Goal: Task Accomplishment & Management: Complete application form

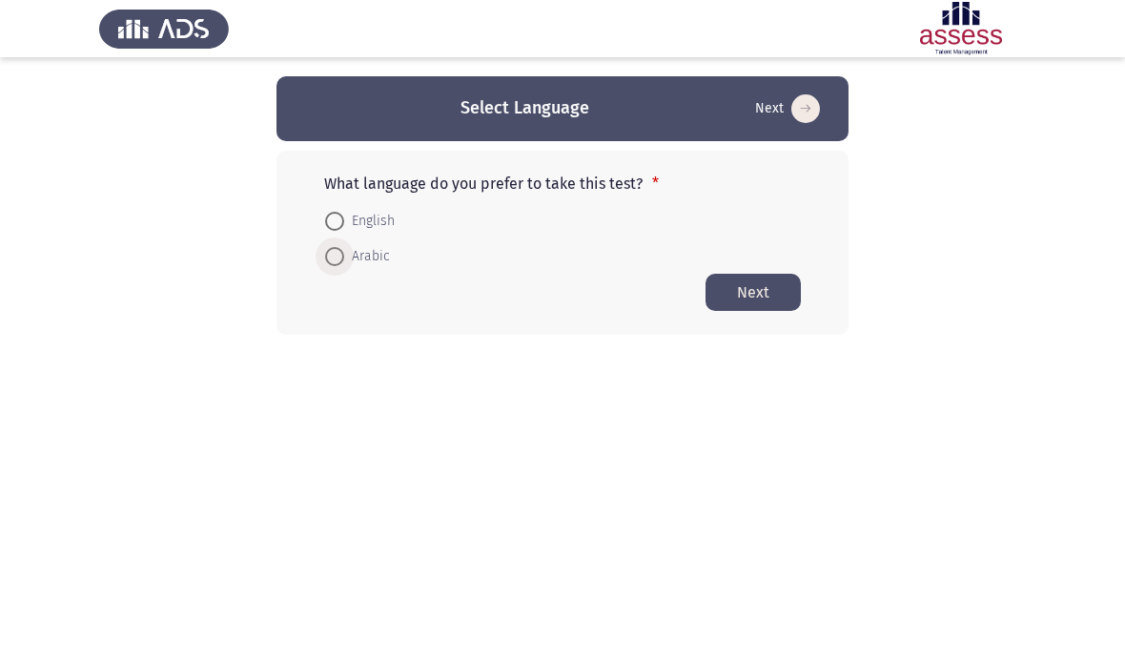
click at [337, 247] on span at bounding box center [334, 256] width 19 height 19
click at [337, 247] on input "Arabic" at bounding box center [334, 256] width 19 height 19
radio input "true"
click at [767, 287] on button "Next" at bounding box center [753, 291] width 95 height 37
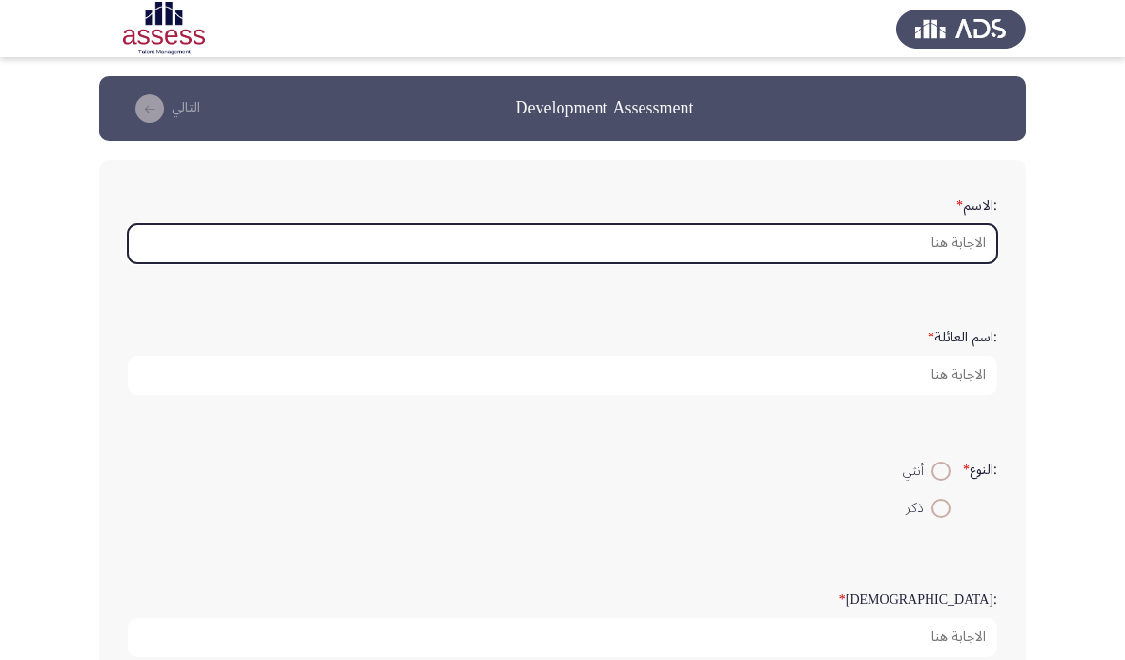
click at [965, 246] on input ":الاسم *" at bounding box center [563, 243] width 870 height 39
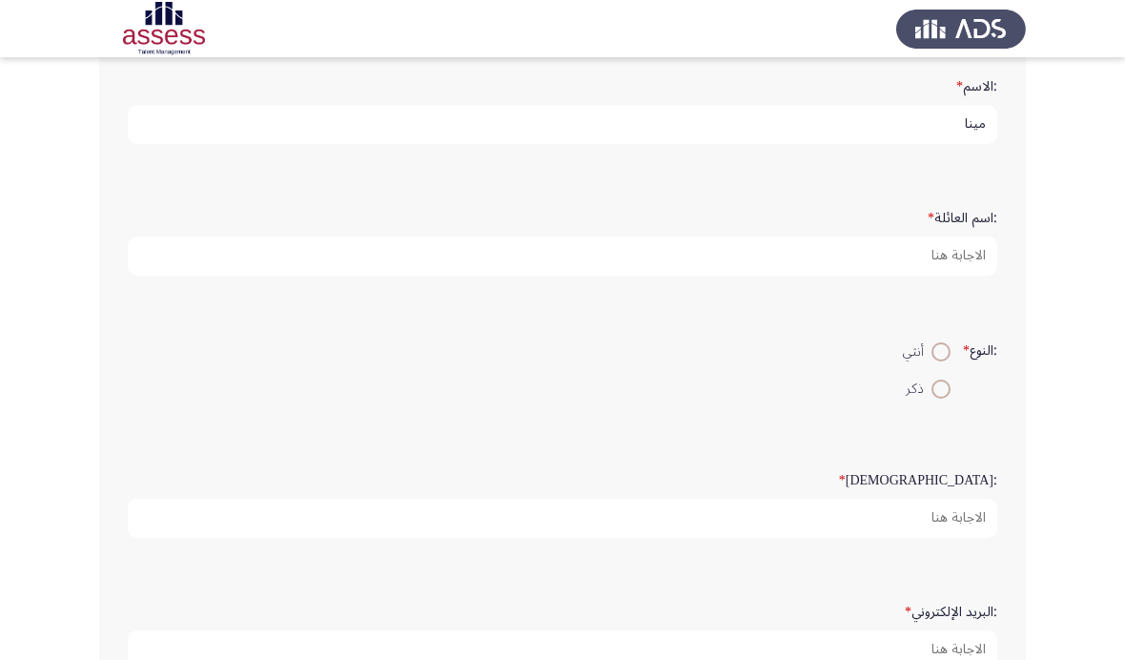
type input "مينا"
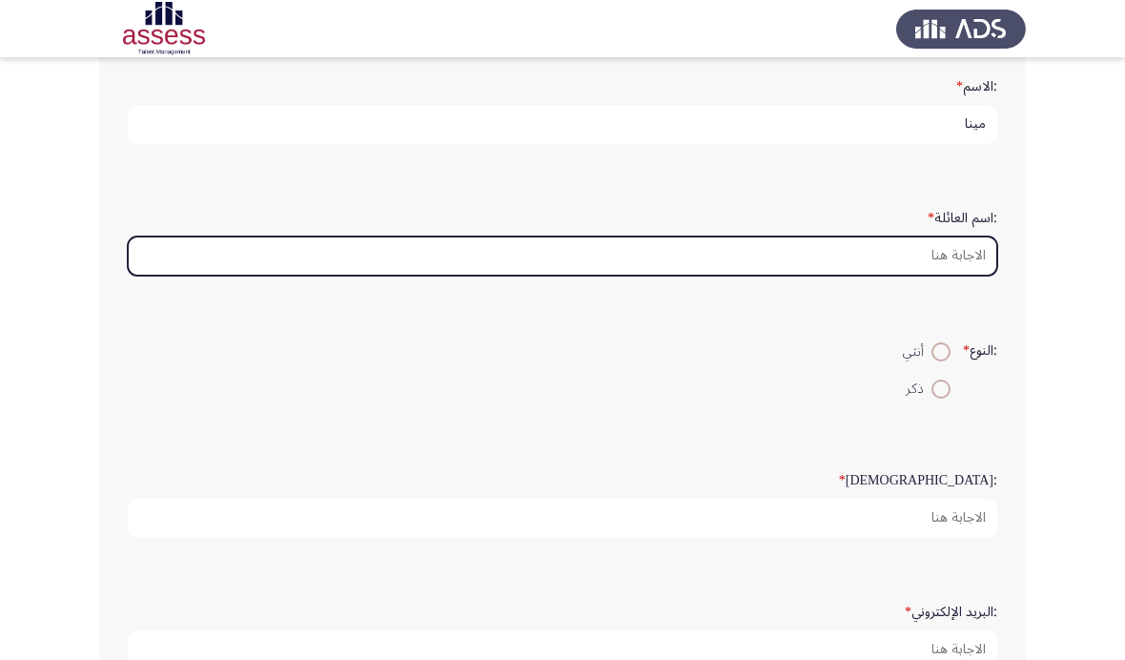
click at [959, 276] on input ":اسم العائلة *" at bounding box center [563, 256] width 870 height 39
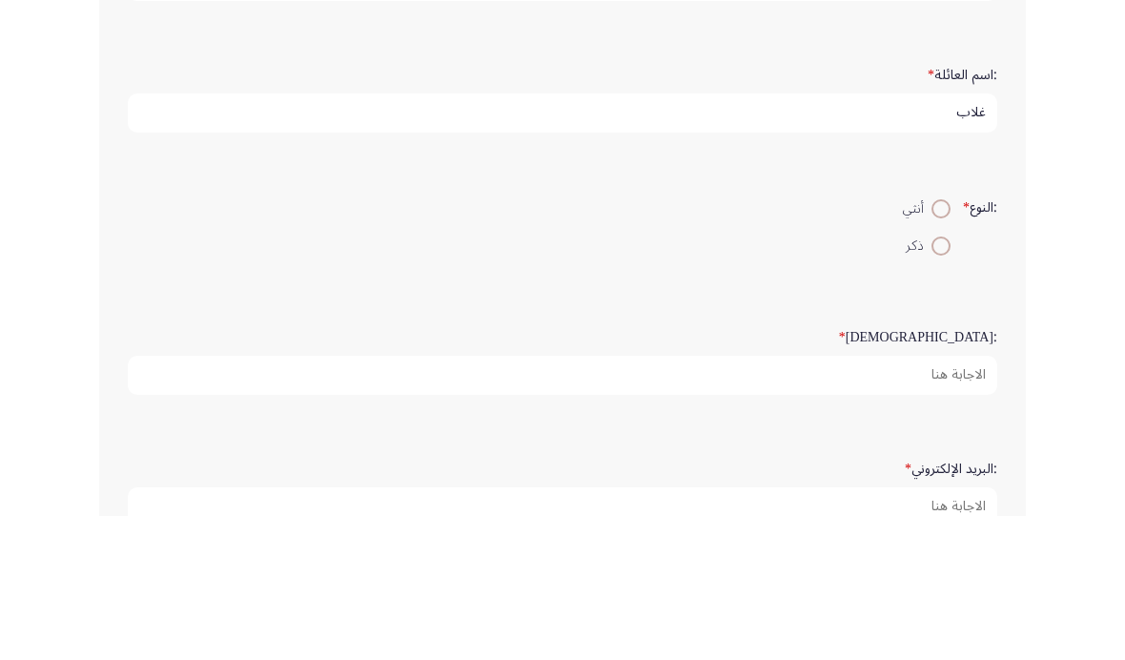
scroll to position [263, 0]
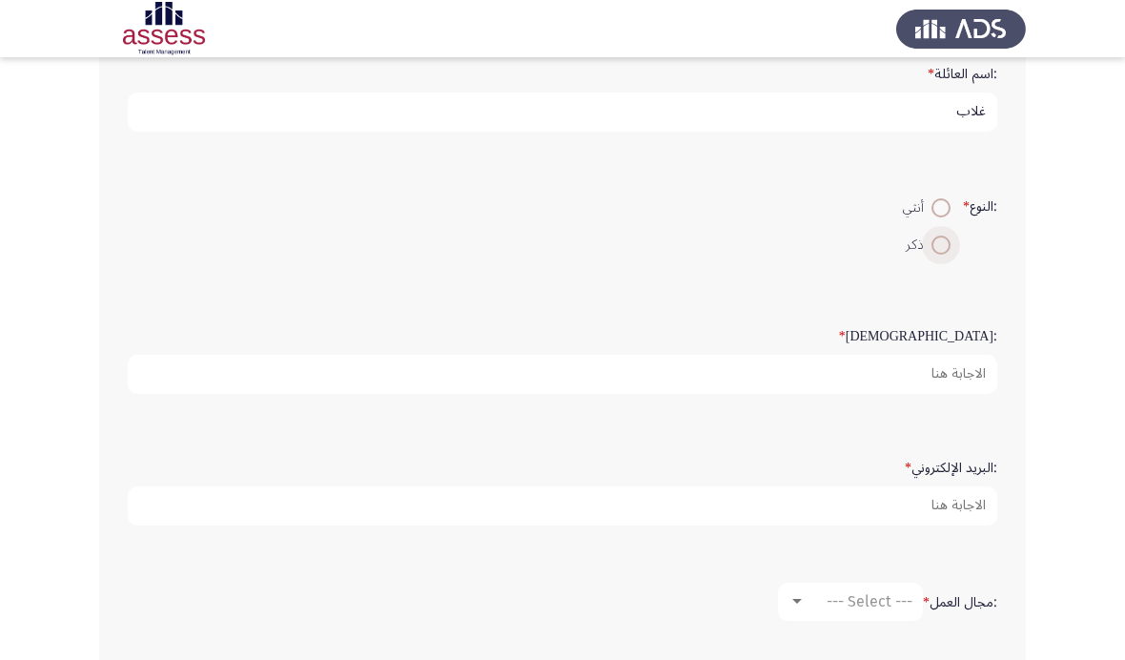
type input "غلاب"
click at [938, 255] on span at bounding box center [941, 245] width 19 height 19
click at [938, 255] on input "ذكر" at bounding box center [941, 245] width 19 height 19
radio input "true"
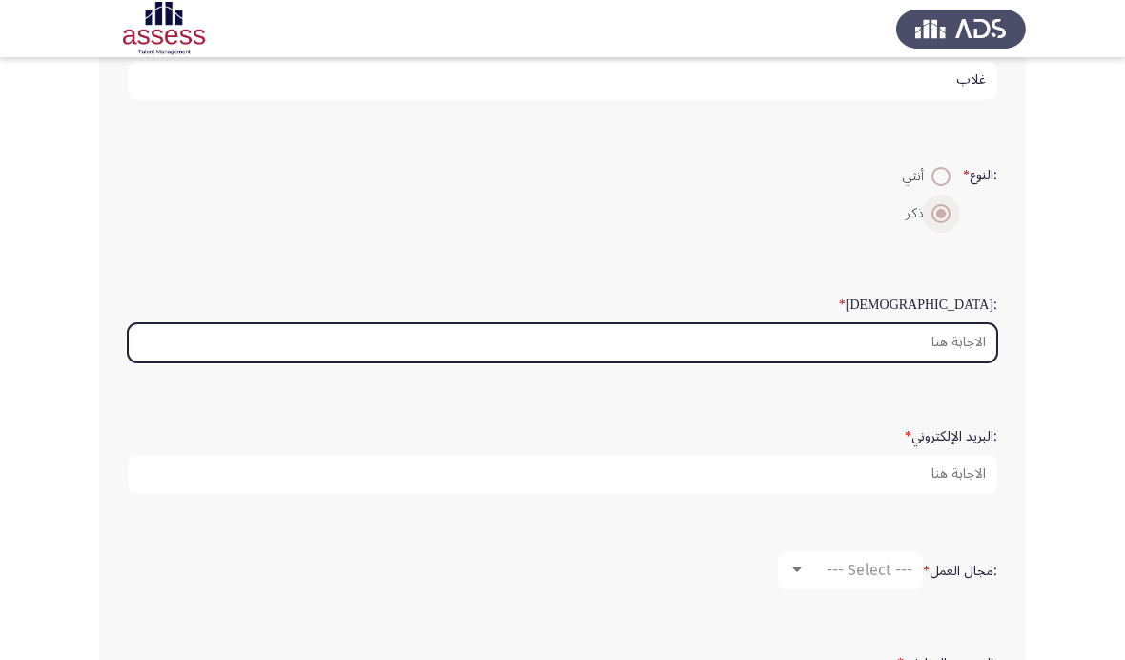
click at [960, 362] on input ":السن *" at bounding box center [563, 342] width 870 height 39
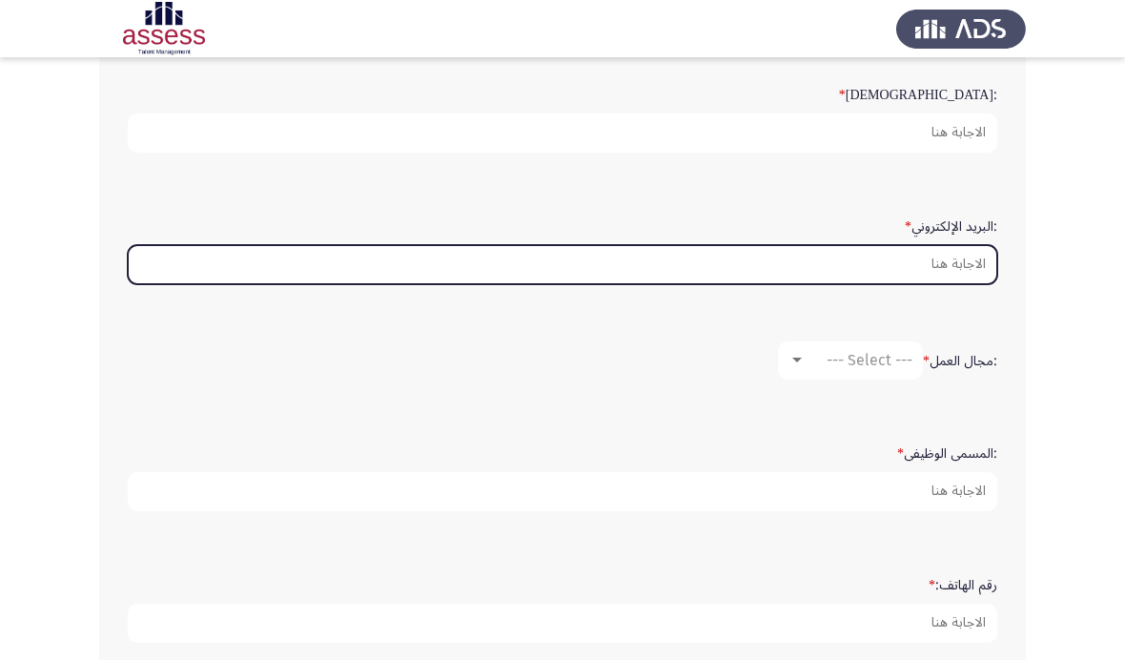
click at [973, 284] on input ":البريد الإلكتروني *" at bounding box center [563, 264] width 870 height 39
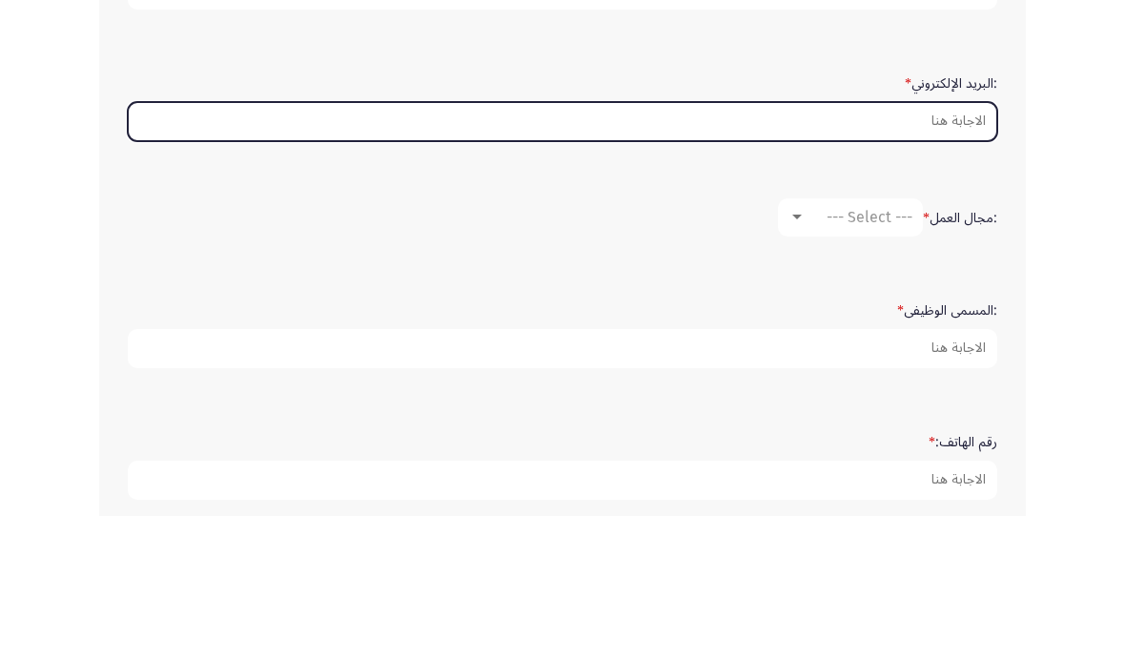
type input "😂"
type input "S"
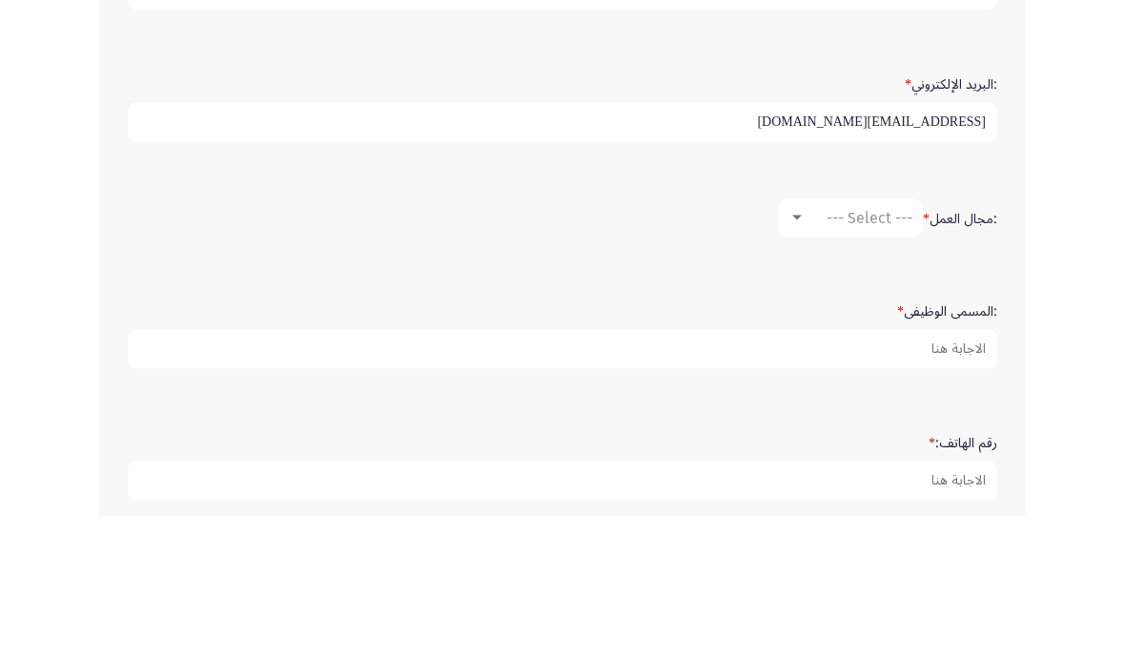
type input "Mena.x.ghalab@haleon.com"
click at [851, 352] on span "--- Select ---" at bounding box center [870, 361] width 86 height 18
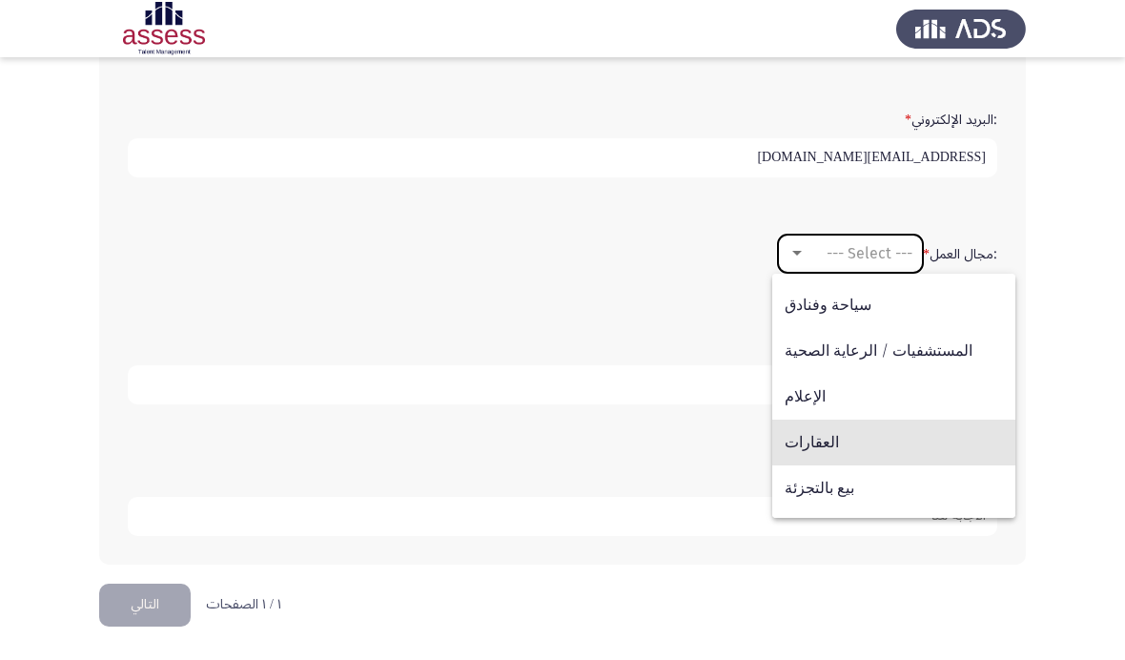
scroll to position [529, 0]
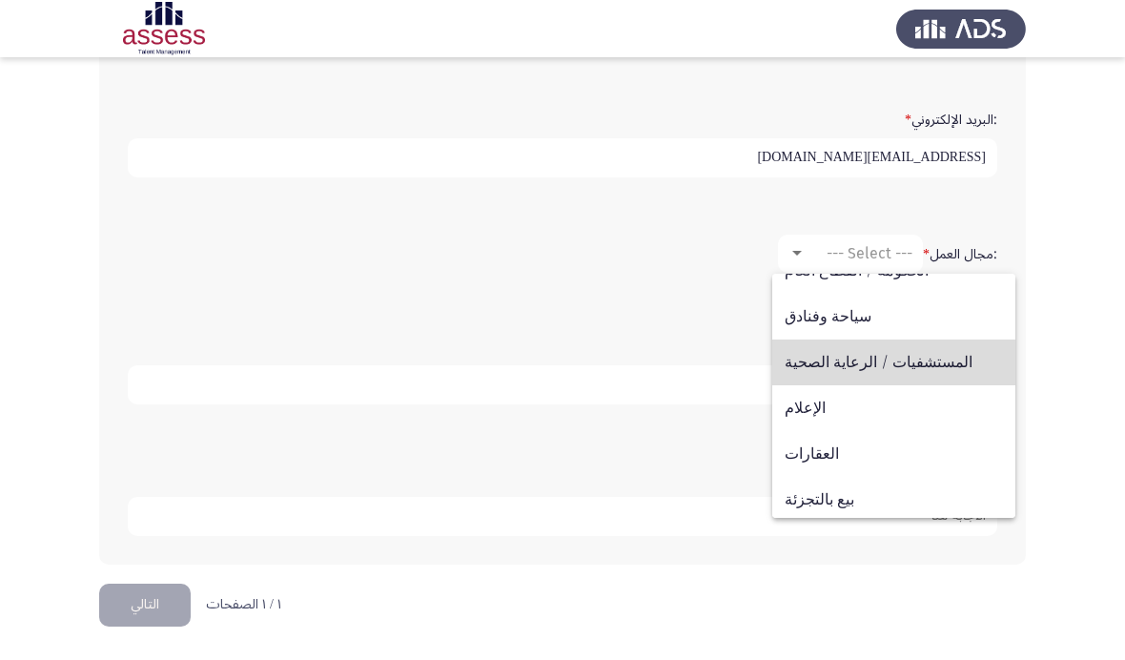
click at [939, 368] on span "المستشفيات / الرعاية الصحية" at bounding box center [894, 363] width 218 height 46
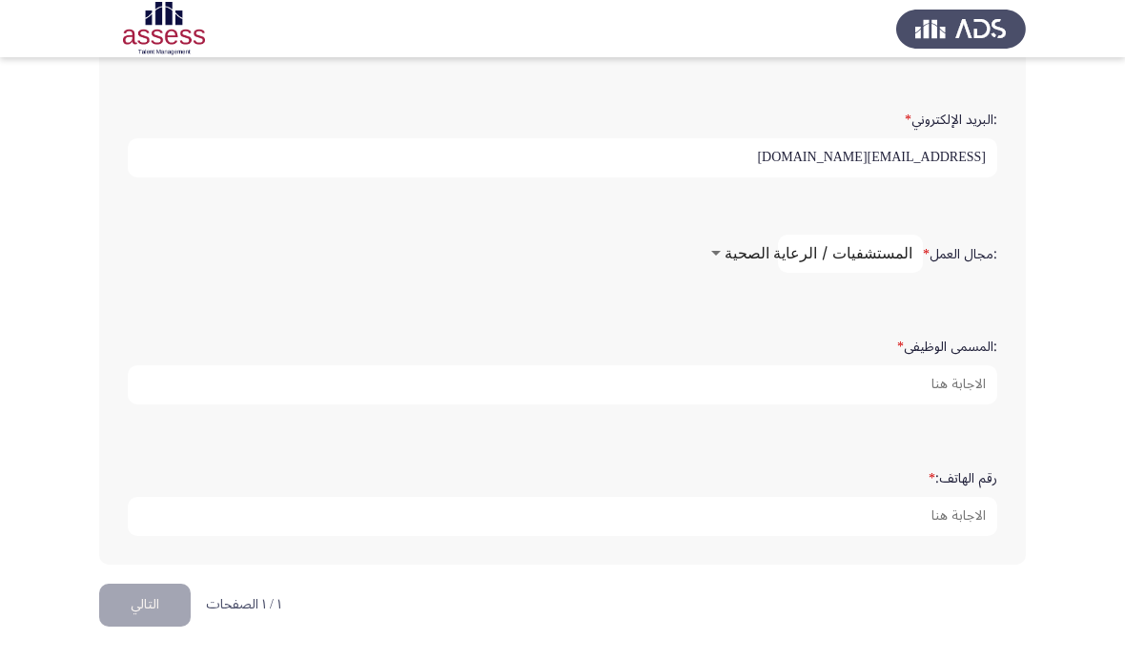
click at [873, 262] on span "المستشفيات / الرعاية الصحية" at bounding box center [819, 253] width 188 height 18
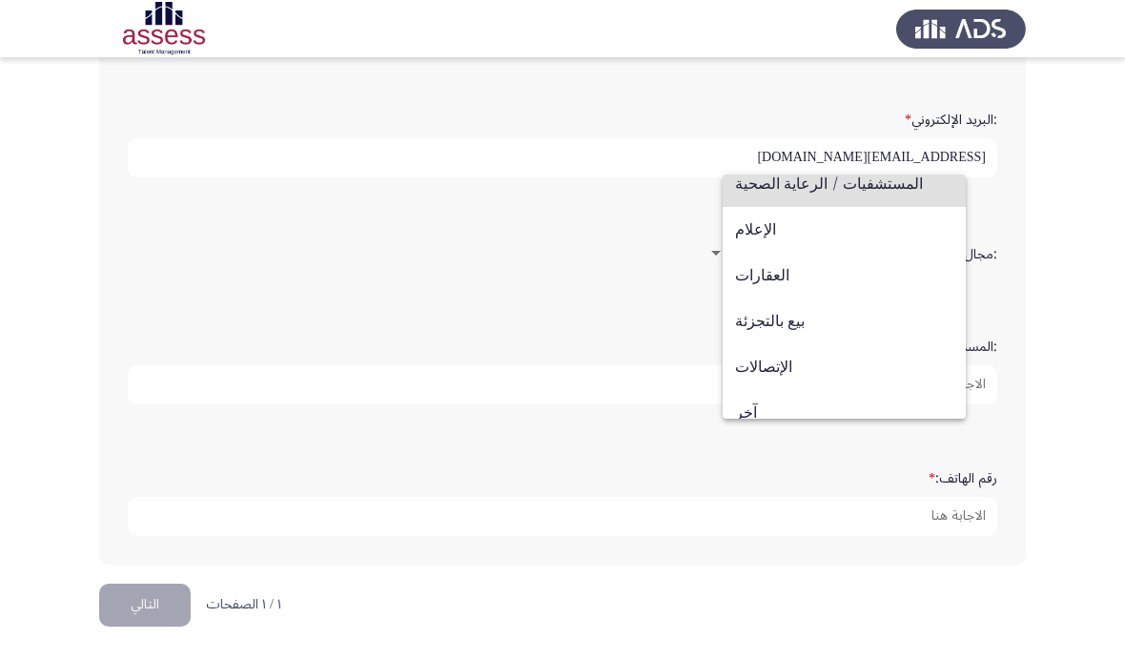
scroll to position [610, 0]
click at [812, 527] on div at bounding box center [562, 330] width 1125 height 660
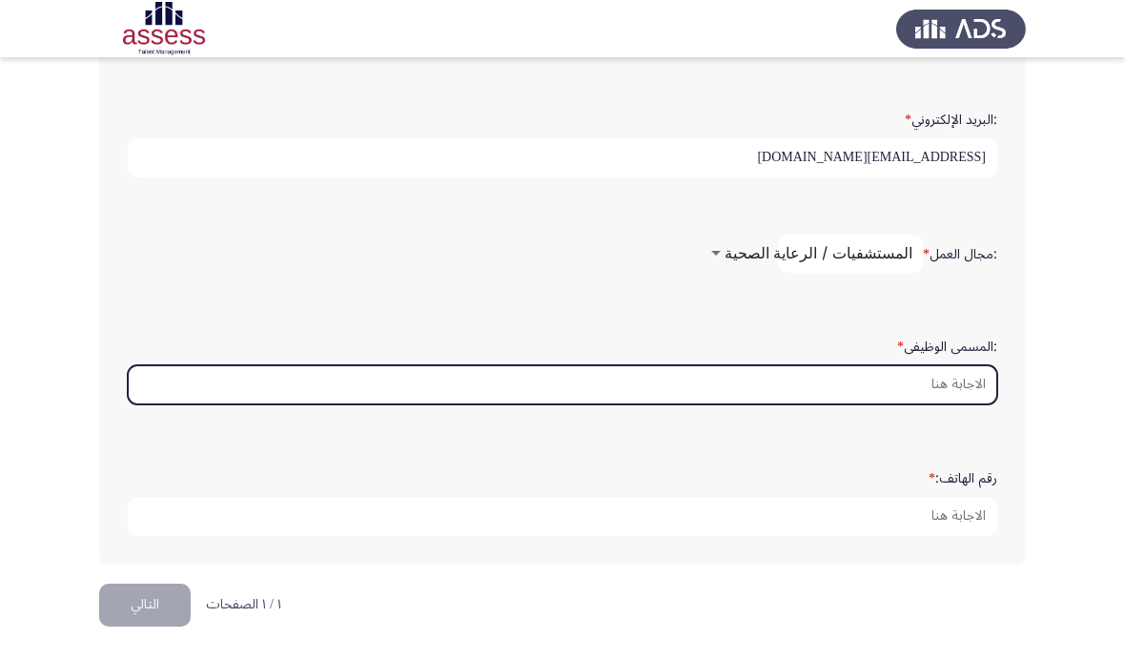
click at [934, 404] on input ":المسمى الوظيفى *" at bounding box center [563, 384] width 870 height 39
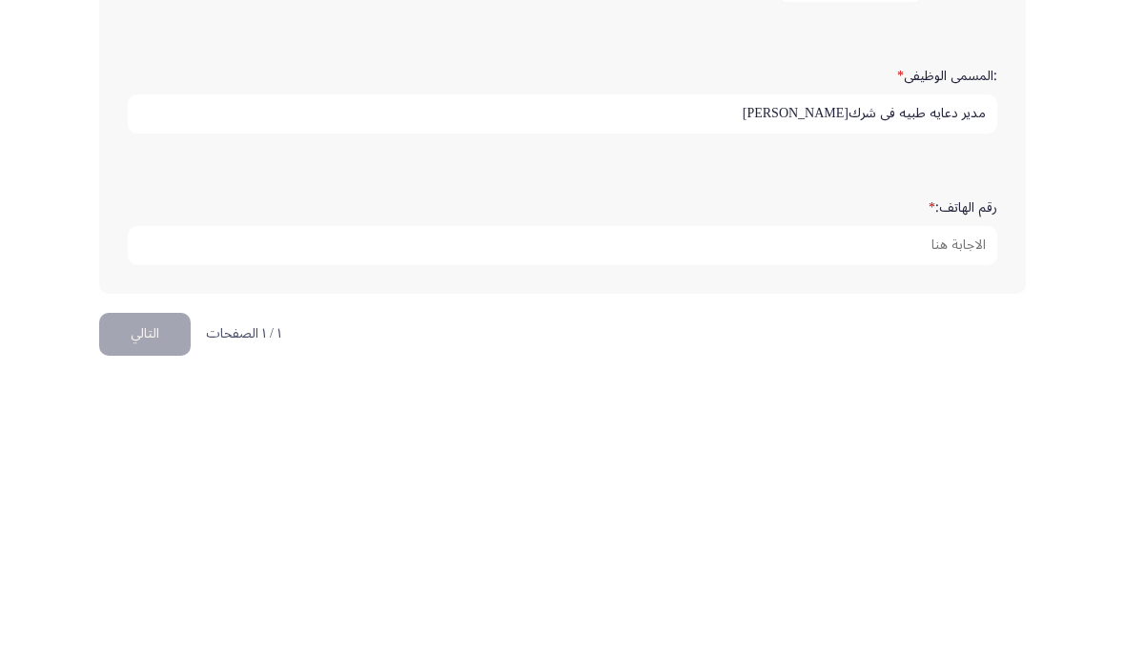
type input "مدير دعايه طبيه فى شركه هيليون"
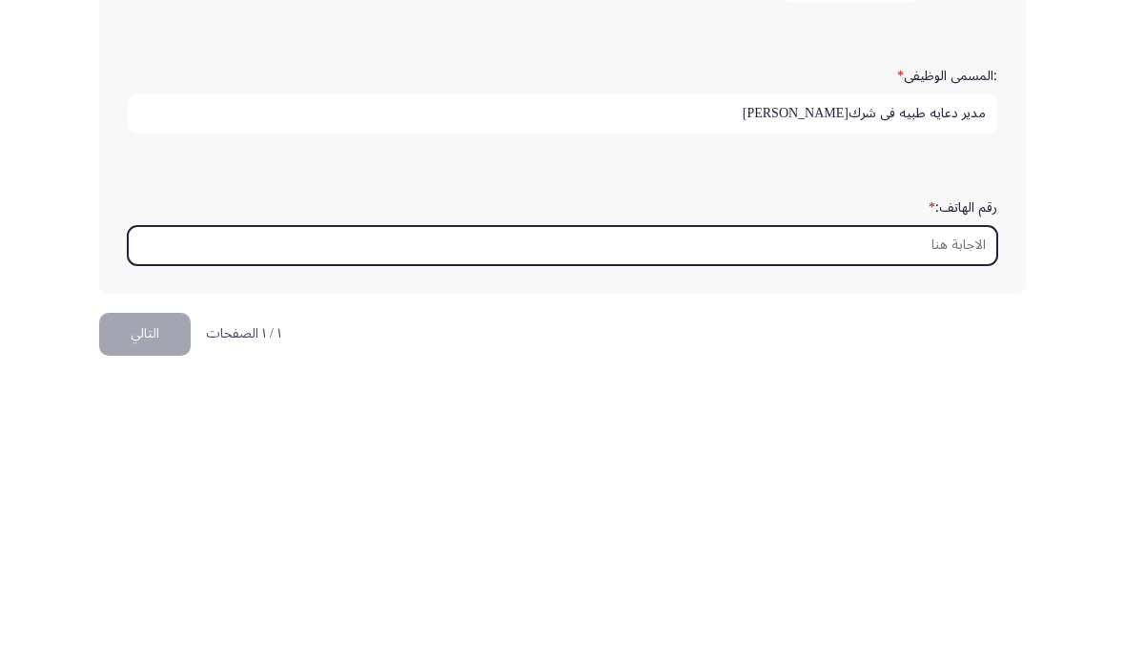
click at [969, 497] on input "رقم الهاتف: *" at bounding box center [563, 516] width 870 height 39
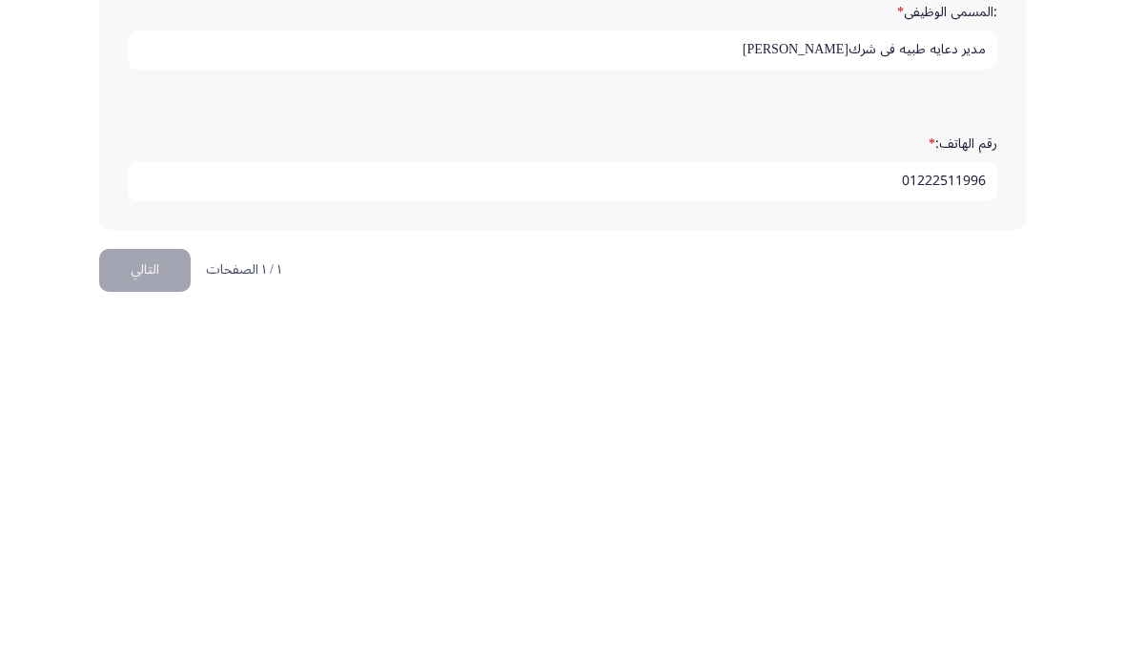
scroll to position [616, 0]
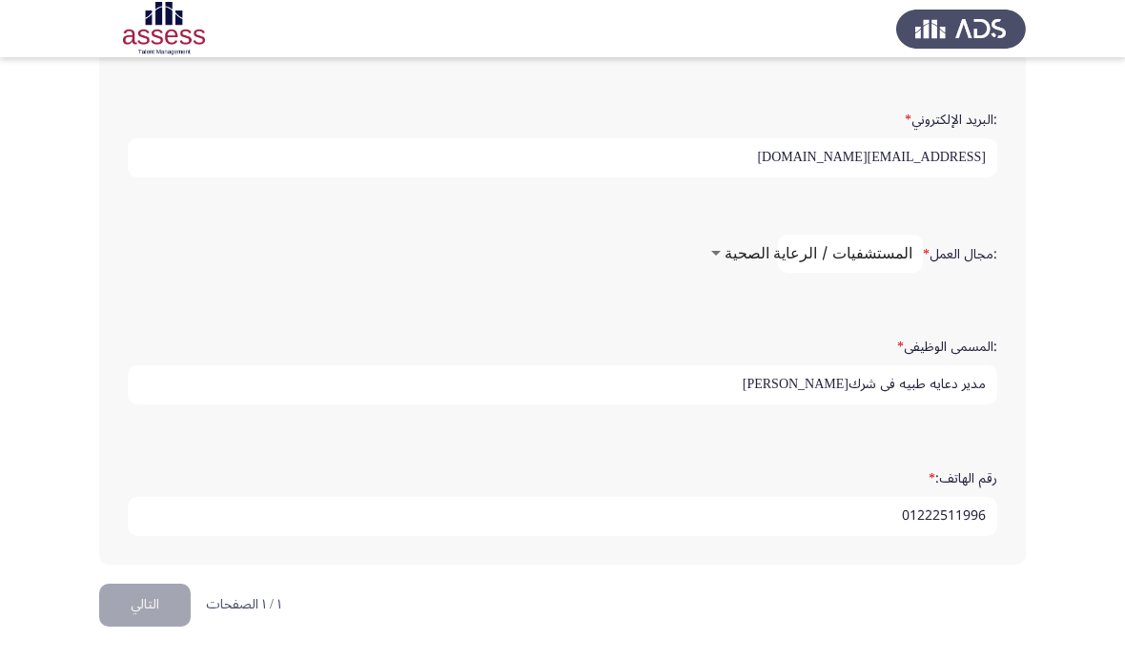
type input "01222511996"
click at [135, 627] on button "التالي" at bounding box center [145, 605] width 92 height 43
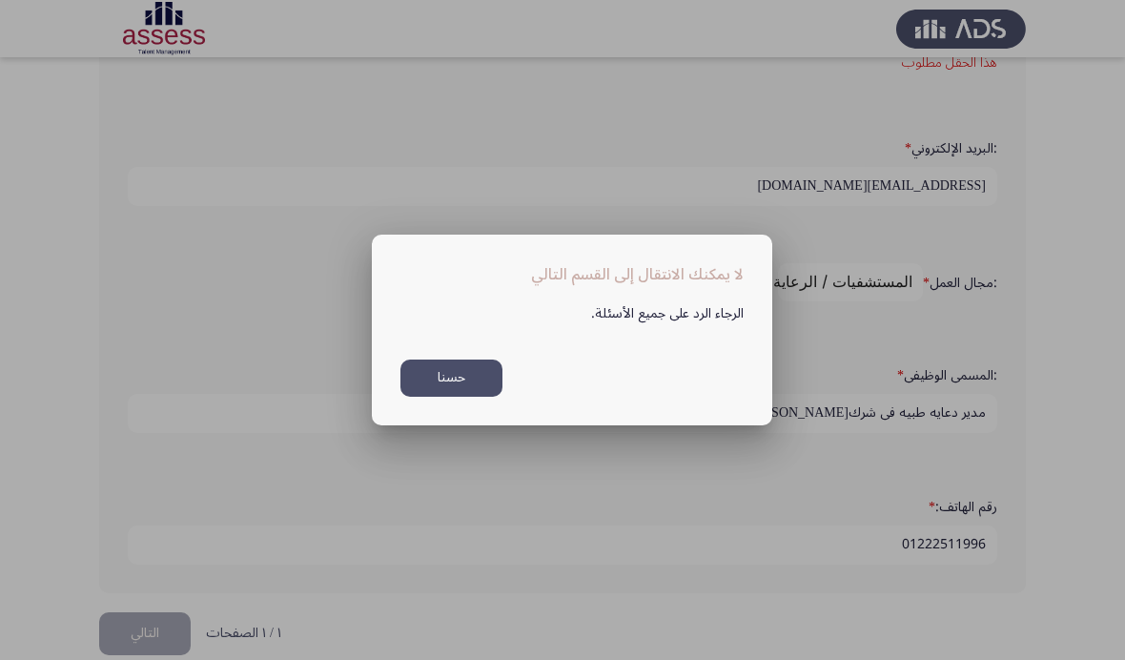
click at [447, 388] on button "حسنا" at bounding box center [452, 378] width 102 height 37
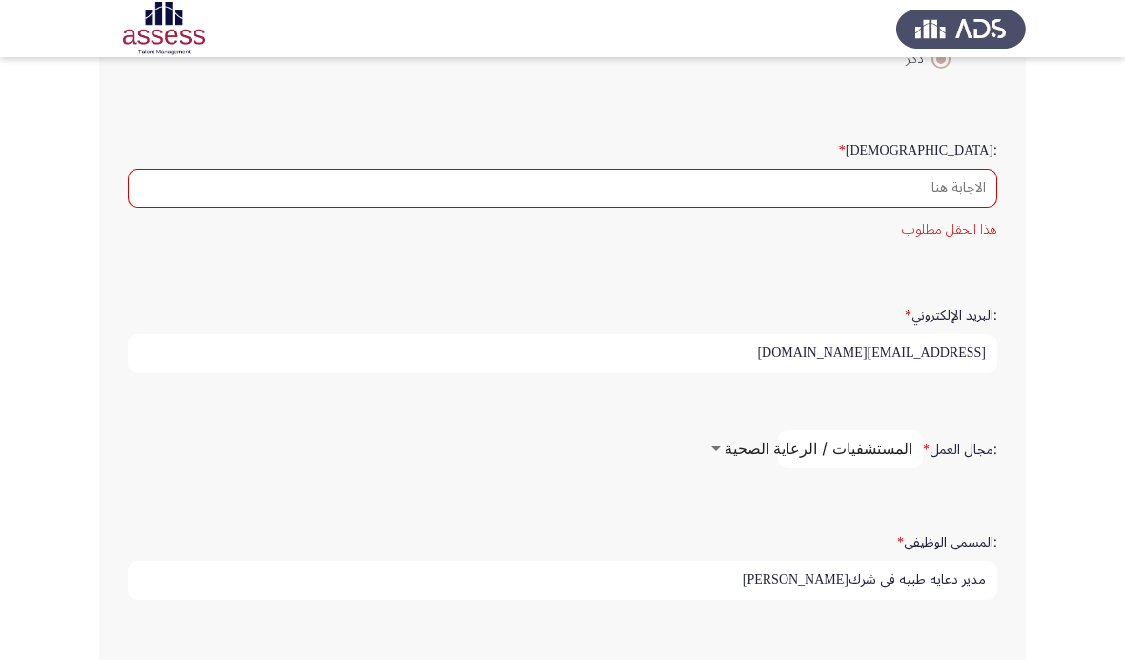
scroll to position [448, 0]
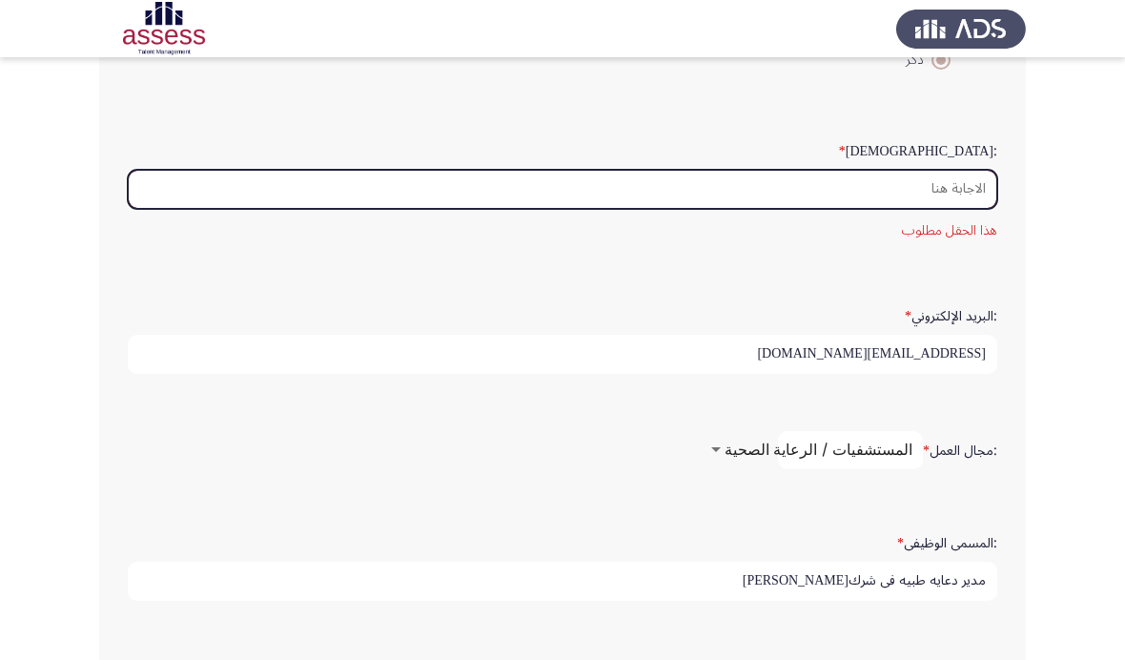
click at [972, 209] on input ":السن *" at bounding box center [563, 189] width 870 height 39
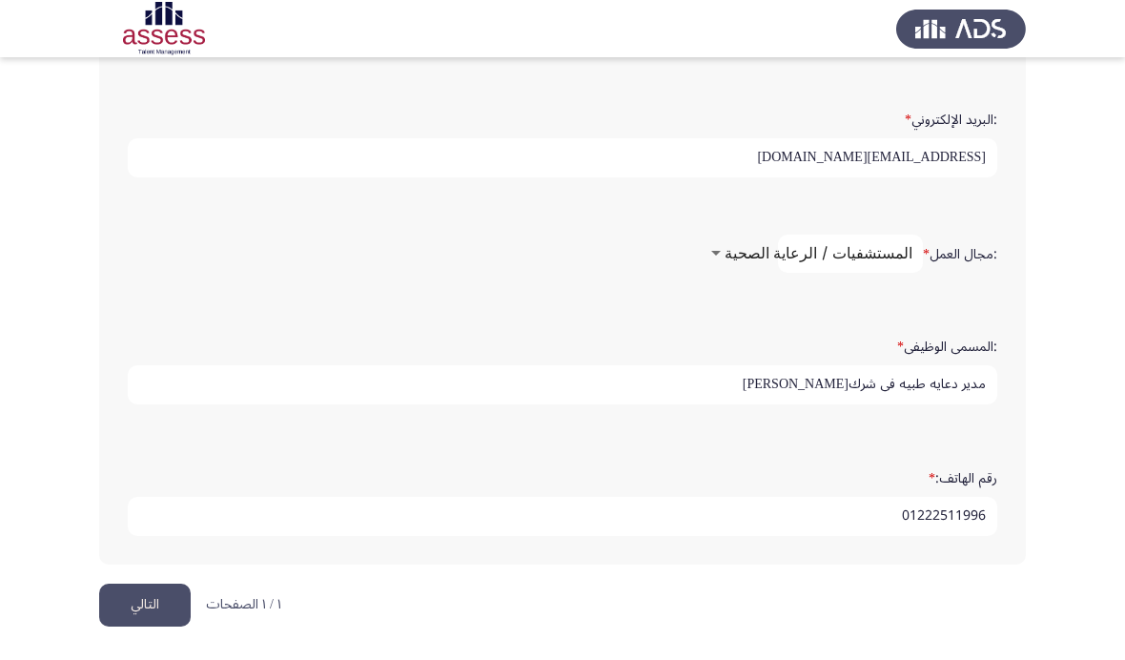
scroll to position [616, 0]
type input "34"
click at [132, 627] on button "التالي" at bounding box center [145, 605] width 92 height 43
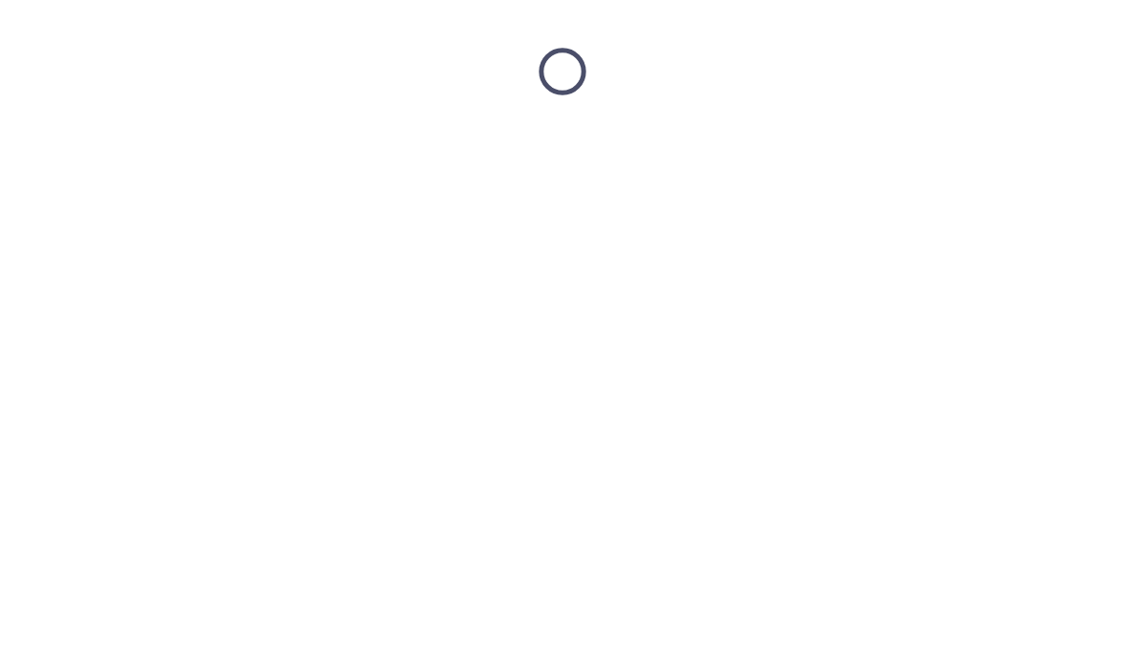
scroll to position [0, 0]
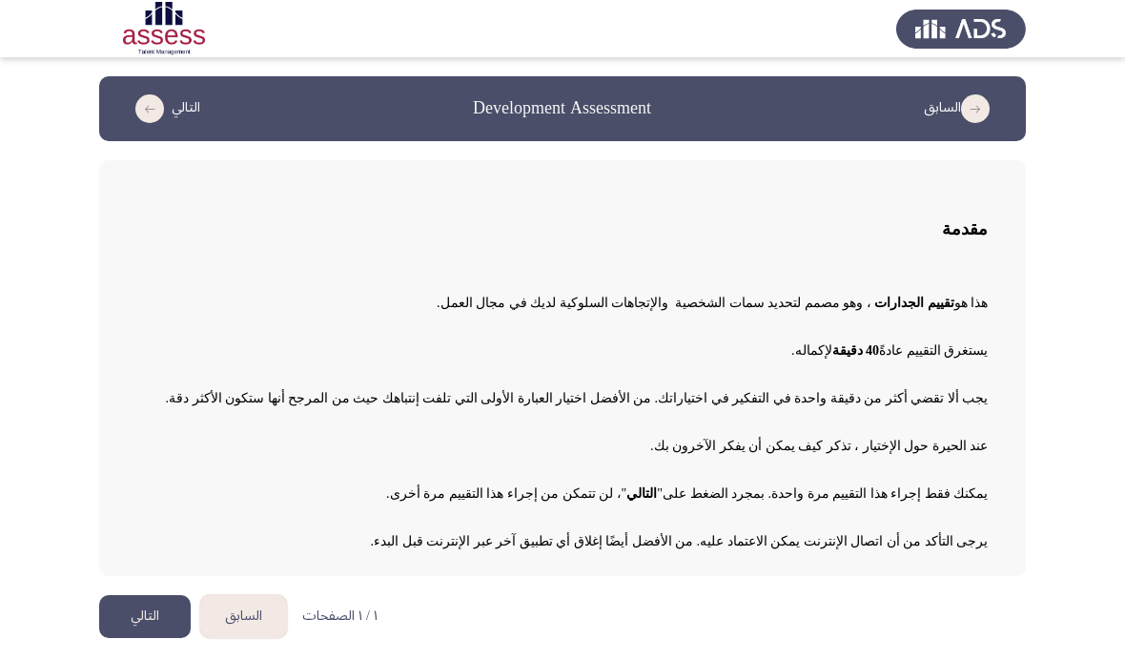
click at [140, 620] on button "التالي" at bounding box center [145, 616] width 92 height 43
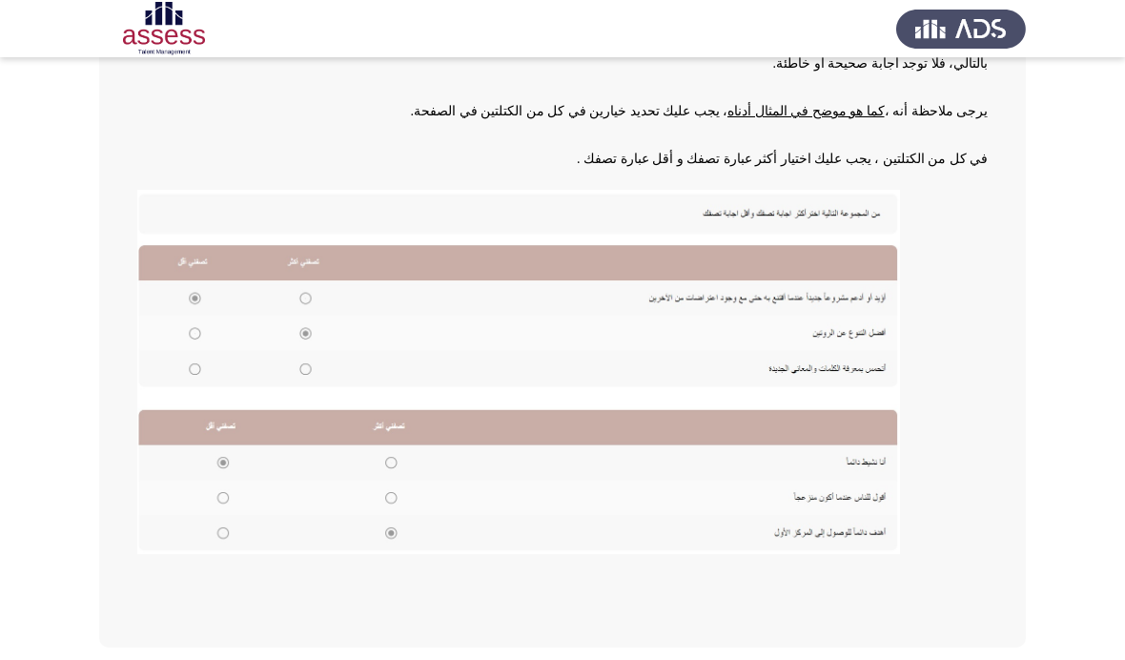
scroll to position [255, 0]
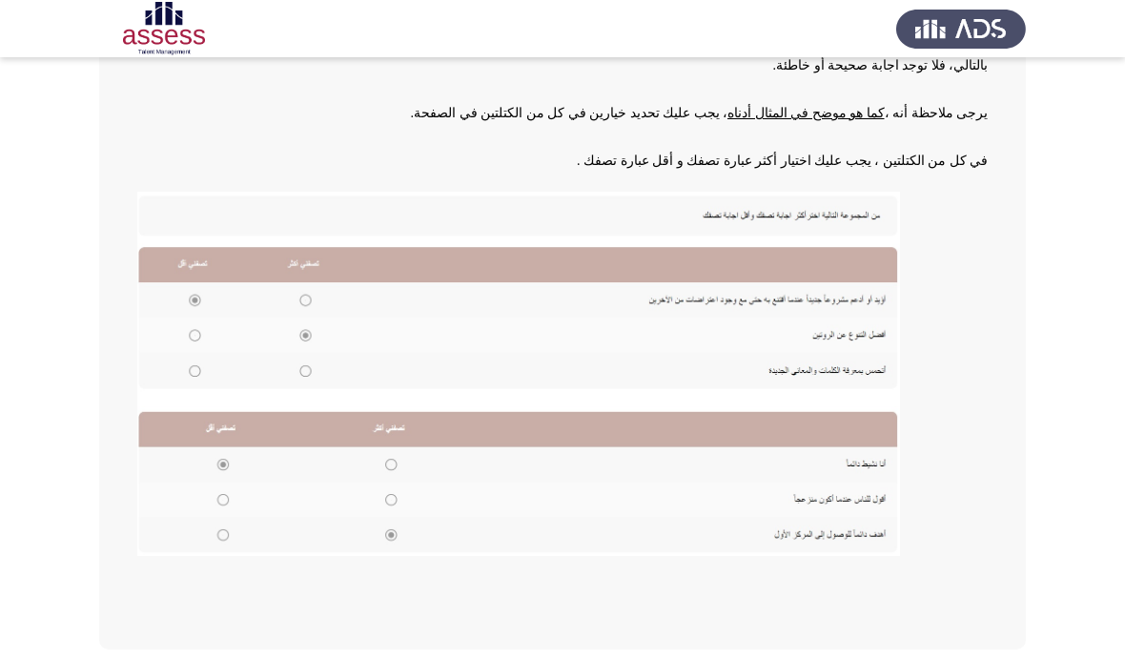
click at [1001, 391] on div "إرشادات الهدف من هذا التقييم هو تحديد سماتك الشخصية وميولك السلوكية. بالتالي، ف…" at bounding box center [562, 278] width 927 height 744
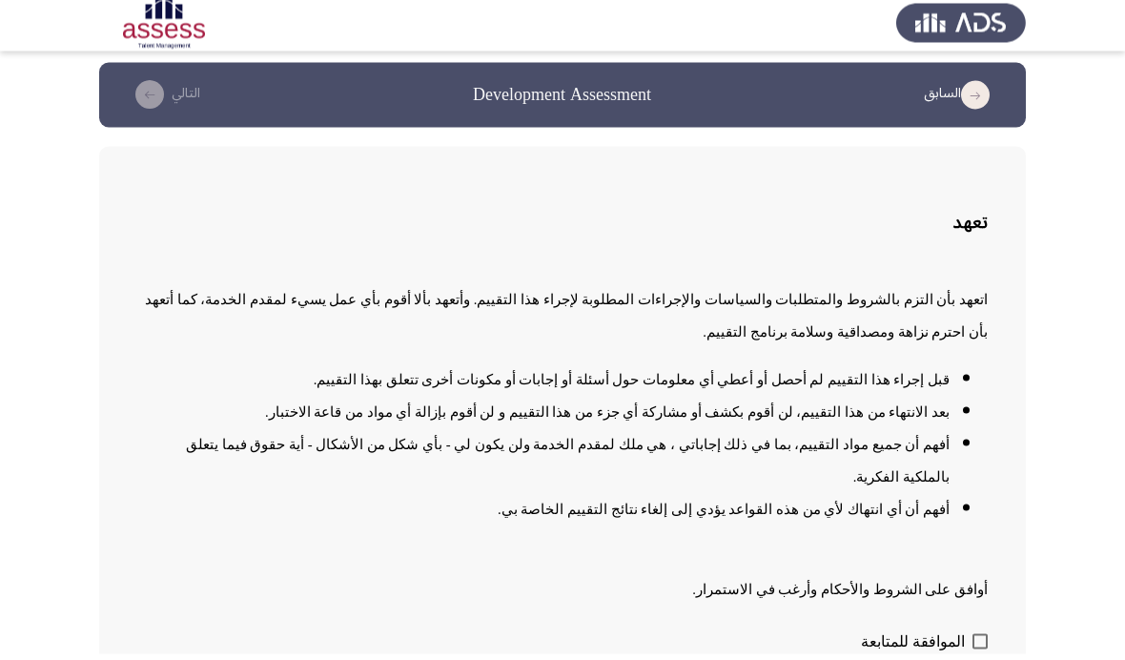
scroll to position [8, 0]
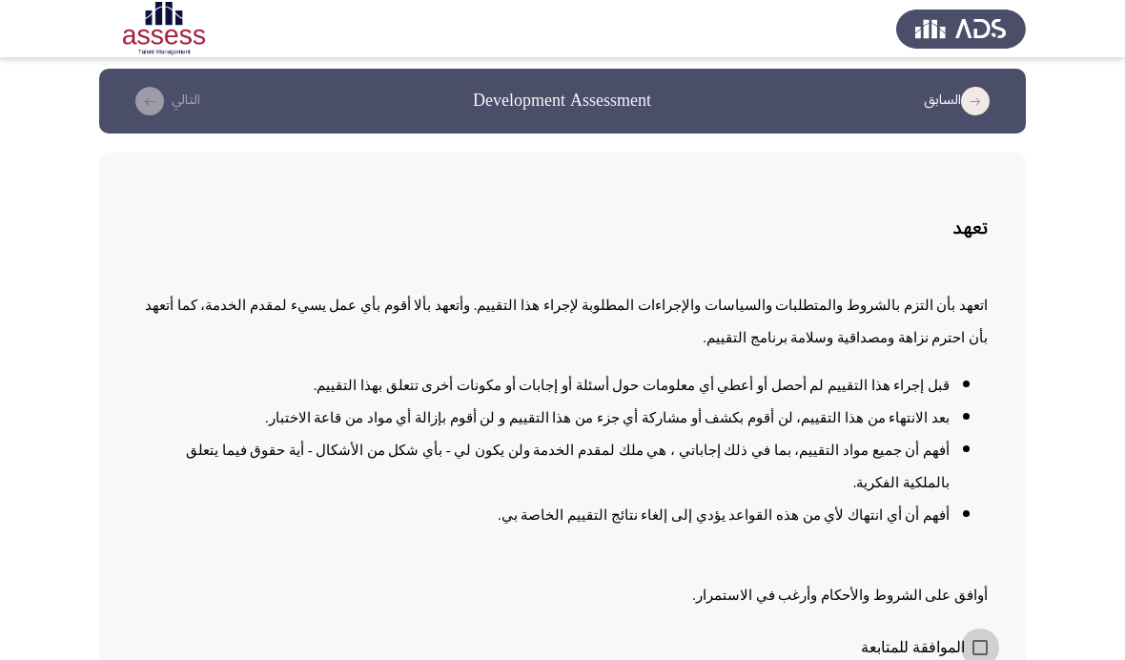
click at [984, 640] on span at bounding box center [980, 647] width 15 height 15
click at [980, 655] on input "الموافقة للمتابعة" at bounding box center [979, 655] width 1 height 1
checkbox input "true"
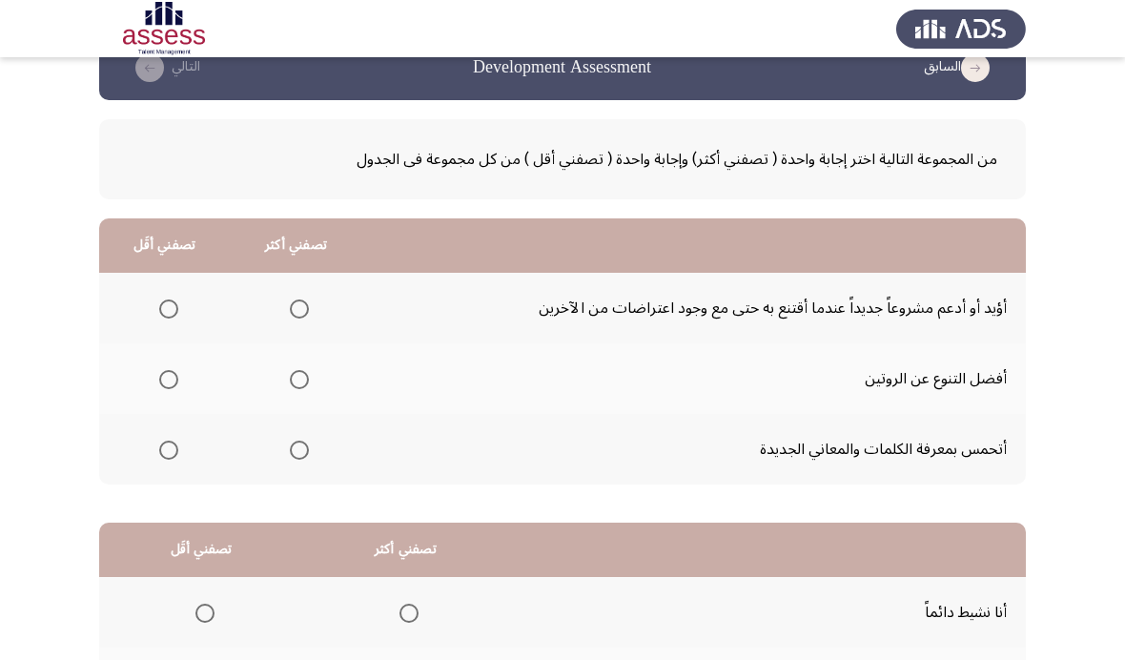
scroll to position [43, 0]
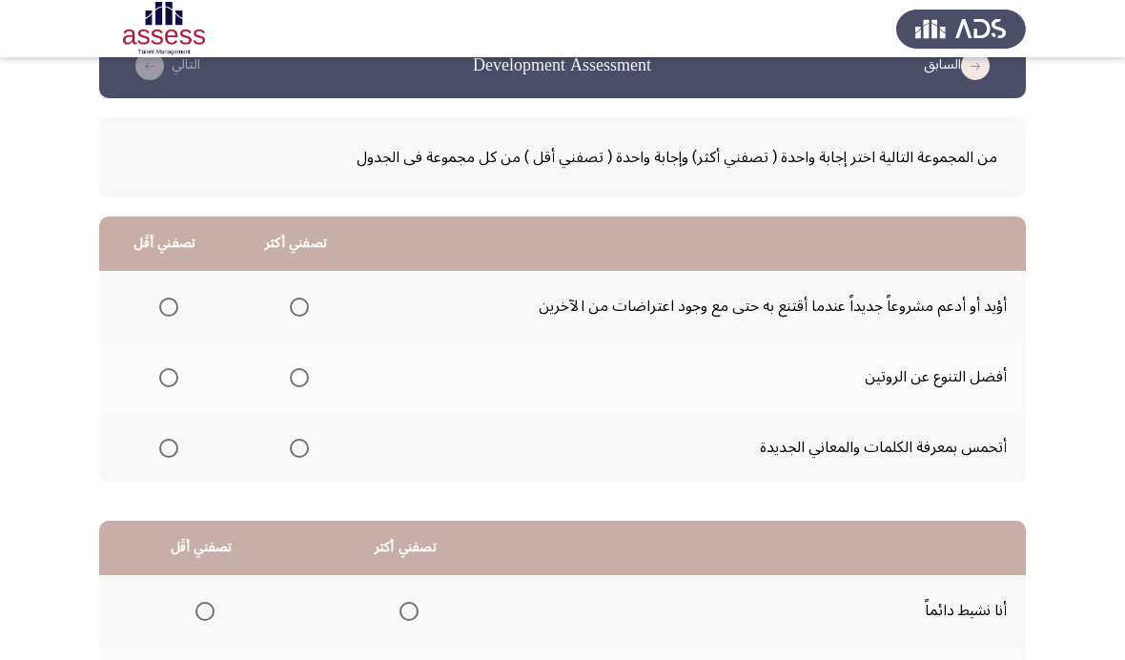
click at [309, 298] on span "Select an option" at bounding box center [299, 307] width 19 height 19
click at [309, 298] on input "Select an option" at bounding box center [299, 307] width 19 height 19
click at [318, 361] on th at bounding box center [297, 376] width 132 height 71
click at [300, 368] on span "Select an option" at bounding box center [299, 377] width 19 height 19
click at [300, 368] on input "Select an option" at bounding box center [299, 377] width 19 height 19
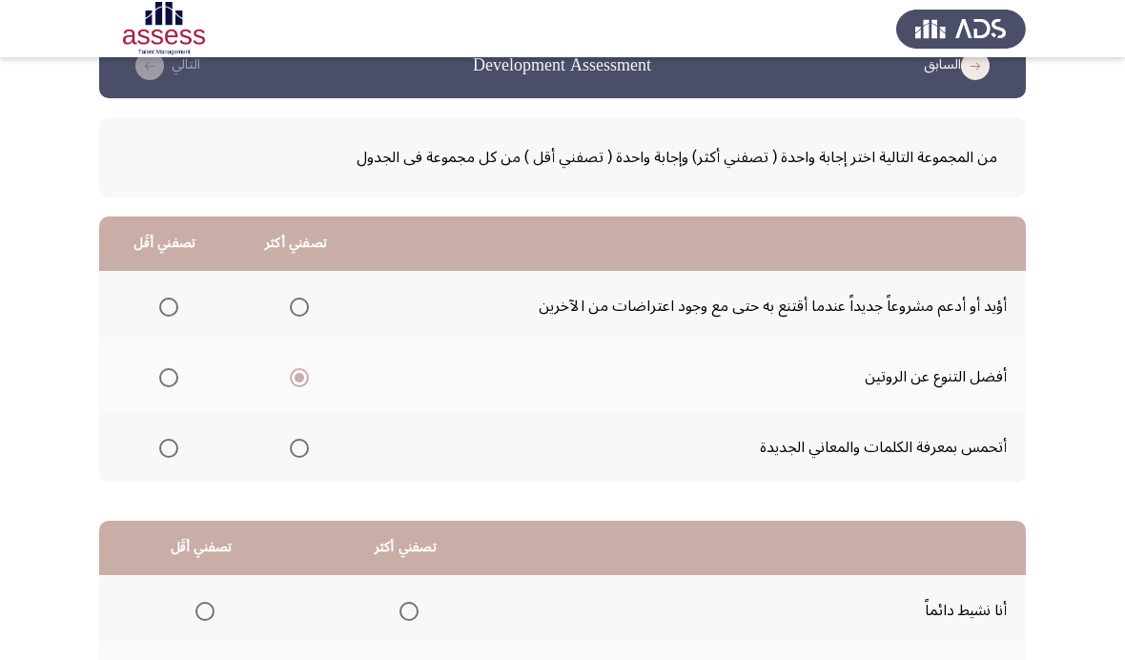
click at [175, 443] on span "Select an option" at bounding box center [168, 448] width 19 height 19
click at [175, 443] on input "Select an option" at bounding box center [168, 448] width 19 height 19
click at [305, 313] on span "Select an option" at bounding box center [299, 307] width 19 height 19
click at [305, 313] on input "Select an option" at bounding box center [299, 307] width 19 height 19
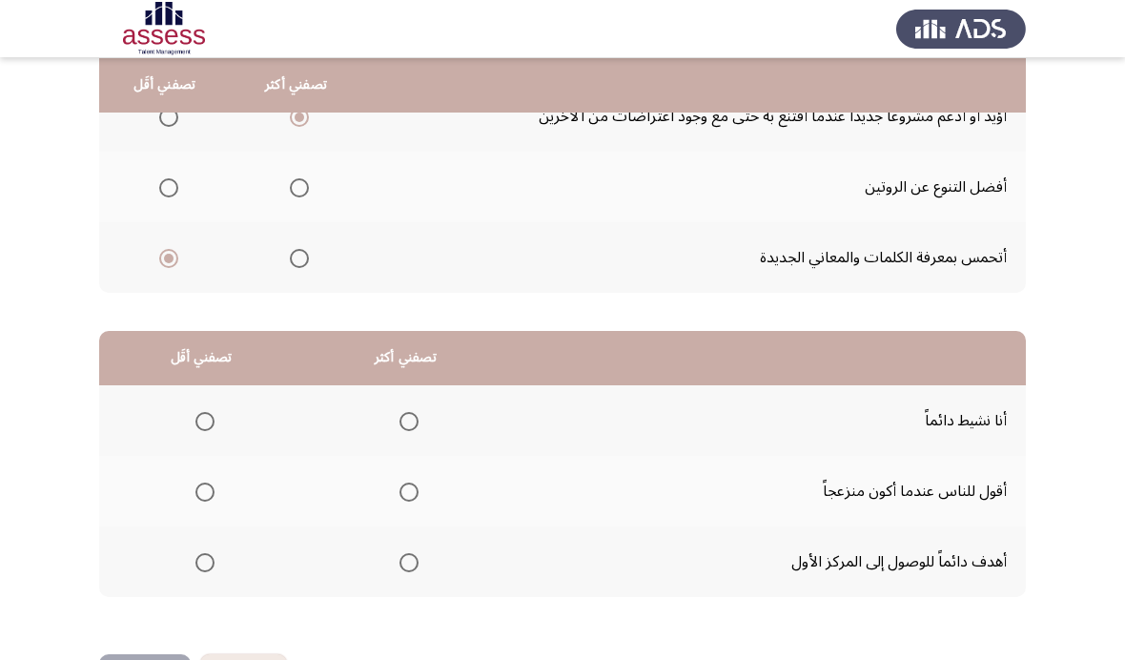
scroll to position [232, 0]
click at [419, 554] on span "Select an option" at bounding box center [409, 563] width 19 height 19
click at [419, 554] on input "Select an option" at bounding box center [409, 563] width 19 height 19
click at [218, 508] on th at bounding box center [201, 492] width 204 height 71
click at [214, 487] on span "Select an option" at bounding box center [205, 493] width 19 height 19
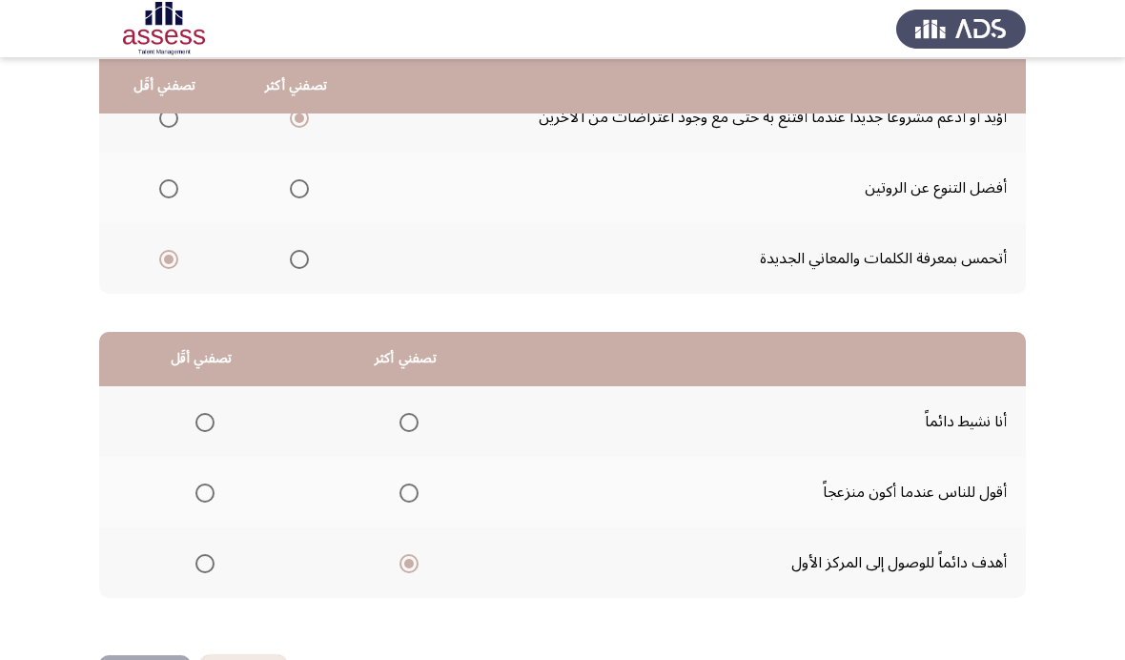
click at [214, 487] on input "Select an option" at bounding box center [205, 493] width 19 height 19
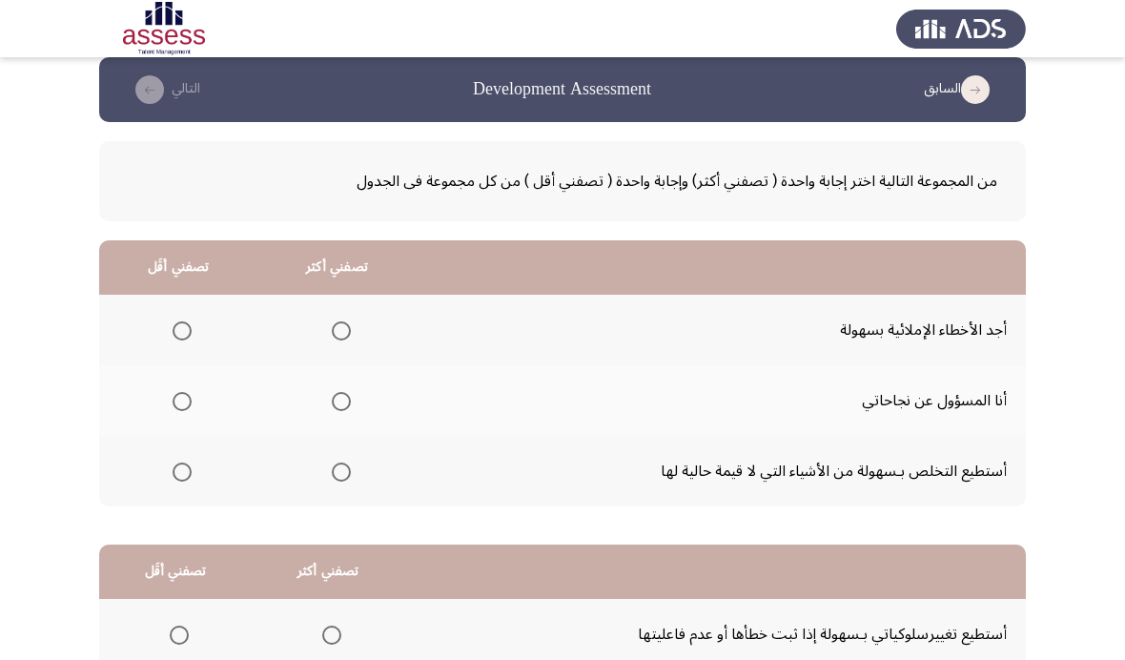
scroll to position [39, 0]
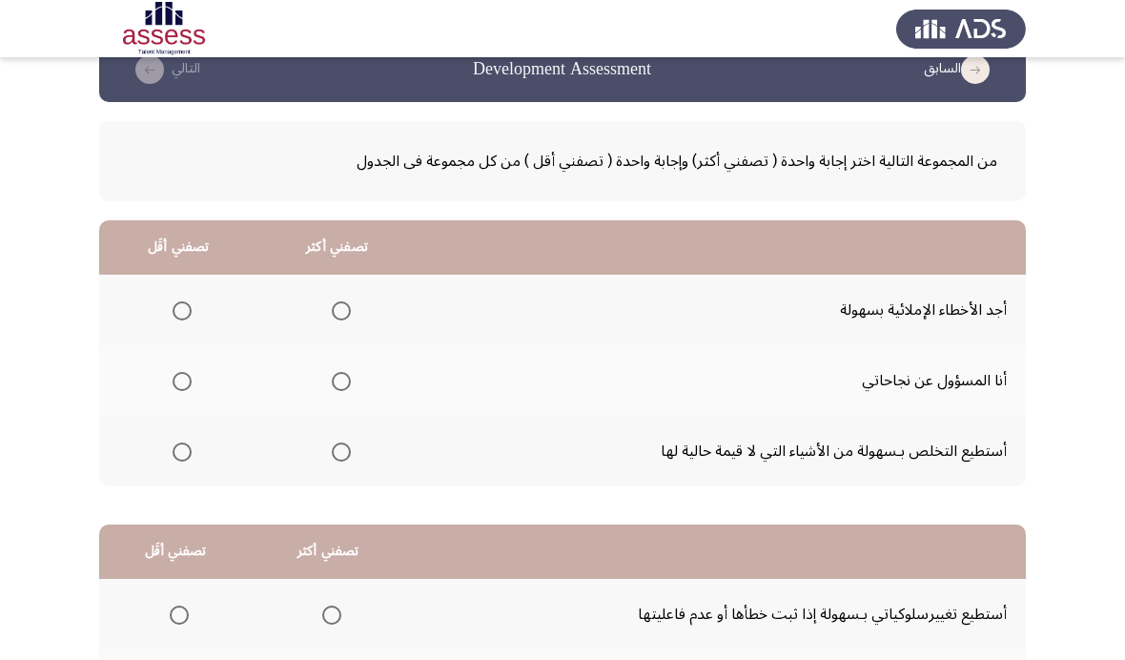
click at [351, 374] on span "Select an option" at bounding box center [341, 381] width 19 height 19
click at [351, 374] on input "Select an option" at bounding box center [341, 381] width 19 height 19
click at [176, 301] on span "Select an option" at bounding box center [182, 310] width 19 height 19
click at [176, 301] on input "Select an option" at bounding box center [182, 310] width 19 height 19
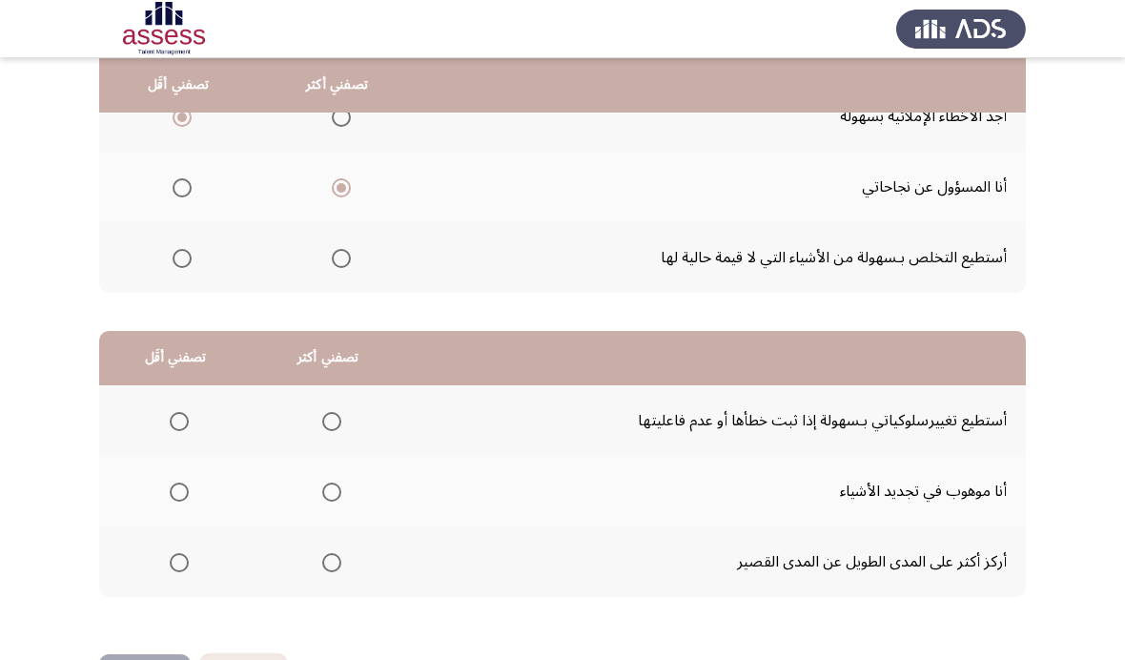
scroll to position [232, 0]
click at [186, 484] on span "Select an option" at bounding box center [179, 493] width 19 height 19
click at [186, 484] on input "Select an option" at bounding box center [179, 493] width 19 height 19
click at [333, 567] on span "Select an option" at bounding box center [331, 563] width 19 height 19
click at [333, 567] on input "Select an option" at bounding box center [331, 563] width 19 height 19
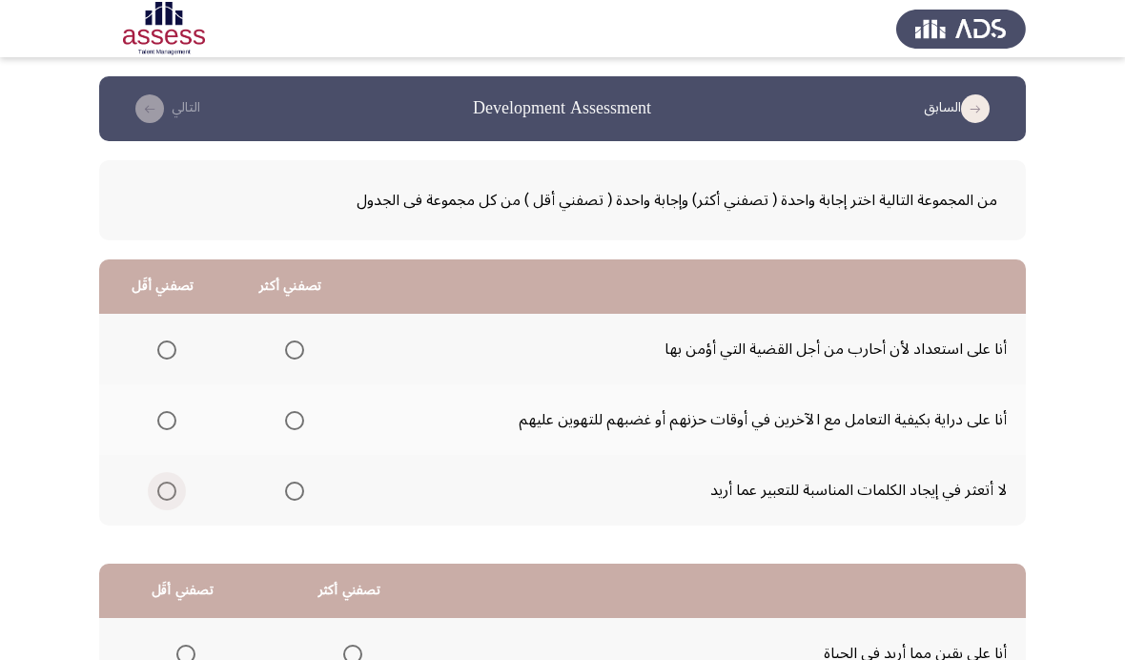
click at [166, 496] on span "Select an option" at bounding box center [166, 491] width 19 height 19
click at [166, 496] on input "Select an option" at bounding box center [166, 491] width 19 height 19
click at [304, 418] on span "Select an option" at bounding box center [294, 420] width 19 height 19
click at [304, 418] on input "Select an option" at bounding box center [294, 420] width 19 height 19
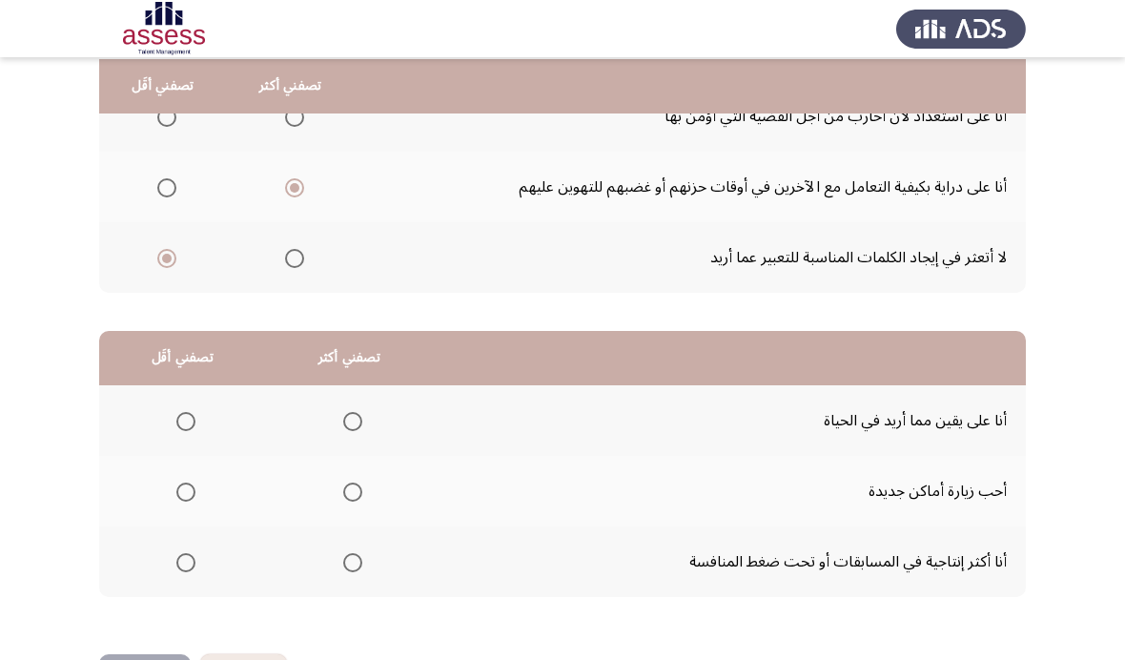
scroll to position [232, 0]
click at [362, 568] on span "Select an option" at bounding box center [352, 563] width 19 height 19
click at [362, 568] on input "Select an option" at bounding box center [352, 563] width 19 height 19
click at [193, 497] on span "Select an option" at bounding box center [185, 493] width 19 height 19
click at [193, 497] on input "Select an option" at bounding box center [185, 493] width 19 height 19
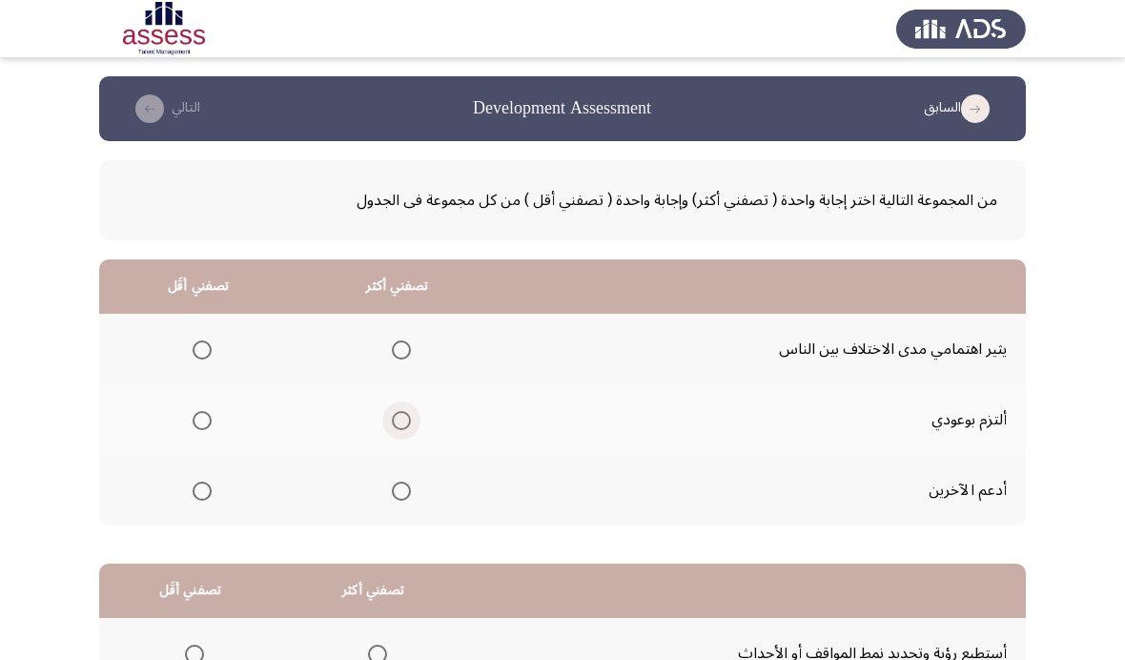
click at [411, 422] on span "Select an option" at bounding box center [401, 420] width 19 height 19
click at [411, 422] on input "Select an option" at bounding box center [401, 420] width 19 height 19
click at [209, 333] on mat-radio-group "Select an option" at bounding box center [198, 349] width 27 height 32
click at [200, 355] on span "Select an option" at bounding box center [202, 349] width 19 height 19
click at [200, 355] on input "Select an option" at bounding box center [202, 349] width 19 height 19
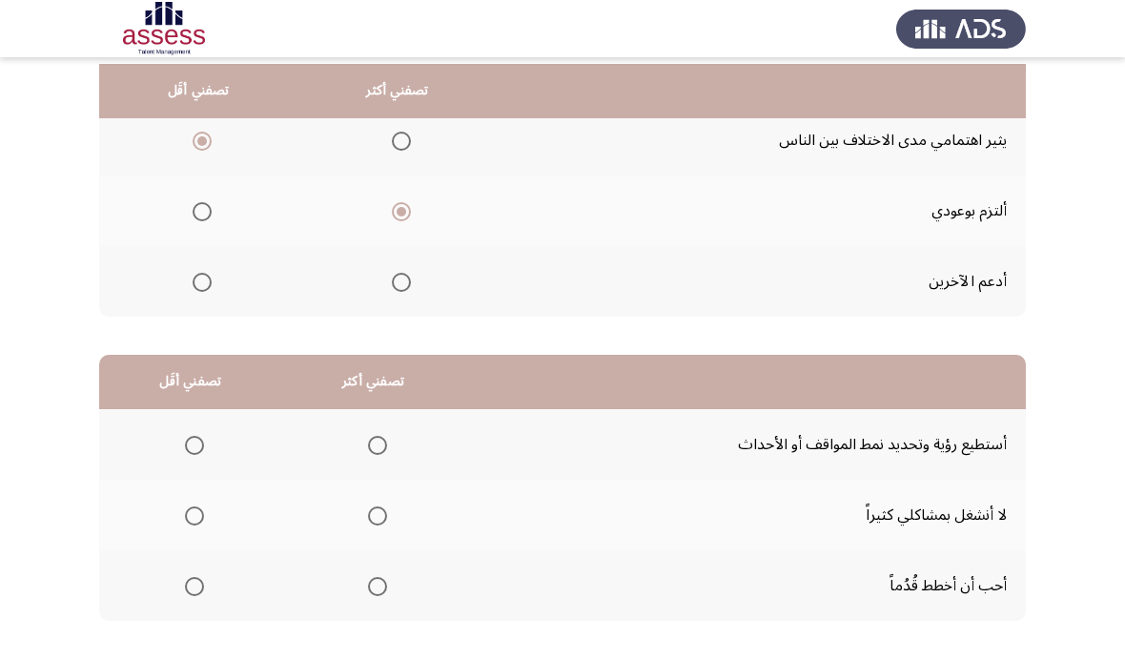
scroll to position [214, 0]
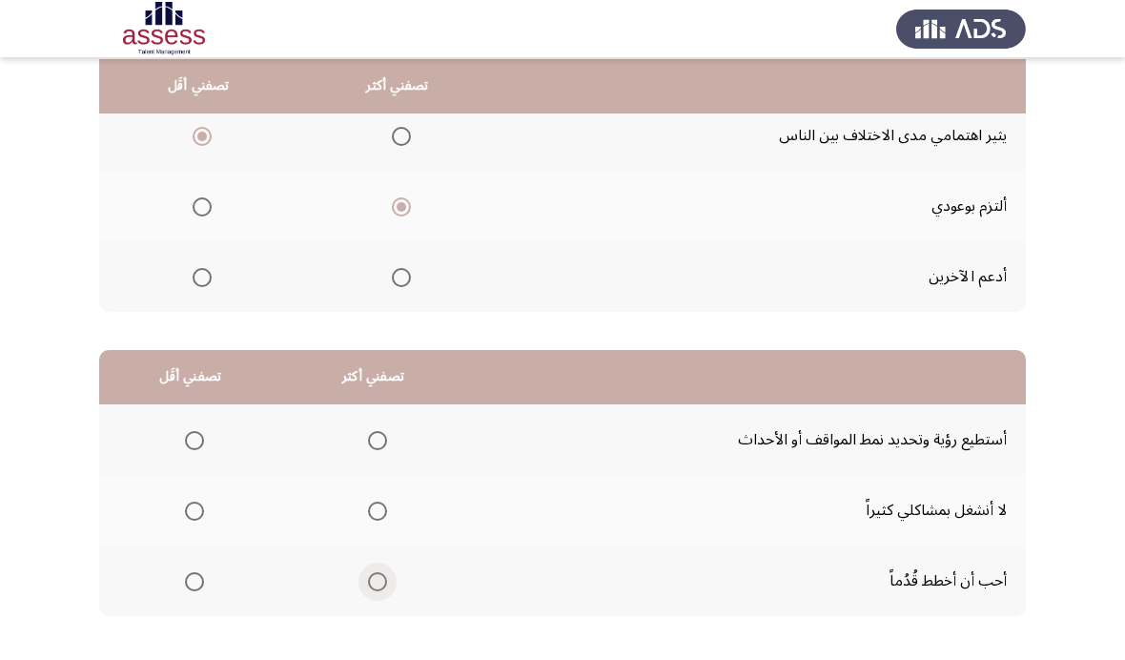
click at [387, 579] on span "Select an option" at bounding box center [377, 581] width 19 height 19
click at [387, 579] on input "Select an option" at bounding box center [377, 581] width 19 height 19
click at [194, 515] on span "Select an option" at bounding box center [194, 511] width 19 height 19
click at [194, 515] on input "Select an option" at bounding box center [194, 511] width 19 height 19
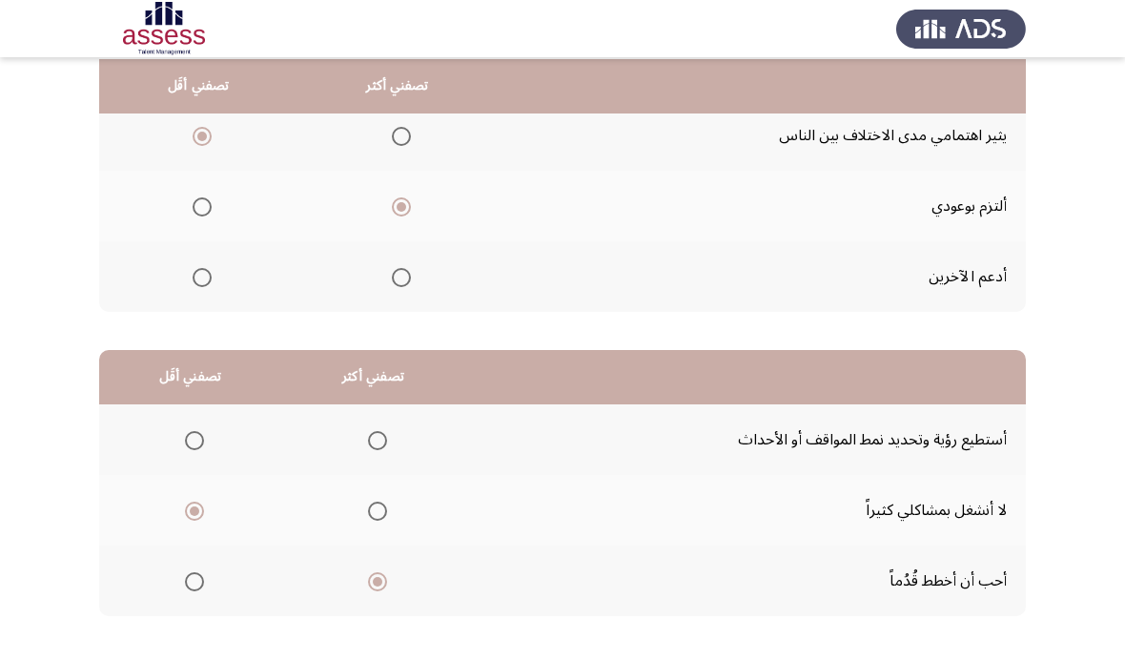
scroll to position [0, 0]
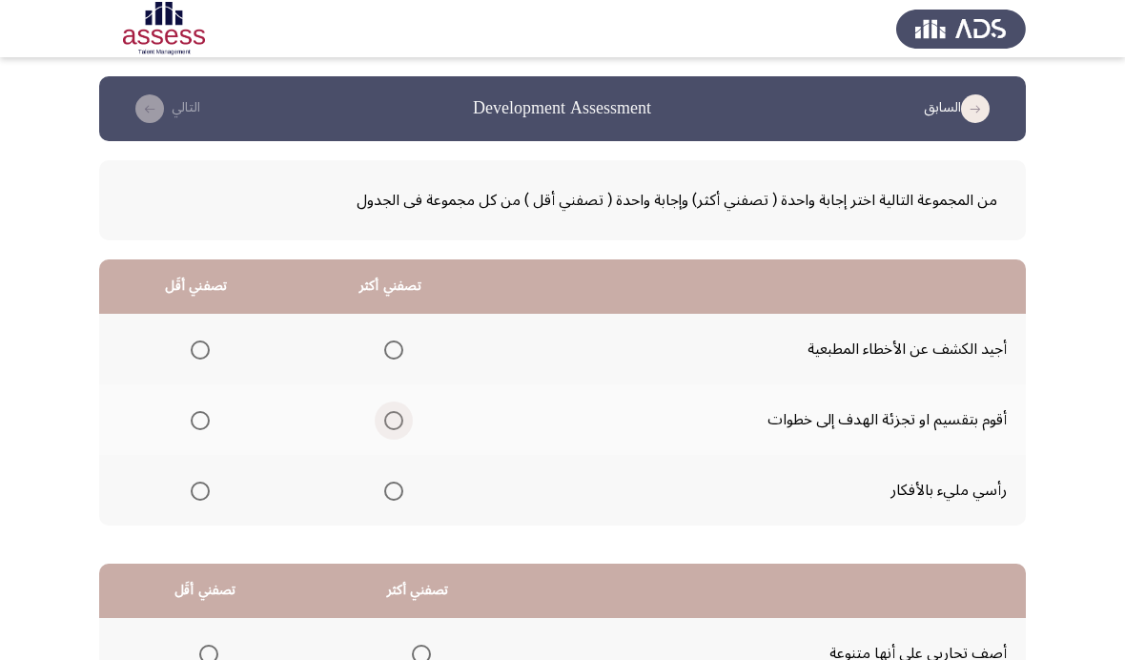
click at [401, 412] on span "Select an option" at bounding box center [393, 420] width 19 height 19
click at [401, 412] on input "Select an option" at bounding box center [393, 420] width 19 height 19
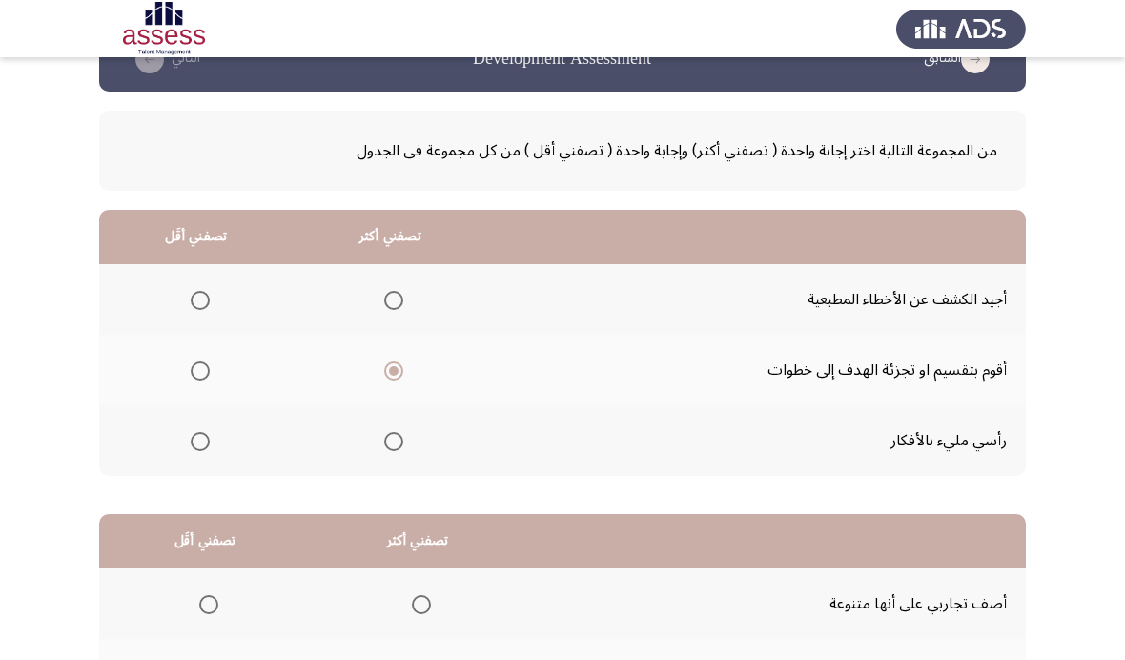
scroll to position [68, 0]
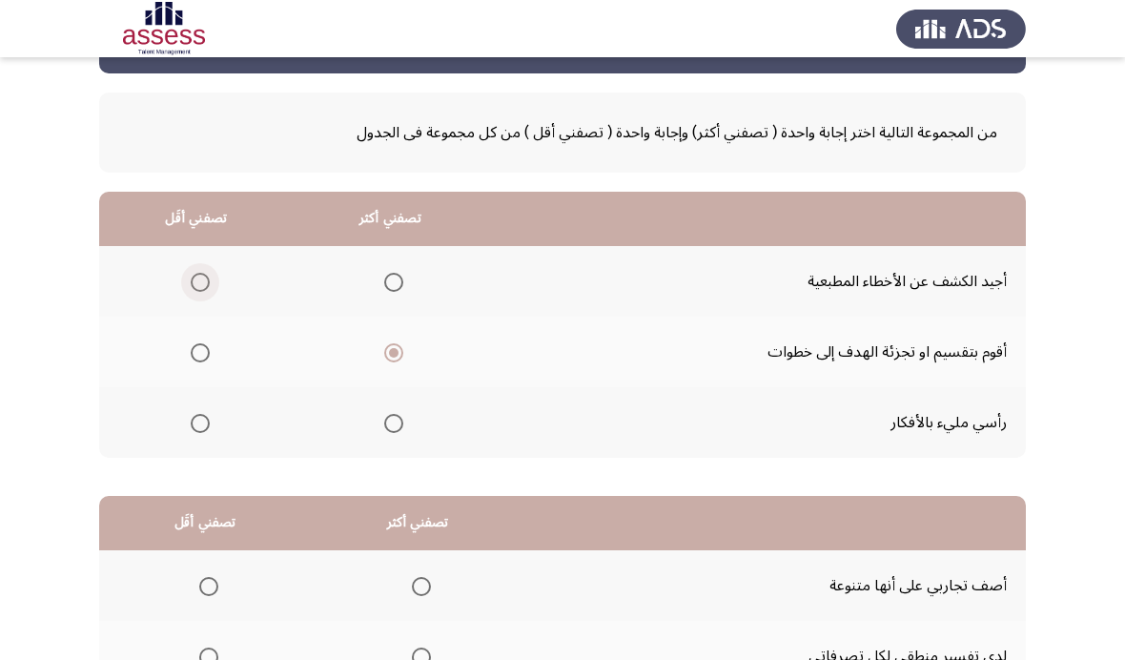
click at [199, 273] on span "Select an option" at bounding box center [200, 282] width 19 height 19
click at [199, 273] on input "Select an option" at bounding box center [200, 282] width 19 height 19
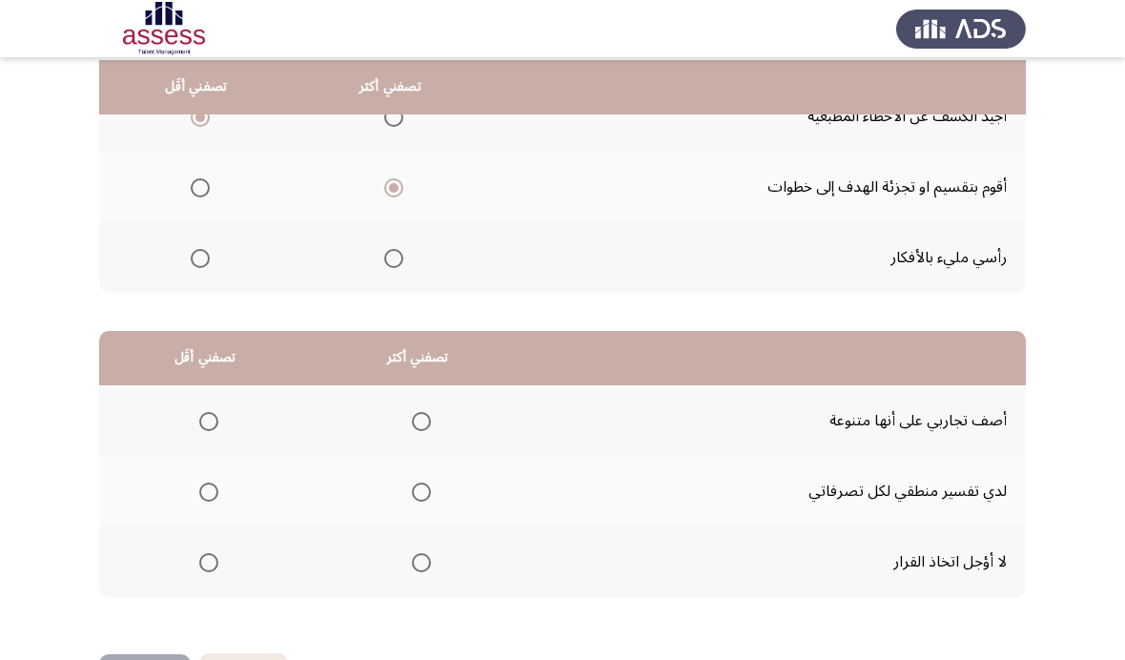
scroll to position [232, 0]
click at [431, 497] on span "Select an option" at bounding box center [421, 493] width 19 height 19
click at [431, 497] on input "Select an option" at bounding box center [421, 493] width 19 height 19
click at [215, 566] on span "Select an option" at bounding box center [208, 563] width 19 height 19
click at [215, 566] on input "Select an option" at bounding box center [208, 563] width 19 height 19
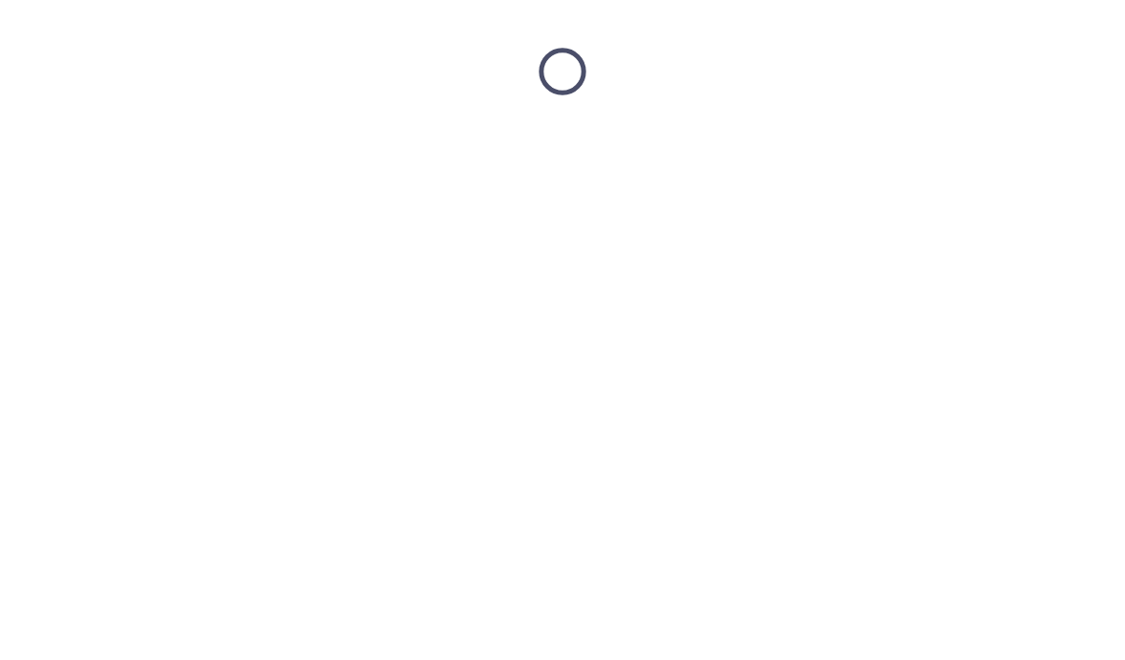
scroll to position [0, 0]
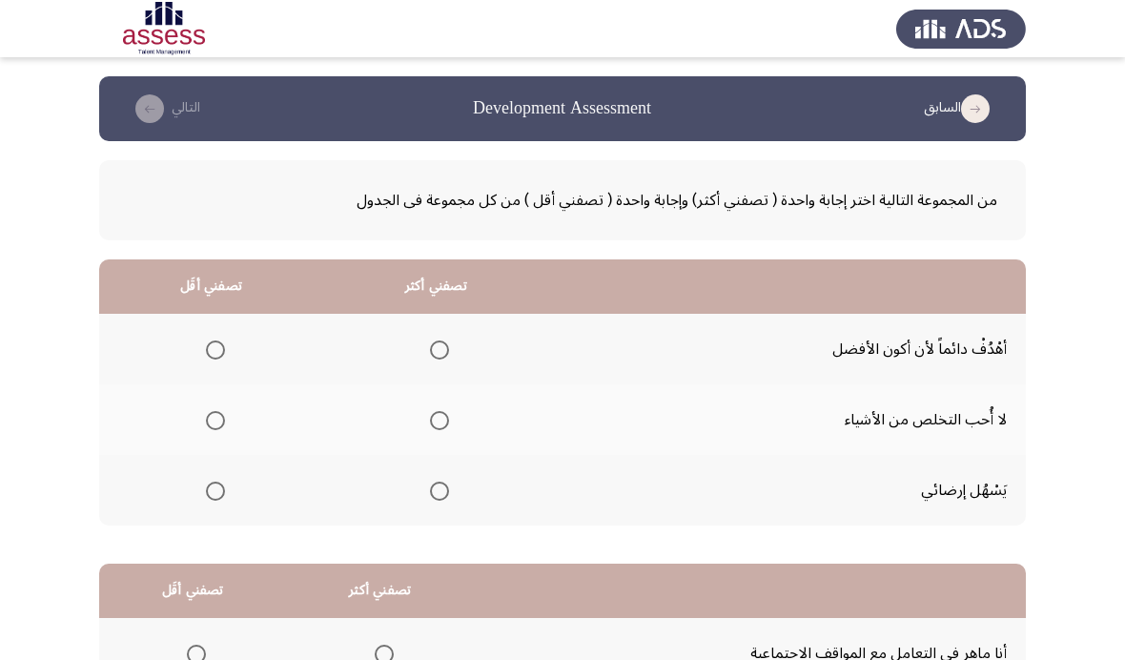
click at [220, 508] on th at bounding box center [211, 490] width 224 height 71
click at [447, 354] on span "Select an option" at bounding box center [439, 349] width 19 height 19
click at [447, 354] on input "Select an option" at bounding box center [439, 349] width 19 height 19
click at [225, 488] on span "Select an option" at bounding box center [215, 491] width 19 height 19
click at [225, 488] on input "Select an option" at bounding box center [215, 491] width 19 height 19
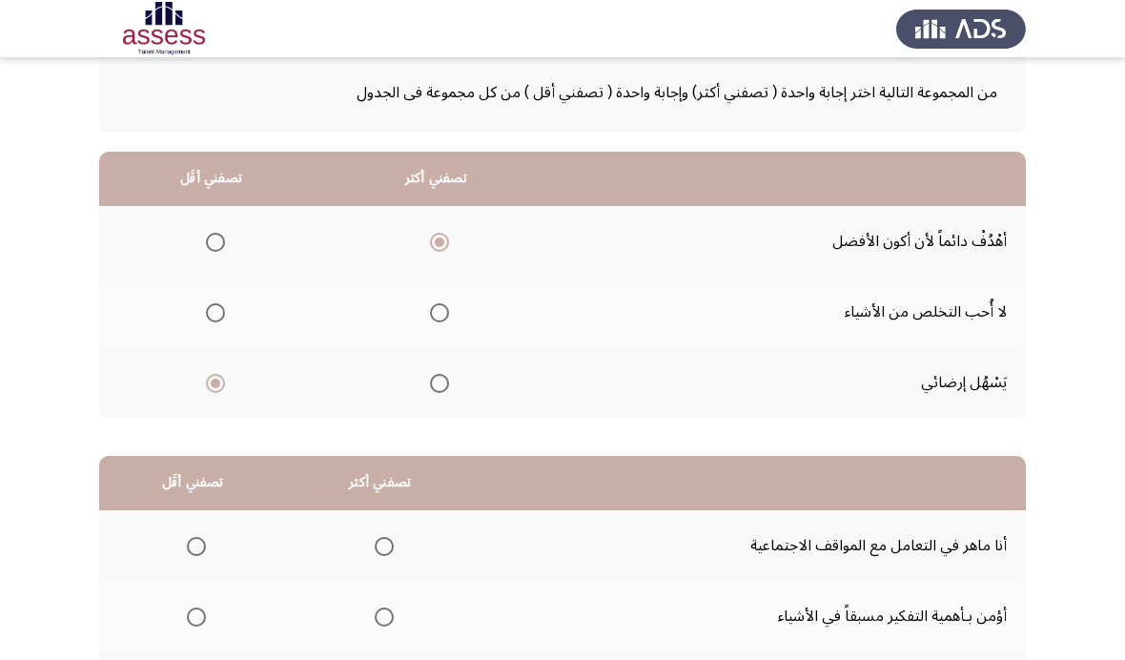
scroll to position [197, 0]
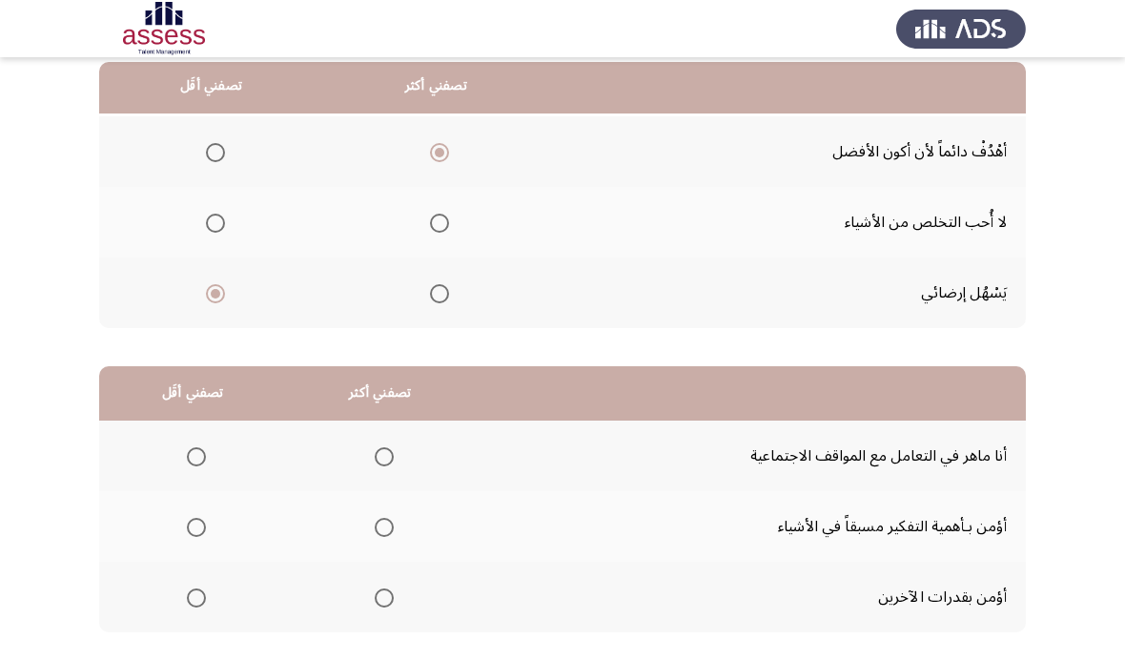
click at [199, 602] on span "Select an option" at bounding box center [196, 597] width 19 height 19
click at [199, 602] on input "Select an option" at bounding box center [196, 597] width 19 height 19
click at [394, 522] on span "Select an option" at bounding box center [384, 527] width 19 height 19
click at [394, 522] on input "Select an option" at bounding box center [384, 527] width 19 height 19
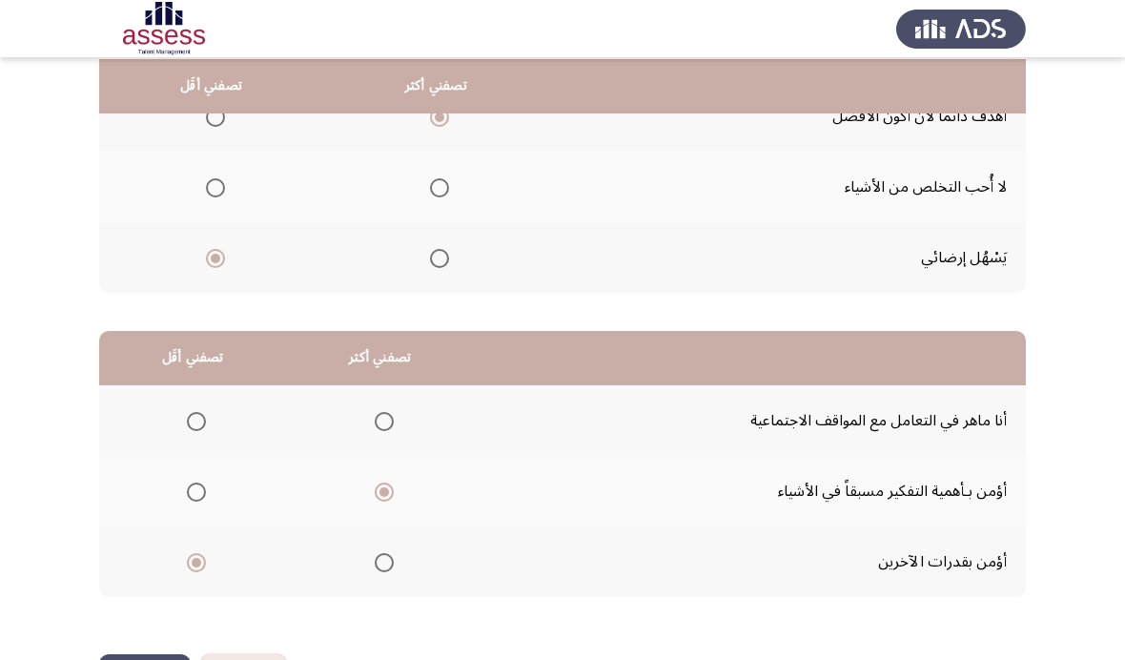
scroll to position [232, 0]
click at [392, 419] on span "Select an option" at bounding box center [384, 422] width 19 height 19
click at [392, 419] on input "Select an option" at bounding box center [384, 422] width 19 height 19
click at [385, 487] on span "Select an option" at bounding box center [384, 493] width 19 height 19
click at [385, 487] on input "Select an option" at bounding box center [384, 493] width 19 height 19
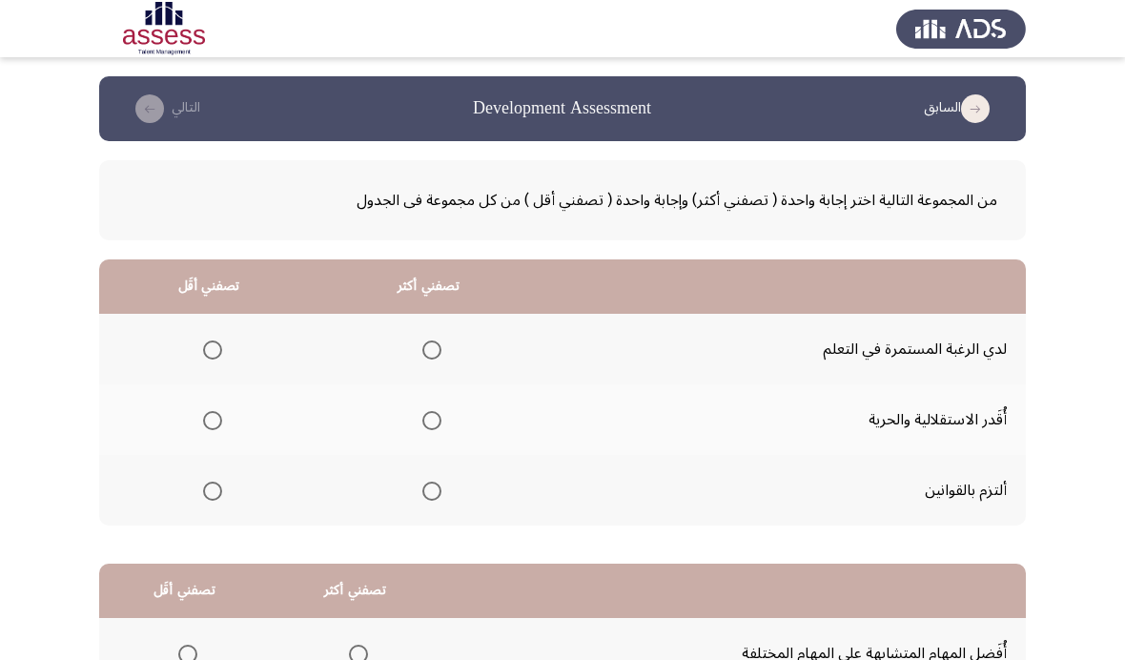
click at [230, 411] on th at bounding box center [208, 419] width 219 height 71
click at [214, 443] on th at bounding box center [208, 419] width 219 height 71
click at [220, 418] on span "Select an option" at bounding box center [212, 420] width 19 height 19
click at [220, 418] on input "Select an option" at bounding box center [212, 420] width 19 height 19
click at [440, 491] on span "Select an option" at bounding box center [431, 491] width 19 height 19
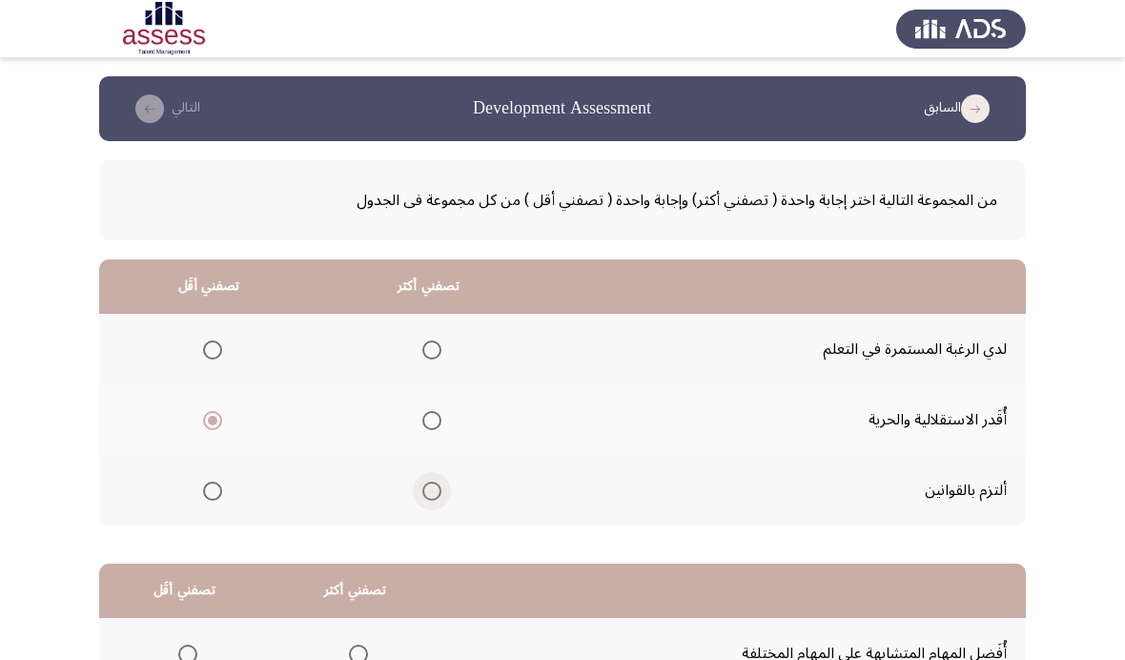
click at [440, 491] on input "Select an option" at bounding box center [431, 491] width 19 height 19
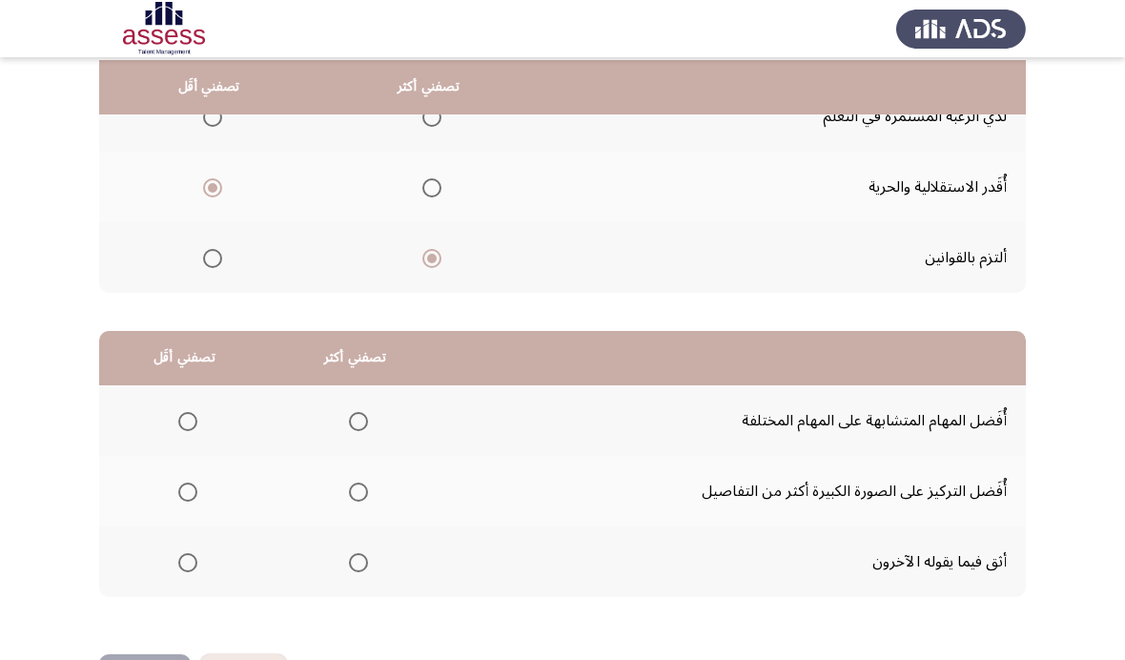
scroll to position [232, 0]
click at [368, 484] on span "Select an option" at bounding box center [358, 493] width 19 height 19
click at [368, 484] on input "Select an option" at bounding box center [358, 493] width 19 height 19
click at [197, 560] on span "Select an option" at bounding box center [187, 563] width 19 height 19
click at [197, 560] on input "Select an option" at bounding box center [187, 563] width 19 height 19
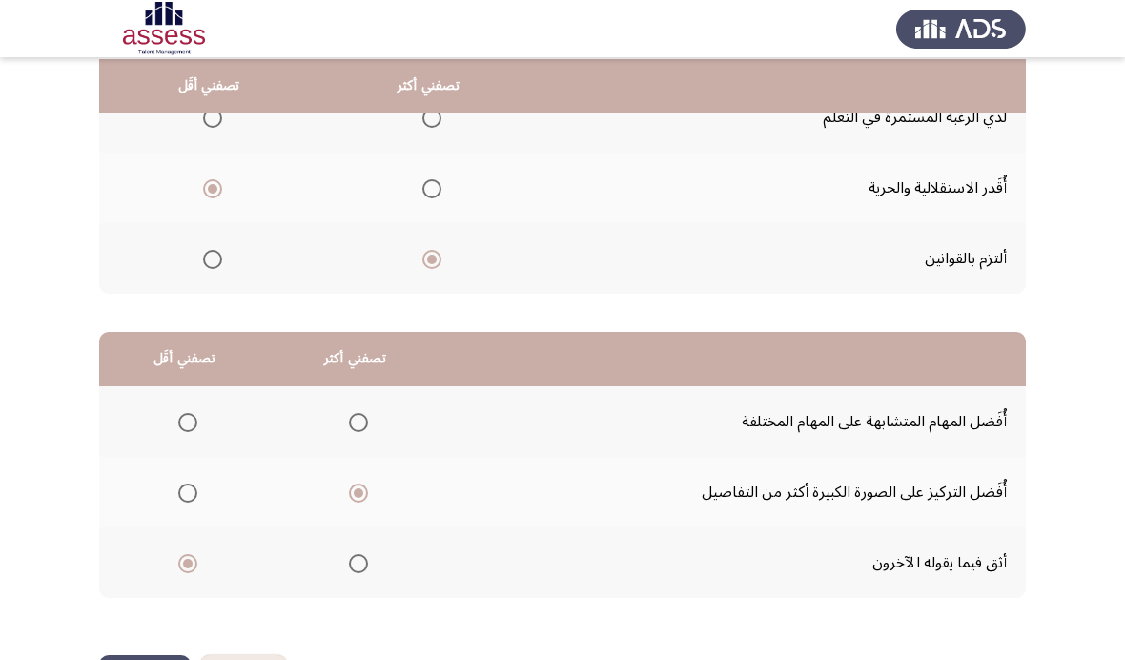
click at [195, 413] on span "Select an option" at bounding box center [187, 422] width 19 height 19
click at [195, 413] on input "Select an option" at bounding box center [187, 422] width 19 height 19
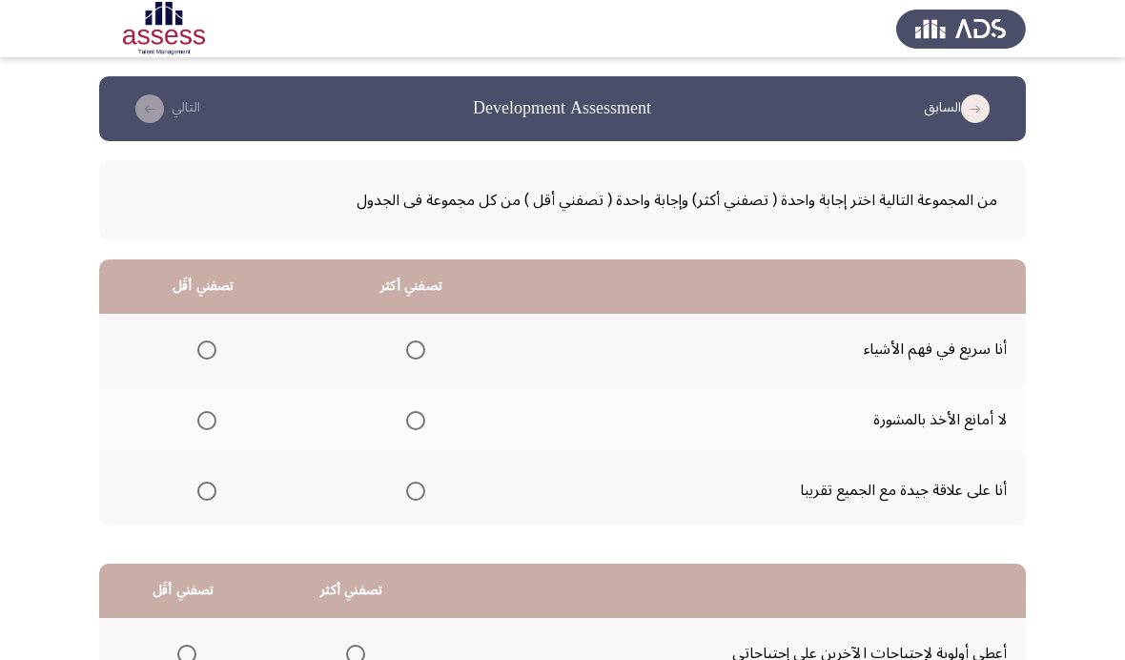
click at [405, 355] on label "Select an option" at bounding box center [412, 349] width 27 height 19
click at [406, 355] on input "Select an option" at bounding box center [415, 349] width 19 height 19
click at [419, 419] on span "Select an option" at bounding box center [415, 420] width 19 height 19
click at [419, 419] on input "Select an option" at bounding box center [415, 420] width 19 height 19
click at [432, 339] on th at bounding box center [411, 349] width 209 height 71
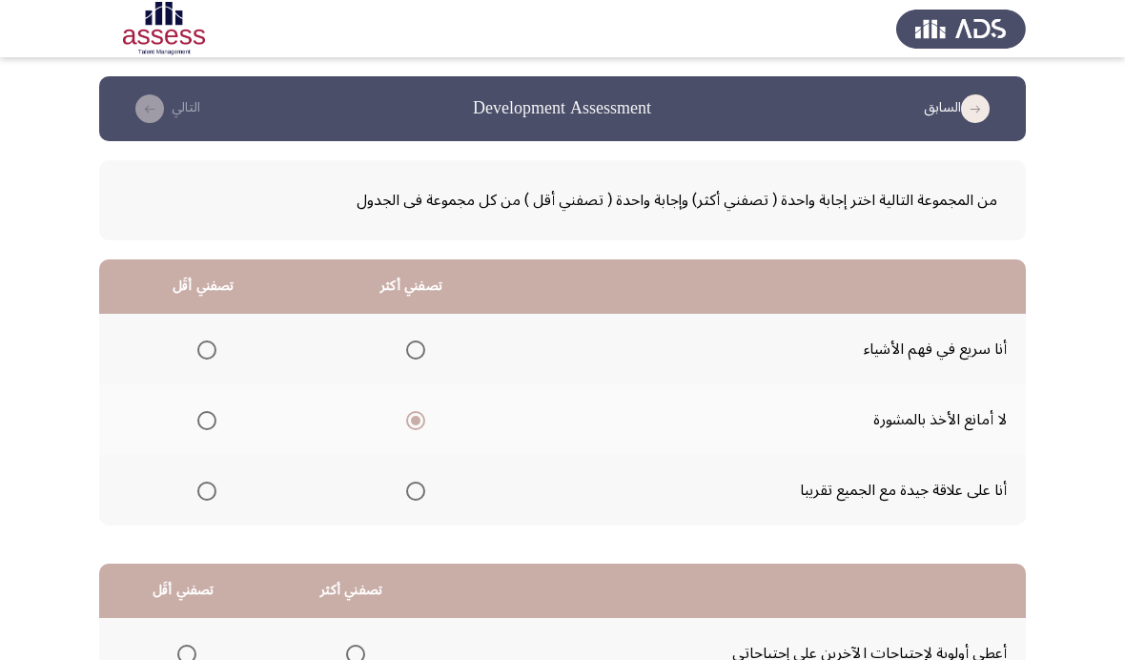
click at [215, 424] on span "Select an option" at bounding box center [206, 420] width 19 height 19
click at [215, 424] on input "Select an option" at bounding box center [206, 420] width 19 height 19
click at [422, 347] on span "Select an option" at bounding box center [415, 349] width 19 height 19
click at [422, 347] on input "Select an option" at bounding box center [415, 349] width 19 height 19
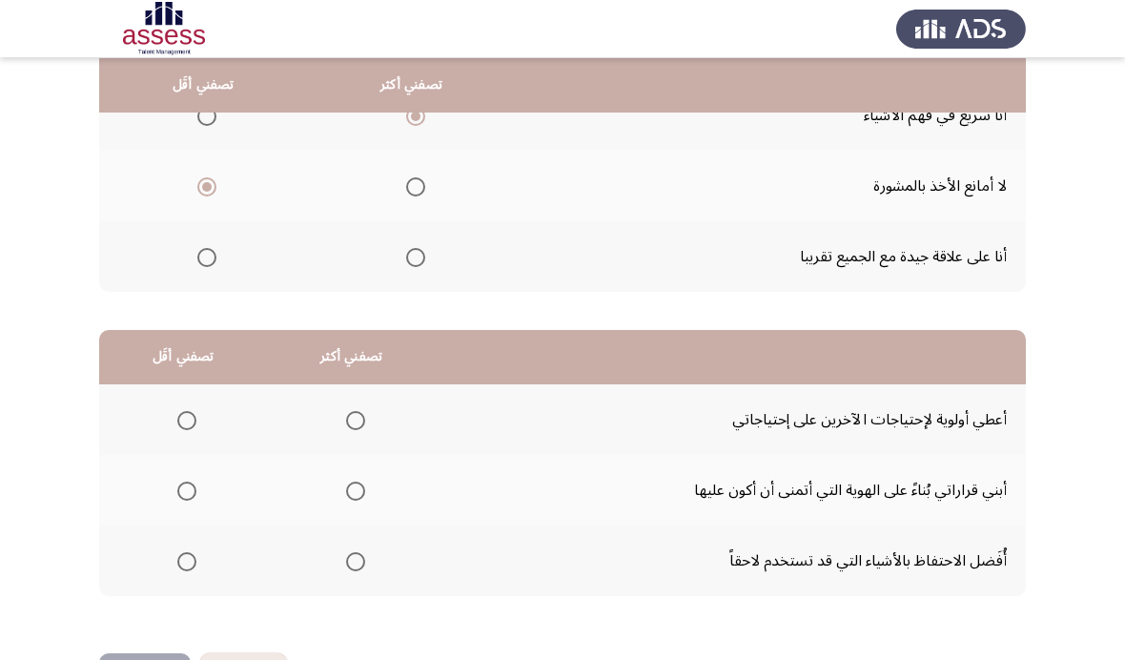
scroll to position [232, 0]
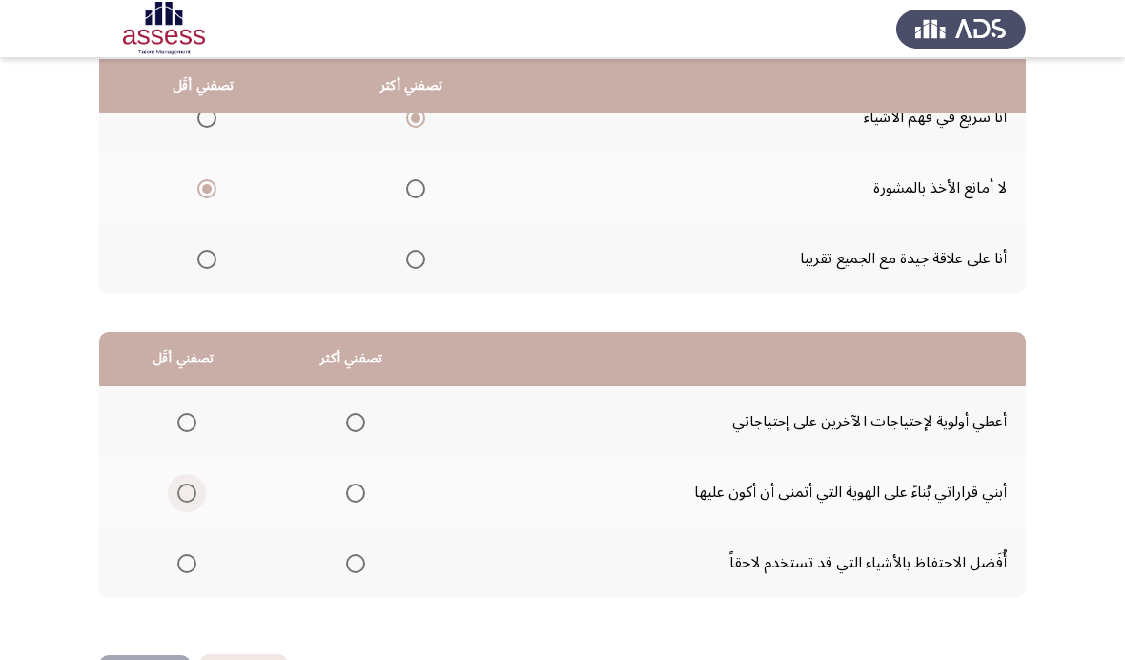
click at [196, 484] on span "Select an option" at bounding box center [186, 493] width 19 height 19
click at [196, 484] on input "Select an option" at bounding box center [186, 493] width 19 height 19
click at [365, 420] on span "Select an option" at bounding box center [355, 422] width 19 height 19
click at [365, 420] on input "Select an option" at bounding box center [355, 422] width 19 height 19
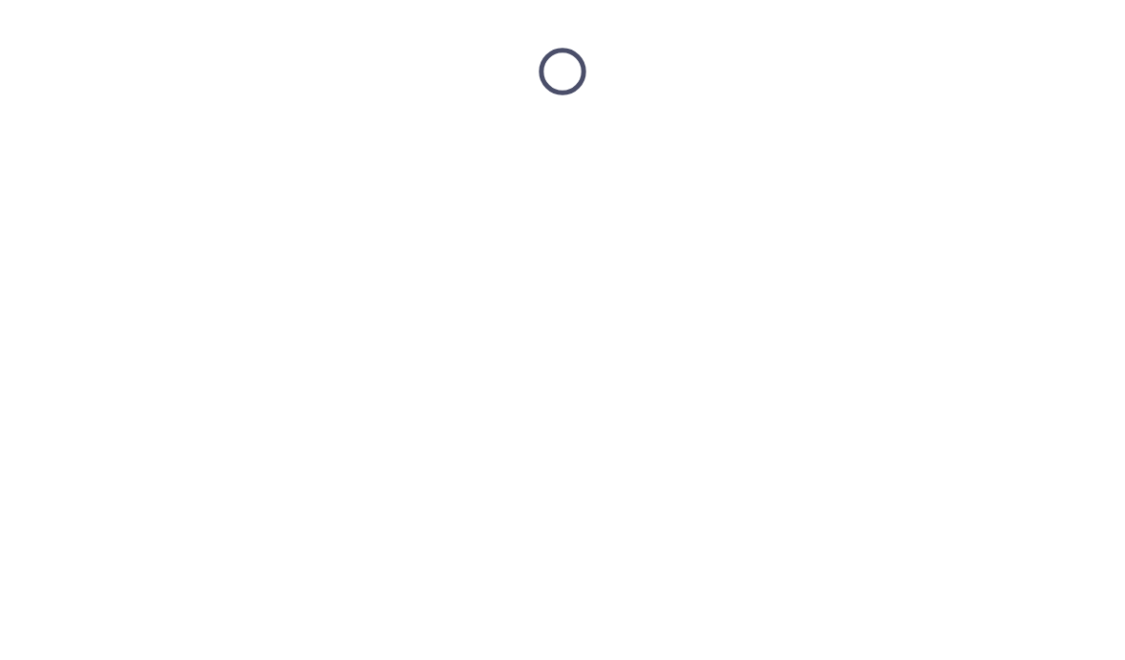
scroll to position [0, 0]
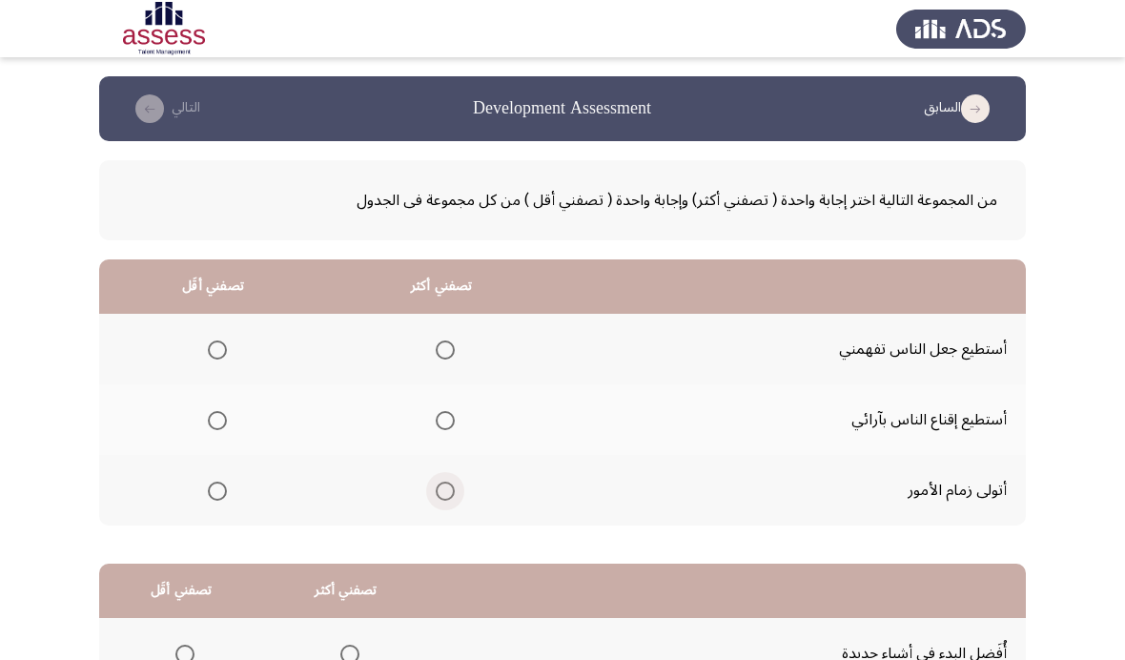
click at [455, 486] on span "Select an option" at bounding box center [445, 491] width 19 height 19
click at [455, 486] on input "Select an option" at bounding box center [445, 491] width 19 height 19
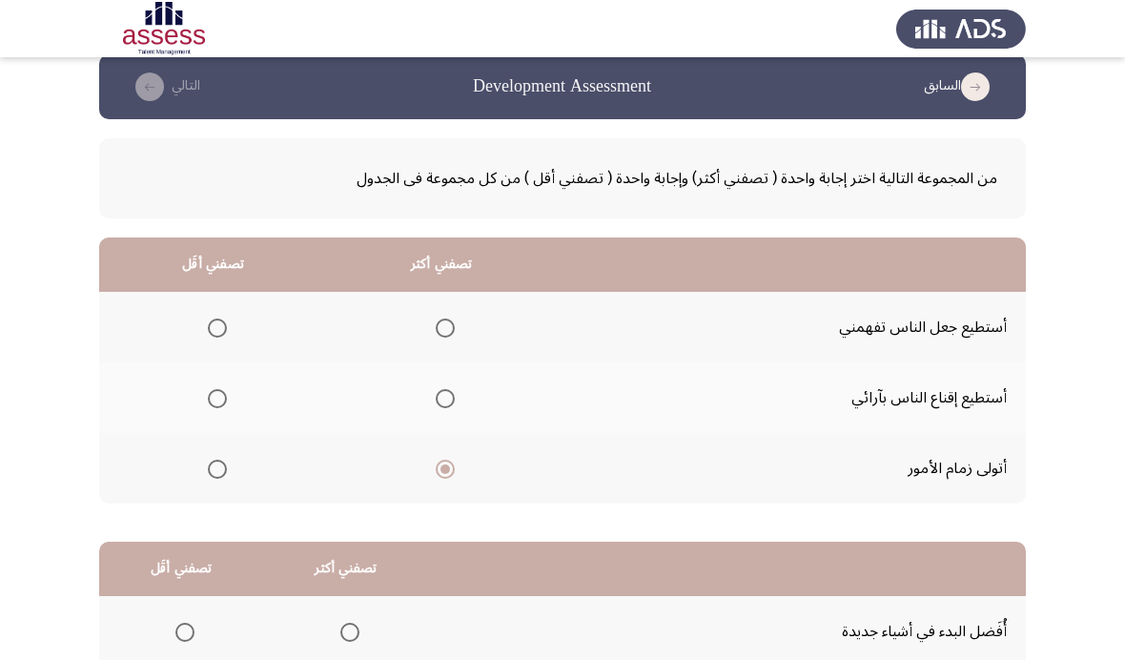
scroll to position [26, 0]
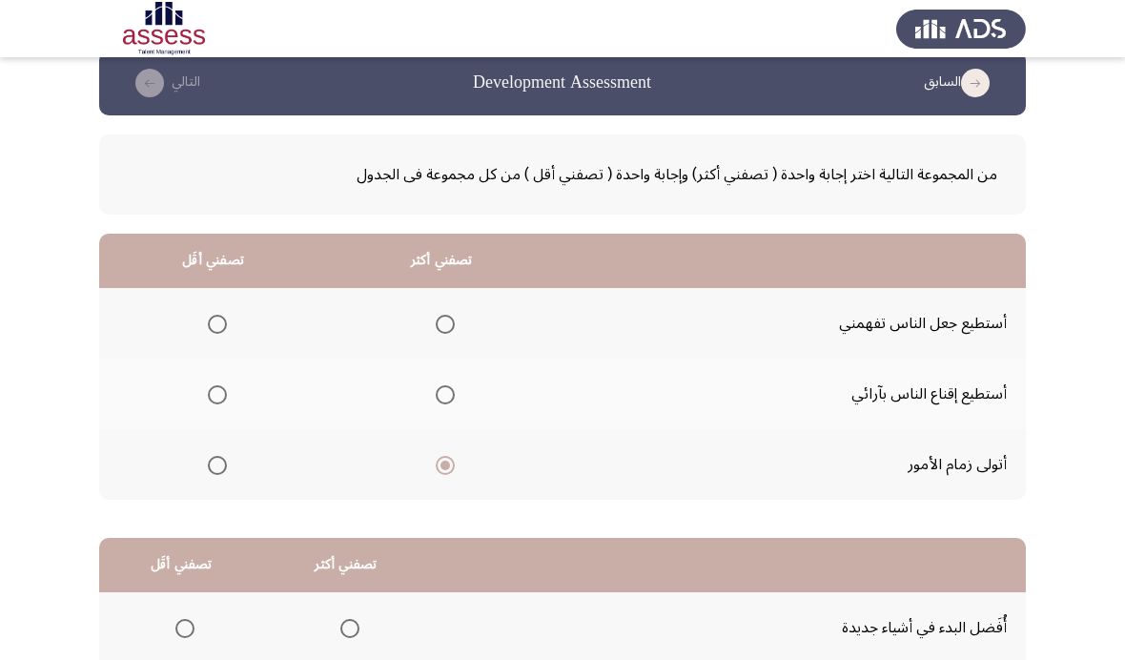
click at [227, 320] on span "Select an option" at bounding box center [217, 324] width 19 height 19
click at [227, 320] on input "Select an option" at bounding box center [217, 324] width 19 height 19
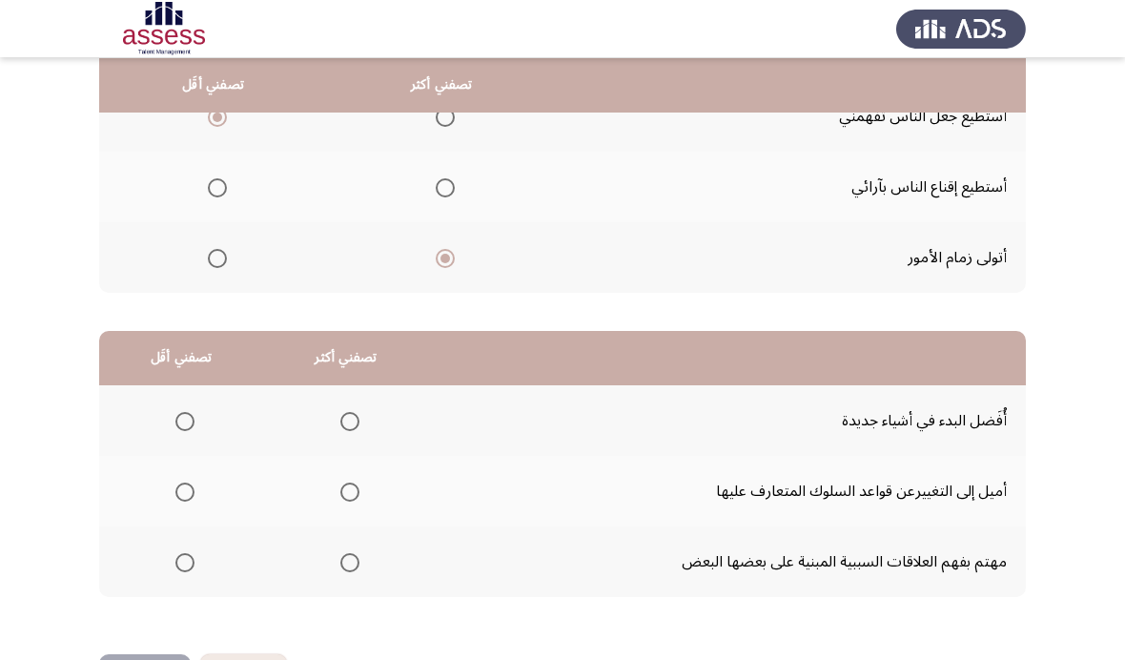
scroll to position [232, 0]
click at [177, 476] on mat-radio-group "Select an option" at bounding box center [181, 492] width 27 height 32
click at [360, 413] on span "Select an option" at bounding box center [349, 422] width 19 height 19
click at [360, 413] on input "Select an option" at bounding box center [349, 422] width 19 height 19
click at [191, 488] on span "Select an option" at bounding box center [184, 493] width 19 height 19
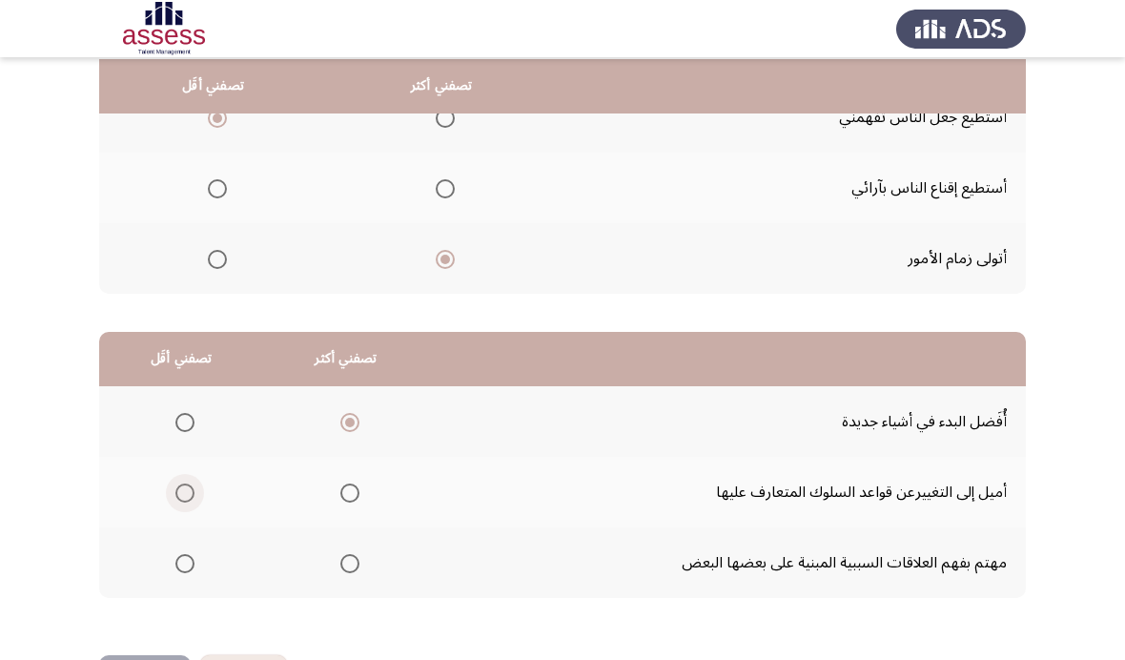
click at [191, 488] on input "Select an option" at bounding box center [184, 493] width 19 height 19
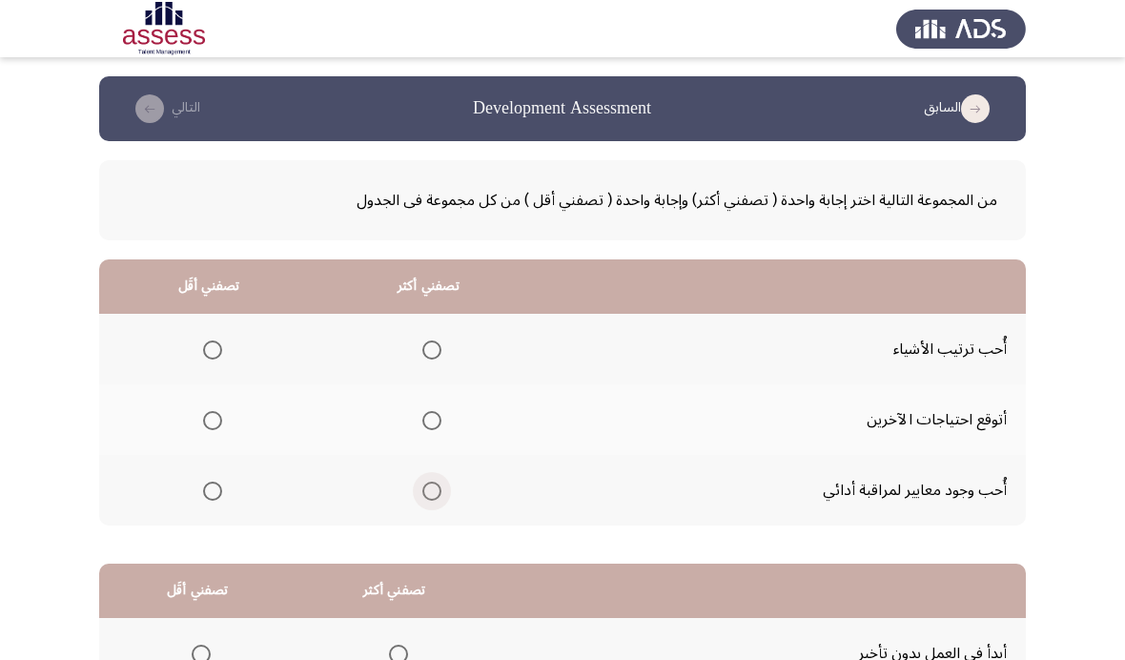
click at [442, 482] on span "Select an option" at bounding box center [431, 491] width 19 height 19
click at [442, 482] on input "Select an option" at bounding box center [431, 491] width 19 height 19
click at [222, 424] on span "Select an option" at bounding box center [212, 420] width 19 height 19
click at [222, 424] on input "Select an option" at bounding box center [212, 420] width 19 height 19
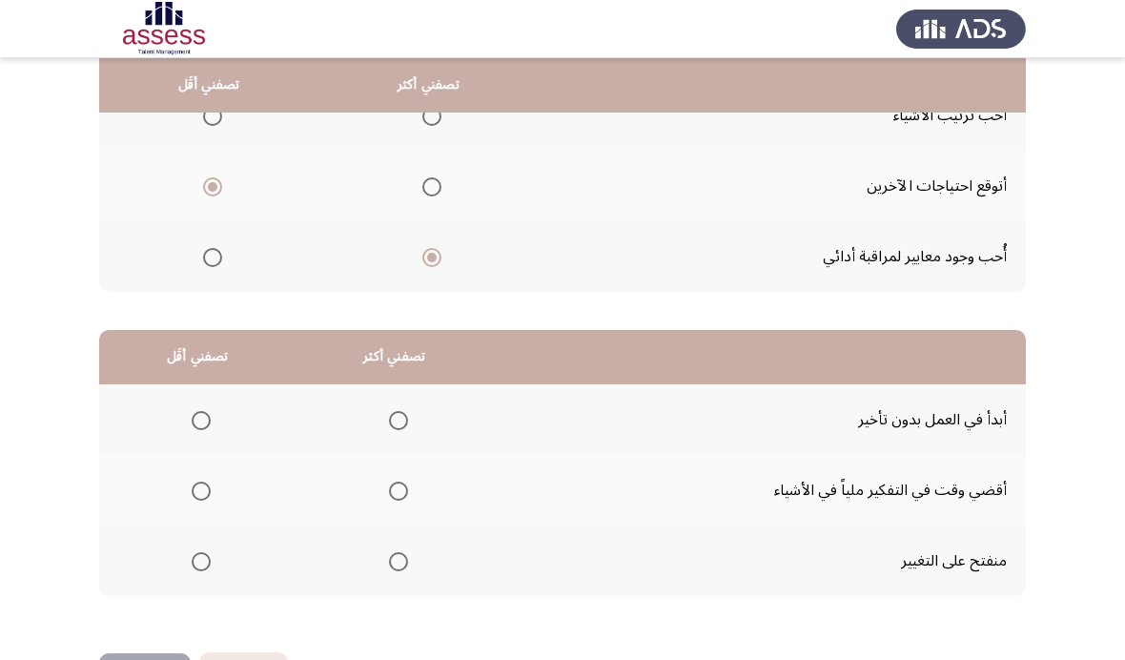
scroll to position [232, 0]
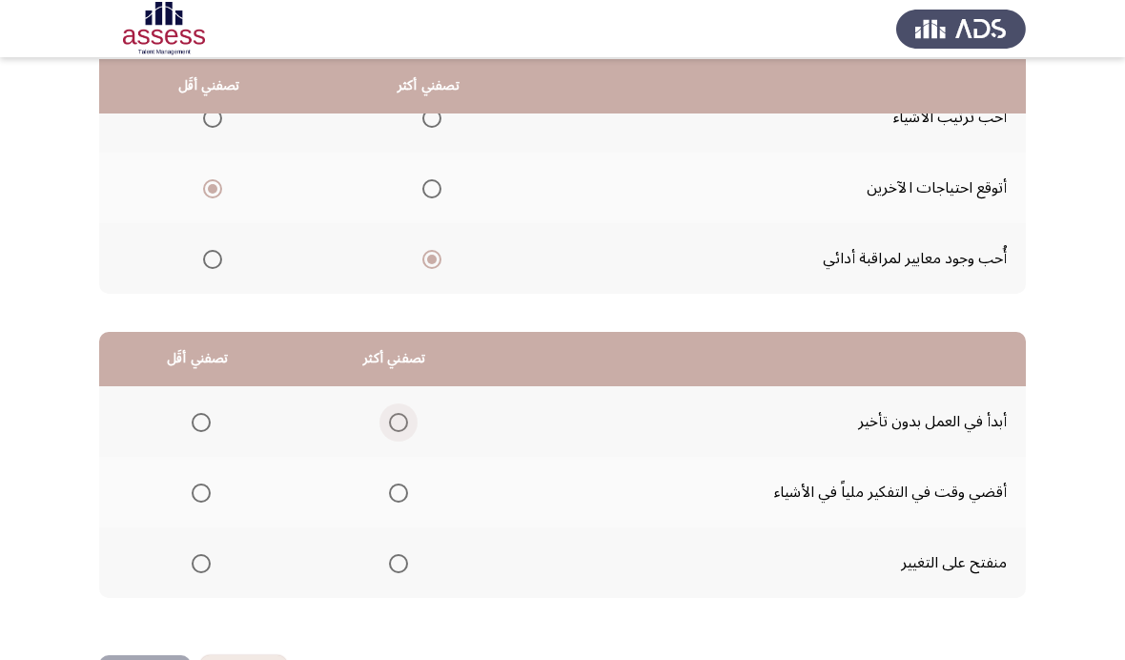
click at [408, 422] on span "Select an option" at bounding box center [398, 422] width 19 height 19
click at [408, 422] on input "Select an option" at bounding box center [398, 422] width 19 height 19
click at [199, 421] on span "Select an option" at bounding box center [201, 422] width 19 height 19
click at [199, 421] on input "Select an option" at bounding box center [201, 422] width 19 height 19
click at [408, 485] on span "Select an option" at bounding box center [398, 493] width 19 height 19
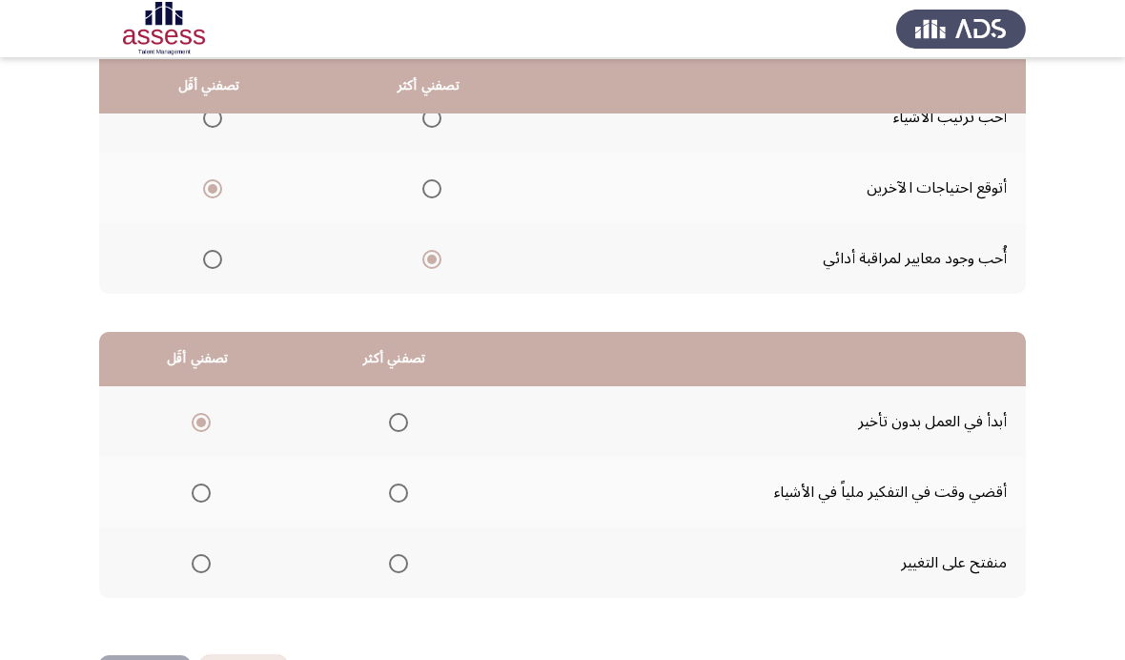
click at [408, 485] on input "Select an option" at bounding box center [398, 493] width 19 height 19
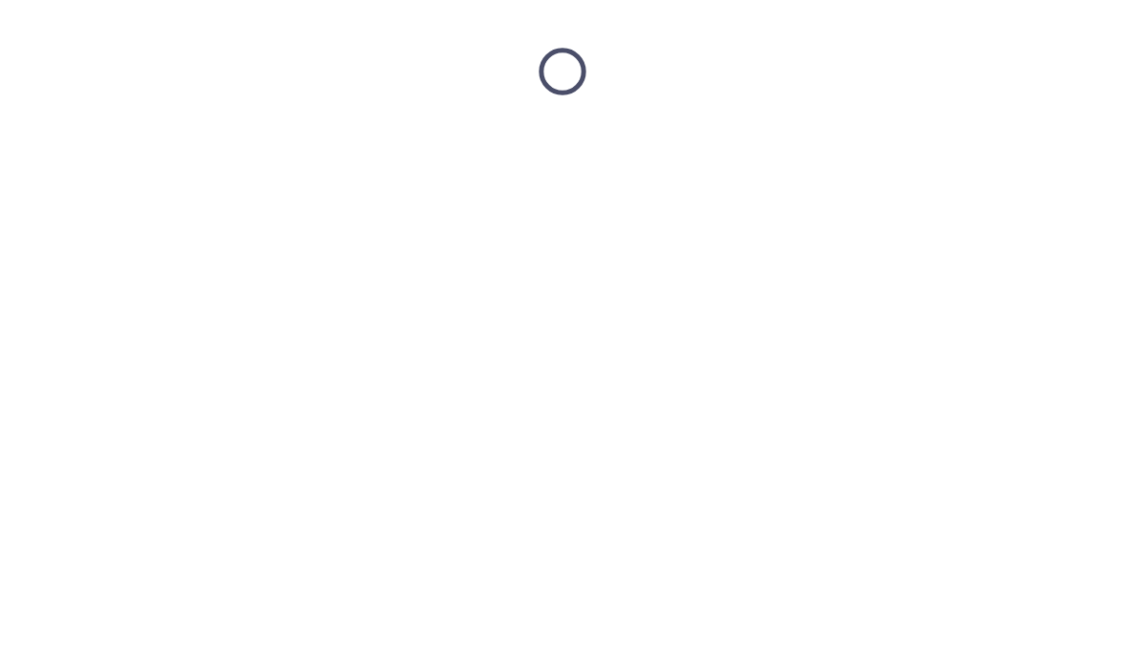
scroll to position [0, 0]
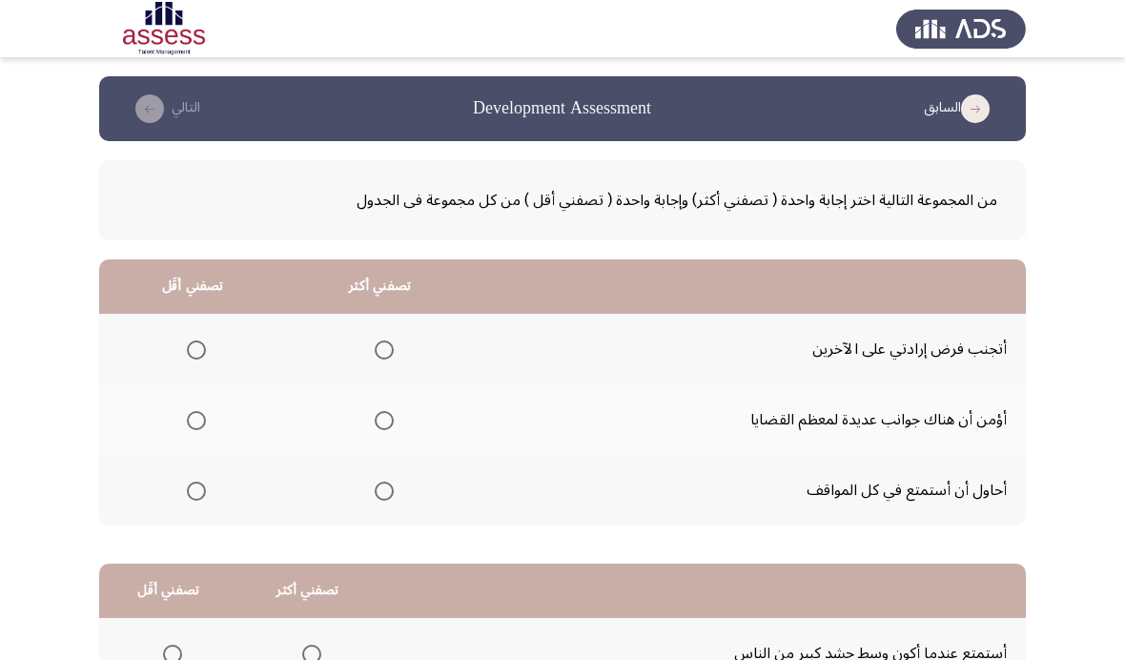
click at [386, 495] on span "Select an option" at bounding box center [384, 491] width 19 height 19
click at [386, 495] on input "Select an option" at bounding box center [384, 491] width 19 height 19
click at [185, 340] on label "Select an option" at bounding box center [192, 349] width 27 height 19
click at [187, 340] on input "Select an option" at bounding box center [196, 349] width 19 height 19
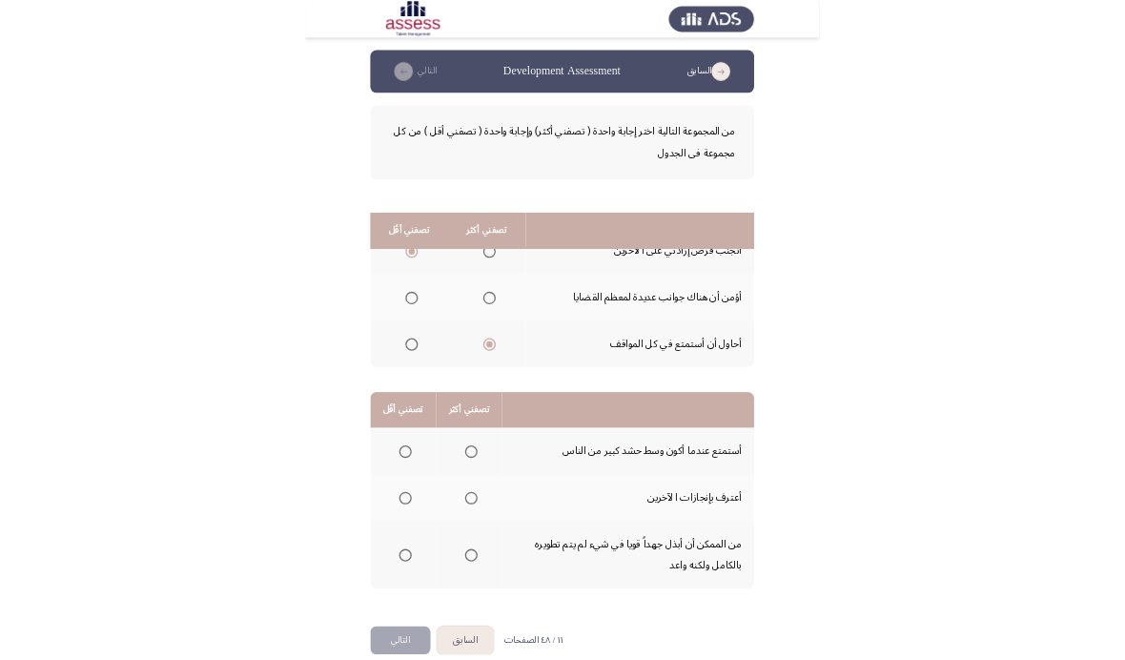
scroll to position [232, 0]
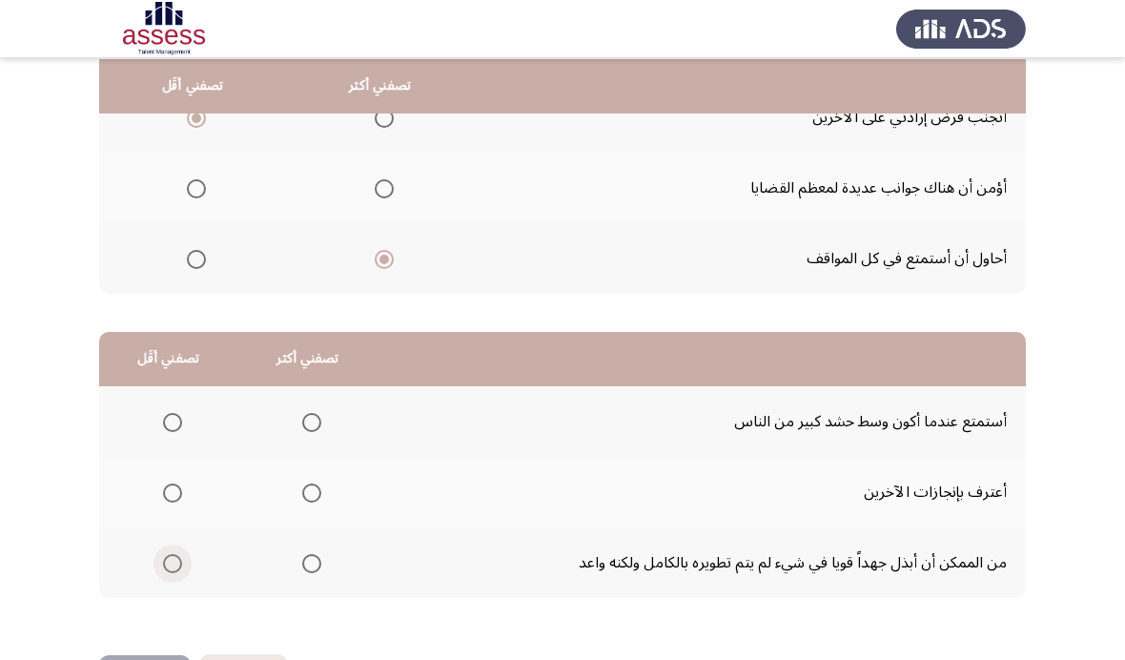
click at [181, 556] on span "Select an option" at bounding box center [172, 563] width 19 height 19
click at [181, 556] on input "Select an option" at bounding box center [172, 563] width 19 height 19
click at [312, 422] on span "Select an option" at bounding box center [311, 422] width 19 height 19
click at [312, 422] on input "Select an option" at bounding box center [311, 422] width 19 height 19
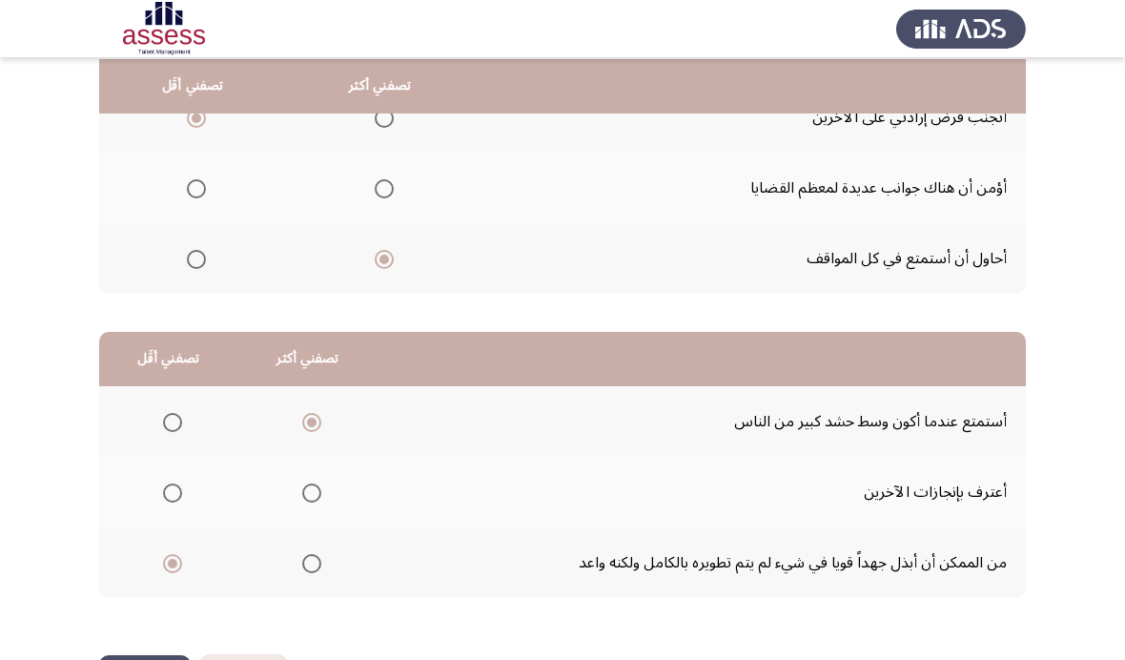
scroll to position [0, 0]
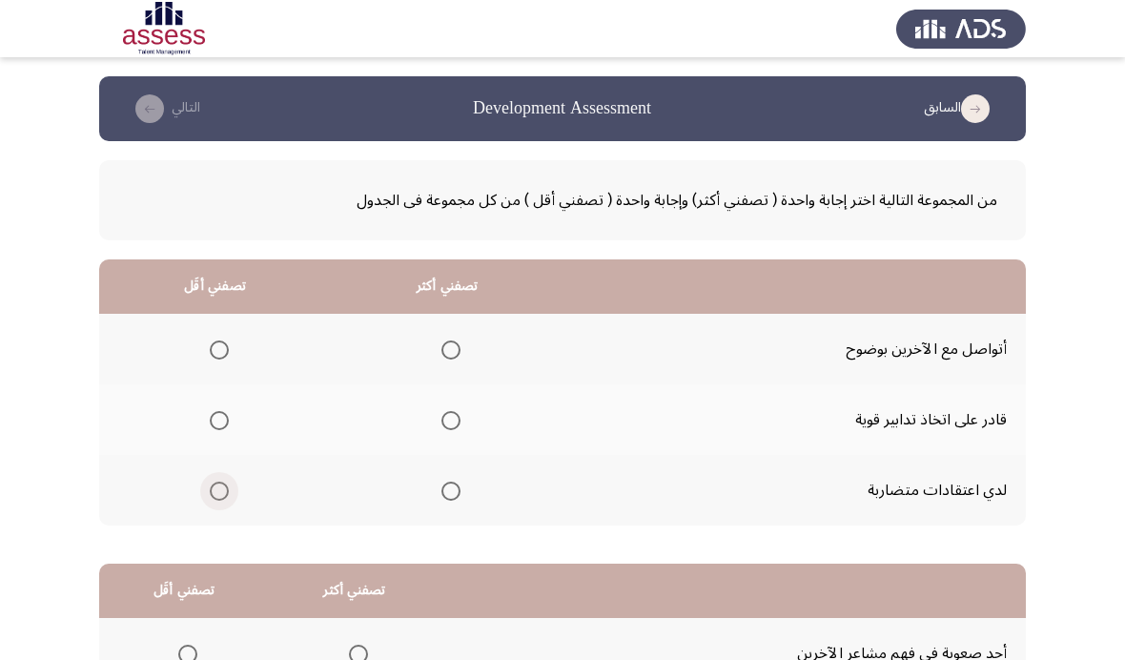
click at [217, 482] on span "Select an option" at bounding box center [219, 491] width 19 height 19
click at [217, 482] on input "Select an option" at bounding box center [219, 491] width 19 height 19
click at [455, 348] on span "Select an option" at bounding box center [451, 349] width 19 height 19
click at [455, 348] on input "Select an option" at bounding box center [451, 349] width 19 height 19
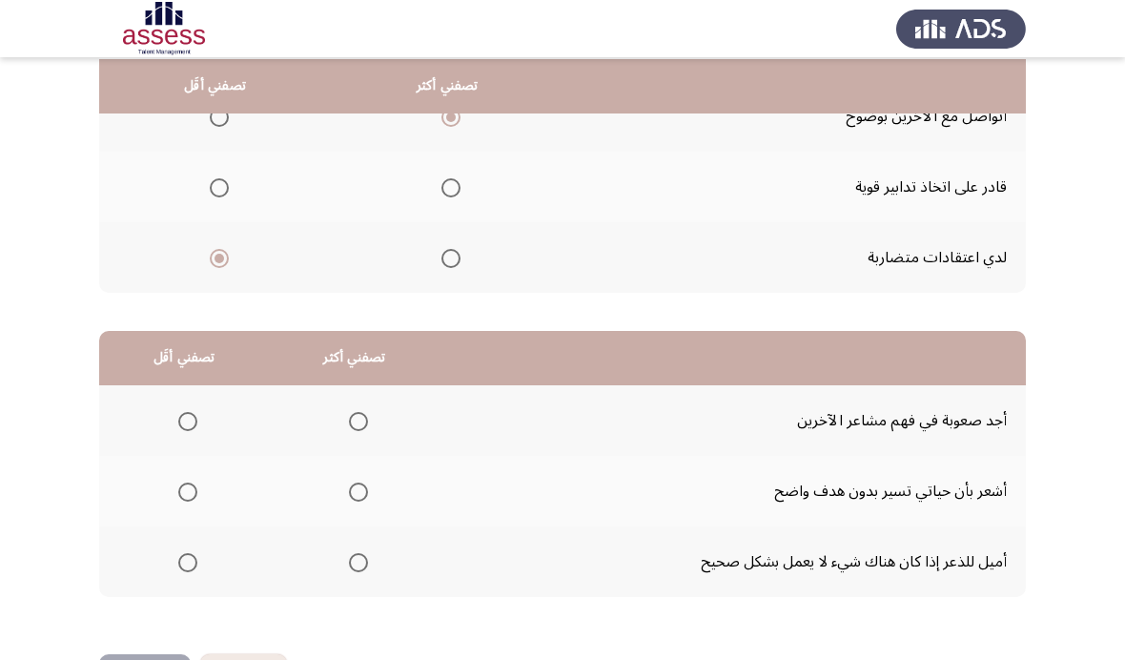
scroll to position [232, 0]
click at [364, 554] on span "Select an option" at bounding box center [358, 563] width 19 height 19
click at [364, 554] on input "Select an option" at bounding box center [358, 563] width 19 height 19
click at [186, 489] on span "Select an option" at bounding box center [187, 493] width 19 height 19
click at [186, 489] on input "Select an option" at bounding box center [187, 493] width 19 height 19
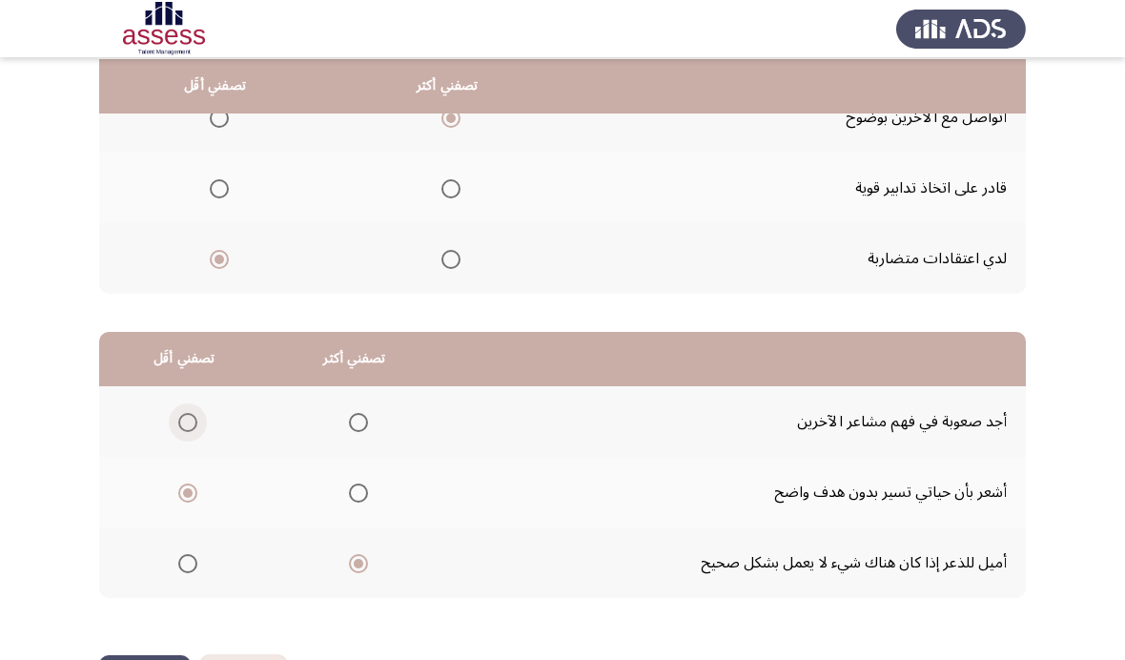
click at [197, 422] on span "Select an option" at bounding box center [187, 422] width 19 height 19
click at [197, 422] on input "Select an option" at bounding box center [187, 422] width 19 height 19
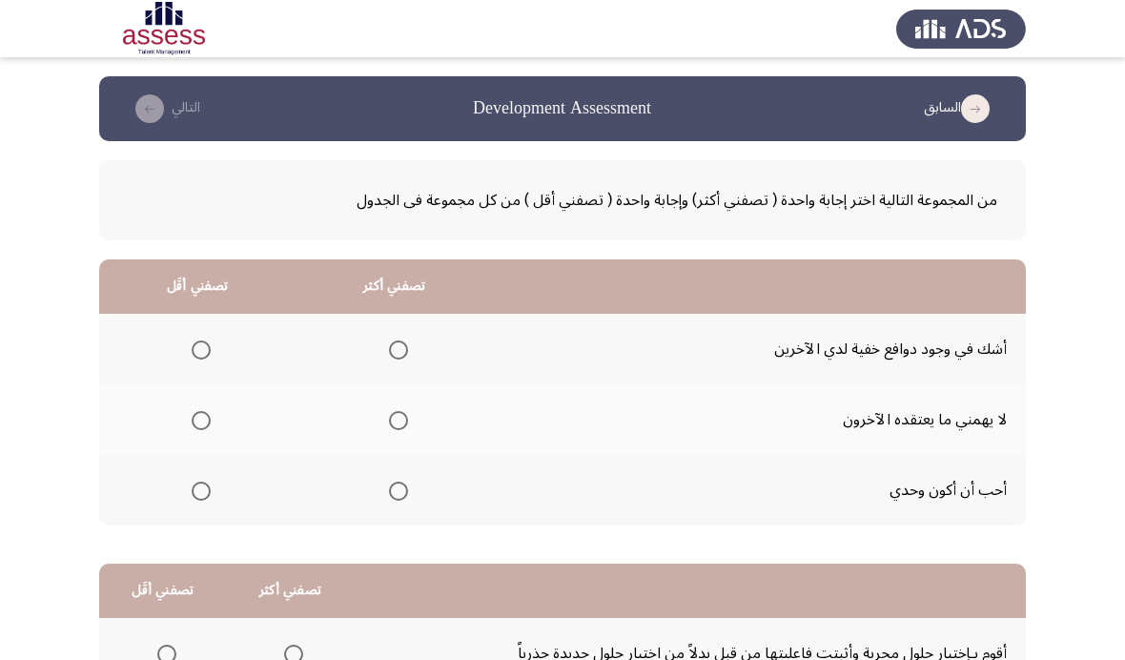
click at [211, 340] on span "Select an option" at bounding box center [201, 349] width 19 height 19
click at [211, 340] on input "Select an option" at bounding box center [201, 349] width 19 height 19
click at [408, 419] on span "Select an option" at bounding box center [398, 420] width 19 height 19
click at [408, 419] on input "Select an option" at bounding box center [398, 420] width 19 height 19
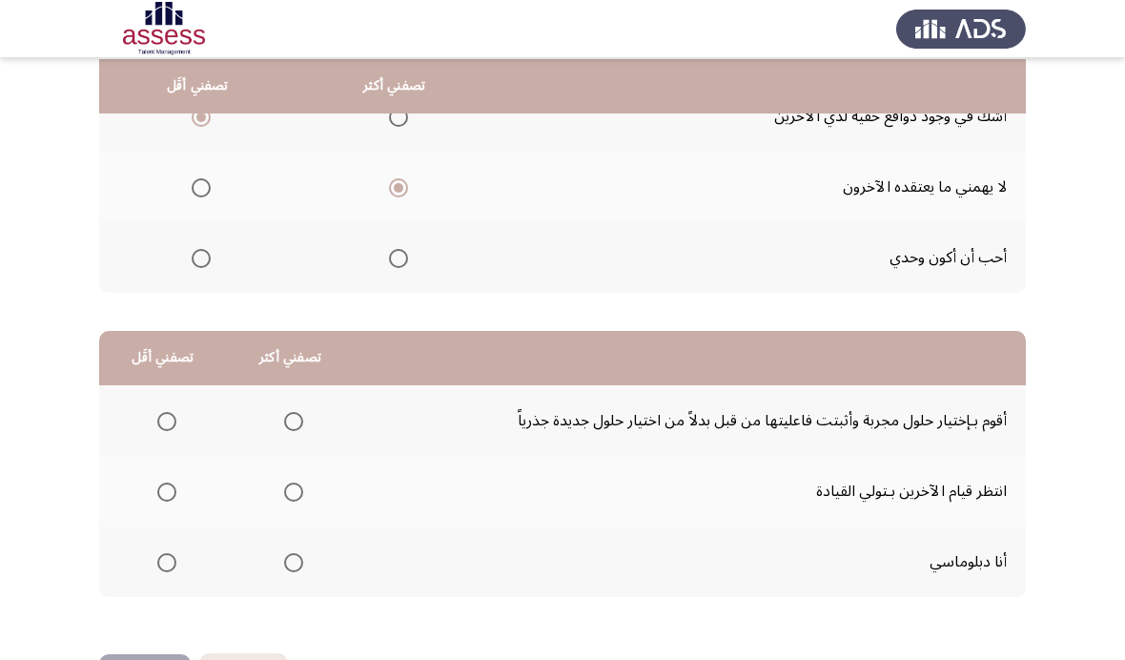
scroll to position [232, 0]
click at [174, 485] on span "Select an option" at bounding box center [166, 493] width 19 height 19
click at [174, 485] on input "Select an option" at bounding box center [166, 493] width 19 height 19
click at [303, 427] on span "Select an option" at bounding box center [293, 422] width 19 height 19
click at [303, 427] on input "Select an option" at bounding box center [293, 422] width 19 height 19
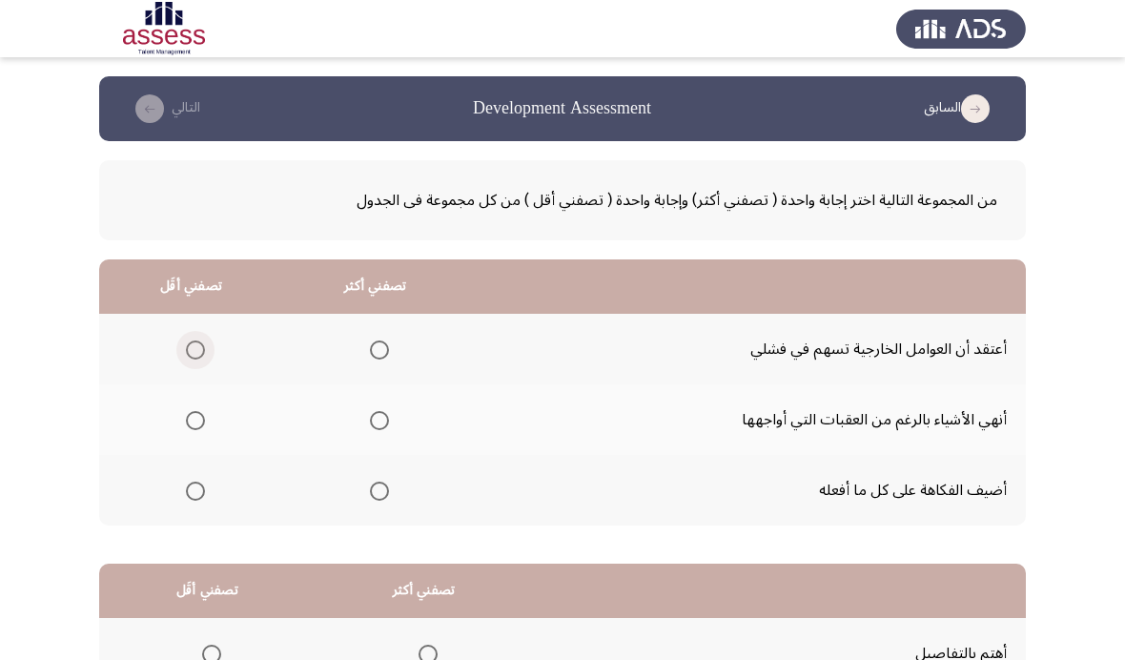
click at [196, 341] on span "Select an option" at bounding box center [195, 349] width 19 height 19
click at [196, 341] on input "Select an option" at bounding box center [195, 349] width 19 height 19
click at [381, 422] on span "Select an option" at bounding box center [379, 420] width 19 height 19
click at [381, 422] on input "Select an option" at bounding box center [379, 420] width 19 height 19
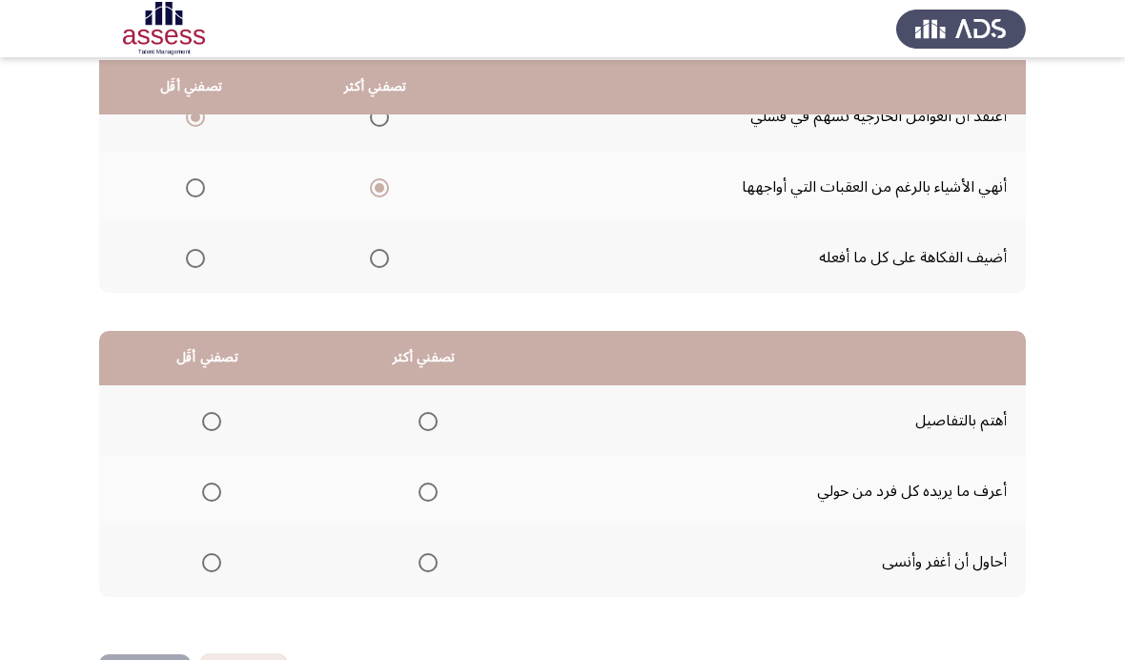
scroll to position [232, 0]
click at [221, 562] on span "Select an option" at bounding box center [211, 563] width 19 height 19
click at [221, 562] on input "Select an option" at bounding box center [211, 563] width 19 height 19
click at [426, 413] on label "Select an option" at bounding box center [424, 422] width 27 height 19
click at [426, 413] on input "Select an option" at bounding box center [428, 422] width 19 height 19
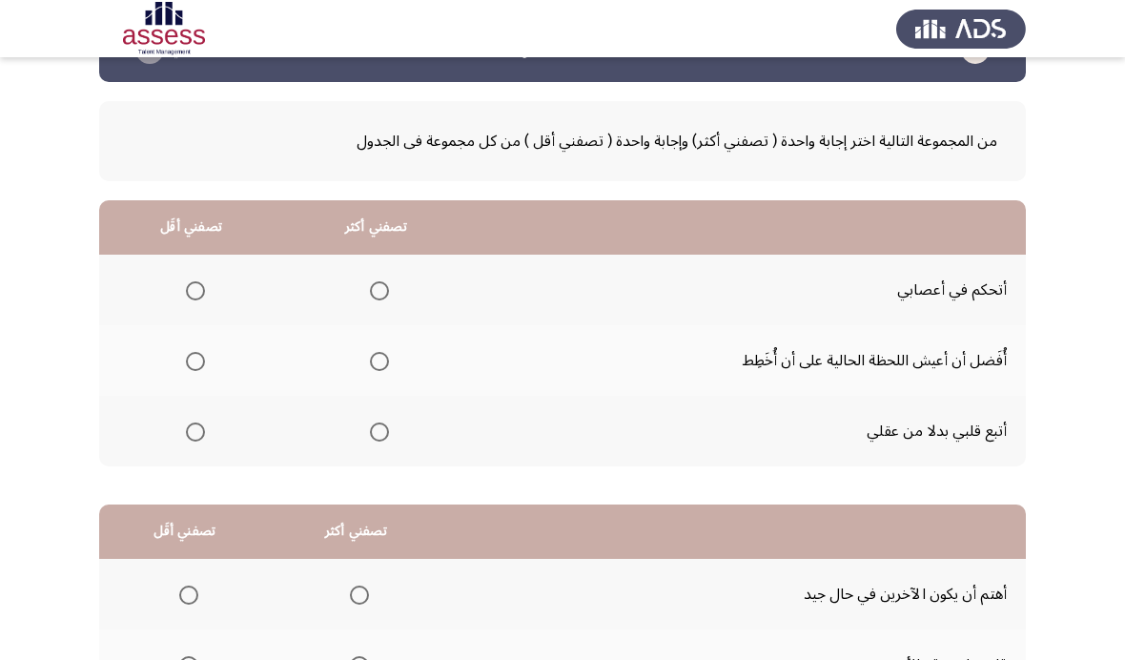
scroll to position [68, 0]
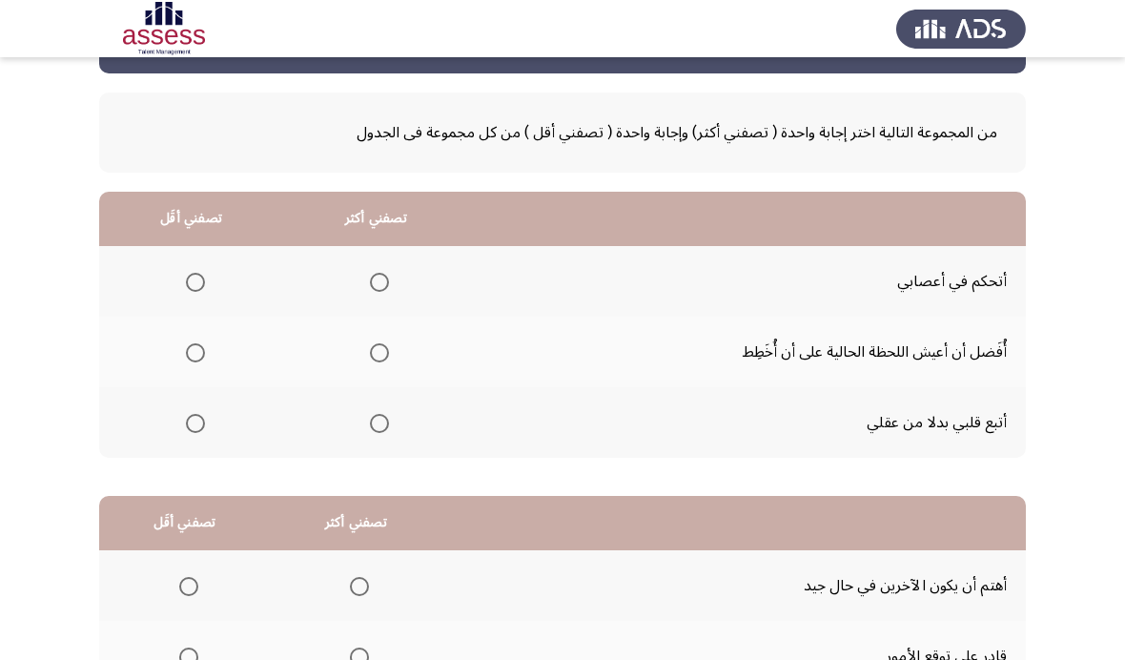
click at [185, 435] on mat-radio-group "Select an option" at bounding box center [191, 422] width 27 height 32
click at [381, 273] on span "Select an option" at bounding box center [379, 282] width 19 height 19
click at [381, 273] on input "Select an option" at bounding box center [379, 282] width 19 height 19
click at [205, 414] on span "Select an option" at bounding box center [195, 423] width 19 height 19
click at [205, 414] on input "Select an option" at bounding box center [195, 423] width 19 height 19
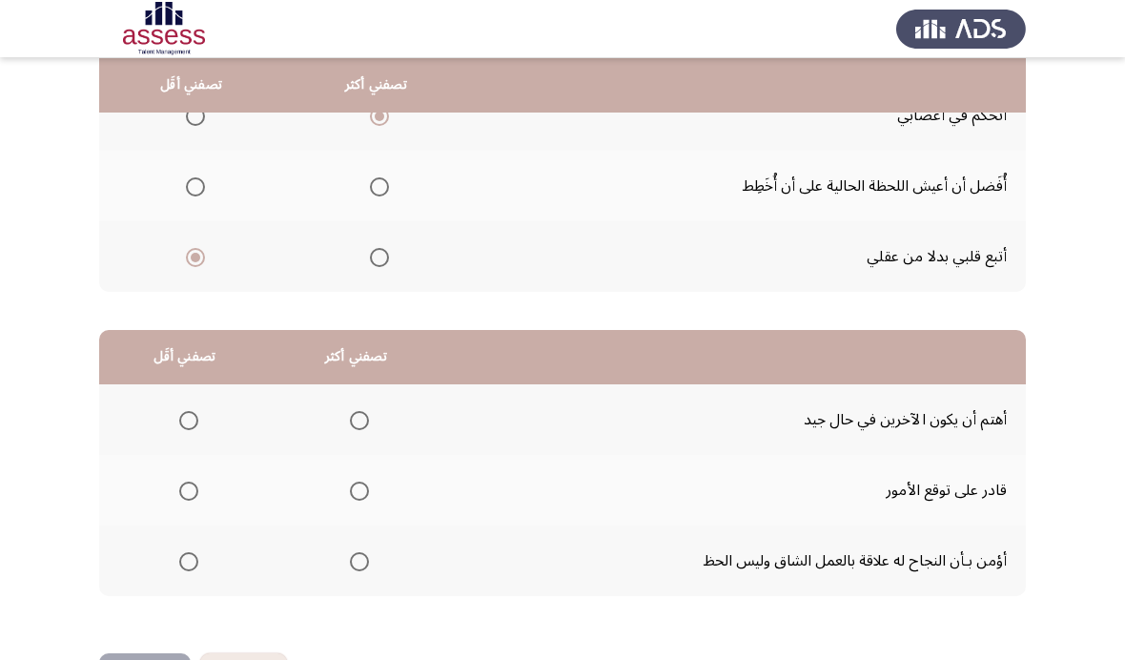
scroll to position [232, 0]
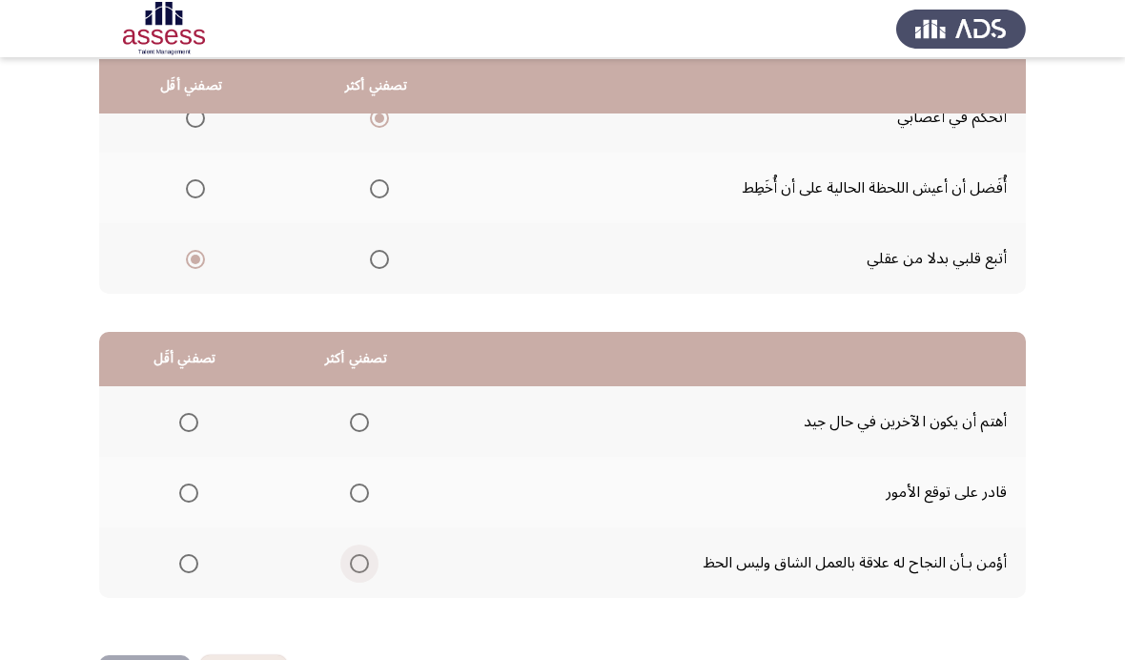
click at [369, 559] on span "Select an option" at bounding box center [359, 563] width 19 height 19
click at [369, 559] on input "Select an option" at bounding box center [359, 563] width 19 height 19
click at [177, 484] on label "Select an option" at bounding box center [185, 493] width 27 height 19
click at [179, 484] on input "Select an option" at bounding box center [188, 493] width 19 height 19
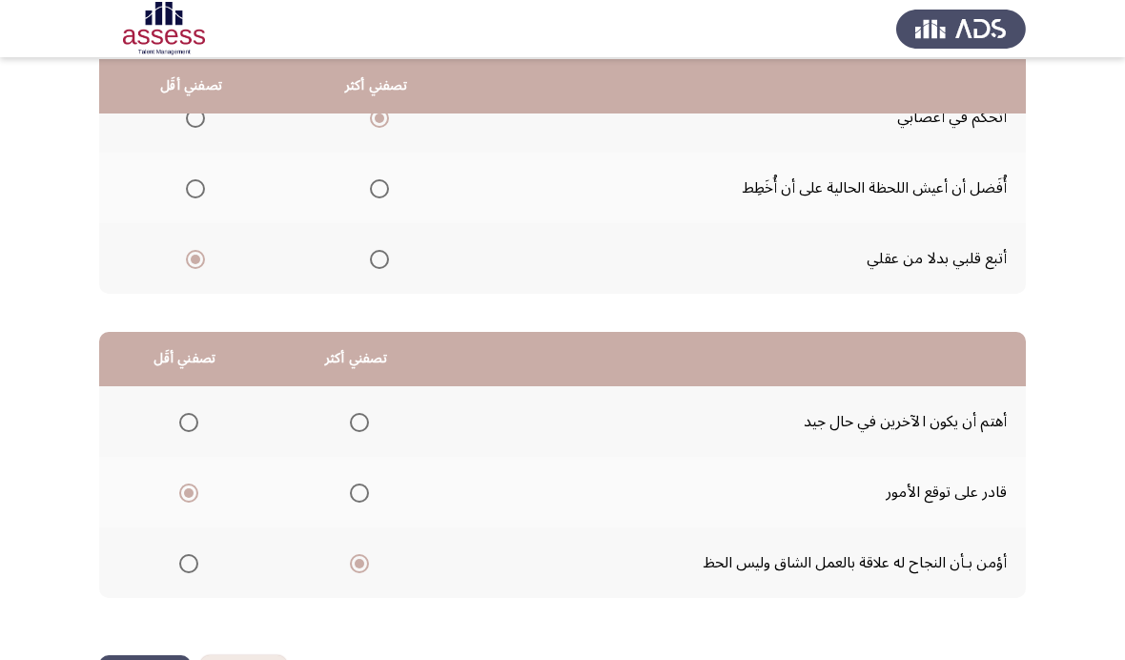
scroll to position [0, 0]
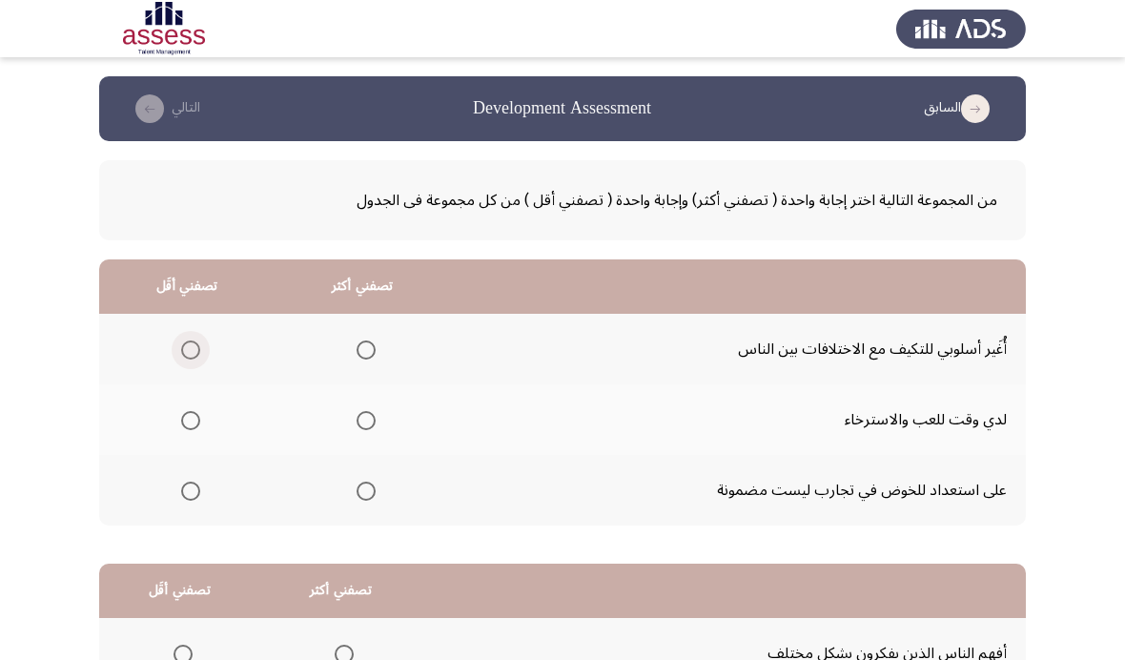
click at [189, 343] on span "Select an option" at bounding box center [190, 349] width 19 height 19
click at [189, 343] on input "Select an option" at bounding box center [190, 349] width 19 height 19
click at [361, 495] on label "Select an option" at bounding box center [362, 491] width 27 height 19
click at [361, 495] on input "Select an option" at bounding box center [366, 491] width 19 height 19
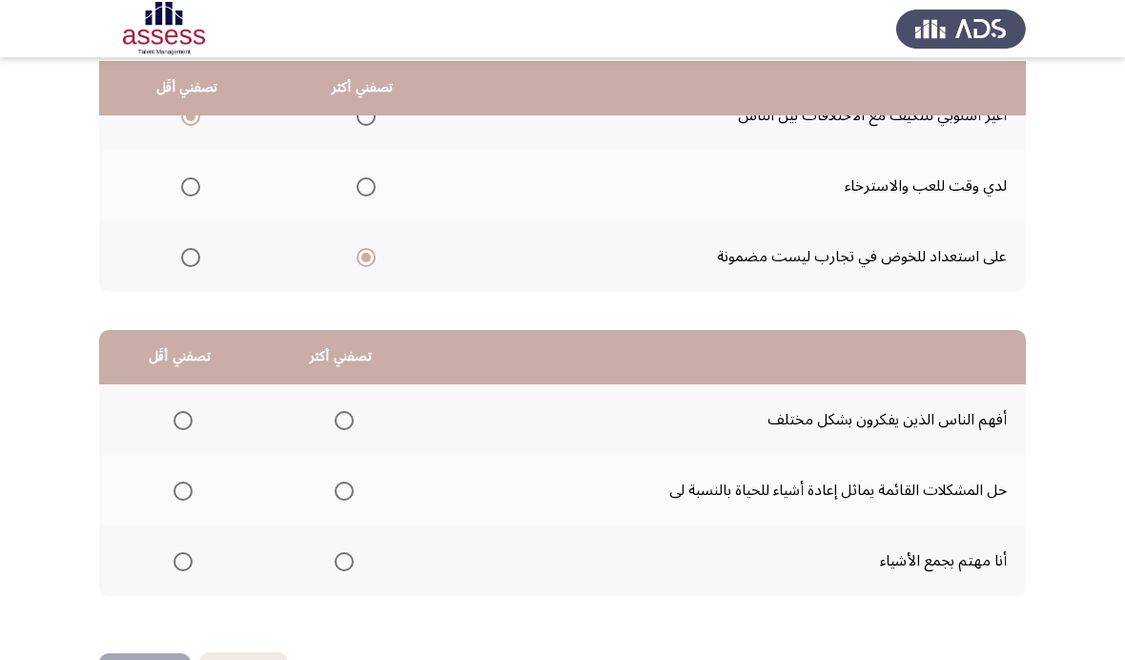
scroll to position [232, 0]
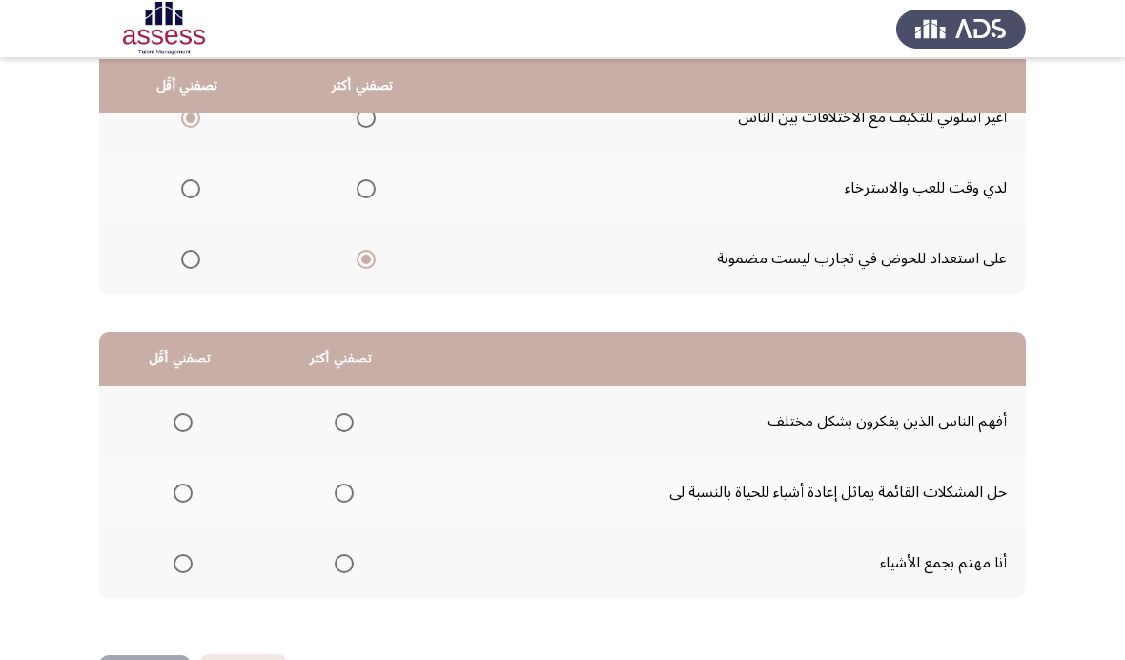
click at [345, 469] on th at bounding box center [340, 492] width 161 height 71
click at [342, 492] on span "Select an option" at bounding box center [344, 493] width 19 height 19
click at [342, 492] on input "Select an option" at bounding box center [344, 493] width 19 height 19
click at [179, 554] on span "Select an option" at bounding box center [183, 563] width 19 height 19
click at [179, 554] on input "Select an option" at bounding box center [183, 563] width 19 height 19
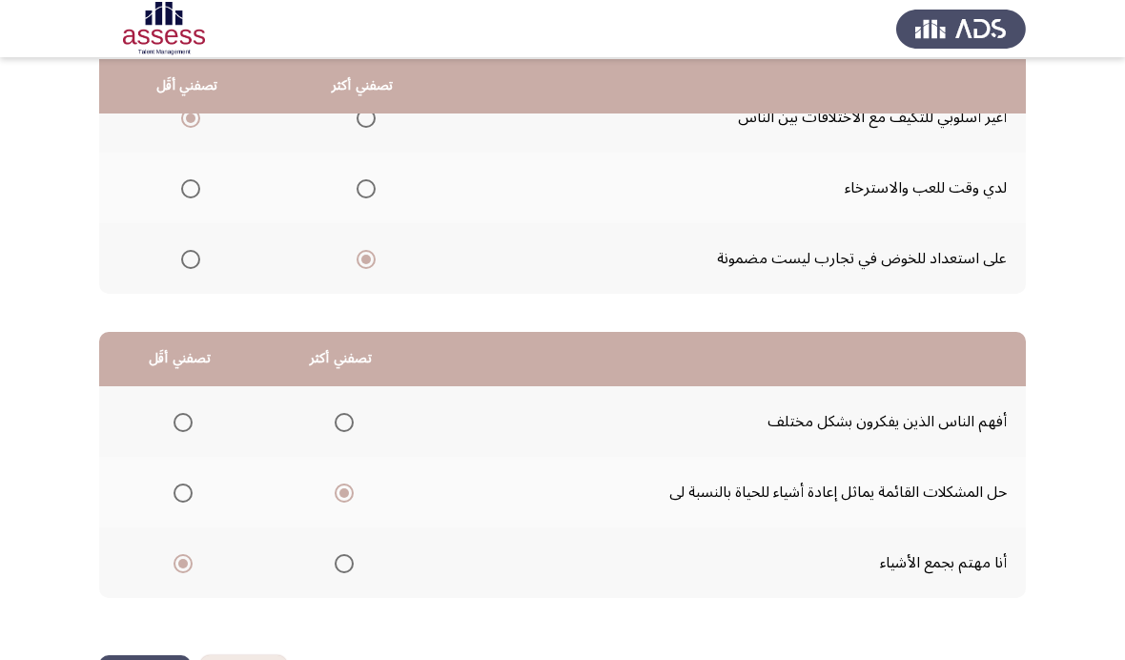
click at [348, 425] on span "Select an option" at bounding box center [344, 422] width 19 height 19
click at [348, 425] on input "Select an option" at bounding box center [344, 422] width 19 height 19
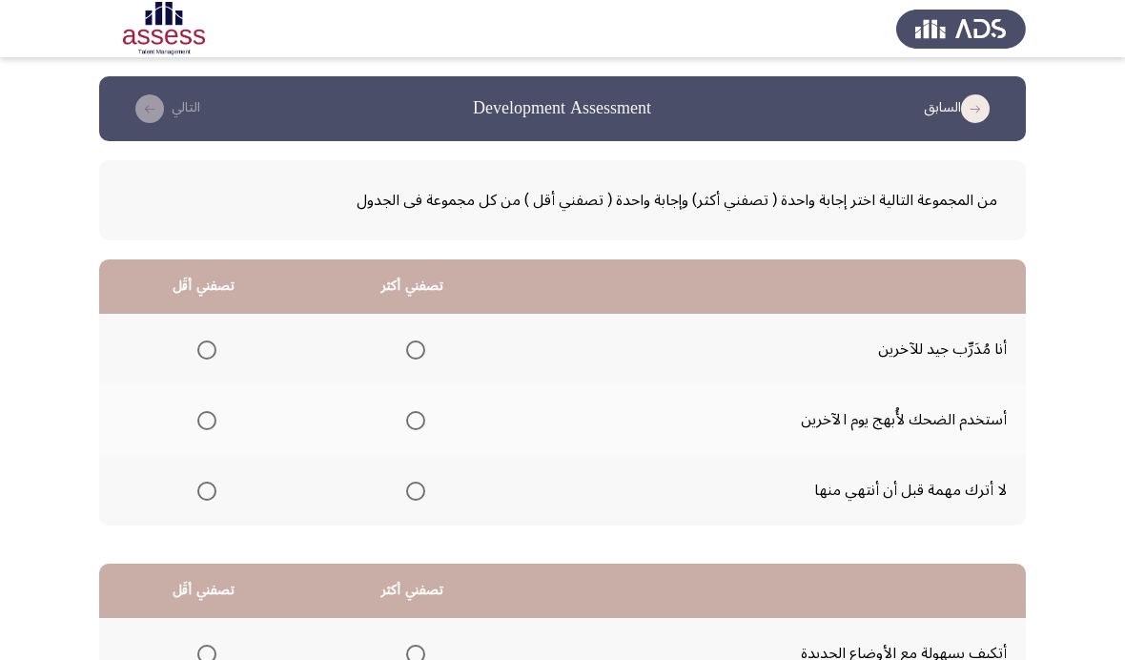
click at [418, 489] on span "Select an option" at bounding box center [415, 491] width 19 height 19
click at [418, 489] on input "Select an option" at bounding box center [415, 491] width 19 height 19
click at [216, 411] on span "Select an option" at bounding box center [206, 420] width 19 height 19
click at [216, 411] on input "Select an option" at bounding box center [206, 420] width 19 height 19
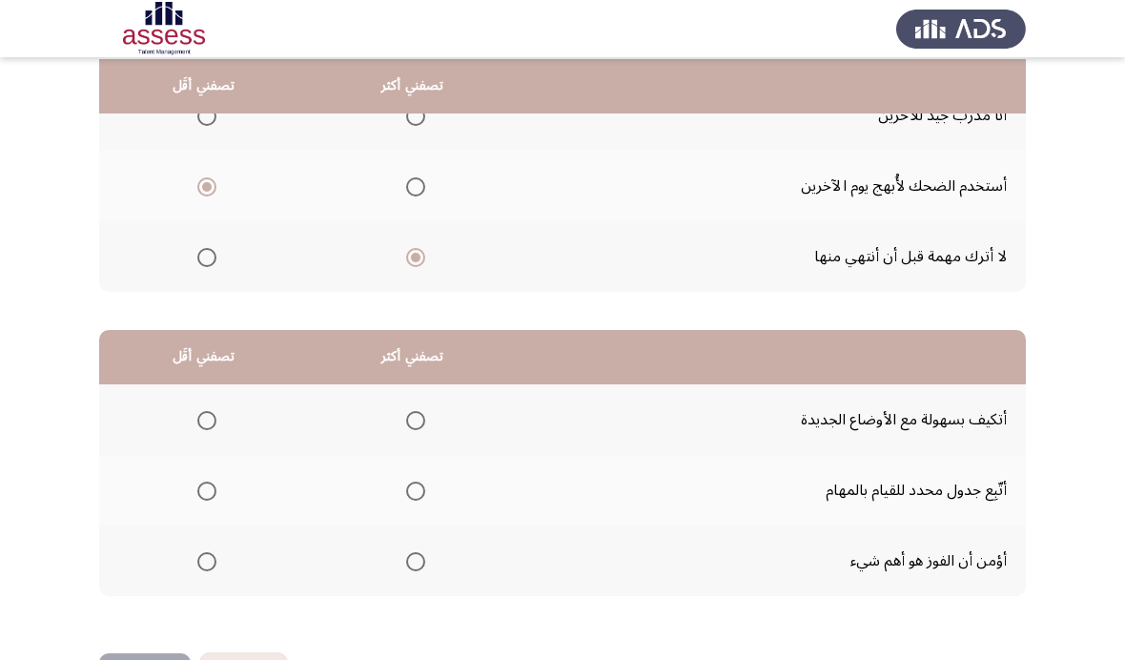
scroll to position [232, 0]
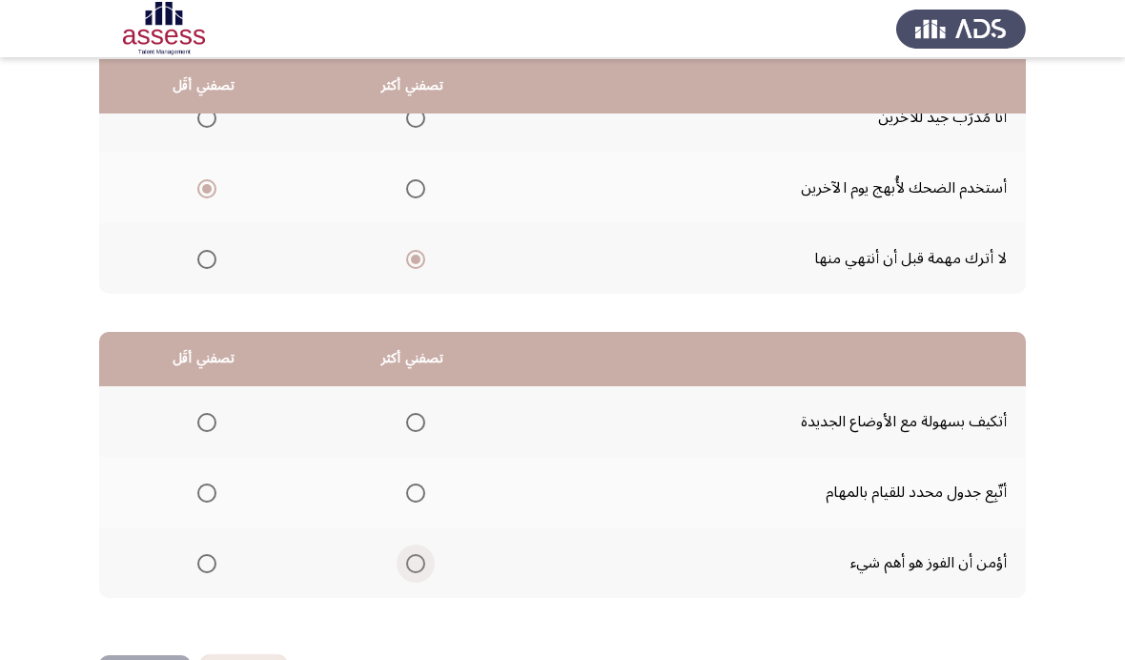
click at [423, 554] on span "Select an option" at bounding box center [415, 563] width 19 height 19
click at [423, 554] on input "Select an option" at bounding box center [415, 563] width 19 height 19
click at [216, 484] on span "Select an option" at bounding box center [206, 493] width 19 height 19
click at [216, 484] on input "Select an option" at bounding box center [206, 493] width 19 height 19
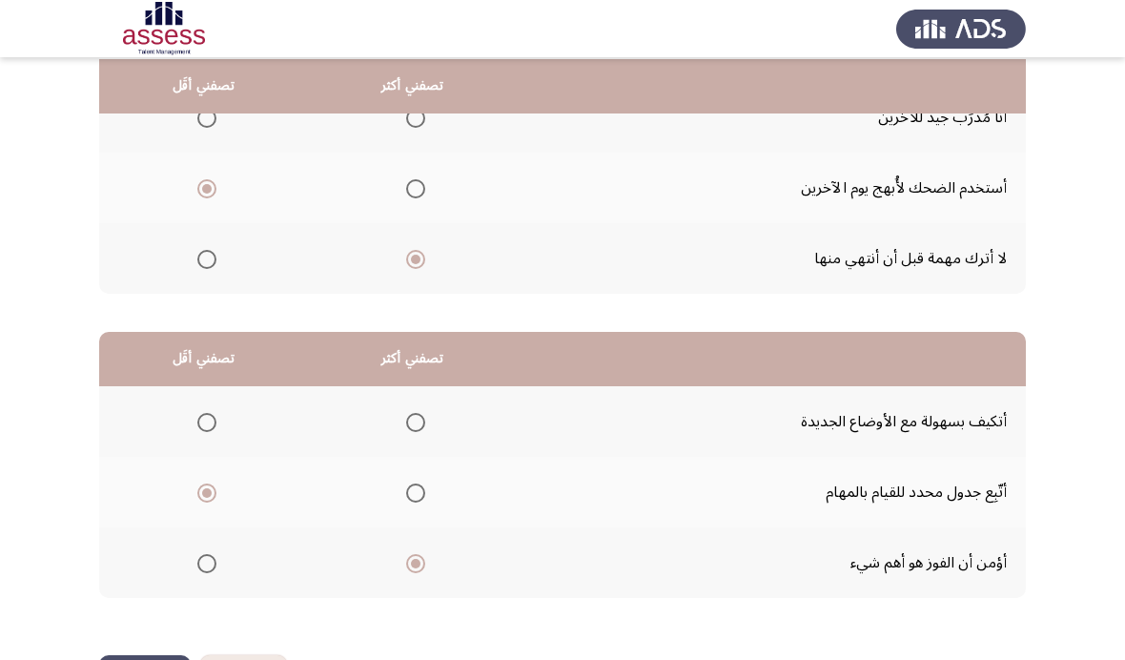
scroll to position [0, 0]
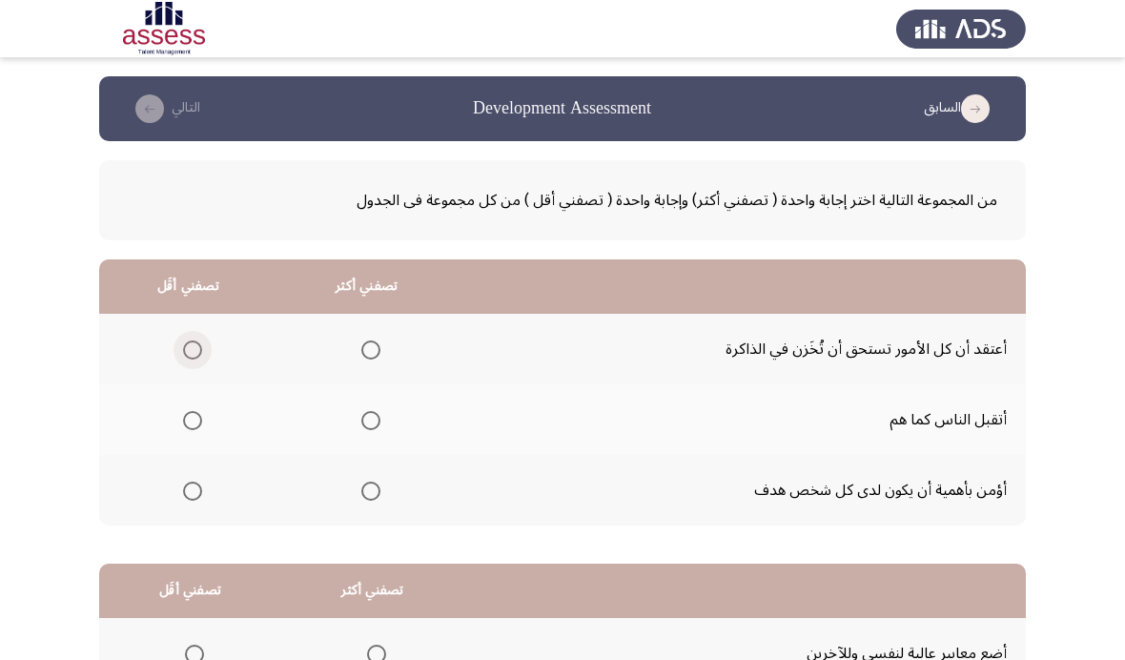
click at [202, 340] on span "Select an option" at bounding box center [192, 349] width 19 height 19
click at [202, 340] on input "Select an option" at bounding box center [192, 349] width 19 height 19
click at [376, 497] on span "Select an option" at bounding box center [370, 491] width 19 height 19
click at [376, 497] on input "Select an option" at bounding box center [370, 491] width 19 height 19
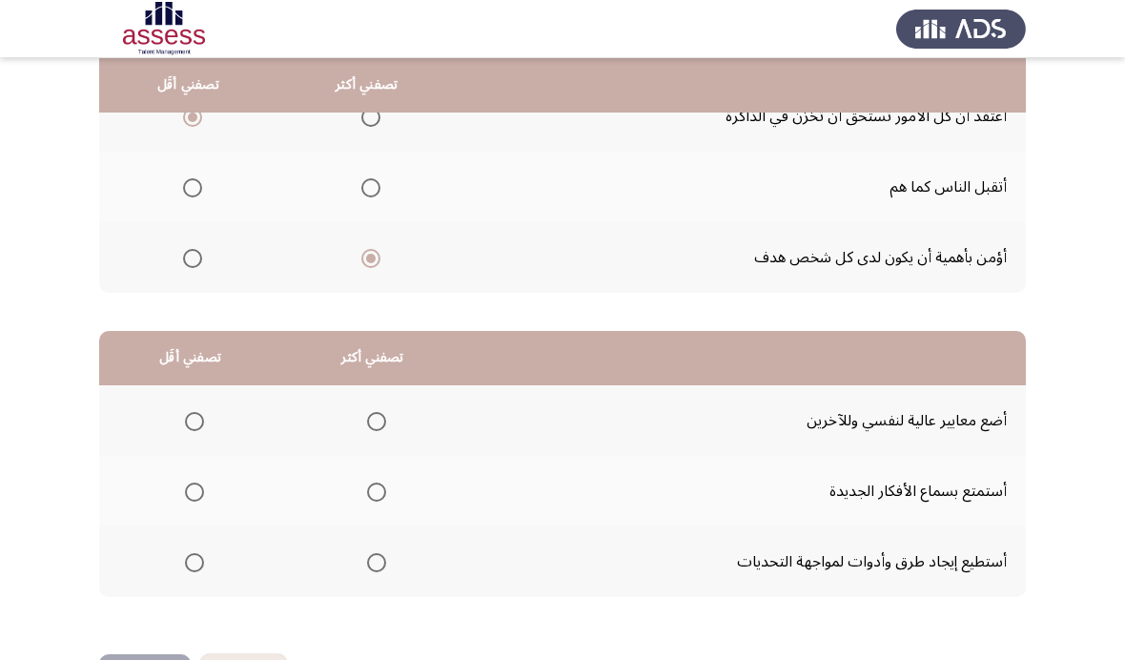
scroll to position [232, 0]
click at [378, 563] on span "Select an option" at bounding box center [376, 563] width 19 height 19
click at [378, 563] on input "Select an option" at bounding box center [376, 563] width 19 height 19
click at [204, 405] on mat-radio-group "Select an option" at bounding box center [190, 421] width 27 height 32
click at [199, 414] on span "Select an option" at bounding box center [194, 422] width 19 height 19
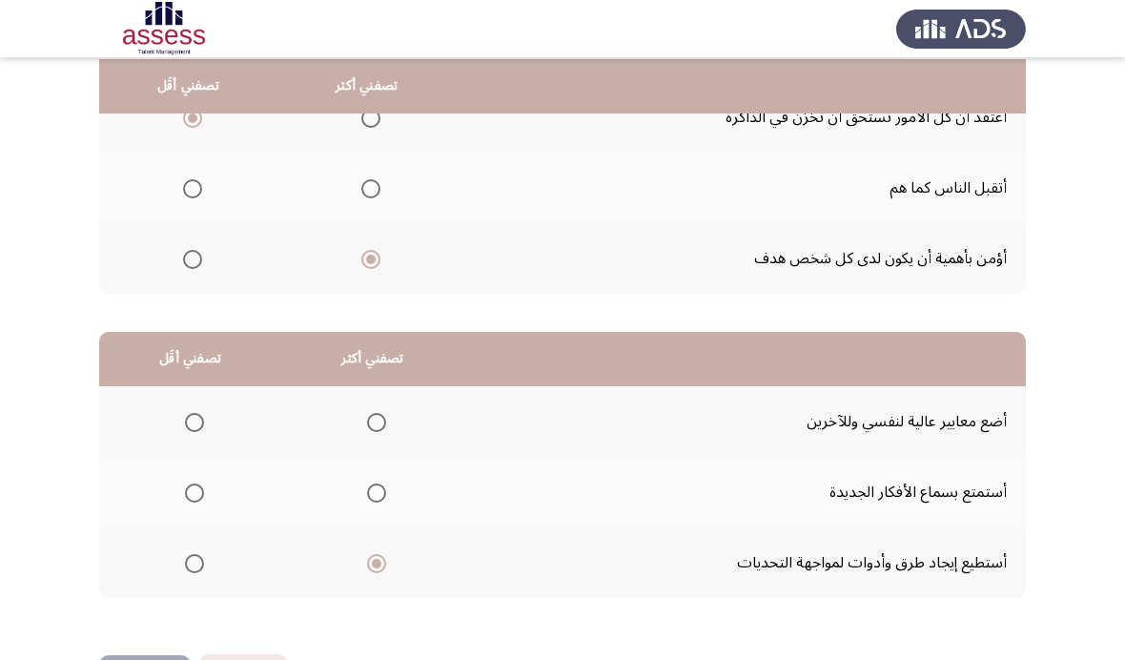
click at [199, 414] on input "Select an option" at bounding box center [194, 422] width 19 height 19
click at [189, 490] on span "Select an option" at bounding box center [194, 493] width 19 height 19
click at [189, 490] on input "Select an option" at bounding box center [194, 493] width 19 height 19
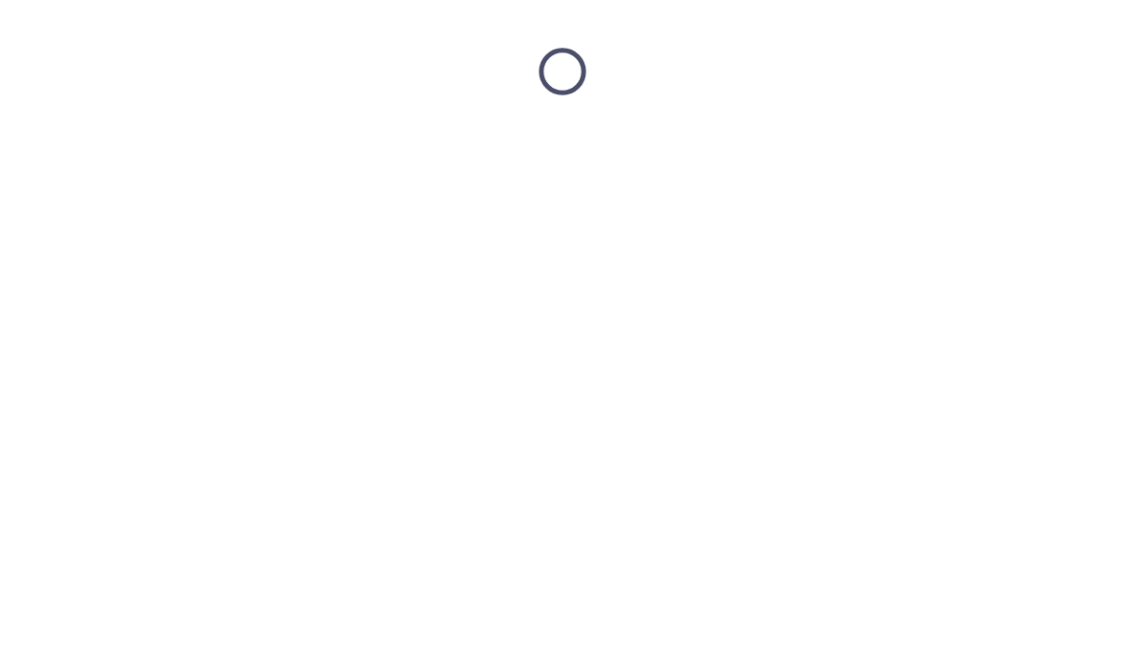
scroll to position [0, 0]
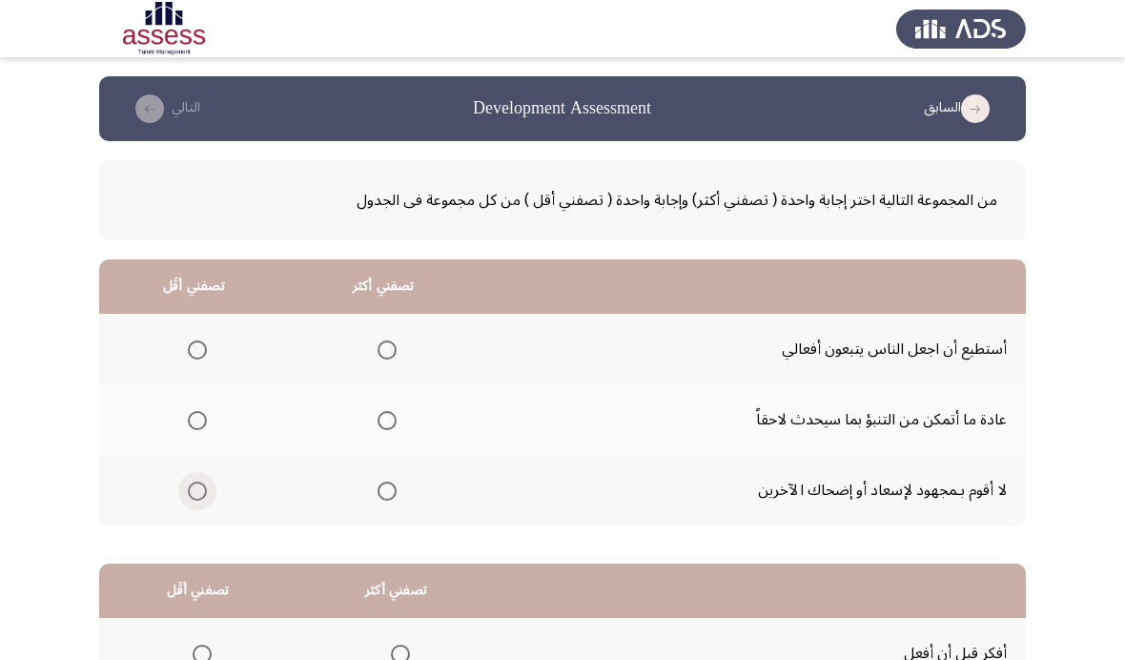
click at [204, 484] on span "Select an option" at bounding box center [197, 491] width 19 height 19
click at [204, 484] on input "Select an option" at bounding box center [197, 491] width 19 height 19
click at [395, 348] on span "Select an option" at bounding box center [387, 349] width 19 height 19
click at [395, 348] on input "Select an option" at bounding box center [387, 349] width 19 height 19
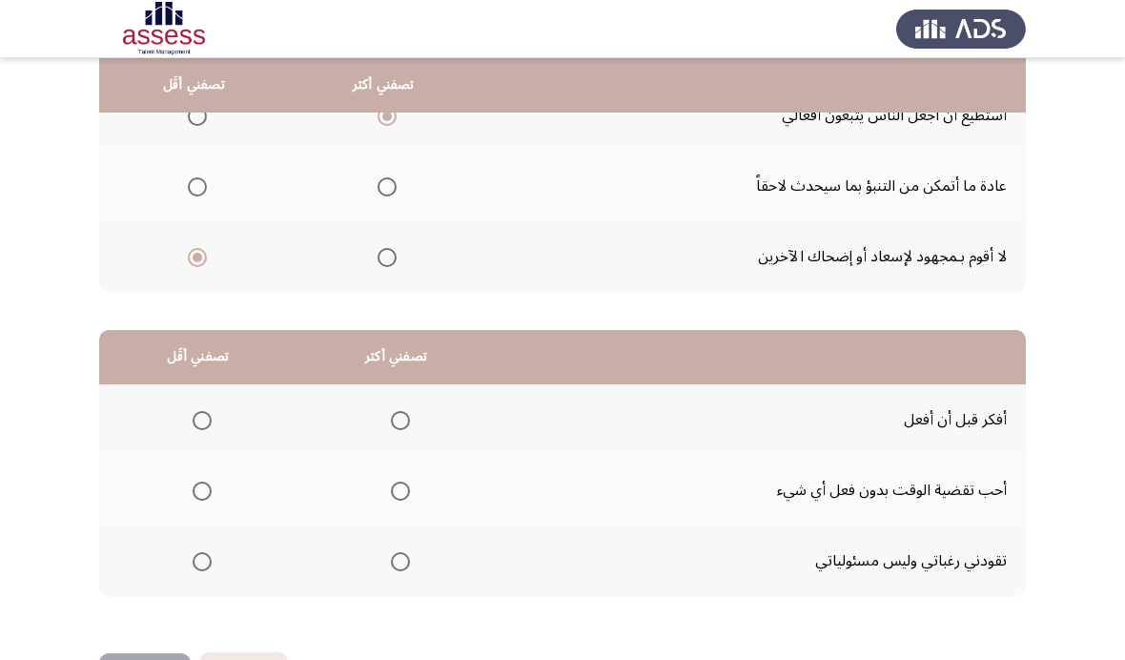
scroll to position [232, 0]
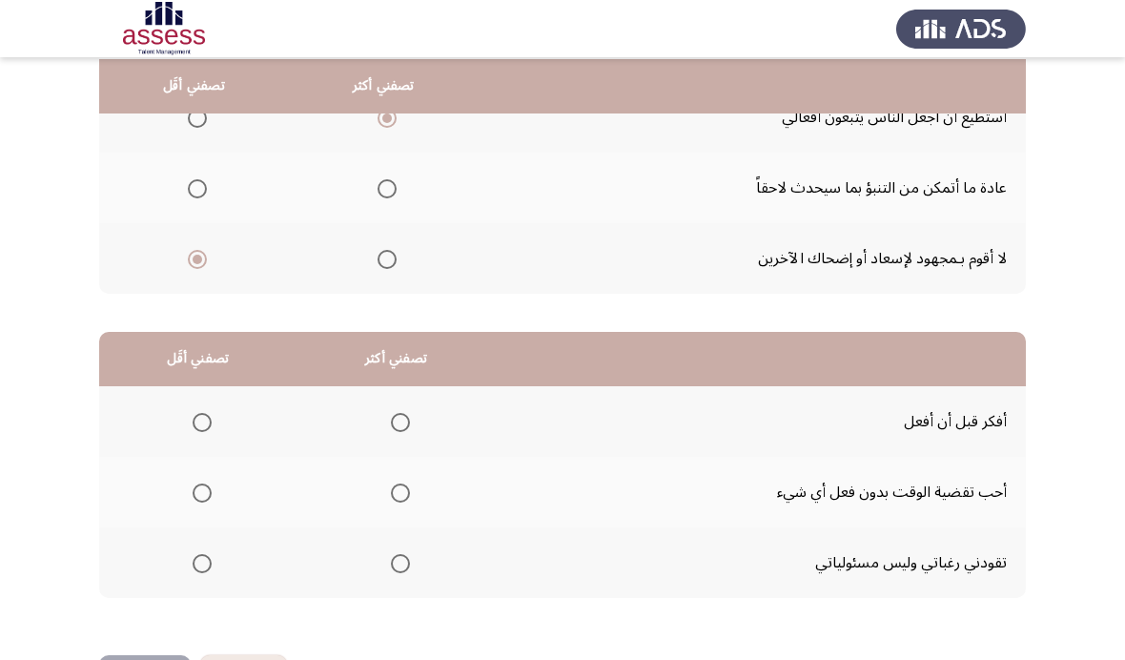
click at [205, 486] on span "Select an option" at bounding box center [202, 493] width 19 height 19
click at [205, 486] on input "Select an option" at bounding box center [202, 493] width 19 height 19
click at [423, 413] on th at bounding box center [397, 421] width 198 height 71
click at [405, 405] on mat-radio-group "Select an option" at bounding box center [396, 421] width 27 height 32
click at [408, 413] on span "Select an option" at bounding box center [400, 422] width 19 height 19
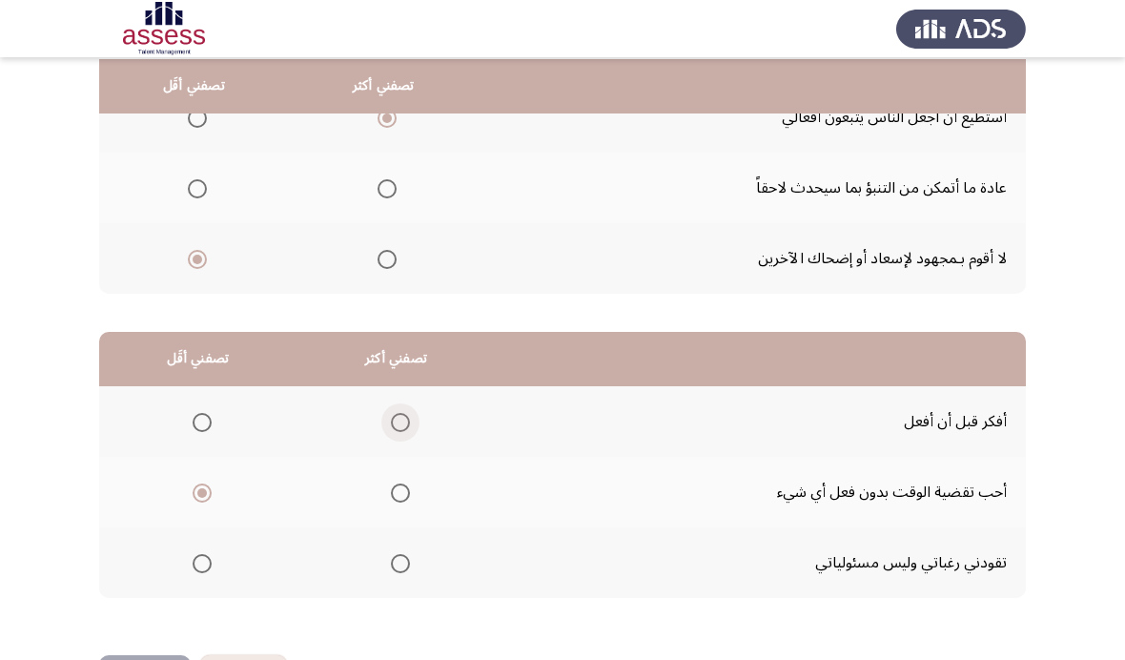
click at [408, 413] on input "Select an option" at bounding box center [400, 422] width 19 height 19
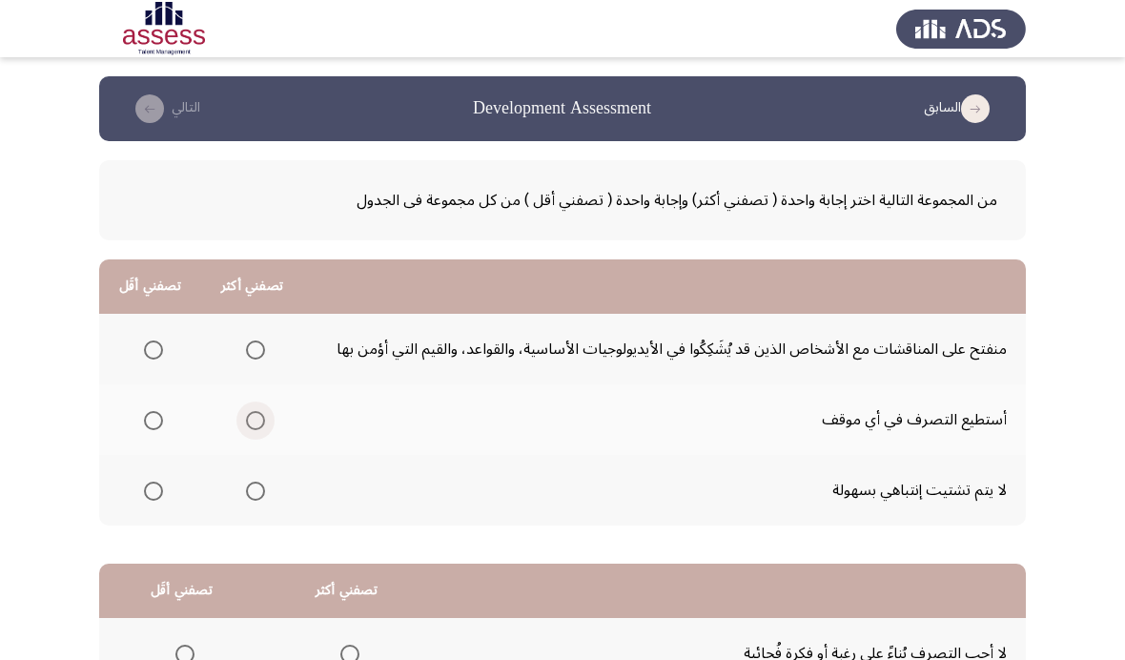
click at [247, 417] on label "Select an option" at bounding box center [251, 420] width 27 height 19
click at [247, 417] on input "Select an option" at bounding box center [255, 420] width 19 height 19
click at [155, 333] on mat-radio-group "Select an option" at bounding box center [149, 349] width 27 height 32
click at [149, 351] on span "Select an option" at bounding box center [153, 349] width 19 height 19
click at [149, 351] on input "Select an option" at bounding box center [153, 349] width 19 height 19
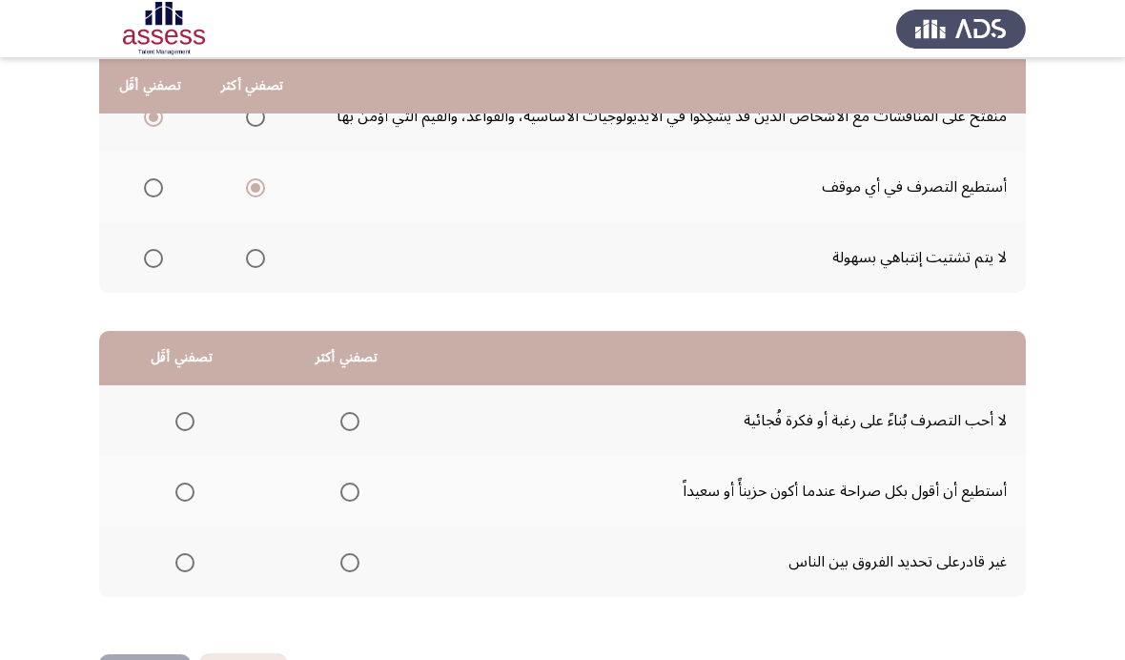
scroll to position [232, 0]
click at [184, 413] on span "Select an option" at bounding box center [184, 422] width 19 height 19
click at [184, 413] on input "Select an option" at bounding box center [184, 422] width 19 height 19
click at [352, 485] on span "Select an option" at bounding box center [349, 493] width 19 height 19
click at [352, 485] on input "Select an option" at bounding box center [349, 493] width 19 height 19
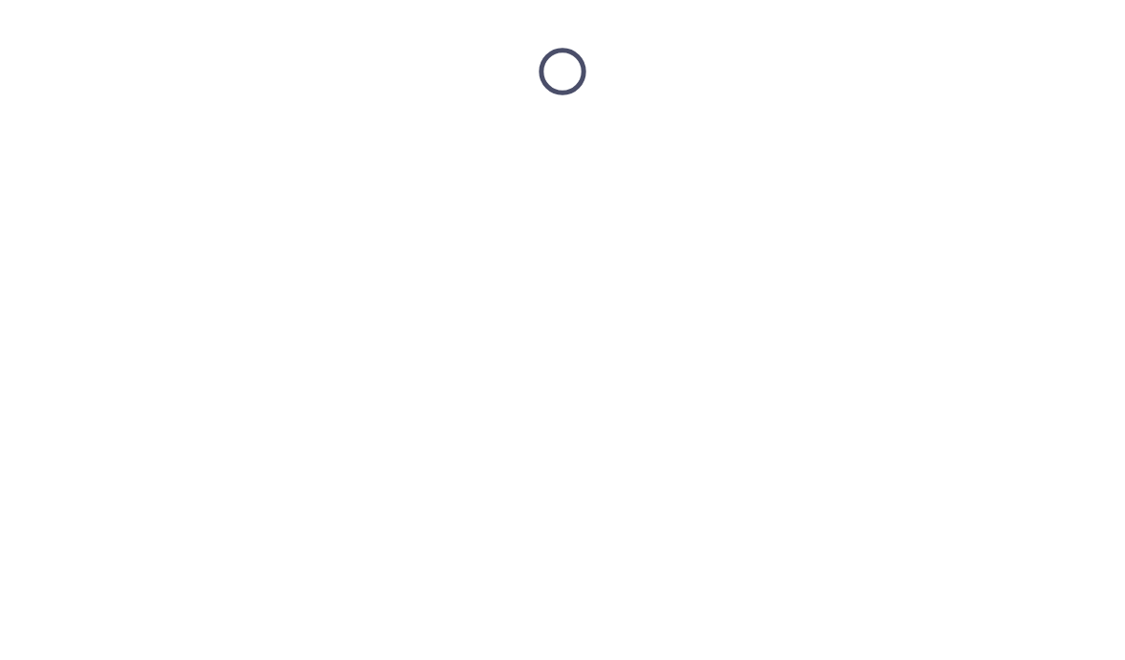
scroll to position [0, 0]
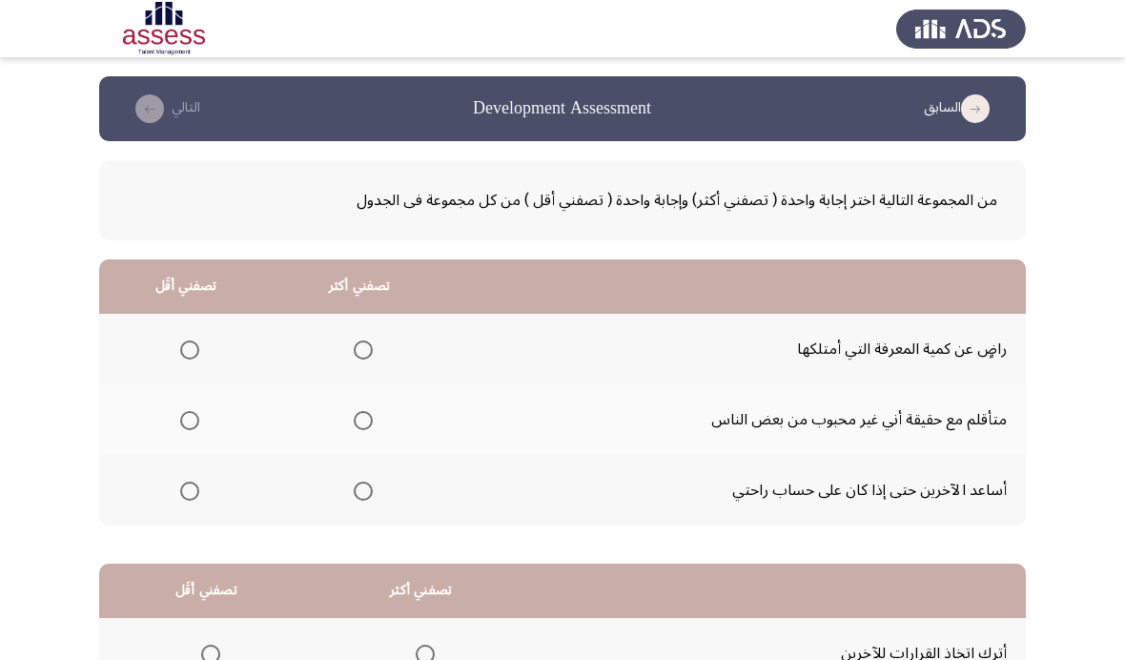
click at [364, 495] on span "Select an option" at bounding box center [363, 491] width 19 height 19
click at [364, 495] on input "Select an option" at bounding box center [363, 491] width 19 height 19
click at [179, 340] on label "Select an option" at bounding box center [186, 349] width 27 height 19
click at [180, 340] on input "Select an option" at bounding box center [189, 349] width 19 height 19
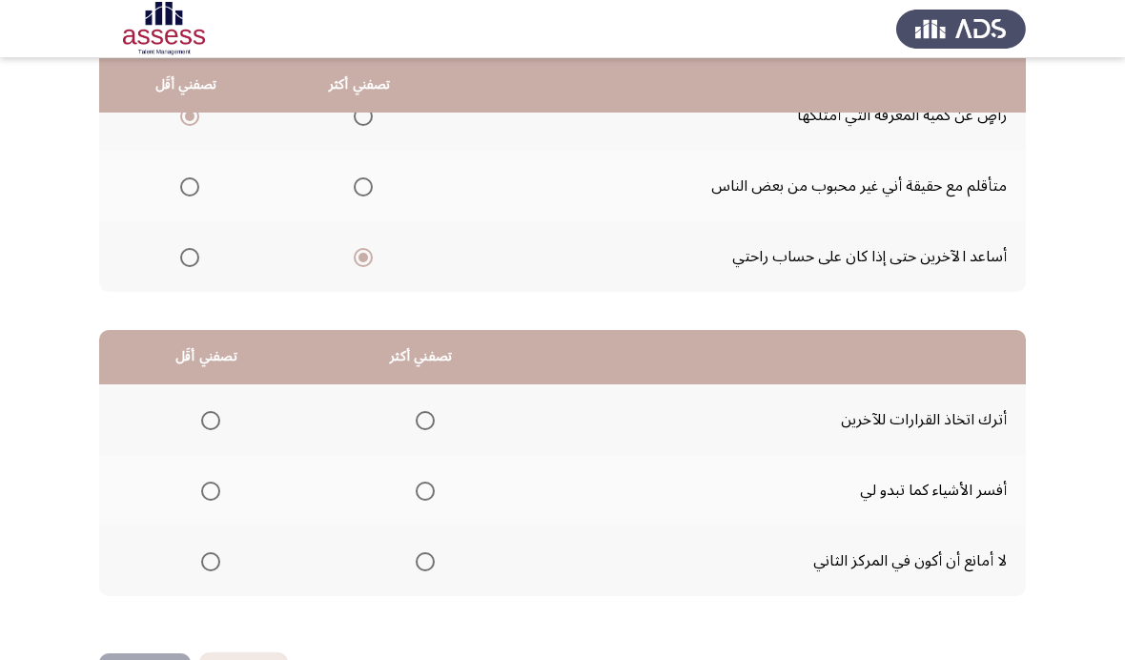
scroll to position [232, 0]
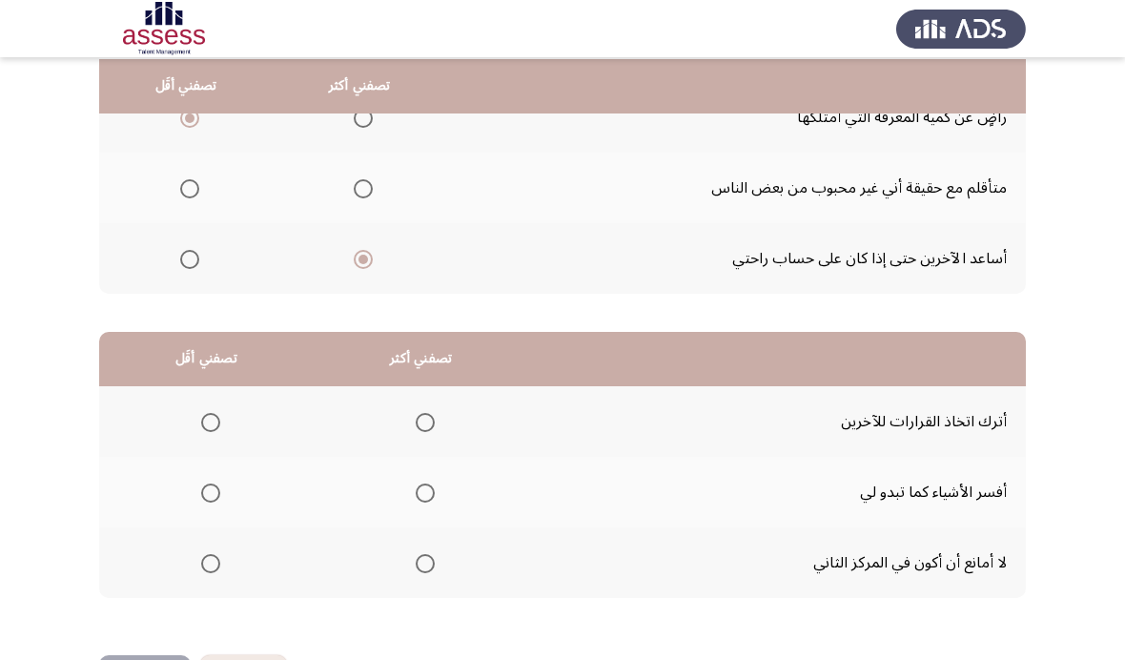
click at [212, 563] on span "Select an option" at bounding box center [210, 563] width 19 height 19
click at [212, 563] on input "Select an option" at bounding box center [210, 563] width 19 height 19
click at [447, 478] on th at bounding box center [421, 492] width 215 height 71
click at [433, 484] on span "Select an option" at bounding box center [425, 493] width 19 height 19
click at [433, 484] on input "Select an option" at bounding box center [425, 493] width 19 height 19
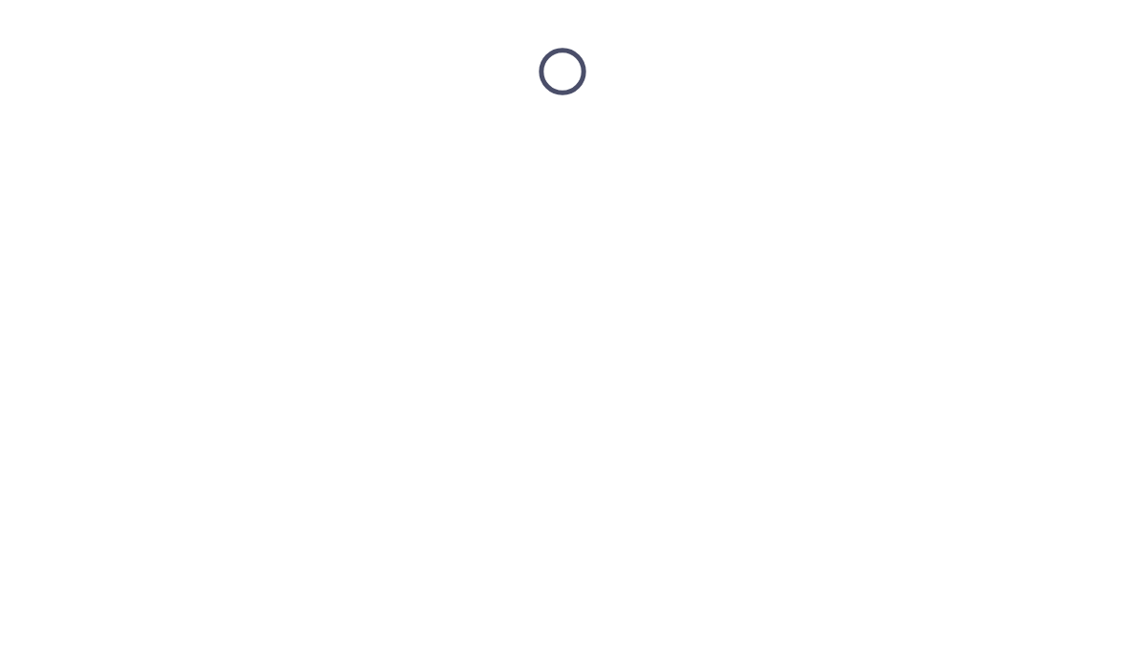
scroll to position [0, 0]
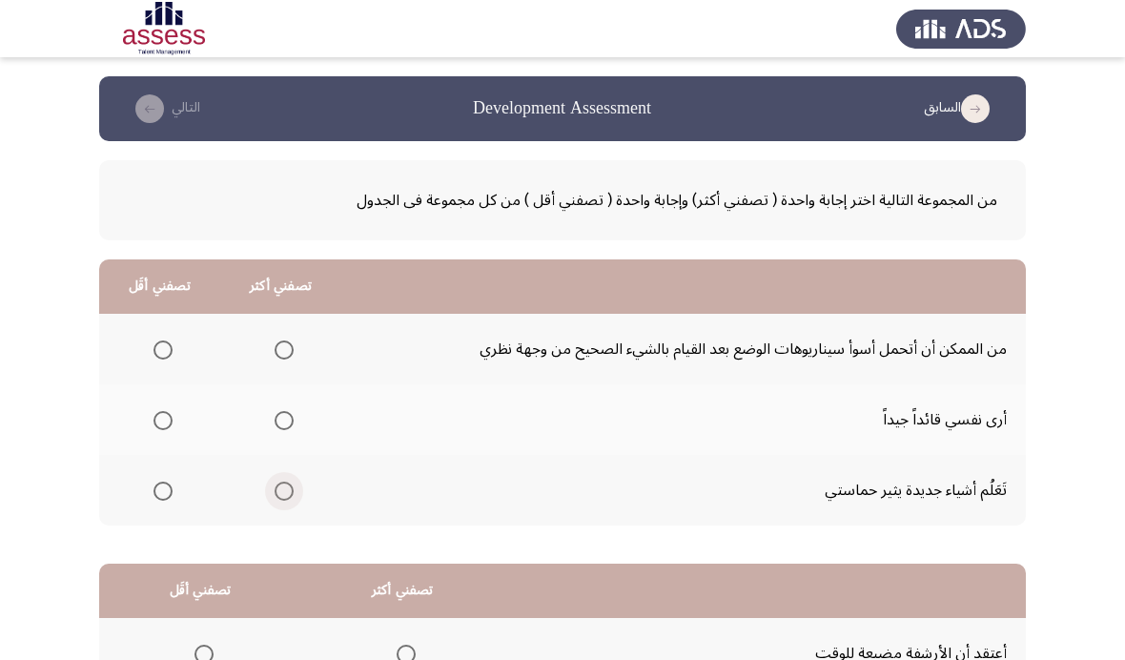
click at [294, 486] on span "Select an option" at bounding box center [284, 491] width 19 height 19
click at [294, 486] on input "Select an option" at bounding box center [284, 491] width 19 height 19
click at [187, 340] on th at bounding box center [159, 349] width 121 height 71
click at [159, 344] on span "Select an option" at bounding box center [163, 349] width 19 height 19
click at [159, 344] on input "Select an option" at bounding box center [163, 349] width 19 height 19
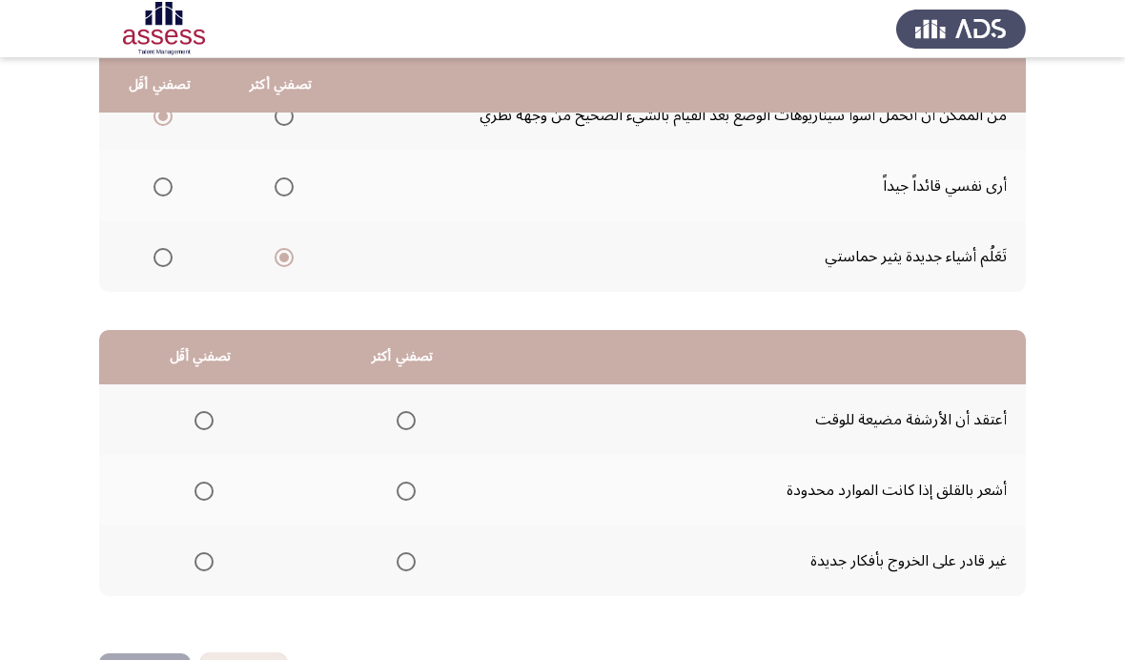
scroll to position [232, 0]
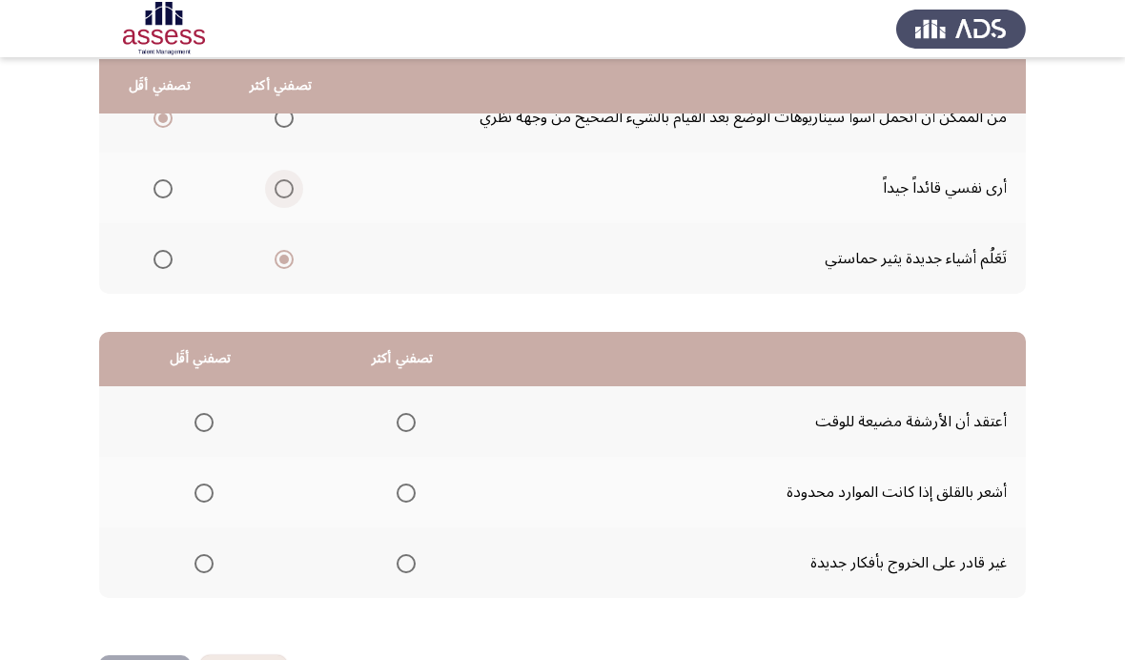
click at [287, 188] on span "Select an option" at bounding box center [284, 188] width 19 height 19
click at [287, 188] on input "Select an option" at bounding box center [284, 188] width 19 height 19
click at [207, 405] on mat-radio-group "Select an option" at bounding box center [200, 421] width 27 height 32
click at [212, 413] on span "Select an option" at bounding box center [204, 422] width 19 height 19
click at [212, 413] on input "Select an option" at bounding box center [204, 422] width 19 height 19
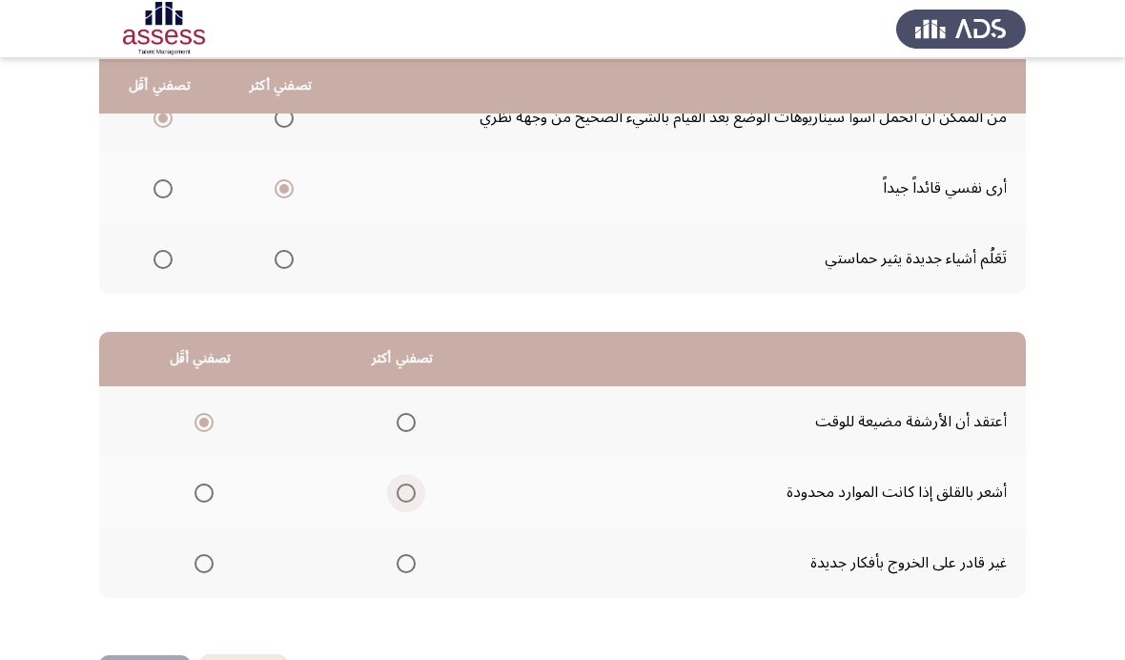
click at [416, 484] on span "Select an option" at bounding box center [406, 493] width 19 height 19
click at [416, 484] on input "Select an option" at bounding box center [406, 493] width 19 height 19
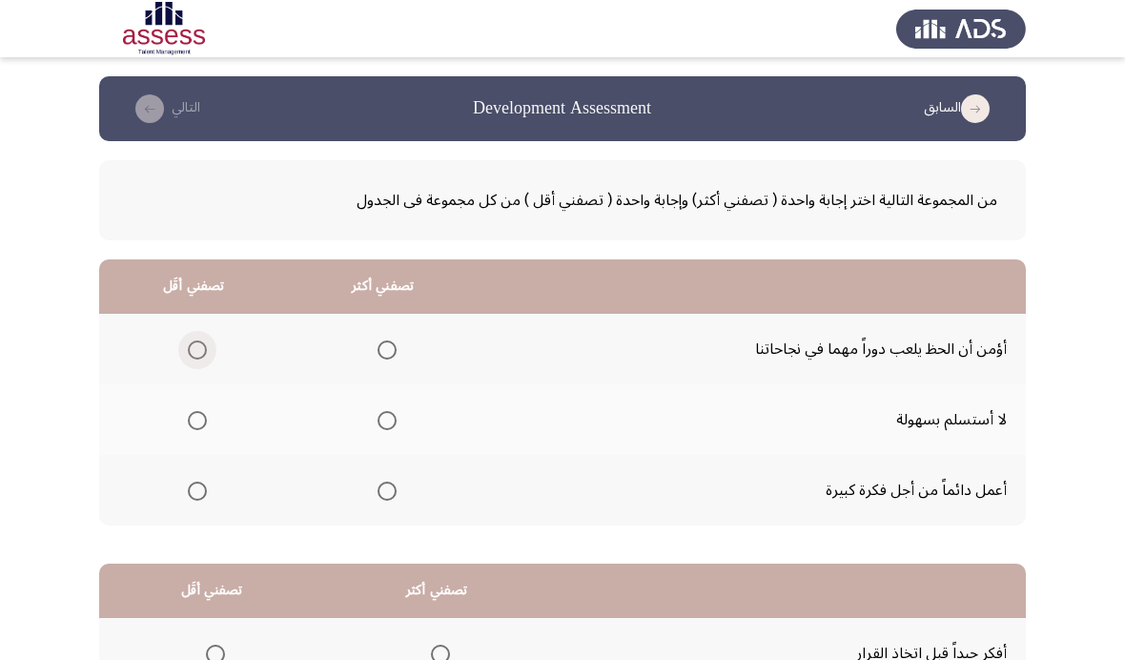
click at [207, 342] on span "Select an option" at bounding box center [197, 349] width 19 height 19
click at [207, 342] on input "Select an option" at bounding box center [197, 349] width 19 height 19
click at [397, 487] on span "Select an option" at bounding box center [387, 491] width 19 height 19
click at [397, 487] on input "Select an option" at bounding box center [387, 491] width 19 height 19
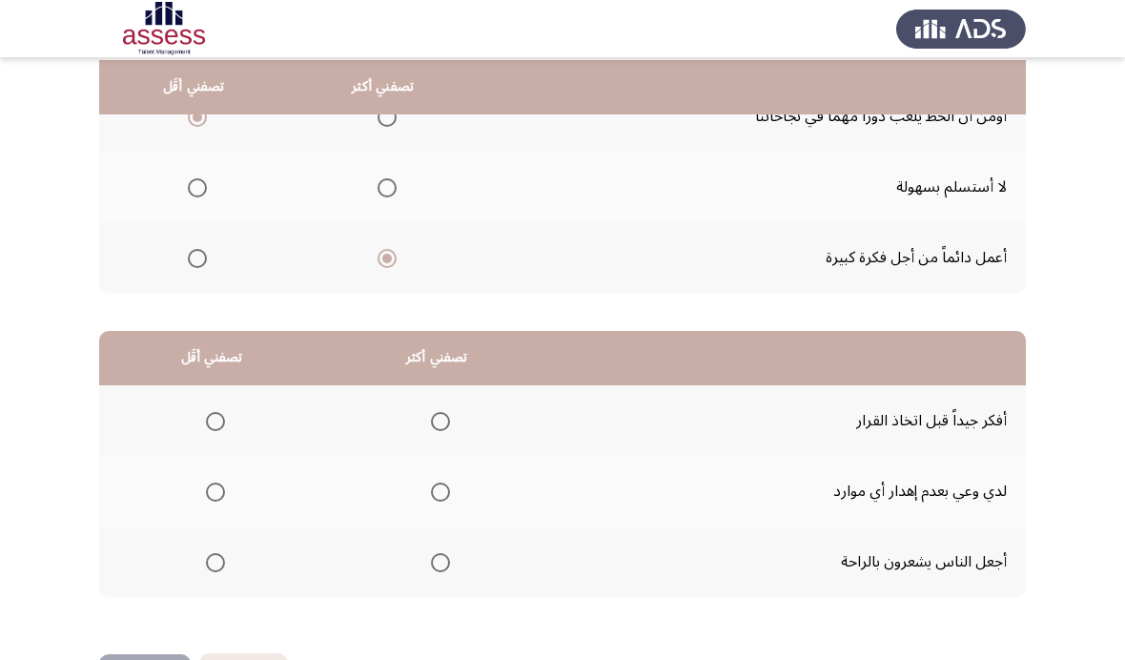
scroll to position [232, 0]
click at [397, 181] on span "Select an option" at bounding box center [387, 188] width 19 height 19
click at [397, 181] on input "Select an option" at bounding box center [387, 188] width 19 height 19
click at [450, 418] on span "Select an option" at bounding box center [440, 422] width 19 height 19
click at [450, 418] on input "Select an option" at bounding box center [440, 422] width 19 height 19
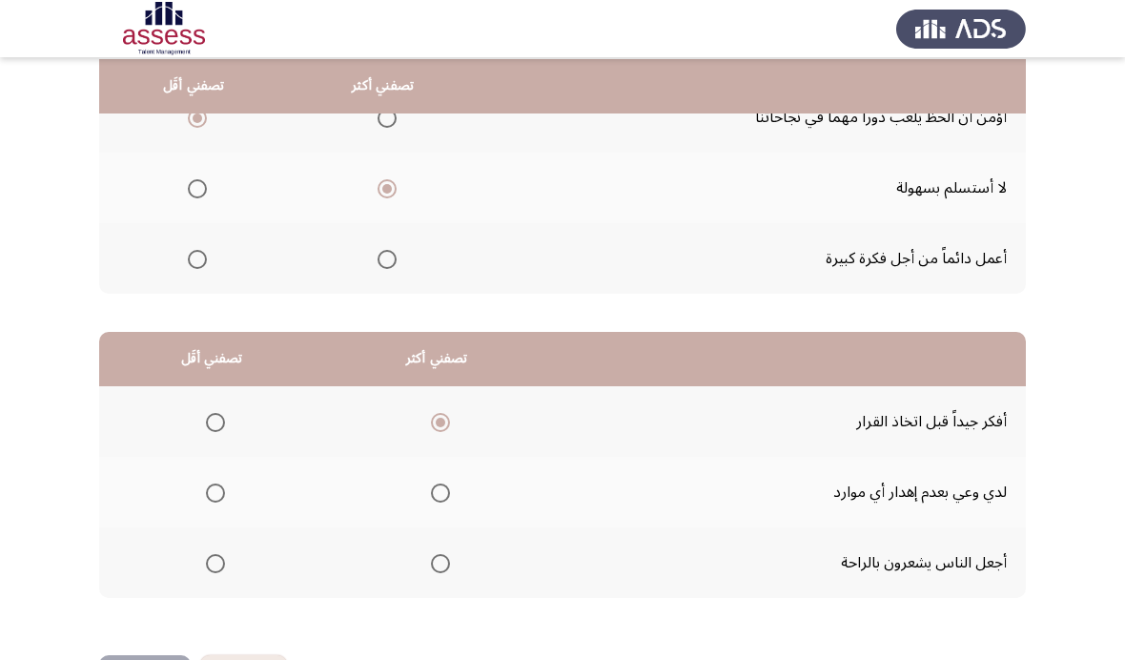
click at [225, 558] on span "Select an option" at bounding box center [215, 563] width 19 height 19
click at [225, 558] on input "Select an option" at bounding box center [215, 563] width 19 height 19
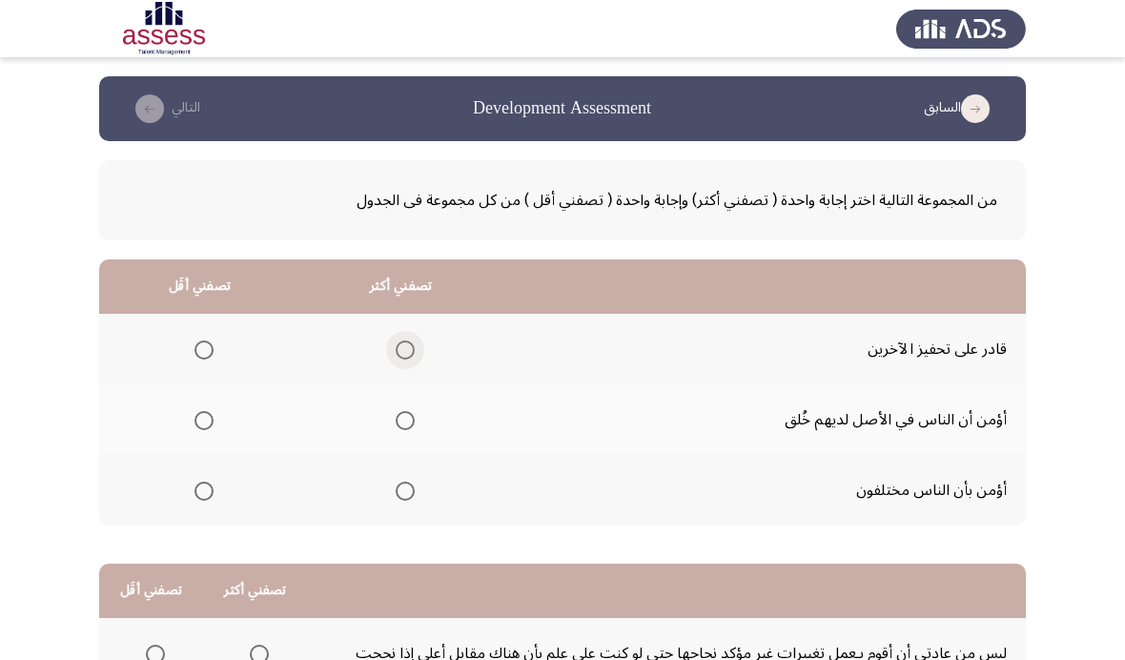
click at [415, 355] on span "Select an option" at bounding box center [405, 349] width 19 height 19
click at [415, 355] on input "Select an option" at bounding box center [405, 349] width 19 height 19
click at [213, 413] on span "Select an option" at bounding box center [204, 420] width 19 height 19
click at [213, 413] on input "Select an option" at bounding box center [204, 420] width 19 height 19
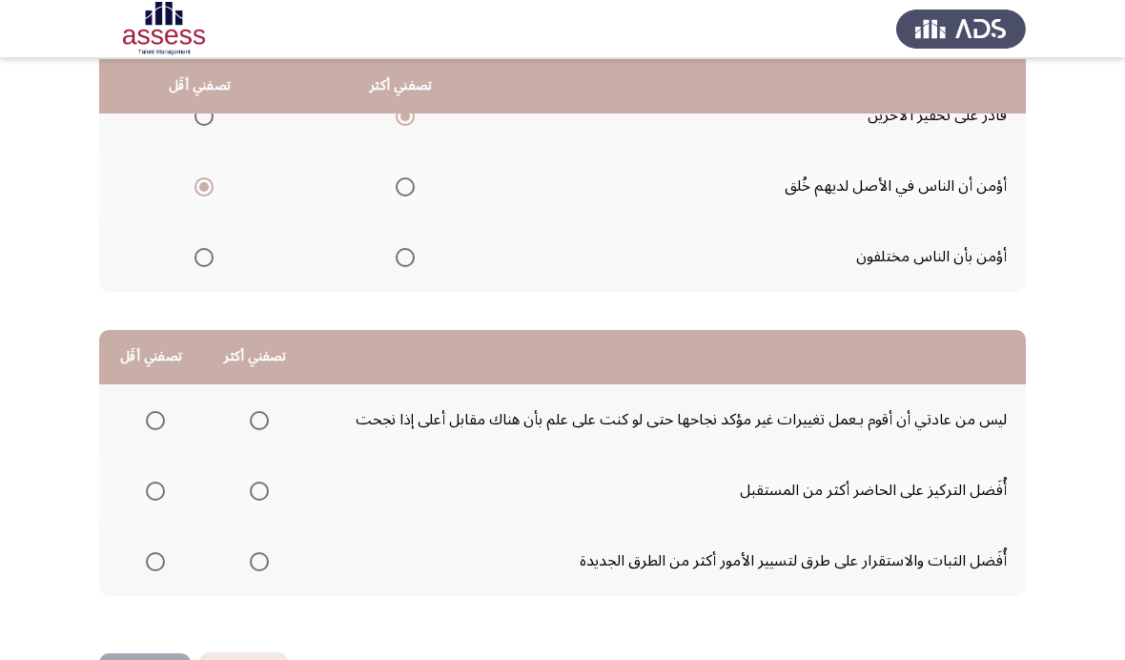
scroll to position [232, 0]
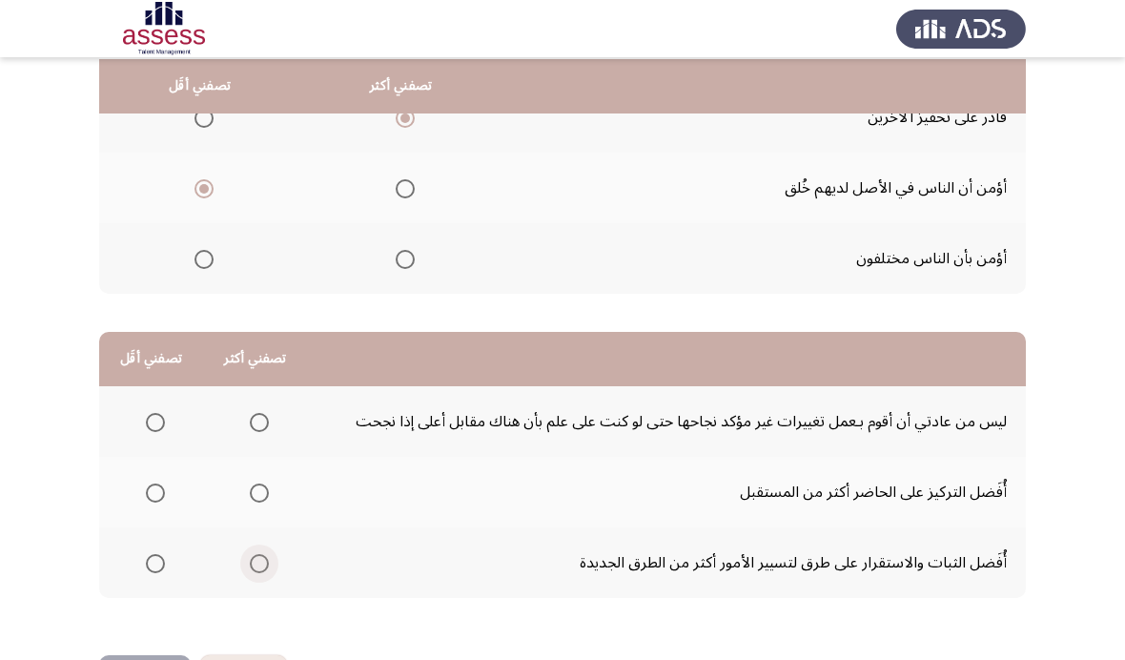
click at [255, 568] on span "Select an option" at bounding box center [259, 563] width 19 height 19
click at [255, 568] on input "Select an option" at bounding box center [259, 563] width 19 height 19
click at [145, 424] on label "Select an option" at bounding box center [151, 422] width 27 height 19
click at [146, 424] on input "Select an option" at bounding box center [155, 422] width 19 height 19
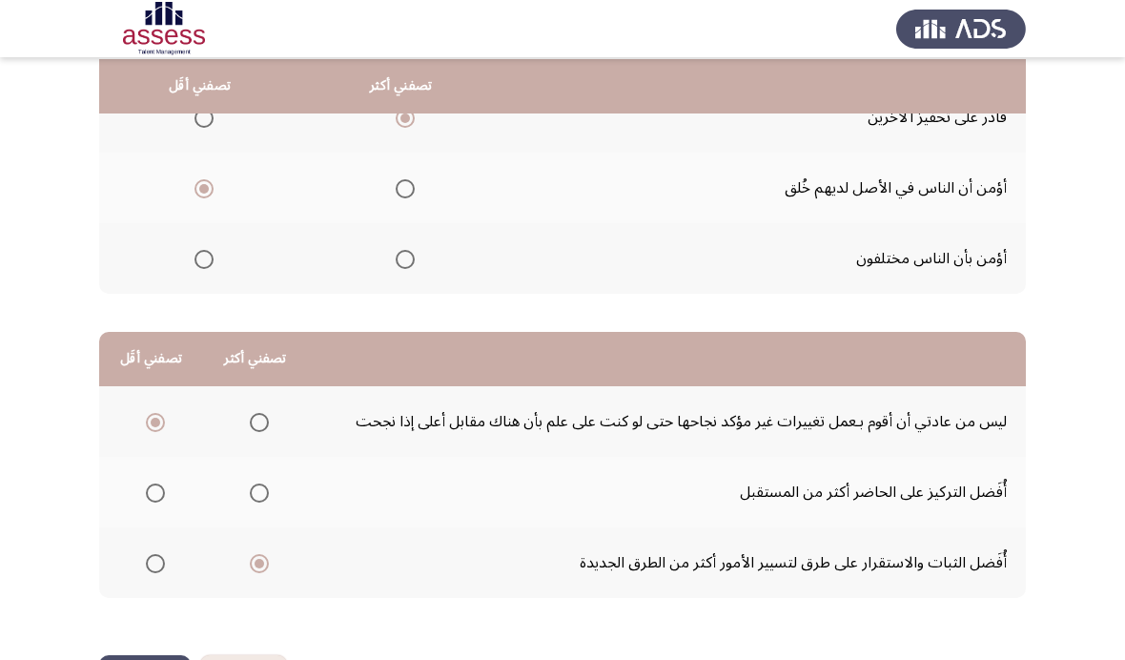
scroll to position [0, 0]
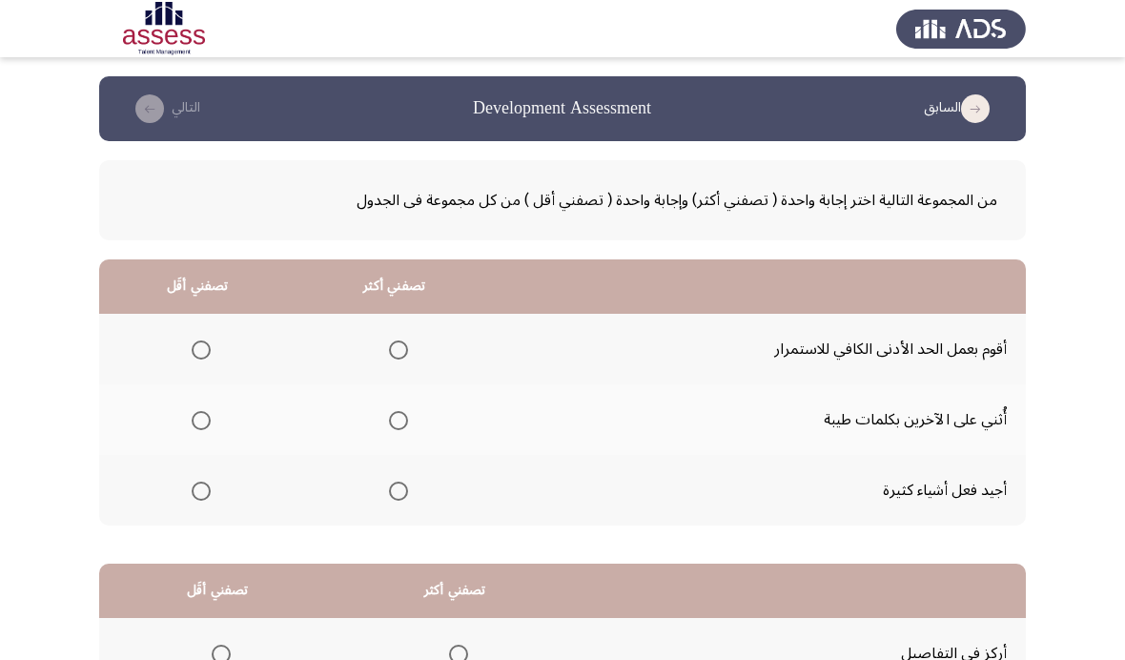
click at [197, 355] on span "Select an option" at bounding box center [201, 349] width 19 height 19
click at [197, 355] on input "Select an option" at bounding box center [201, 349] width 19 height 19
click at [404, 496] on span "Select an option" at bounding box center [398, 491] width 19 height 19
click at [404, 496] on input "Select an option" at bounding box center [398, 491] width 19 height 19
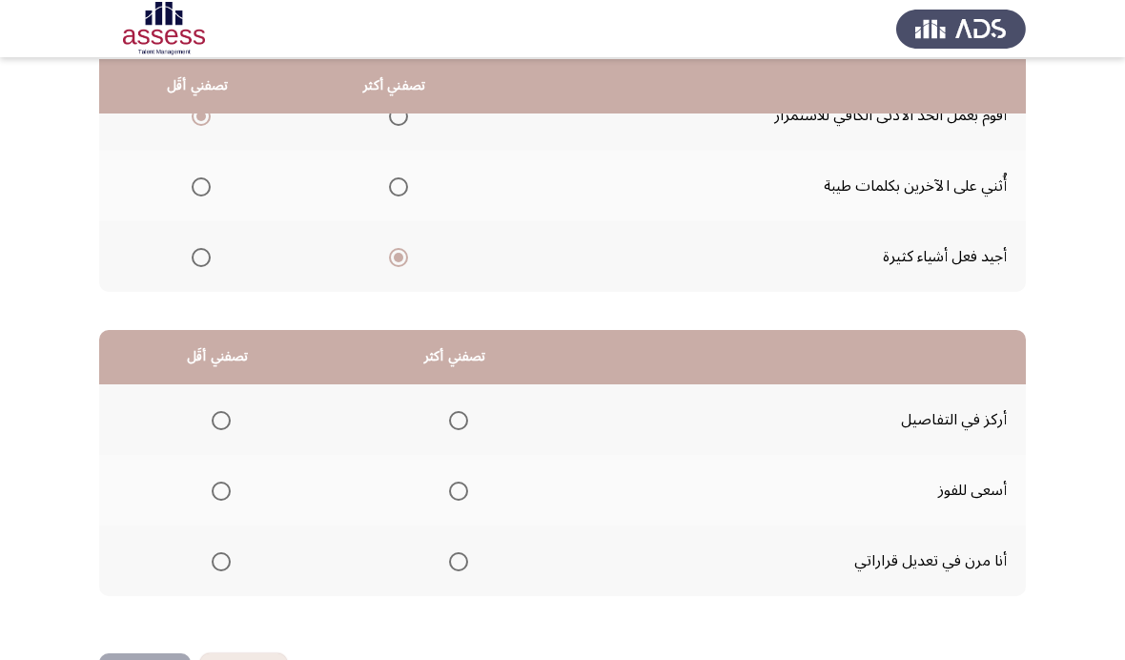
scroll to position [232, 0]
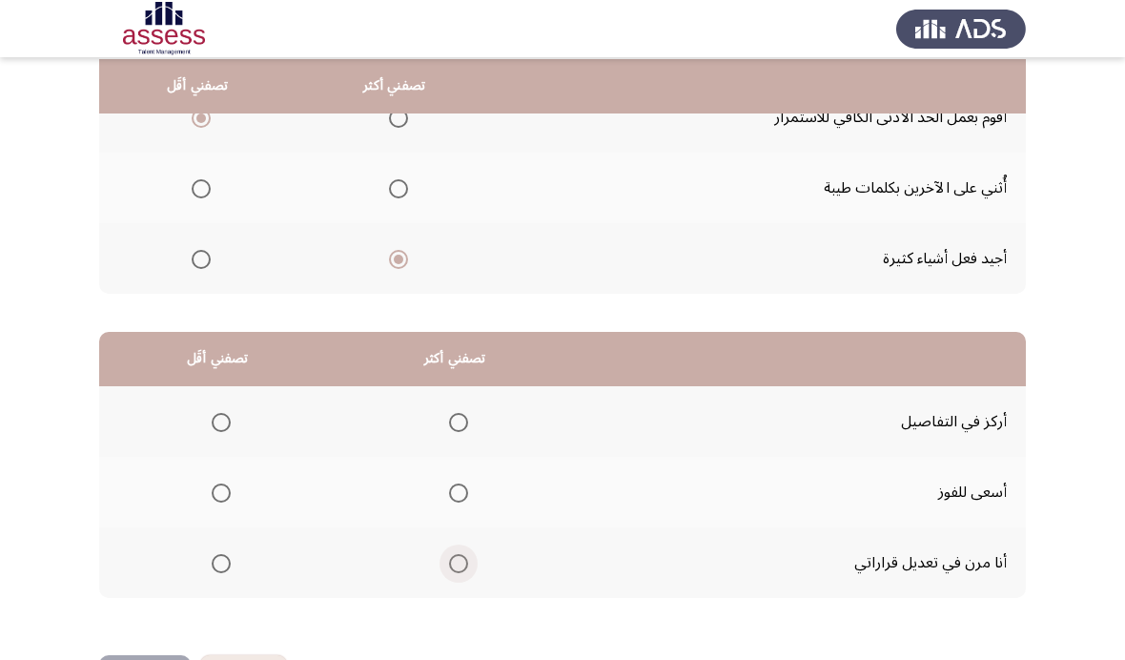
click at [466, 555] on span "Select an option" at bounding box center [458, 563] width 19 height 19
click at [466, 555] on input "Select an option" at bounding box center [458, 563] width 19 height 19
click at [222, 413] on span "Select an option" at bounding box center [221, 422] width 19 height 19
click at [222, 413] on input "Select an option" at bounding box center [221, 422] width 19 height 19
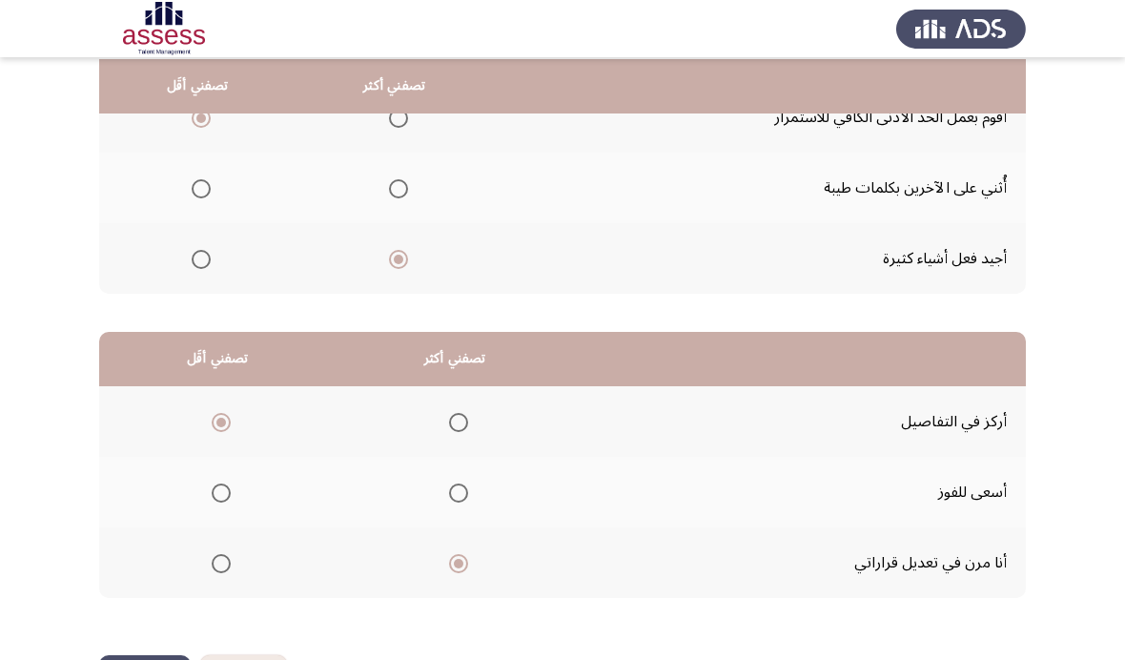
scroll to position [0, 0]
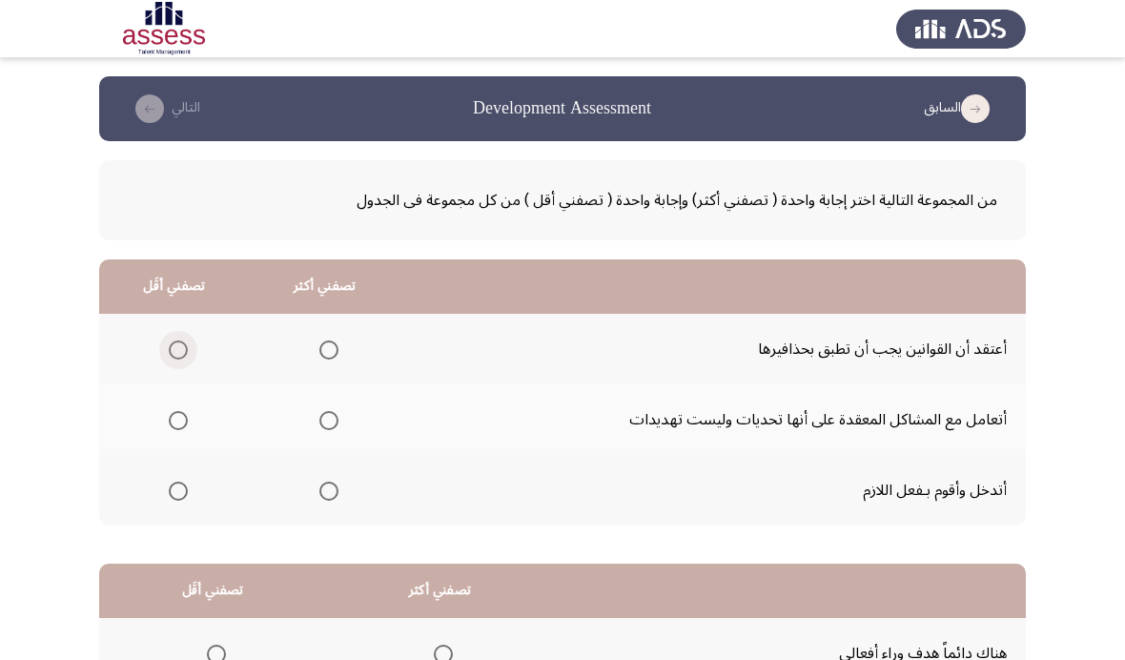
click at [167, 340] on label "Select an option" at bounding box center [174, 349] width 27 height 19
click at [169, 340] on input "Select an option" at bounding box center [178, 349] width 19 height 19
click at [331, 411] on span "Select an option" at bounding box center [328, 420] width 19 height 19
click at [331, 411] on input "Select an option" at bounding box center [328, 420] width 19 height 19
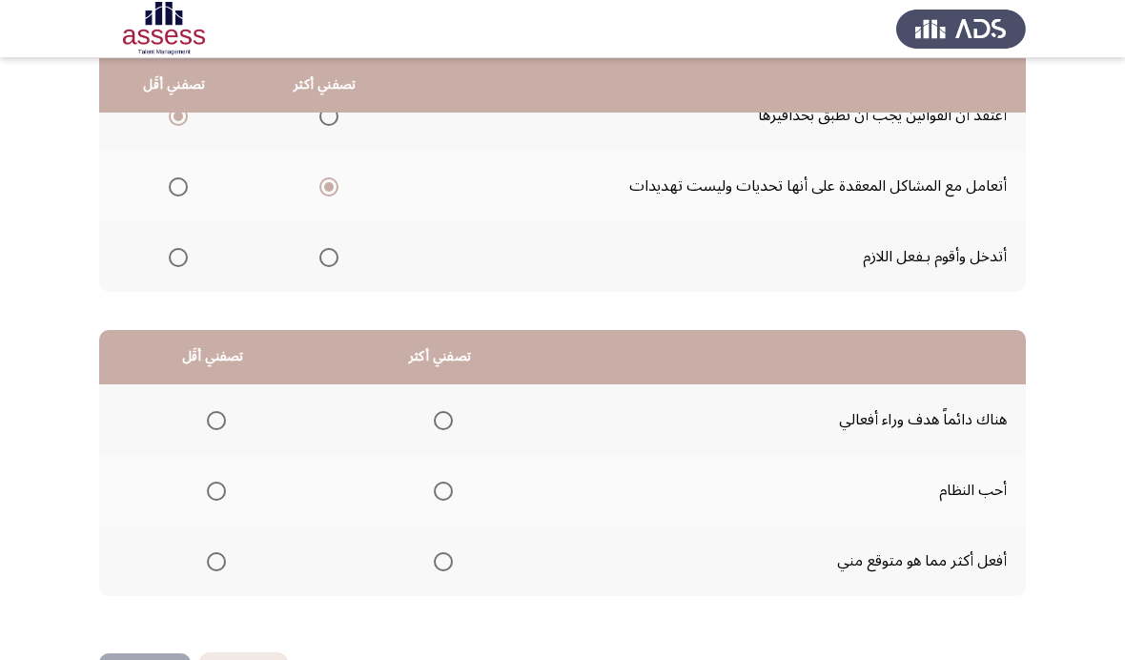
scroll to position [232, 0]
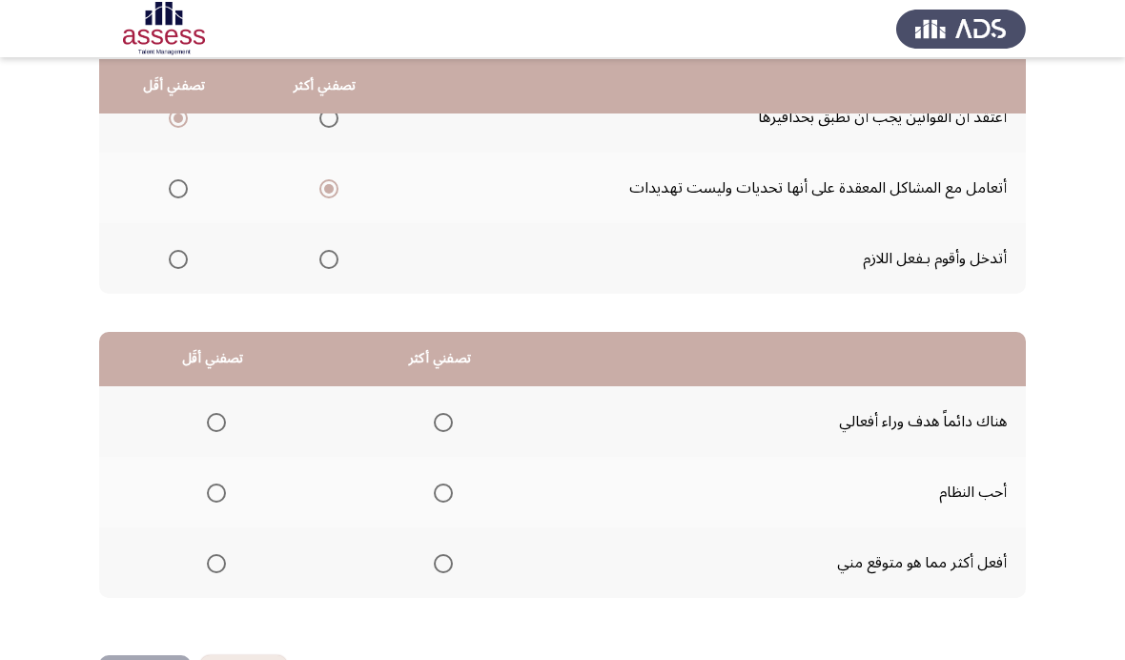
click at [467, 408] on th at bounding box center [440, 421] width 228 height 71
click at [453, 415] on span "Select an option" at bounding box center [443, 422] width 19 height 19
click at [453, 415] on input "Select an option" at bounding box center [443, 422] width 19 height 19
click at [218, 490] on span "Select an option" at bounding box center [216, 493] width 19 height 19
click at [218, 490] on input "Select an option" at bounding box center [216, 493] width 19 height 19
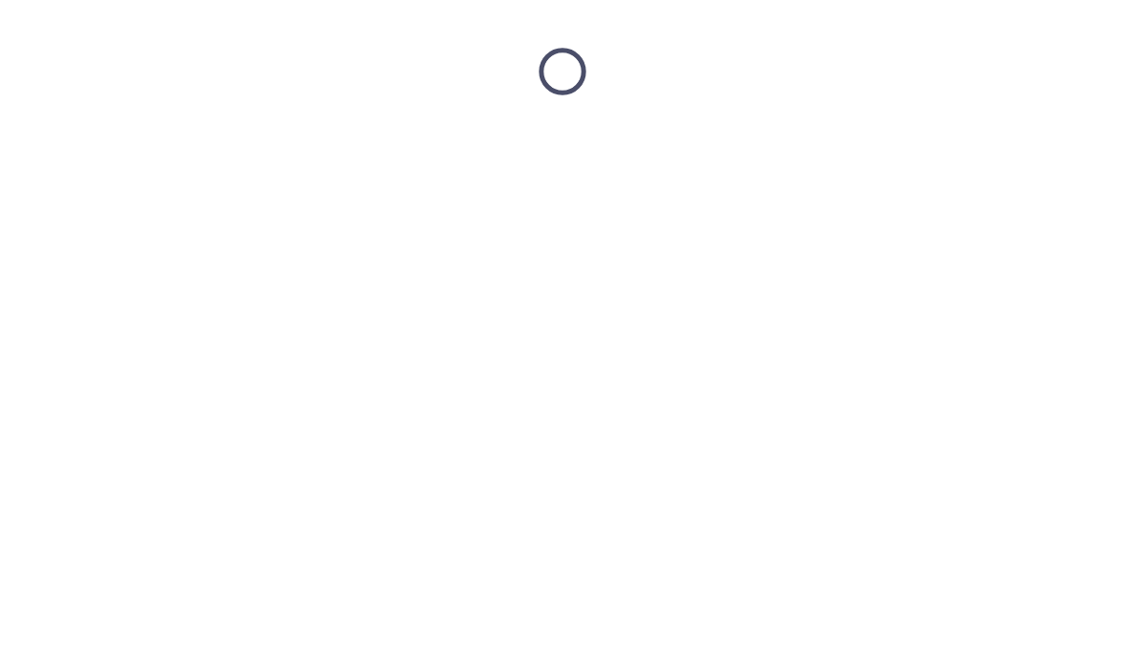
scroll to position [0, 0]
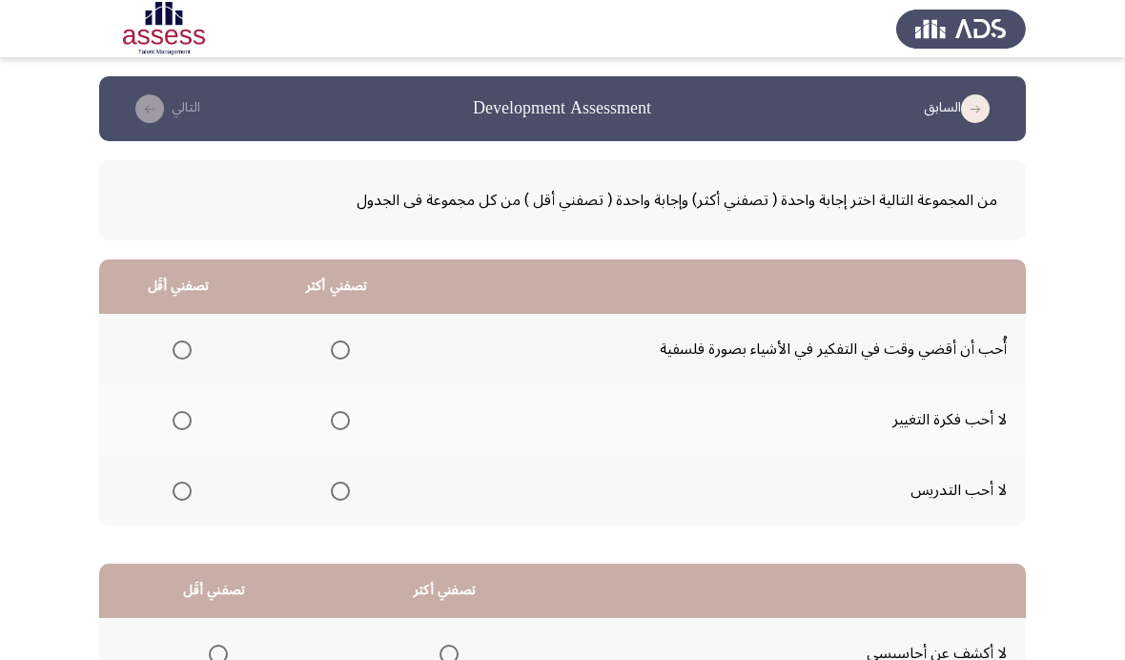
click at [178, 344] on span "Select an option" at bounding box center [182, 349] width 19 height 19
click at [178, 344] on input "Select an option" at bounding box center [182, 349] width 19 height 19
click at [346, 443] on th at bounding box center [337, 419] width 158 height 71
click at [341, 425] on span "Select an option" at bounding box center [340, 420] width 19 height 19
click at [341, 425] on input "Select an option" at bounding box center [340, 420] width 19 height 19
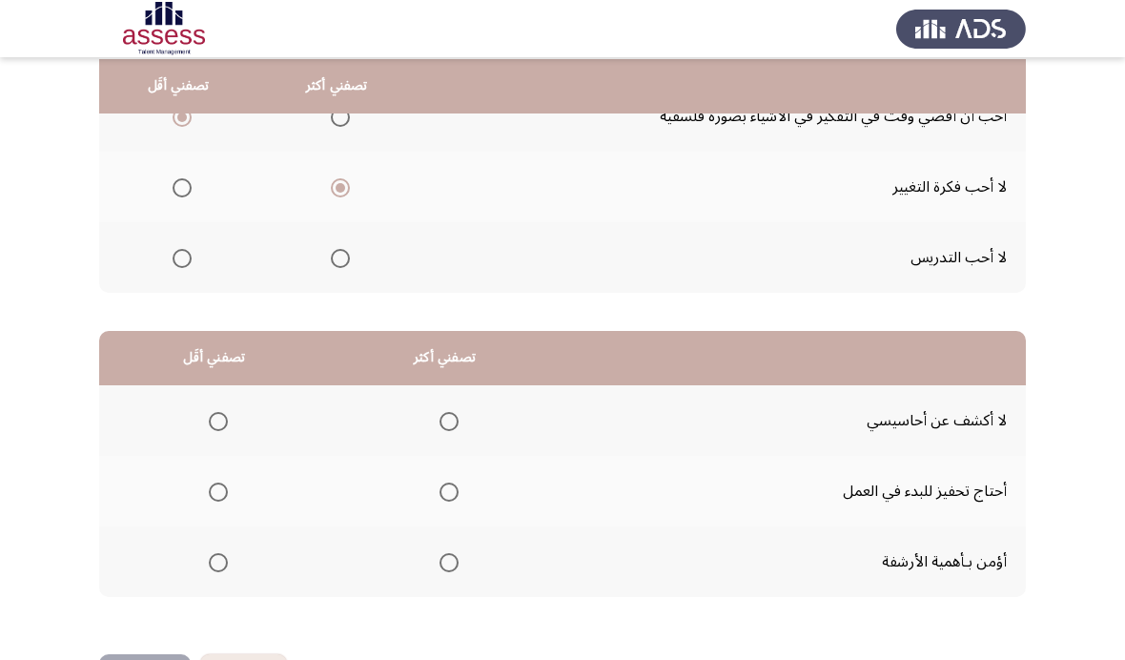
scroll to position [232, 0]
click at [179, 180] on span "Select an option" at bounding box center [182, 188] width 19 height 19
click at [179, 180] on input "Select an option" at bounding box center [182, 188] width 19 height 19
click at [333, 121] on label "Select an option" at bounding box center [336, 118] width 27 height 19
click at [333, 121] on input "Select an option" at bounding box center [340, 118] width 19 height 19
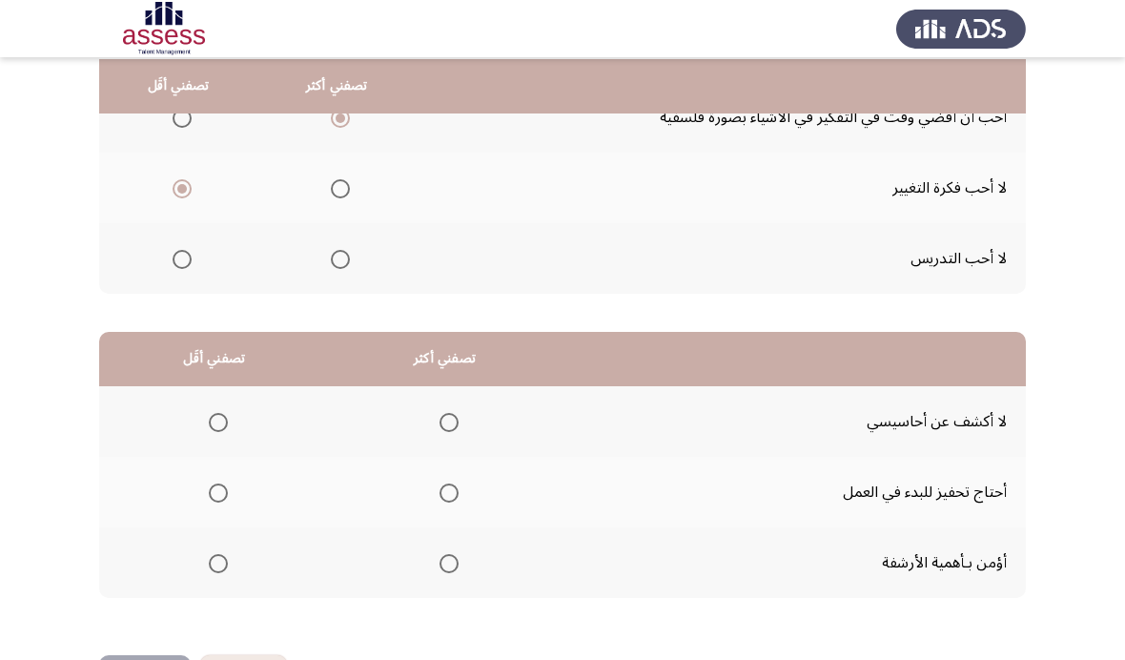
click at [459, 425] on span "Select an option" at bounding box center [449, 422] width 19 height 19
click at [459, 425] on input "Select an option" at bounding box center [449, 422] width 19 height 19
click at [228, 484] on span "Select an option" at bounding box center [218, 493] width 19 height 19
click at [228, 484] on input "Select an option" at bounding box center [218, 493] width 19 height 19
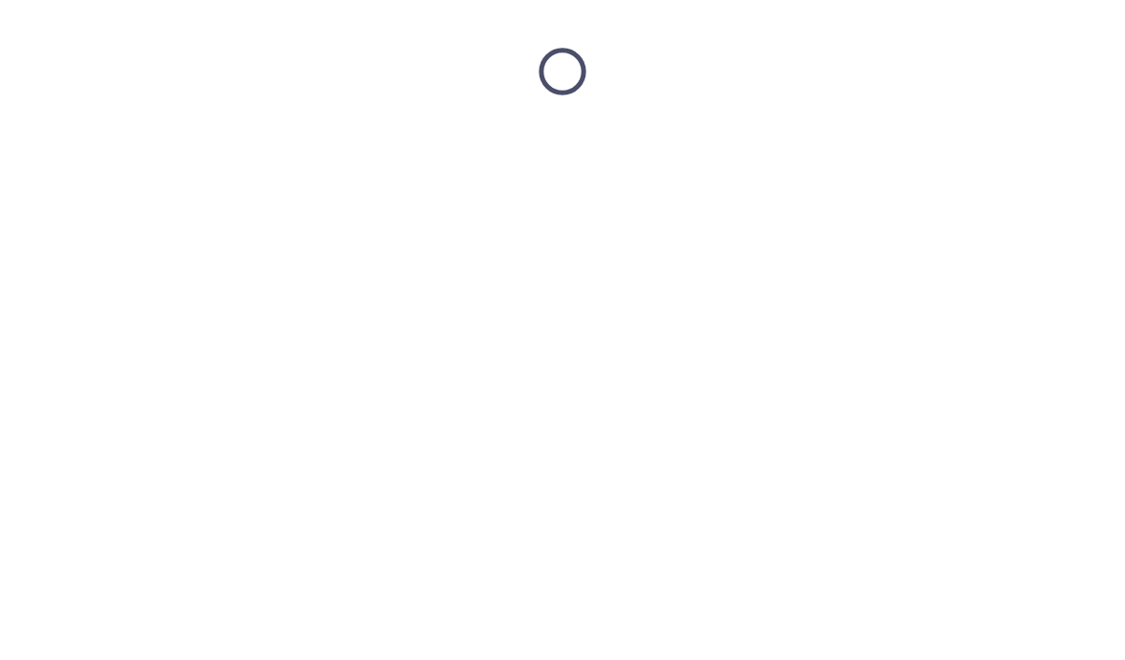
scroll to position [0, 0]
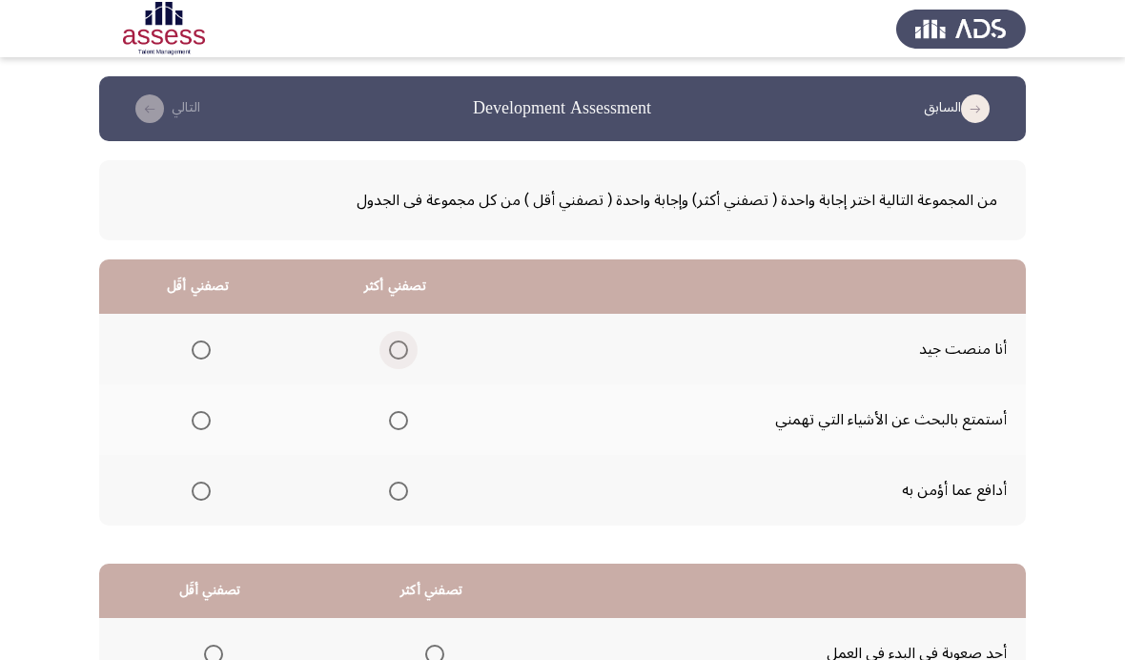
click at [397, 350] on span "Select an option" at bounding box center [398, 349] width 19 height 19
click at [397, 350] on input "Select an option" at bounding box center [398, 349] width 19 height 19
click at [199, 490] on span "Select an option" at bounding box center [201, 491] width 19 height 19
click at [199, 490] on input "Select an option" at bounding box center [201, 491] width 19 height 19
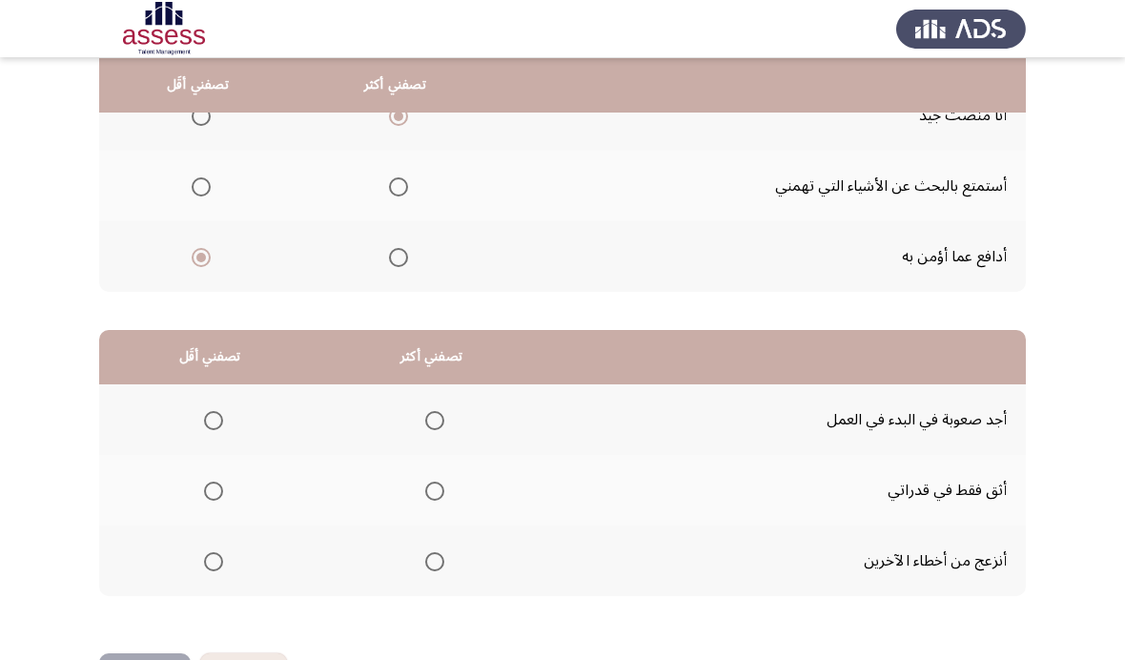
scroll to position [232, 0]
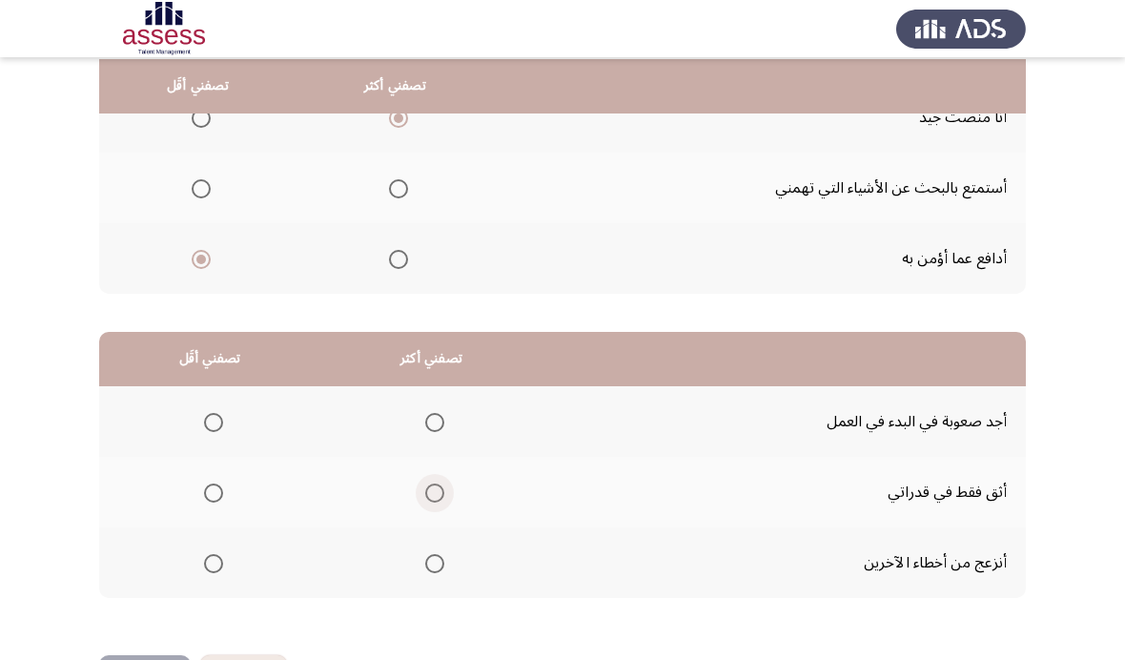
click at [434, 484] on span "Select an option" at bounding box center [434, 493] width 19 height 19
click at [434, 484] on input "Select an option" at bounding box center [434, 493] width 19 height 19
click at [223, 413] on span "Select an option" at bounding box center [213, 422] width 19 height 19
click at [223, 413] on input "Select an option" at bounding box center [213, 422] width 19 height 19
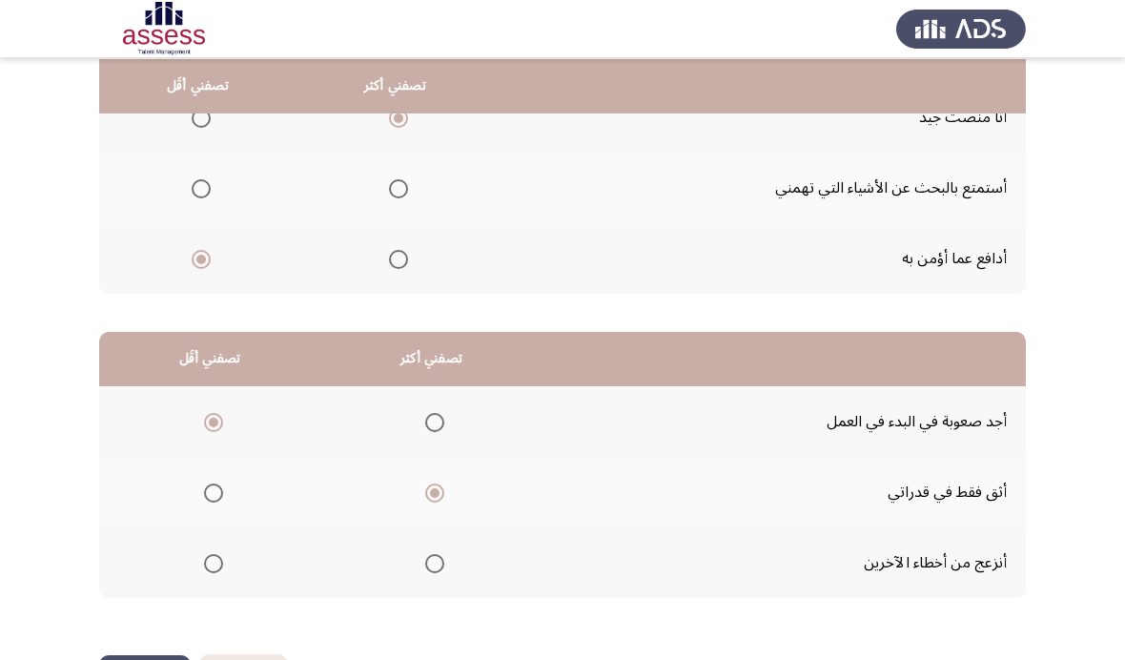
scroll to position [0, 0]
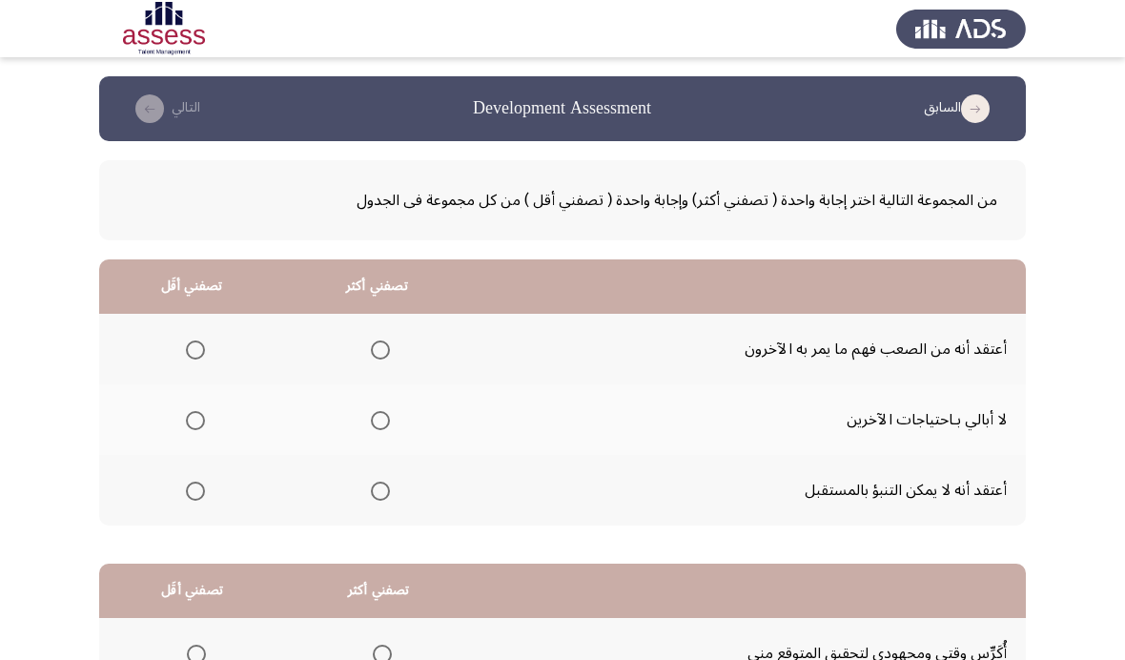
click at [181, 496] on label "Select an option" at bounding box center [191, 491] width 27 height 19
click at [186, 496] on input "Select an option" at bounding box center [195, 491] width 19 height 19
click at [387, 493] on span "Select an option" at bounding box center [380, 491] width 19 height 19
click at [387, 493] on input "Select an option" at bounding box center [380, 491] width 19 height 19
click at [205, 417] on span "Select an option" at bounding box center [195, 420] width 19 height 19
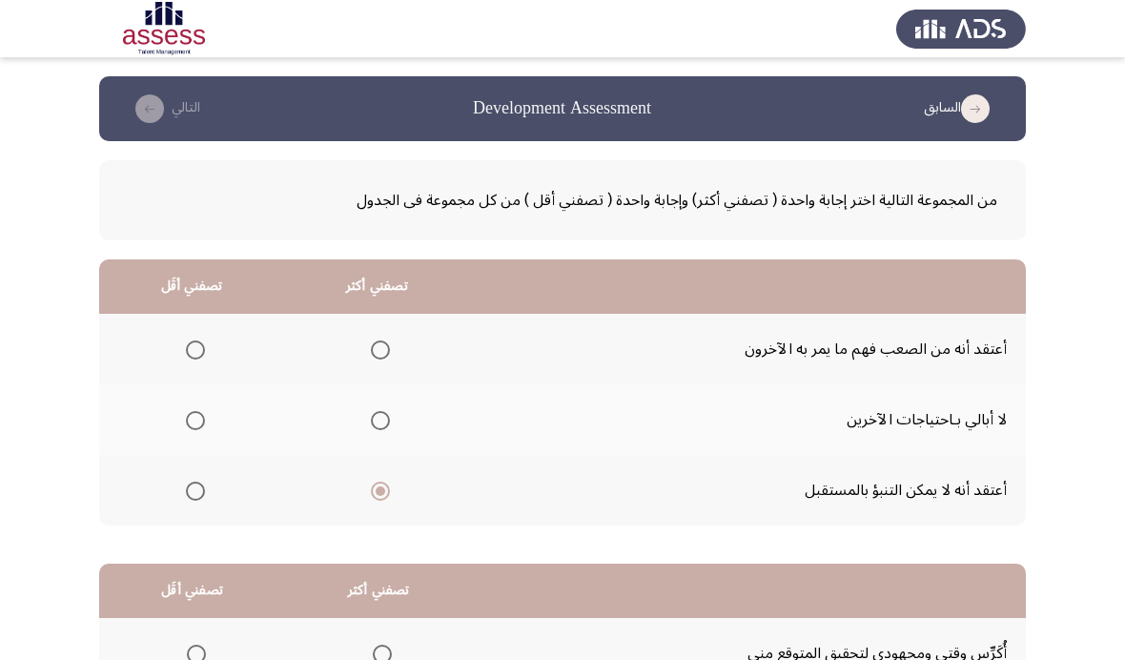
click at [205, 417] on input "Select an option" at bounding box center [195, 420] width 19 height 19
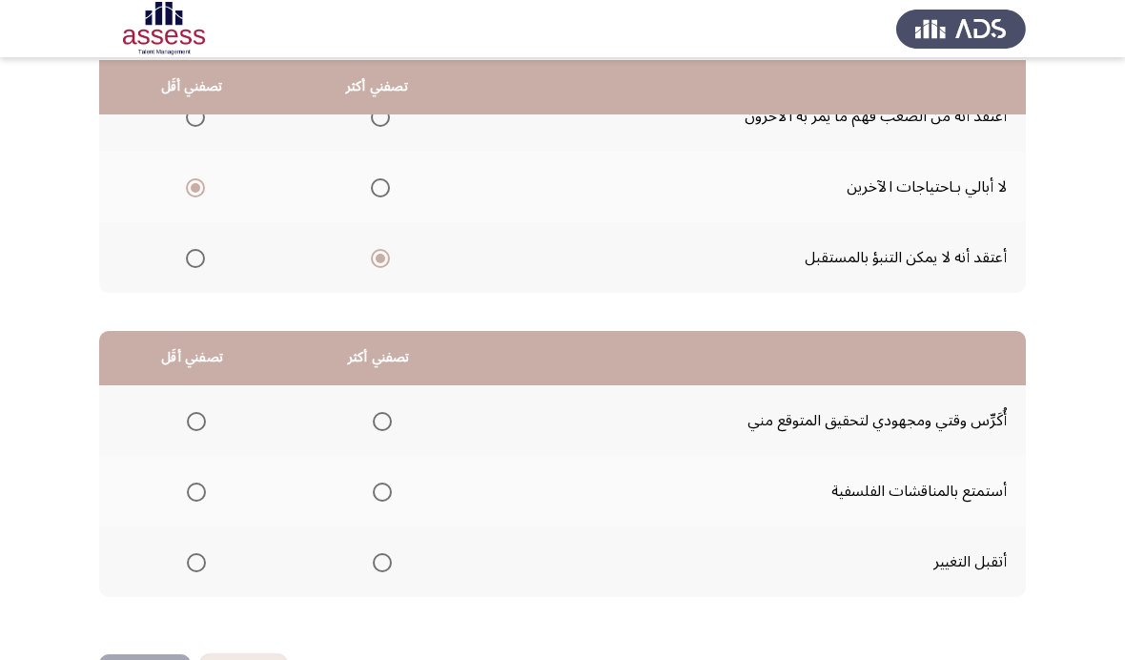
scroll to position [232, 0]
click at [387, 417] on span "Select an option" at bounding box center [382, 422] width 19 height 19
click at [387, 417] on input "Select an option" at bounding box center [382, 422] width 19 height 19
click at [195, 496] on span "Select an option" at bounding box center [196, 493] width 19 height 19
click at [195, 496] on input "Select an option" at bounding box center [196, 493] width 19 height 19
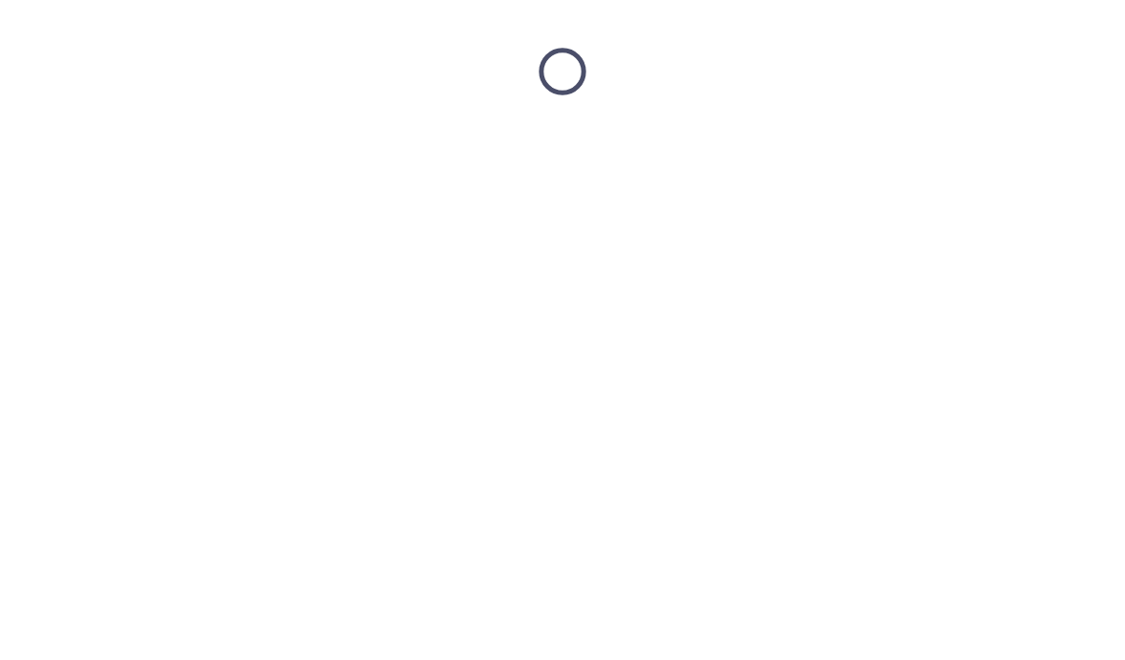
scroll to position [0, 0]
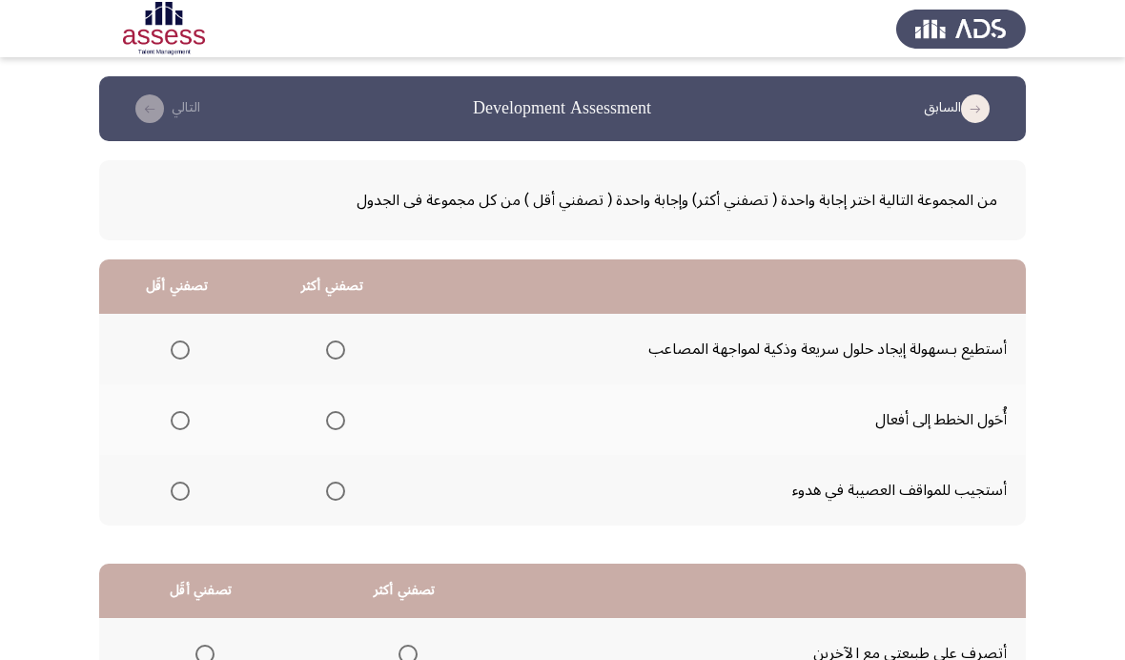
click at [343, 340] on span "Select an option" at bounding box center [335, 349] width 19 height 19
click at [343, 340] on input "Select an option" at bounding box center [335, 349] width 19 height 19
click at [179, 496] on span "Select an option" at bounding box center [180, 491] width 19 height 19
click at [179, 496] on input "Select an option" at bounding box center [180, 491] width 19 height 19
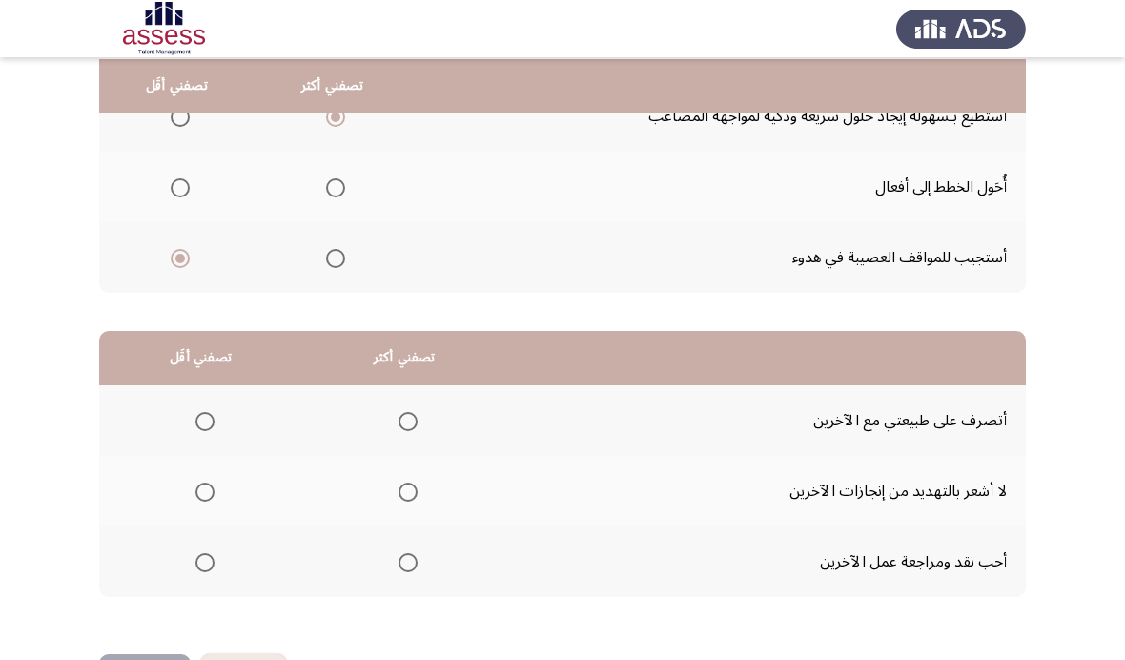
scroll to position [232, 0]
click at [190, 496] on label "Select an option" at bounding box center [201, 493] width 27 height 19
click at [196, 496] on input "Select an option" at bounding box center [205, 493] width 19 height 19
click at [405, 418] on label "Select an option" at bounding box center [404, 422] width 27 height 19
click at [405, 418] on input "Select an option" at bounding box center [408, 422] width 19 height 19
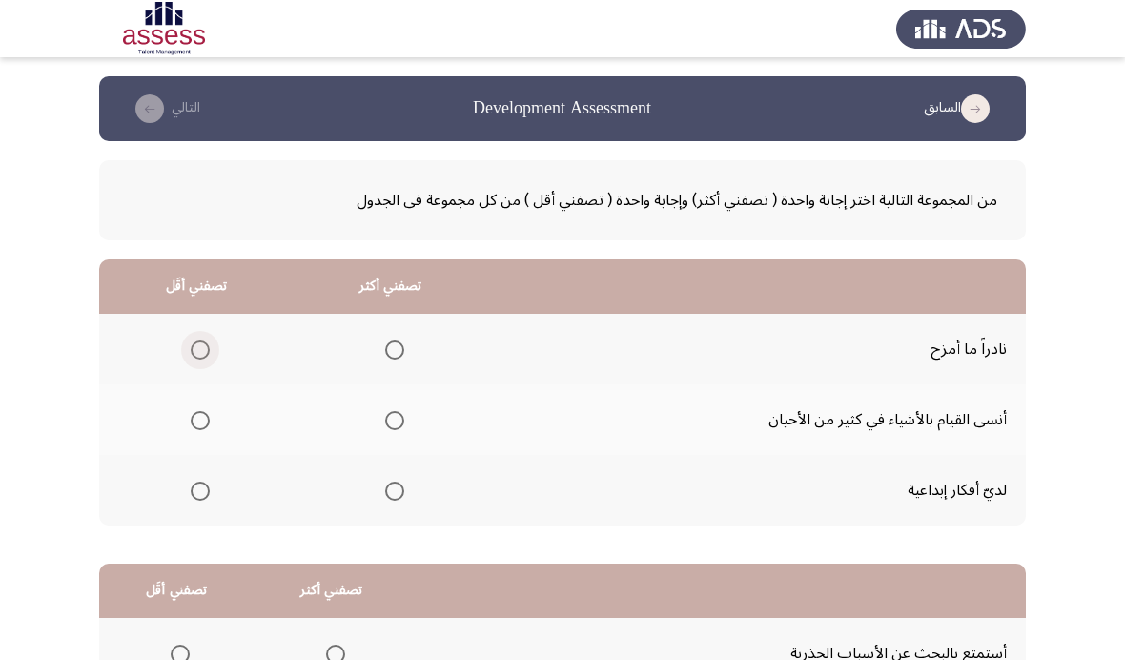
click at [200, 342] on span "Select an option" at bounding box center [200, 349] width 19 height 19
click at [200, 342] on input "Select an option" at bounding box center [200, 349] width 19 height 19
click at [385, 493] on label "Select an option" at bounding box center [391, 491] width 27 height 19
click at [385, 493] on input "Select an option" at bounding box center [394, 491] width 19 height 19
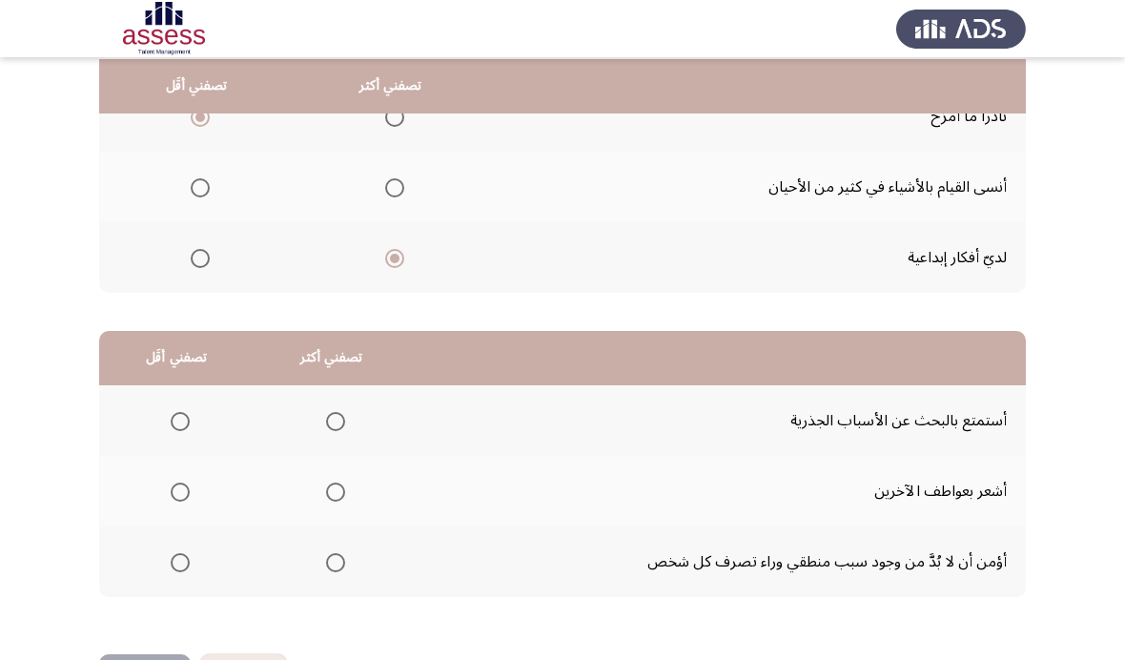
scroll to position [232, 0]
click at [345, 554] on span "Select an option" at bounding box center [335, 563] width 19 height 19
click at [345, 554] on input "Select an option" at bounding box center [335, 563] width 19 height 19
click at [180, 484] on span "Select an option" at bounding box center [180, 493] width 19 height 19
click at [180, 484] on input "Select an option" at bounding box center [180, 493] width 19 height 19
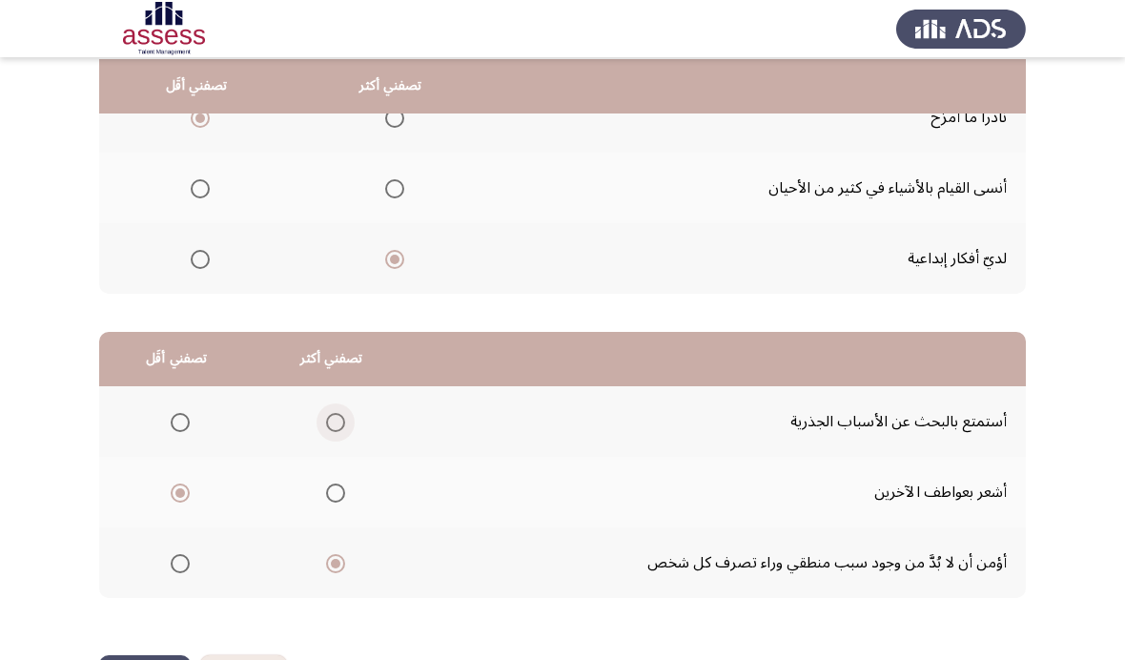
click at [333, 427] on span "Select an option" at bounding box center [335, 422] width 19 height 19
click at [333, 427] on input "Select an option" at bounding box center [335, 422] width 19 height 19
click at [186, 568] on span "Select an option" at bounding box center [180, 563] width 19 height 19
click at [186, 568] on input "Select an option" at bounding box center [180, 563] width 19 height 19
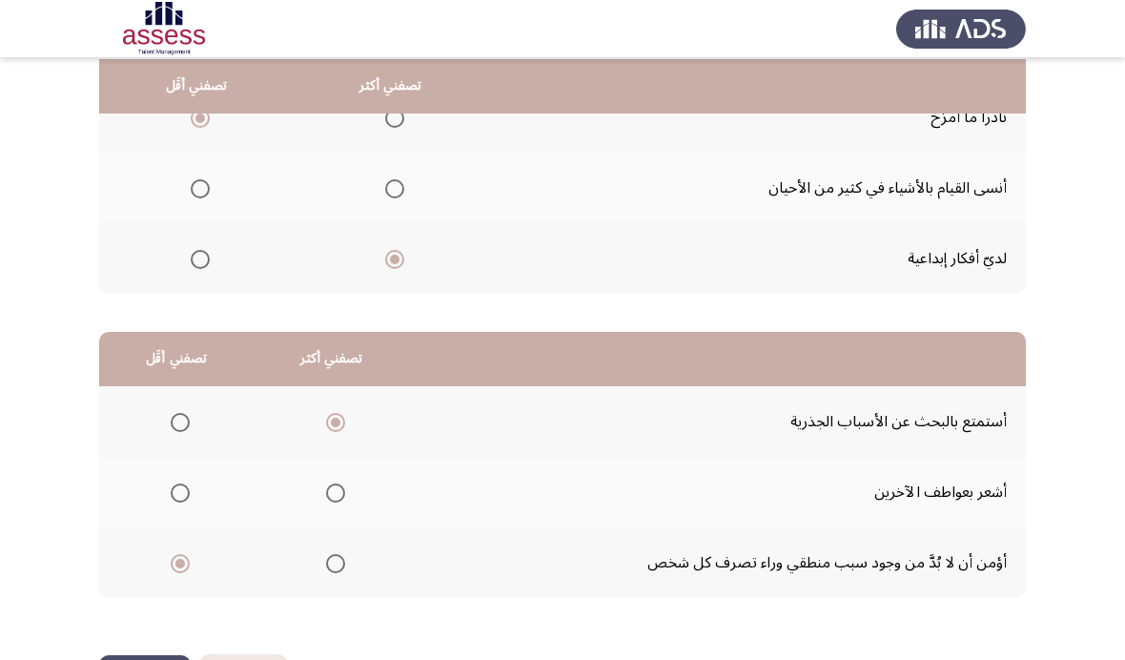
scroll to position [0, 0]
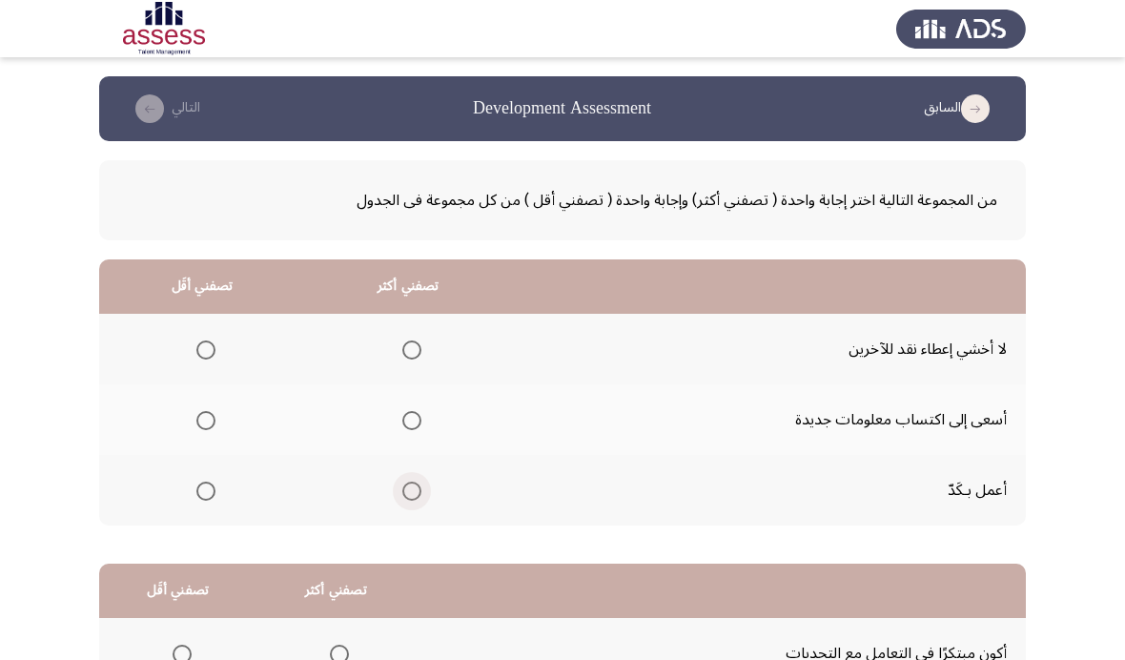
click at [422, 489] on span "Select an option" at bounding box center [411, 491] width 19 height 19
click at [422, 489] on input "Select an option" at bounding box center [411, 491] width 19 height 19
click at [216, 340] on span "Select an option" at bounding box center [205, 349] width 19 height 19
click at [216, 340] on input "Select an option" at bounding box center [205, 349] width 19 height 19
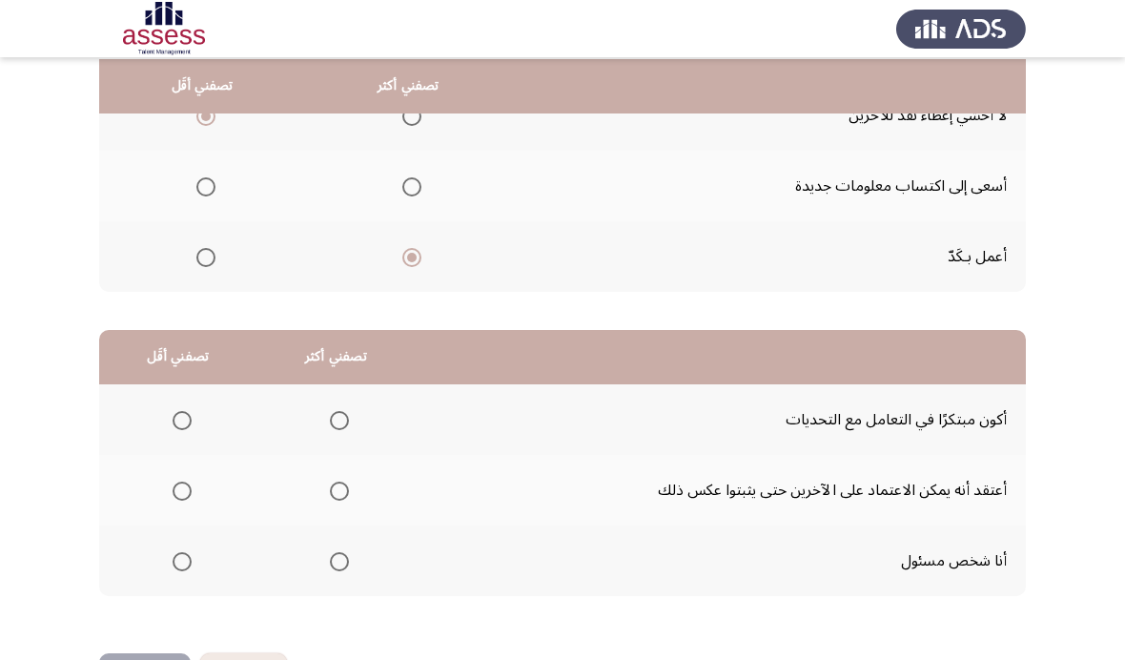
scroll to position [232, 0]
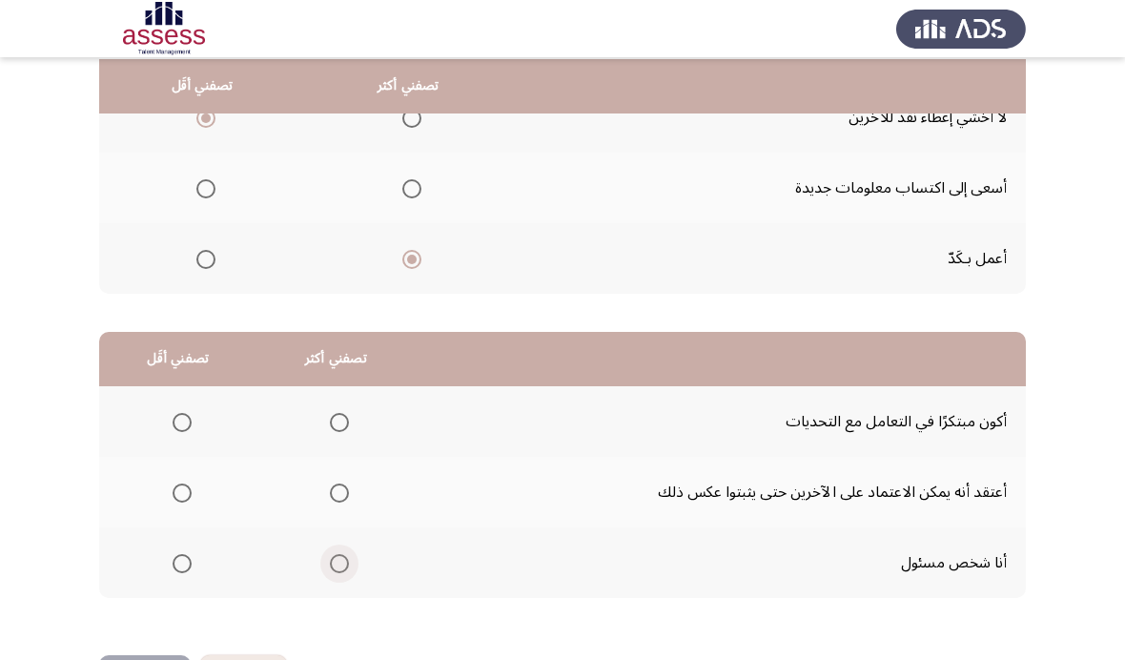
click at [344, 567] on span "Select an option" at bounding box center [339, 563] width 19 height 19
click at [344, 567] on input "Select an option" at bounding box center [339, 563] width 19 height 19
click at [171, 498] on label "Select an option" at bounding box center [178, 493] width 27 height 19
click at [173, 498] on input "Select an option" at bounding box center [182, 493] width 19 height 19
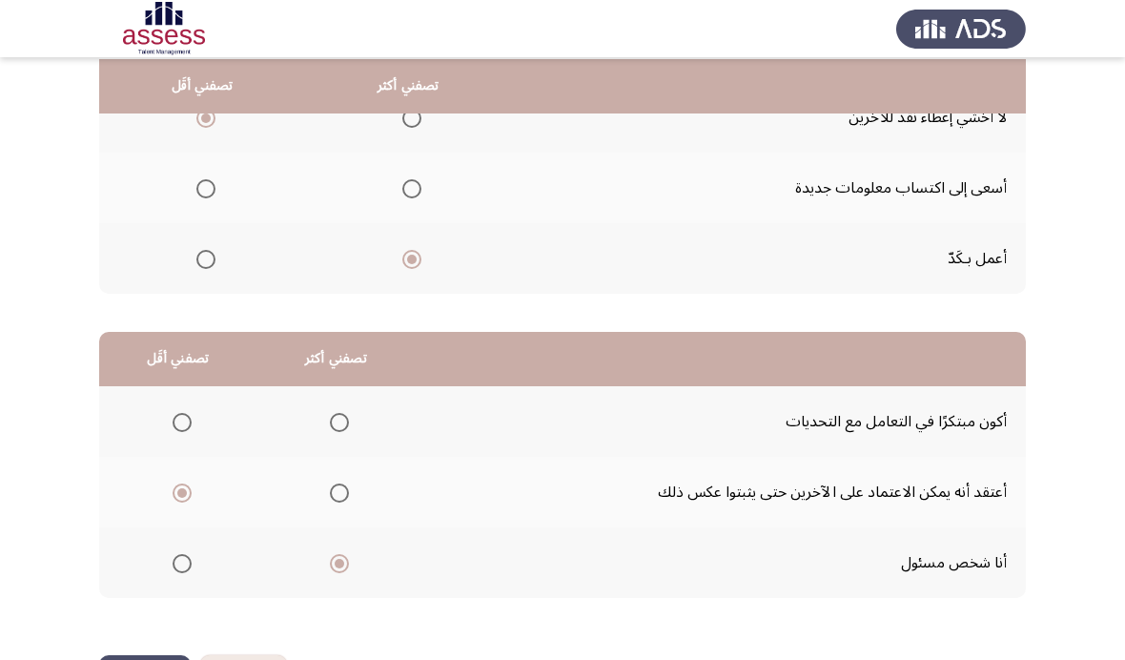
scroll to position [0, 0]
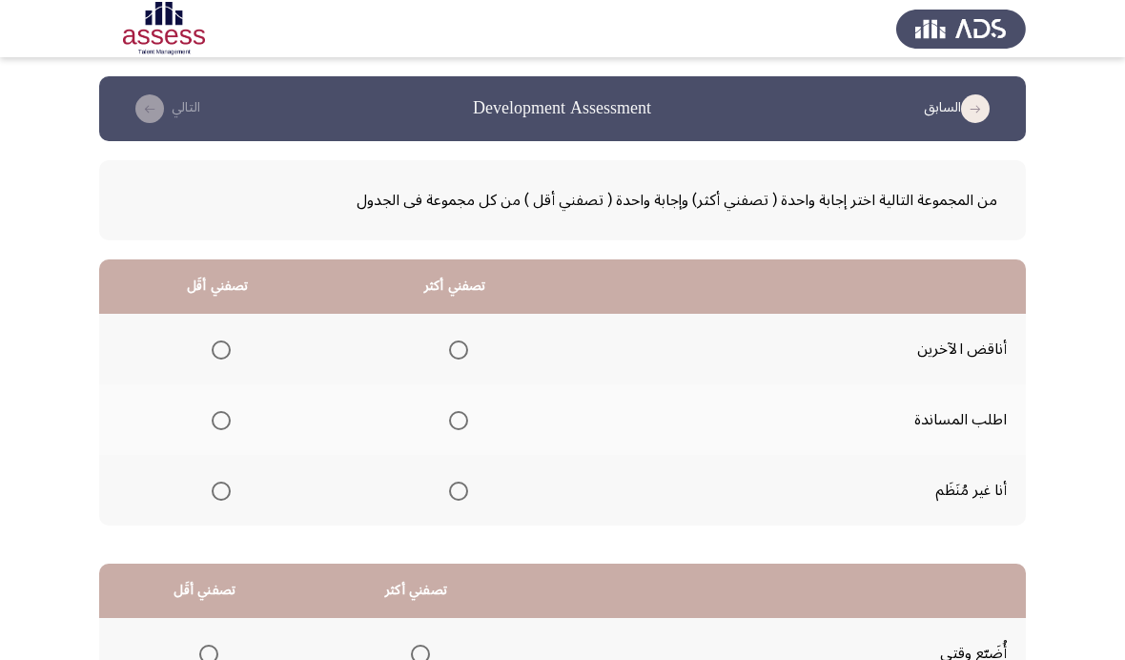
click at [218, 496] on span "Select an option" at bounding box center [221, 491] width 19 height 19
click at [218, 496] on input "Select an option" at bounding box center [221, 491] width 19 height 19
click at [461, 423] on span "Select an option" at bounding box center [458, 420] width 19 height 19
click at [461, 423] on input "Select an option" at bounding box center [458, 420] width 19 height 19
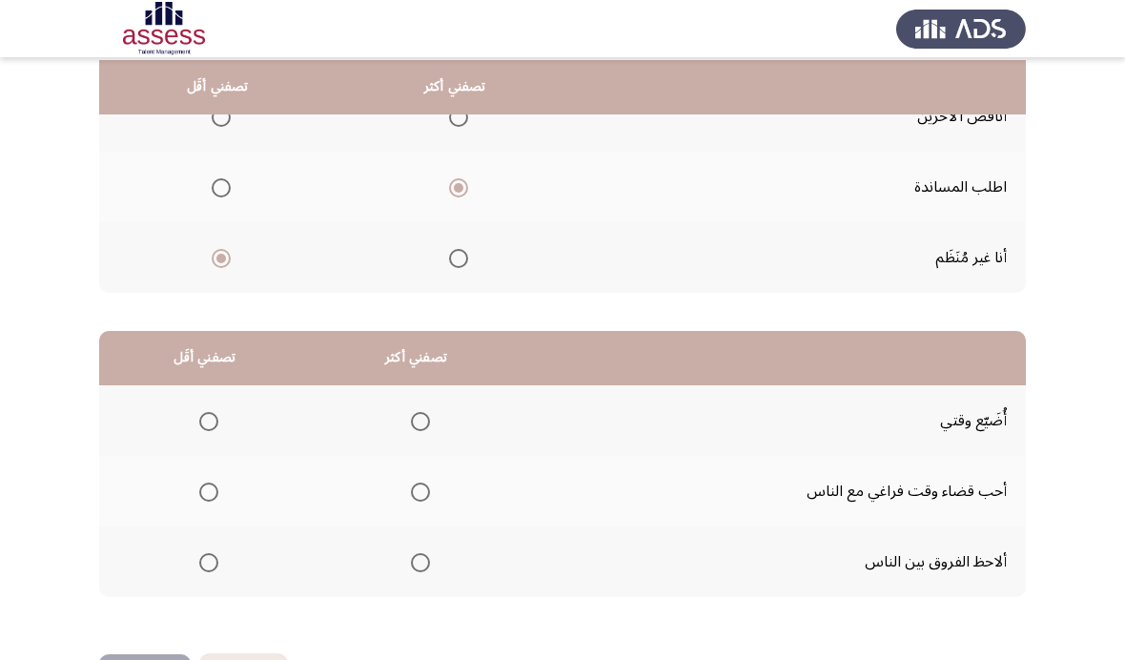
scroll to position [232, 0]
click at [429, 492] on span "Select an option" at bounding box center [420, 493] width 19 height 19
click at [429, 492] on input "Select an option" at bounding box center [420, 493] width 19 height 19
click at [215, 418] on span "Select an option" at bounding box center [208, 422] width 19 height 19
click at [215, 418] on input "Select an option" at bounding box center [208, 422] width 19 height 19
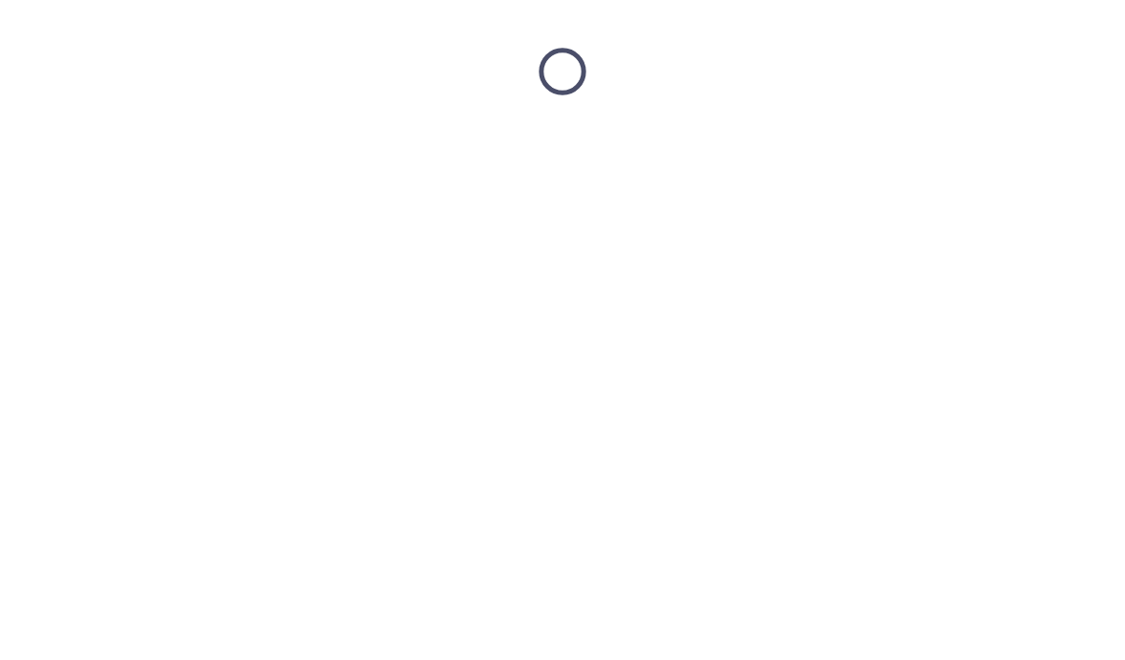
scroll to position [0, 0]
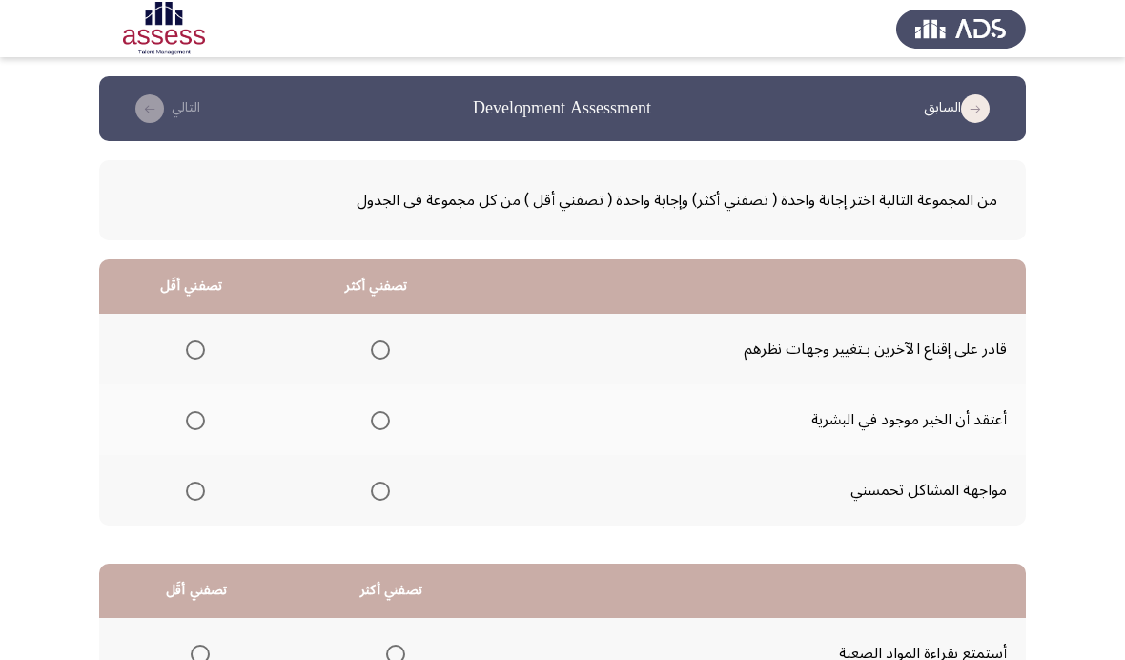
click at [196, 424] on span "Select an option" at bounding box center [195, 420] width 19 height 19
click at [196, 424] on input "Select an option" at bounding box center [195, 420] width 19 height 19
click at [183, 350] on label "Select an option" at bounding box center [191, 349] width 27 height 19
click at [186, 350] on input "Select an option" at bounding box center [195, 349] width 19 height 19
click at [381, 348] on span "Select an option" at bounding box center [380, 349] width 19 height 19
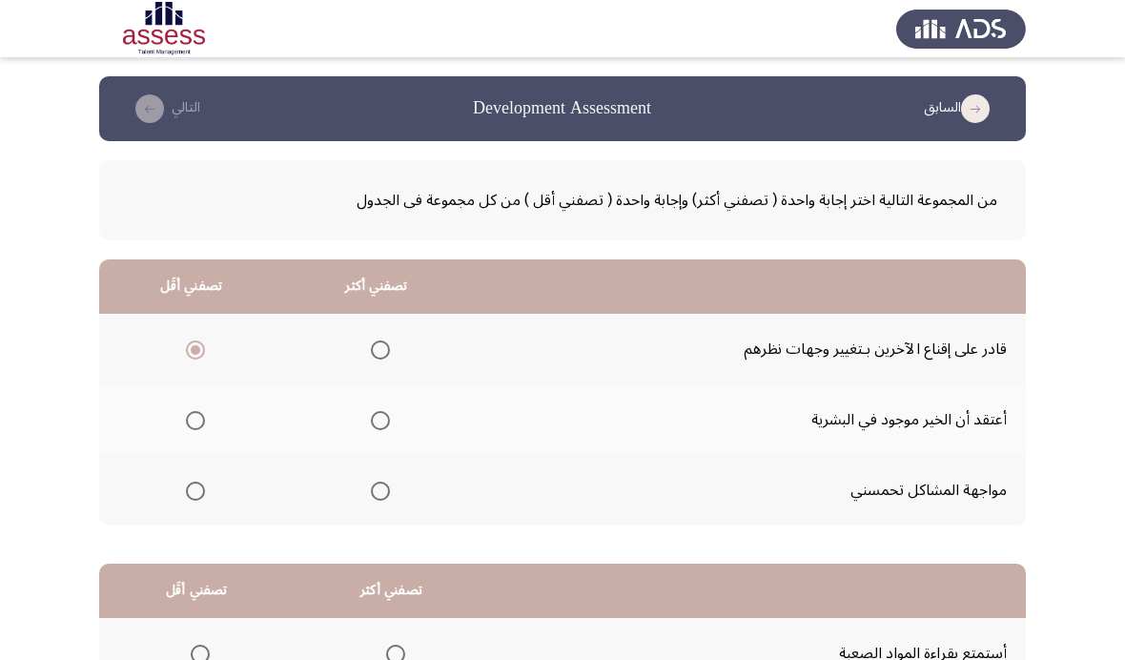
click at [381, 348] on input "Select an option" at bounding box center [380, 349] width 19 height 19
click at [205, 417] on span "Select an option" at bounding box center [195, 420] width 19 height 19
click at [205, 417] on input "Select an option" at bounding box center [195, 420] width 19 height 19
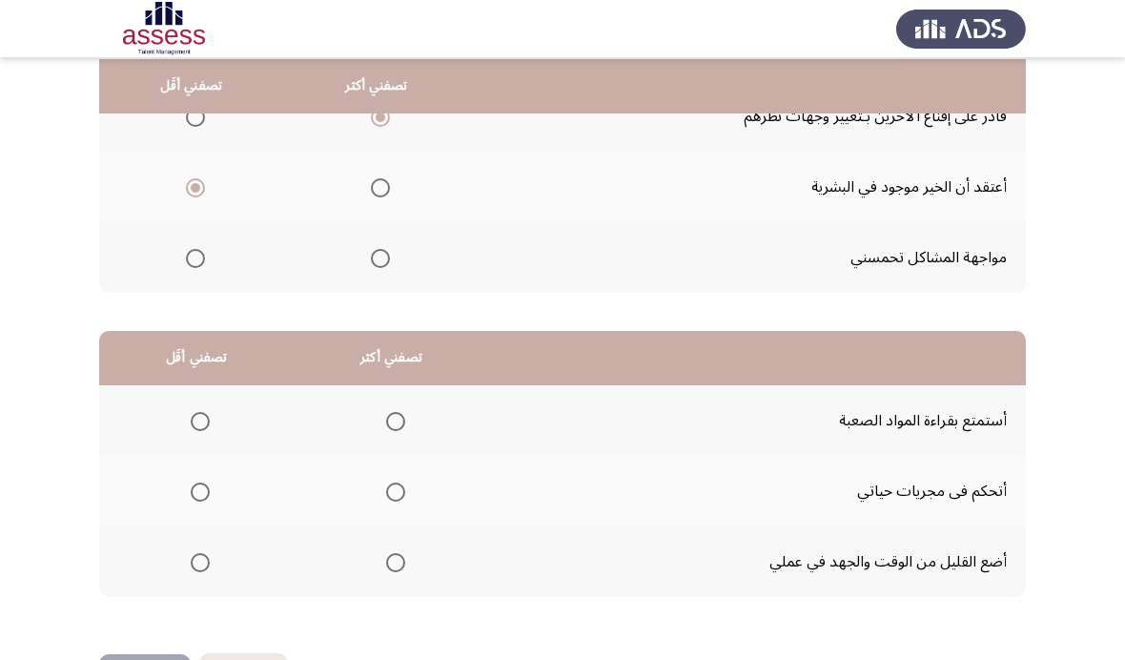
scroll to position [232, 0]
click at [186, 567] on label "Select an option" at bounding box center [196, 563] width 27 height 19
click at [191, 567] on input "Select an option" at bounding box center [200, 563] width 19 height 19
click at [405, 490] on span "Select an option" at bounding box center [395, 493] width 19 height 19
click at [405, 490] on input "Select an option" at bounding box center [395, 493] width 19 height 19
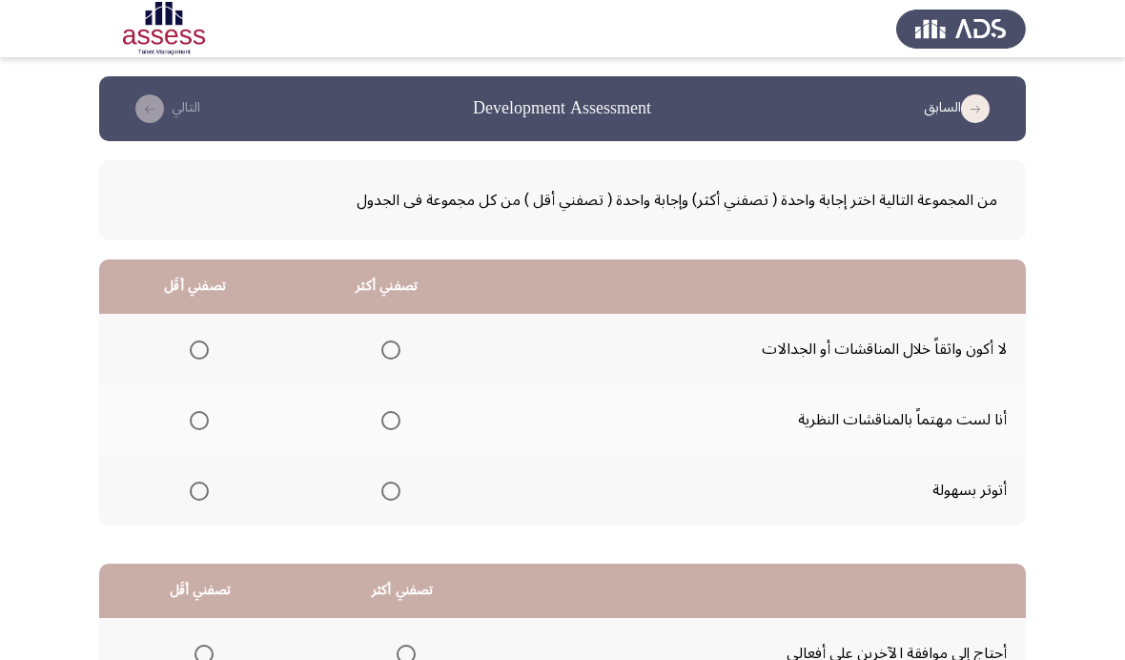
click at [180, 513] on th at bounding box center [195, 490] width 192 height 71
click at [198, 484] on span "Select an option" at bounding box center [199, 491] width 19 height 19
click at [198, 484] on input "Select an option" at bounding box center [199, 491] width 19 height 19
click at [401, 403] on mat-radio-group "Select an option" at bounding box center [387, 419] width 27 height 32
click at [392, 422] on span "Select an option" at bounding box center [390, 420] width 19 height 19
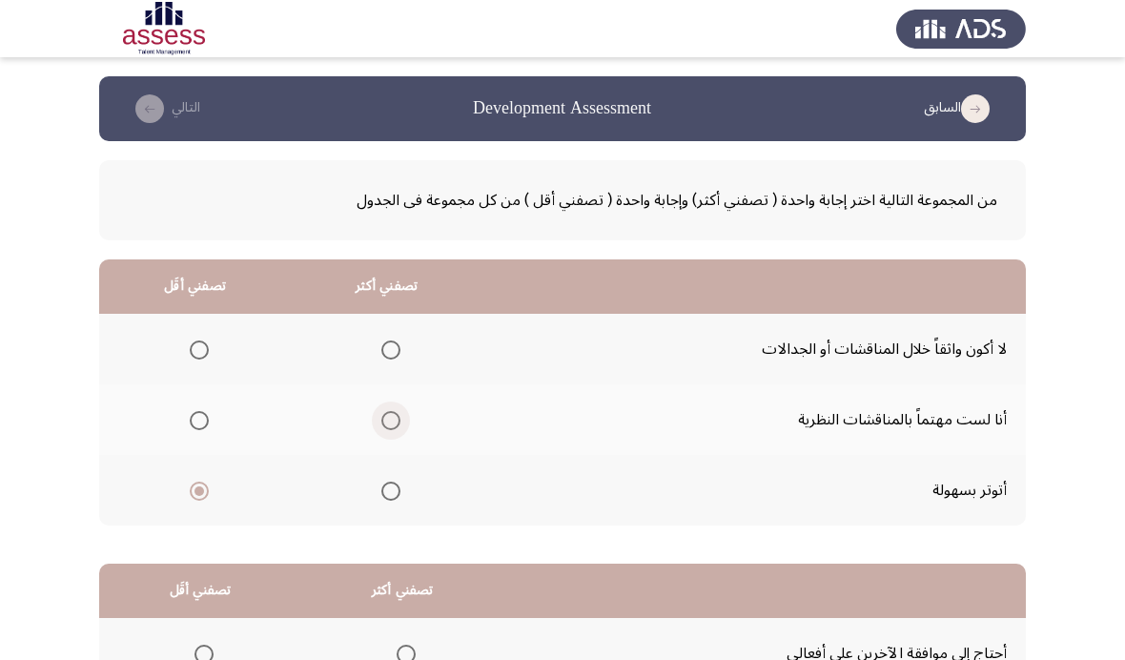
click at [392, 422] on input "Select an option" at bounding box center [390, 420] width 19 height 19
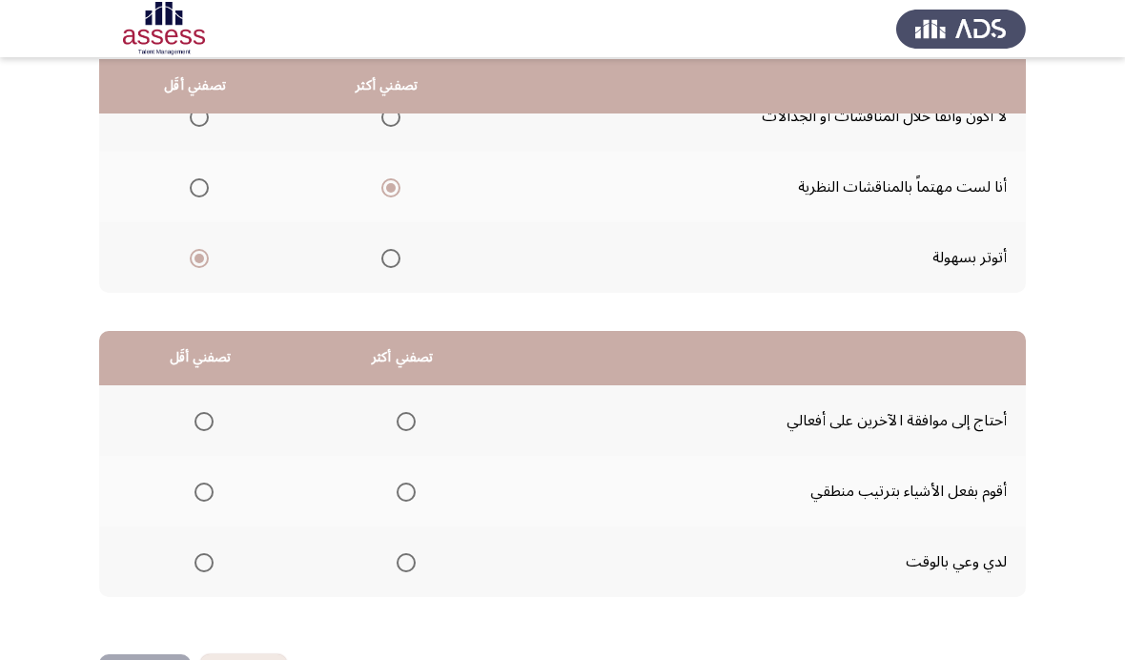
scroll to position [232, 0]
click at [197, 427] on span "Select an option" at bounding box center [204, 422] width 19 height 19
click at [197, 427] on input "Select an option" at bounding box center [204, 422] width 19 height 19
click at [402, 498] on label "Select an option" at bounding box center [402, 493] width 27 height 19
click at [402, 498] on input "Select an option" at bounding box center [406, 493] width 19 height 19
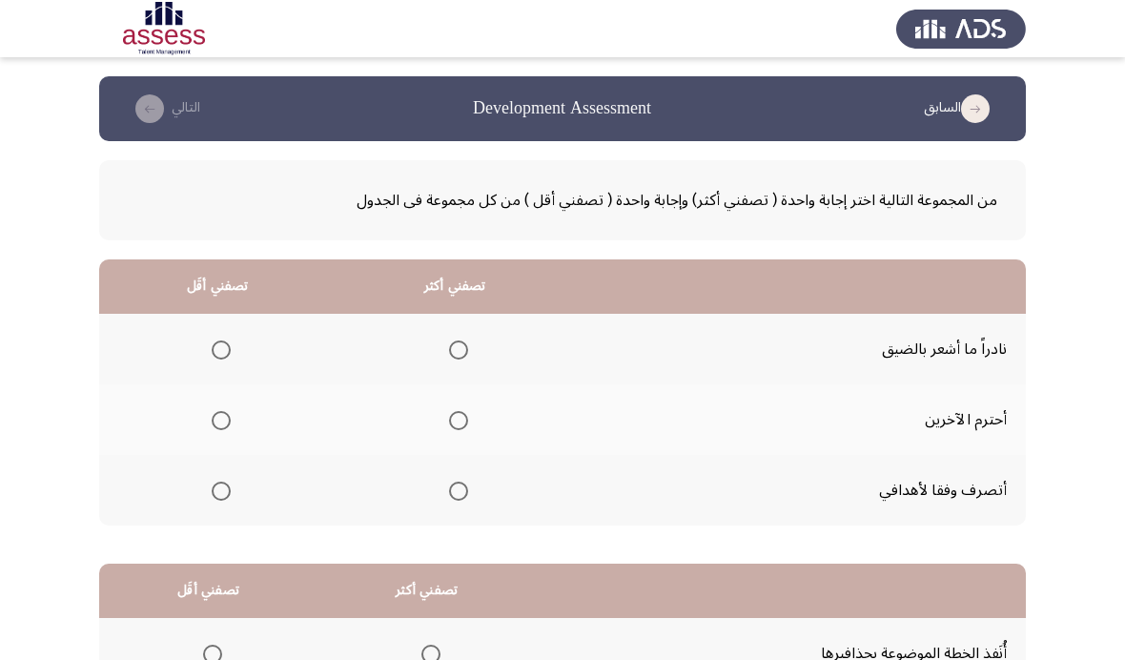
click at [466, 491] on span "Select an option" at bounding box center [458, 491] width 19 height 19
click at [466, 491] on input "Select an option" at bounding box center [458, 491] width 19 height 19
click at [233, 325] on th at bounding box center [217, 349] width 237 height 71
click at [218, 350] on span "Select an option" at bounding box center [221, 349] width 19 height 19
click at [218, 350] on input "Select an option" at bounding box center [221, 349] width 19 height 19
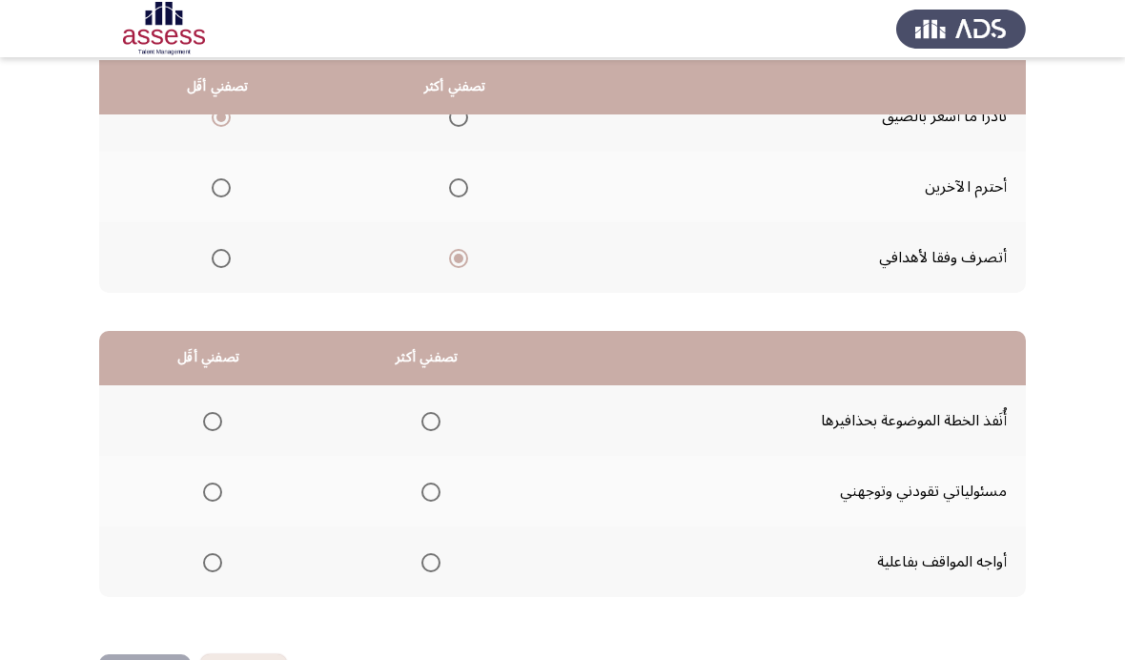
scroll to position [232, 0]
click at [208, 423] on span "Select an option" at bounding box center [212, 422] width 19 height 19
click at [208, 423] on input "Select an option" at bounding box center [212, 422] width 19 height 19
click at [475, 527] on th at bounding box center [427, 562] width 218 height 71
click at [433, 484] on span "Select an option" at bounding box center [431, 493] width 19 height 19
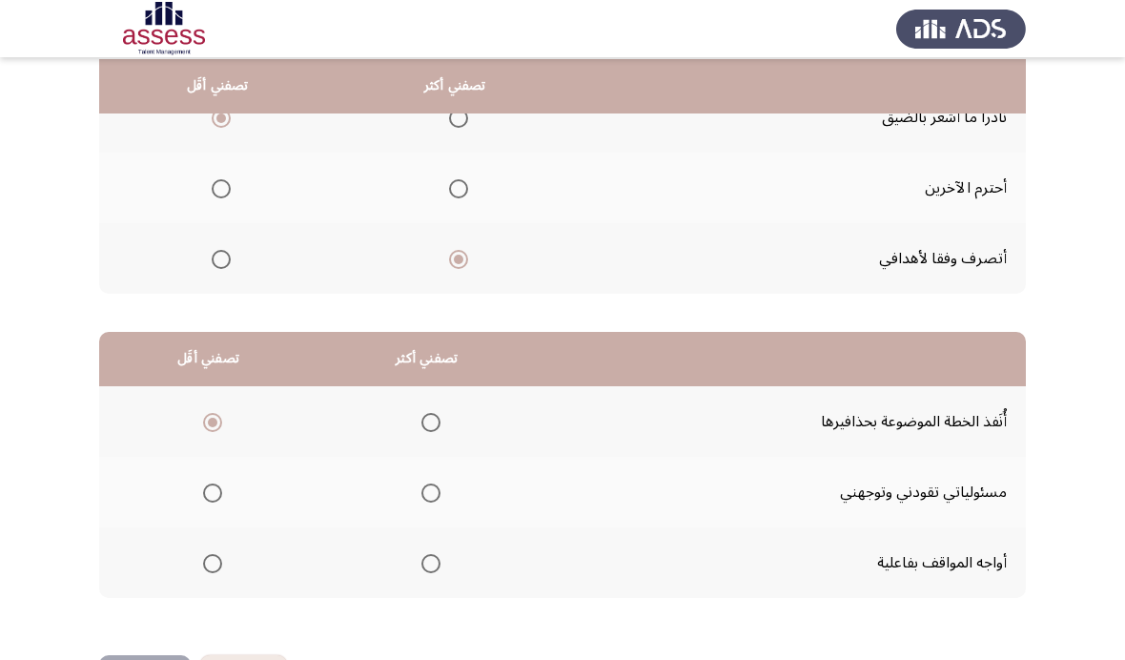
click at [433, 484] on input "Select an option" at bounding box center [431, 493] width 19 height 19
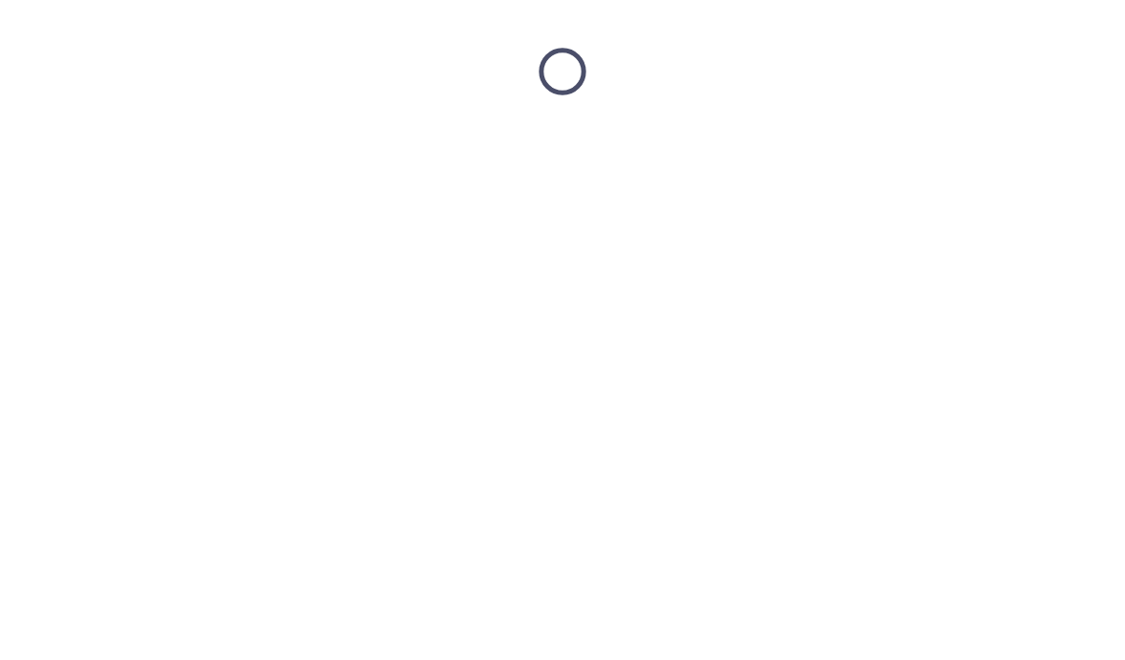
scroll to position [0, 0]
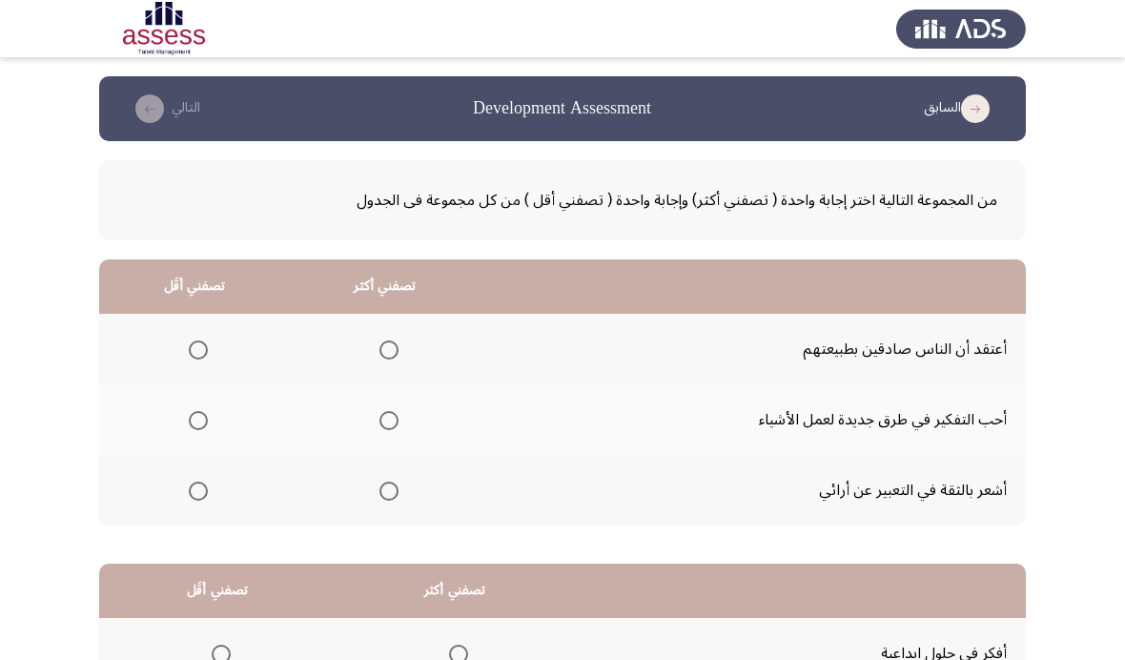
click at [181, 436] on th at bounding box center [194, 419] width 191 height 71
click at [398, 496] on span "Select an option" at bounding box center [389, 491] width 19 height 19
click at [398, 496] on input "Select an option" at bounding box center [389, 491] width 19 height 19
click at [199, 340] on span "Select an option" at bounding box center [198, 349] width 19 height 19
click at [199, 340] on input "Select an option" at bounding box center [198, 349] width 19 height 19
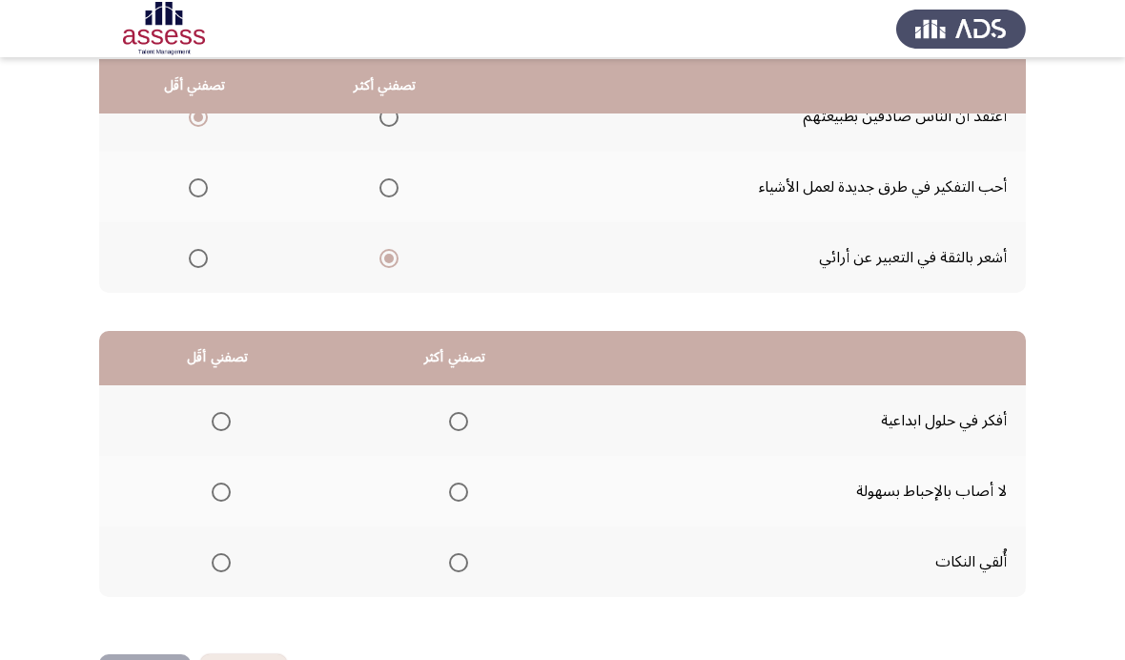
scroll to position [232, 0]
click at [224, 494] on span "Select an option" at bounding box center [221, 493] width 19 height 19
click at [224, 494] on input "Select an option" at bounding box center [221, 493] width 19 height 19
click at [453, 431] on mat-radio-group "Select an option" at bounding box center [455, 421] width 27 height 32
click at [447, 430] on mat-radio-group "Select an option" at bounding box center [455, 421] width 27 height 32
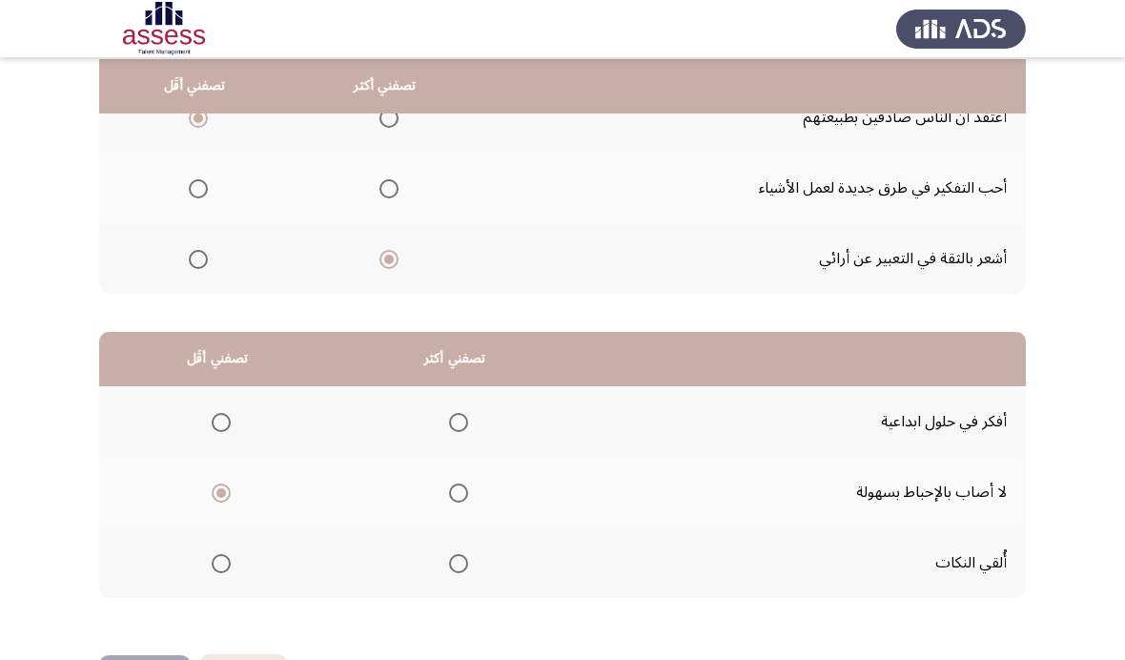
click at [467, 413] on span "Select an option" at bounding box center [458, 422] width 19 height 19
click at [467, 413] on input "Select an option" at bounding box center [458, 422] width 19 height 19
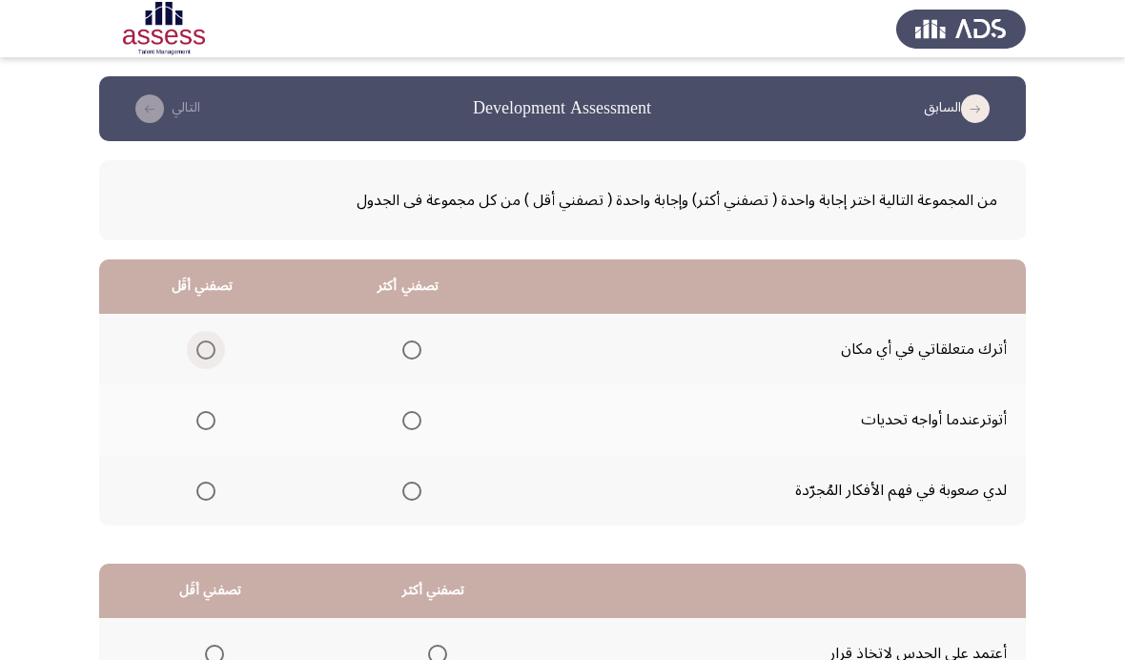
click at [206, 345] on span "Select an option" at bounding box center [205, 349] width 19 height 19
click at [206, 345] on input "Select an option" at bounding box center [205, 349] width 19 height 19
click at [422, 474] on mat-radio-group "Select an option" at bounding box center [408, 490] width 27 height 32
click at [419, 493] on span "Select an option" at bounding box center [411, 491] width 19 height 19
click at [419, 493] on input "Select an option" at bounding box center [411, 491] width 19 height 19
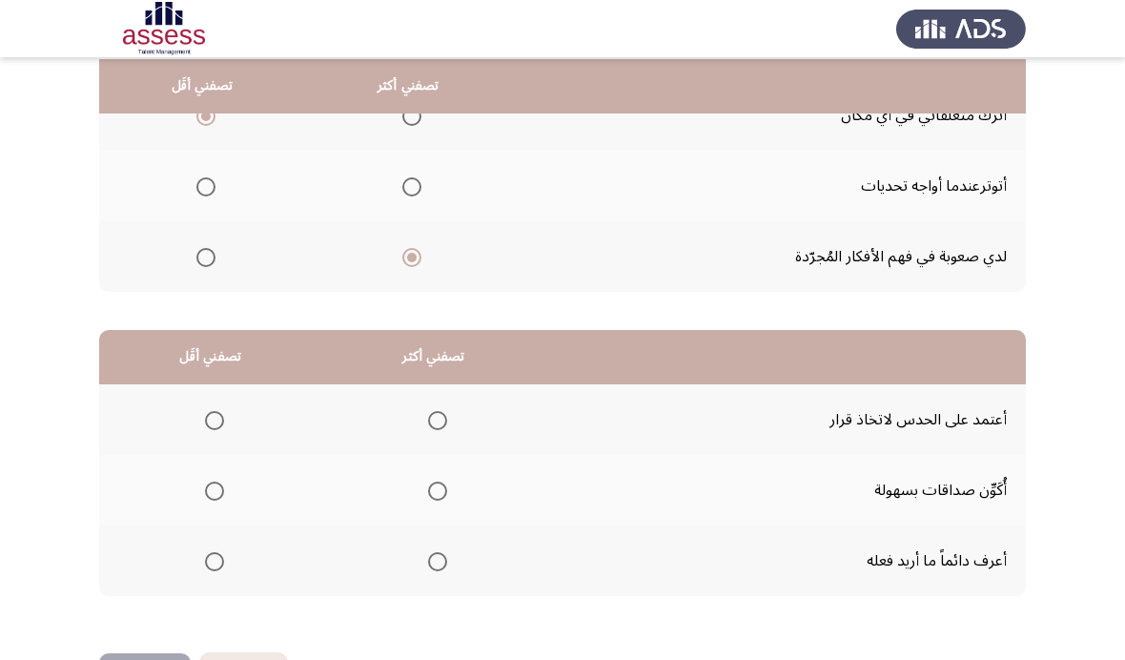
scroll to position [232, 0]
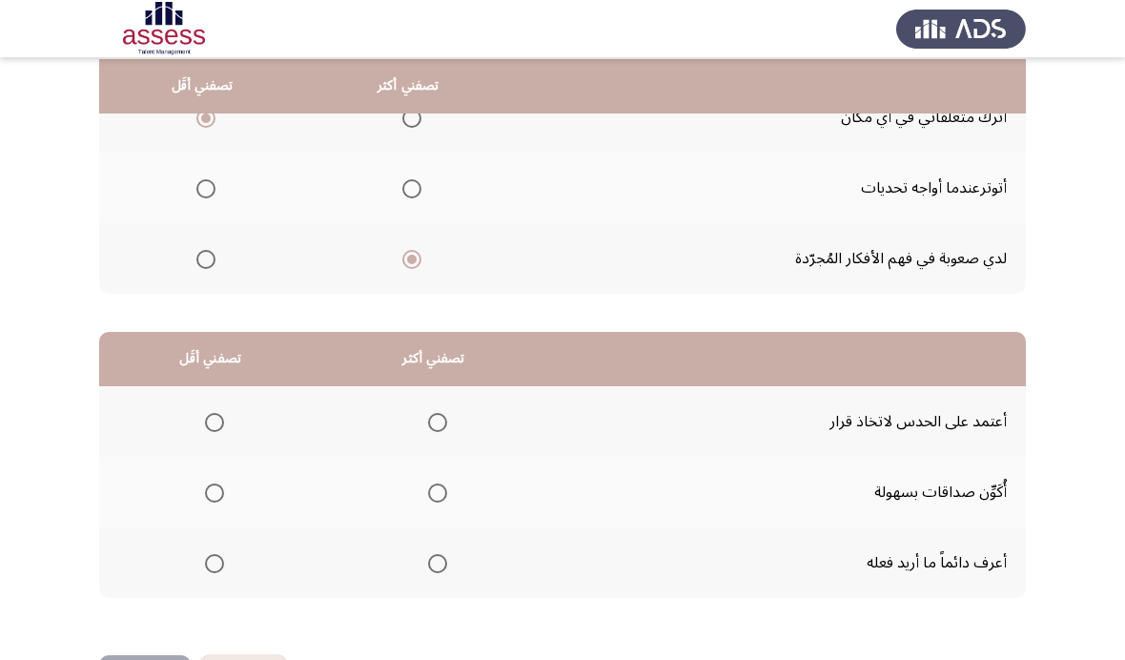
click at [224, 422] on span "Select an option" at bounding box center [214, 422] width 19 height 19
click at [224, 422] on input "Select an option" at bounding box center [214, 422] width 19 height 19
click at [447, 554] on span "Select an option" at bounding box center [437, 563] width 19 height 19
click at [447, 554] on input "Select an option" at bounding box center [437, 563] width 19 height 19
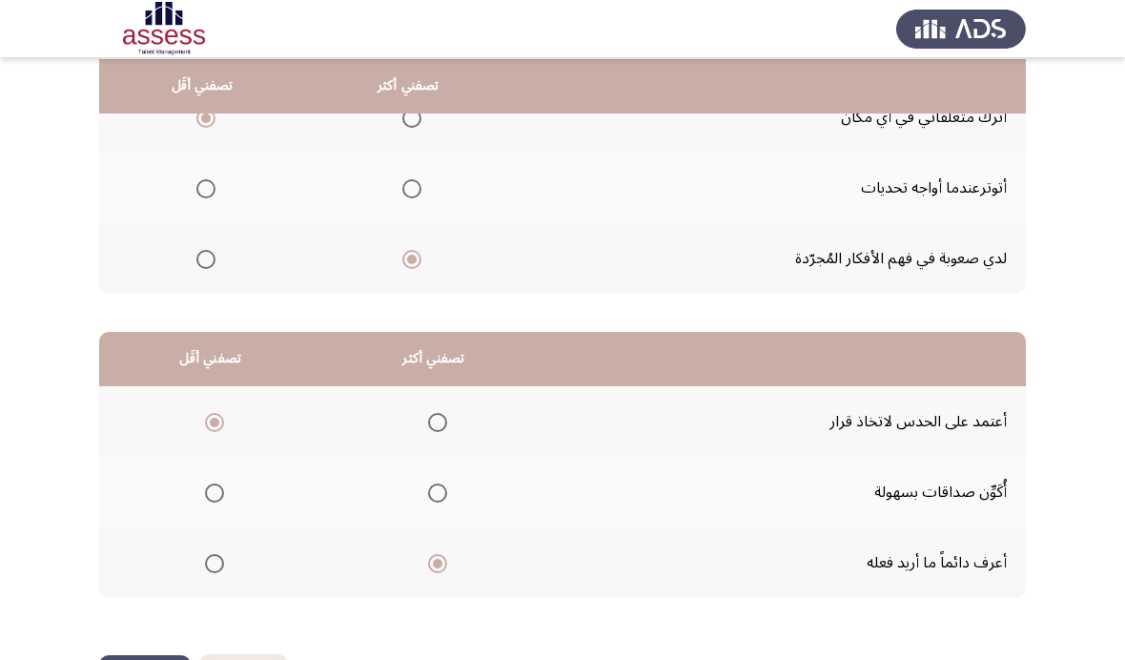
scroll to position [0, 0]
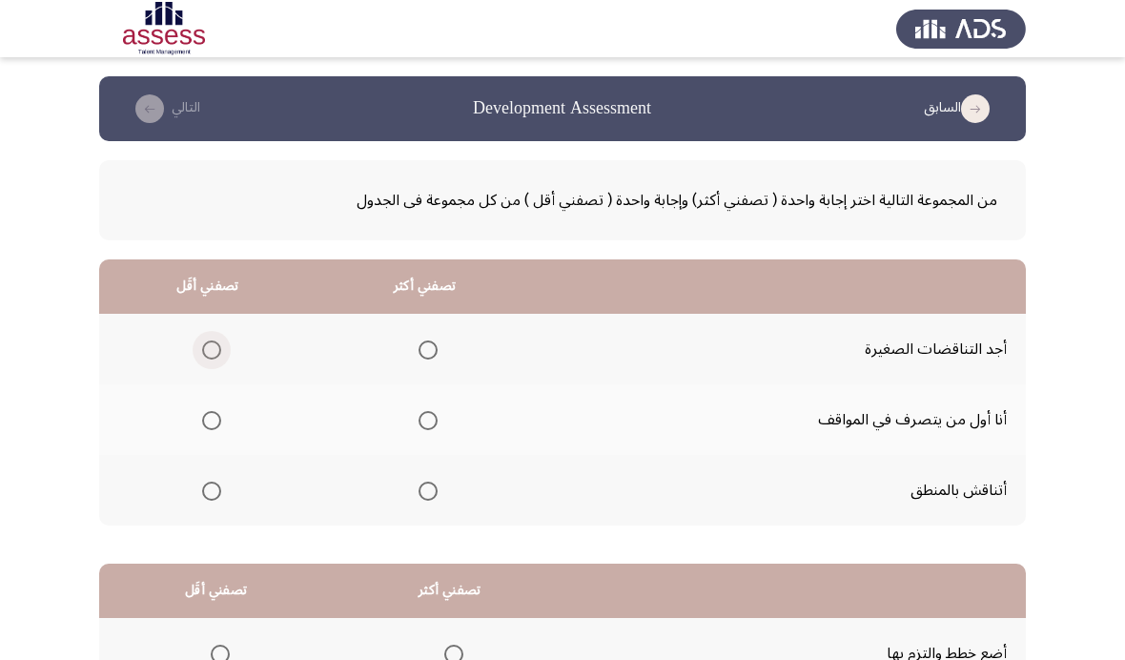
click at [197, 349] on label "Select an option" at bounding box center [208, 349] width 27 height 19
click at [202, 349] on input "Select an option" at bounding box center [211, 349] width 19 height 19
click at [440, 469] on th at bounding box center [425, 490] width 217 height 71
click at [422, 438] on th at bounding box center [425, 419] width 217 height 71
click at [432, 415] on span "Select an option" at bounding box center [428, 420] width 19 height 19
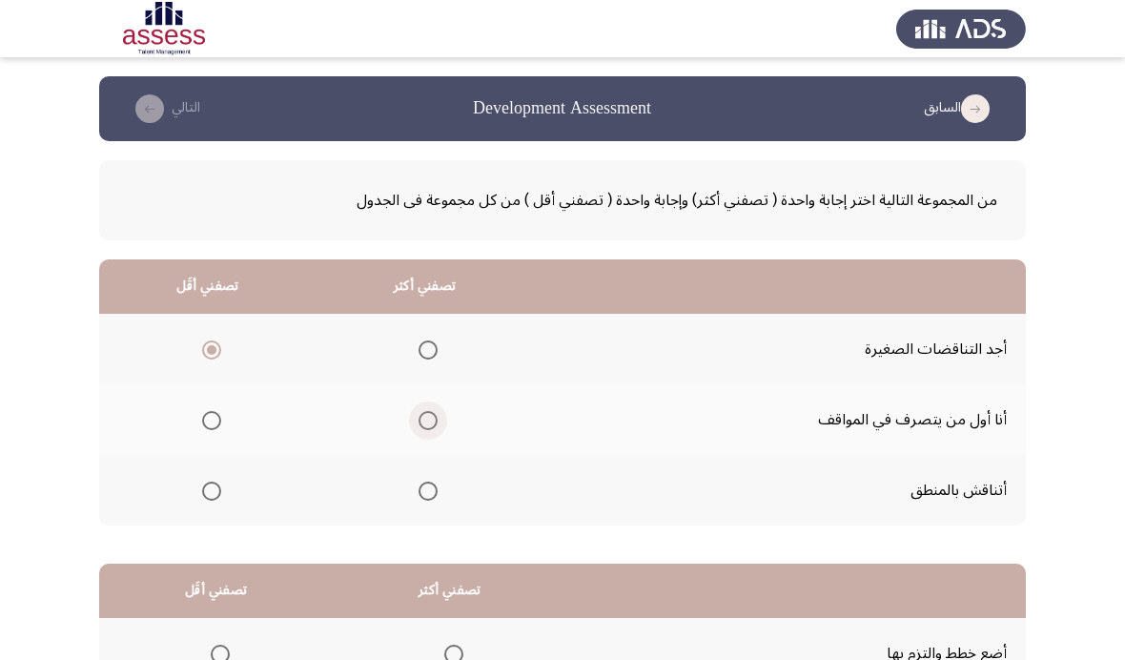
click at [432, 415] on input "Select an option" at bounding box center [428, 420] width 19 height 19
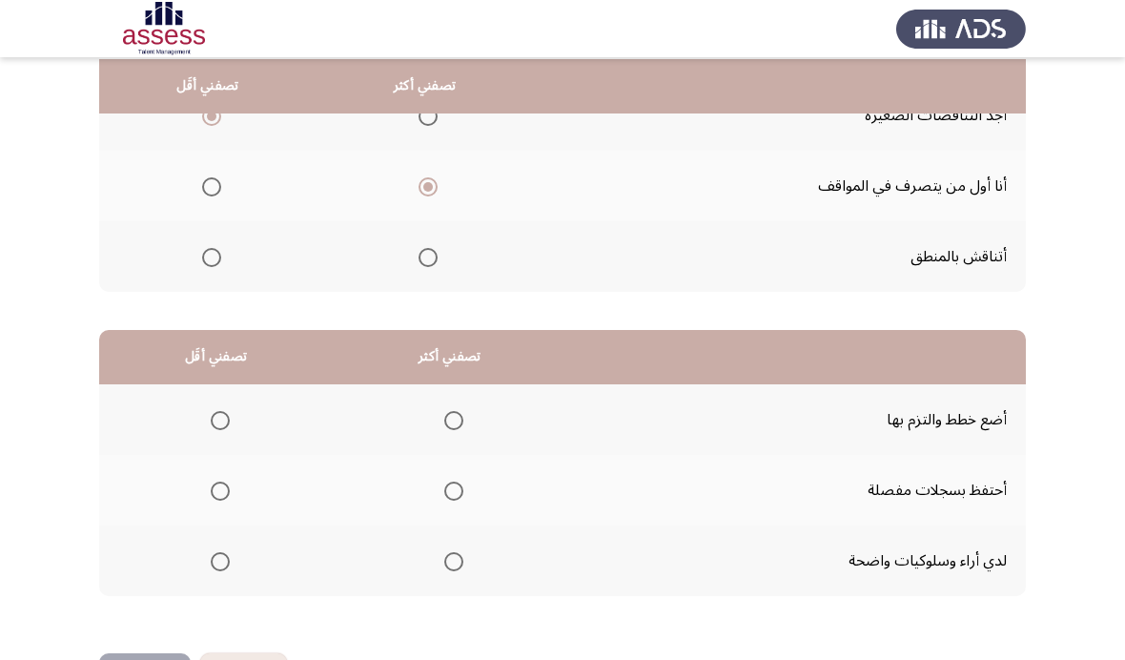
scroll to position [232, 0]
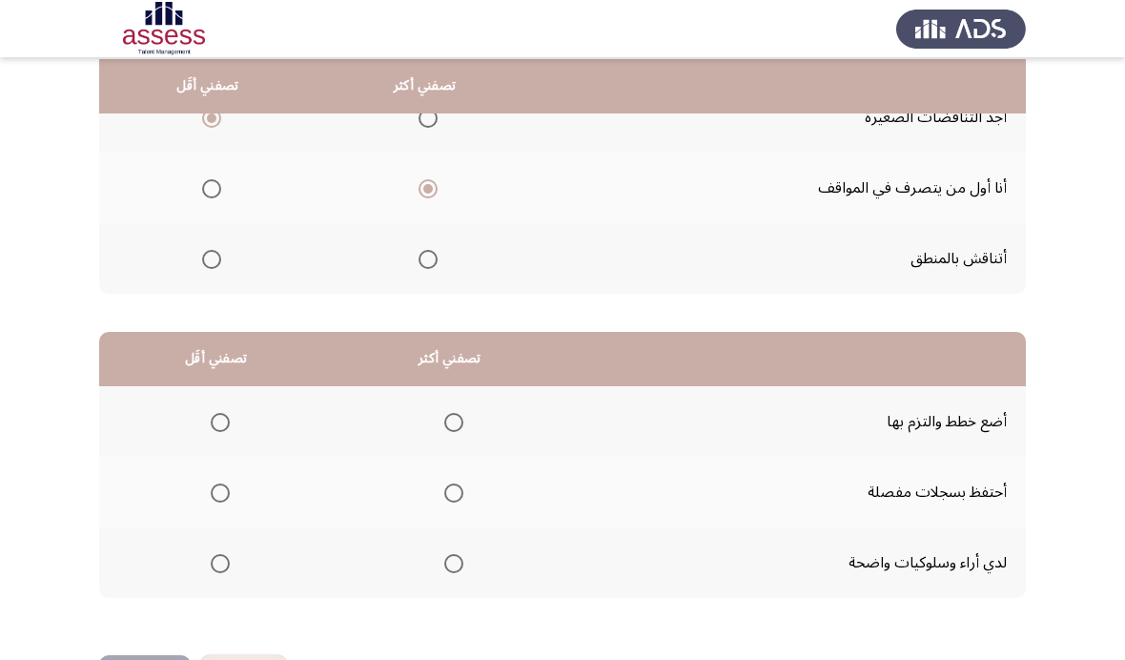
click at [447, 563] on label "Select an option" at bounding box center [450, 563] width 27 height 19
click at [447, 563] on input "Select an option" at bounding box center [453, 563] width 19 height 19
click at [202, 499] on th at bounding box center [216, 492] width 234 height 71
click at [213, 484] on span "Select an option" at bounding box center [220, 493] width 19 height 19
click at [213, 484] on input "Select an option" at bounding box center [220, 493] width 19 height 19
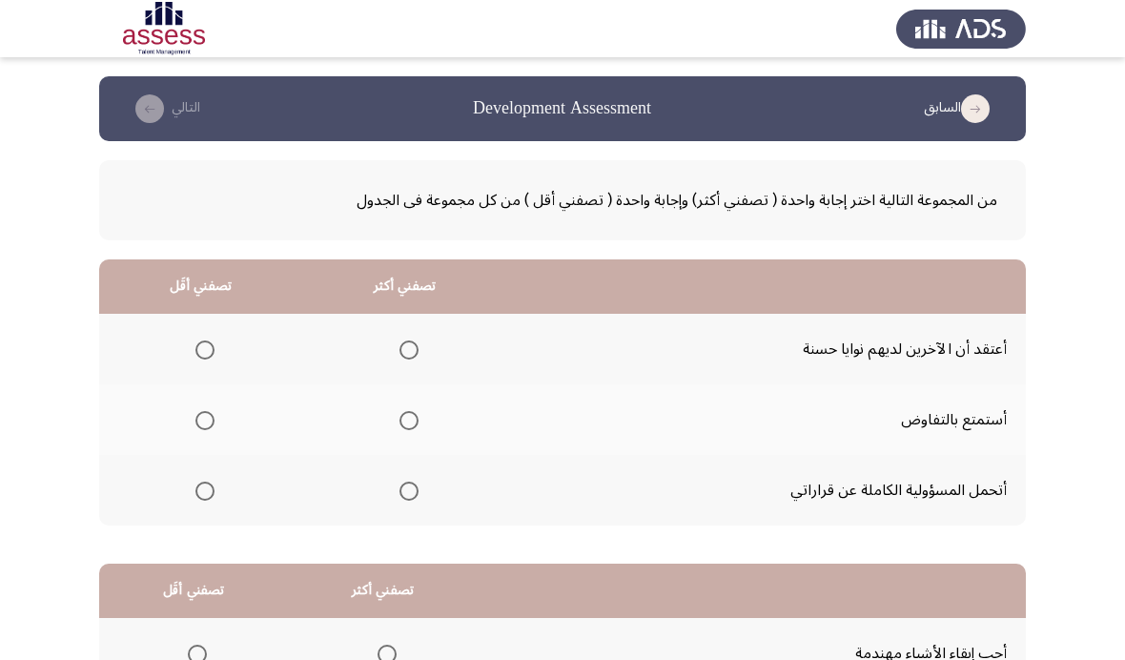
click at [209, 340] on span "Select an option" at bounding box center [205, 349] width 19 height 19
click at [209, 340] on input "Select an option" at bounding box center [205, 349] width 19 height 19
click at [419, 492] on span "Select an option" at bounding box center [409, 491] width 19 height 19
click at [419, 492] on input "Select an option" at bounding box center [409, 491] width 19 height 19
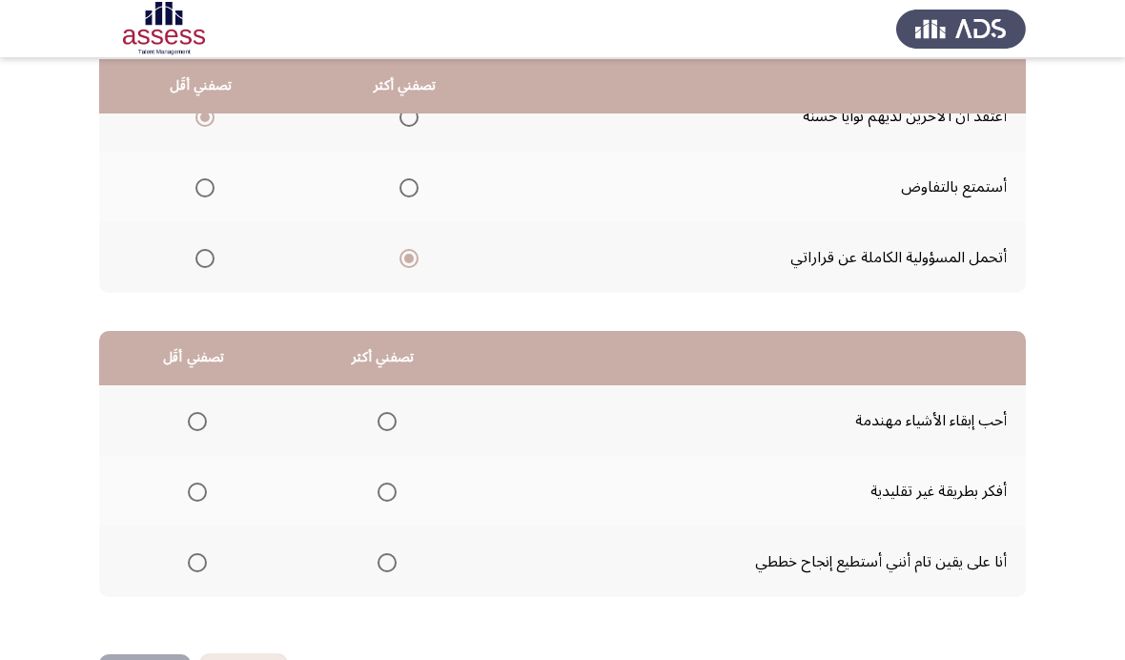
scroll to position [232, 0]
click at [178, 406] on th at bounding box center [193, 421] width 189 height 71
click at [397, 554] on span "Select an option" at bounding box center [387, 563] width 19 height 19
click at [397, 554] on input "Select an option" at bounding box center [387, 563] width 19 height 19
click at [197, 405] on mat-radio-group "Select an option" at bounding box center [193, 421] width 27 height 32
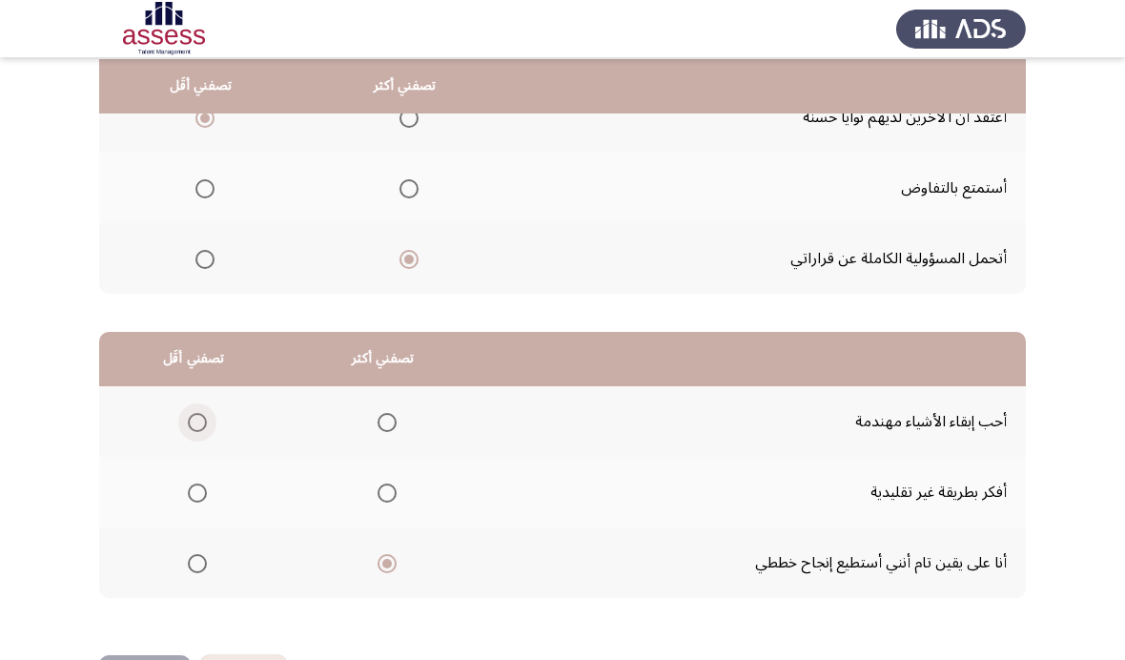
click at [194, 413] on span "Select an option" at bounding box center [197, 422] width 19 height 19
click at [194, 413] on input "Select an option" at bounding box center [197, 422] width 19 height 19
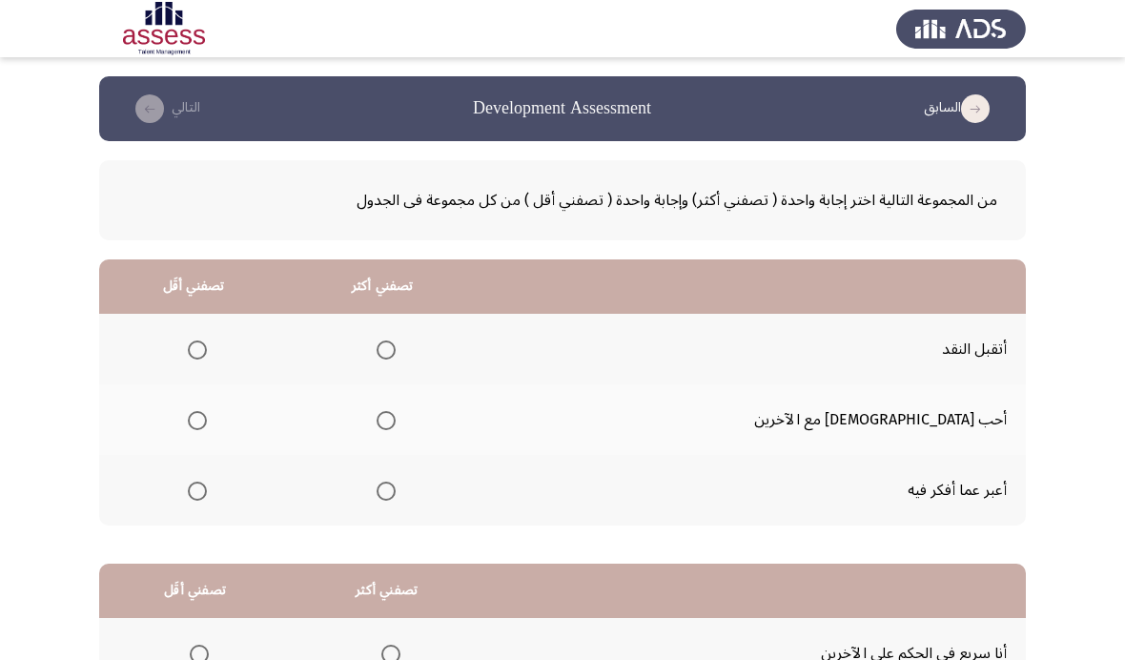
click at [207, 497] on span "Select an option" at bounding box center [197, 491] width 19 height 19
click at [207, 497] on input "Select an option" at bounding box center [197, 491] width 19 height 19
click at [396, 411] on span "Select an option" at bounding box center [386, 420] width 19 height 19
click at [396, 411] on input "Select an option" at bounding box center [386, 420] width 19 height 19
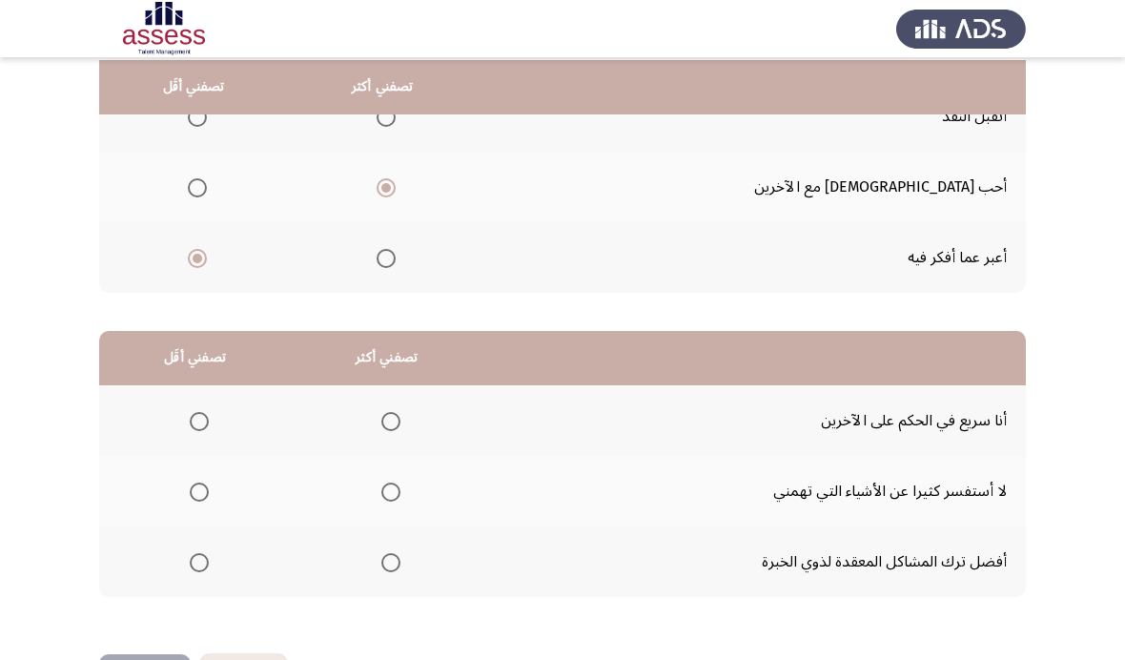
scroll to position [232, 0]
click at [209, 485] on span "Select an option" at bounding box center [199, 493] width 19 height 19
click at [209, 485] on input "Select an option" at bounding box center [199, 493] width 19 height 19
click at [401, 568] on span "Select an option" at bounding box center [390, 563] width 19 height 19
click at [401, 568] on input "Select an option" at bounding box center [390, 563] width 19 height 19
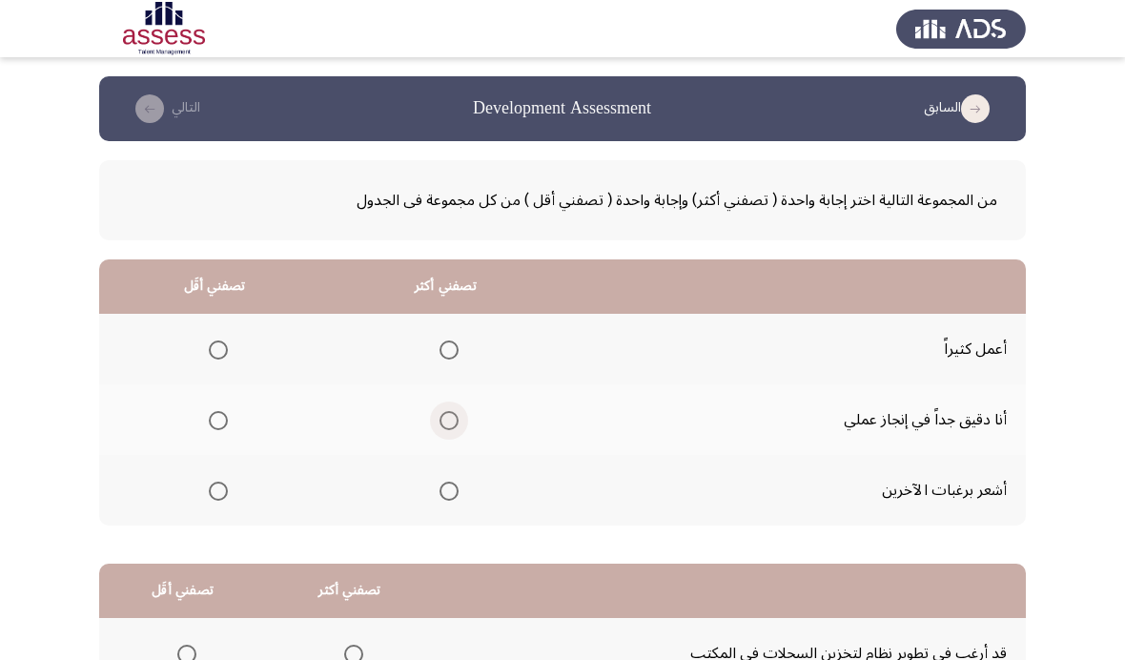
click at [459, 412] on span "Select an option" at bounding box center [449, 420] width 19 height 19
click at [459, 412] on input "Select an option" at bounding box center [449, 420] width 19 height 19
click at [234, 482] on th at bounding box center [214, 490] width 231 height 71
click at [216, 483] on span "Select an option" at bounding box center [218, 491] width 19 height 19
click at [216, 483] on input "Select an option" at bounding box center [218, 491] width 19 height 19
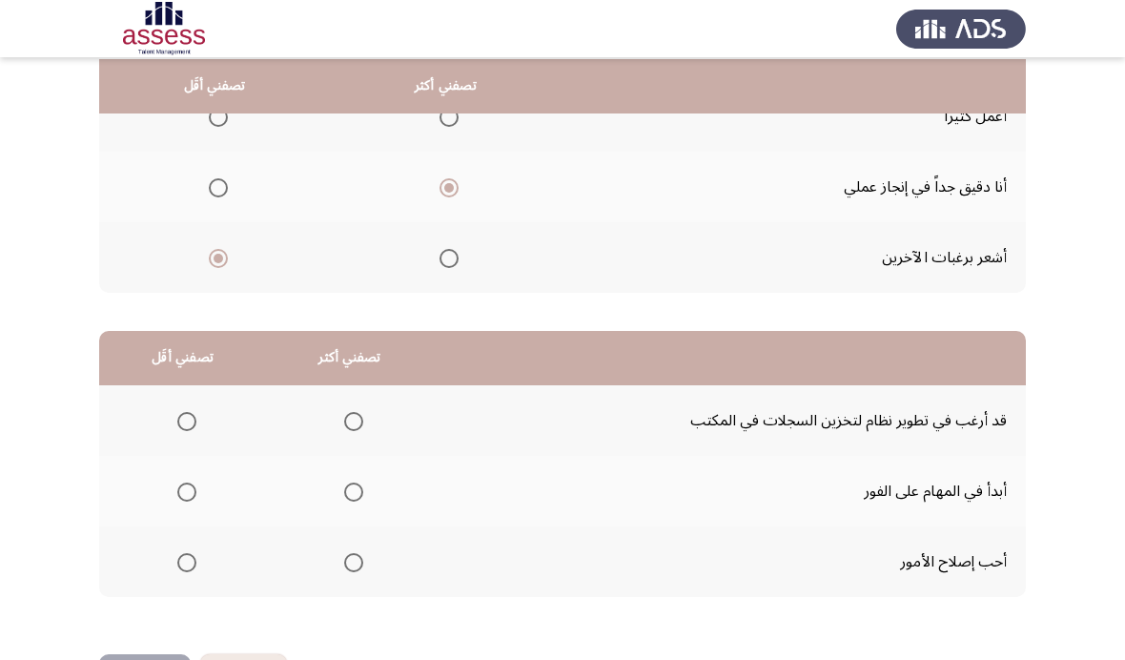
scroll to position [232, 0]
click at [343, 570] on mat-radio-group "Select an option" at bounding box center [350, 562] width 27 height 32
click at [363, 559] on span "Select an option" at bounding box center [353, 563] width 19 height 19
click at [363, 559] on input "Select an option" at bounding box center [353, 563] width 19 height 19
click at [176, 419] on label "Select an option" at bounding box center [183, 422] width 27 height 19
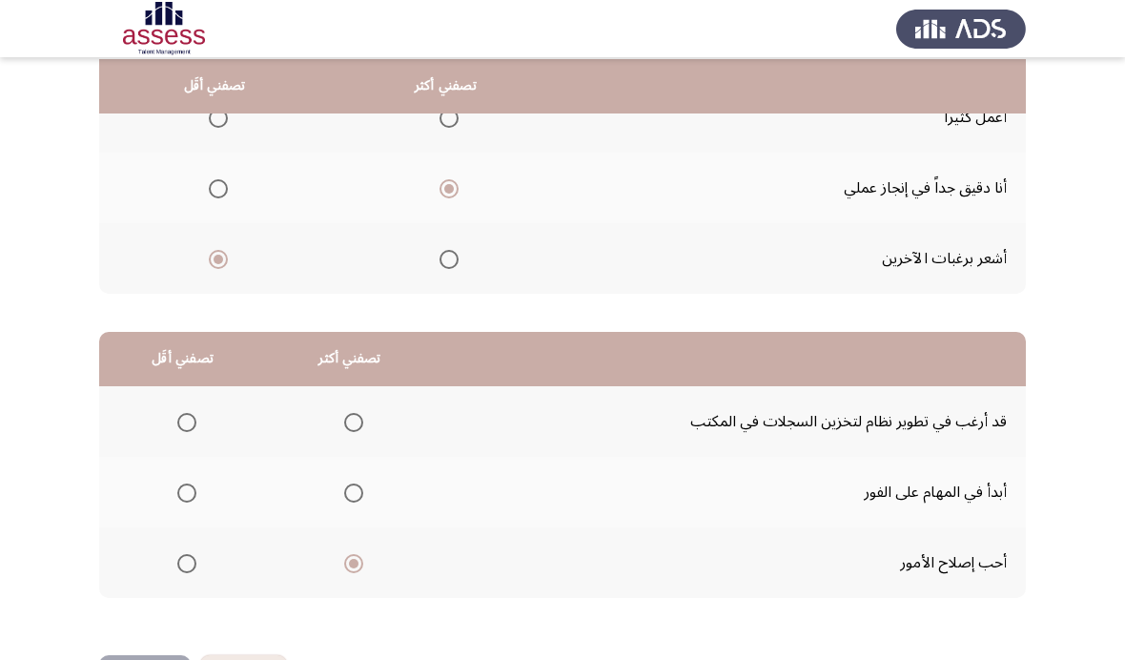
click at [177, 419] on input "Select an option" at bounding box center [186, 422] width 19 height 19
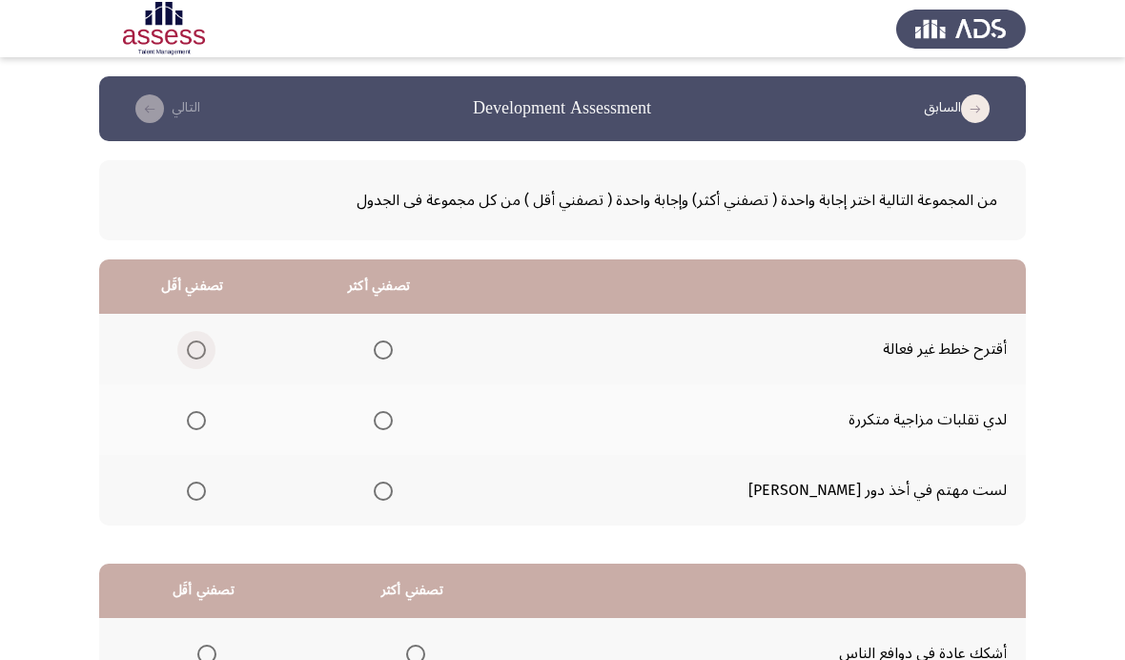
click at [206, 348] on span "Select an option" at bounding box center [196, 349] width 19 height 19
click at [206, 348] on input "Select an option" at bounding box center [196, 349] width 19 height 19
click at [393, 495] on span "Select an option" at bounding box center [383, 491] width 19 height 19
click at [393, 495] on input "Select an option" at bounding box center [383, 491] width 19 height 19
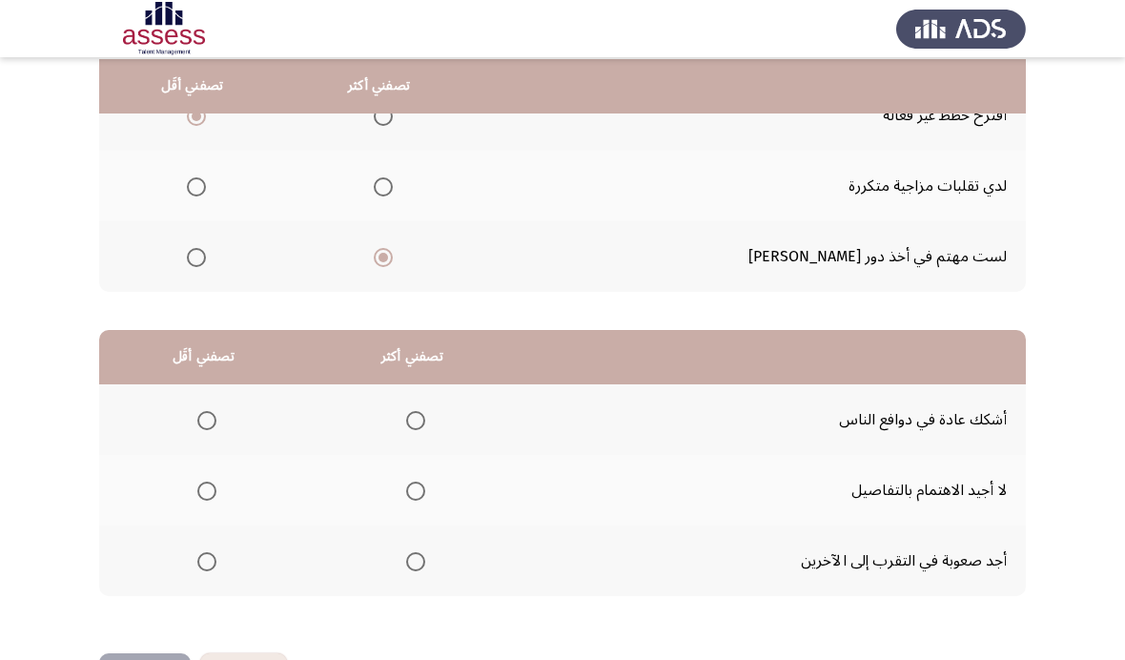
scroll to position [232, 0]
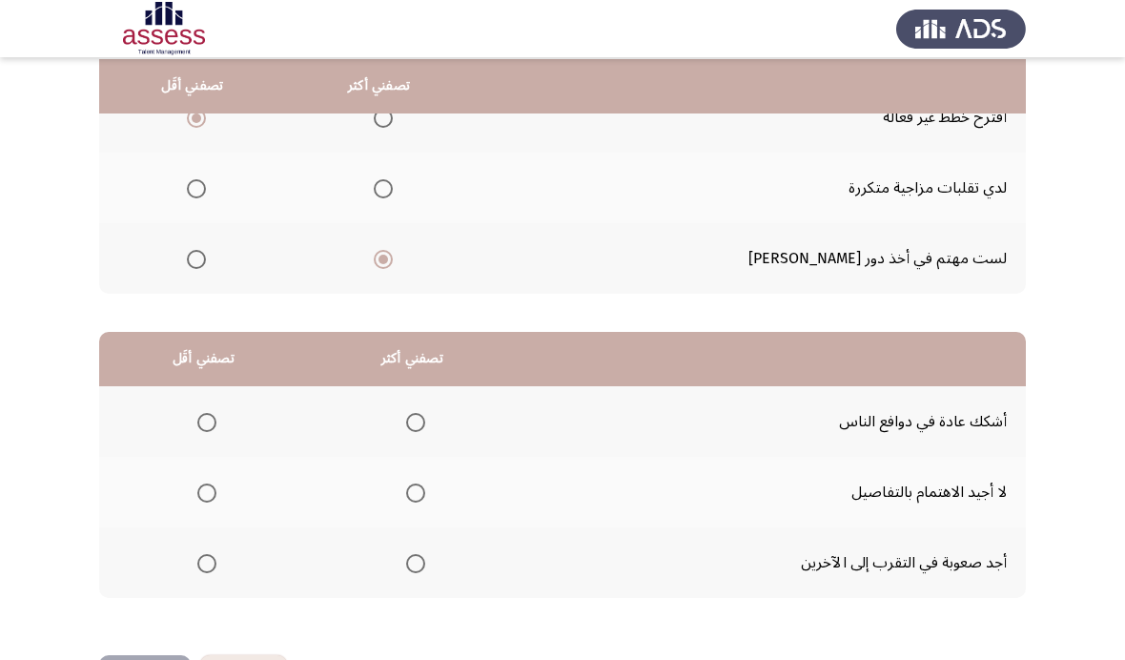
click at [206, 484] on span "Select an option" at bounding box center [206, 493] width 19 height 19
click at [206, 484] on input "Select an option" at bounding box center [206, 493] width 19 height 19
click at [409, 405] on mat-radio-group "Select an option" at bounding box center [412, 421] width 27 height 32
click at [425, 427] on span "Select an option" at bounding box center [415, 422] width 19 height 19
click at [425, 427] on input "Select an option" at bounding box center [415, 422] width 19 height 19
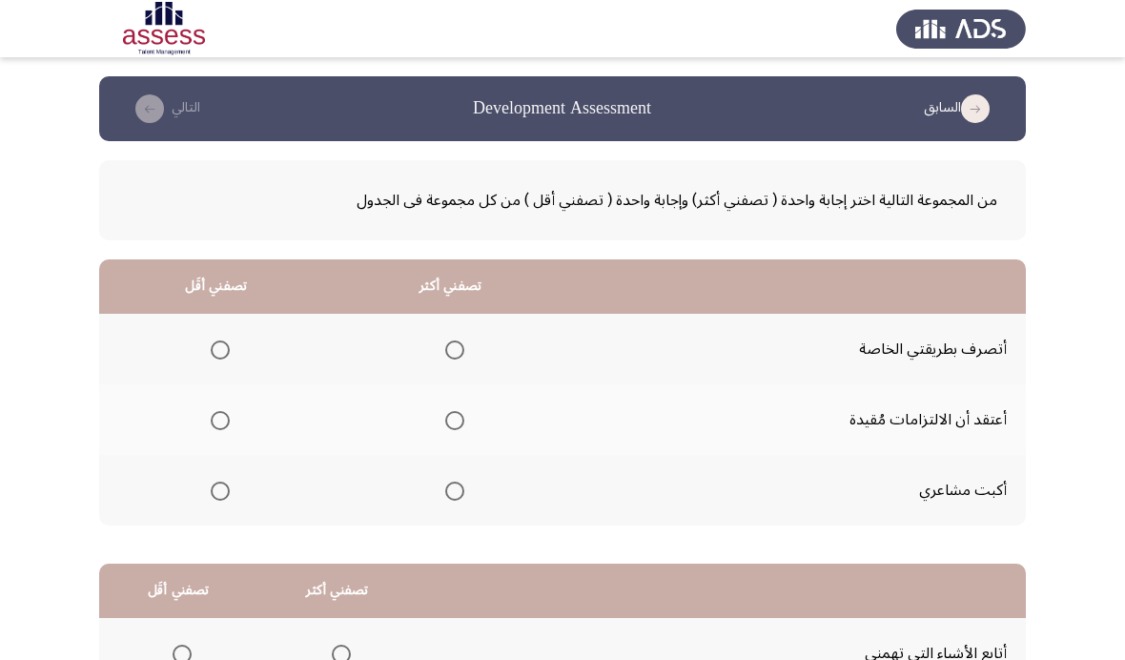
click at [197, 460] on th at bounding box center [216, 490] width 235 height 71
click at [214, 495] on span "Select an option" at bounding box center [220, 491] width 19 height 19
click at [214, 495] on input "Select an option" at bounding box center [220, 491] width 19 height 19
click at [455, 365] on th at bounding box center [451, 349] width 235 height 71
click at [464, 345] on span "Select an option" at bounding box center [454, 349] width 19 height 19
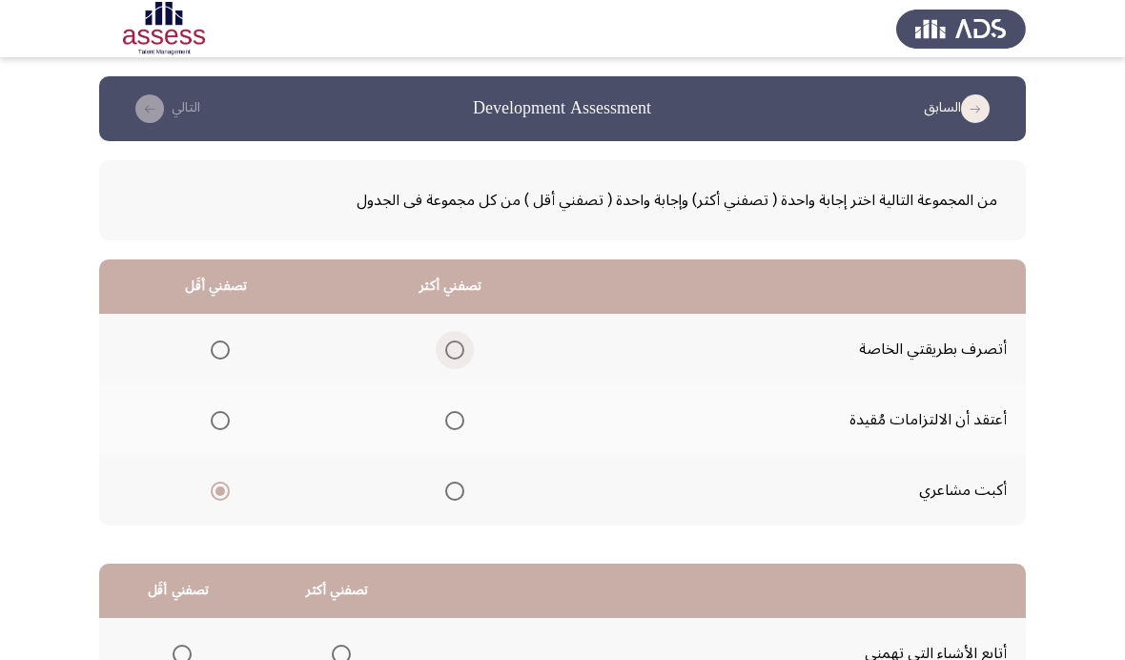
click at [464, 345] on input "Select an option" at bounding box center [454, 349] width 19 height 19
click at [216, 495] on span "Select an option" at bounding box center [220, 491] width 19 height 19
click at [216, 495] on input "Select an option" at bounding box center [220, 491] width 19 height 19
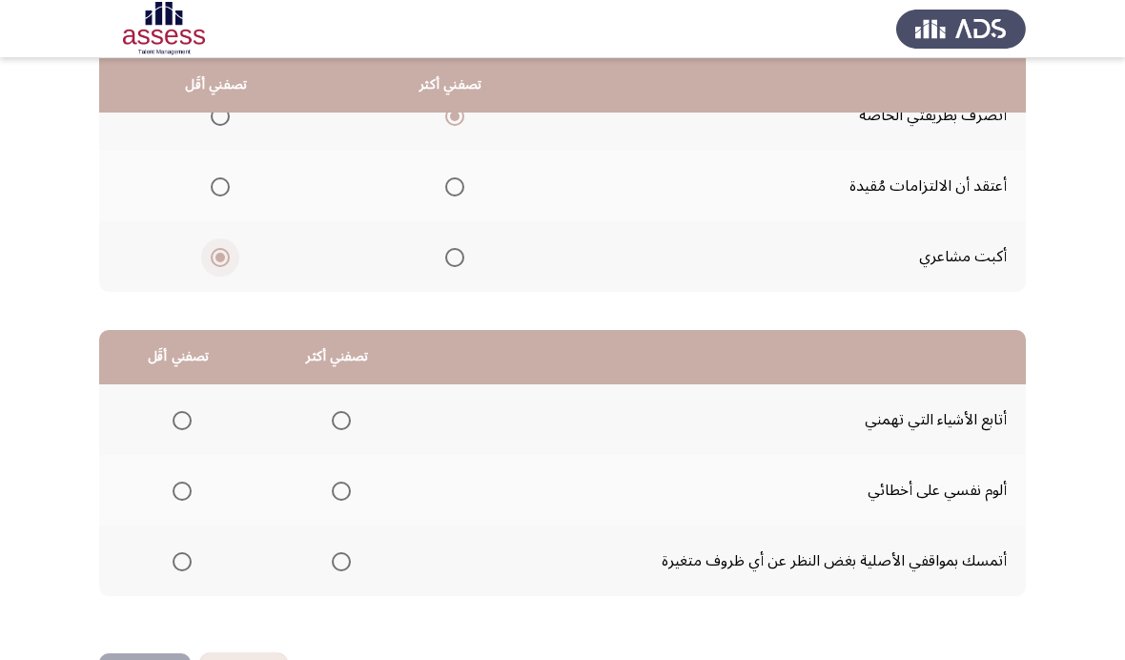
scroll to position [232, 0]
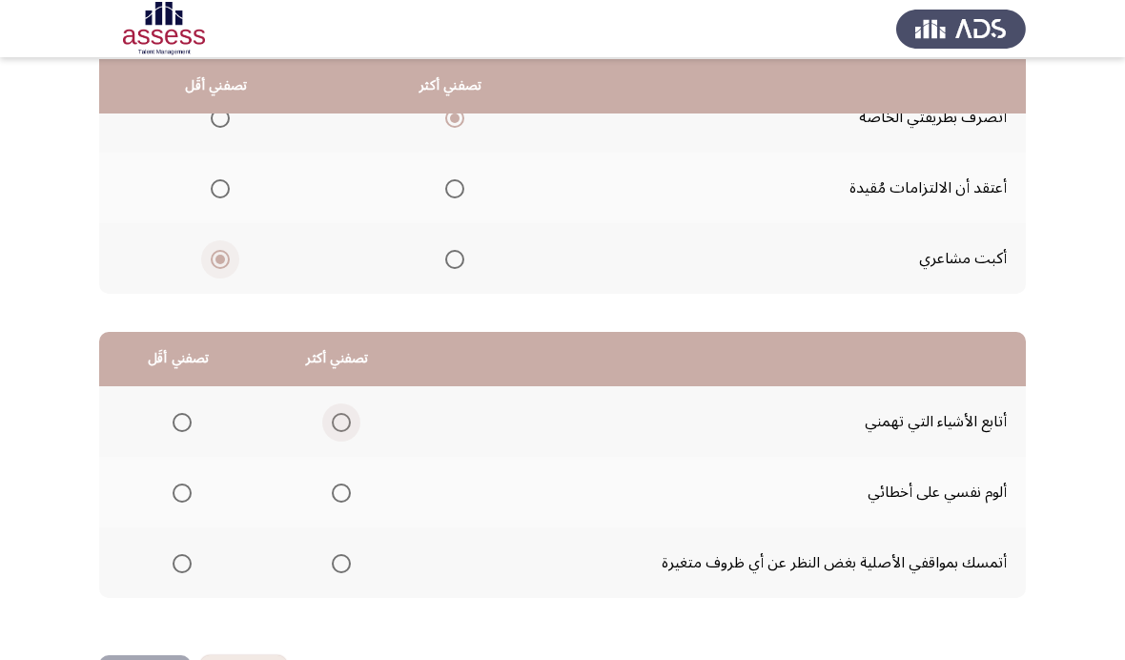
click at [351, 420] on span "Select an option" at bounding box center [341, 422] width 19 height 19
click at [351, 420] on input "Select an option" at bounding box center [341, 422] width 19 height 19
click at [176, 487] on span "Select an option" at bounding box center [182, 493] width 19 height 19
click at [176, 487] on input "Select an option" at bounding box center [182, 493] width 19 height 19
click at [185, 561] on span "Select an option" at bounding box center [182, 563] width 19 height 19
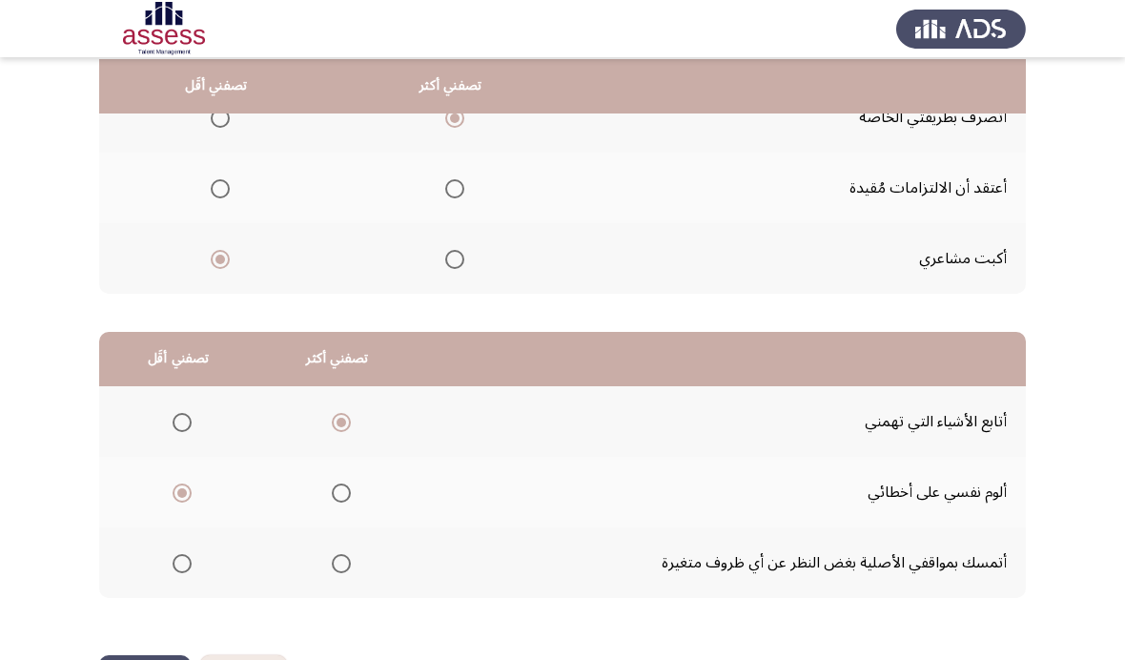
click at [185, 561] on input "Select an option" at bounding box center [182, 563] width 19 height 19
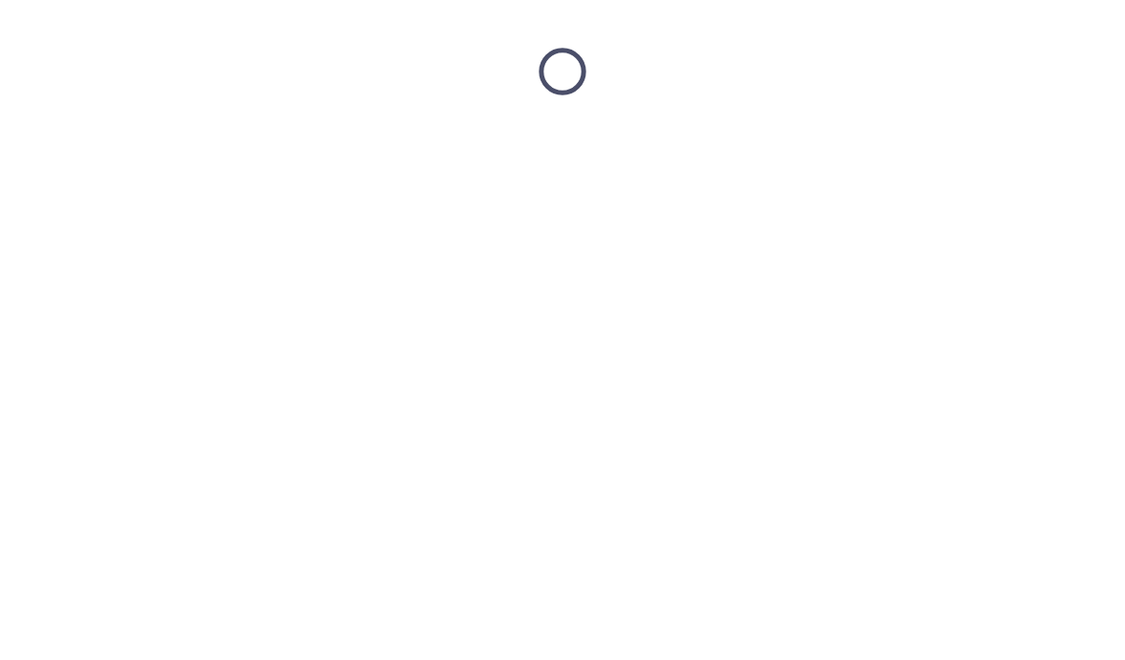
scroll to position [0, 0]
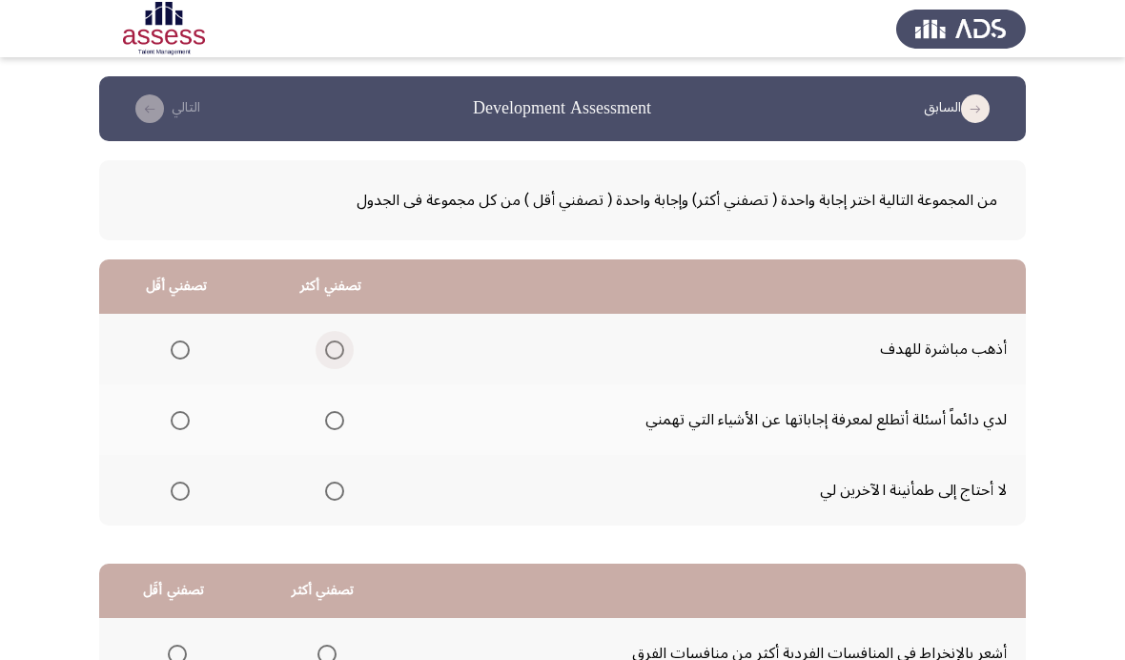
click at [328, 348] on label "Select an option" at bounding box center [331, 349] width 27 height 19
click at [328, 348] on input "Select an option" at bounding box center [334, 349] width 19 height 19
click at [165, 496] on label "Select an option" at bounding box center [176, 491] width 27 height 19
click at [171, 496] on input "Select an option" at bounding box center [180, 491] width 19 height 19
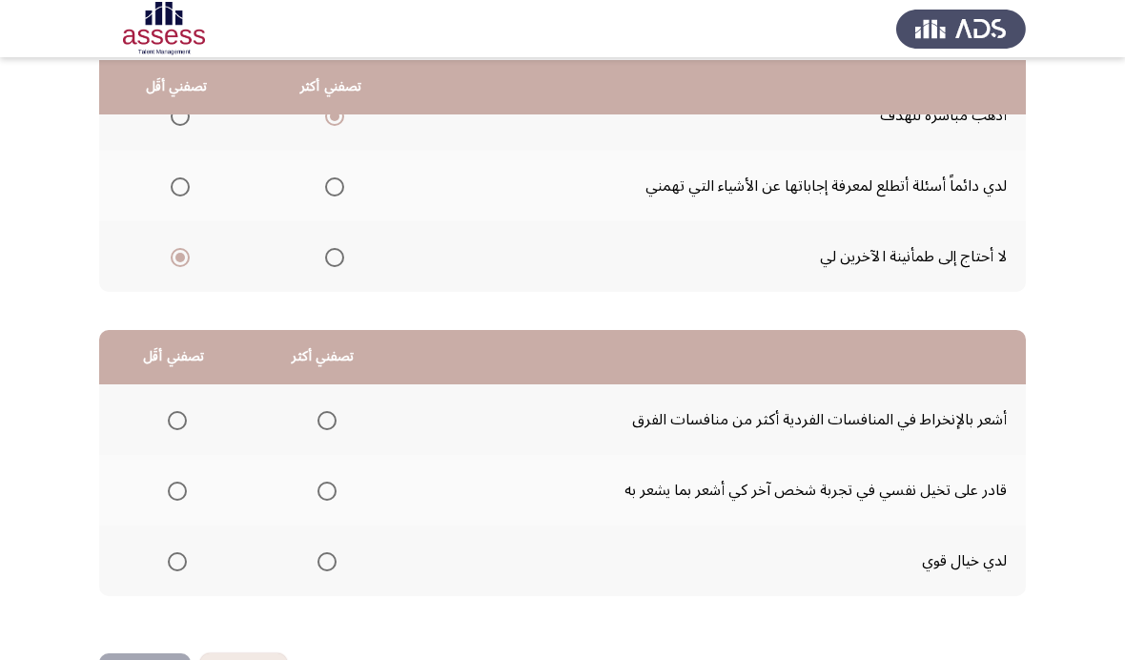
scroll to position [232, 0]
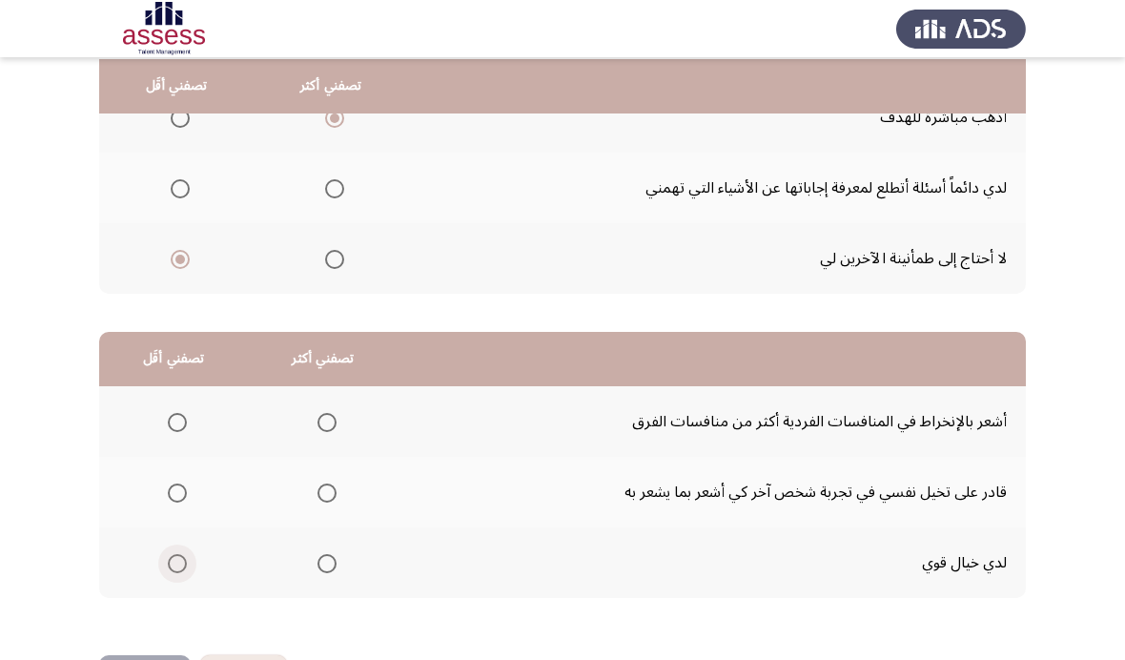
click at [177, 554] on span "Select an option" at bounding box center [177, 563] width 19 height 19
click at [177, 554] on input "Select an option" at bounding box center [177, 563] width 19 height 19
click at [337, 422] on span "Select an option" at bounding box center [327, 422] width 19 height 19
click at [337, 422] on input "Select an option" at bounding box center [327, 422] width 19 height 19
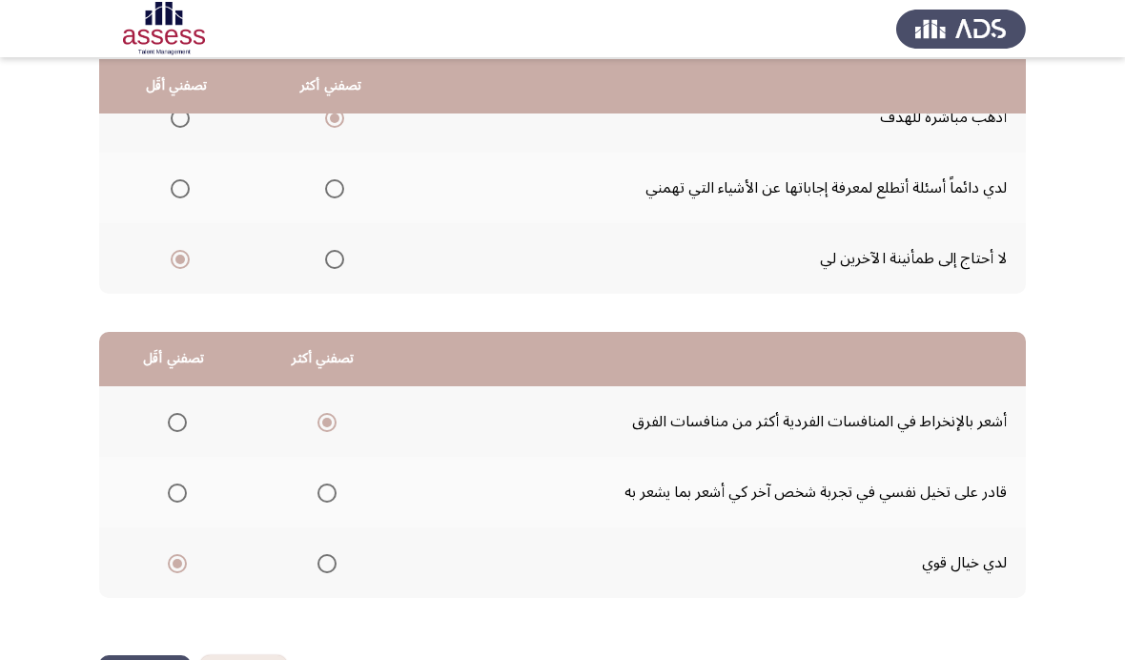
scroll to position [0, 0]
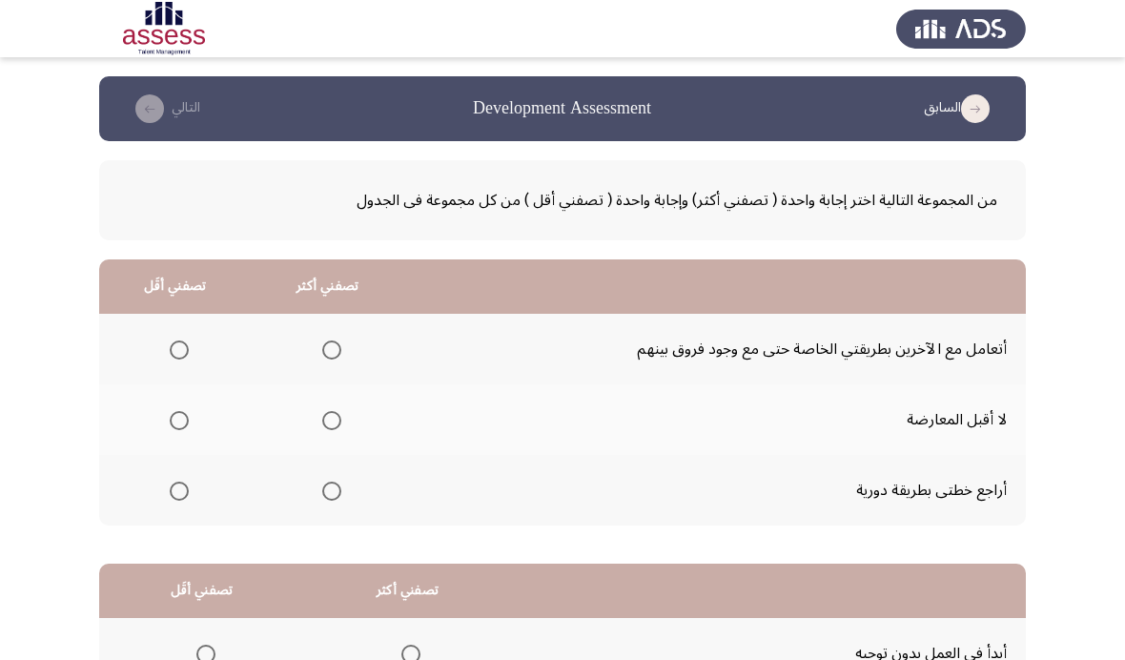
click at [187, 482] on span "Select an option" at bounding box center [179, 491] width 19 height 19
click at [187, 482] on input "Select an option" at bounding box center [179, 491] width 19 height 19
click at [341, 344] on span "Select an option" at bounding box center [331, 349] width 19 height 19
click at [341, 344] on input "Select an option" at bounding box center [331, 349] width 19 height 19
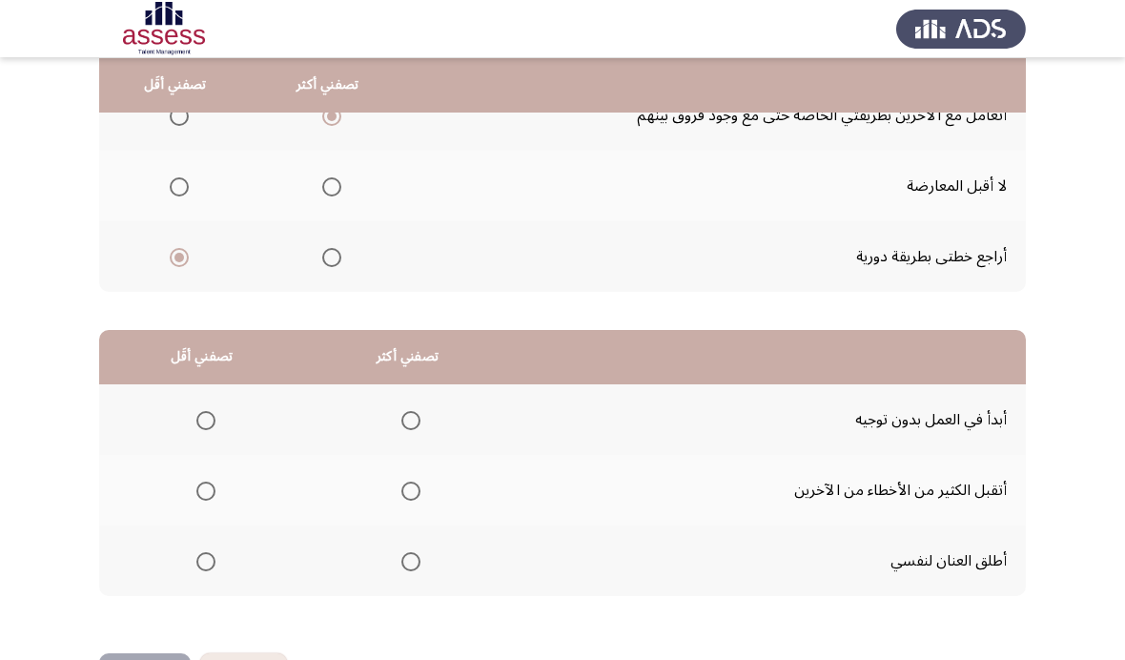
scroll to position [232, 0]
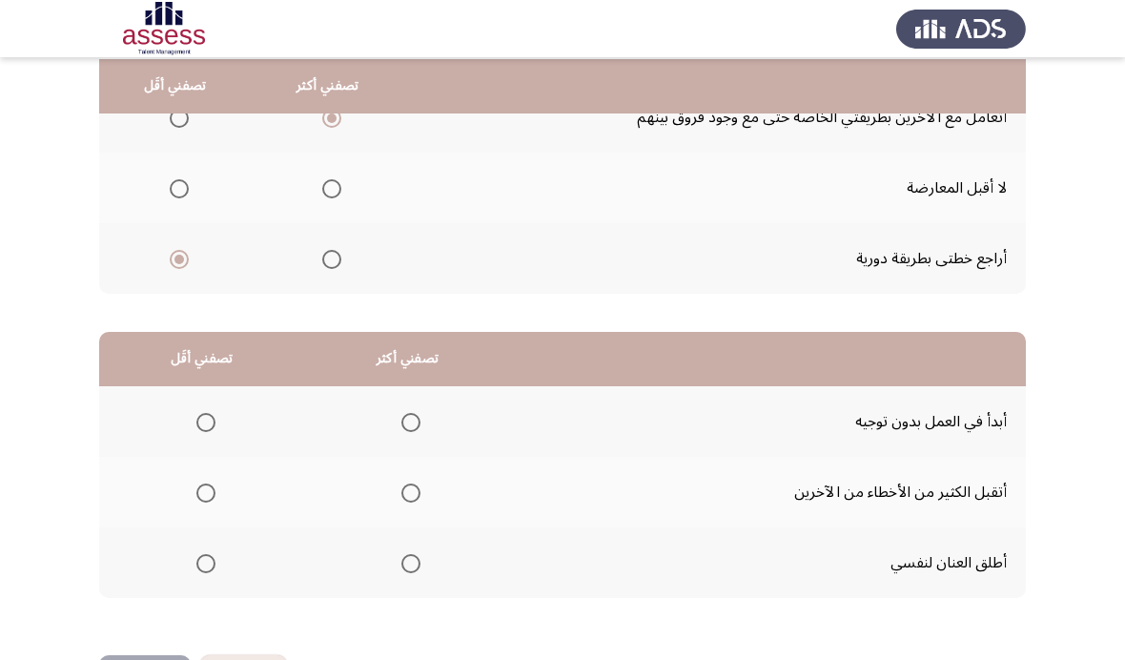
click at [204, 413] on span "Select an option" at bounding box center [205, 422] width 19 height 19
click at [204, 413] on input "Select an option" at bounding box center [205, 422] width 19 height 19
click at [421, 494] on span "Select an option" at bounding box center [411, 493] width 19 height 19
click at [421, 494] on input "Select an option" at bounding box center [411, 493] width 19 height 19
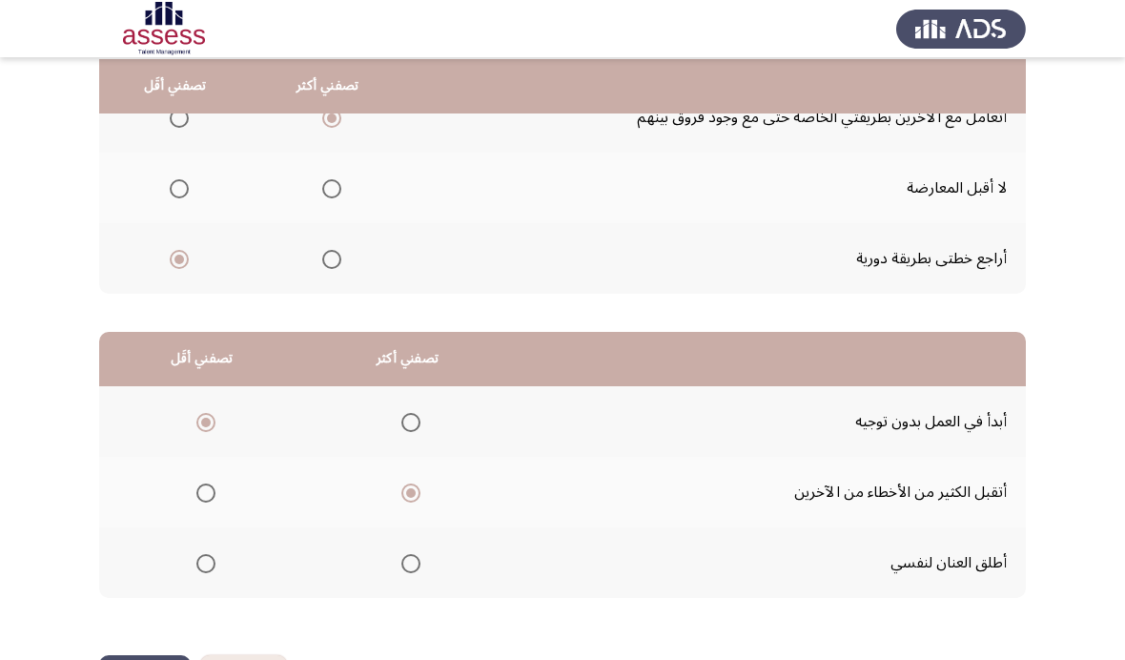
scroll to position [0, 0]
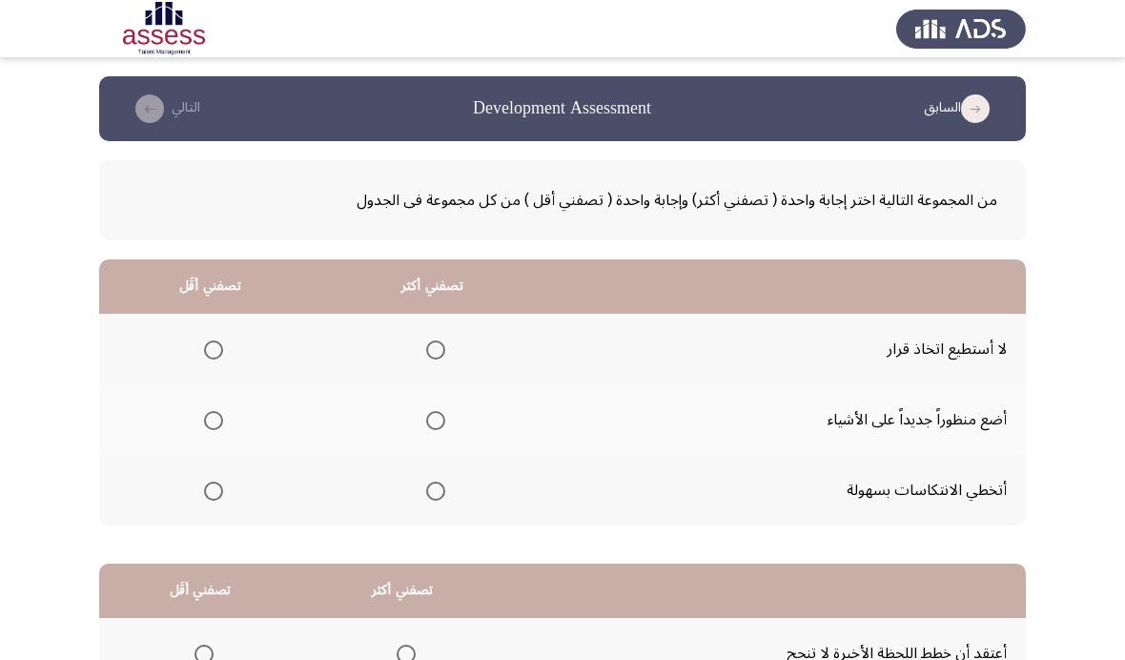
click at [209, 333] on mat-radio-group "Select an option" at bounding box center [209, 349] width 27 height 32
click at [219, 344] on span "Select an option" at bounding box center [213, 349] width 19 height 19
click at [219, 344] on input "Select an option" at bounding box center [213, 349] width 19 height 19
click at [484, 523] on div "من المجموعة التالية اختر إجابة واحدة ( تصفني أكثر) وإجابة واحدة ( تصفني أقل ) م…" at bounding box center [562, 504] width 927 height 727
click at [436, 497] on span "Select an option" at bounding box center [435, 491] width 19 height 19
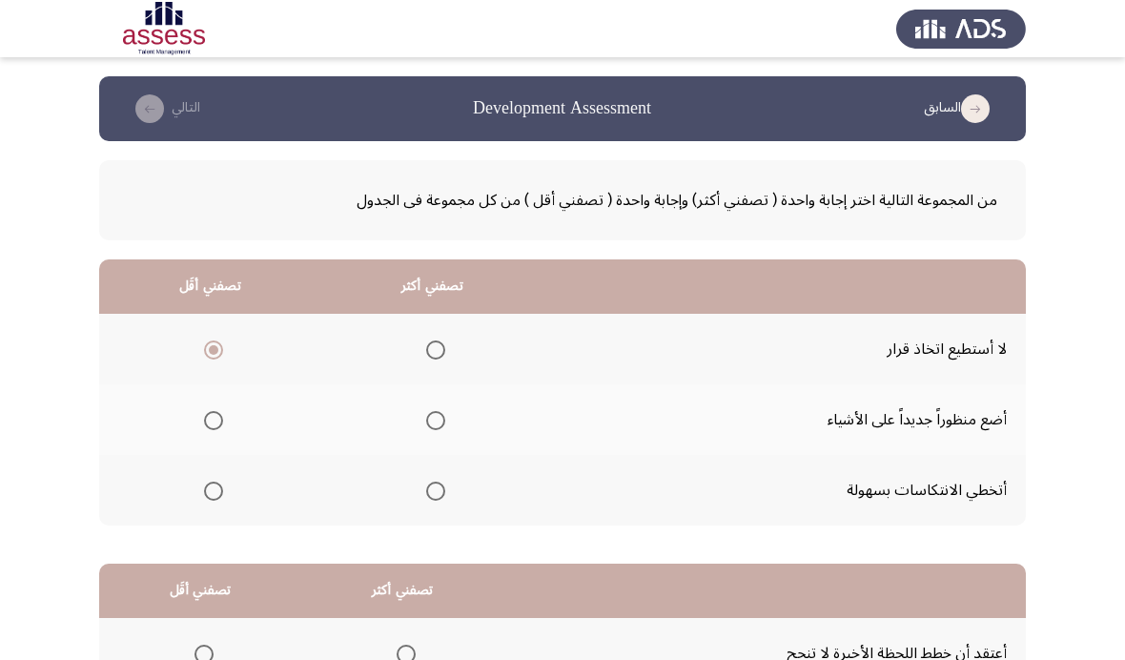
click at [436, 497] on input "Select an option" at bounding box center [435, 491] width 19 height 19
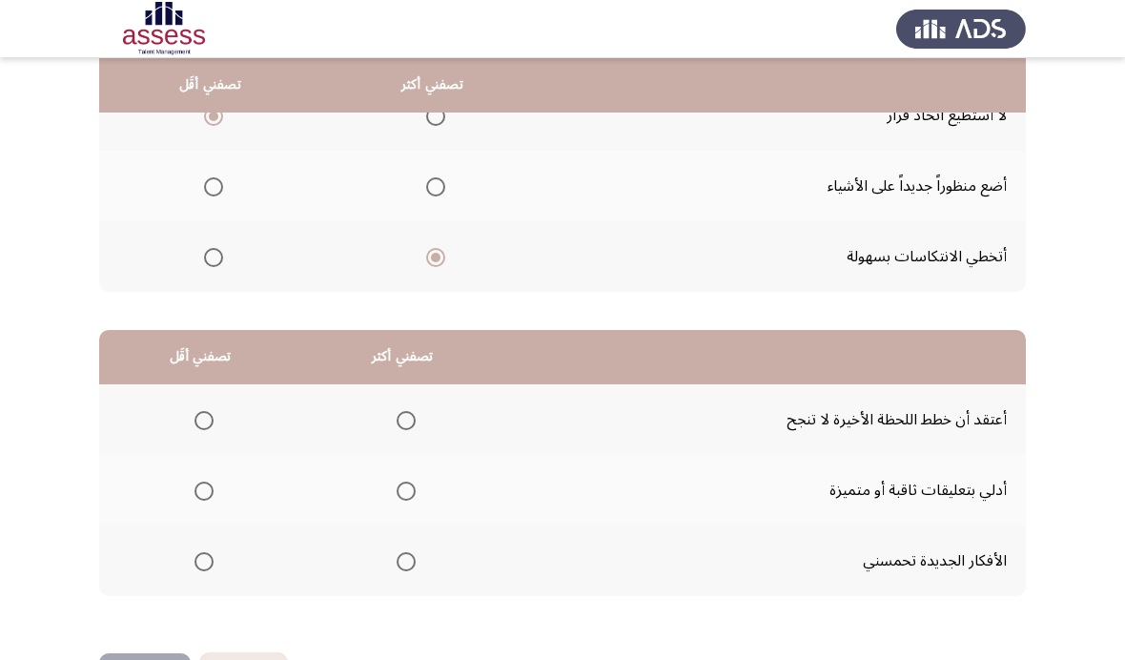
scroll to position [232, 0]
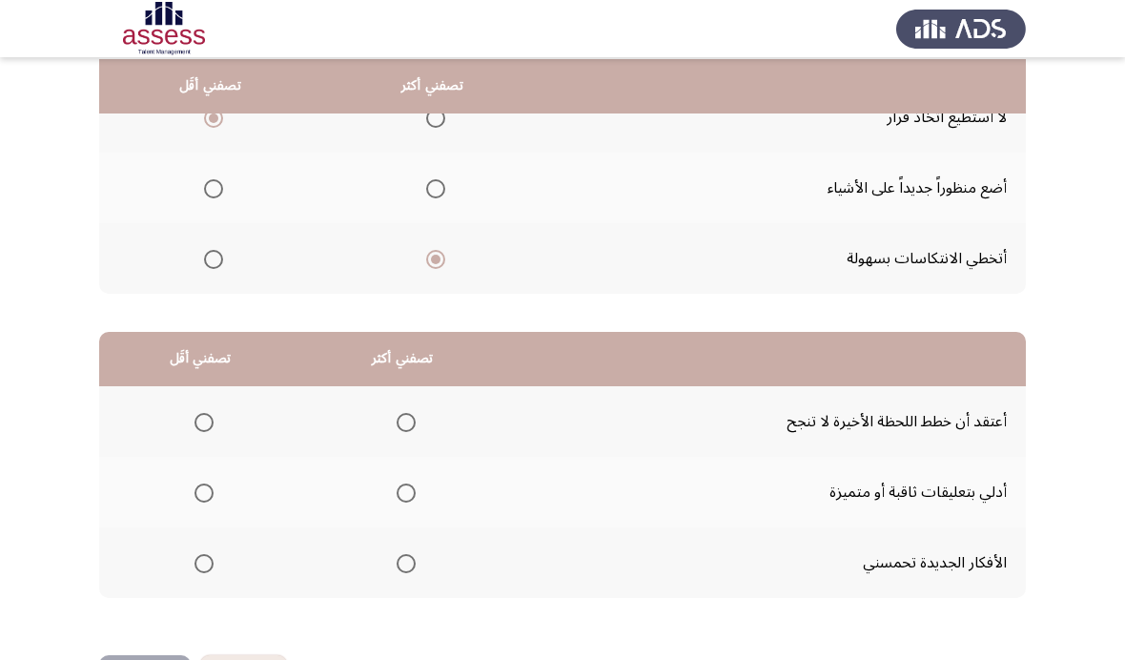
click at [217, 403] on th at bounding box center [200, 421] width 202 height 71
click at [416, 568] on span "Select an option" at bounding box center [406, 563] width 19 height 19
click at [416, 568] on input "Select an option" at bounding box center [406, 563] width 19 height 19
click at [209, 413] on span "Select an option" at bounding box center [204, 422] width 19 height 19
click at [209, 413] on input "Select an option" at bounding box center [204, 422] width 19 height 19
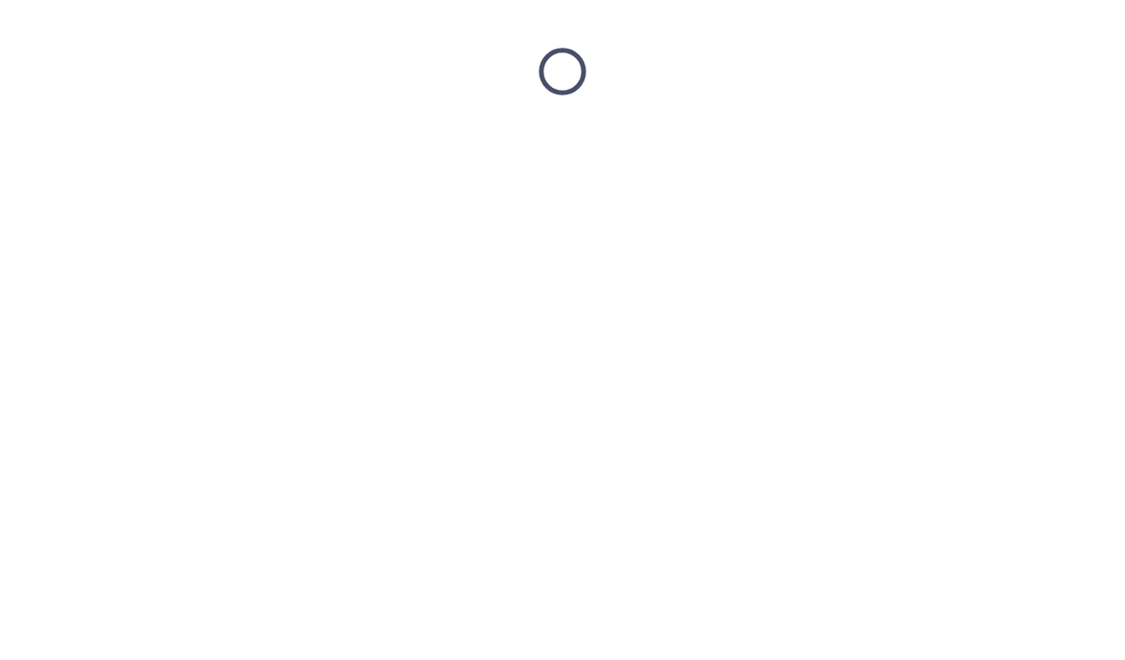
scroll to position [0, 0]
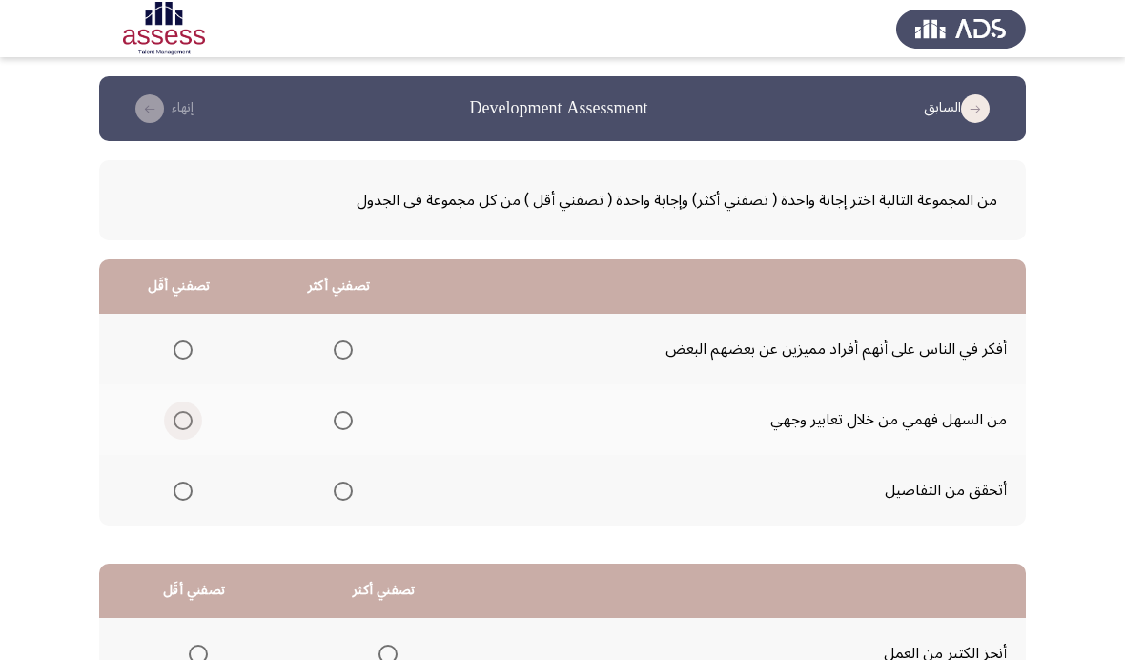
click at [177, 423] on span "Select an option" at bounding box center [183, 420] width 19 height 19
click at [177, 423] on input "Select an option" at bounding box center [183, 420] width 19 height 19
click at [353, 348] on span "Select an option" at bounding box center [343, 349] width 19 height 19
click at [353, 348] on input "Select an option" at bounding box center [343, 349] width 19 height 19
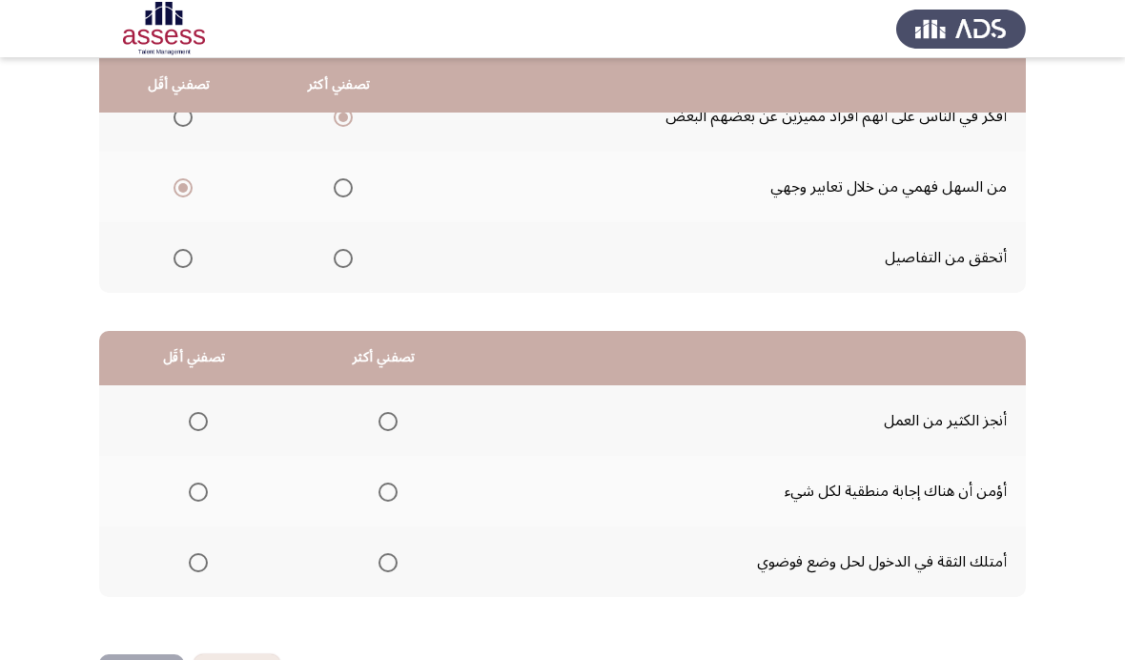
scroll to position [232, 0]
click at [195, 497] on span "Select an option" at bounding box center [198, 493] width 19 height 19
click at [195, 497] on input "Select an option" at bounding box center [198, 493] width 19 height 19
click at [208, 554] on span "Select an option" at bounding box center [198, 563] width 19 height 19
click at [208, 554] on input "Select an option" at bounding box center [198, 563] width 19 height 19
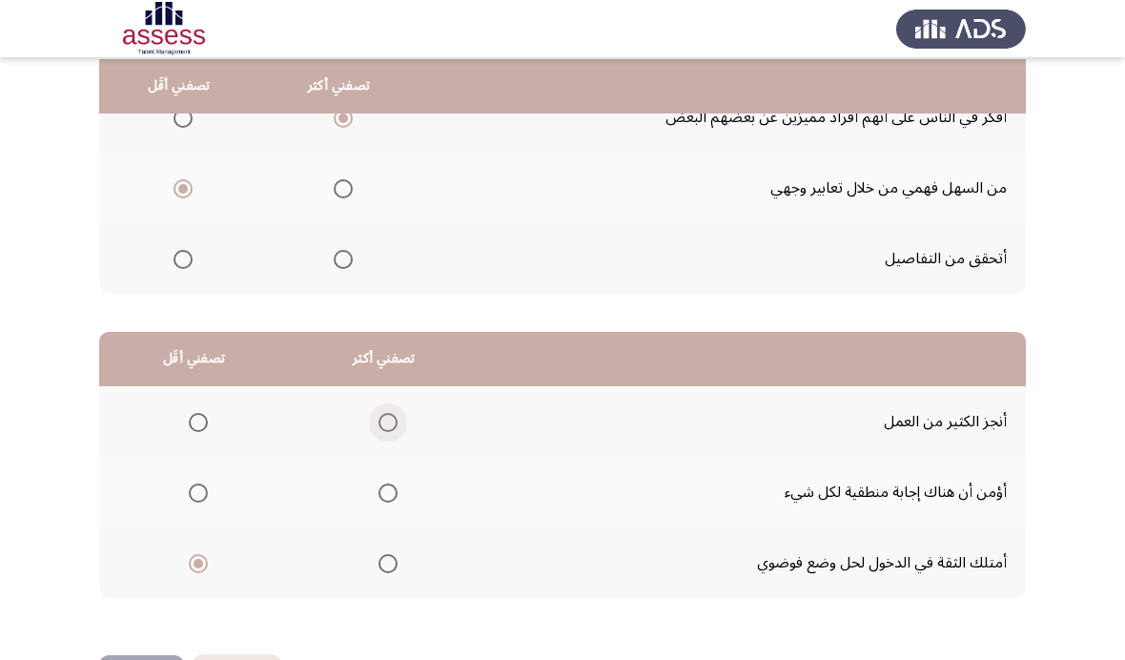
click at [392, 413] on span "Select an option" at bounding box center [388, 422] width 19 height 19
click at [392, 413] on input "Select an option" at bounding box center [388, 422] width 19 height 19
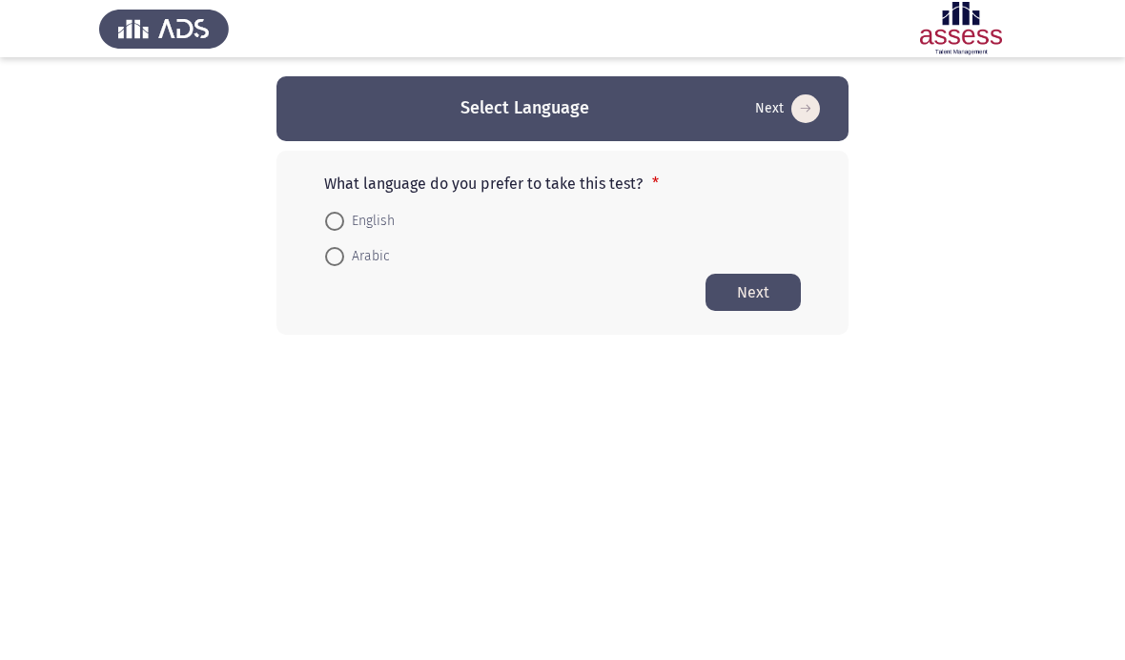
click at [344, 258] on span "Arabic" at bounding box center [367, 256] width 46 height 23
click at [344, 258] on input "Arabic" at bounding box center [334, 256] width 19 height 19
radio input "true"
click at [752, 259] on form "English Arabic" at bounding box center [562, 237] width 477 height 70
click at [756, 289] on button "Next" at bounding box center [753, 291] width 95 height 37
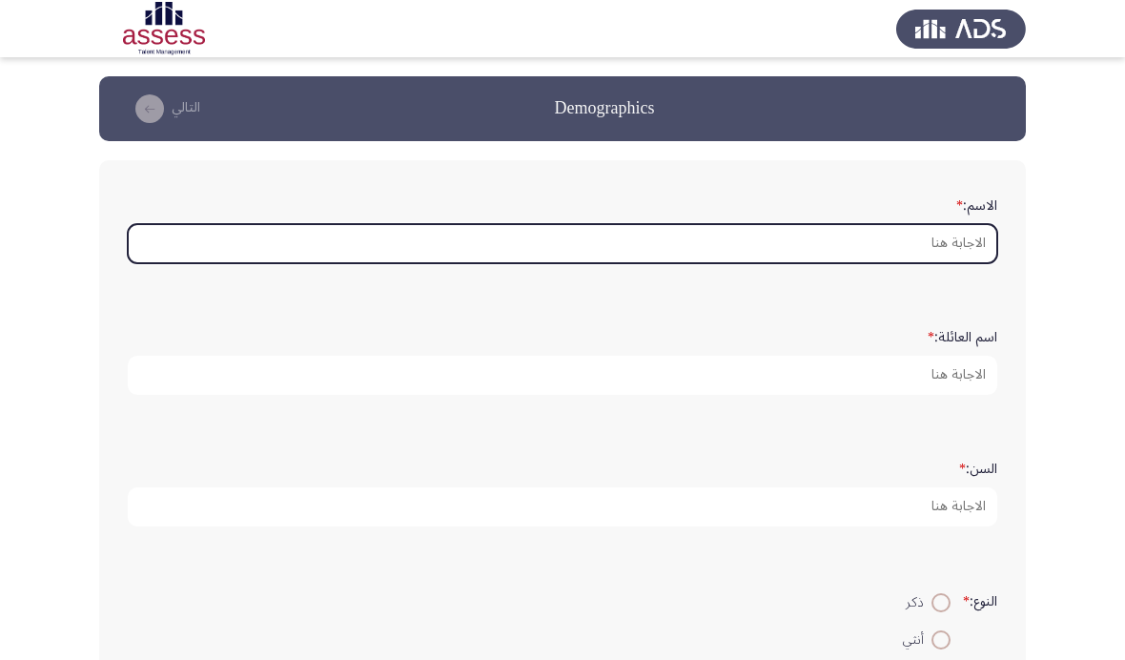
click at [995, 229] on input "الاسم: *" at bounding box center [563, 243] width 870 height 39
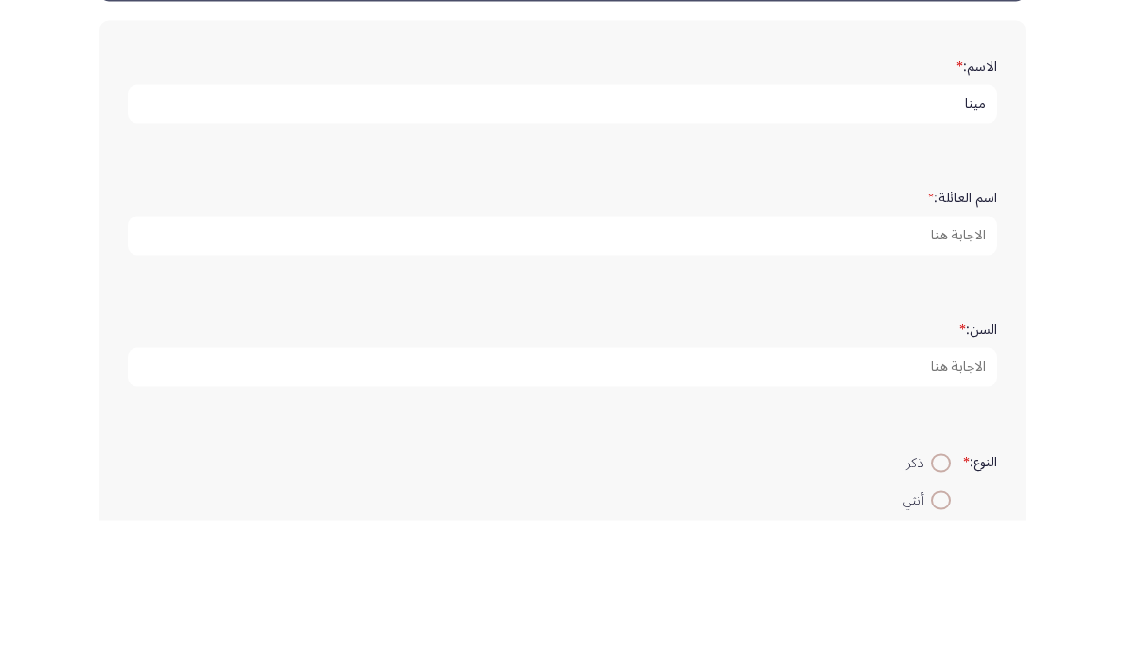
type input "مينا"
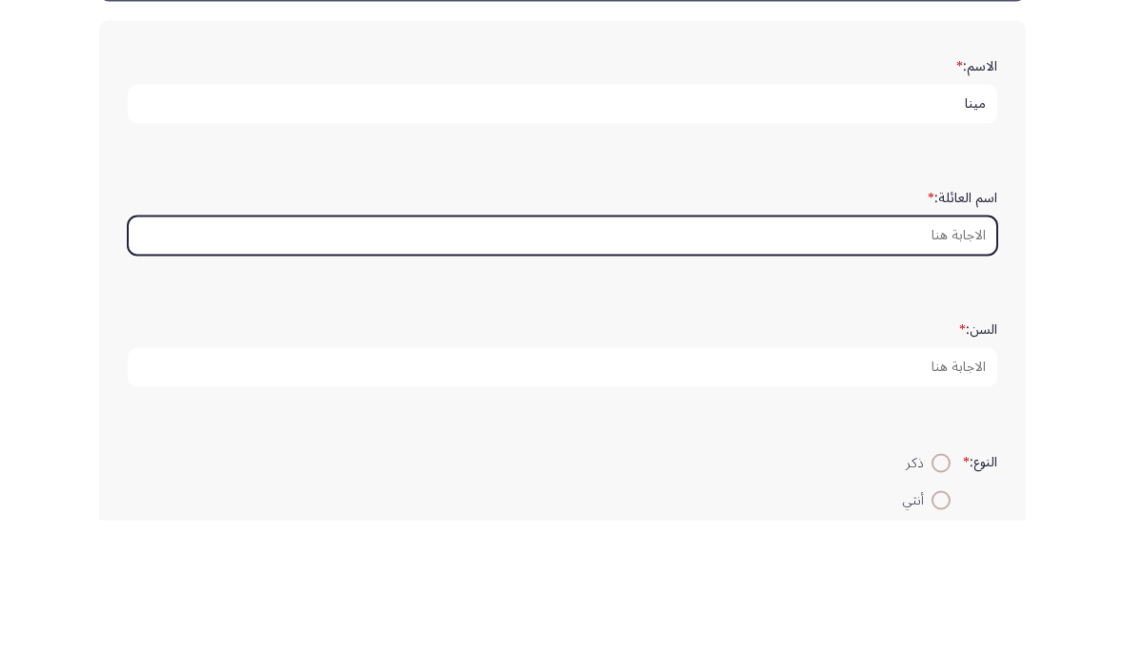
click at [942, 356] on input "اسم العائلة: *" at bounding box center [563, 375] width 870 height 39
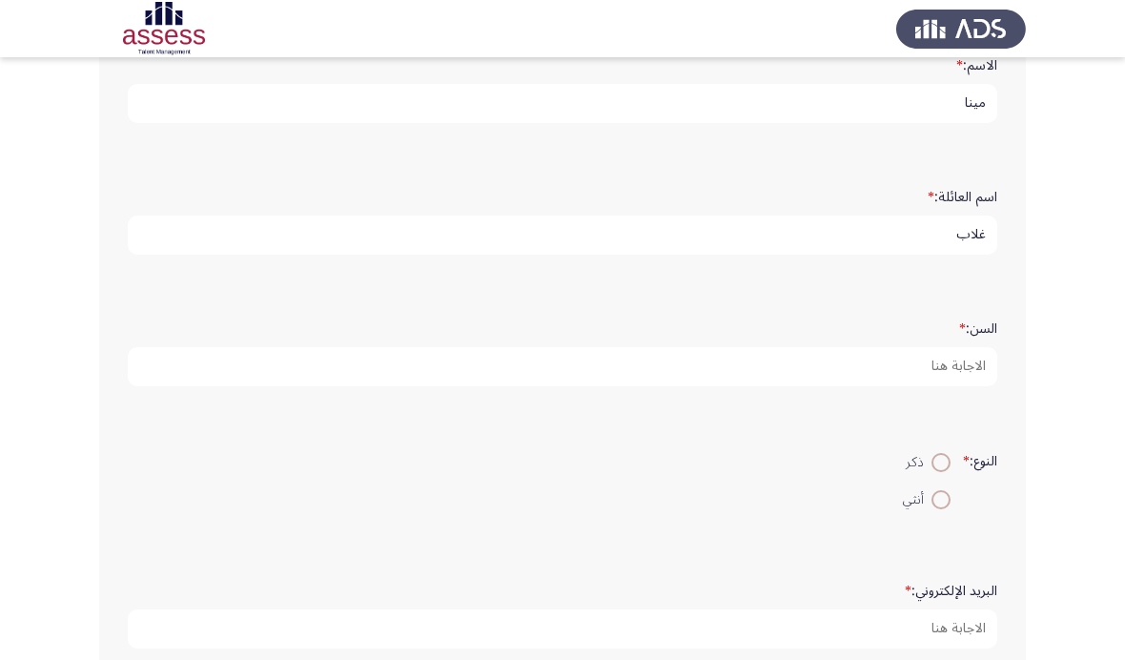
type input "غلاب"
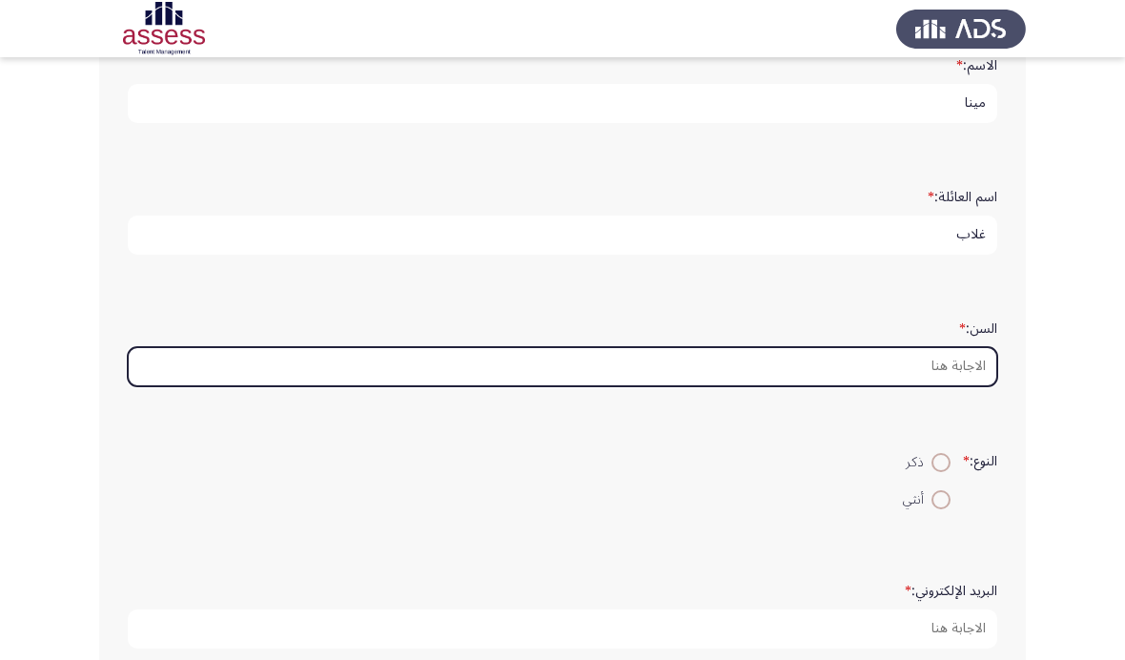
click at [964, 386] on input "السن: *" at bounding box center [563, 366] width 870 height 39
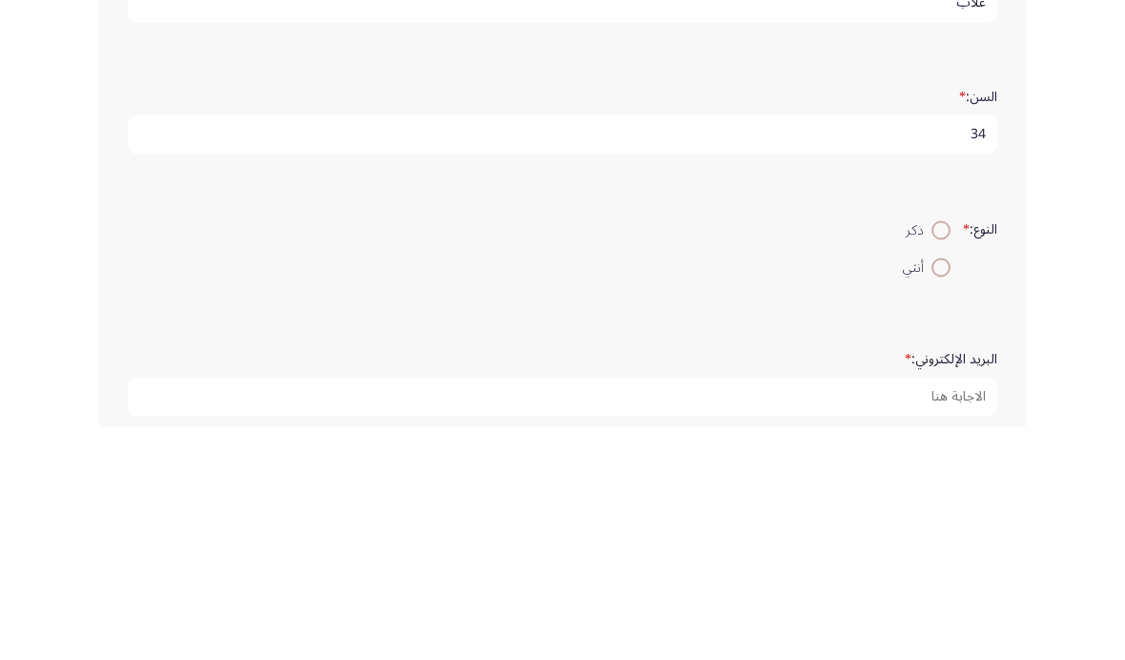
type input "34"
click at [936, 454] on span at bounding box center [941, 463] width 19 height 19
click at [936, 454] on input "ذكر" at bounding box center [941, 463] width 19 height 19
radio input "true"
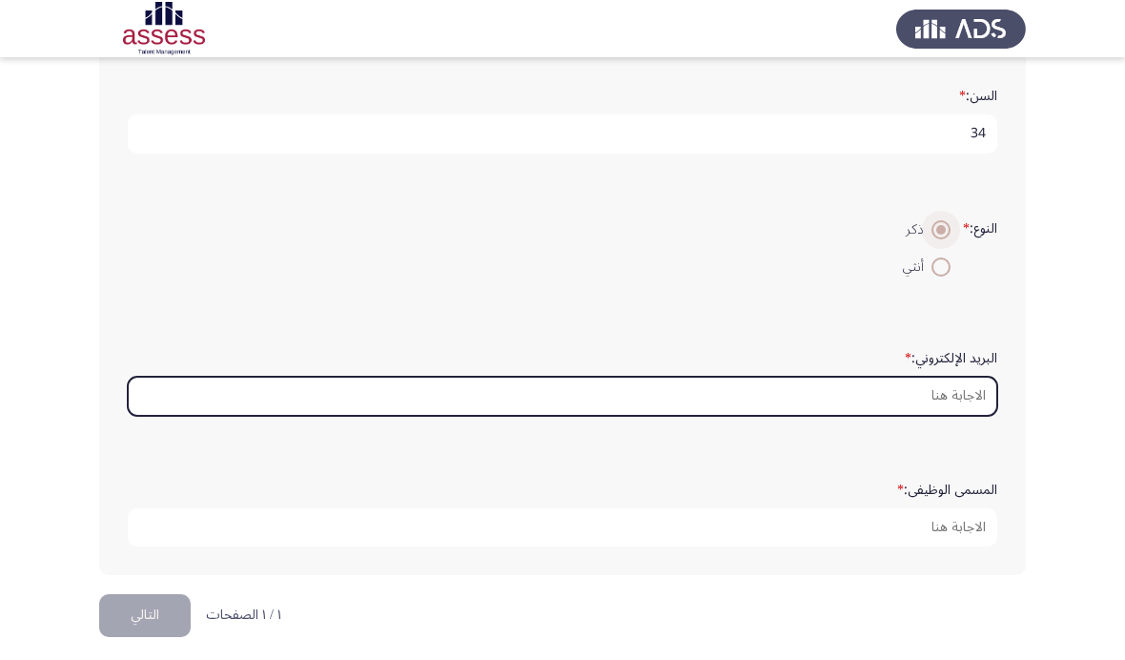
click at [965, 416] on input "البريد الإلكتروني: *" at bounding box center [563, 396] width 870 height 39
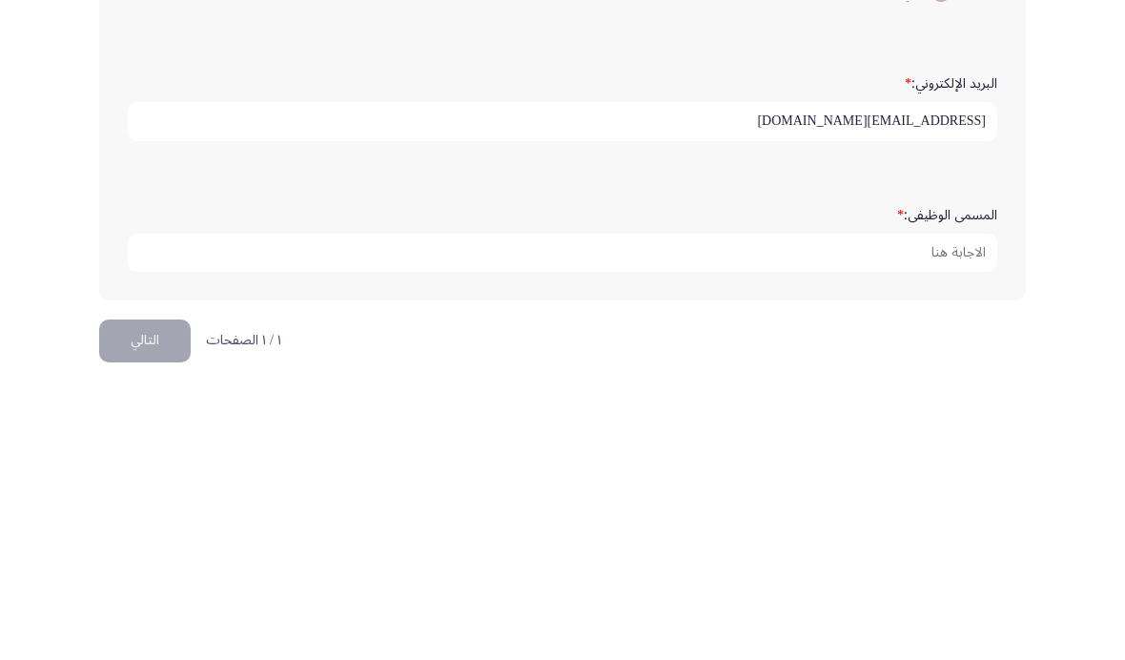
type input "[EMAIL_ADDRESS][DOMAIN_NAME]"
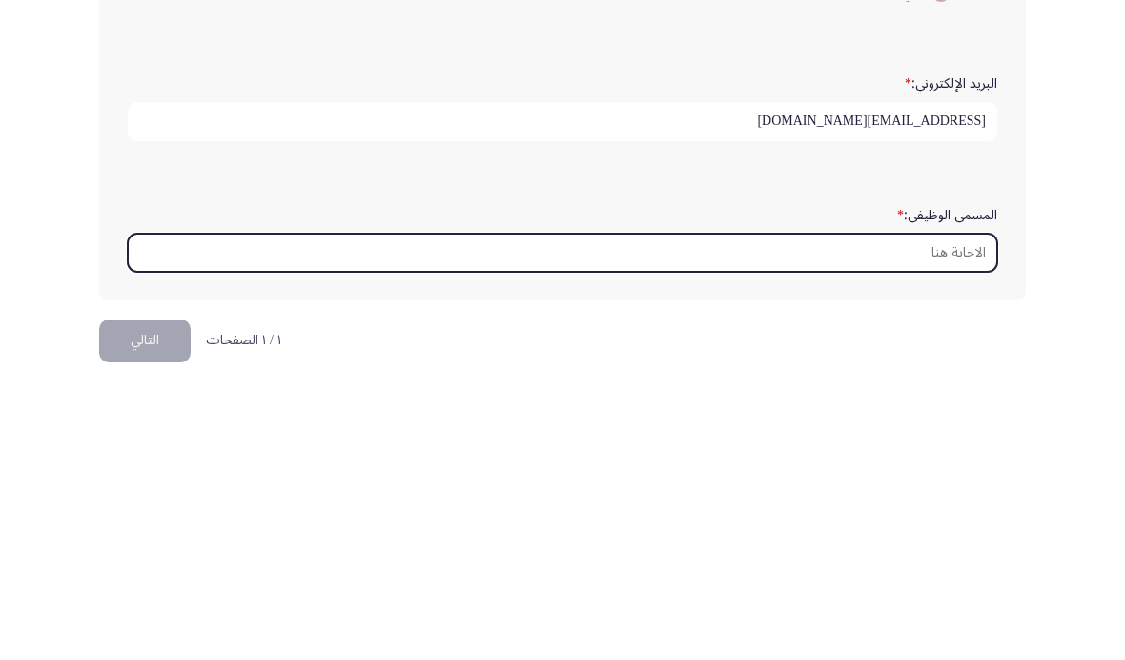
click at [975, 508] on input "المسمى الوظيفى: *" at bounding box center [563, 527] width 870 height 39
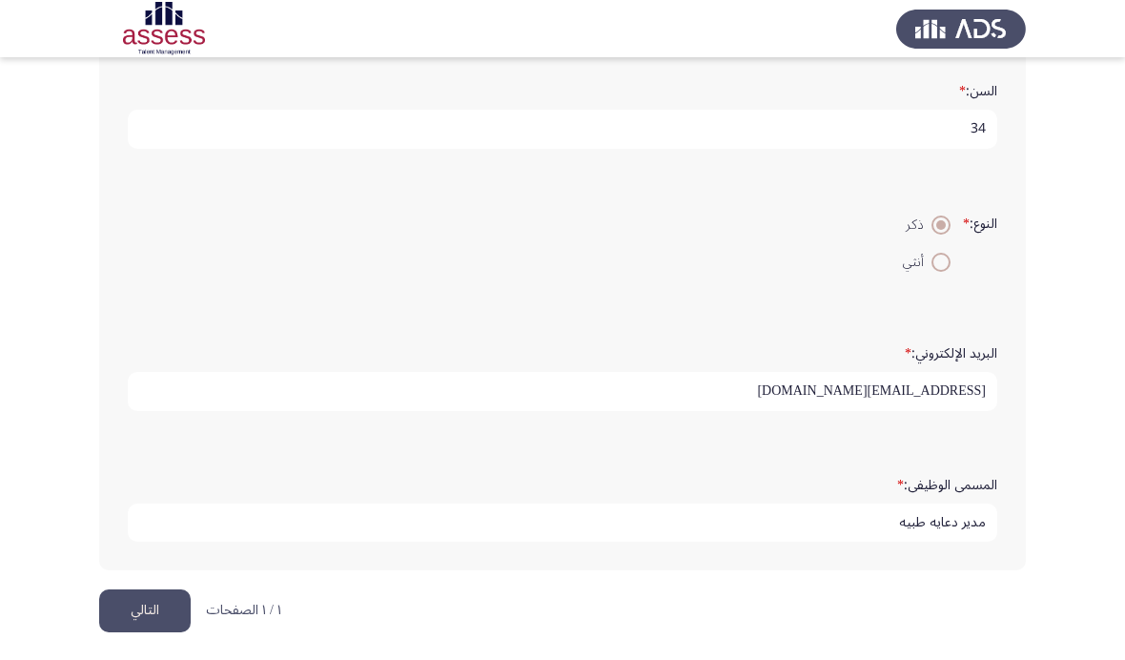
scroll to position [377, 0]
type input "مدير دعايه طبيه"
click at [162, 633] on button "التالي" at bounding box center [145, 611] width 92 height 43
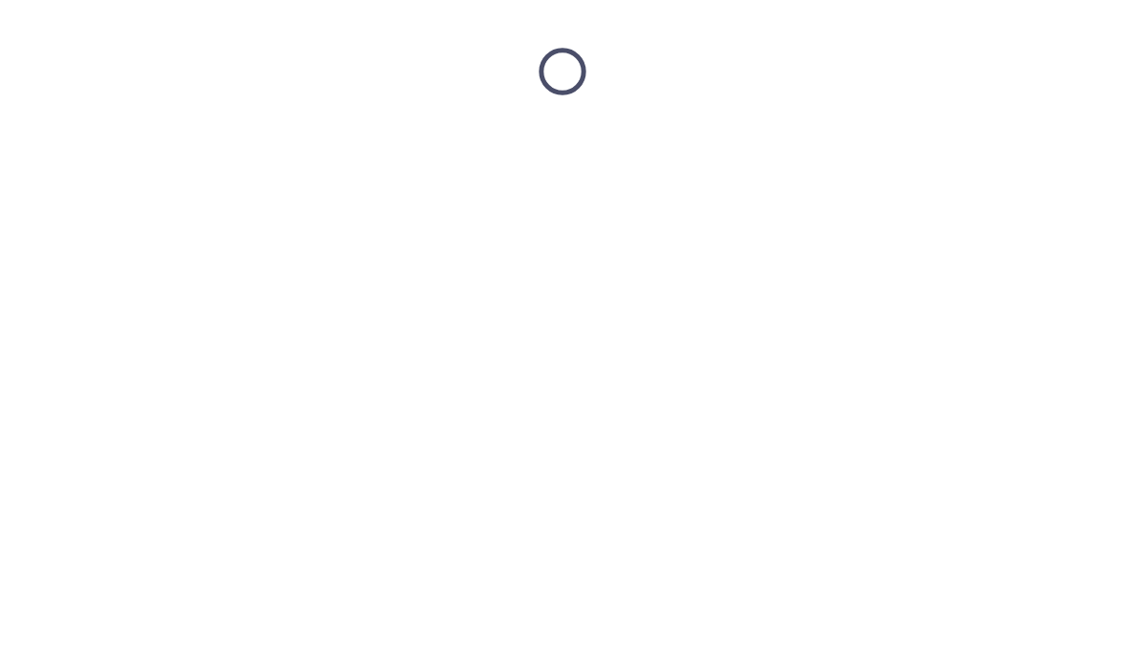
scroll to position [0, 0]
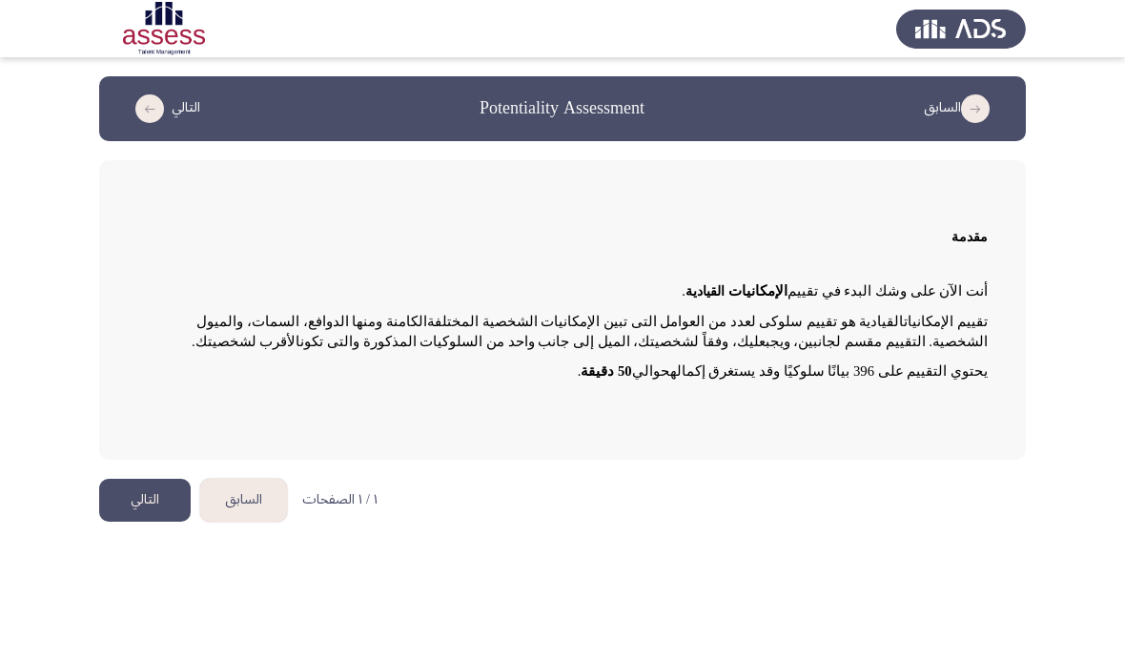
click at [135, 493] on button "التالي" at bounding box center [145, 500] width 92 height 43
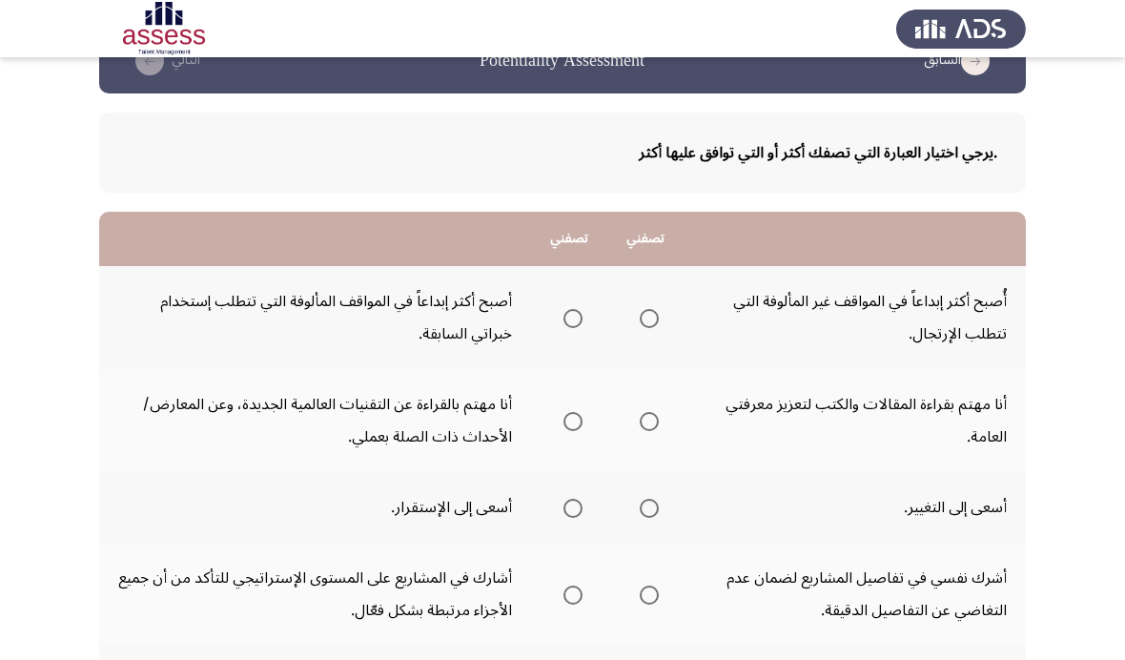
scroll to position [53, 0]
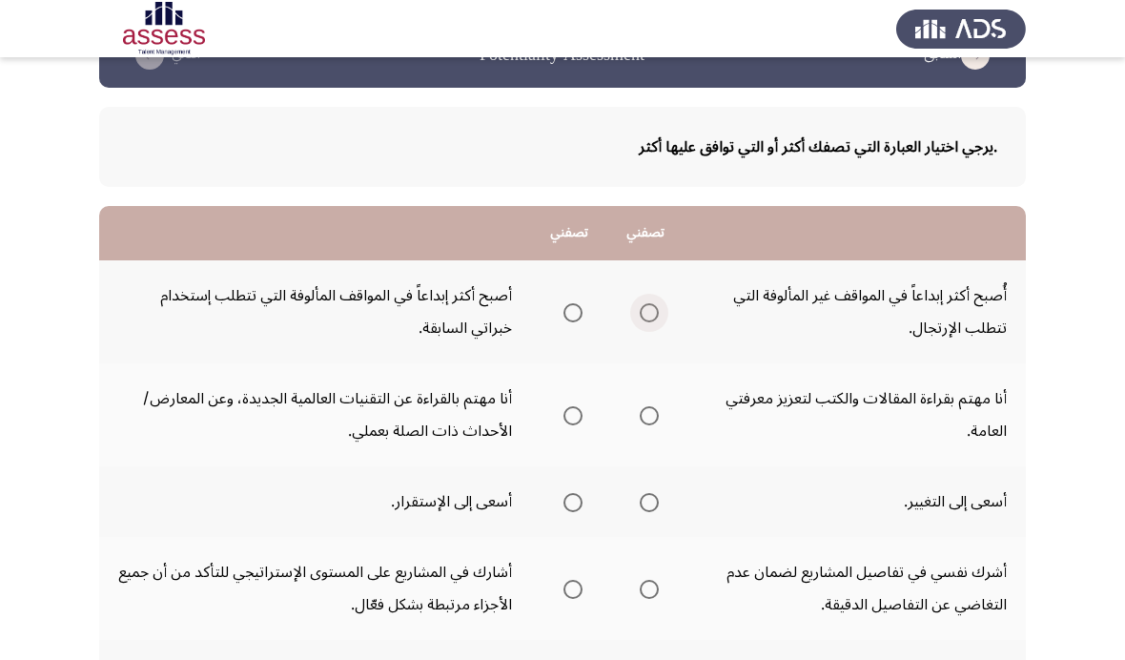
click at [651, 304] on span "Select an option" at bounding box center [649, 312] width 19 height 19
click at [651, 304] on input "Select an option" at bounding box center [649, 312] width 19 height 19
click at [649, 418] on span "Select an option" at bounding box center [649, 415] width 19 height 19
click at [649, 418] on input "Select an option" at bounding box center [649, 415] width 19 height 19
click at [649, 496] on span "Select an option" at bounding box center [649, 502] width 19 height 19
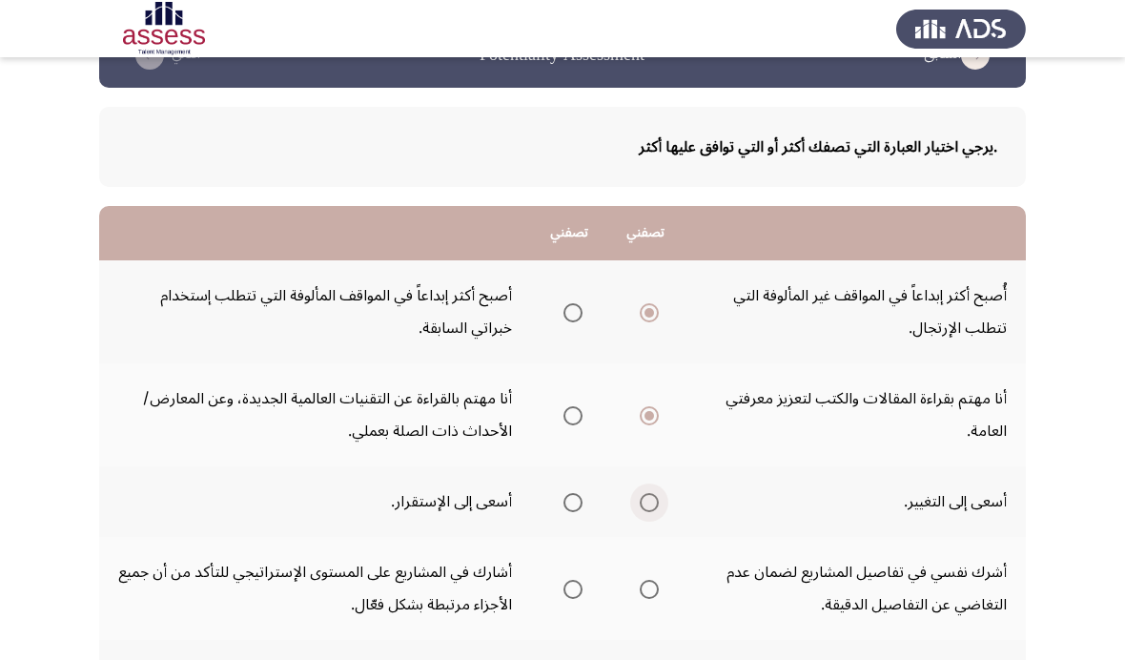
click at [649, 496] on input "Select an option" at bounding box center [649, 502] width 19 height 19
click at [571, 580] on span "Select an option" at bounding box center [573, 589] width 19 height 19
click at [571, 580] on input "Select an option" at bounding box center [573, 589] width 19 height 19
click at [569, 503] on span "Select an option" at bounding box center [573, 502] width 19 height 19
click at [569, 503] on input "Select an option" at bounding box center [573, 502] width 19 height 19
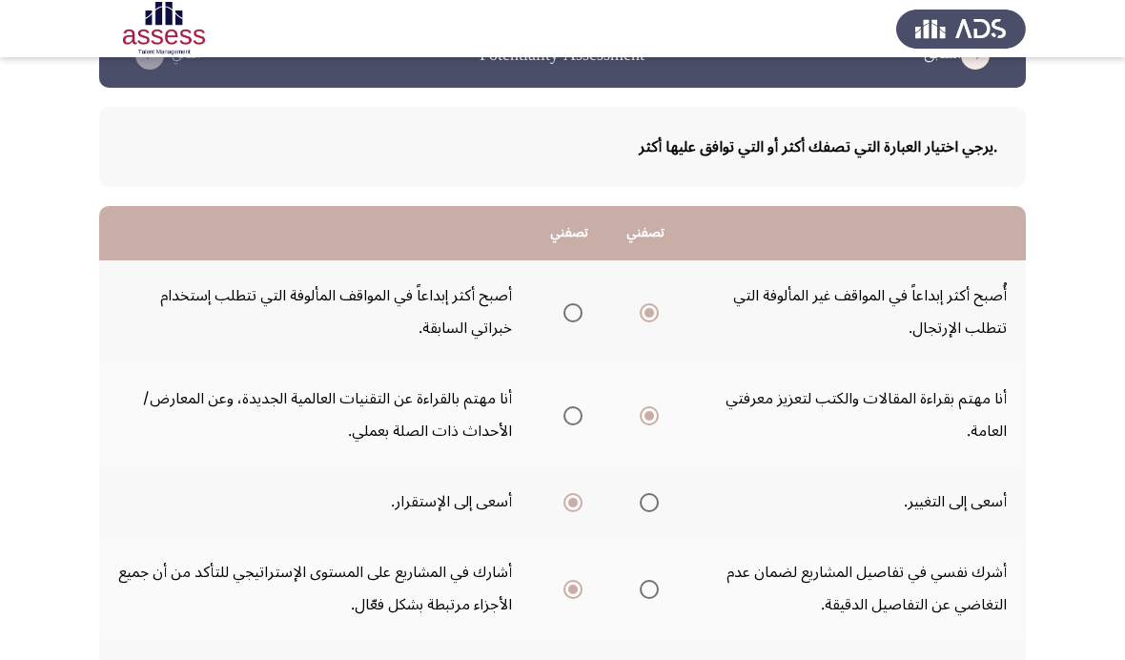
click at [585, 301] on th at bounding box center [569, 311] width 76 height 103
click at [556, 318] on label "Select an option" at bounding box center [569, 312] width 27 height 19
click at [564, 318] on input "Select an option" at bounding box center [573, 312] width 19 height 19
click at [564, 413] on span "Select an option" at bounding box center [573, 415] width 19 height 19
click at [564, 413] on input "Select an option" at bounding box center [573, 415] width 19 height 19
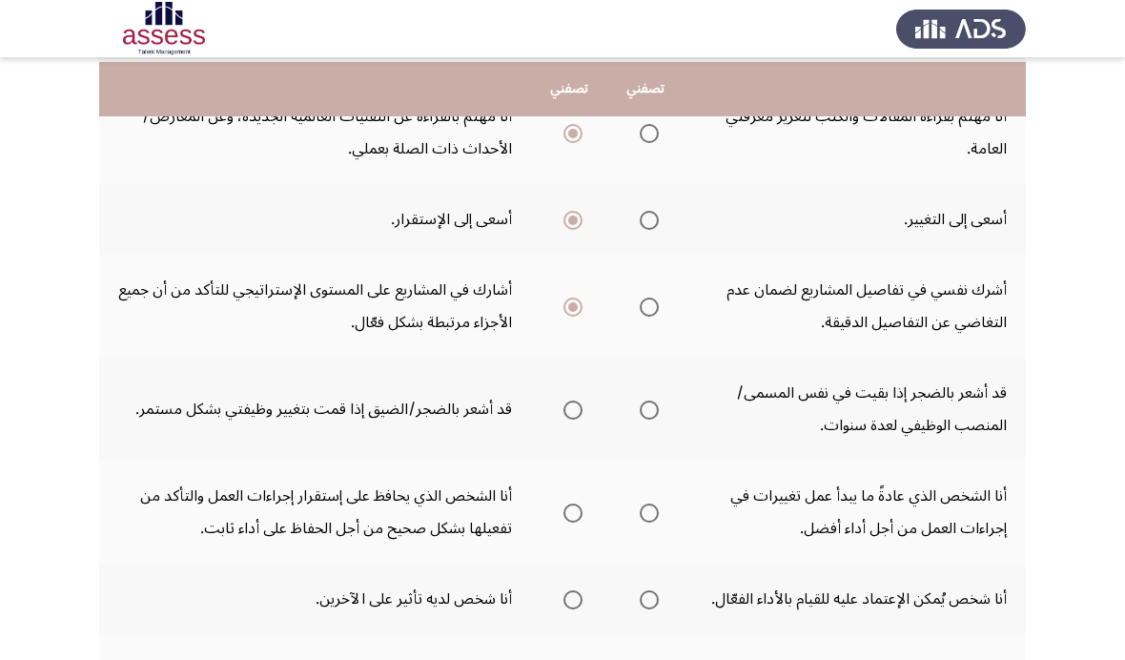
scroll to position [341, 0]
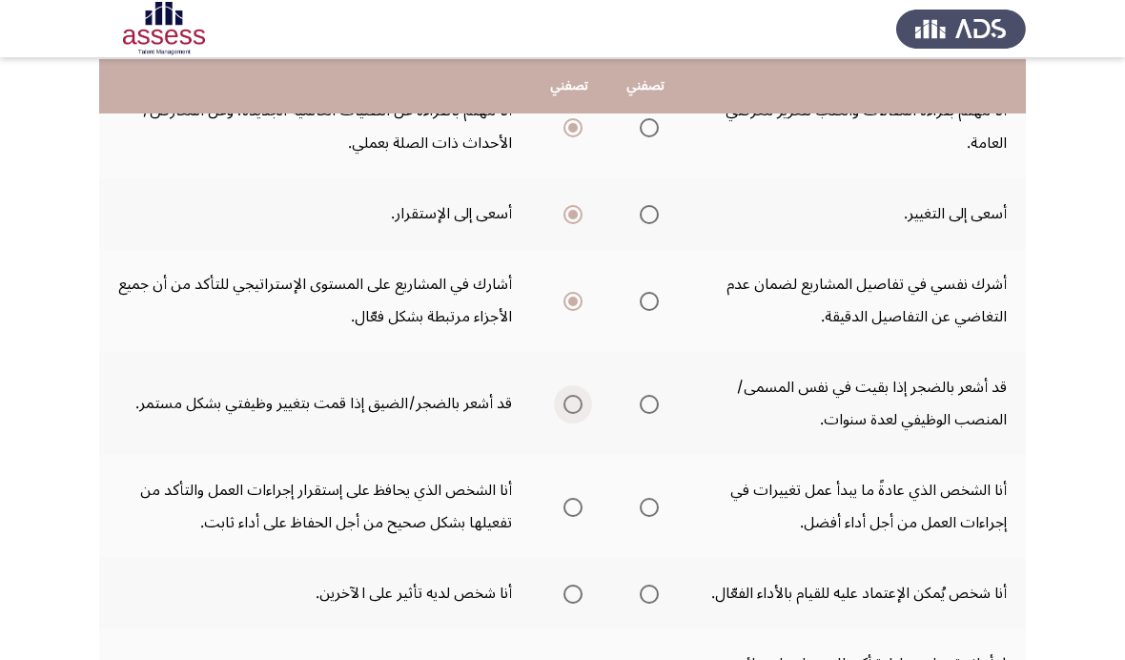
click at [556, 395] on label "Select an option" at bounding box center [569, 404] width 27 height 19
click at [564, 395] on input "Select an option" at bounding box center [573, 404] width 19 height 19
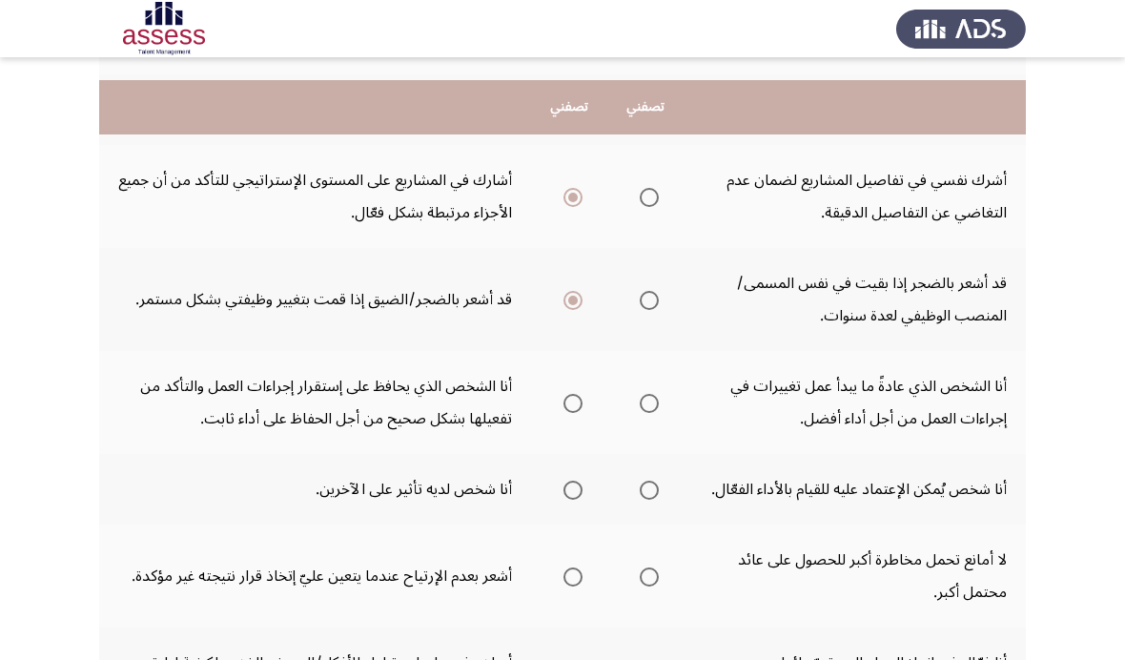
scroll to position [470, 0]
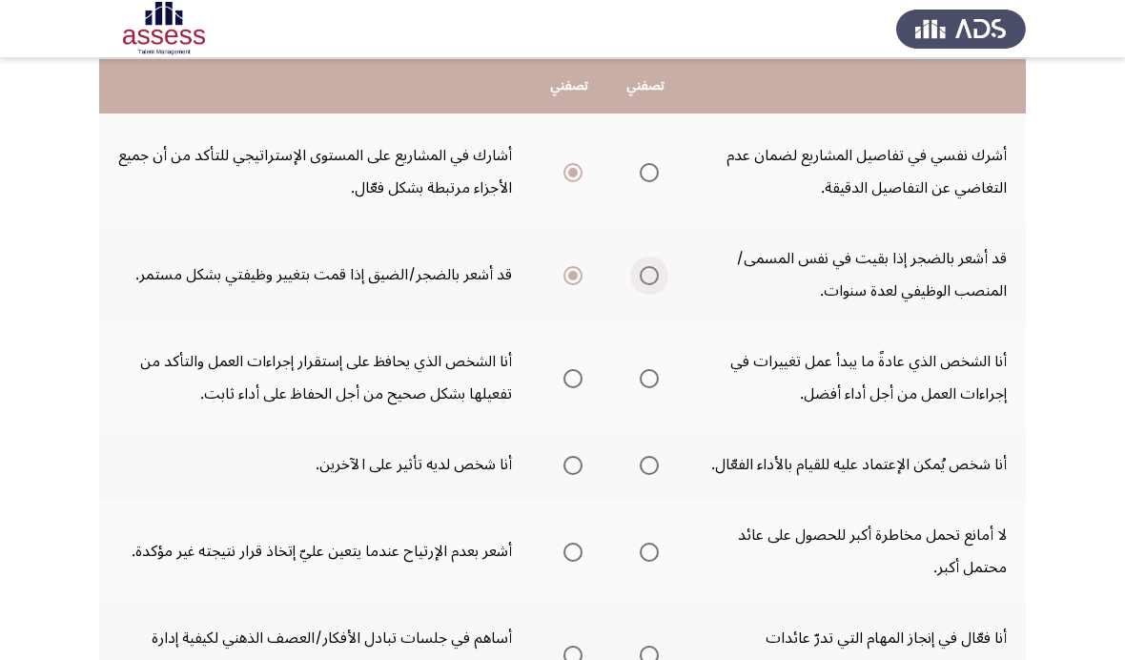
click at [641, 272] on span "Select an option" at bounding box center [649, 275] width 19 height 19
click at [641, 272] on input "Select an option" at bounding box center [649, 275] width 19 height 19
click at [564, 379] on span "Select an option" at bounding box center [573, 378] width 19 height 19
click at [564, 379] on input "Select an option" at bounding box center [573, 378] width 19 height 19
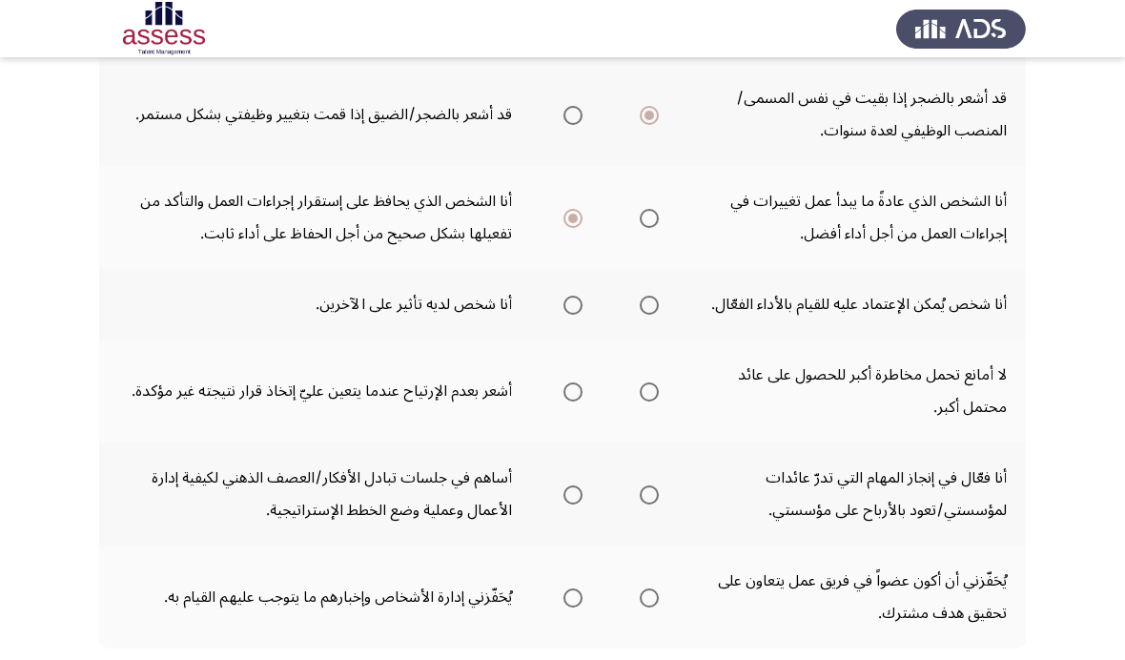
scroll to position [638, 0]
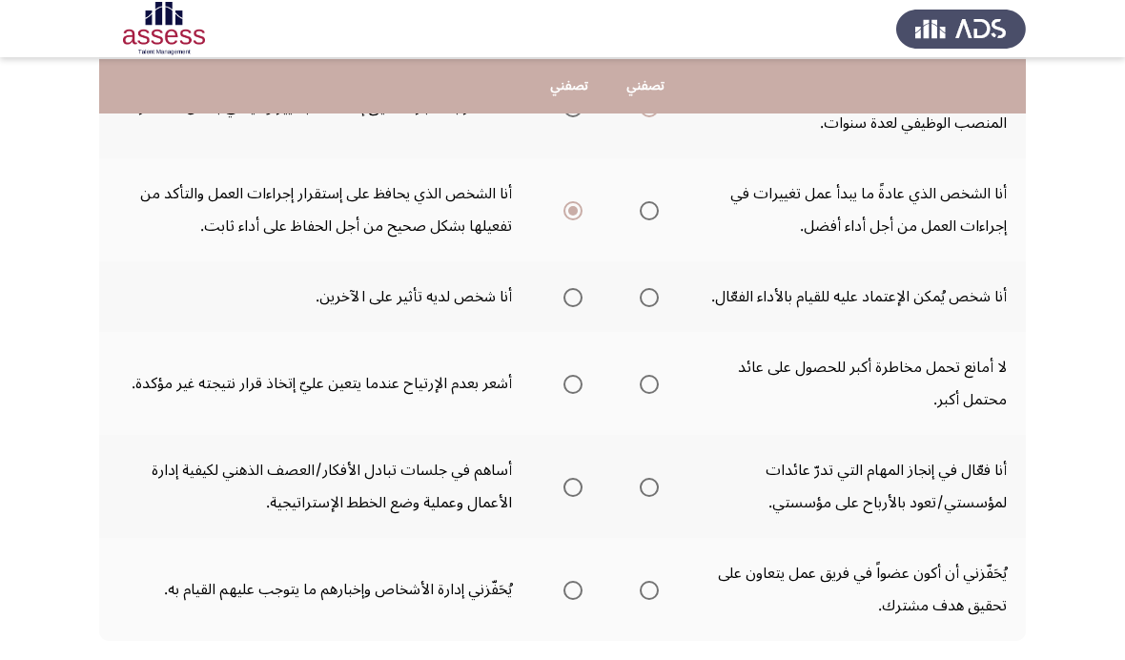
click at [666, 291] on th at bounding box center [646, 296] width 76 height 71
click at [634, 289] on label "Select an option" at bounding box center [645, 297] width 27 height 19
click at [640, 289] on input "Select an option" at bounding box center [649, 297] width 19 height 19
click at [564, 381] on span "Select an option" at bounding box center [573, 384] width 19 height 19
click at [564, 381] on input "Select an option" at bounding box center [573, 384] width 19 height 19
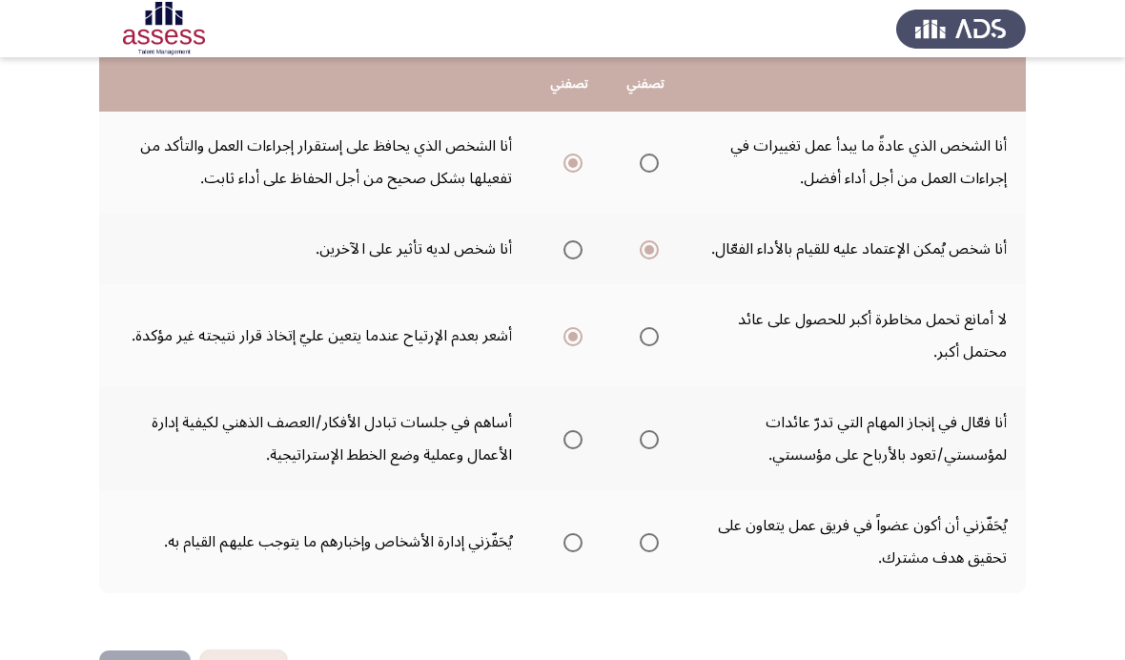
scroll to position [682, 0]
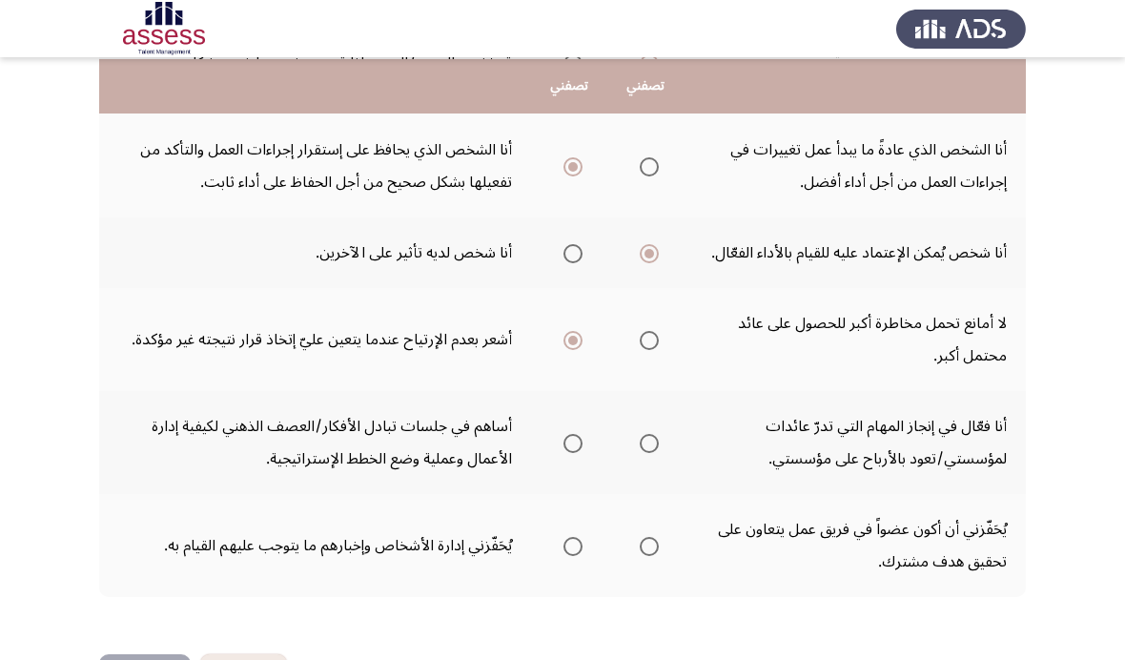
click at [628, 422] on th at bounding box center [646, 442] width 76 height 103
click at [632, 455] on mat-radio-group "Select an option" at bounding box center [645, 442] width 27 height 32
click at [643, 435] on span "Select an option" at bounding box center [649, 443] width 19 height 19
click at [643, 435] on input "Select an option" at bounding box center [649, 443] width 19 height 19
click at [640, 537] on span "Select an option" at bounding box center [649, 546] width 19 height 19
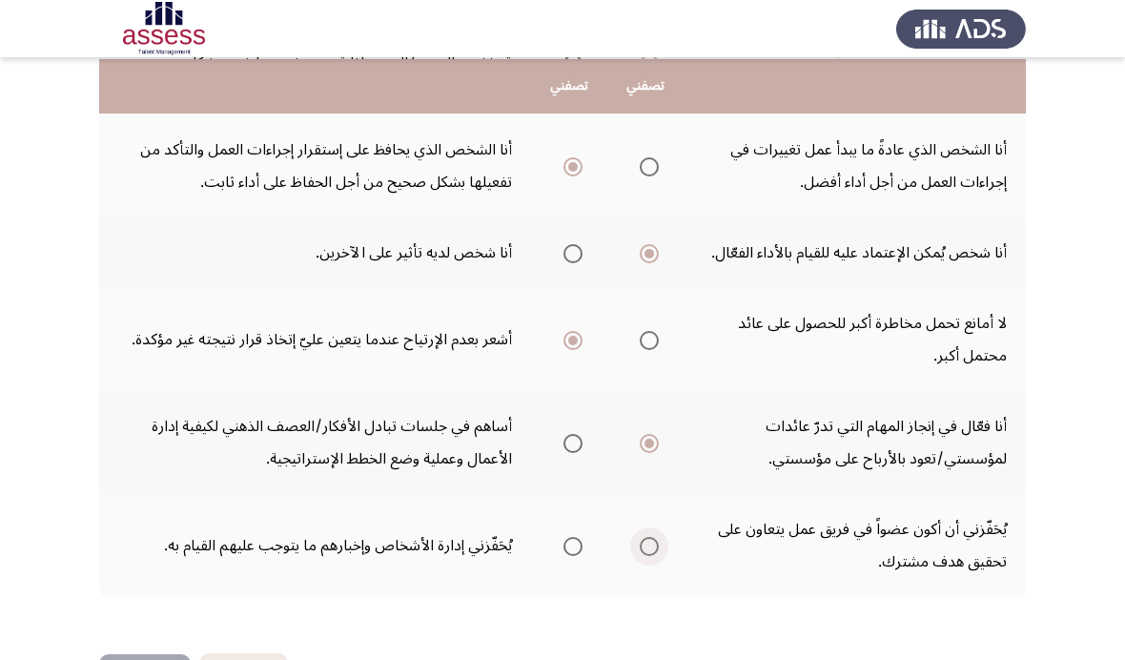
click at [640, 537] on input "Select an option" at bounding box center [649, 546] width 19 height 19
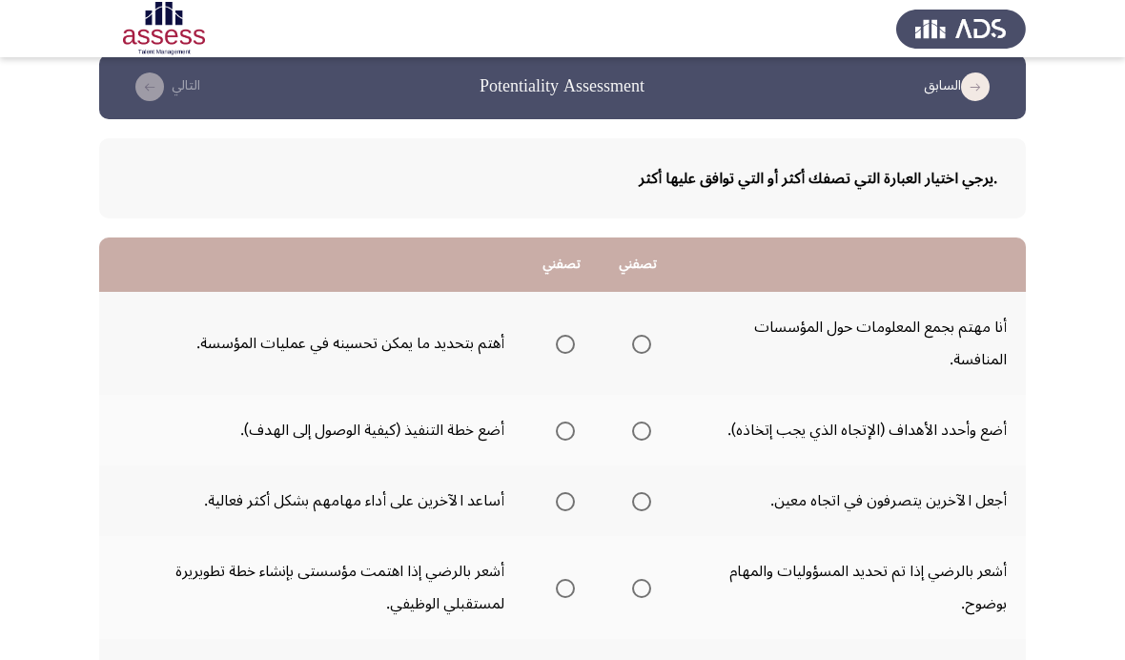
scroll to position [0, 0]
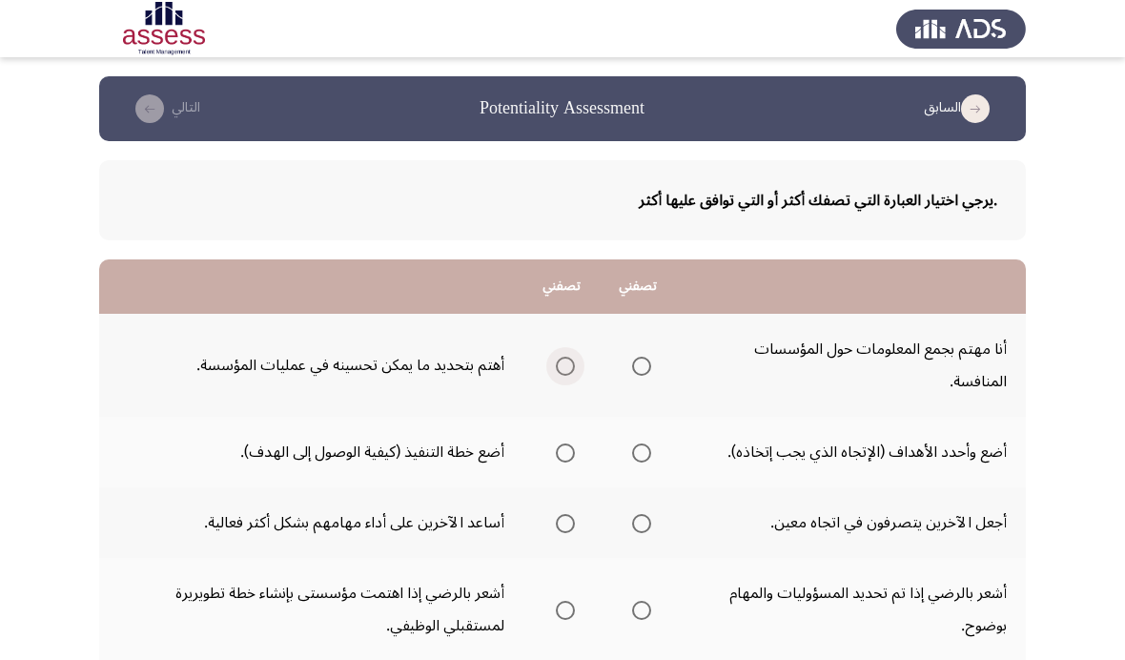
click at [556, 357] on span "Select an option" at bounding box center [565, 366] width 19 height 19
click at [556, 357] on input "Select an option" at bounding box center [565, 366] width 19 height 19
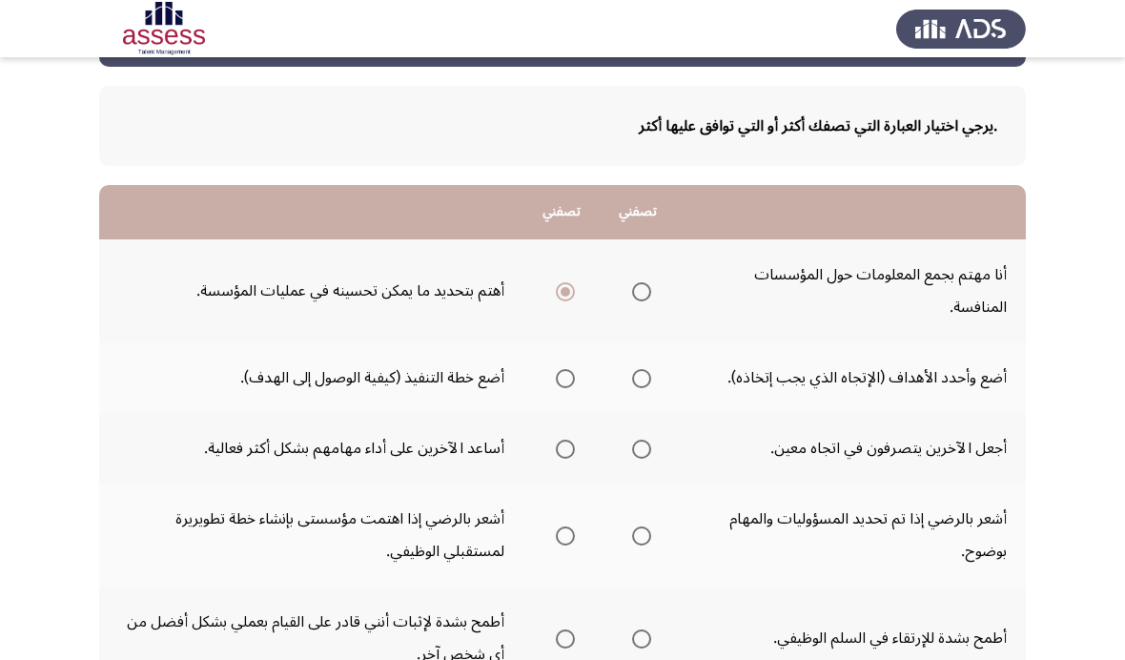
scroll to position [77, 0]
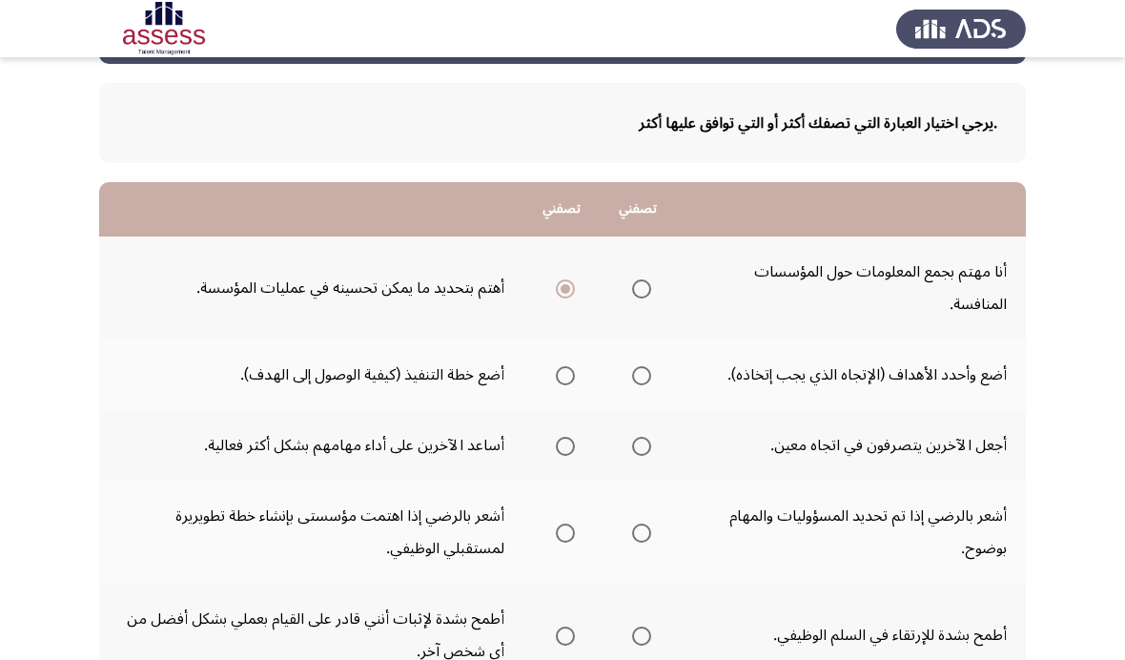
click at [548, 366] on label "Select an option" at bounding box center [561, 375] width 27 height 19
click at [556, 366] on input "Select an option" at bounding box center [565, 375] width 19 height 19
click at [556, 437] on span "Select an option" at bounding box center [565, 446] width 19 height 19
click at [556, 437] on input "Select an option" at bounding box center [565, 446] width 19 height 19
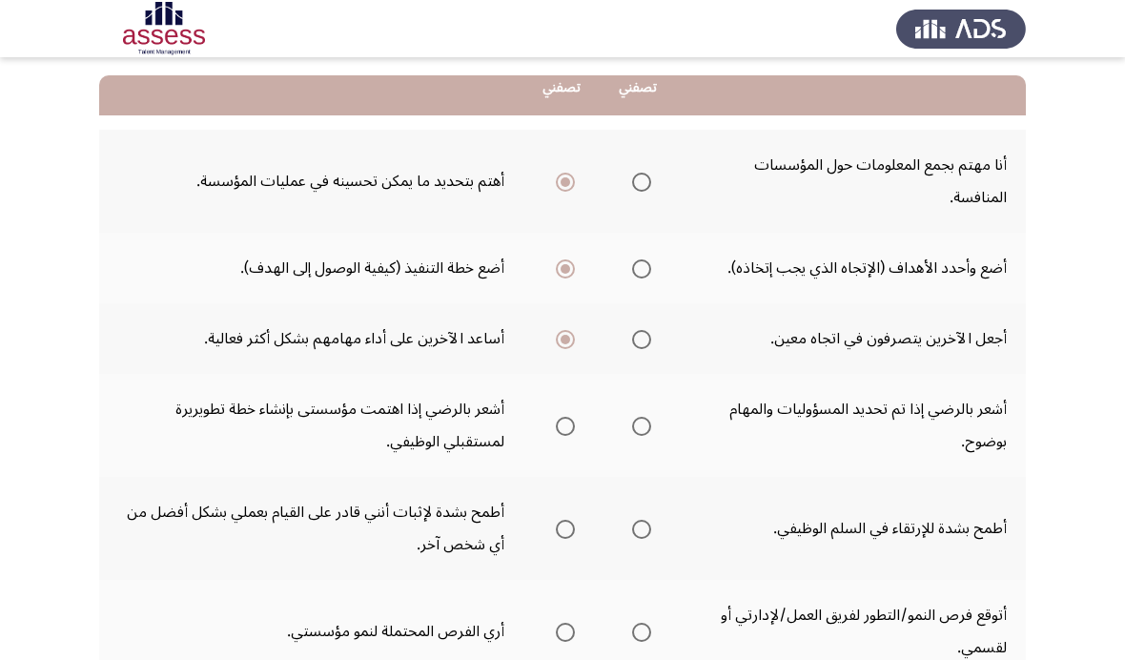
scroll to position [186, 0]
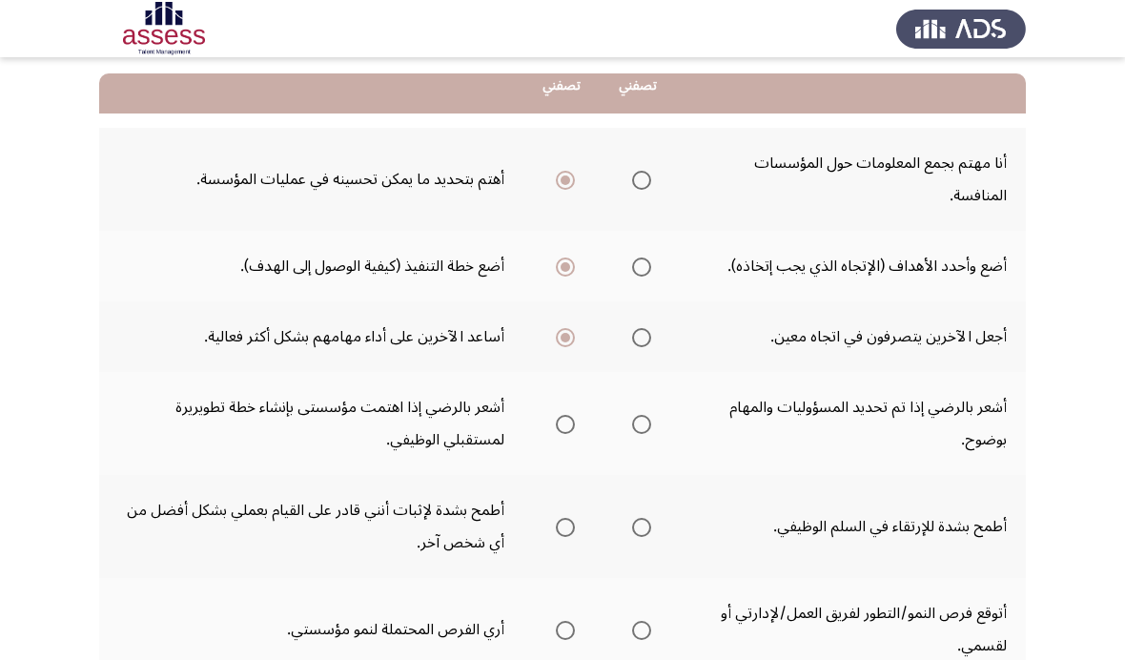
click at [548, 415] on label "Select an option" at bounding box center [561, 424] width 27 height 19
click at [556, 415] on input "Select an option" at bounding box center [565, 424] width 19 height 19
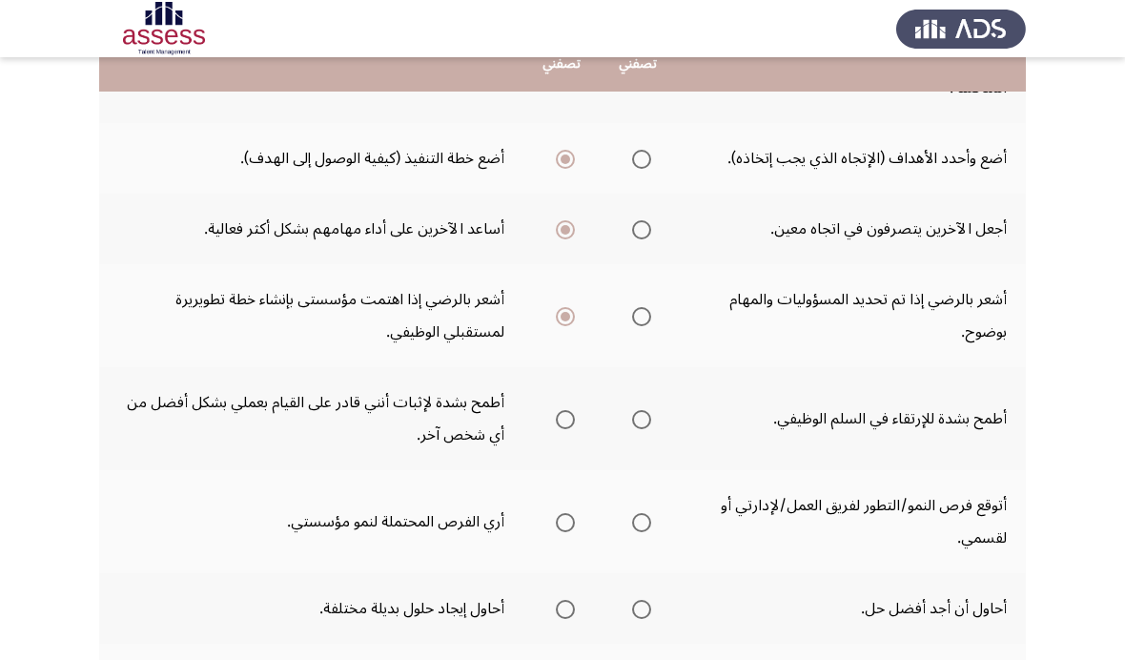
scroll to position [330, 0]
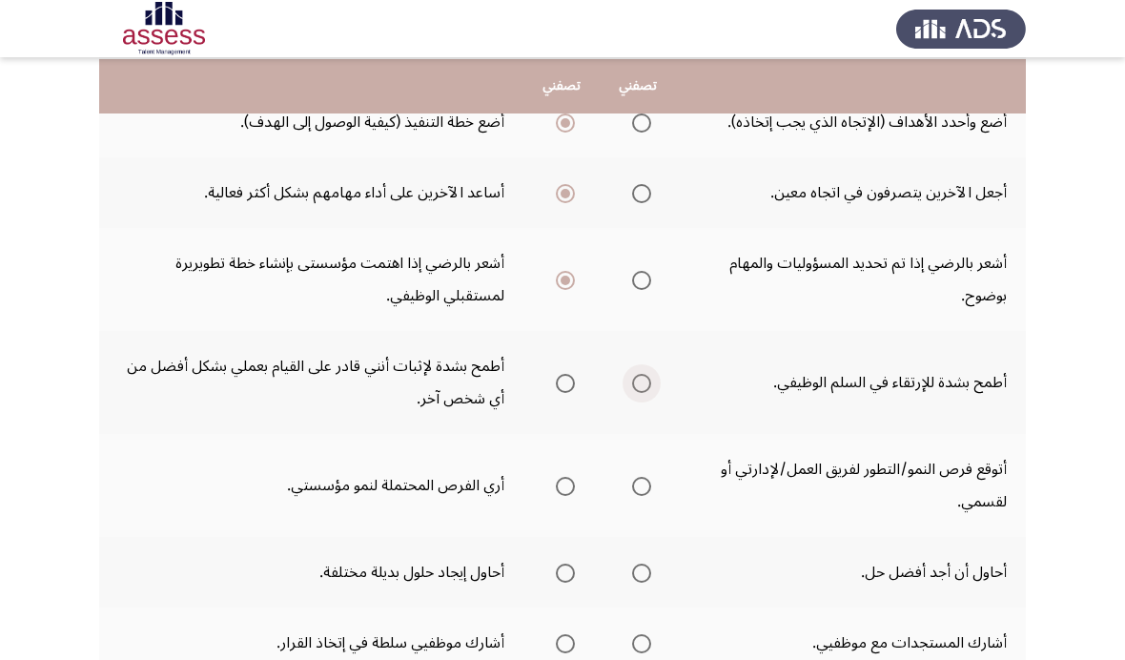
click at [634, 374] on span "Select an option" at bounding box center [641, 383] width 19 height 19
click at [634, 374] on input "Select an option" at bounding box center [641, 383] width 19 height 19
click at [636, 477] on span "Select an option" at bounding box center [641, 486] width 19 height 19
click at [636, 477] on input "Select an option" at bounding box center [641, 486] width 19 height 19
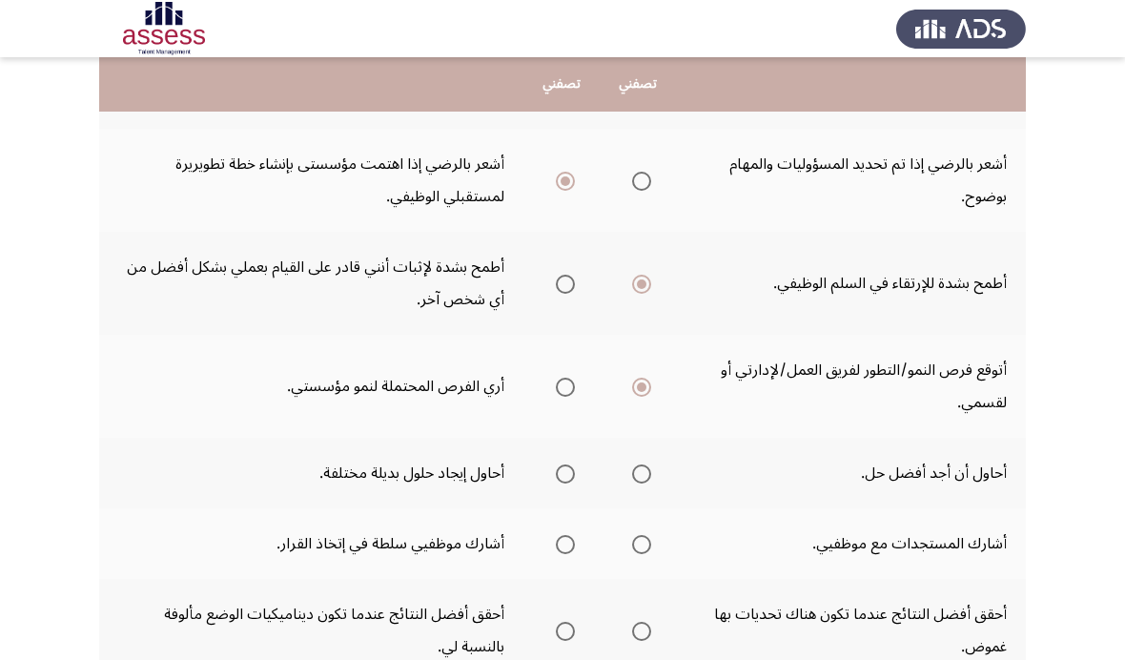
scroll to position [432, 0]
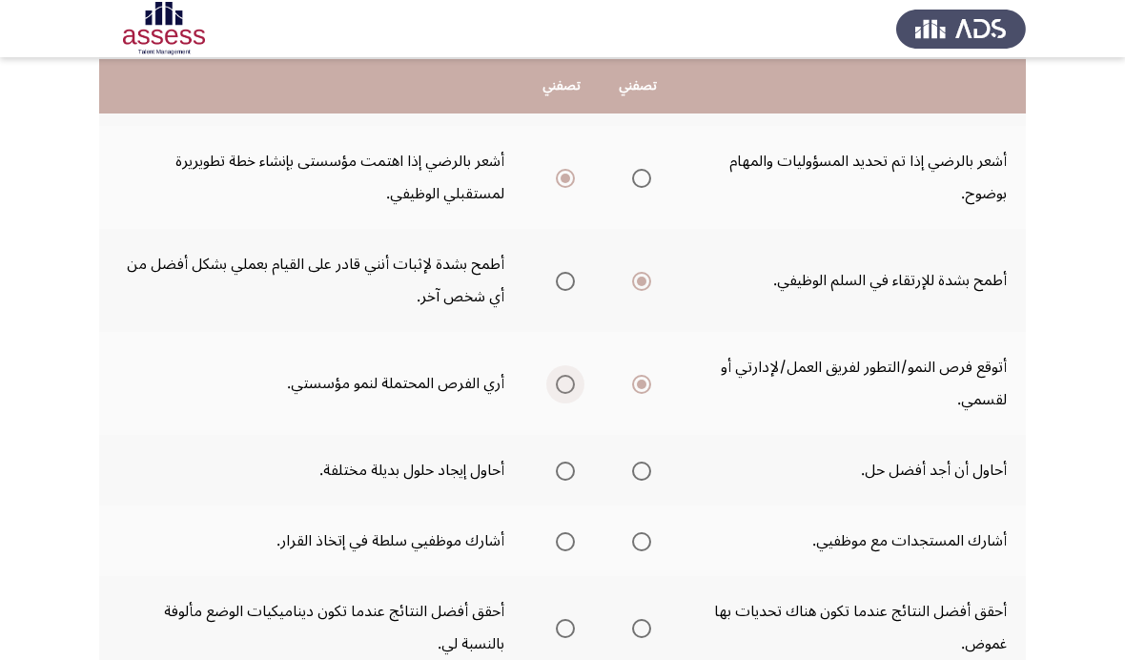
click at [566, 375] on span "Select an option" at bounding box center [565, 384] width 19 height 19
click at [566, 375] on input "Select an option" at bounding box center [565, 384] width 19 height 19
click at [634, 462] on span "Select an option" at bounding box center [641, 471] width 19 height 19
click at [634, 462] on input "Select an option" at bounding box center [641, 471] width 19 height 19
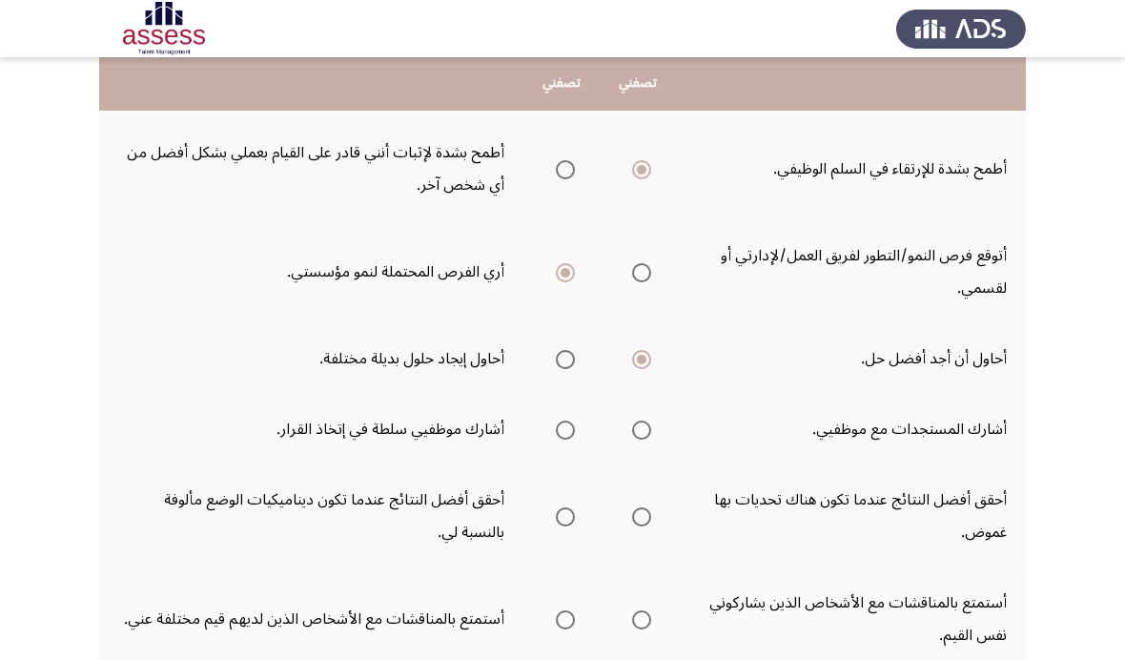
scroll to position [546, 0]
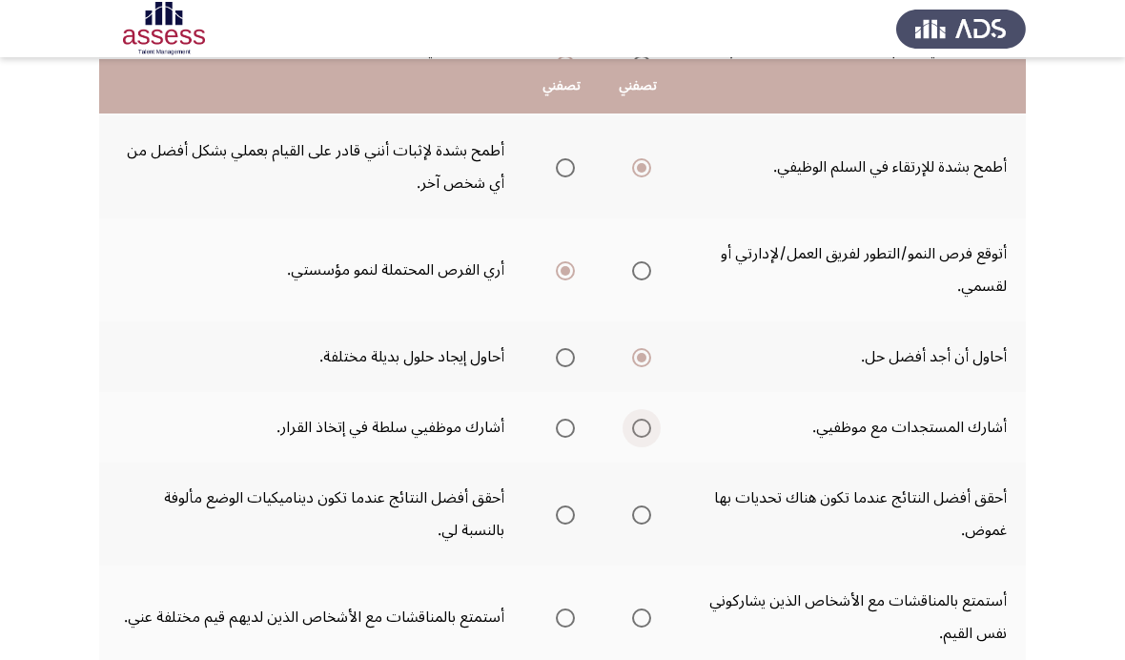
click at [636, 419] on span "Select an option" at bounding box center [641, 428] width 19 height 19
click at [636, 419] on input "Select an option" at bounding box center [641, 428] width 19 height 19
click at [565, 505] on span "Select an option" at bounding box center [565, 514] width 19 height 19
click at [565, 505] on input "Select an option" at bounding box center [565, 514] width 19 height 19
click at [567, 566] on th at bounding box center [562, 617] width 76 height 103
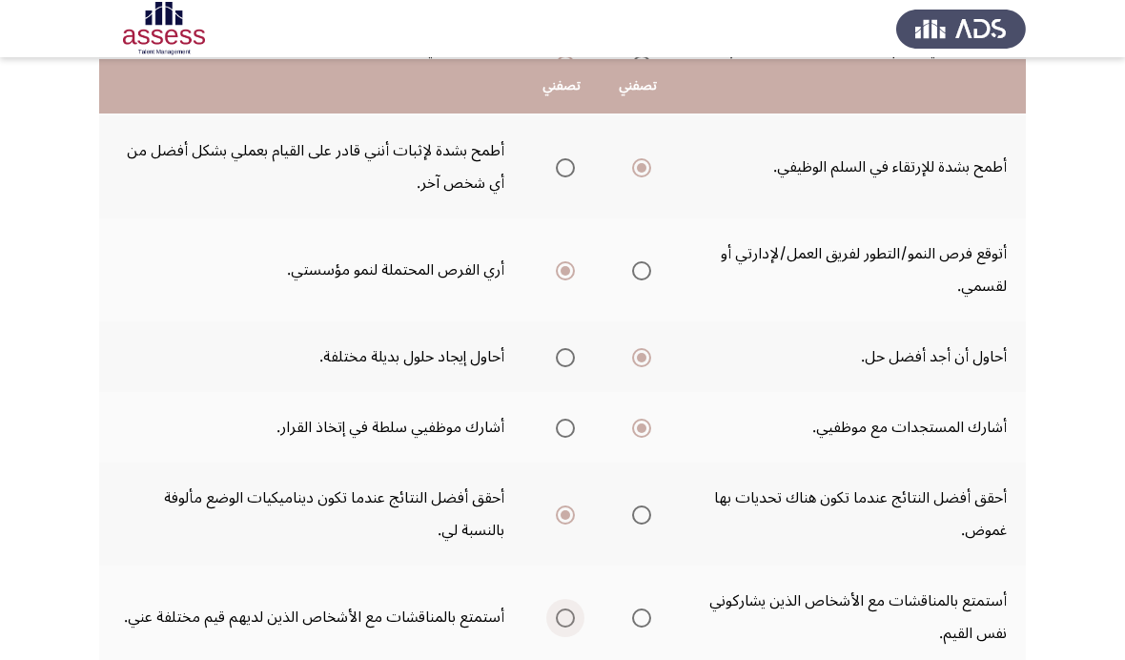
click at [559, 608] on span "Select an option" at bounding box center [565, 617] width 19 height 19
click at [559, 608] on input "Select an option" at bounding box center [565, 617] width 19 height 19
click at [63, 421] on app-assessment-container "السابق Potentiality Assessment التالي .يرجي اختيار العبارة التي تصفك أكثر أو ال…" at bounding box center [562, 128] width 1125 height 1195
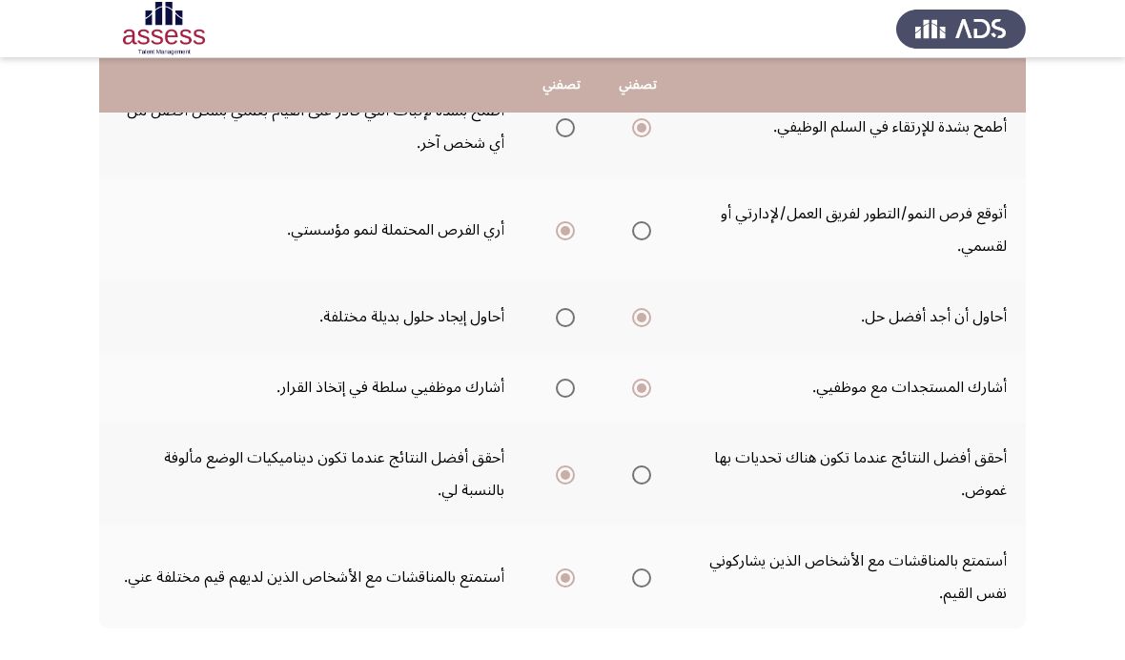
scroll to position [0, 0]
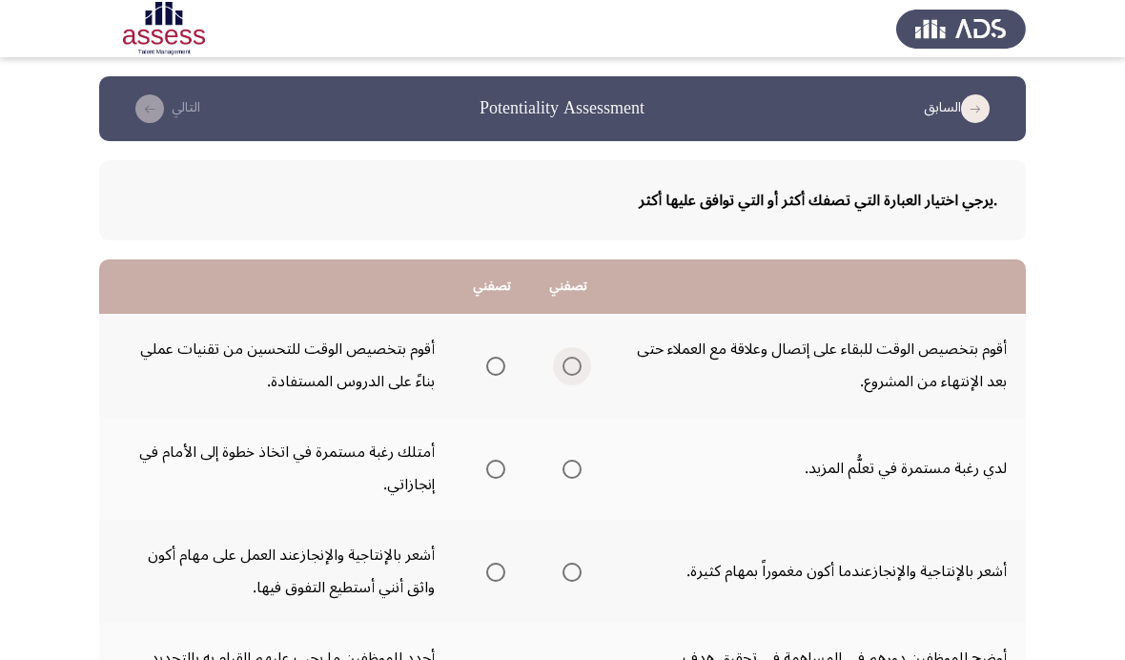
click at [555, 361] on label "Select an option" at bounding box center [568, 366] width 27 height 19
click at [563, 361] on input "Select an option" at bounding box center [572, 366] width 19 height 19
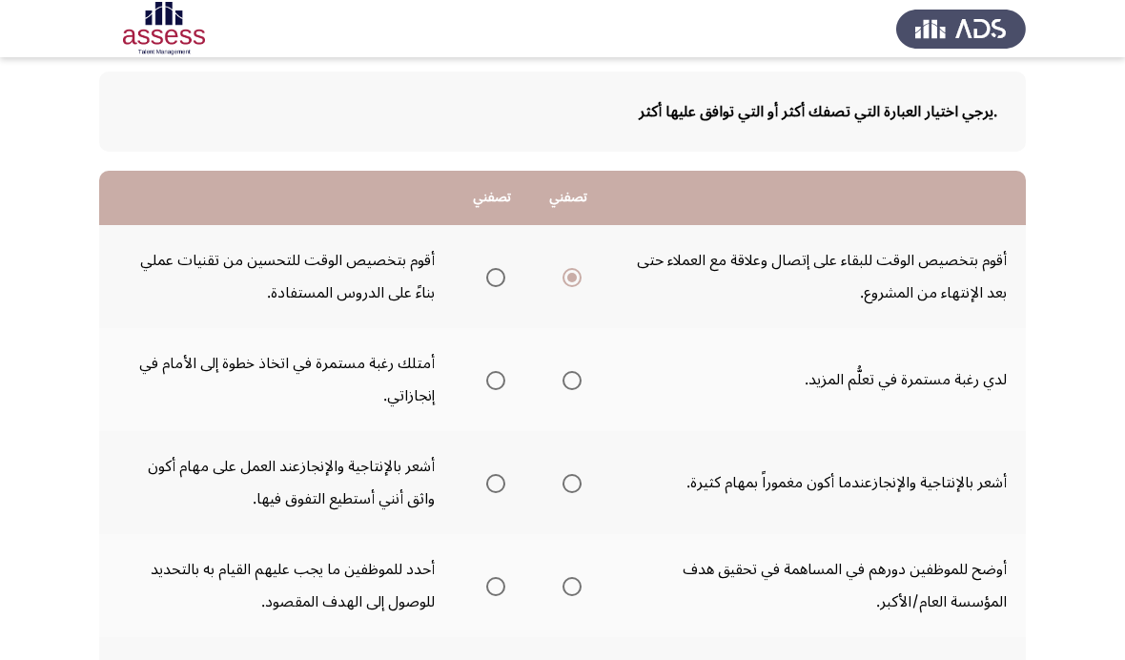
scroll to position [95, 0]
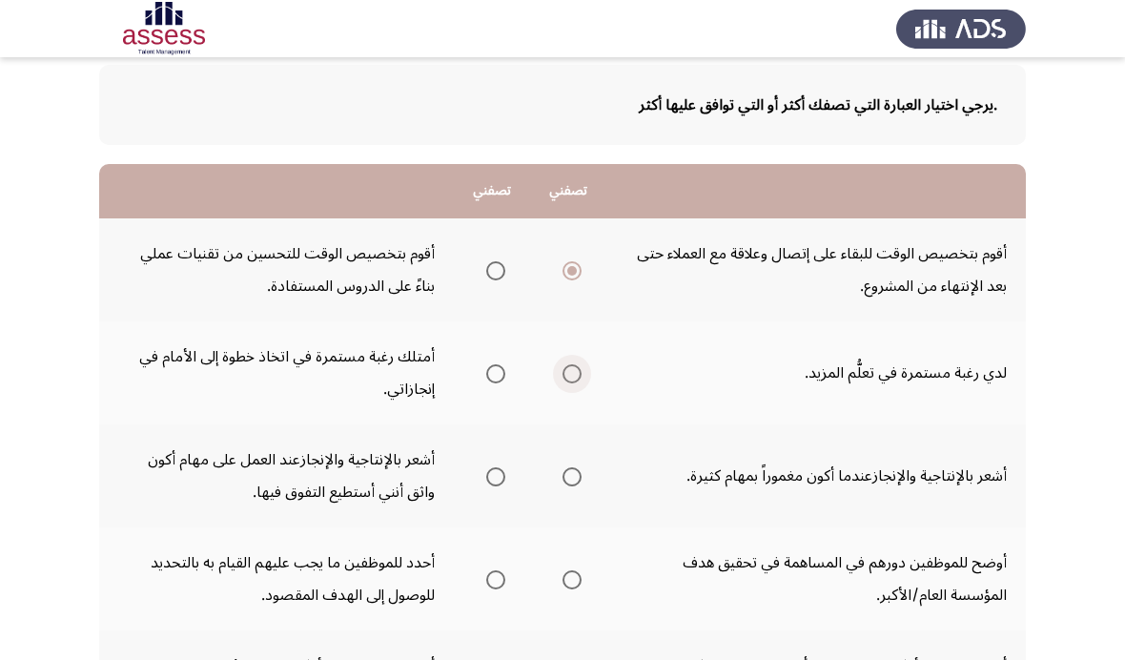
click at [563, 364] on span "Select an option" at bounding box center [572, 373] width 19 height 19
click at [563, 364] on input "Select an option" at bounding box center [572, 373] width 19 height 19
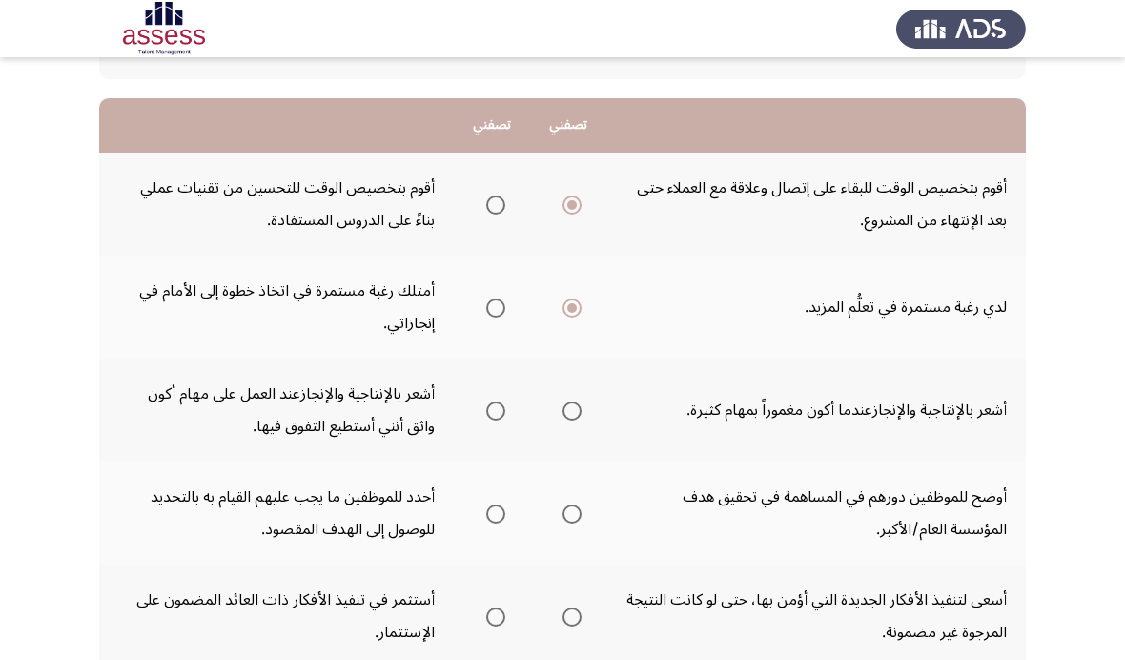
scroll to position [162, 0]
click at [563, 403] on span "Select an option" at bounding box center [572, 410] width 19 height 19
click at [563, 403] on input "Select an option" at bounding box center [572, 410] width 19 height 19
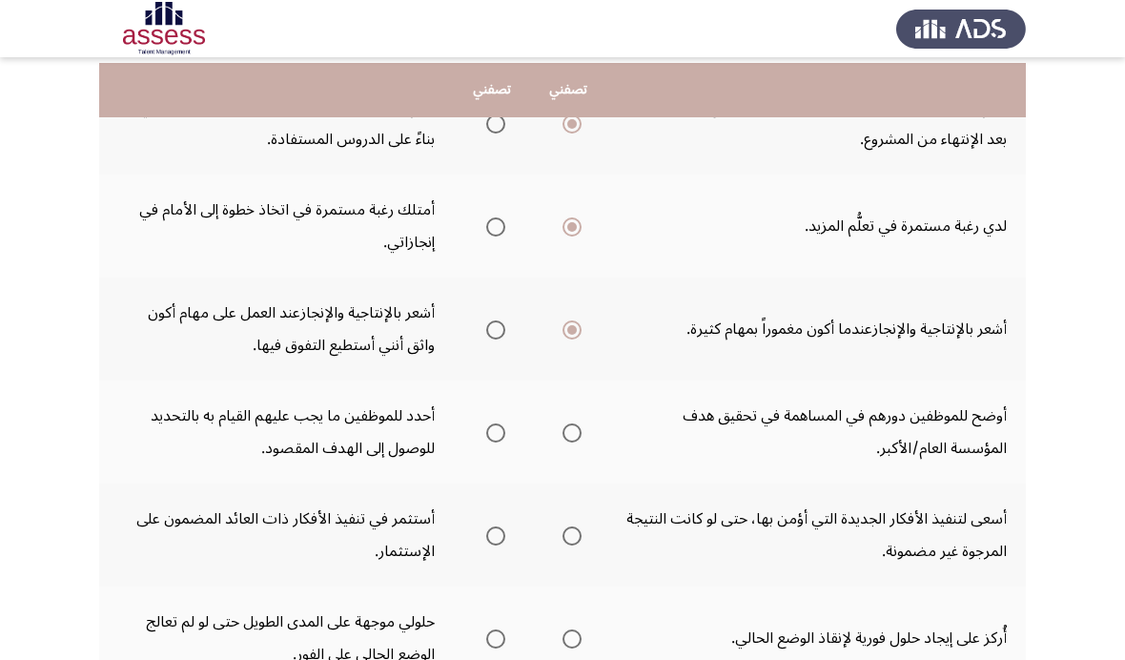
scroll to position [252, 0]
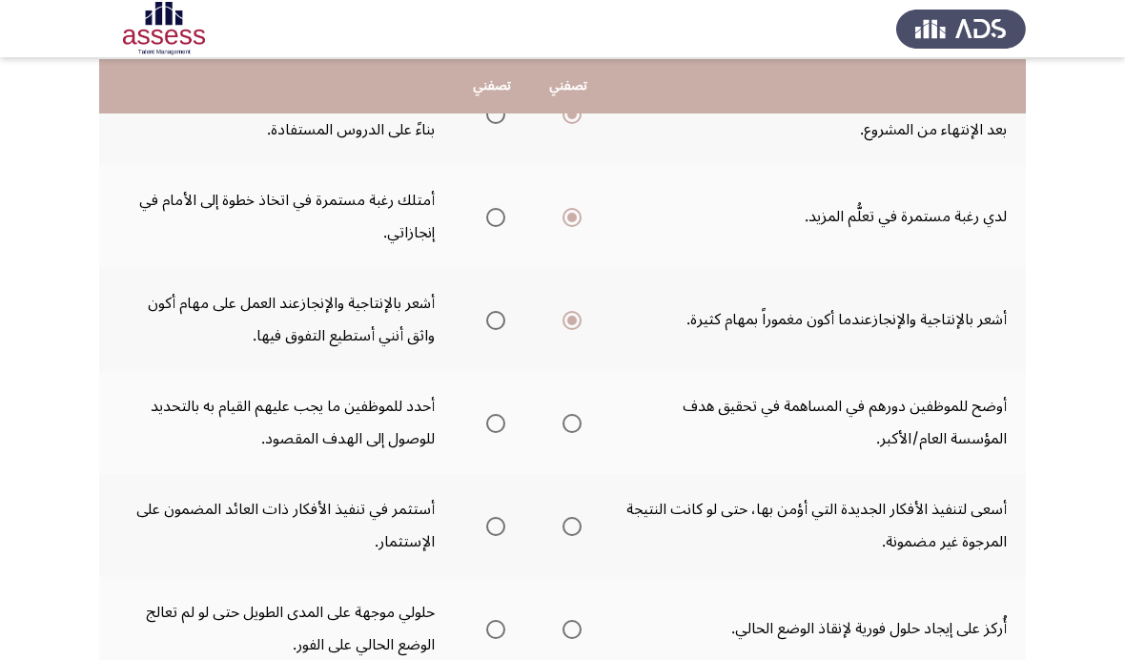
click at [563, 426] on span "Select an option" at bounding box center [572, 423] width 19 height 19
click at [563, 426] on input "Select an option" at bounding box center [572, 423] width 19 height 19
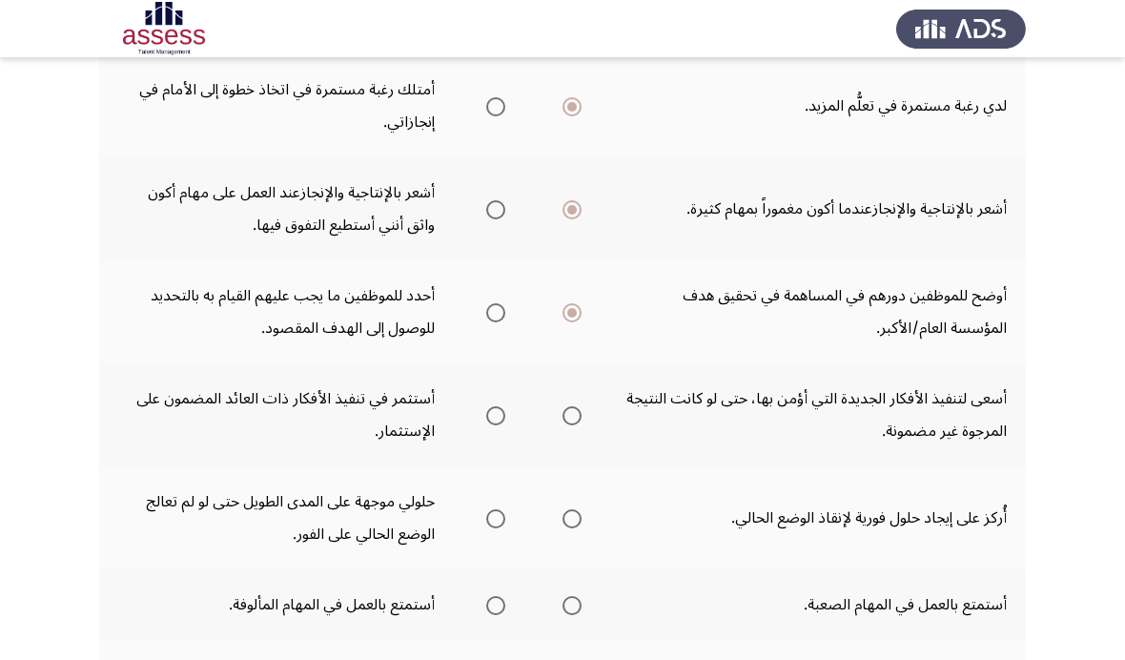
scroll to position [363, 0]
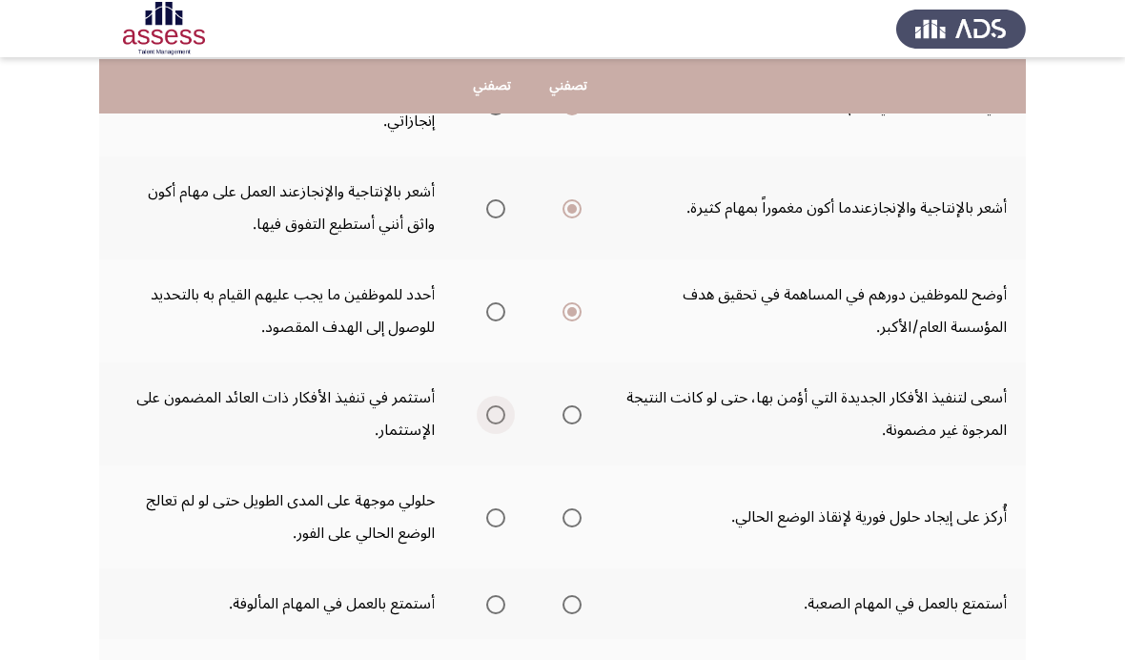
click at [486, 405] on span "Select an option" at bounding box center [495, 414] width 19 height 19
click at [486, 405] on input "Select an option" at bounding box center [495, 414] width 19 height 19
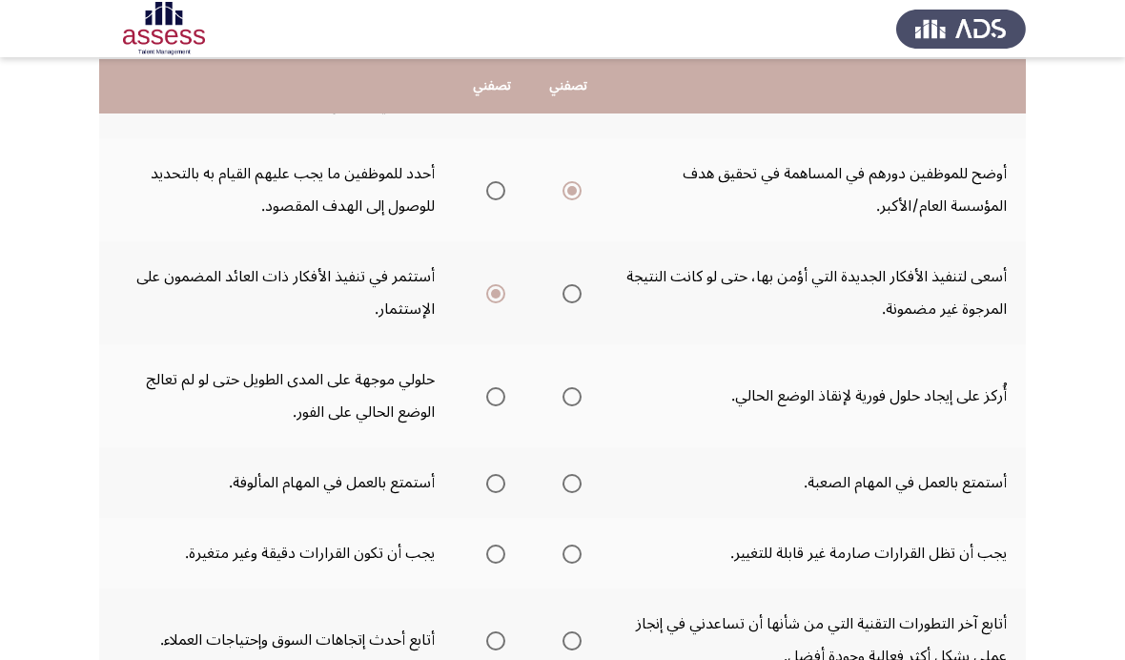
scroll to position [485, 0]
click at [563, 386] on span "Select an option" at bounding box center [572, 395] width 19 height 19
click at [563, 386] on input "Select an option" at bounding box center [572, 395] width 19 height 19
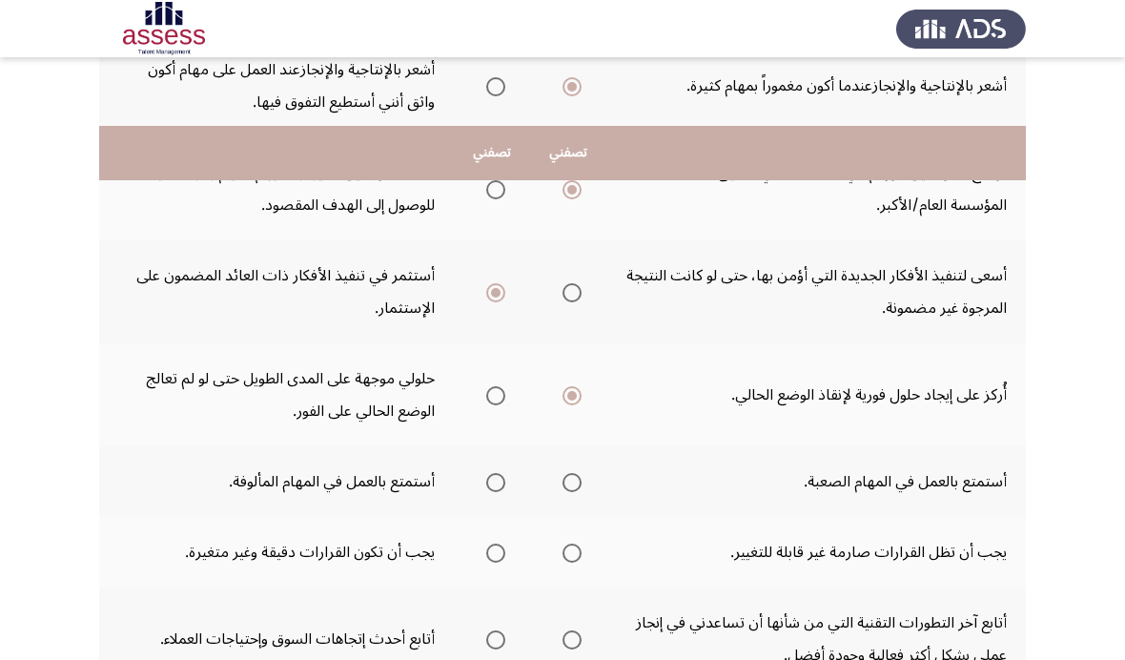
scroll to position [604, 0]
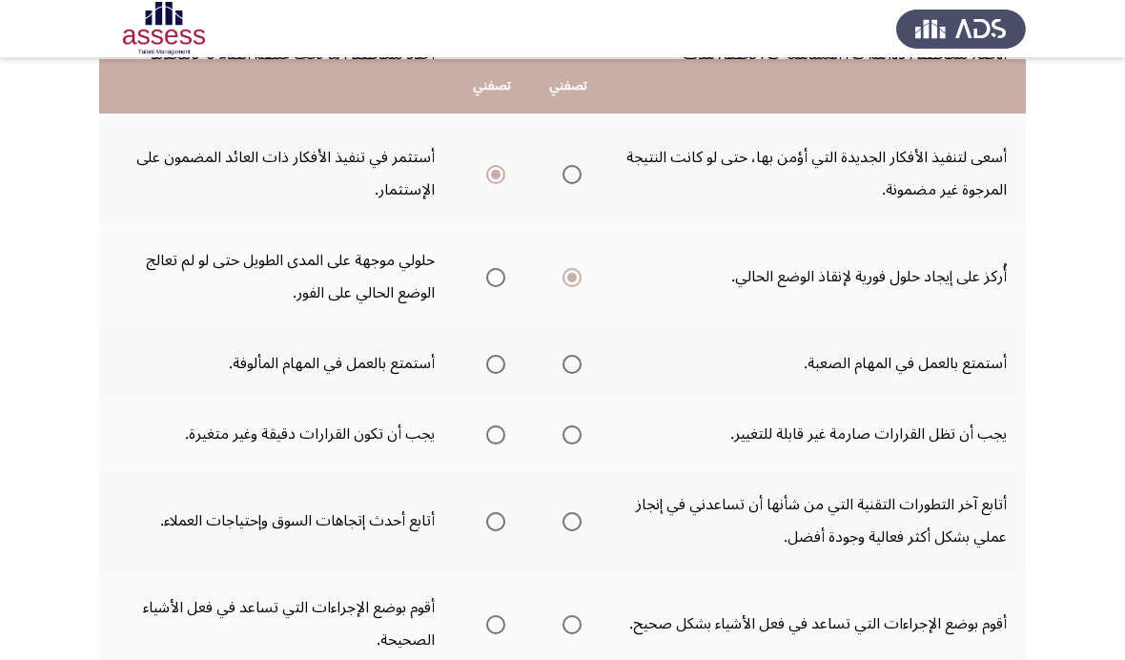
click at [555, 368] on label "Select an option" at bounding box center [568, 364] width 27 height 19
click at [563, 368] on input "Select an option" at bounding box center [572, 364] width 19 height 19
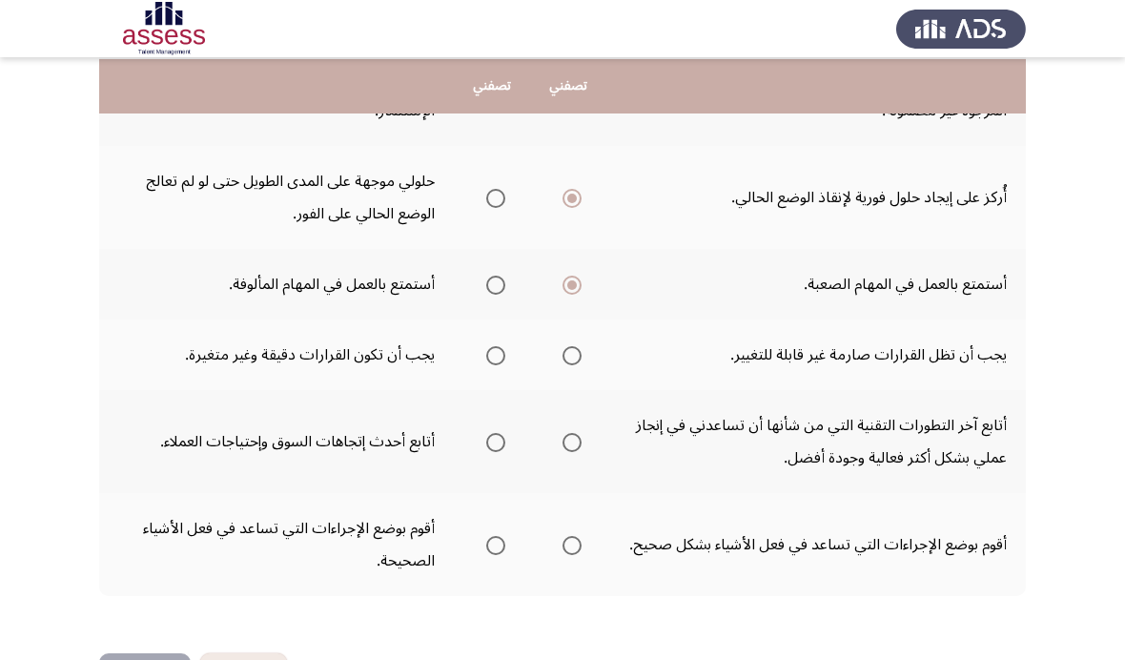
scroll to position [682, 0]
click at [486, 350] on span "Select an option" at bounding box center [495, 356] width 19 height 19
click at [486, 350] on input "Select an option" at bounding box center [495, 356] width 19 height 19
click at [486, 434] on span "Select an option" at bounding box center [495, 443] width 19 height 19
click at [486, 434] on input "Select an option" at bounding box center [495, 443] width 19 height 19
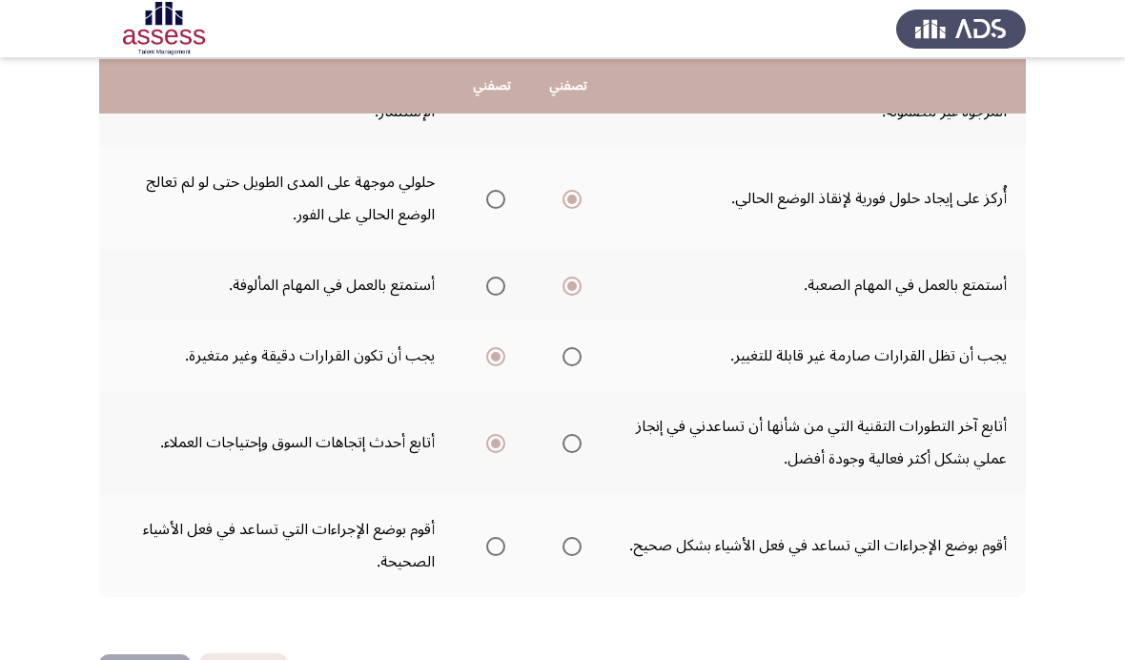
click at [563, 542] on span "Select an option" at bounding box center [572, 546] width 19 height 19
click at [563, 542] on input "Select an option" at bounding box center [572, 546] width 19 height 19
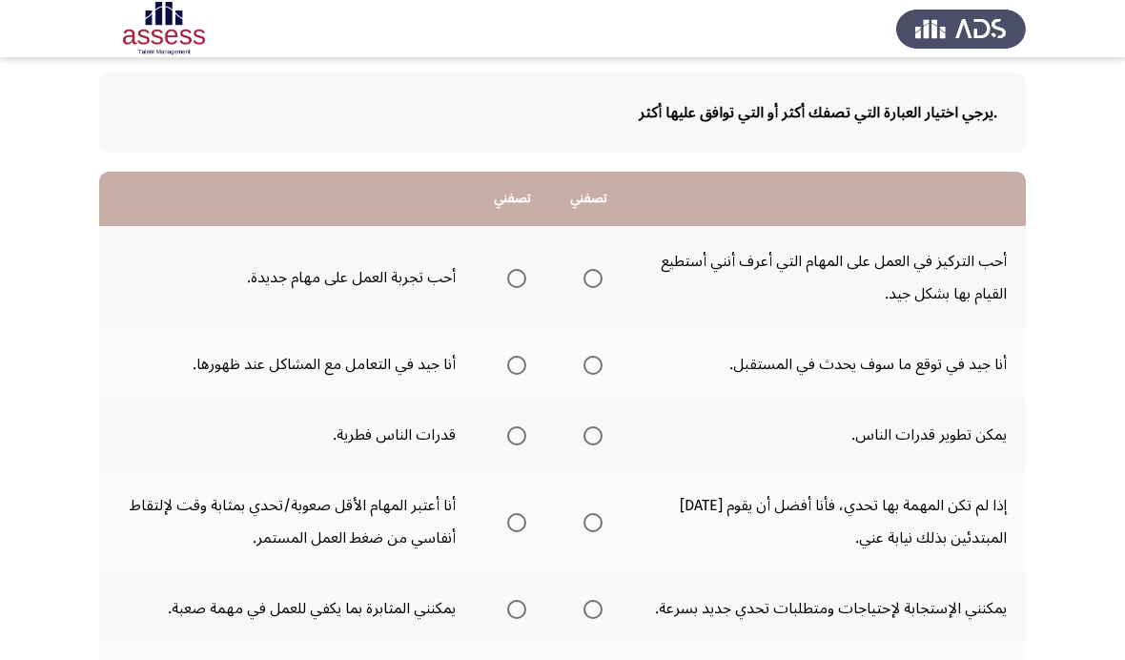
scroll to position [99, 0]
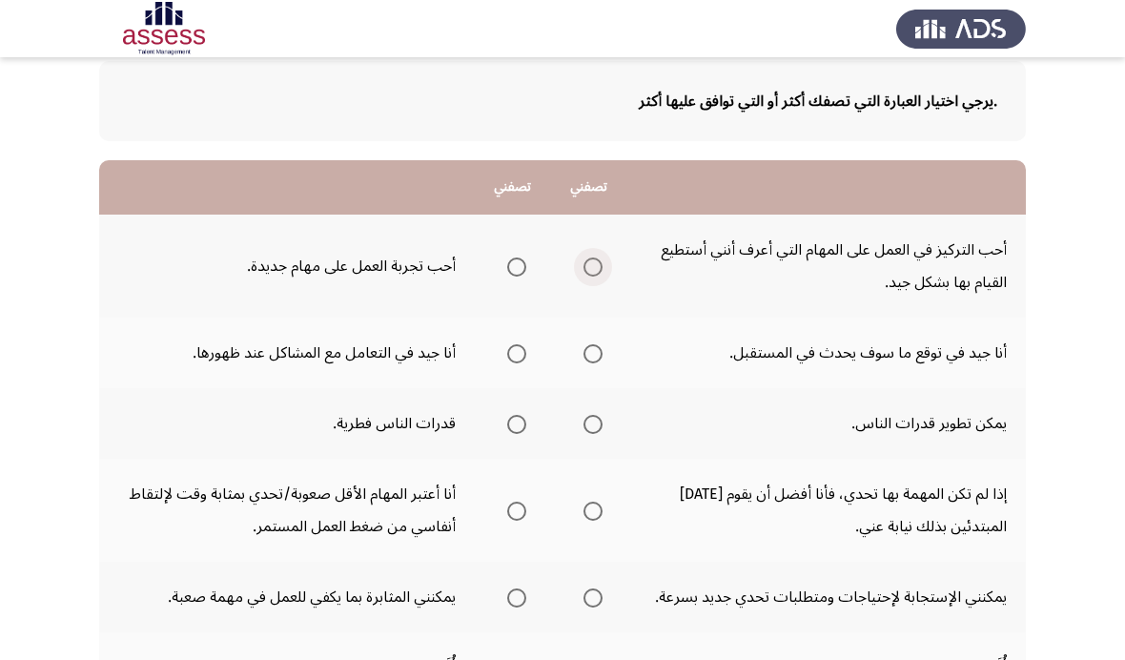
click at [584, 271] on span "Select an option" at bounding box center [593, 267] width 19 height 19
click at [584, 271] on input "Select an option" at bounding box center [593, 267] width 19 height 19
click at [576, 358] on label "Select an option" at bounding box center [589, 353] width 27 height 19
click at [584, 358] on input "Select an option" at bounding box center [593, 353] width 19 height 19
click at [480, 332] on th at bounding box center [513, 353] width 76 height 71
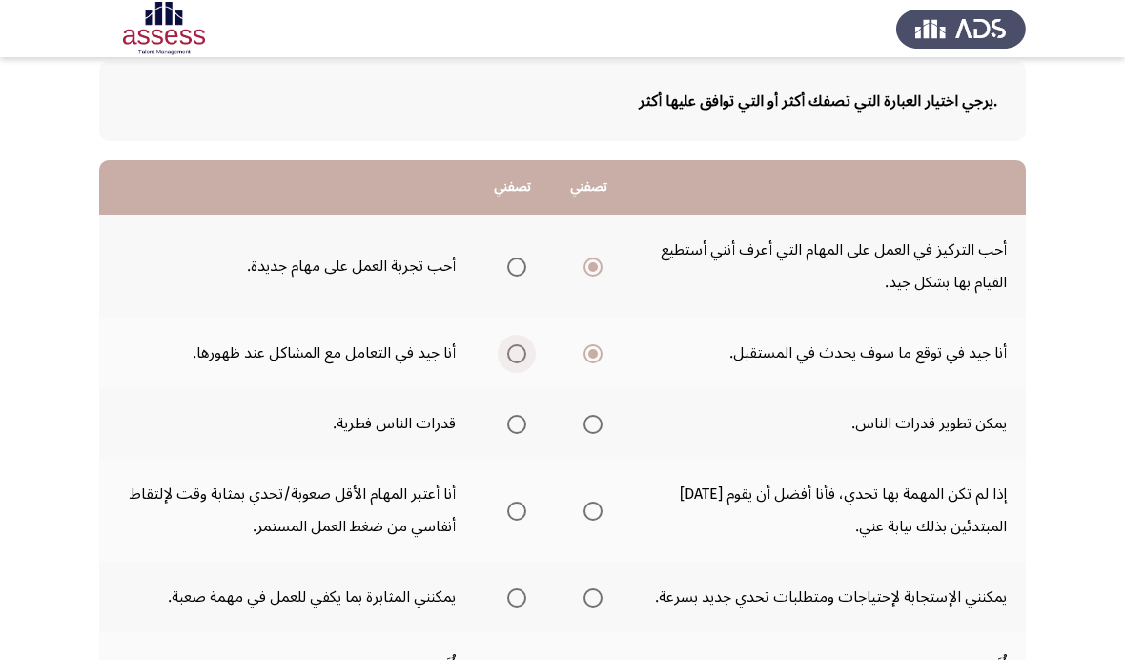
click at [507, 358] on span "Select an option" at bounding box center [516, 353] width 19 height 19
click at [507, 358] on input "Select an option" at bounding box center [516, 353] width 19 height 19
click at [576, 429] on label "Select an option" at bounding box center [589, 424] width 27 height 19
click at [584, 429] on input "Select an option" at bounding box center [593, 424] width 19 height 19
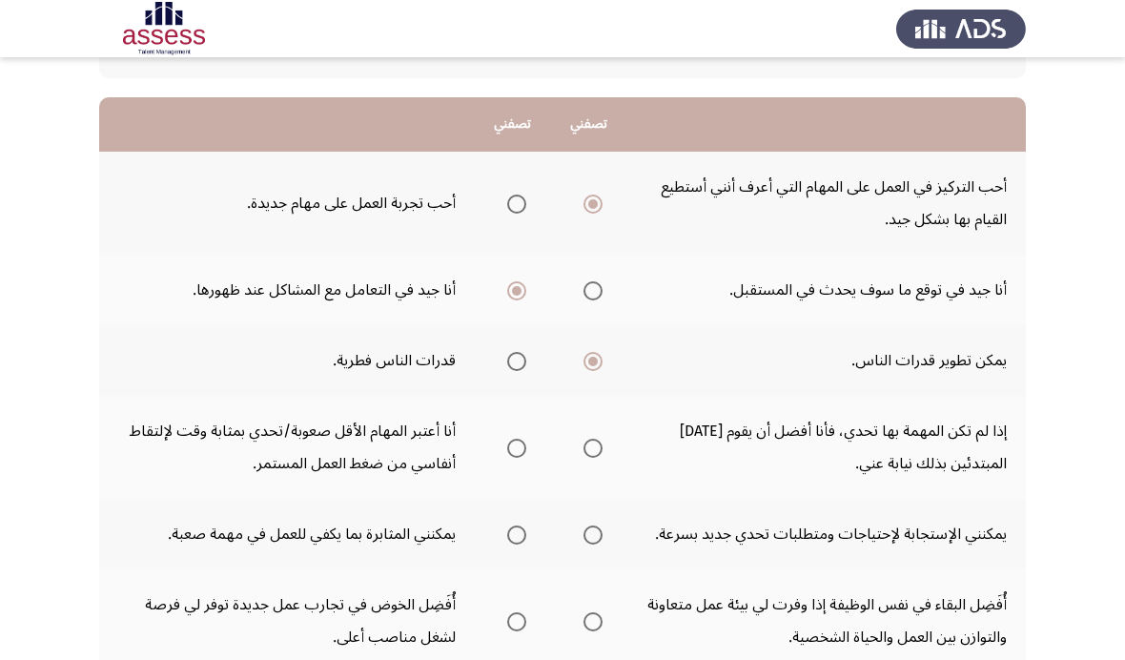
scroll to position [248, 0]
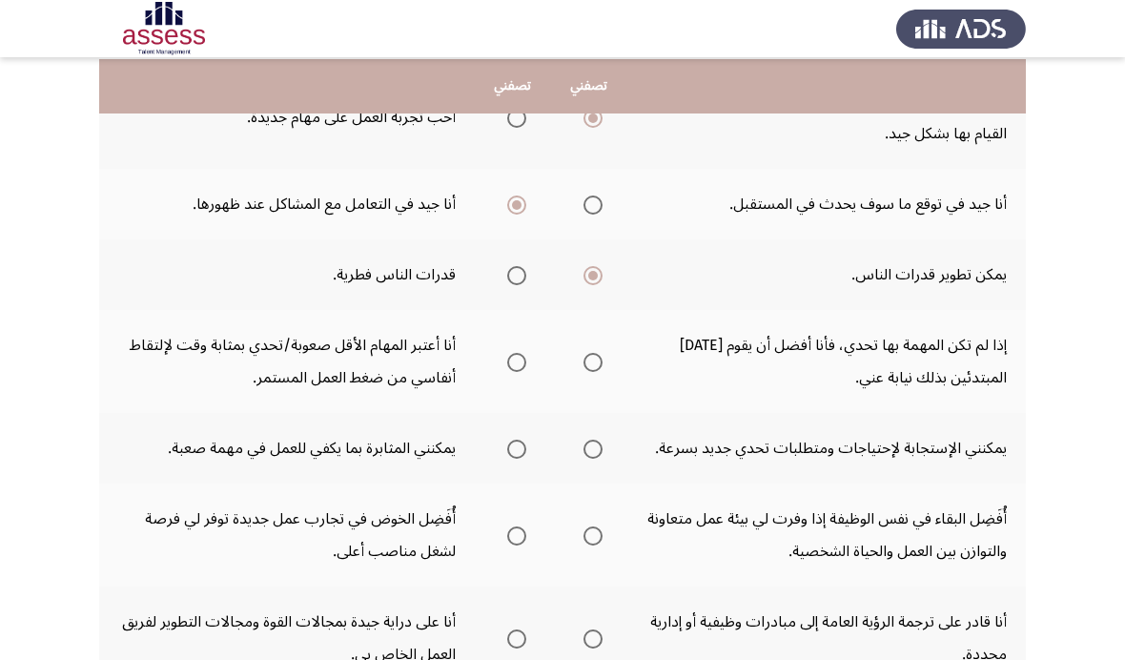
click at [576, 346] on mat-radio-group "Select an option" at bounding box center [589, 361] width 27 height 32
click at [584, 354] on span "Select an option" at bounding box center [593, 362] width 19 height 19
click at [584, 354] on input "Select an option" at bounding box center [593, 362] width 19 height 19
click at [584, 431] on th at bounding box center [589, 448] width 76 height 71
click at [584, 445] on span "Select an option" at bounding box center [593, 449] width 19 height 19
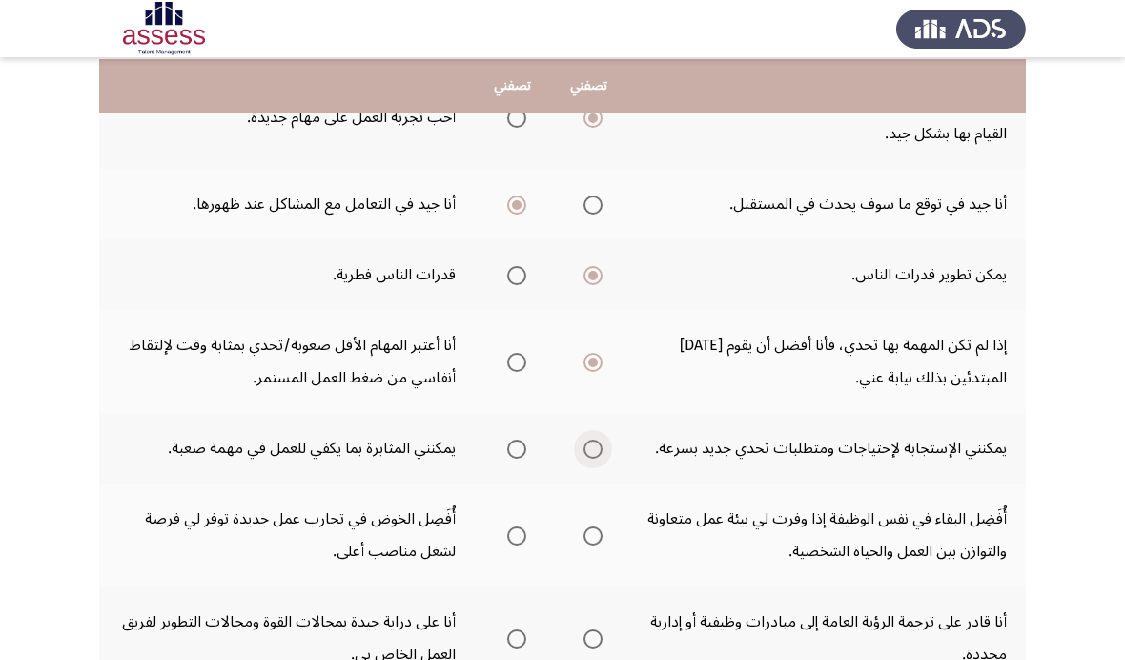
click at [584, 445] on input "Select an option" at bounding box center [593, 449] width 19 height 19
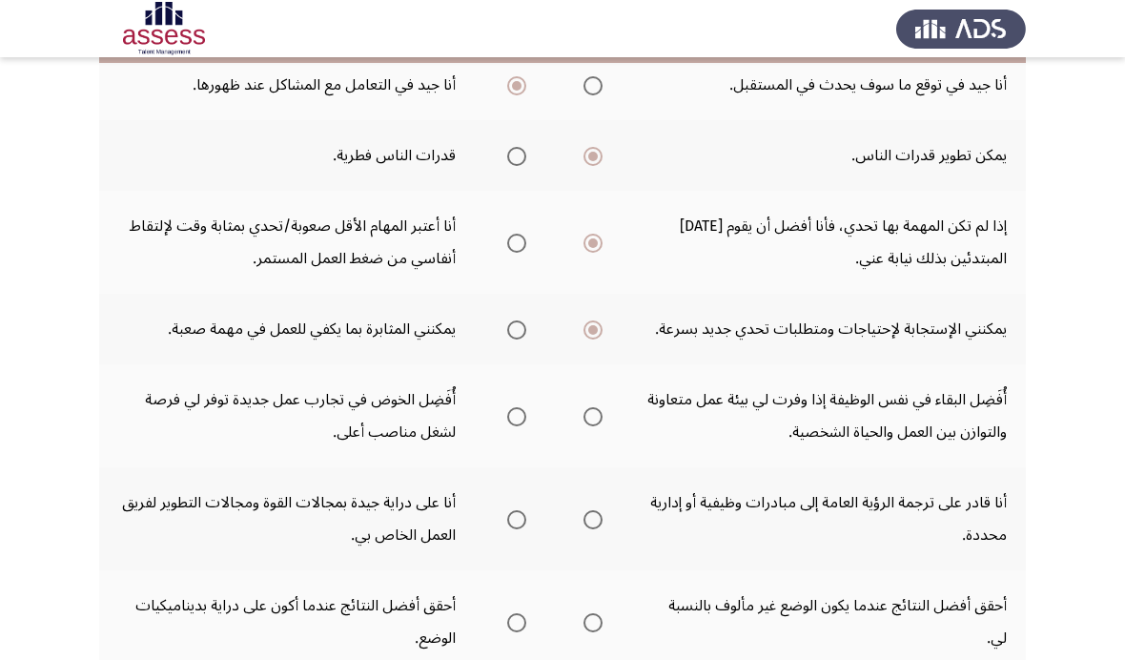
scroll to position [373, 0]
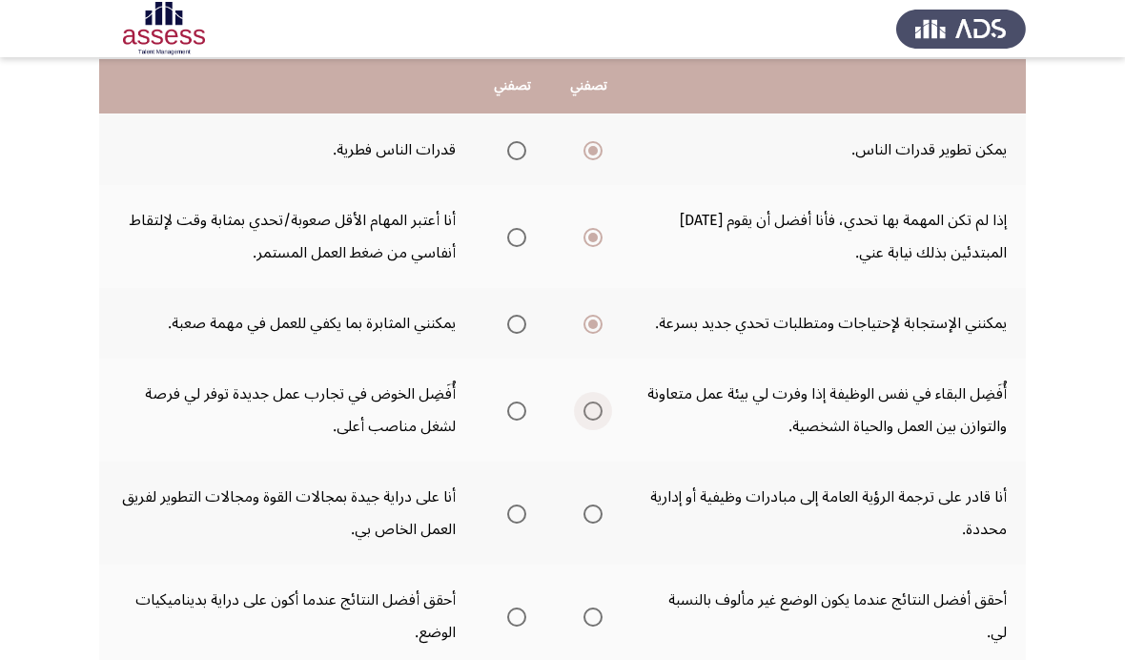
click at [584, 414] on span "Select an option" at bounding box center [593, 411] width 19 height 19
click at [584, 414] on input "Select an option" at bounding box center [593, 411] width 19 height 19
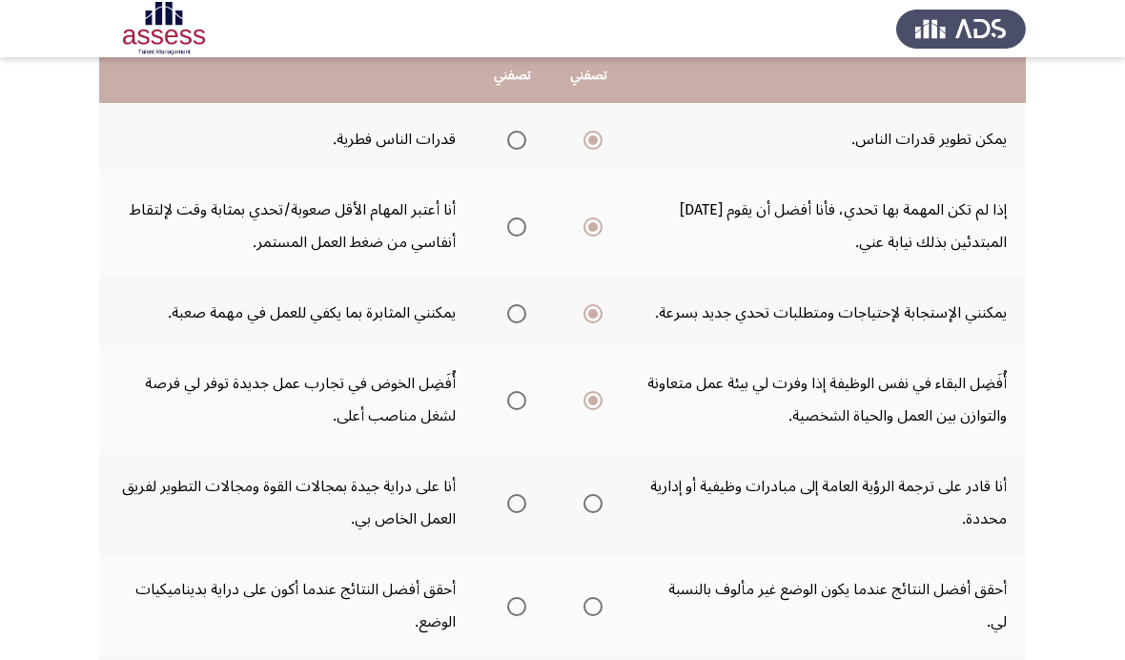
scroll to position [443, 0]
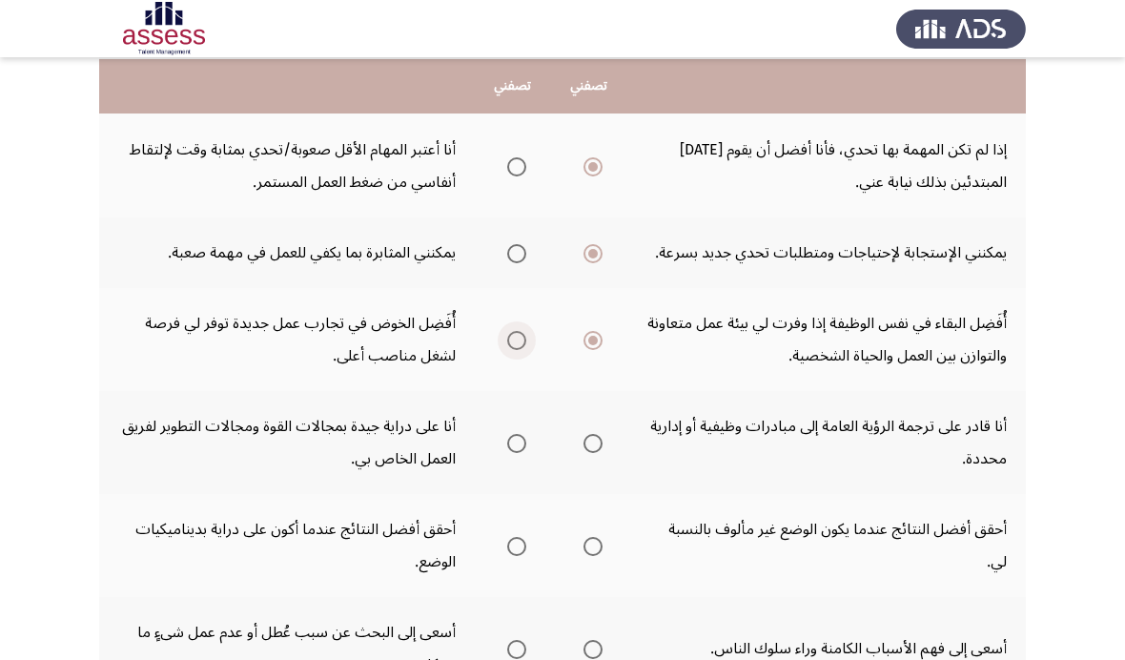
click at [507, 336] on span "Select an option" at bounding box center [516, 340] width 19 height 19
click at [507, 336] on input "Select an option" at bounding box center [516, 340] width 19 height 19
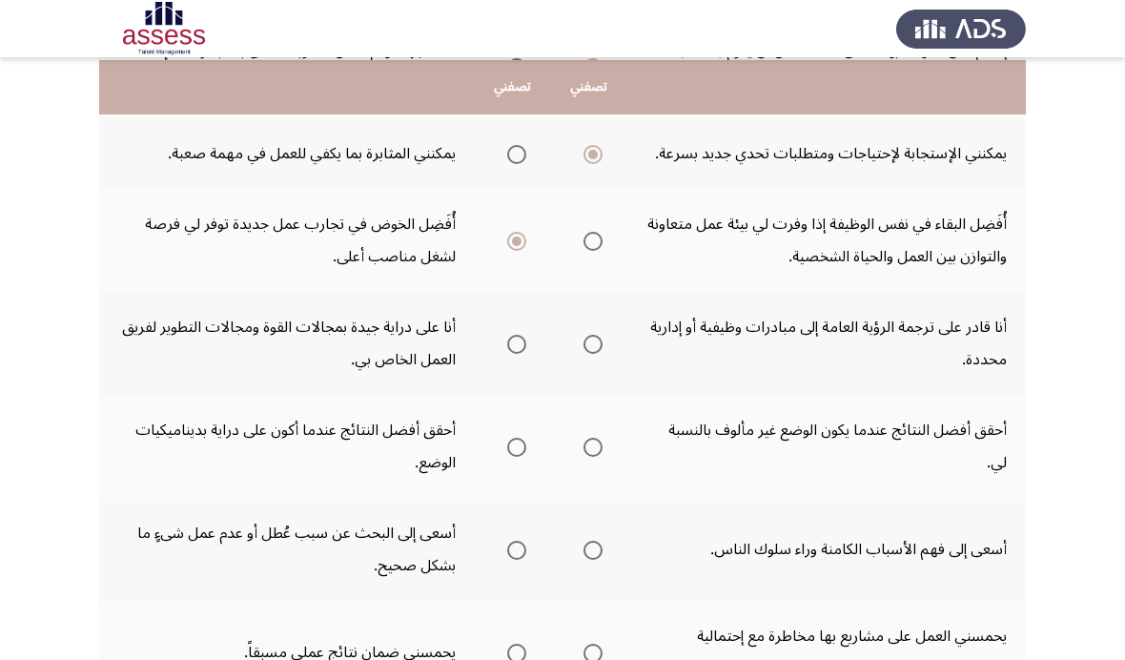
scroll to position [544, 0]
click at [584, 334] on span "Select an option" at bounding box center [593, 343] width 19 height 19
click at [584, 334] on input "Select an option" at bounding box center [593, 343] width 19 height 19
click at [500, 443] on label "Select an option" at bounding box center [513, 446] width 27 height 19
click at [507, 443] on input "Select an option" at bounding box center [516, 446] width 19 height 19
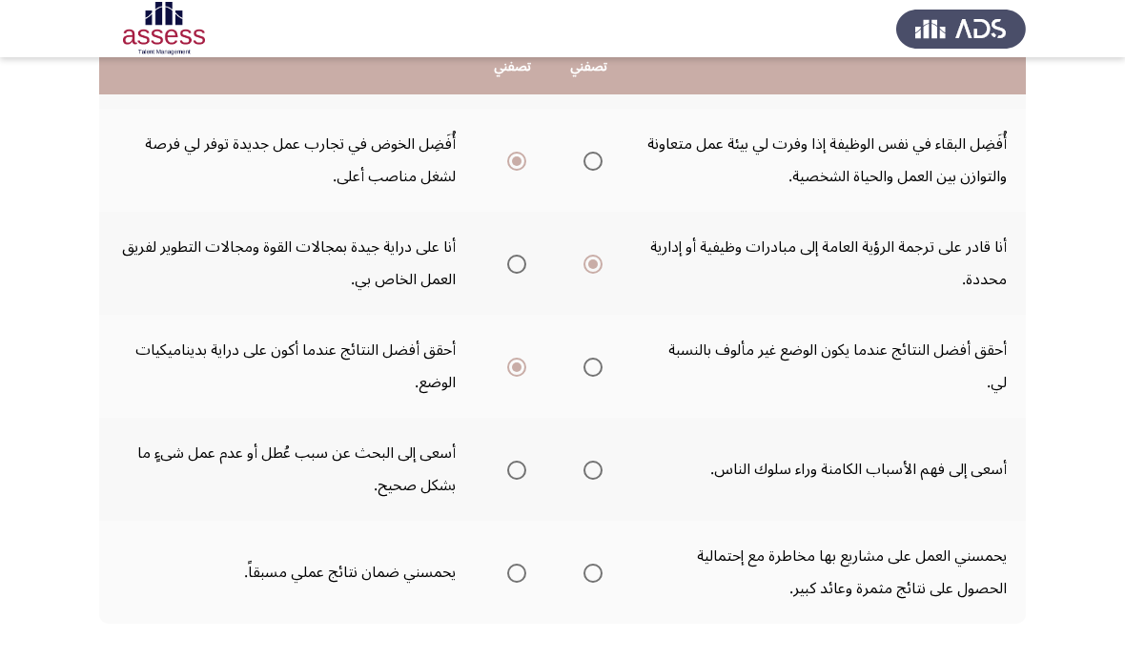
scroll to position [643, 0]
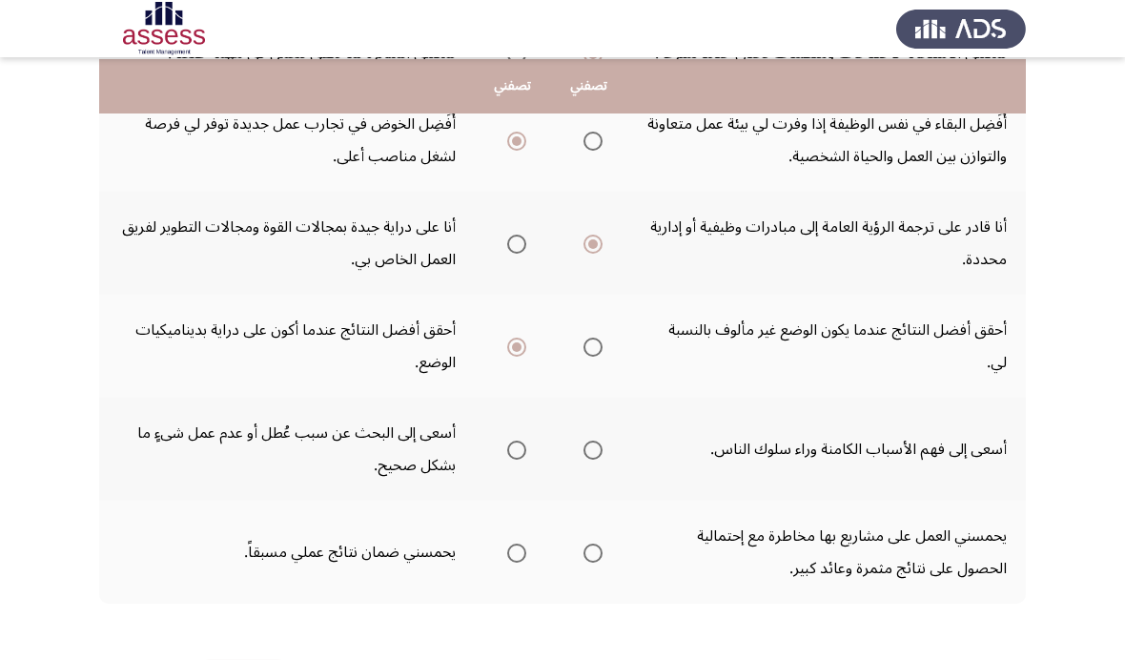
click at [507, 441] on span "Select an option" at bounding box center [516, 450] width 19 height 19
click at [507, 441] on input "Select an option" at bounding box center [516, 450] width 19 height 19
click at [507, 544] on span "Select an option" at bounding box center [516, 553] width 19 height 19
click at [507, 544] on input "Select an option" at bounding box center [516, 553] width 19 height 19
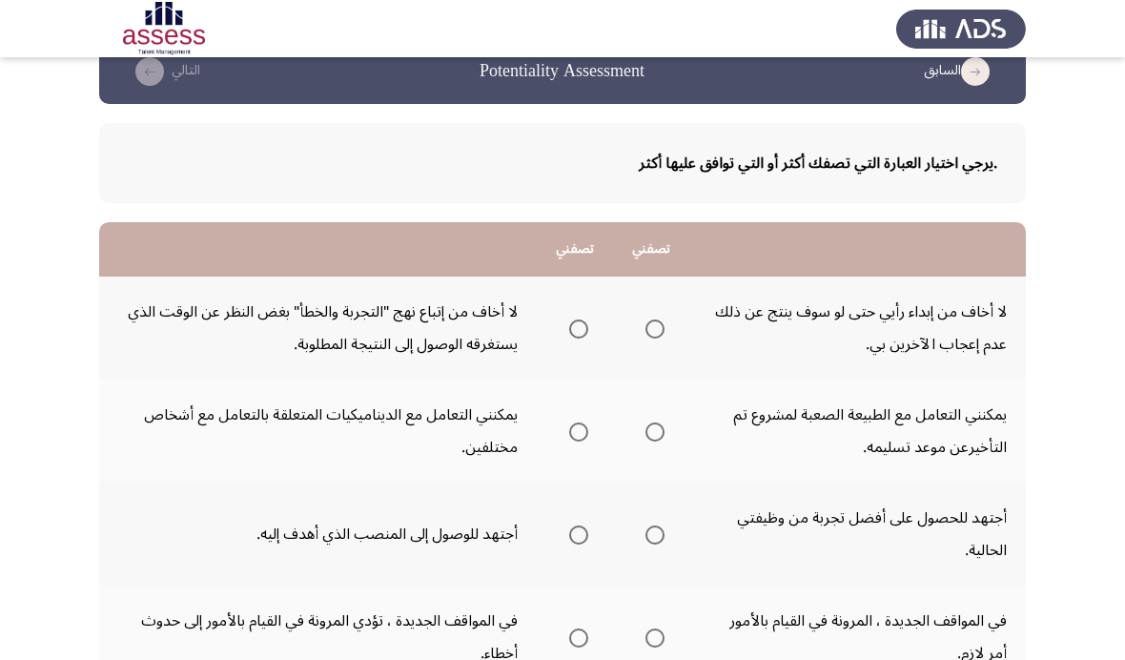
scroll to position [38, 0]
click at [577, 307] on th at bounding box center [575, 327] width 76 height 103
click at [562, 319] on label "Select an option" at bounding box center [575, 328] width 27 height 19
click at [569, 319] on input "Select an option" at bounding box center [578, 328] width 19 height 19
click at [651, 432] on span "Select an option" at bounding box center [655, 431] width 19 height 19
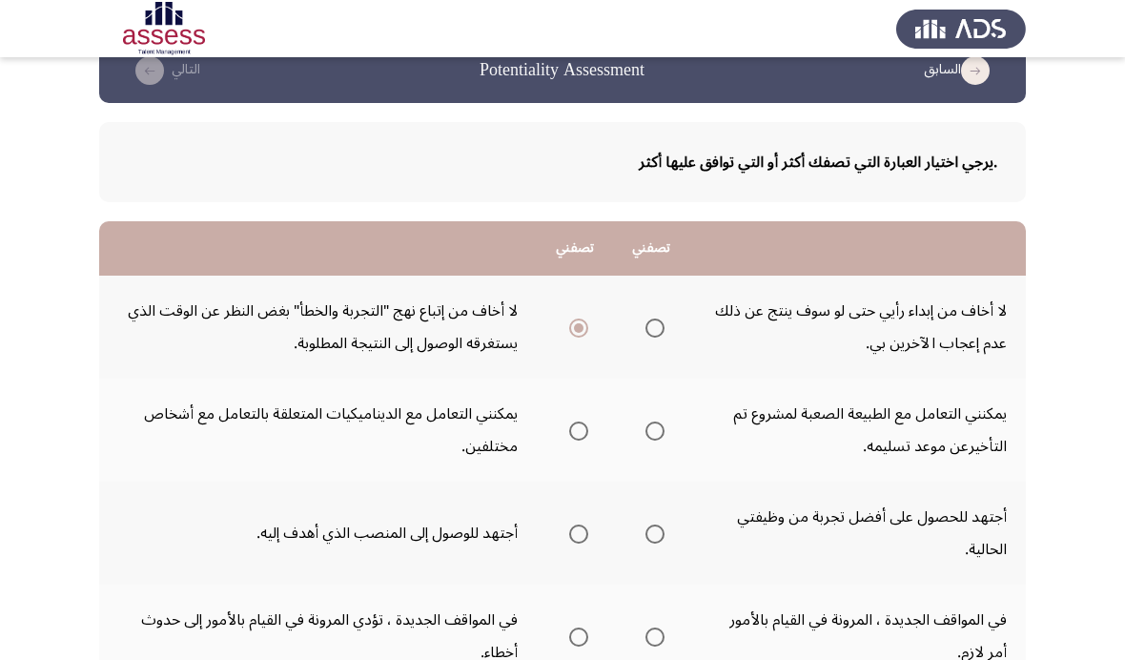
click at [651, 432] on input "Select an option" at bounding box center [655, 431] width 19 height 19
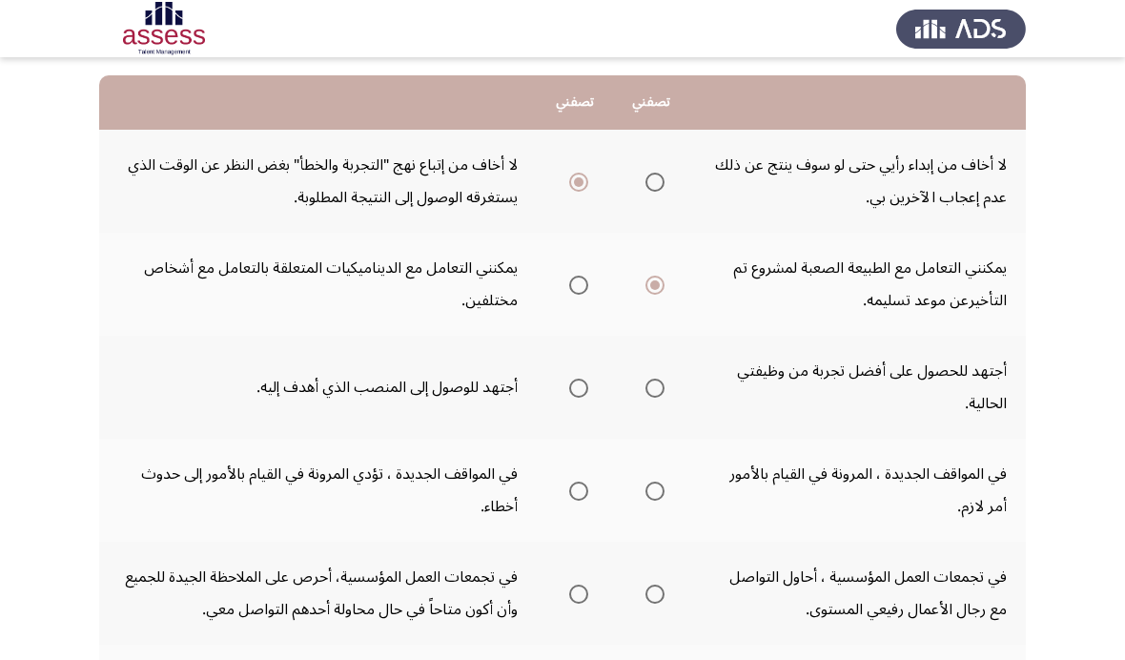
scroll to position [187, 0]
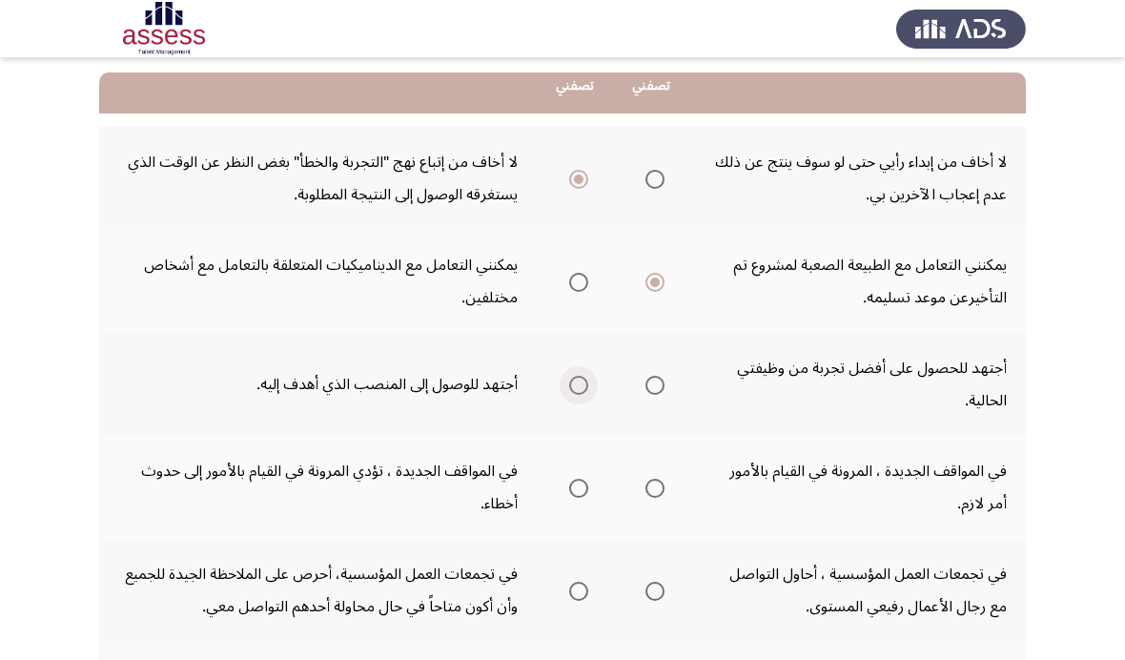
click at [569, 389] on span "Select an option" at bounding box center [578, 385] width 19 height 19
click at [569, 389] on input "Select an option" at bounding box center [578, 385] width 19 height 19
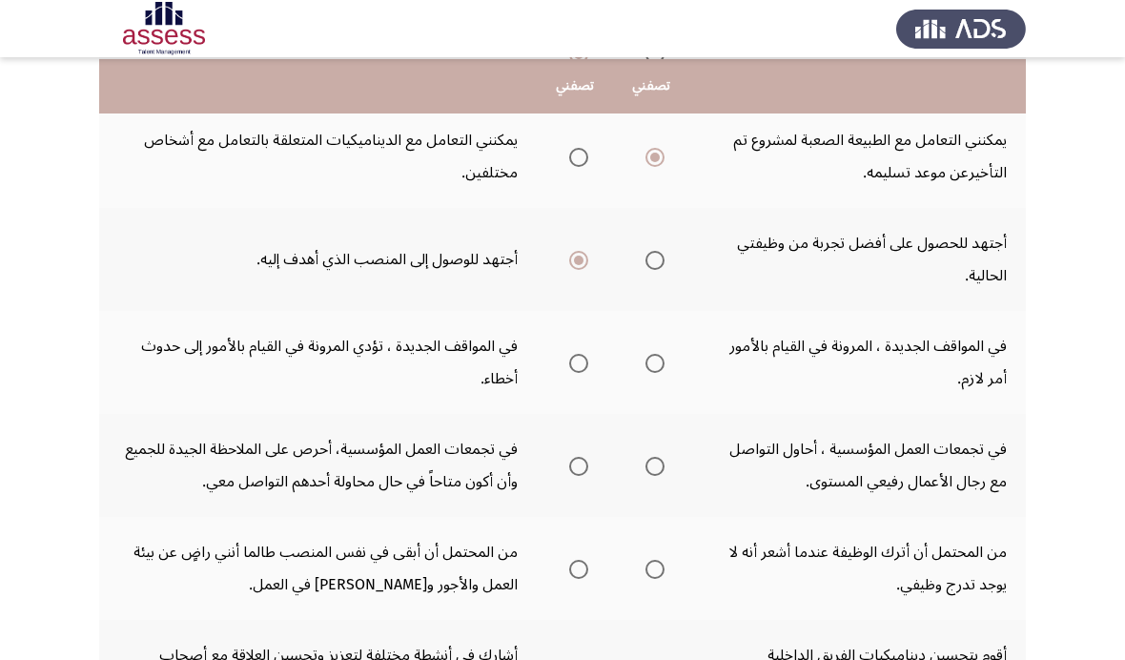
scroll to position [313, 0]
click at [652, 353] on span "Select an option" at bounding box center [655, 362] width 19 height 19
click at [652, 353] on input "Select an option" at bounding box center [655, 362] width 19 height 19
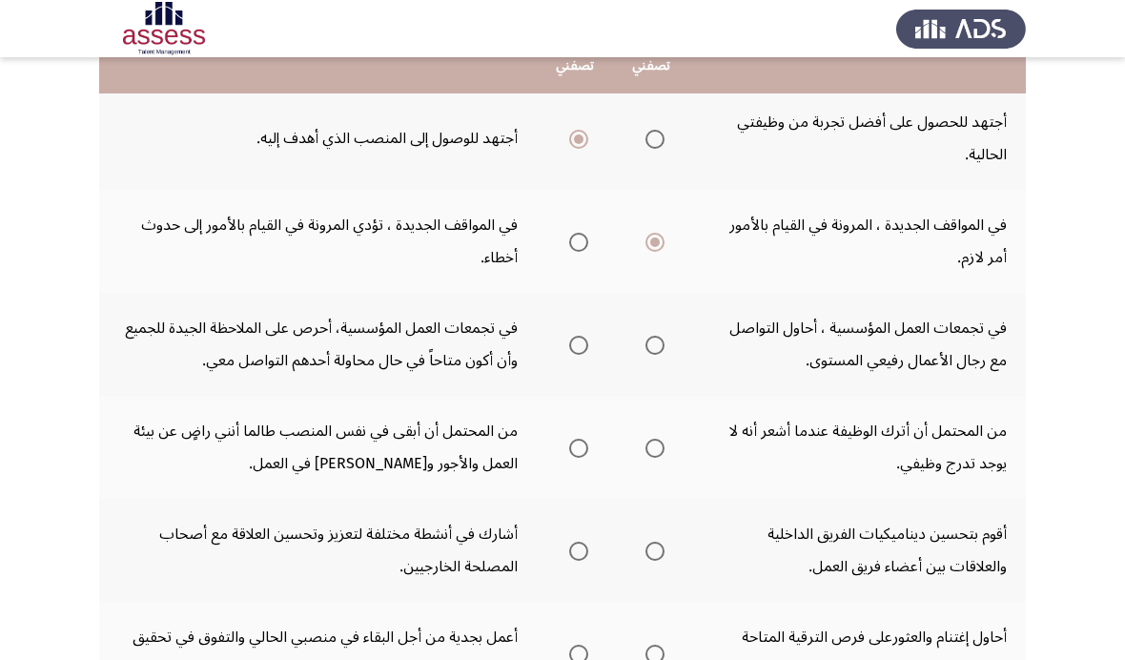
scroll to position [439, 0]
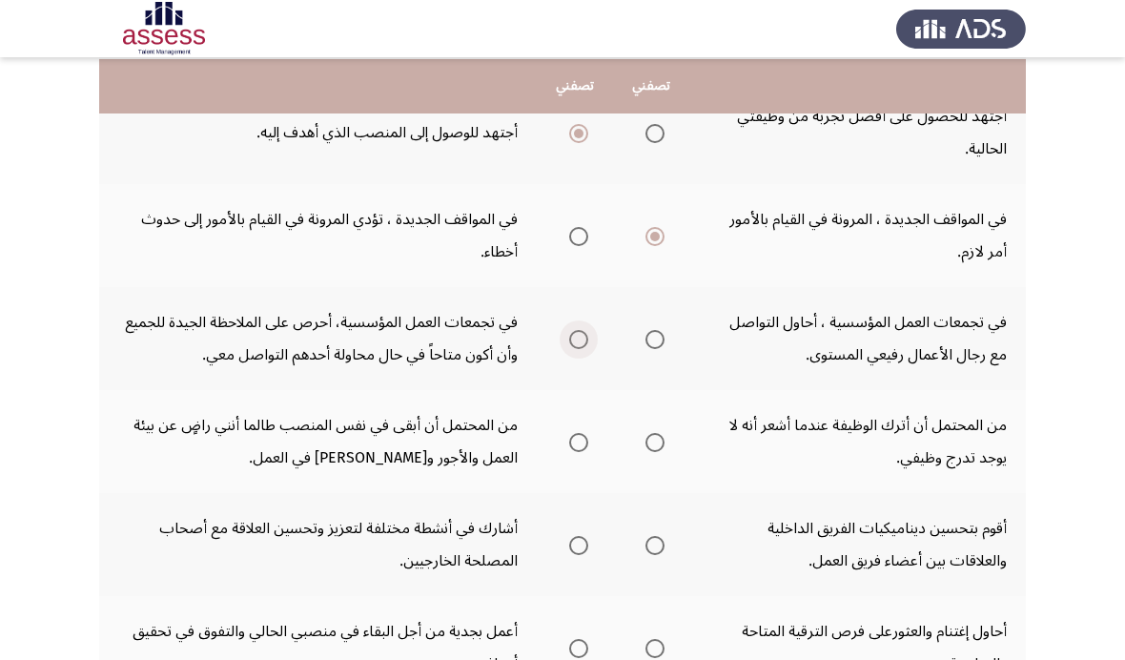
click at [569, 335] on span "Select an option" at bounding box center [578, 339] width 19 height 19
click at [569, 335] on input "Select an option" at bounding box center [578, 339] width 19 height 19
click at [674, 449] on th at bounding box center [651, 441] width 76 height 103
click at [649, 433] on span "Select an option" at bounding box center [655, 442] width 19 height 19
click at [649, 433] on input "Select an option" at bounding box center [655, 442] width 19 height 19
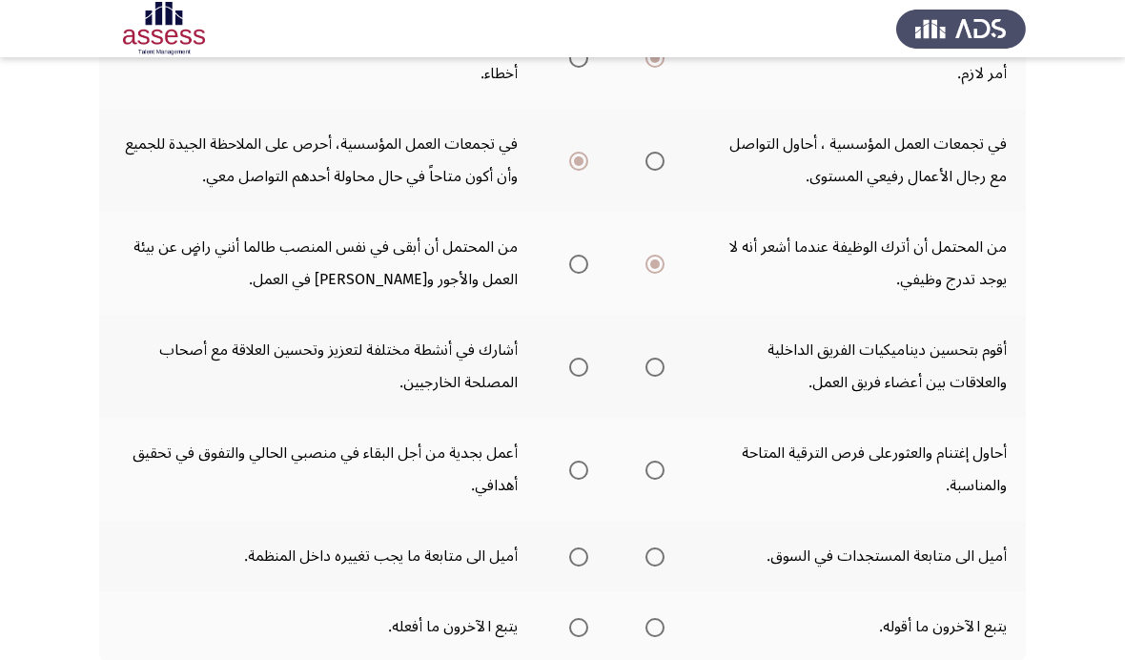
scroll to position [637, 0]
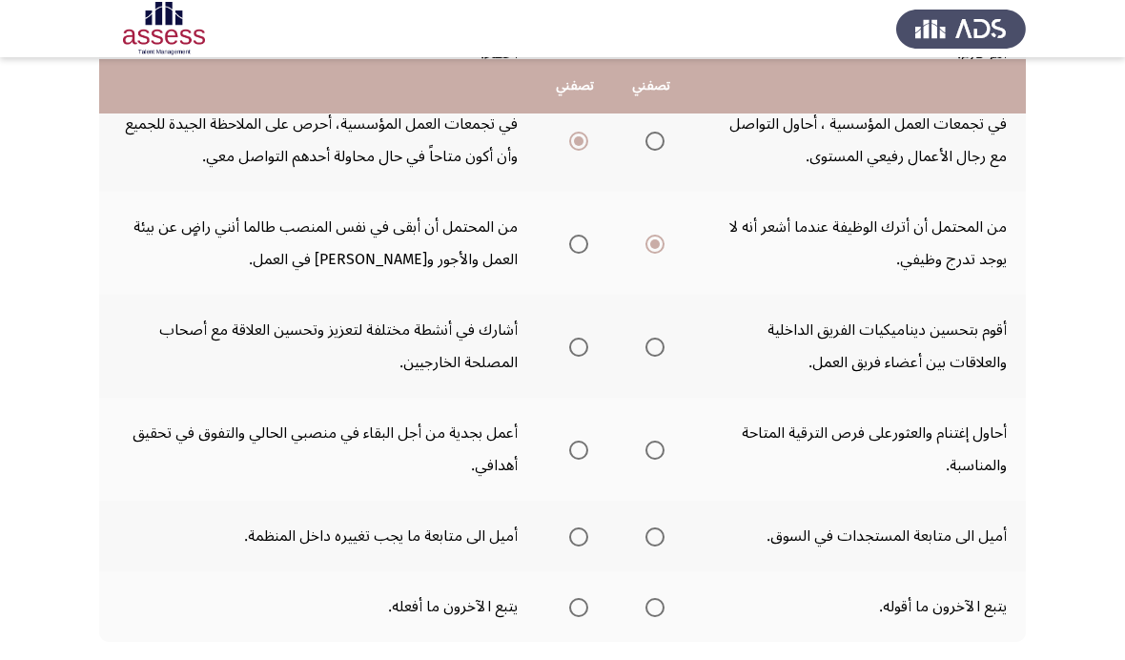
click at [642, 347] on label "Select an option" at bounding box center [651, 347] width 27 height 19
click at [646, 347] on input "Select an option" at bounding box center [655, 347] width 19 height 19
click at [646, 454] on span "Select an option" at bounding box center [655, 450] width 19 height 19
click at [646, 454] on input "Select an option" at bounding box center [655, 450] width 19 height 19
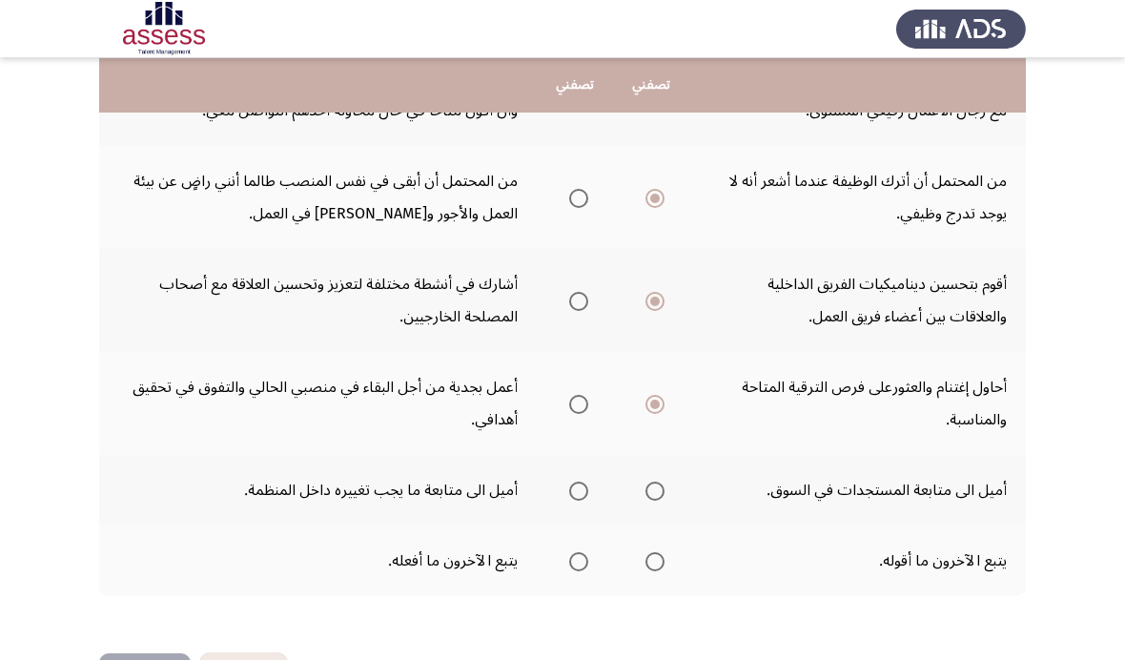
scroll to position [682, 0]
click at [641, 489] on label "Select an option" at bounding box center [651, 492] width 27 height 19
click at [646, 489] on input "Select an option" at bounding box center [655, 492] width 19 height 19
click at [574, 568] on span "Select an option" at bounding box center [578, 562] width 19 height 19
click at [574, 568] on input "Select an option" at bounding box center [578, 562] width 19 height 19
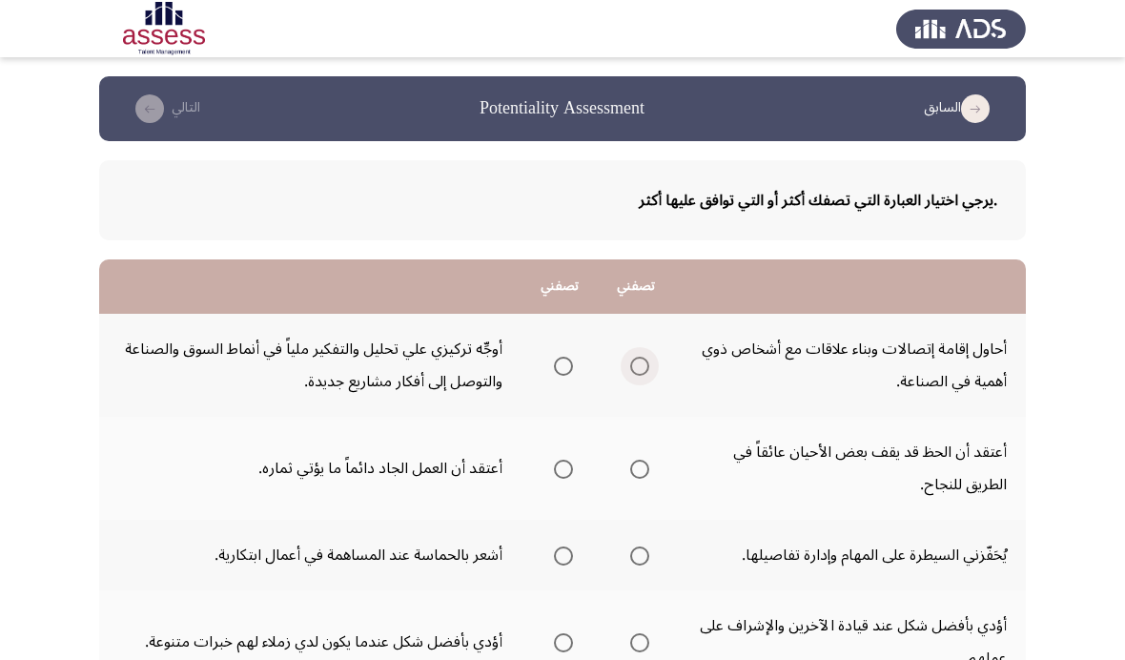
click at [639, 357] on span "Select an option" at bounding box center [639, 366] width 19 height 19
click at [639, 357] on input "Select an option" at bounding box center [639, 366] width 19 height 19
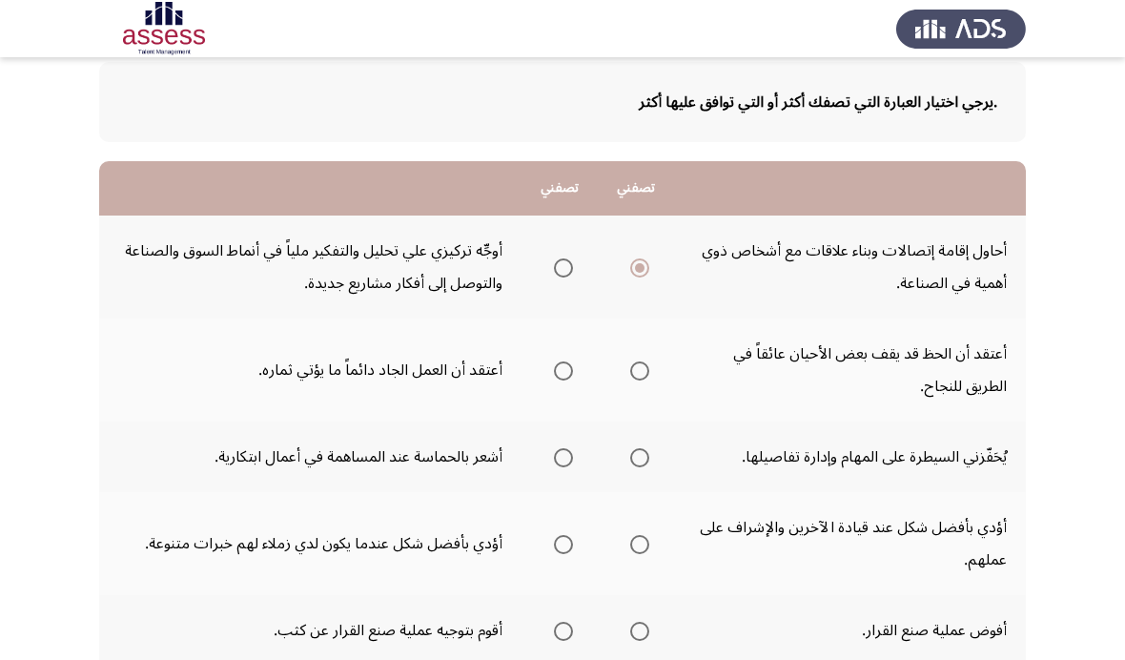
scroll to position [105, 0]
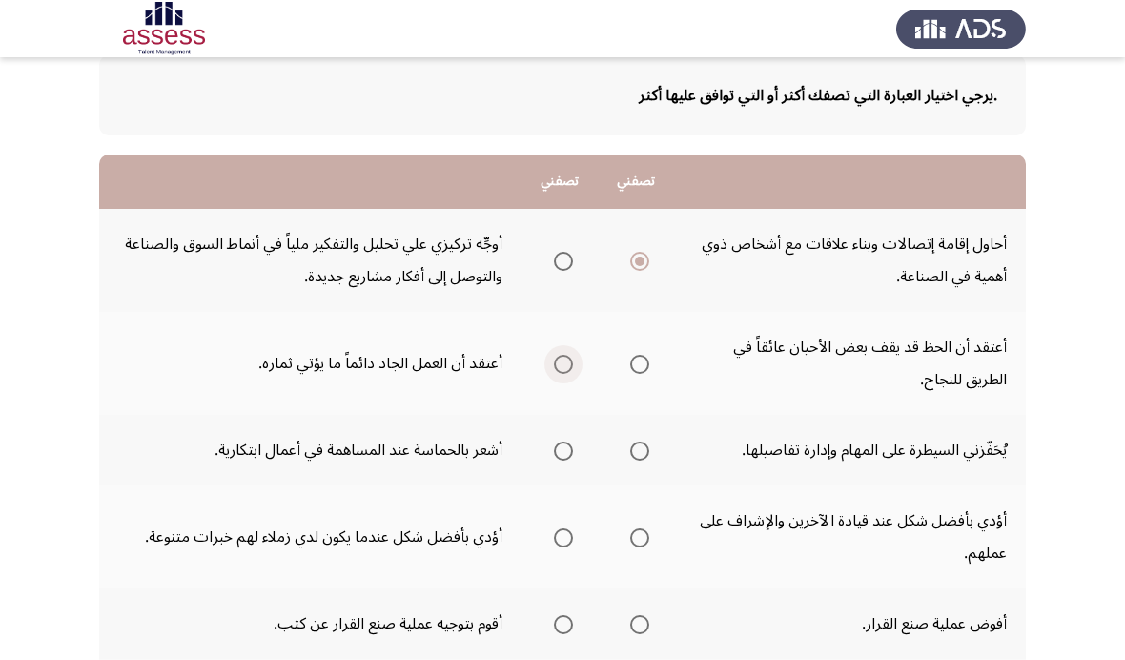
click at [546, 356] on label "Select an option" at bounding box center [559, 364] width 27 height 19
click at [554, 356] on input "Select an option" at bounding box center [563, 364] width 19 height 19
click at [554, 260] on span "Select an option" at bounding box center [563, 261] width 19 height 19
click at [554, 260] on input "Select an option" at bounding box center [563, 261] width 19 height 19
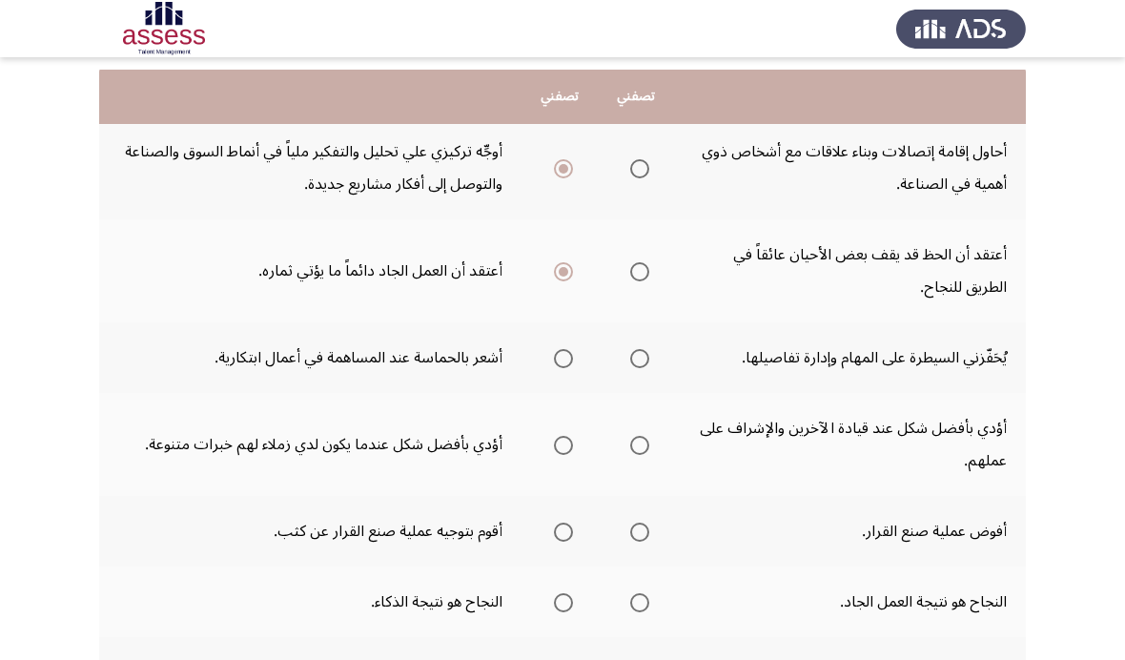
scroll to position [228, 0]
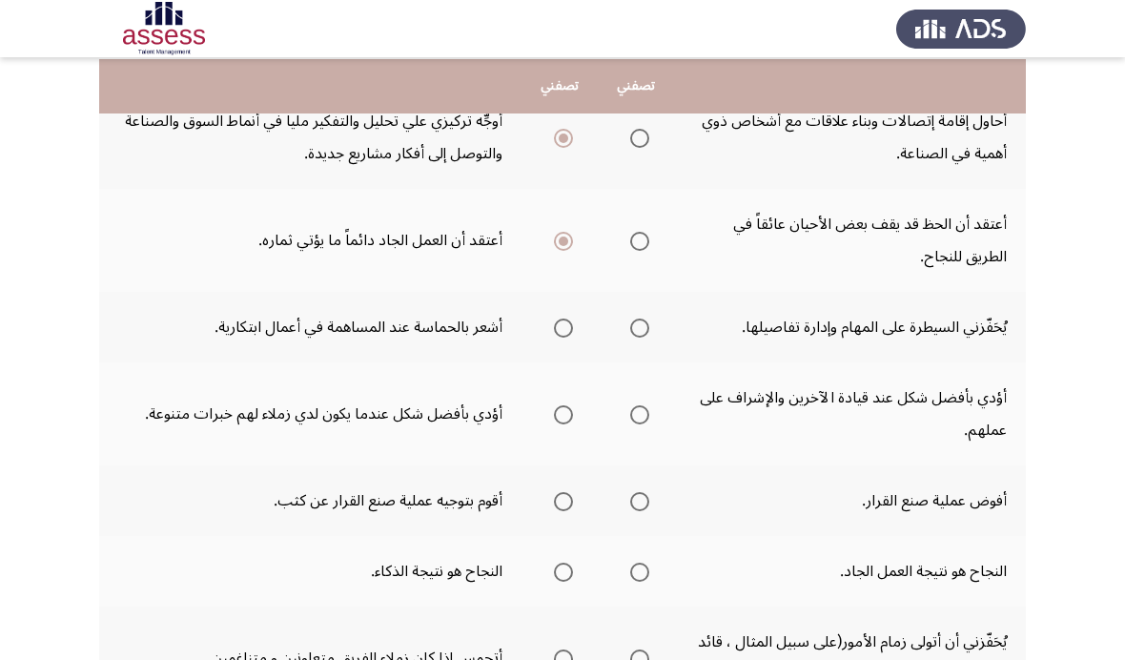
click at [628, 299] on th at bounding box center [636, 327] width 76 height 71
click at [630, 334] on span "Select an option" at bounding box center [639, 328] width 19 height 19
click at [630, 334] on input "Select an option" at bounding box center [639, 328] width 19 height 19
click at [630, 413] on span "Select an option" at bounding box center [639, 414] width 19 height 19
click at [630, 413] on input "Select an option" at bounding box center [639, 414] width 19 height 19
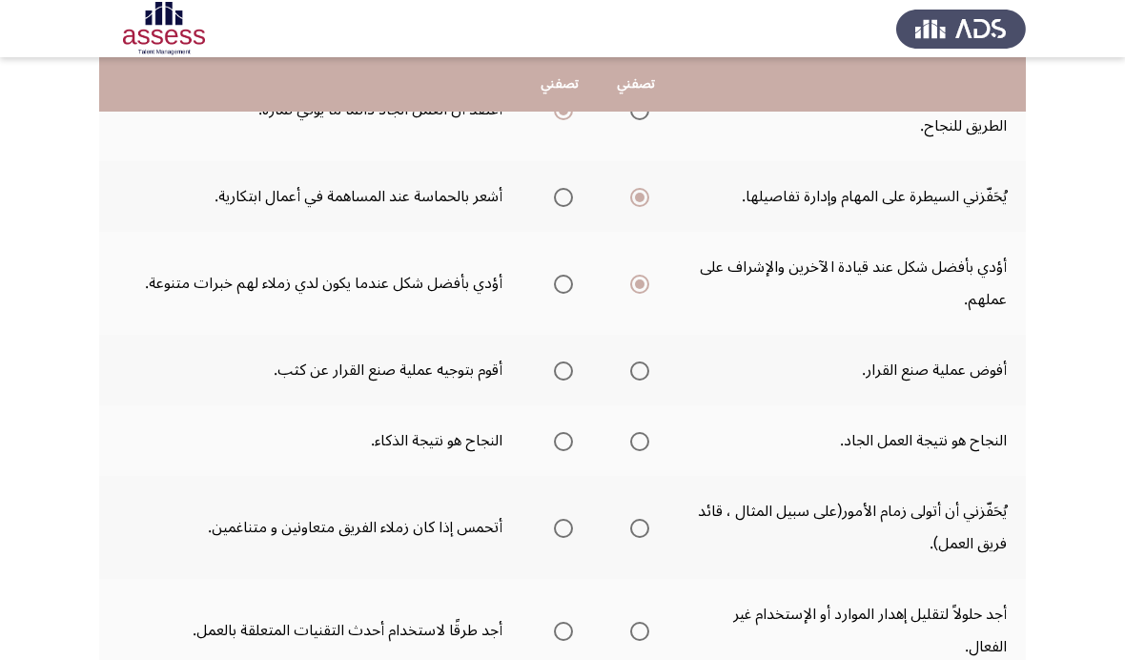
scroll to position [360, 0]
click at [546, 364] on label "Select an option" at bounding box center [559, 370] width 27 height 19
click at [554, 364] on input "Select an option" at bounding box center [563, 370] width 19 height 19
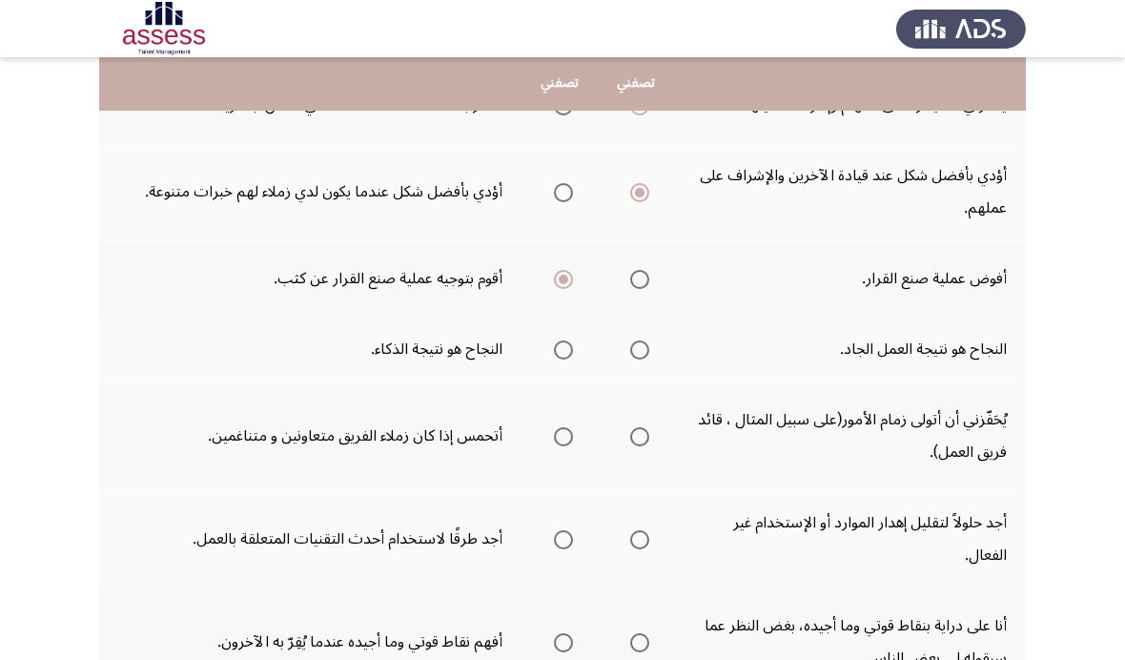
scroll to position [451, 0]
click at [630, 352] on span "Select an option" at bounding box center [639, 349] width 19 height 19
click at [630, 352] on input "Select an option" at bounding box center [639, 349] width 19 height 19
click at [623, 438] on label "Select an option" at bounding box center [636, 435] width 27 height 19
click at [630, 438] on input "Select an option" at bounding box center [639, 435] width 19 height 19
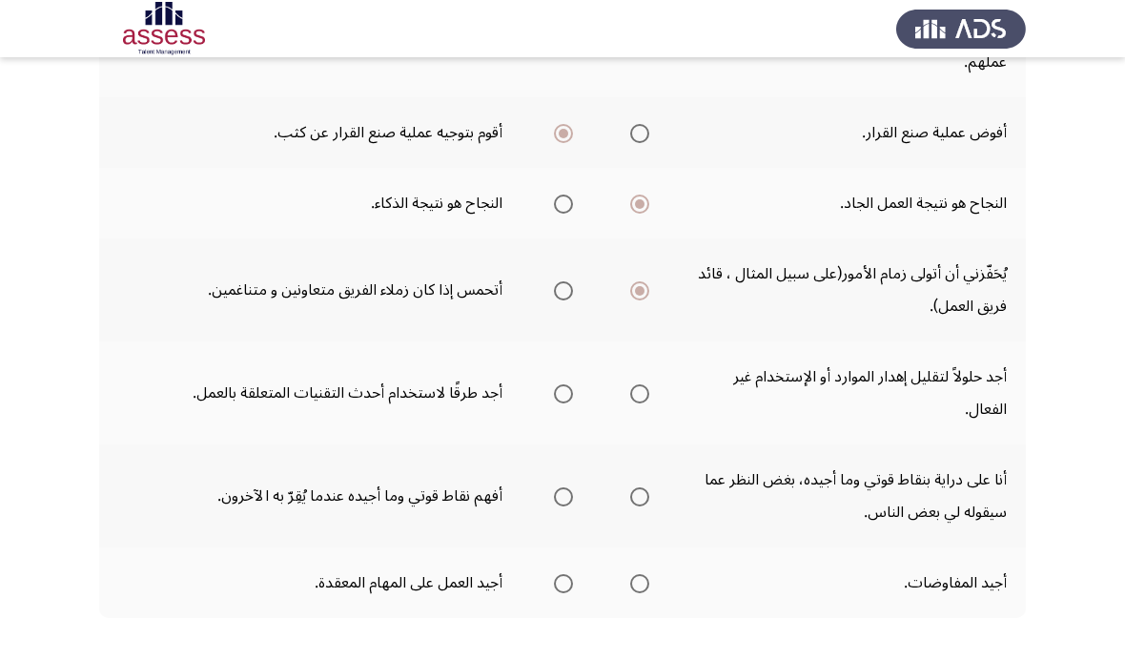
scroll to position [612, 0]
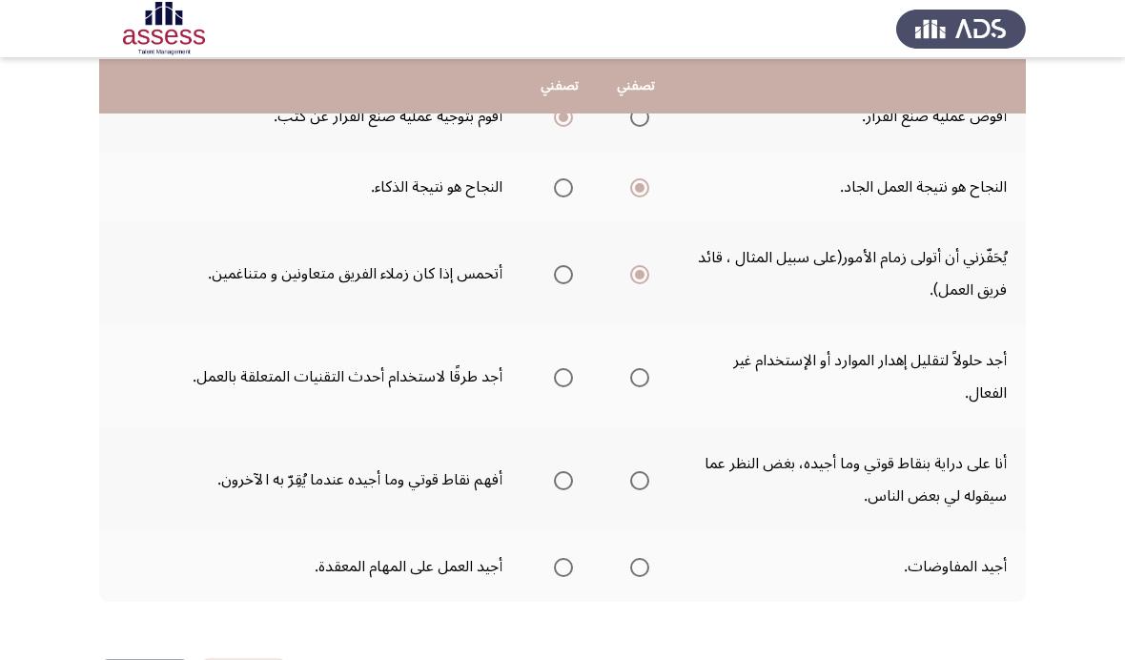
click at [555, 374] on span "Select an option" at bounding box center [563, 377] width 19 height 19
click at [555, 374] on input "Select an option" at bounding box center [563, 377] width 19 height 19
click at [547, 501] on th at bounding box center [560, 479] width 76 height 103
click at [547, 498] on th at bounding box center [560, 479] width 76 height 103
click at [558, 464] on mat-radio-group "Select an option" at bounding box center [559, 480] width 27 height 32
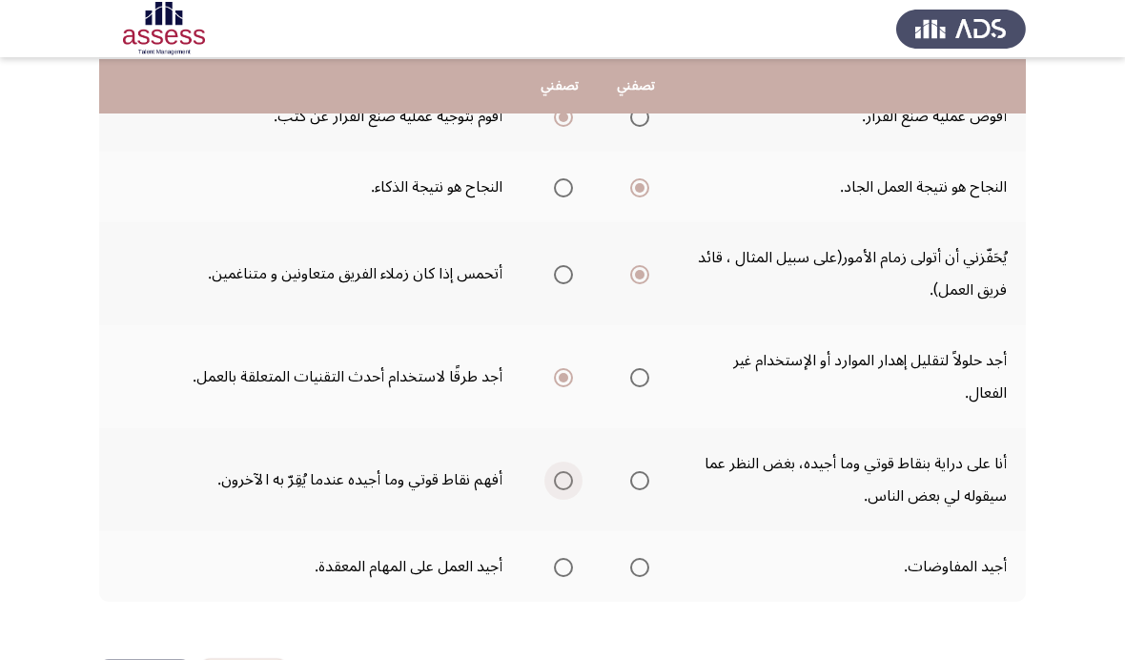
click at [546, 481] on label "Select an option" at bounding box center [559, 480] width 27 height 19
click at [554, 481] on input "Select an option" at bounding box center [563, 480] width 19 height 19
click at [636, 572] on span "Select an option" at bounding box center [639, 567] width 19 height 19
click at [636, 572] on input "Select an option" at bounding box center [639, 567] width 19 height 19
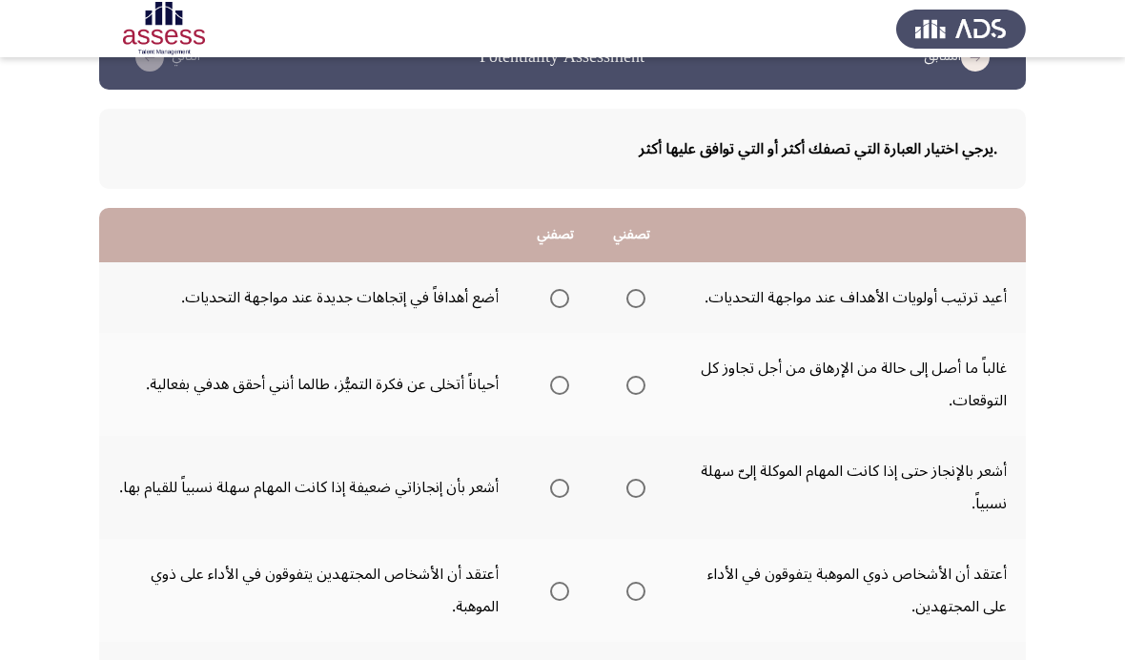
scroll to position [52, 0]
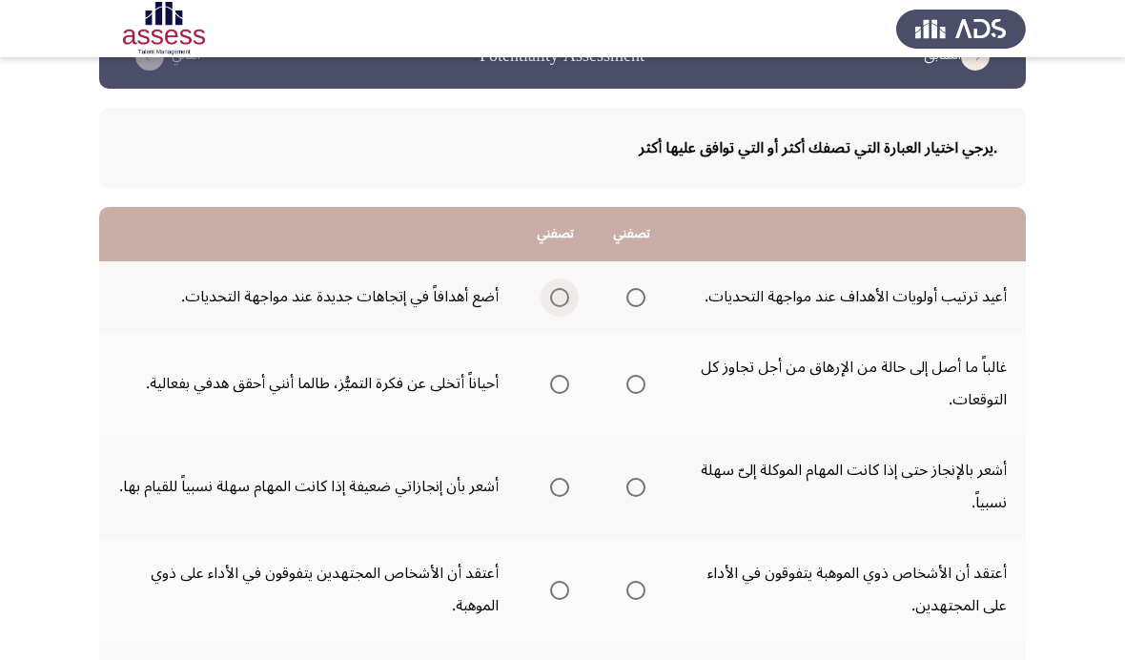
click at [543, 300] on label "Select an option" at bounding box center [556, 297] width 27 height 19
click at [550, 300] on input "Select an option" at bounding box center [559, 297] width 19 height 19
click at [627, 375] on span "Select an option" at bounding box center [636, 384] width 19 height 19
click at [627, 375] on input "Select an option" at bounding box center [636, 384] width 19 height 19
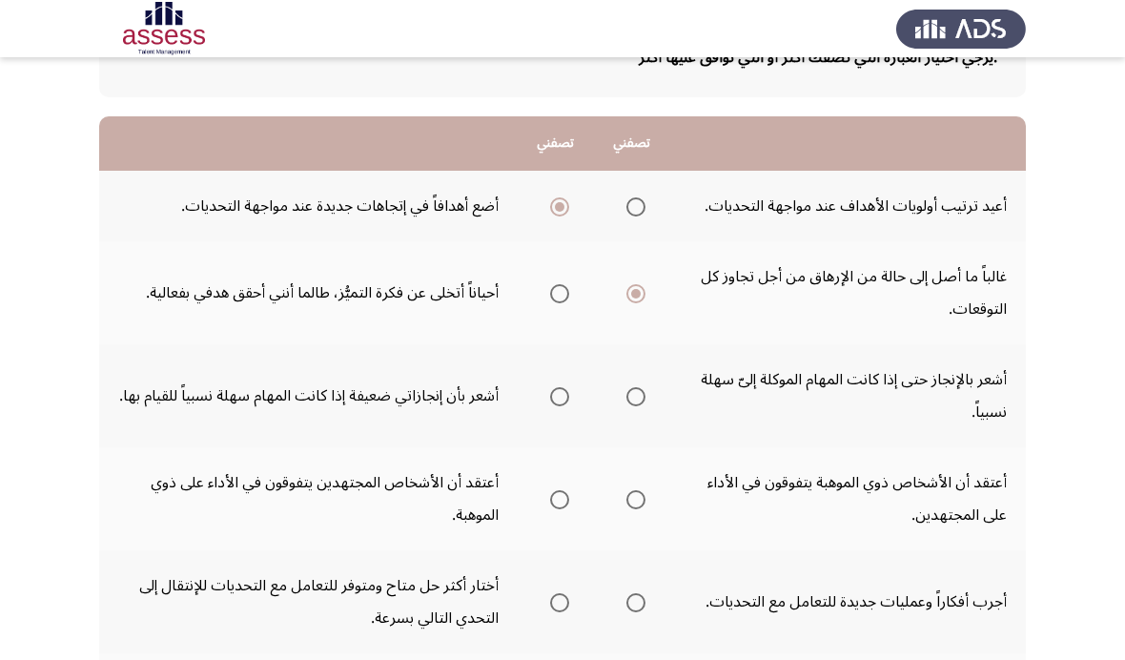
scroll to position [168, 0]
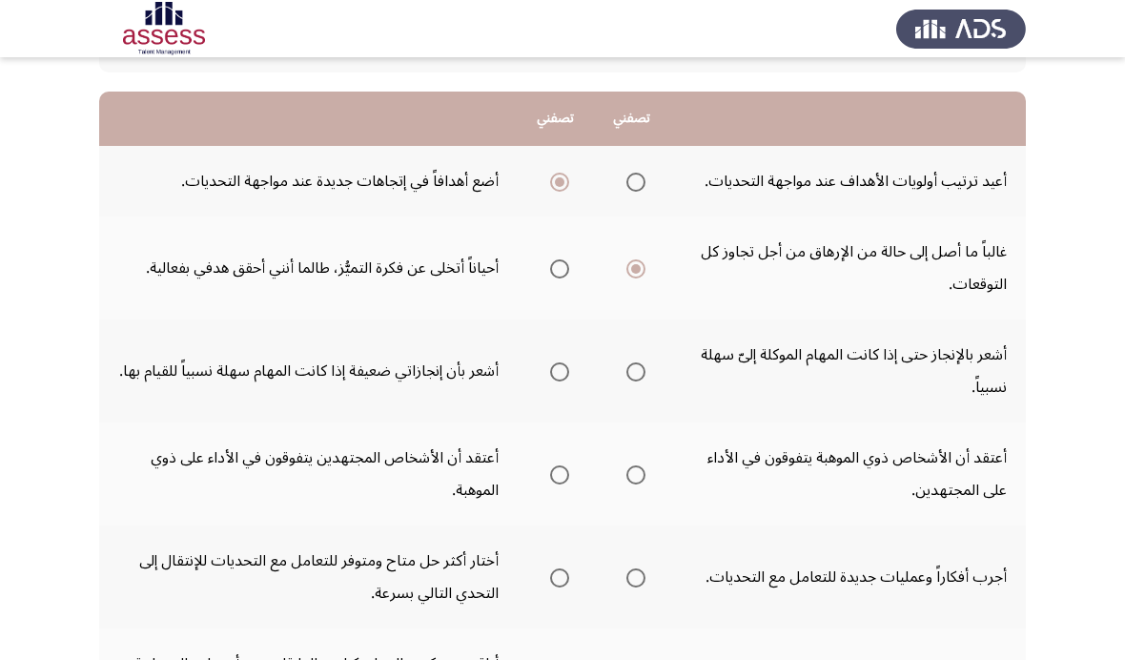
click at [617, 403] on th at bounding box center [632, 370] width 76 height 103
click at [637, 376] on span "Select an option" at bounding box center [636, 371] width 19 height 19
click at [637, 376] on input "Select an option" at bounding box center [636, 371] width 19 height 19
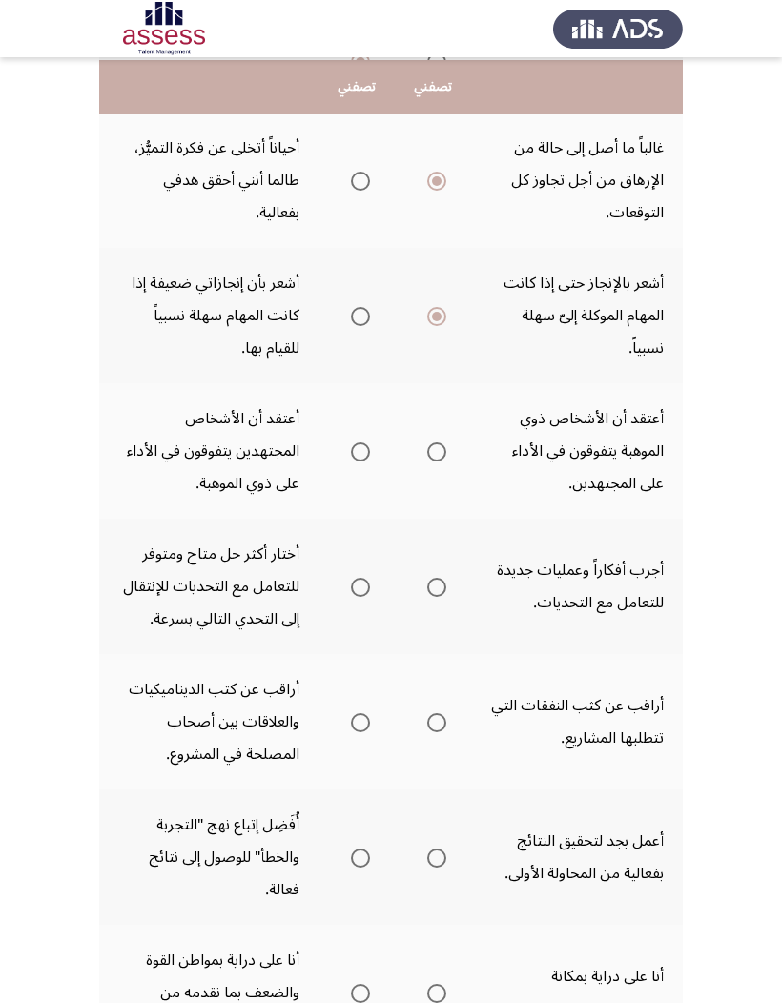
scroll to position [306, 0]
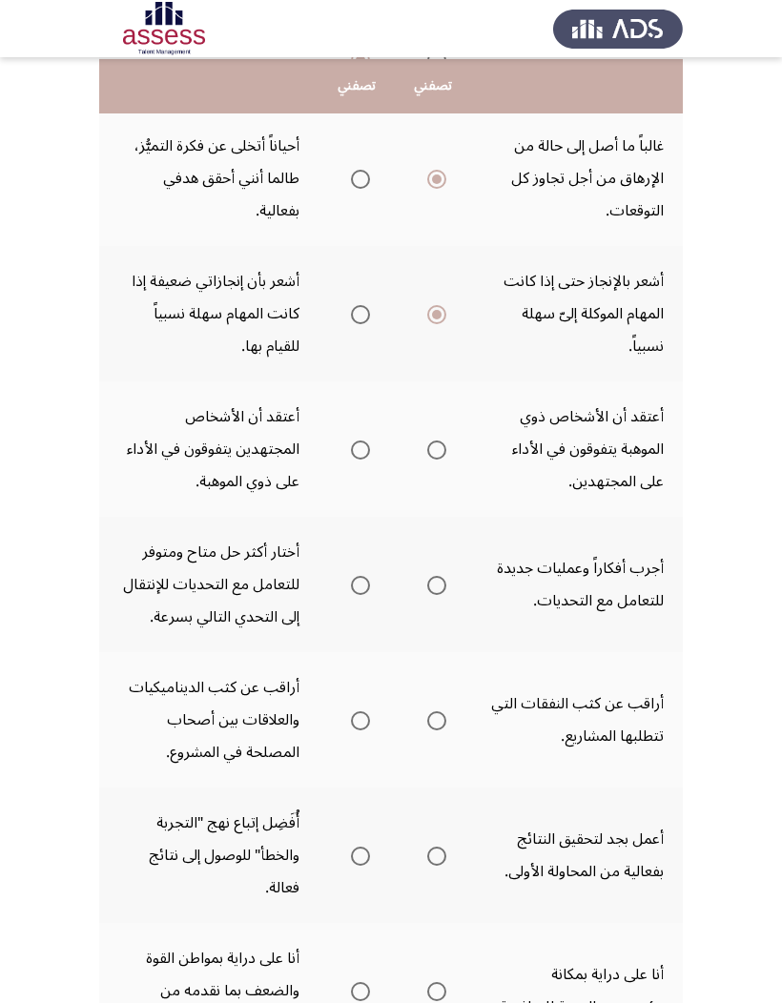
click at [343, 460] on label "Select an option" at bounding box center [356, 450] width 27 height 19
click at [351, 460] on input "Select an option" at bounding box center [360, 450] width 19 height 19
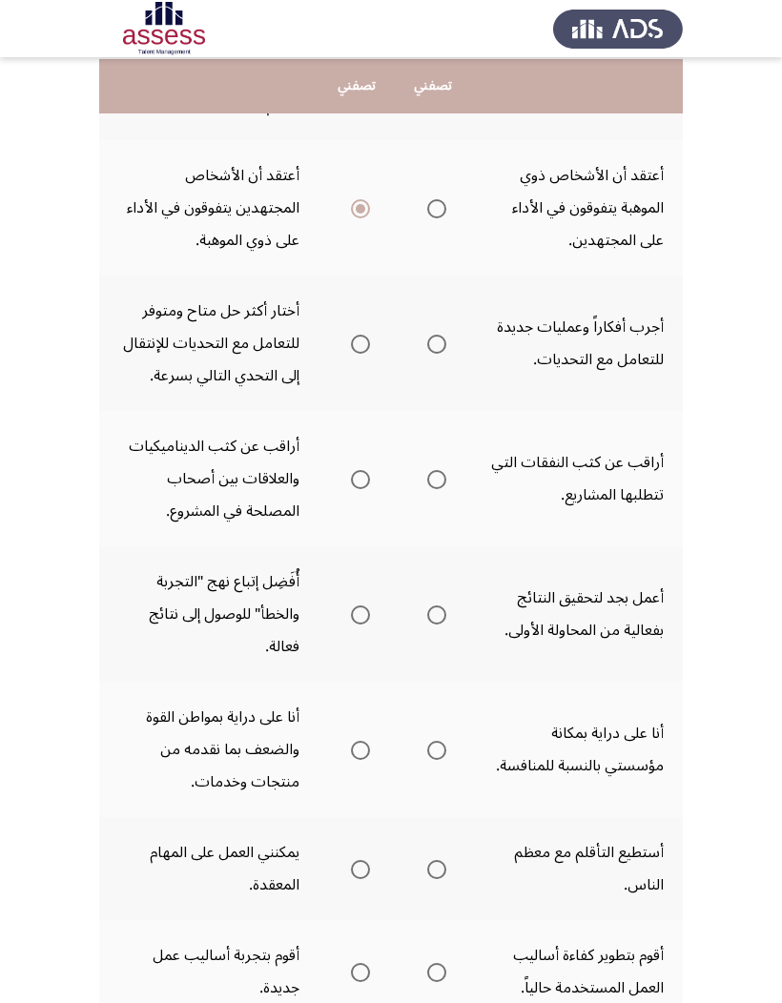
scroll to position [554, 0]
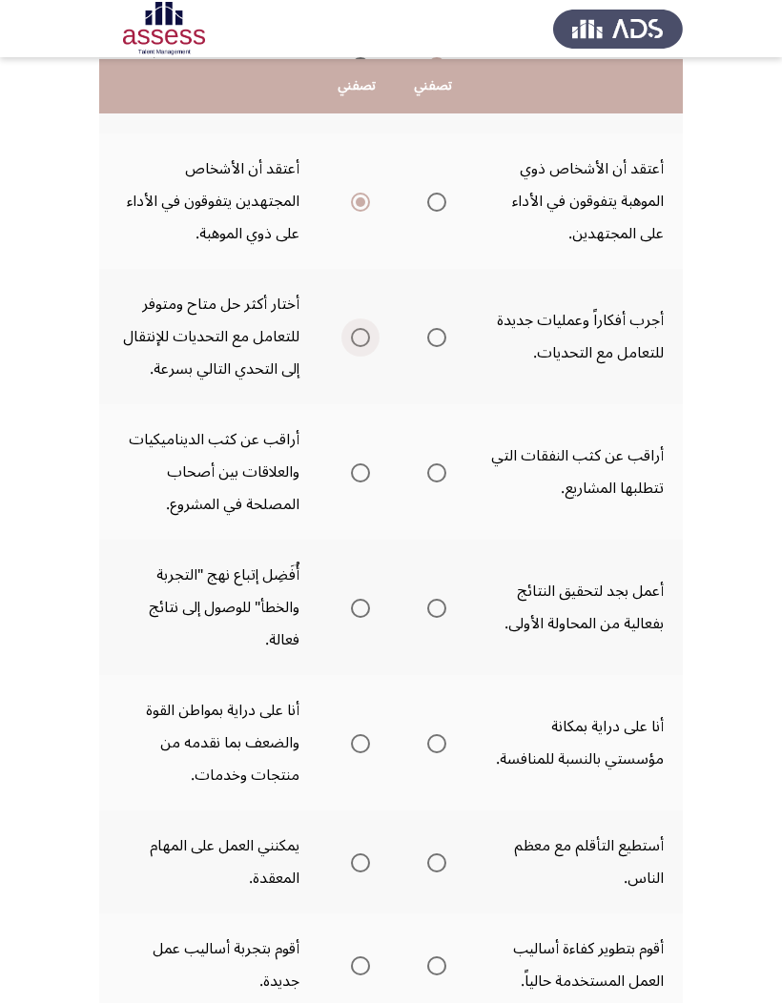
click at [351, 347] on span "Select an option" at bounding box center [360, 337] width 19 height 19
click at [351, 347] on input "Select an option" at bounding box center [360, 337] width 19 height 19
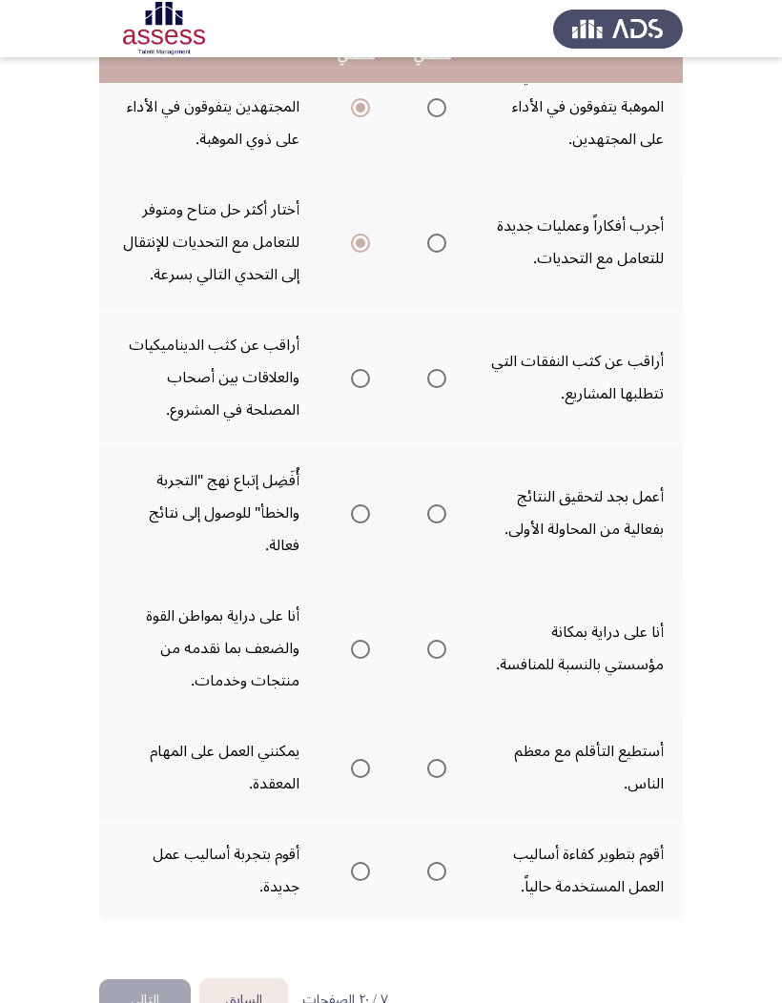
scroll to position [653, 0]
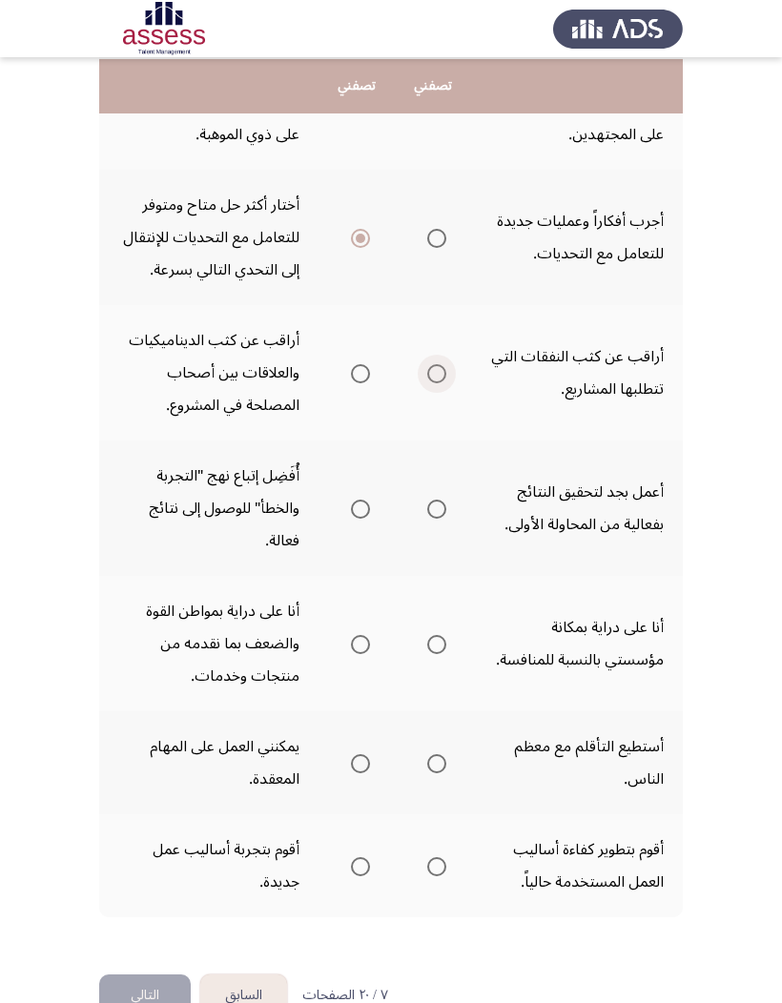
click at [427, 383] on span "Select an option" at bounding box center [436, 373] width 19 height 19
click at [427, 383] on input "Select an option" at bounding box center [436, 373] width 19 height 19
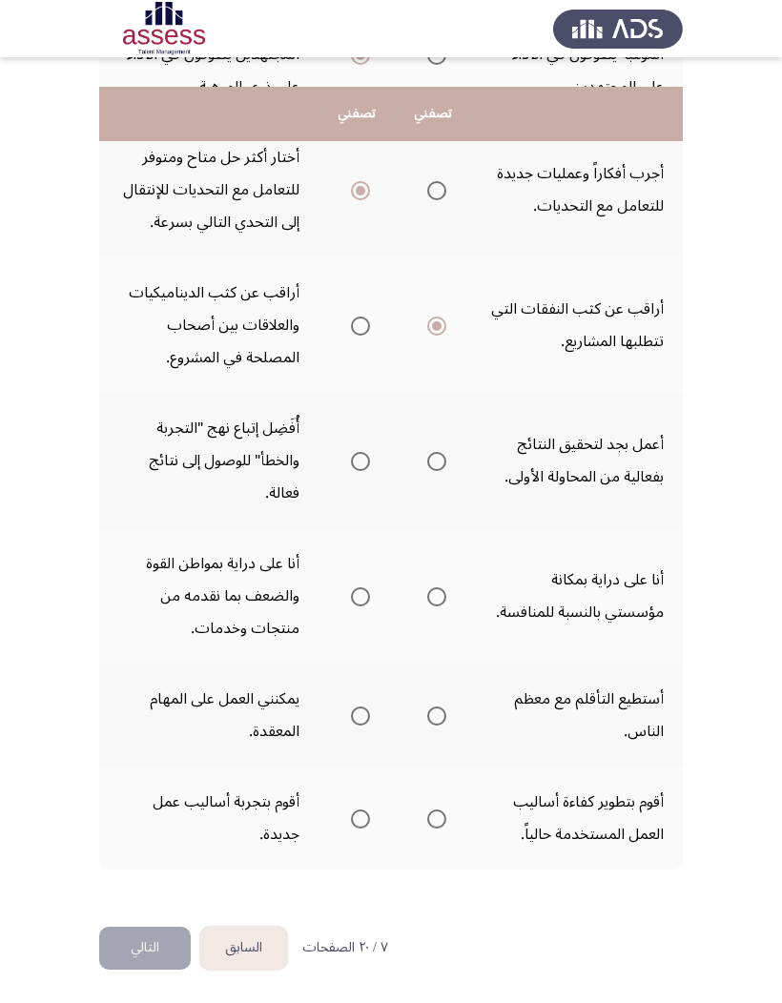
scroll to position [728, 0]
click at [351, 336] on span "Select an option" at bounding box center [360, 326] width 19 height 19
click at [351, 336] on input "Select an option" at bounding box center [360, 326] width 19 height 19
click at [427, 336] on span "Select an option" at bounding box center [436, 326] width 19 height 19
click at [427, 336] on input "Select an option" at bounding box center [436, 326] width 19 height 19
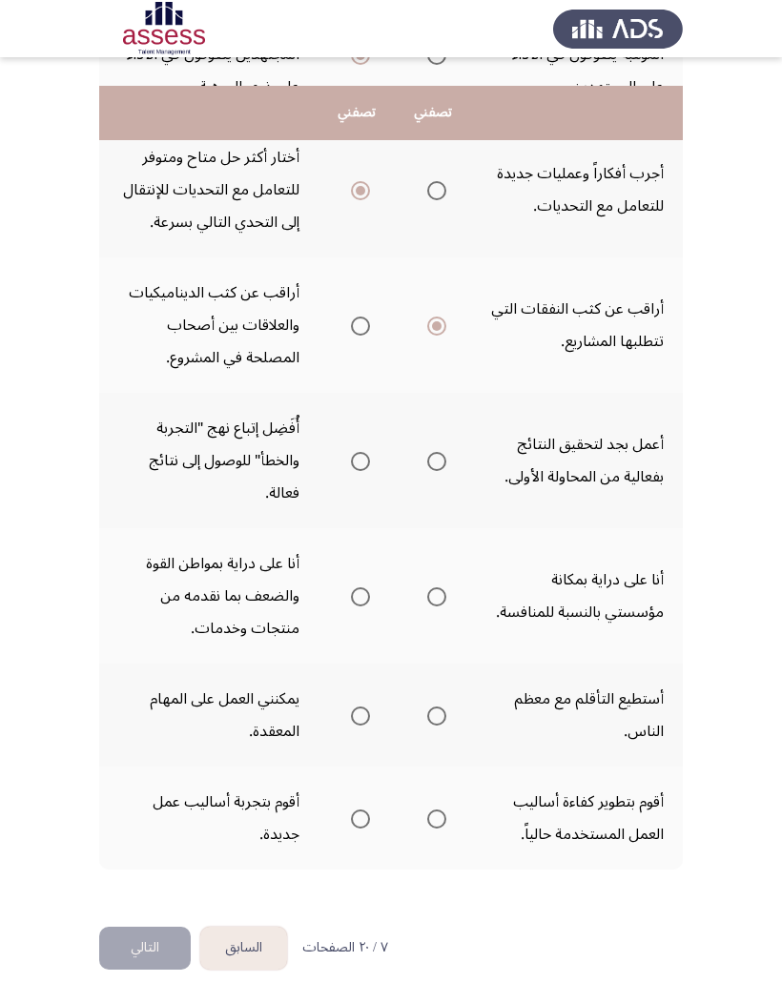
click at [427, 471] on span "Select an option" at bounding box center [436, 461] width 19 height 19
click at [427, 471] on input "Select an option" at bounding box center [436, 461] width 19 height 19
click at [427, 607] on span "Select an option" at bounding box center [436, 596] width 19 height 19
click at [427, 607] on input "Select an option" at bounding box center [436, 596] width 19 height 19
click at [427, 659] on span "Select an option" at bounding box center [436, 716] width 19 height 19
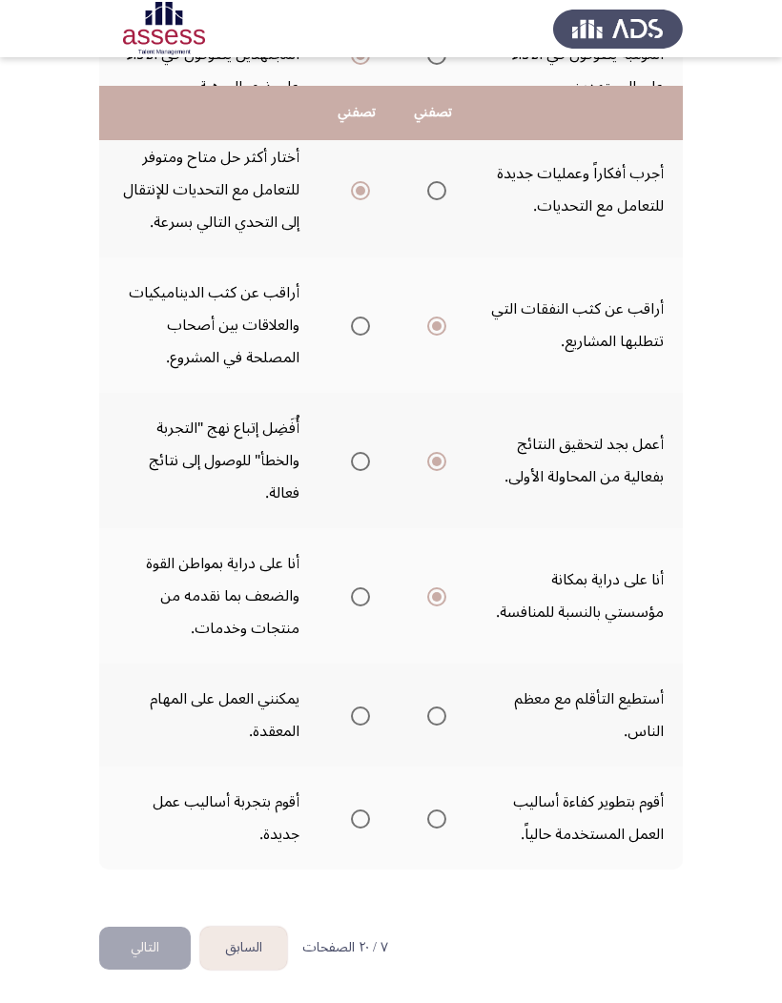
click at [427, 659] on input "Select an option" at bounding box center [436, 716] width 19 height 19
click at [427, 659] on span "Select an option" at bounding box center [436, 819] width 19 height 19
click at [427, 659] on input "Select an option" at bounding box center [436, 819] width 19 height 19
click at [146, 659] on button "التالي" at bounding box center [145, 948] width 92 height 43
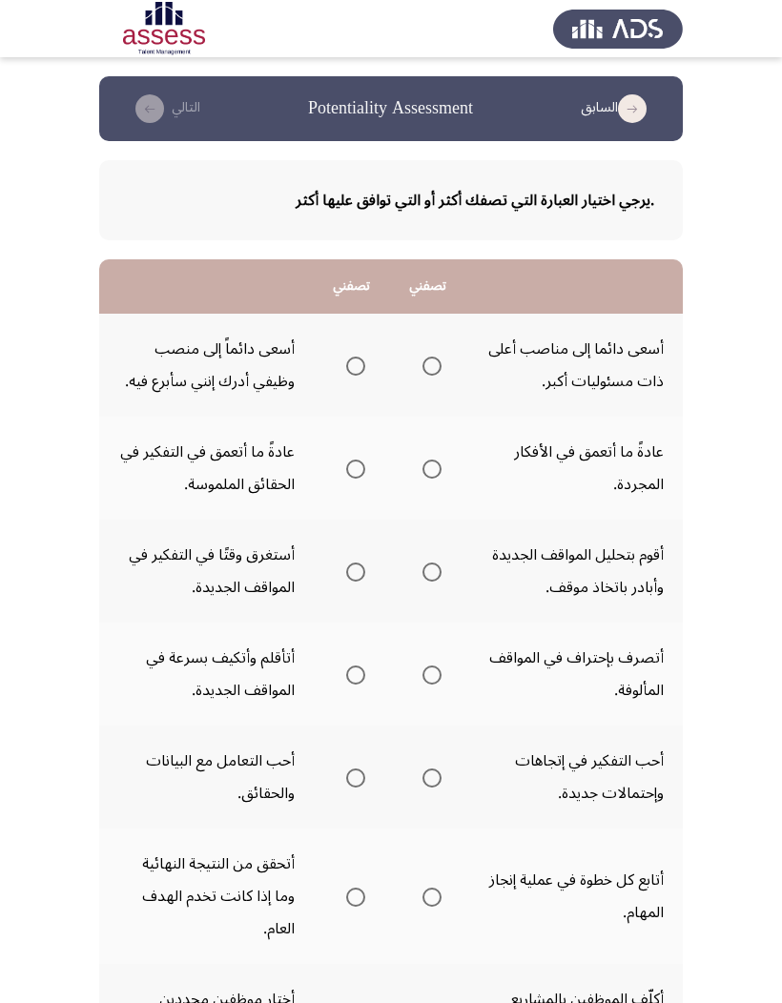
click at [405, 361] on th at bounding box center [428, 365] width 76 height 103
click at [422, 373] on span "Select an option" at bounding box center [431, 366] width 19 height 19
click at [422, 373] on input "Select an option" at bounding box center [431, 366] width 19 height 19
click at [346, 479] on span "Select an option" at bounding box center [355, 469] width 19 height 19
click at [346, 479] on input "Select an option" at bounding box center [355, 469] width 19 height 19
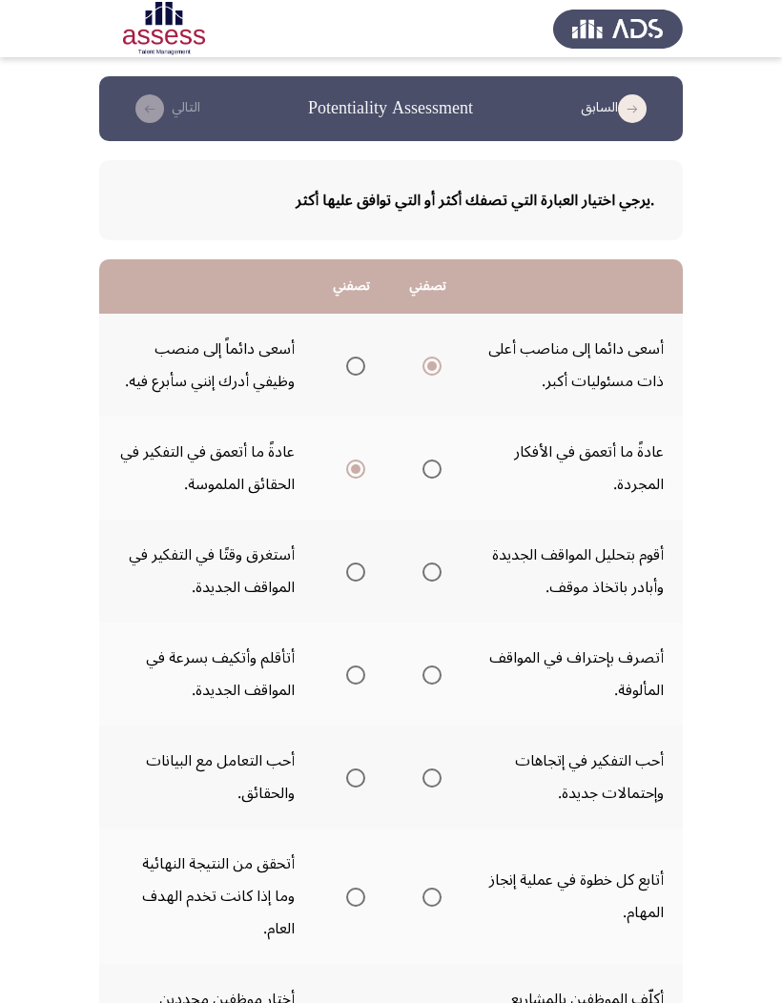
click at [415, 587] on mat-radio-group "Select an option" at bounding box center [428, 571] width 27 height 32
click at [422, 582] on span "Select an option" at bounding box center [431, 572] width 19 height 19
click at [422, 582] on input "Select an option" at bounding box center [431, 572] width 19 height 19
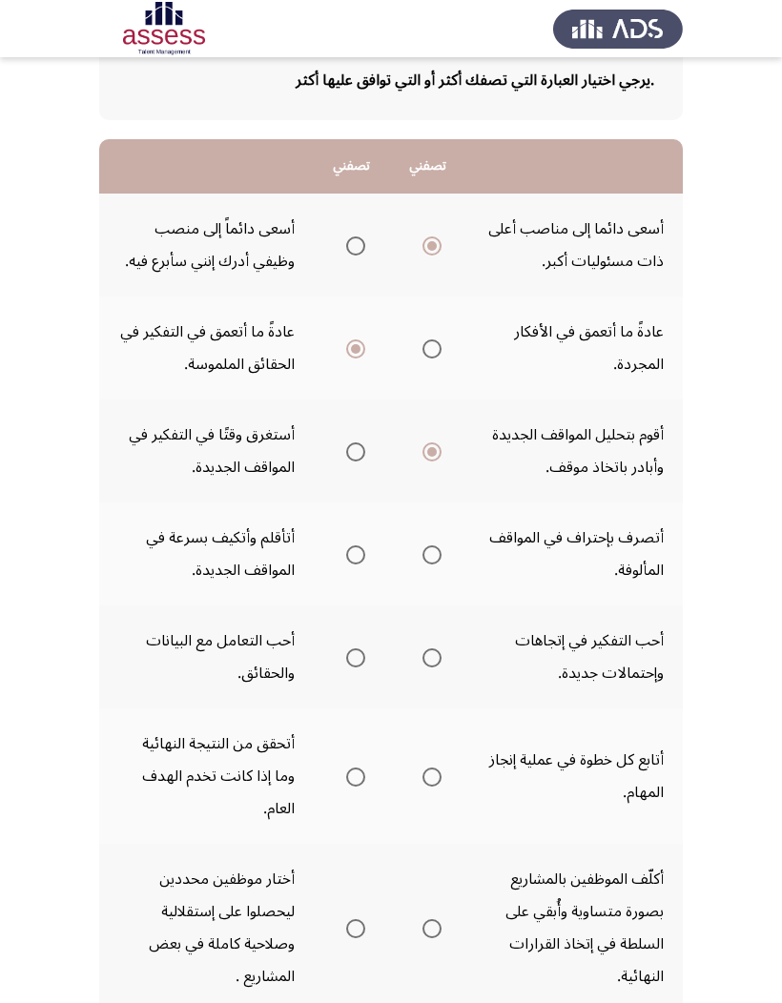
scroll to position [124, 0]
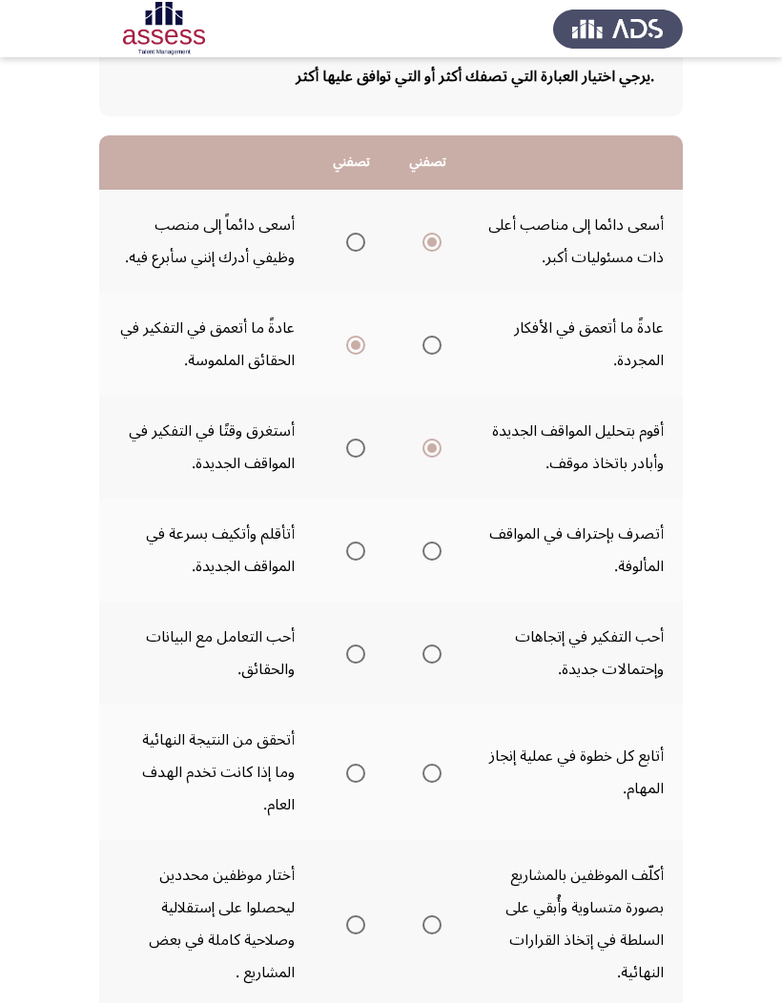
click at [346, 561] on span "Select an option" at bounding box center [355, 551] width 19 height 19
click at [346, 561] on input "Select an option" at bounding box center [355, 551] width 19 height 19
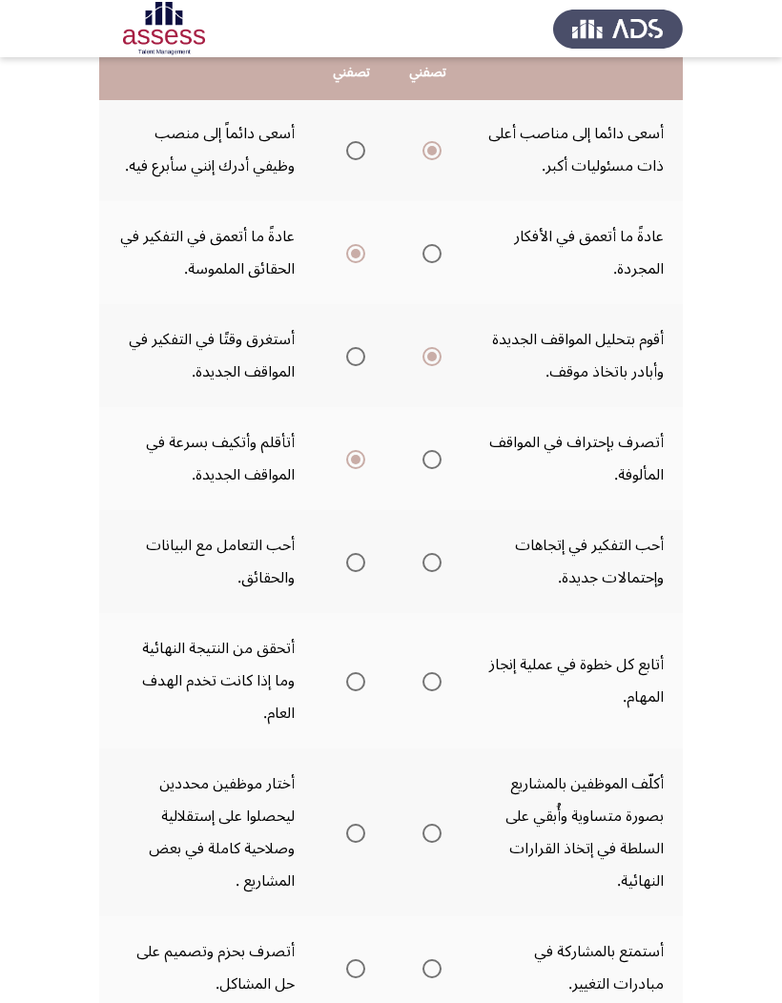
scroll to position [218, 0]
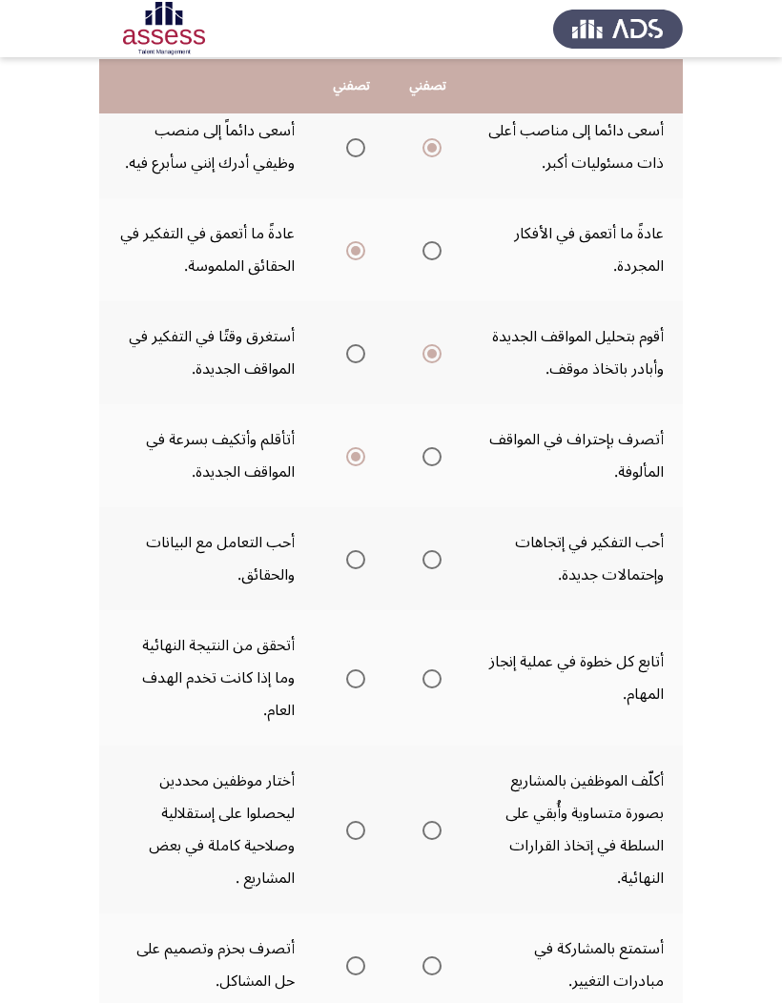
click at [346, 569] on span "Select an option" at bounding box center [355, 559] width 19 height 19
click at [346, 569] on input "Select an option" at bounding box center [355, 559] width 19 height 19
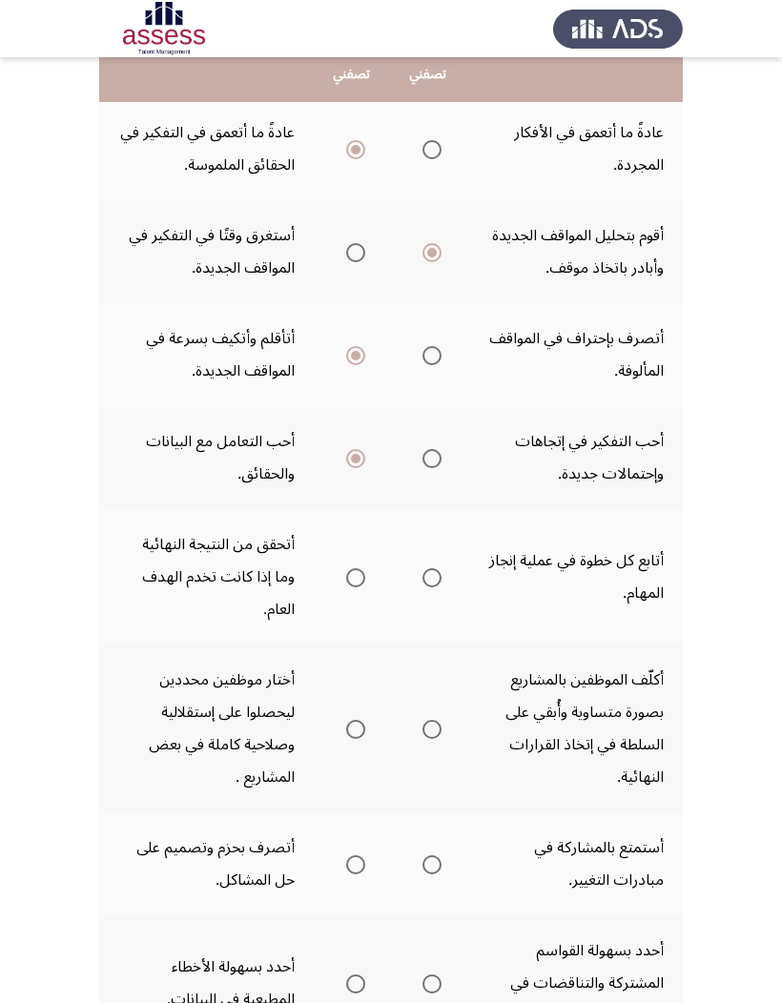
scroll to position [335, 0]
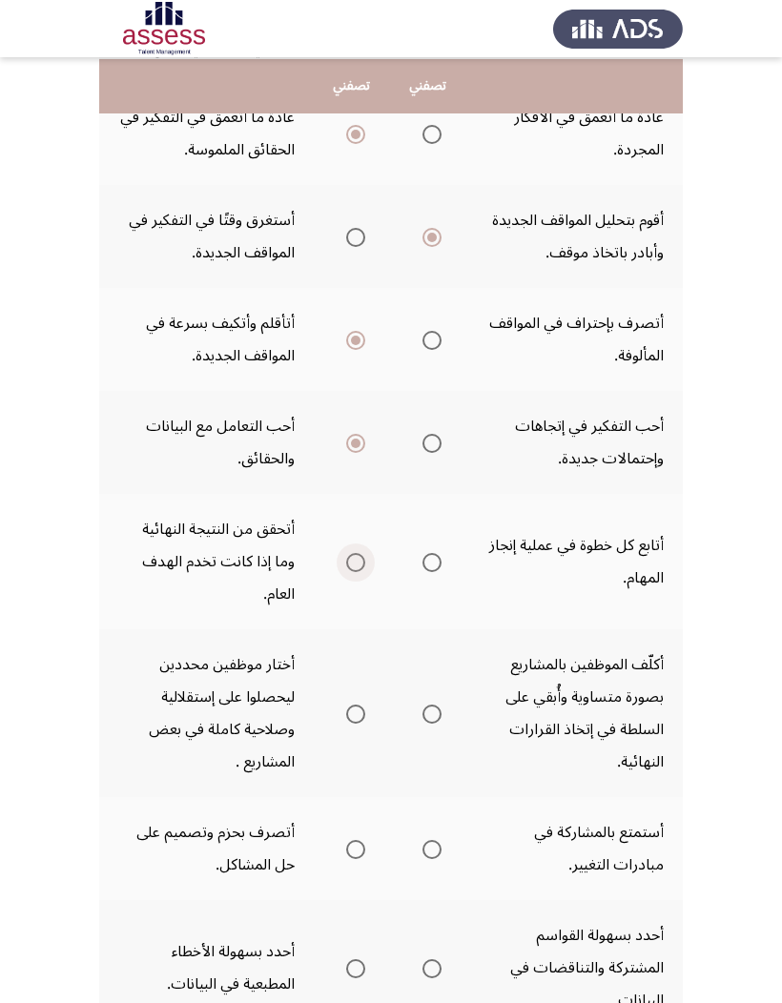
click at [346, 572] on span "Select an option" at bounding box center [355, 562] width 19 height 19
click at [346, 572] on input "Select an option" at bounding box center [355, 562] width 19 height 19
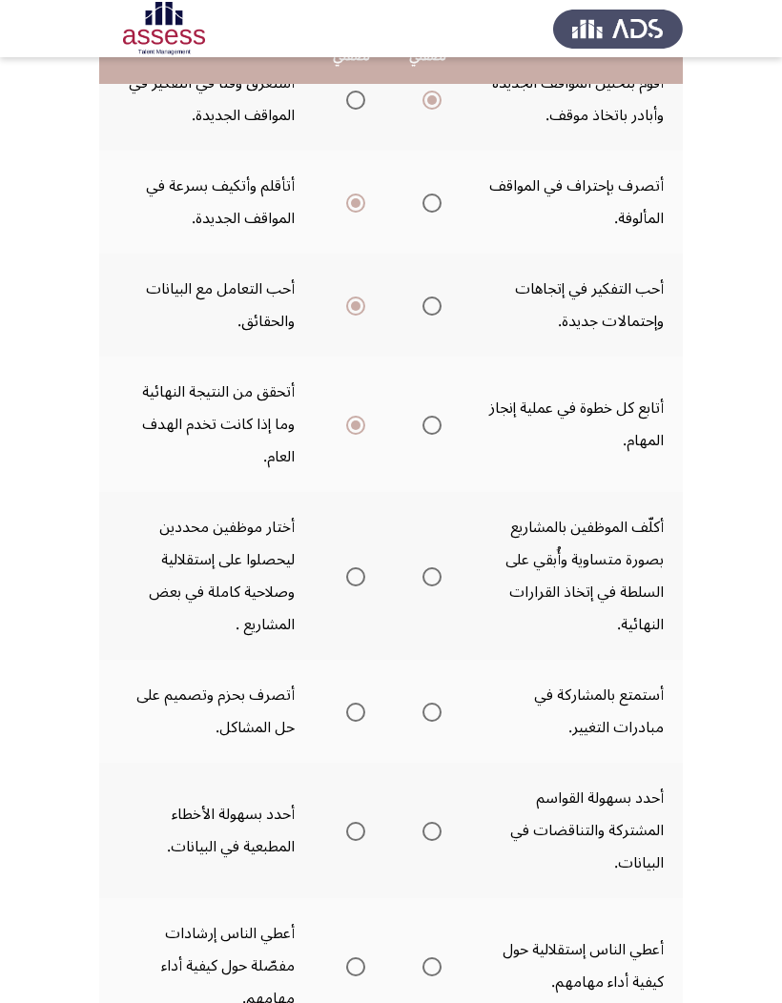
scroll to position [479, 0]
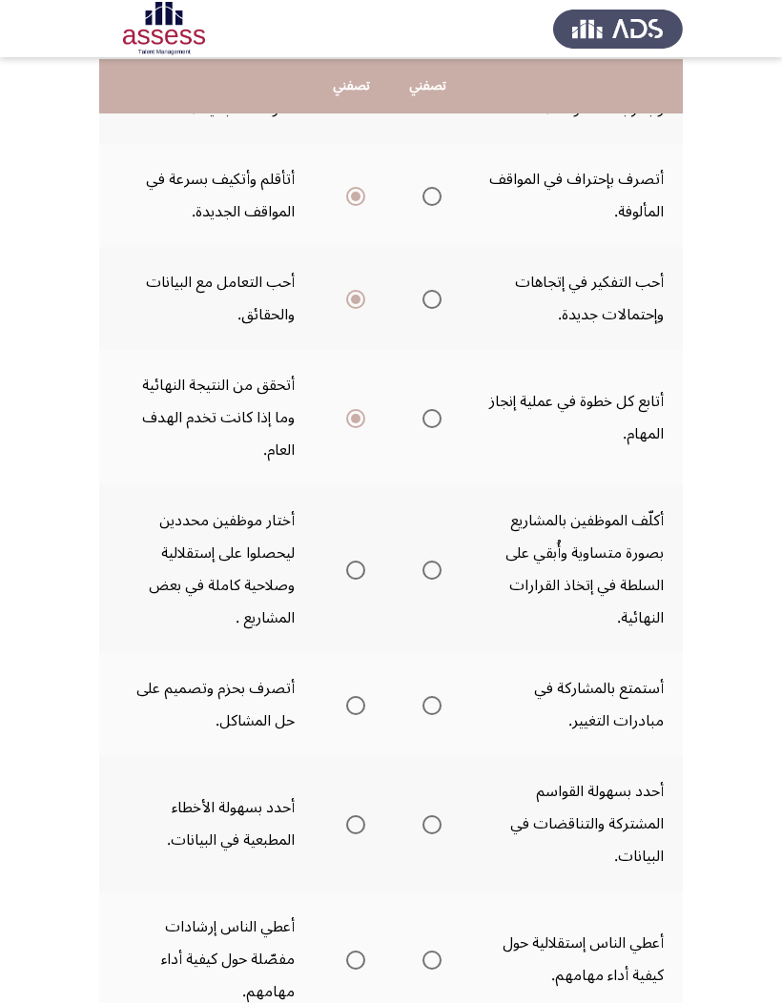
click at [422, 580] on span "Select an option" at bounding box center [431, 570] width 19 height 19
click at [422, 580] on input "Select an option" at bounding box center [431, 570] width 19 height 19
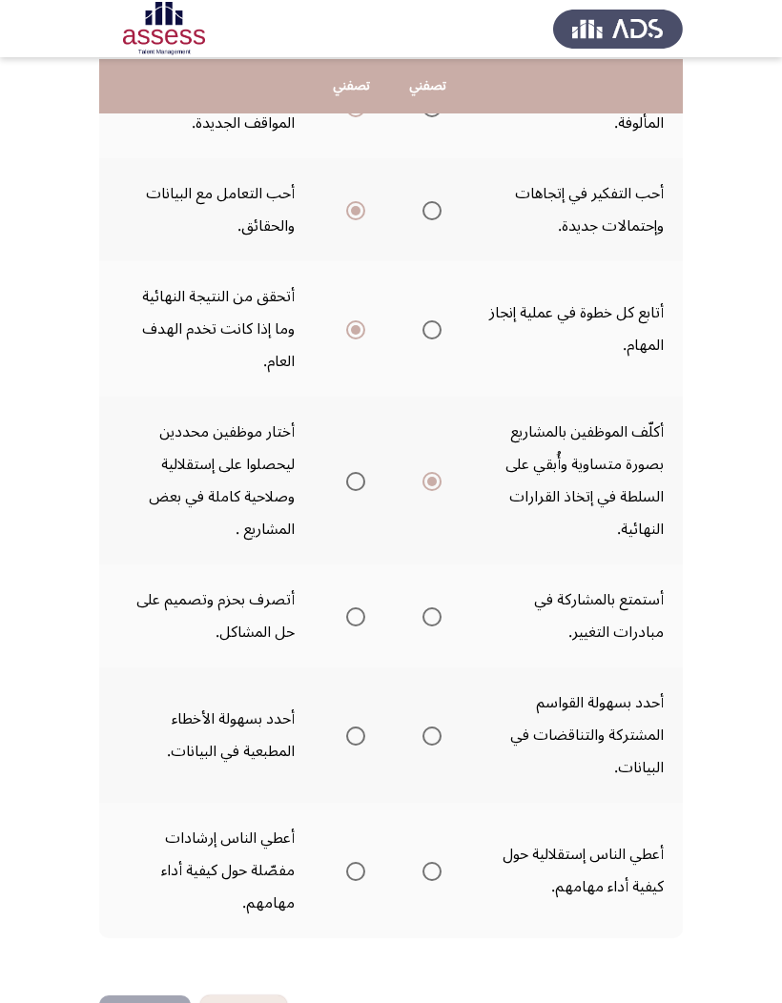
scroll to position [566, 0]
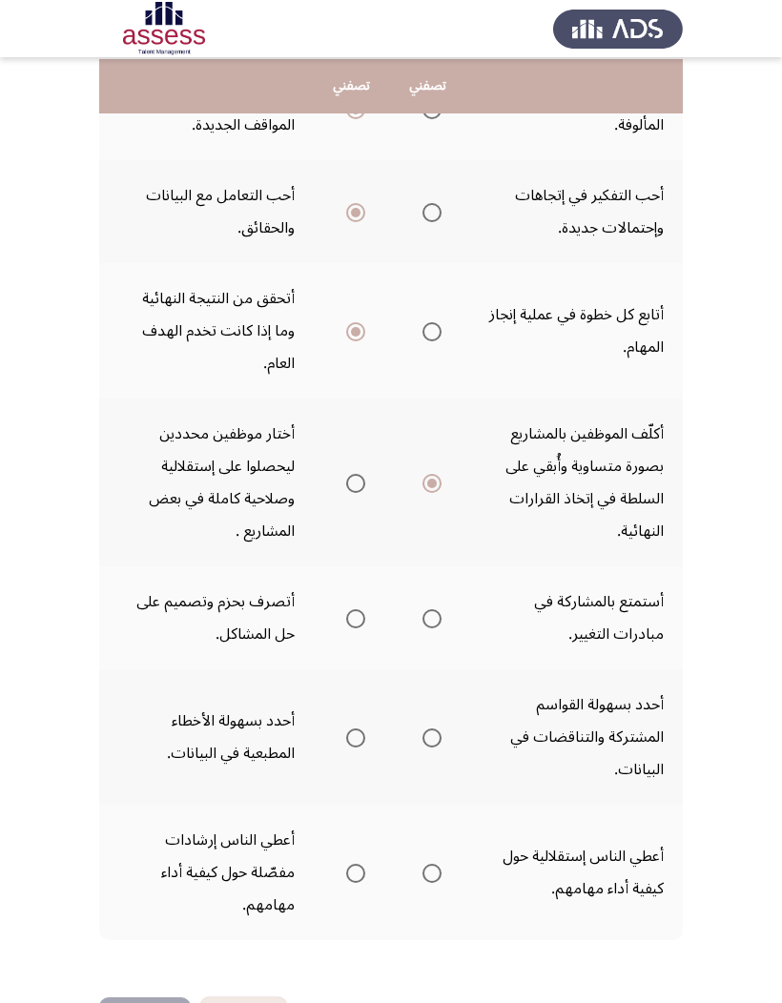
click at [346, 629] on span "Select an option" at bounding box center [355, 618] width 19 height 19
click at [346, 629] on input "Select an option" at bounding box center [355, 618] width 19 height 19
click at [422, 659] on span "Select an option" at bounding box center [431, 738] width 19 height 19
click at [422, 659] on input "Select an option" at bounding box center [431, 738] width 19 height 19
click at [346, 659] on span "Select an option" at bounding box center [355, 873] width 19 height 19
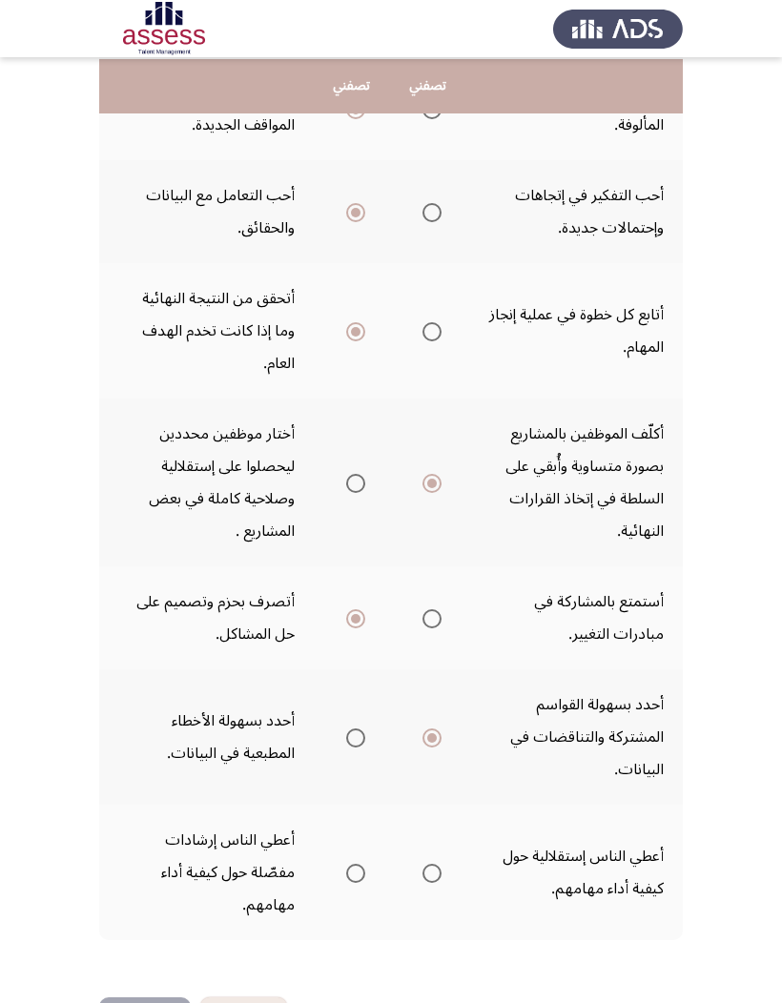
click at [346, 659] on input "Select an option" at bounding box center [355, 873] width 19 height 19
click at [155, 659] on button "التالي" at bounding box center [145, 1019] width 92 height 43
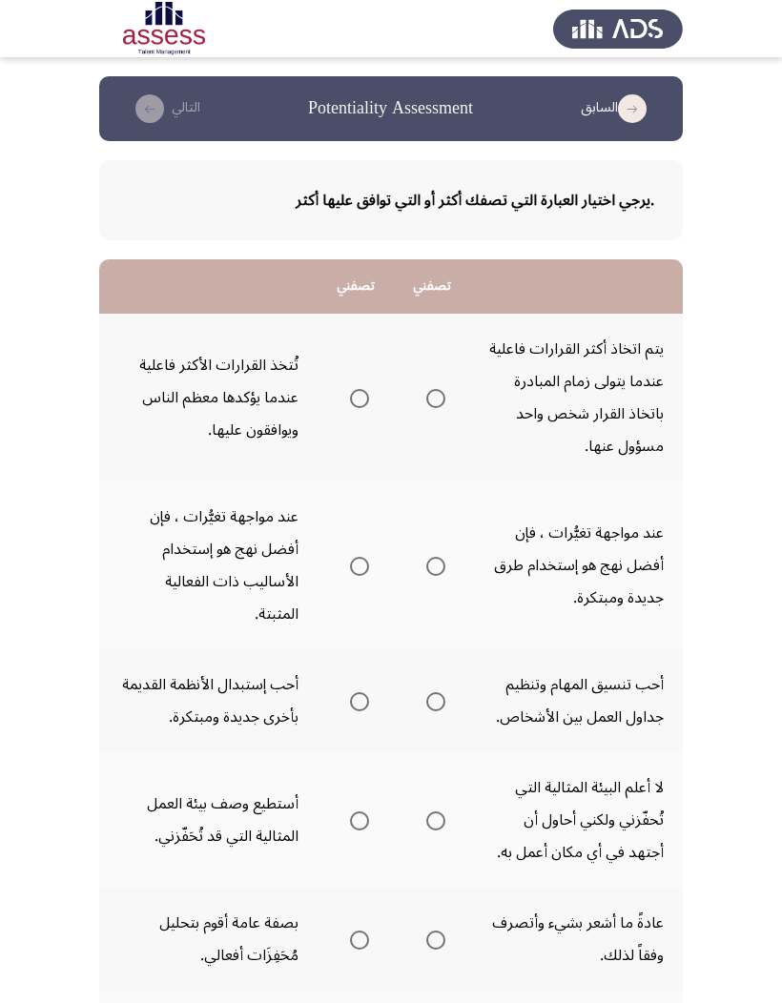
click at [347, 390] on th at bounding box center [356, 398] width 76 height 168
click at [334, 371] on th at bounding box center [356, 398] width 76 height 168
click at [350, 389] on span "Select an option" at bounding box center [359, 398] width 19 height 19
click at [350, 389] on input "Select an option" at bounding box center [359, 398] width 19 height 19
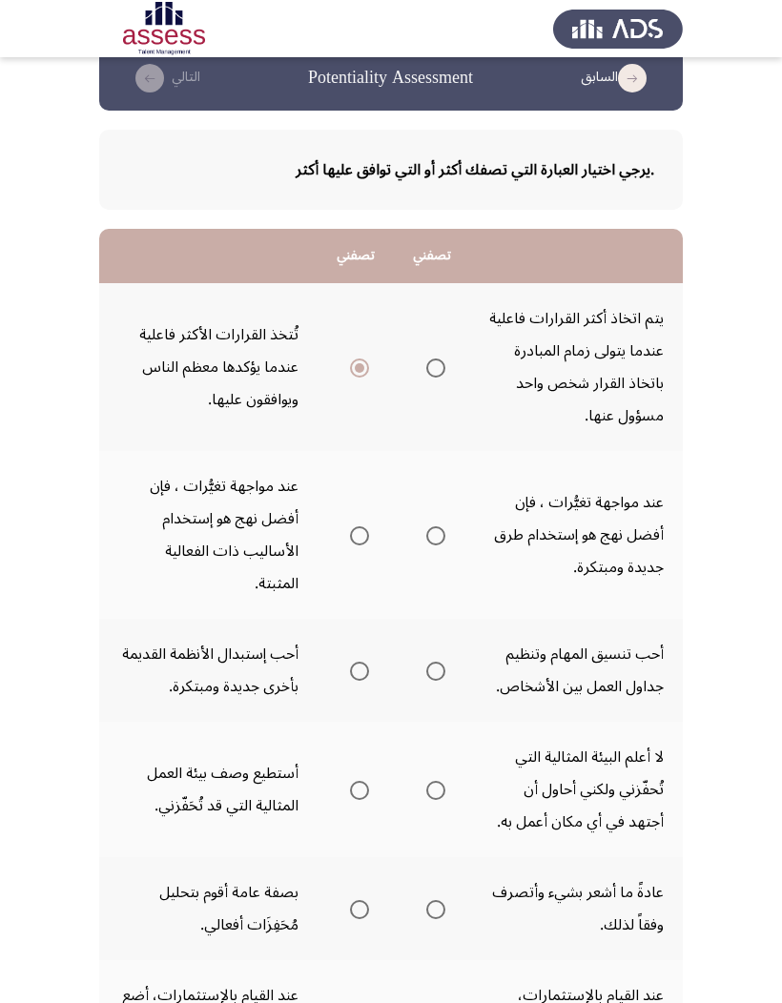
scroll to position [31, 0]
click at [350, 526] on span "Select an option" at bounding box center [359, 535] width 19 height 19
click at [350, 526] on input "Select an option" at bounding box center [359, 535] width 19 height 19
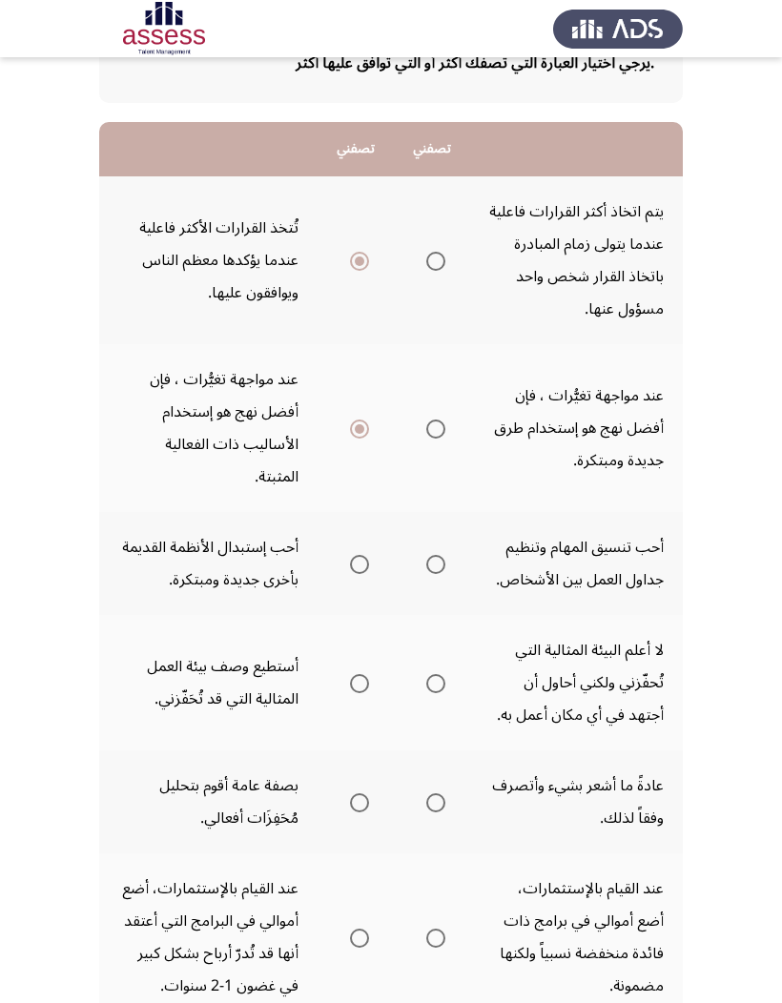
scroll to position [138, 0]
click at [426, 573] on span "Select an option" at bounding box center [435, 563] width 19 height 19
click at [426, 573] on input "Select an option" at bounding box center [435, 563] width 19 height 19
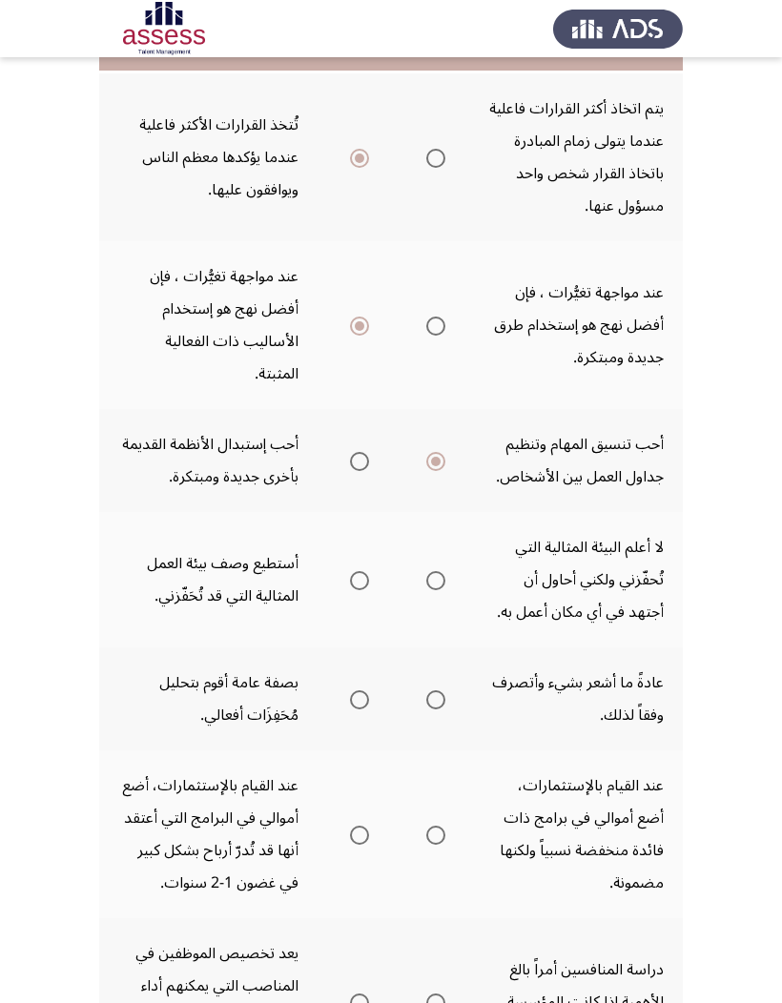
scroll to position [261, 0]
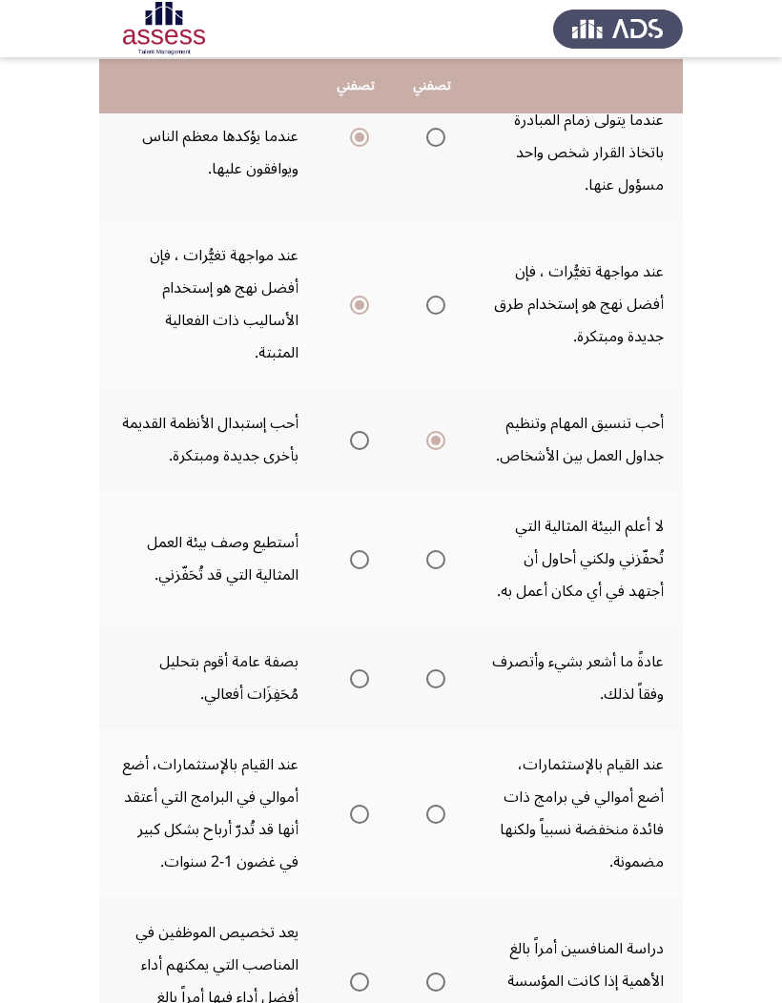
click at [426, 569] on span "Select an option" at bounding box center [435, 559] width 19 height 19
click at [426, 569] on input "Select an option" at bounding box center [435, 559] width 19 height 19
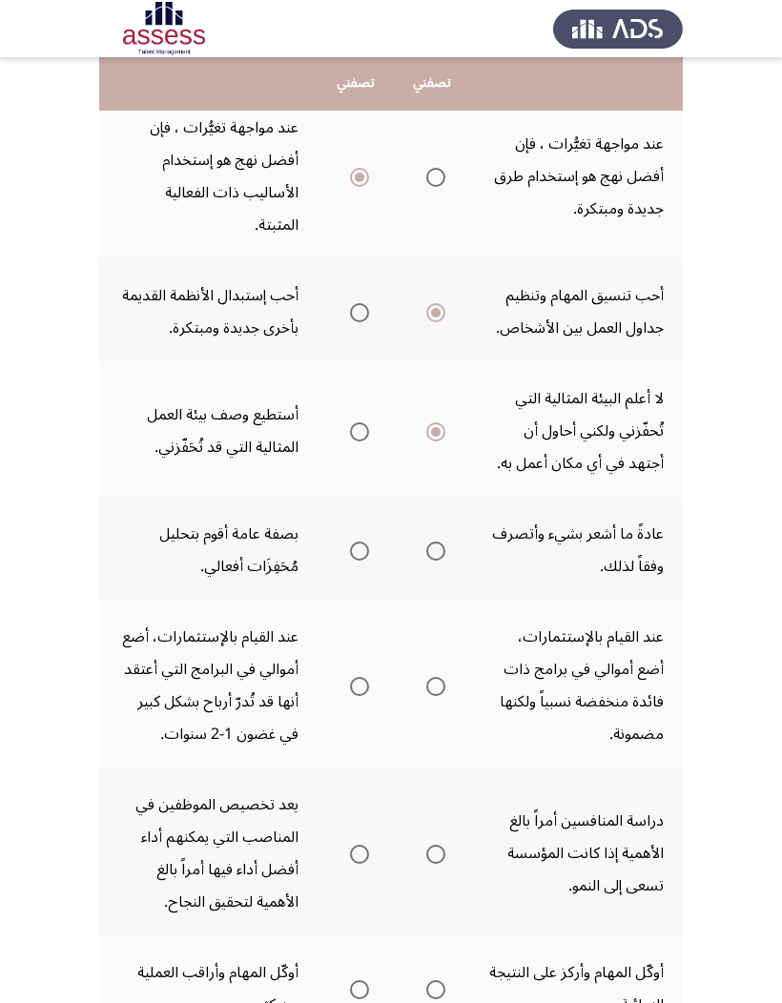
scroll to position [393, 0]
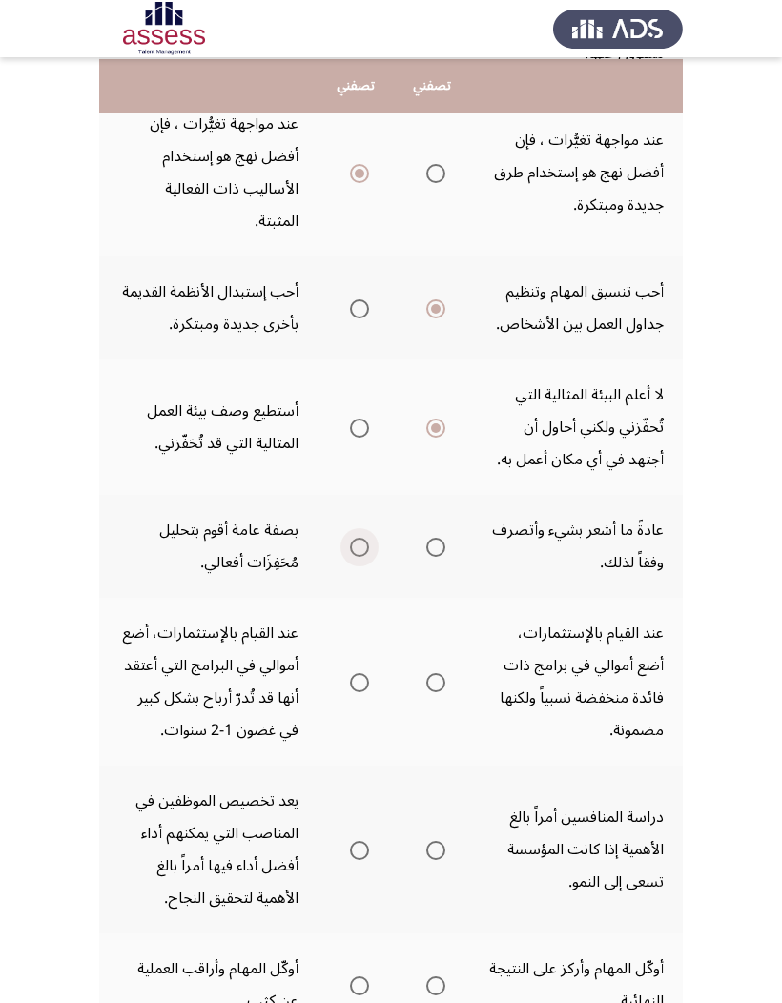
click at [350, 557] on span "Select an option" at bounding box center [359, 547] width 19 height 19
click at [350, 557] on input "Select an option" at bounding box center [359, 547] width 19 height 19
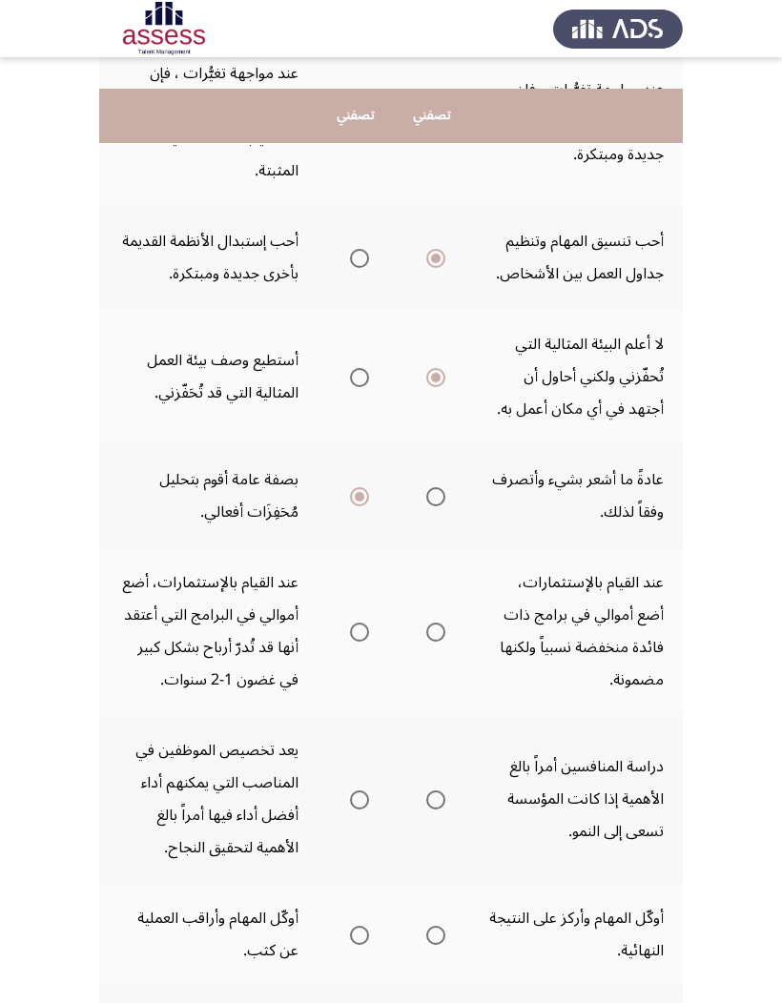
scroll to position [520, 0]
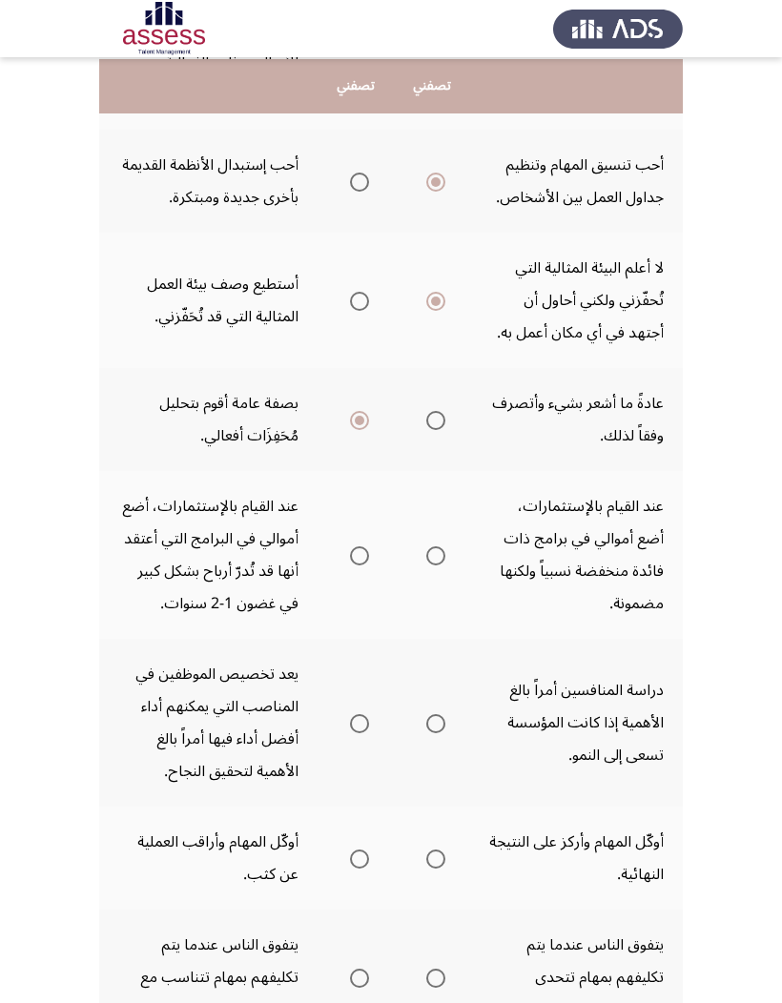
click at [394, 603] on th at bounding box center [432, 555] width 76 height 168
click at [426, 566] on span "Select an option" at bounding box center [435, 555] width 19 height 19
click at [426, 566] on input "Select an option" at bounding box center [435, 555] width 19 height 19
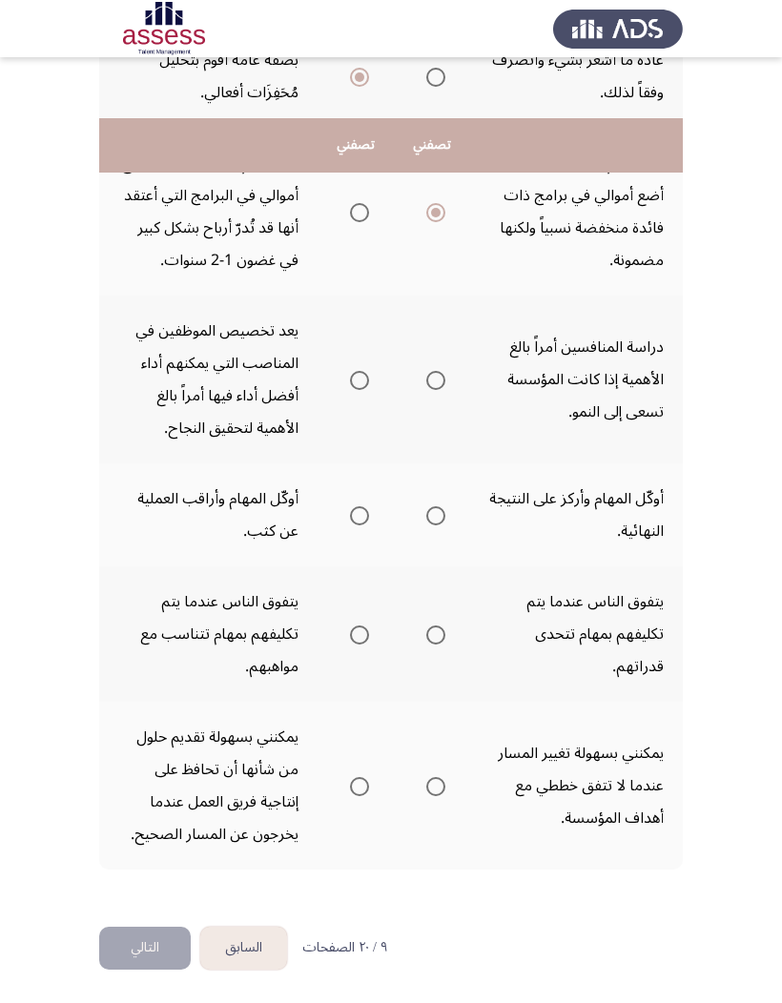
scroll to position [922, 0]
click at [426, 390] on span "Select an option" at bounding box center [435, 380] width 19 height 19
click at [426, 390] on input "Select an option" at bounding box center [435, 380] width 19 height 19
click at [350, 526] on span "Select an option" at bounding box center [359, 515] width 19 height 19
click at [350, 526] on input "Select an option" at bounding box center [359, 515] width 19 height 19
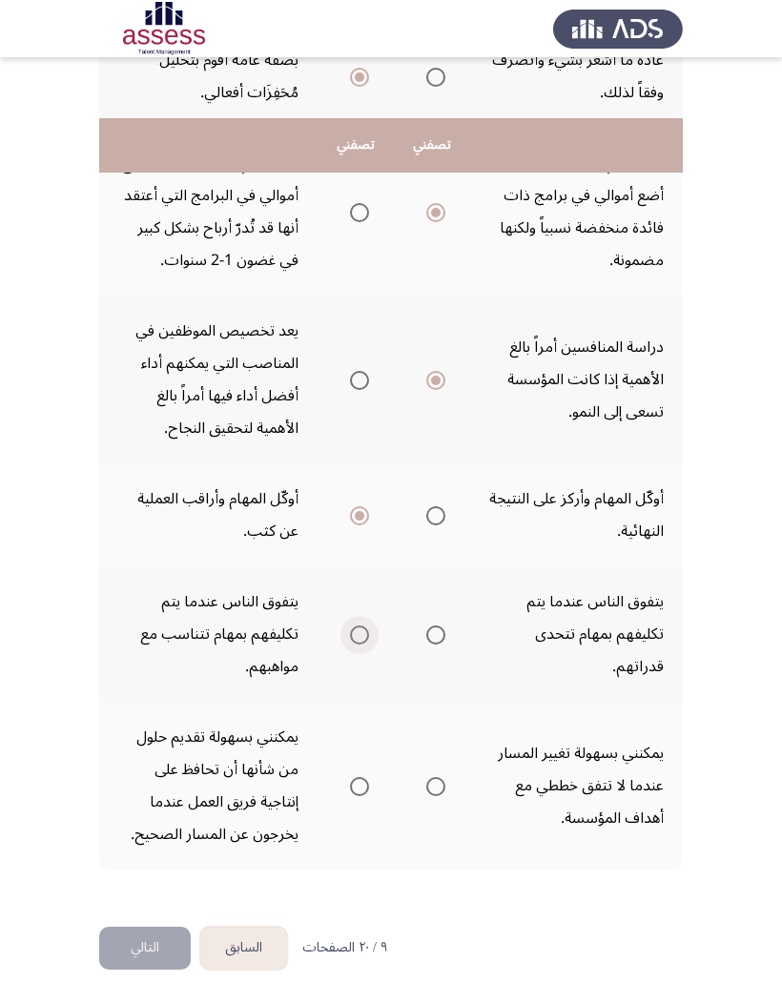
click at [350, 645] on span "Select an option" at bounding box center [359, 635] width 19 height 19
click at [350, 645] on input "Select an option" at bounding box center [359, 635] width 19 height 19
click at [342, 659] on label "Select an option" at bounding box center [355, 786] width 27 height 19
click at [350, 659] on input "Select an option" at bounding box center [359, 786] width 19 height 19
click at [123, 659] on button "التالي" at bounding box center [145, 948] width 92 height 43
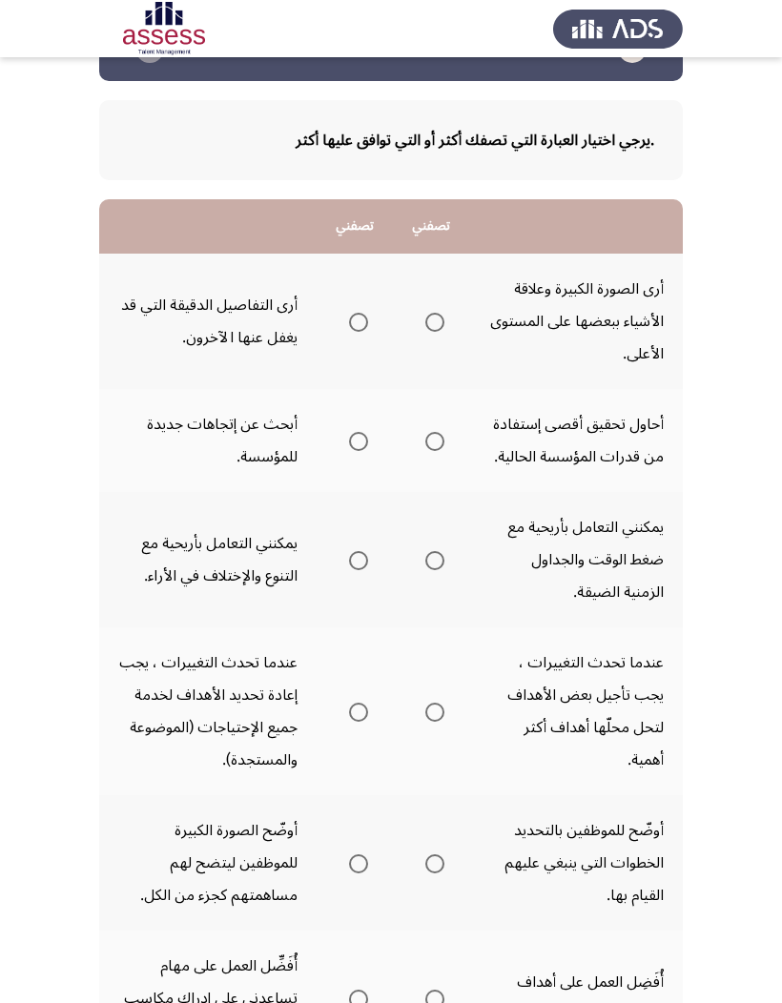
scroll to position [0, 0]
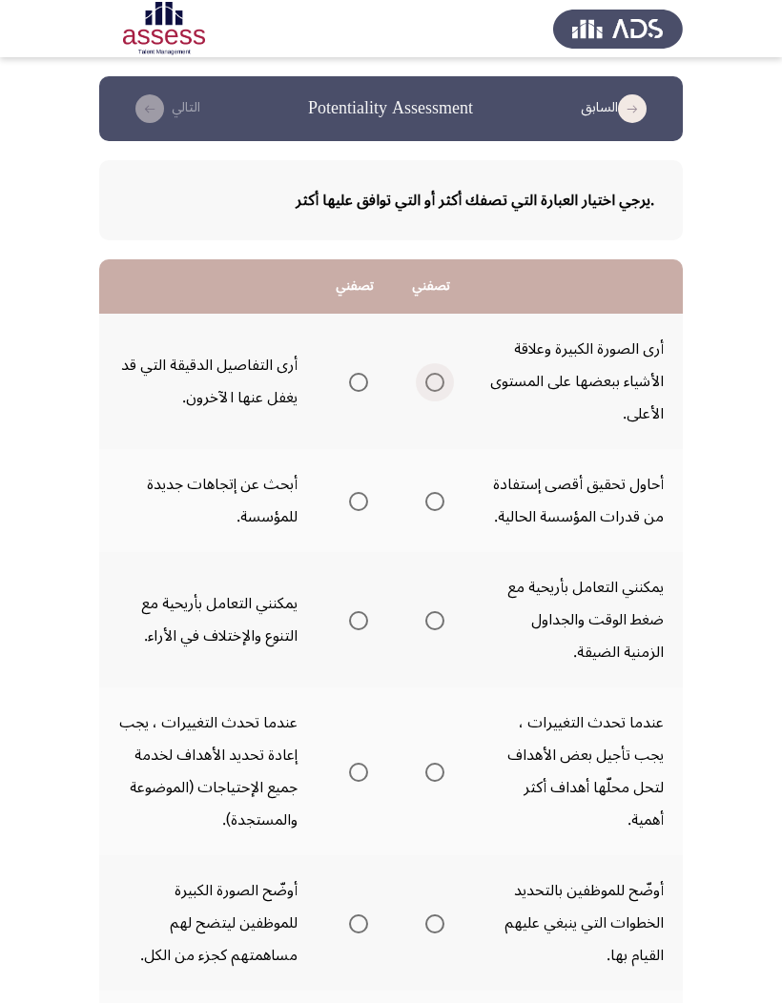
click at [425, 378] on span "Select an option" at bounding box center [434, 382] width 19 height 19
click at [425, 378] on input "Select an option" at bounding box center [434, 382] width 19 height 19
click at [341, 393] on mat-radio-group "Select an option" at bounding box center [354, 381] width 27 height 32
click at [349, 377] on span "Select an option" at bounding box center [358, 382] width 19 height 19
click at [349, 377] on input "Select an option" at bounding box center [358, 382] width 19 height 19
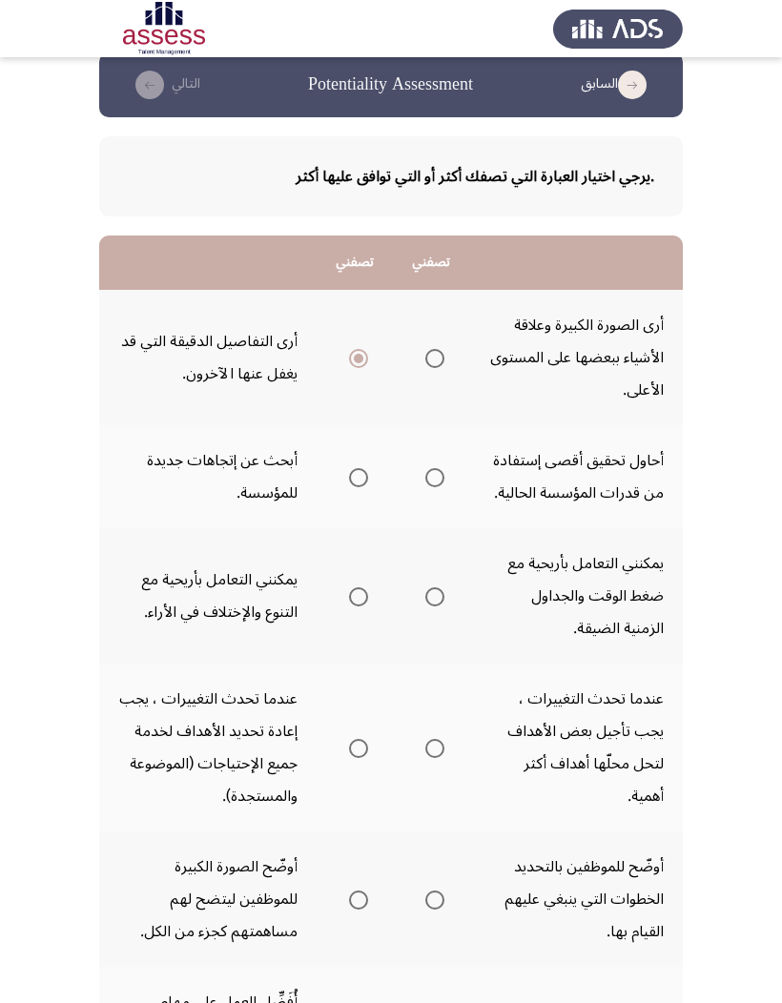
scroll to position [25, 0]
click at [425, 476] on span "Select an option" at bounding box center [434, 476] width 19 height 19
click at [425, 476] on input "Select an option" at bounding box center [434, 476] width 19 height 19
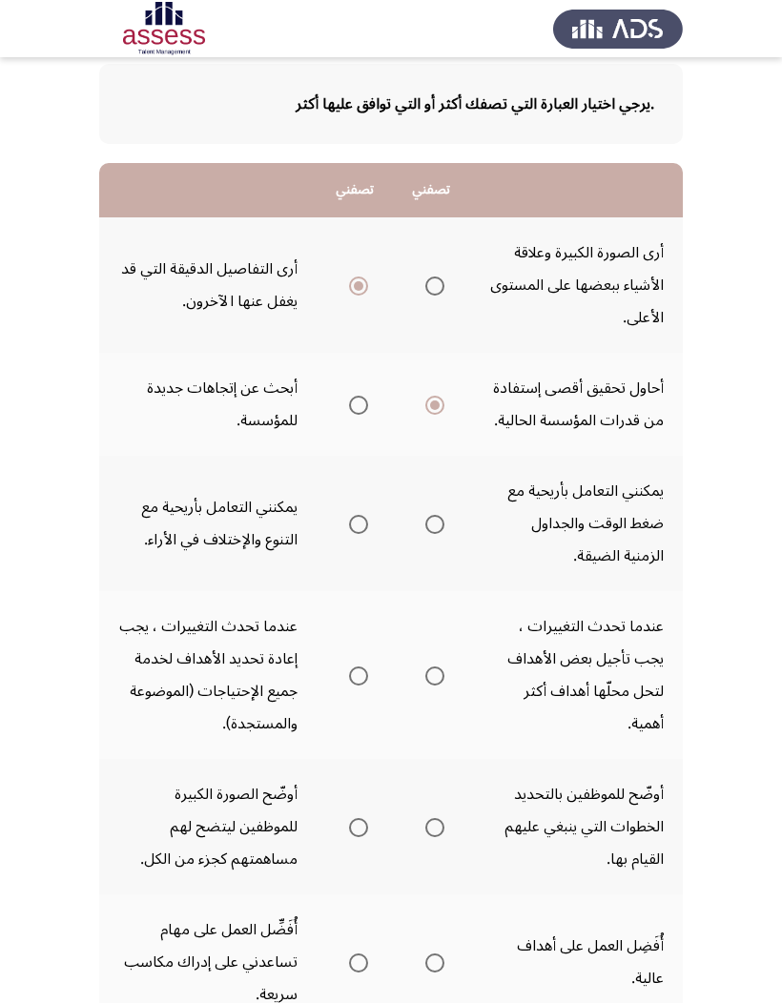
scroll to position [97, 0]
click at [349, 395] on span "Select an option" at bounding box center [358, 404] width 19 height 19
click at [349, 395] on input "Select an option" at bounding box center [358, 404] width 19 height 19
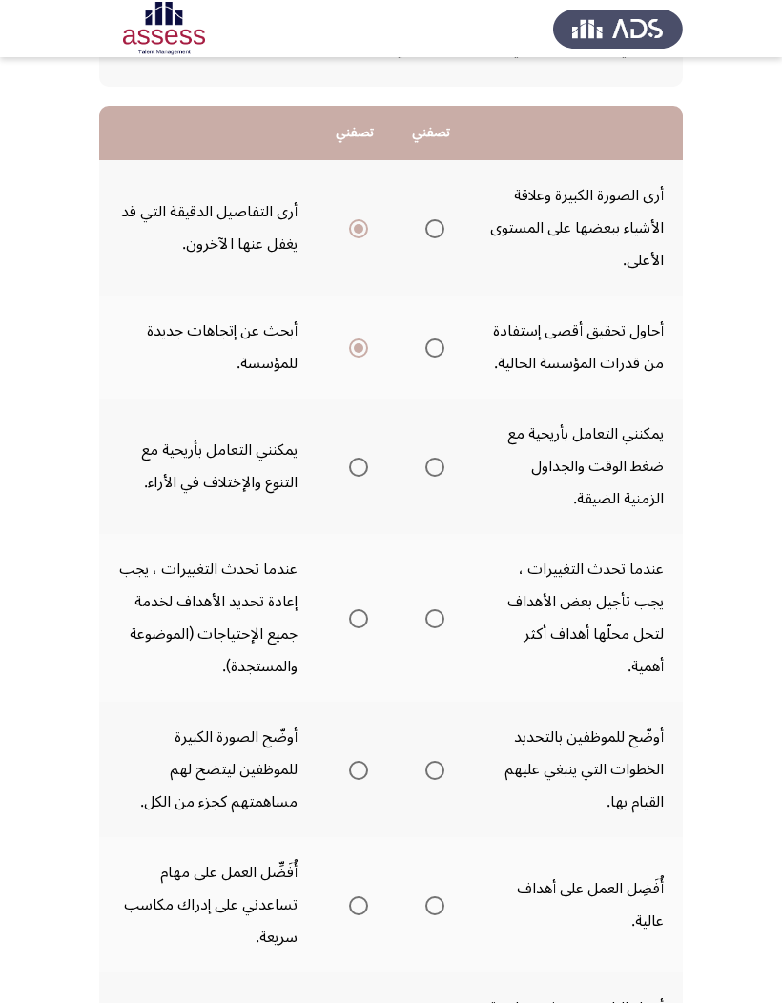
scroll to position [156, 0]
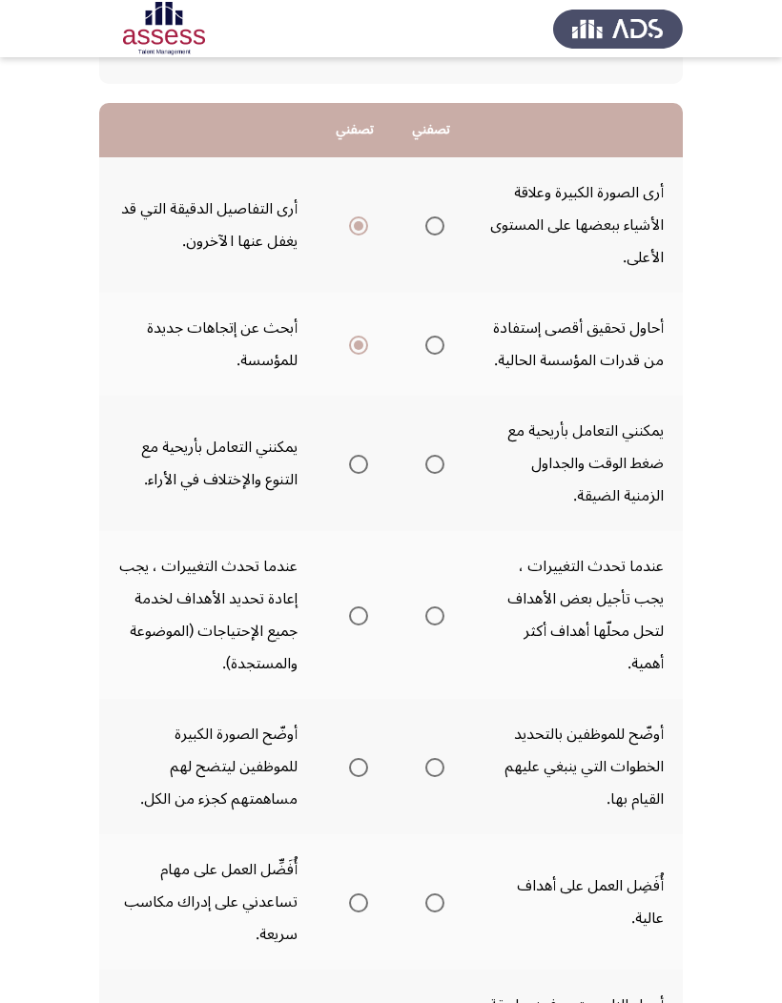
click at [425, 467] on span "Select an option" at bounding box center [434, 464] width 19 height 19
click at [425, 467] on input "Select an option" at bounding box center [434, 464] width 19 height 19
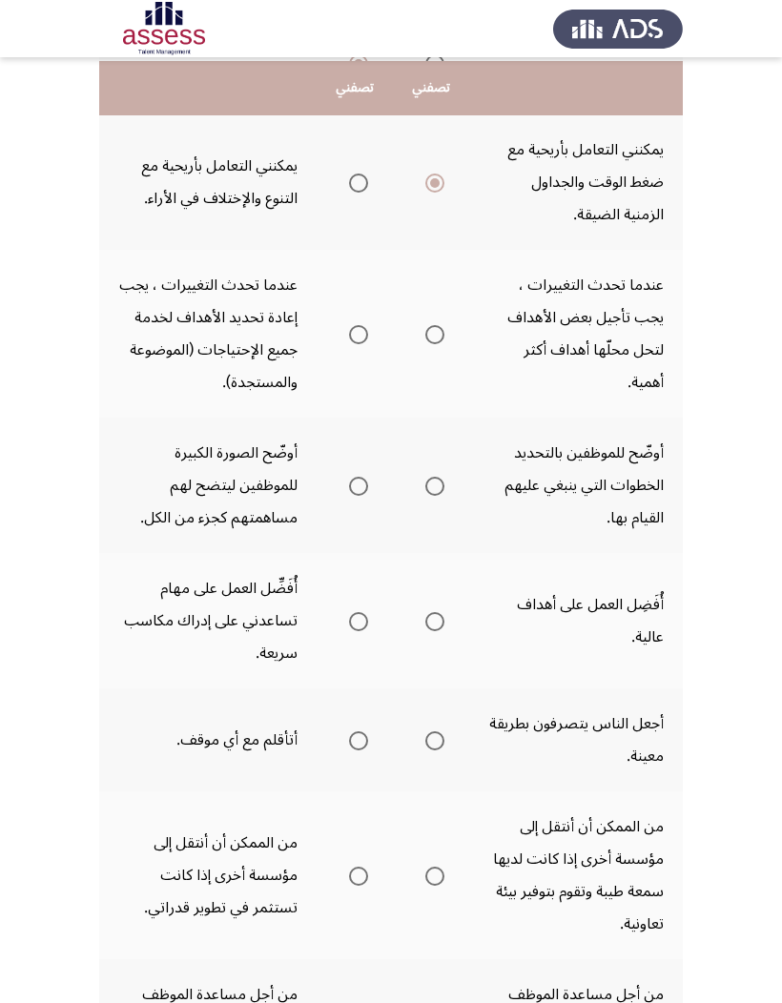
scroll to position [443, 0]
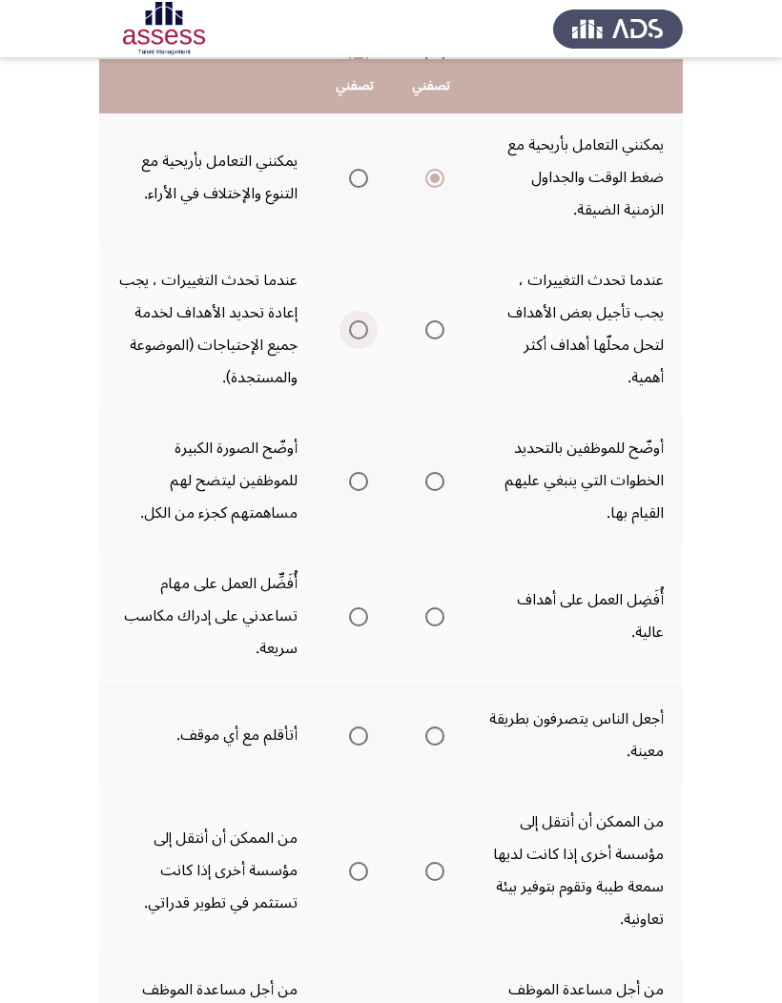
click at [341, 340] on label "Select an option" at bounding box center [354, 329] width 27 height 19
click at [349, 340] on input "Select an option" at bounding box center [358, 329] width 19 height 19
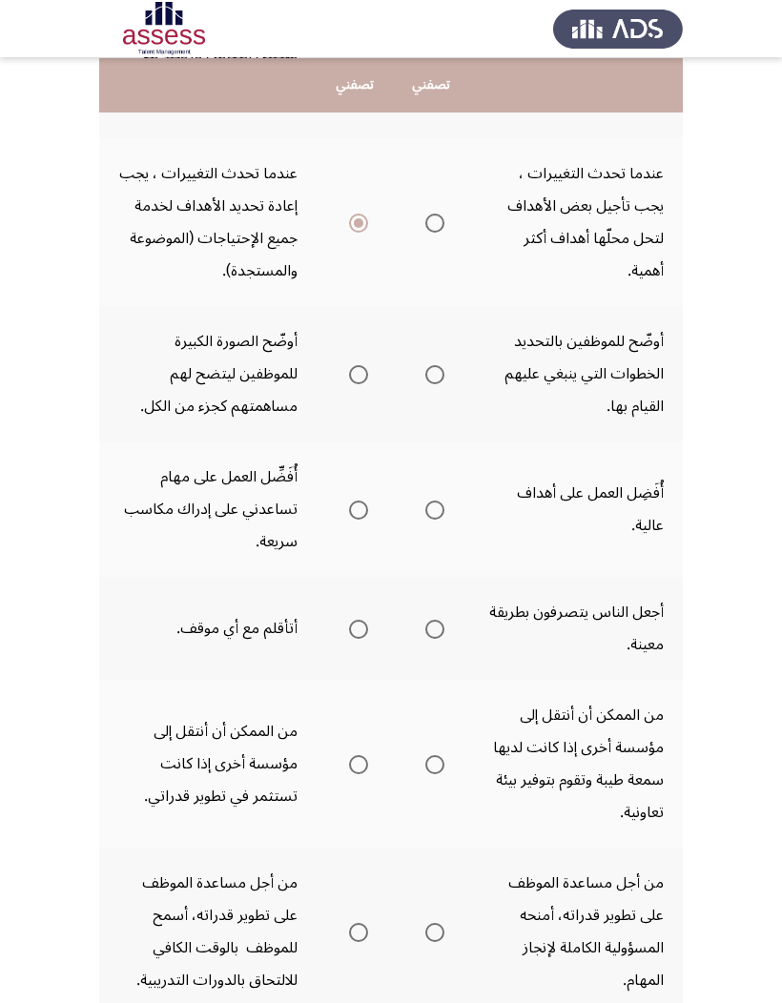
scroll to position [550, 0]
click at [425, 383] on span "Select an option" at bounding box center [434, 373] width 19 height 19
click at [425, 383] on input "Select an option" at bounding box center [434, 373] width 19 height 19
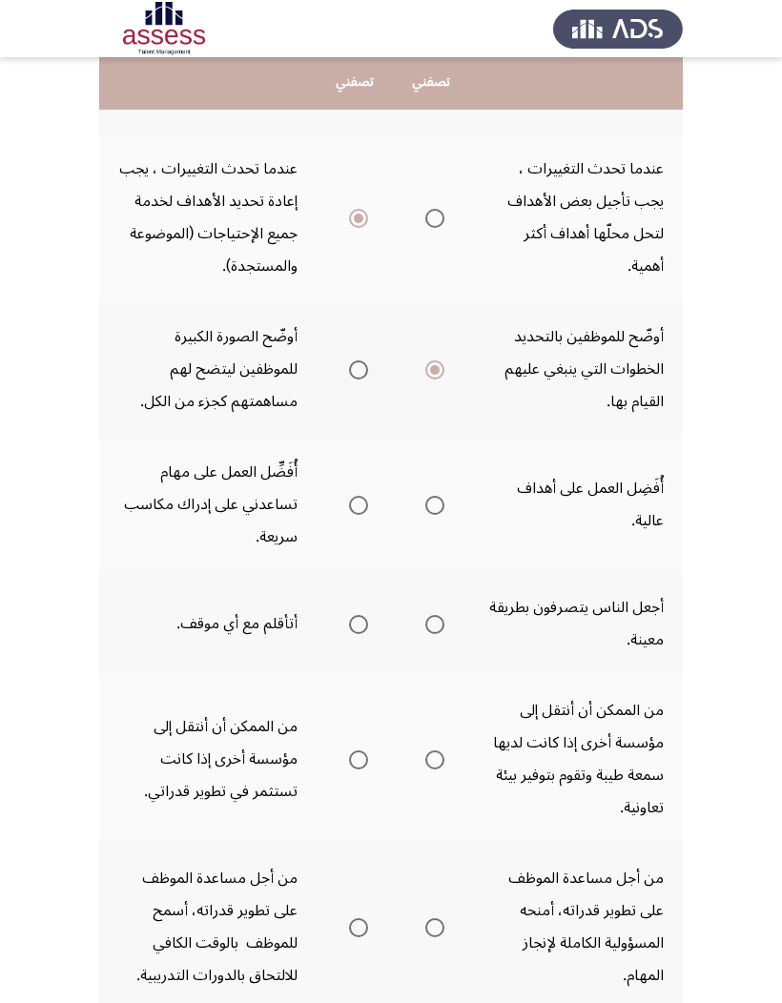
scroll to position [612, 0]
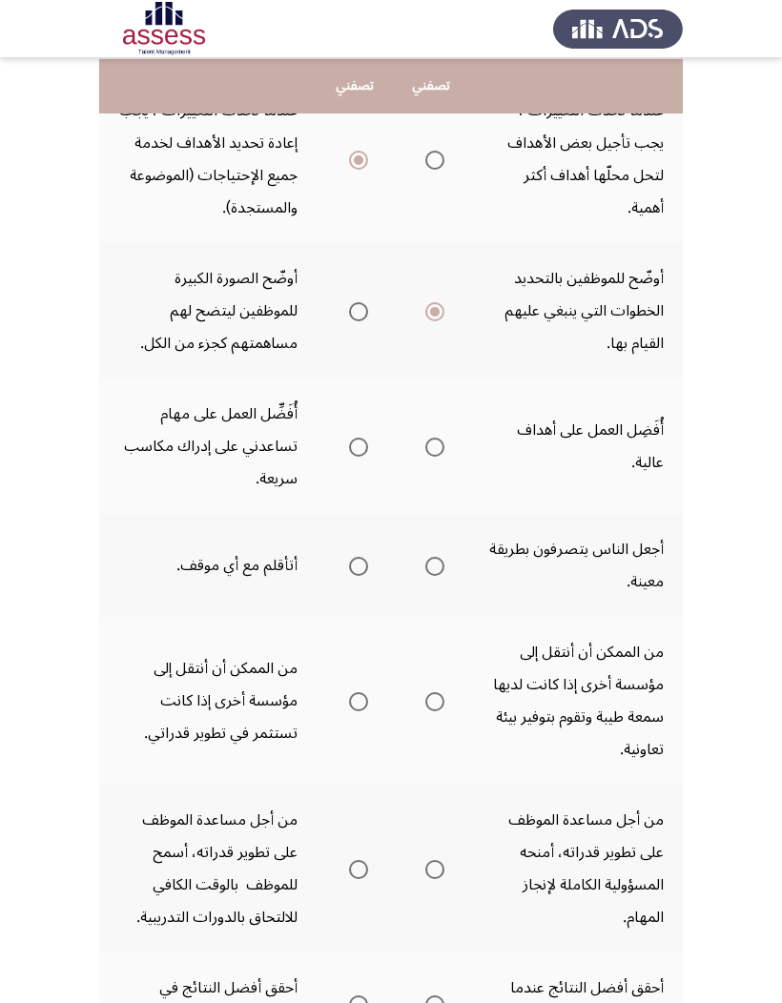
click at [341, 463] on mat-radio-group "Select an option" at bounding box center [354, 446] width 27 height 32
click at [341, 457] on label "Select an option" at bounding box center [354, 447] width 27 height 19
click at [349, 457] on input "Select an option" at bounding box center [358, 447] width 19 height 19
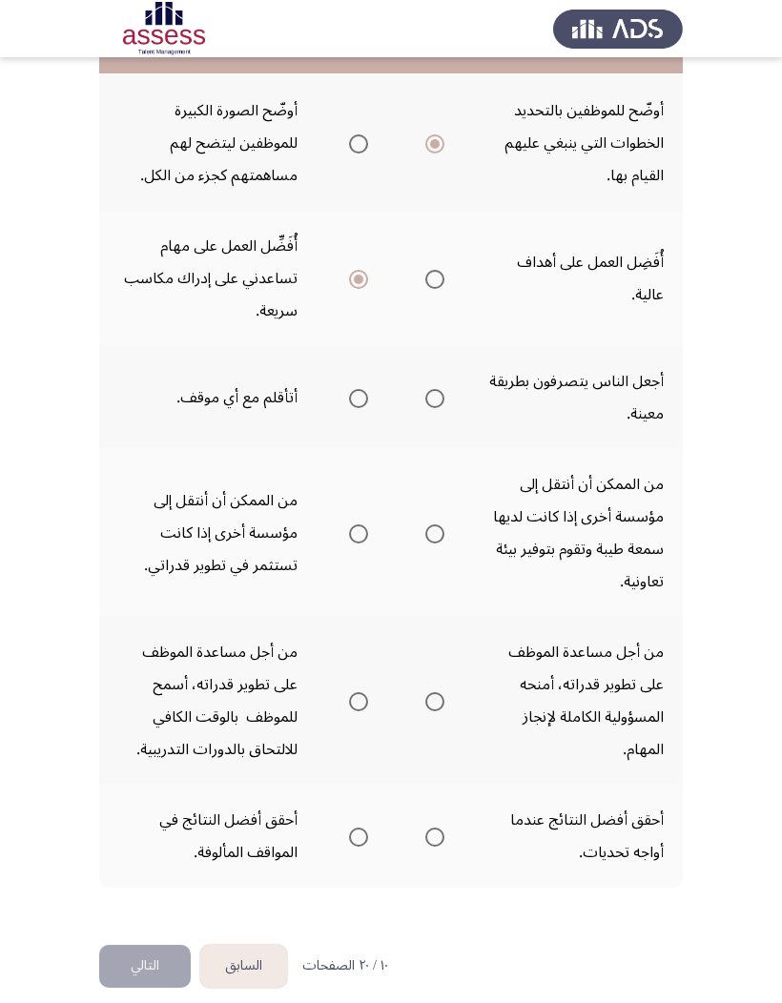
scroll to position [779, 0]
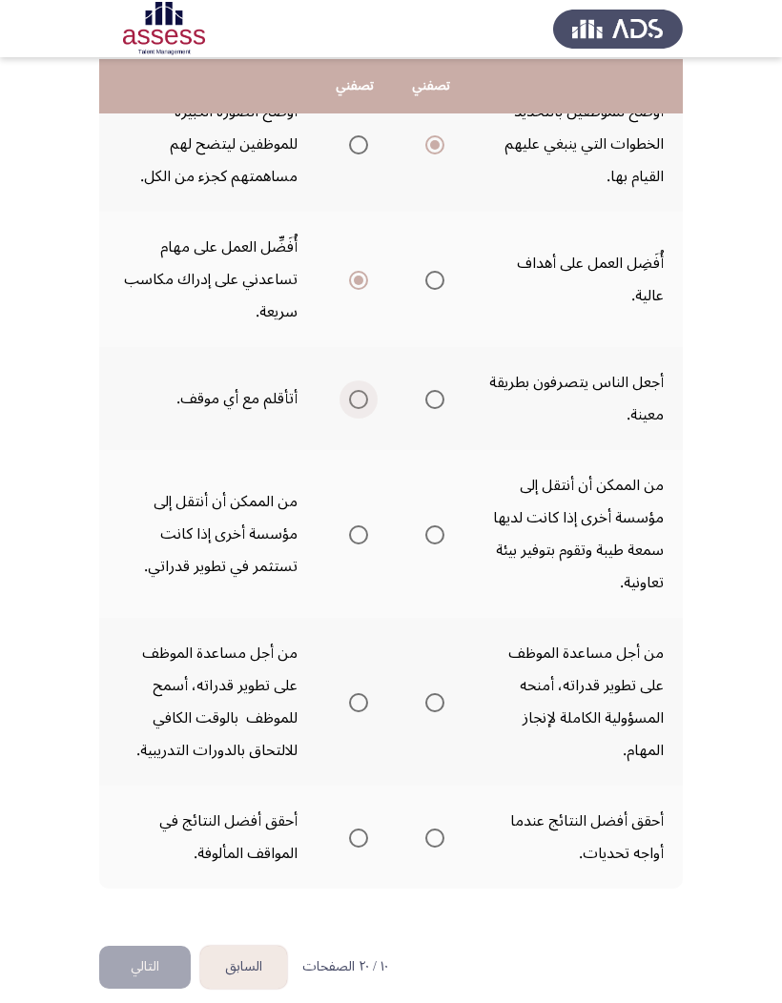
click at [349, 409] on span "Select an option" at bounding box center [358, 399] width 19 height 19
click at [349, 409] on input "Select an option" at bounding box center [358, 399] width 19 height 19
click at [349, 545] on span "Select an option" at bounding box center [358, 535] width 19 height 19
click at [349, 545] on input "Select an option" at bounding box center [358, 535] width 19 height 19
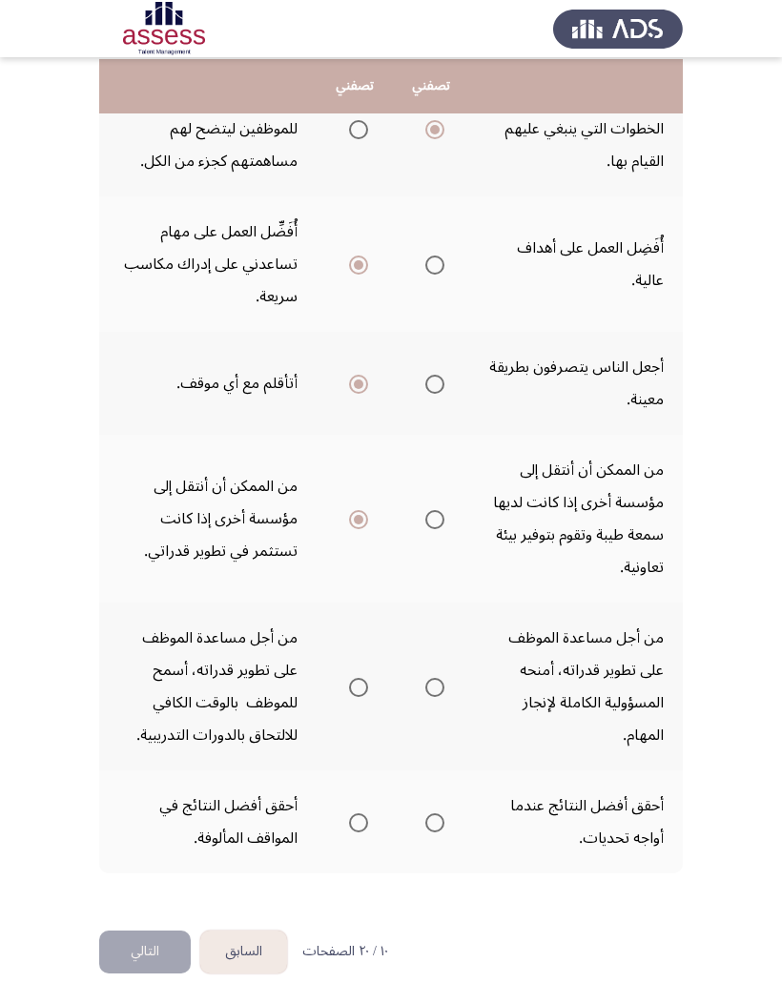
scroll to position [793, 0]
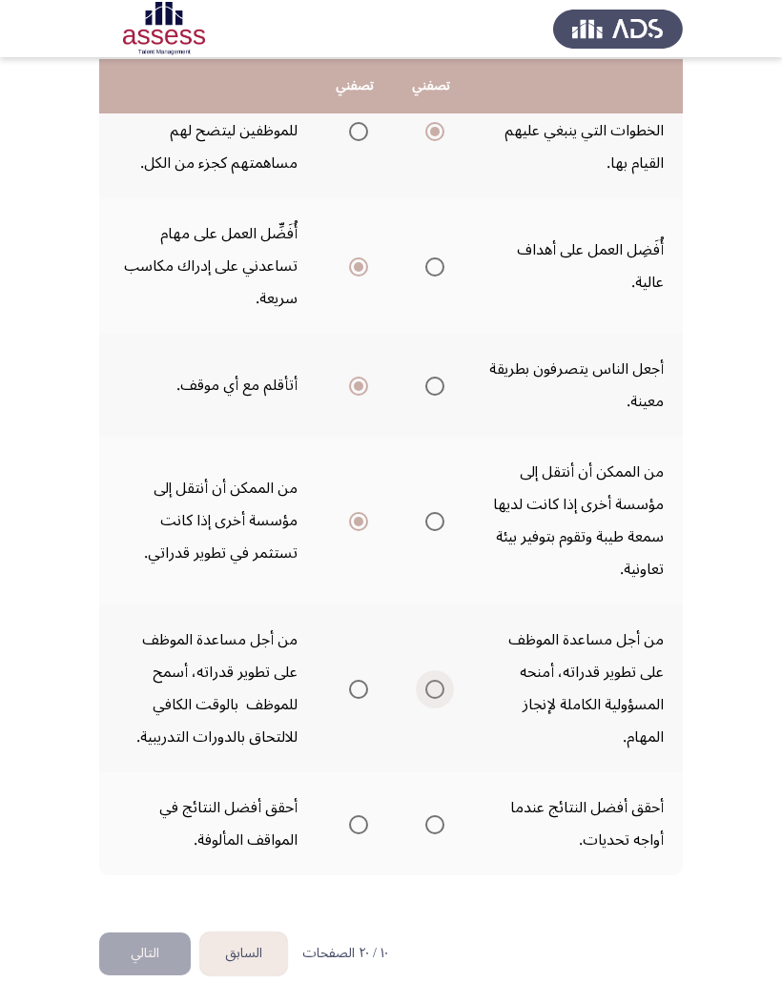
click at [425, 659] on span "Select an option" at bounding box center [434, 689] width 19 height 19
click at [425, 659] on input "Select an option" at bounding box center [434, 689] width 19 height 19
click at [425, 659] on span "Select an option" at bounding box center [434, 824] width 19 height 19
click at [425, 659] on input "Select an option" at bounding box center [434, 824] width 19 height 19
click at [149, 659] on button "التالي" at bounding box center [145, 954] width 92 height 43
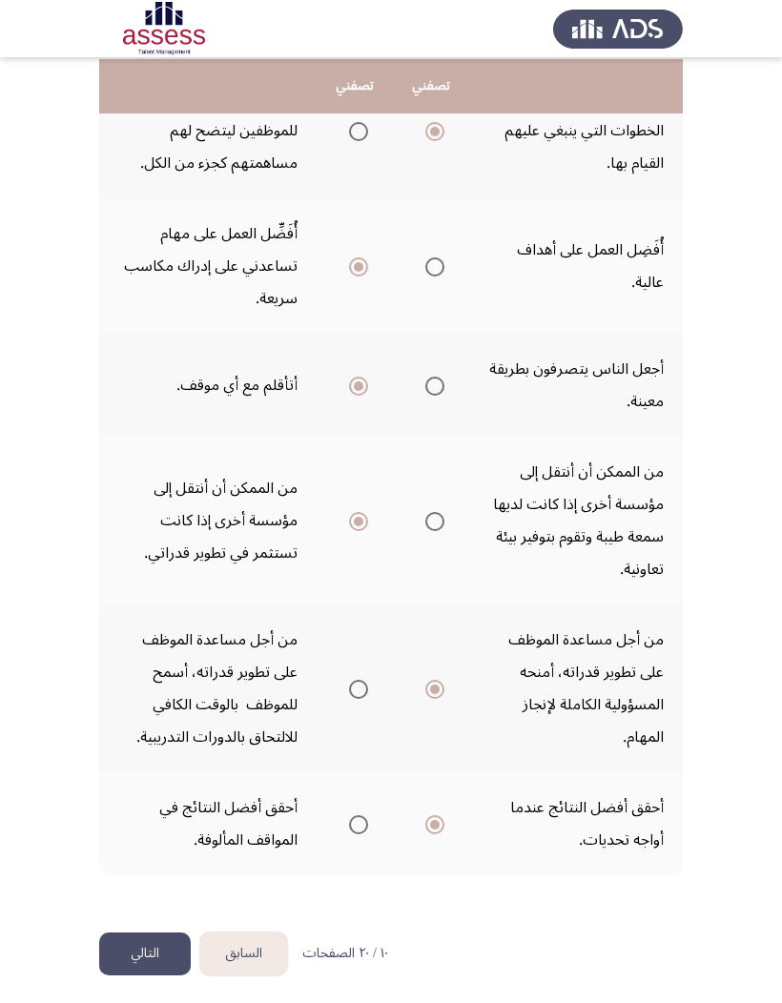
scroll to position [0, 0]
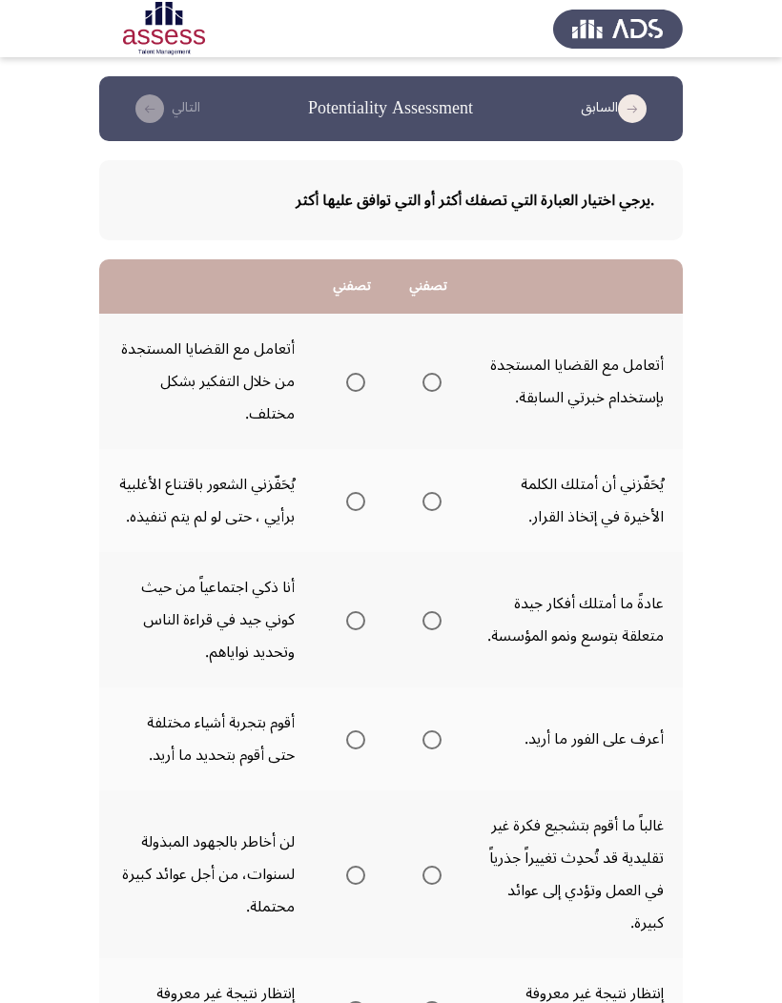
click at [422, 373] on span "Select an option" at bounding box center [431, 382] width 19 height 19
click at [422, 373] on input "Select an option" at bounding box center [431, 382] width 19 height 19
click at [346, 511] on span "Select an option" at bounding box center [355, 501] width 19 height 19
click at [346, 511] on input "Select an option" at bounding box center [355, 501] width 19 height 19
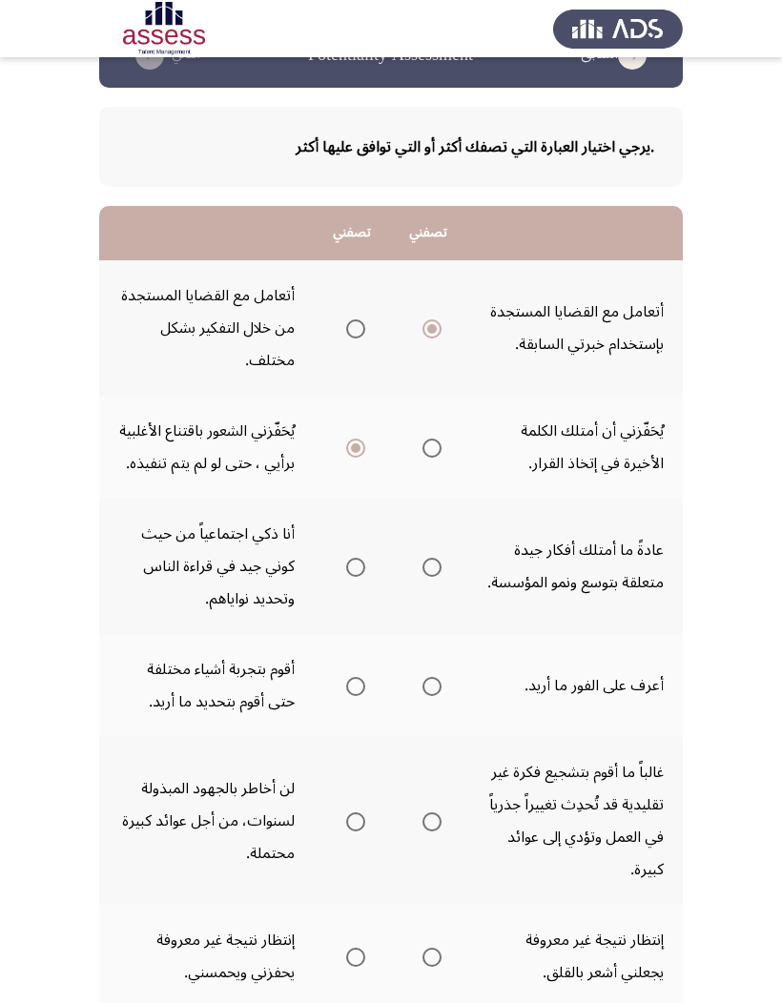
scroll to position [56, 0]
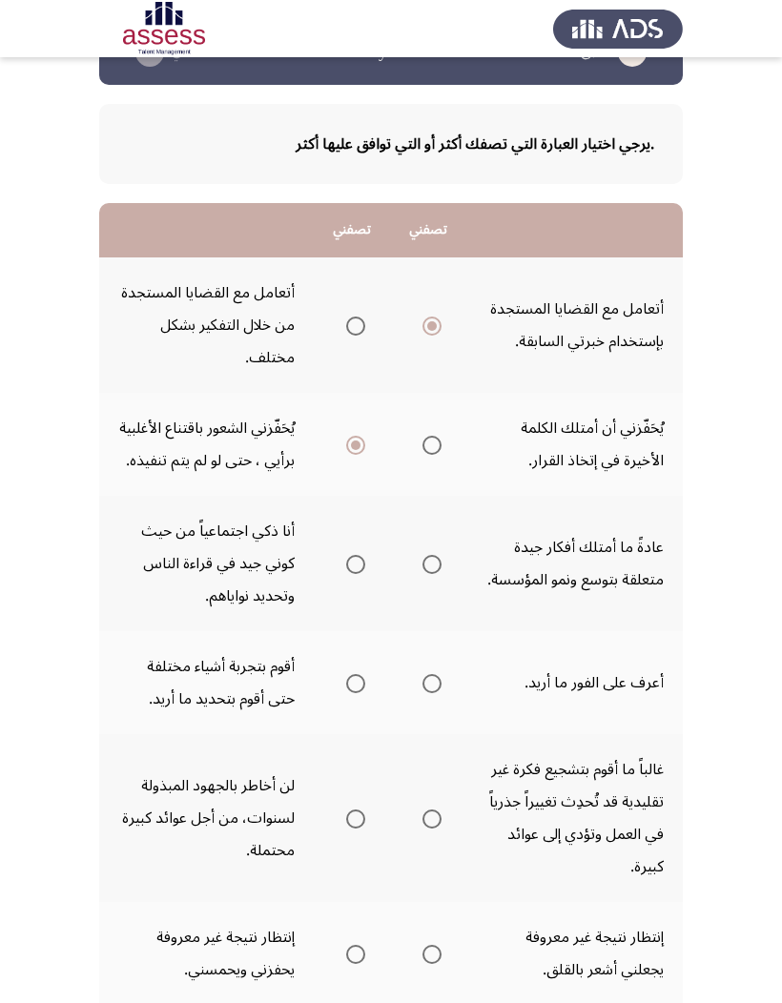
click at [422, 574] on span "Select an option" at bounding box center [431, 564] width 19 height 19
click at [422, 574] on input "Select an option" at bounding box center [431, 564] width 19 height 19
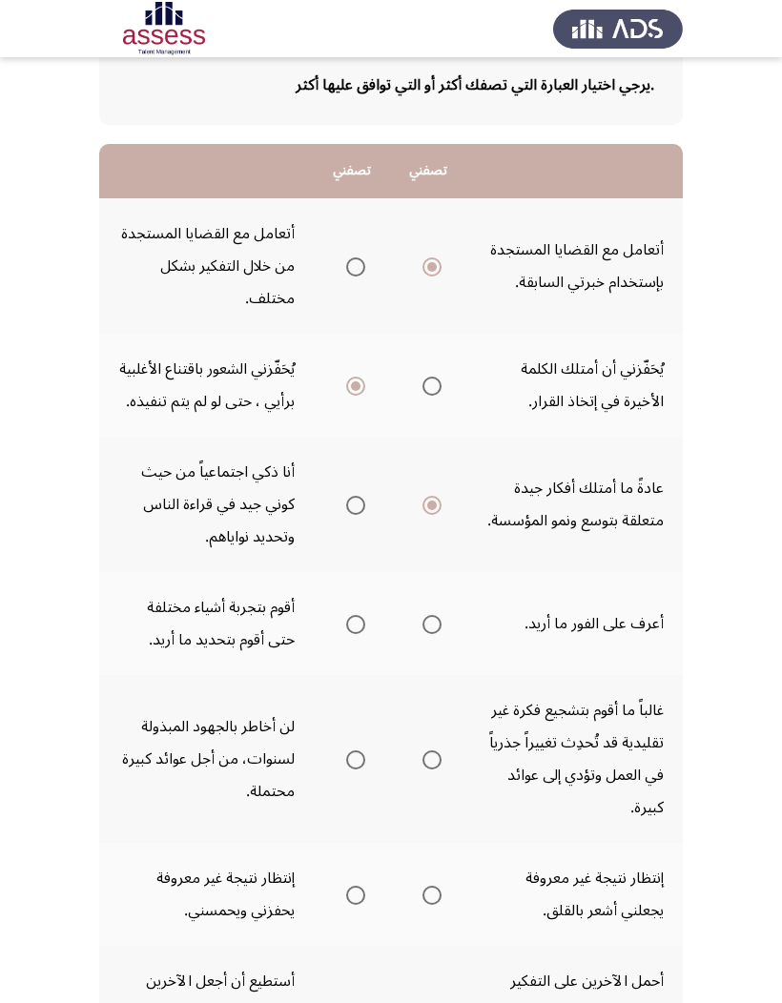
scroll to position [173, 0]
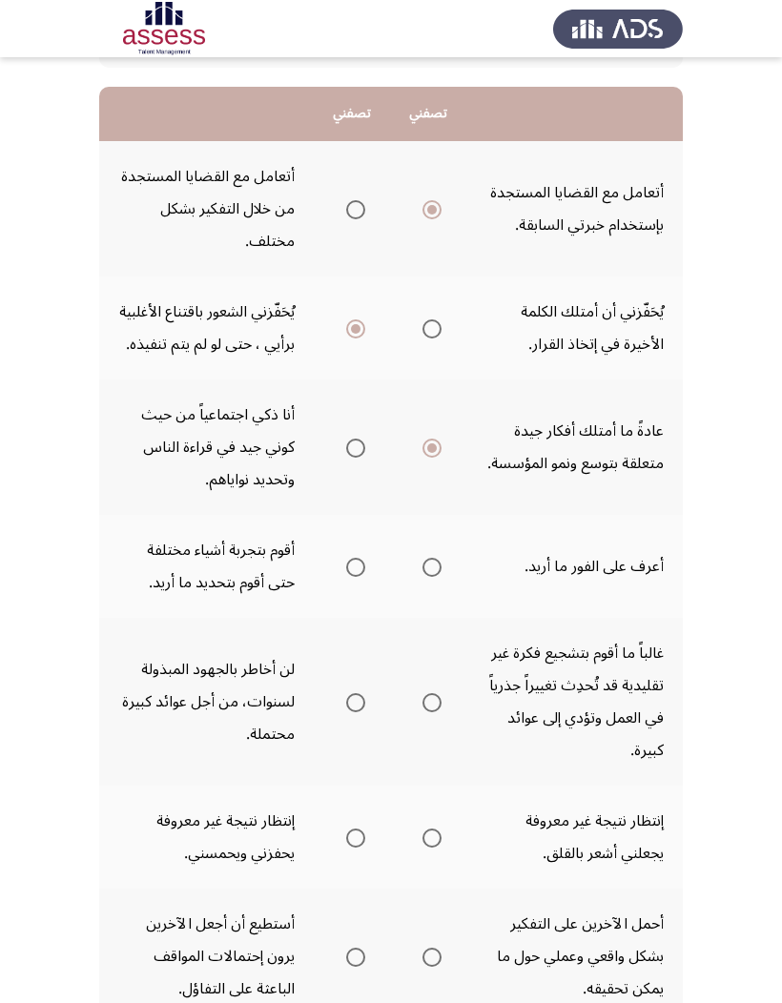
click at [422, 577] on span "Select an option" at bounding box center [431, 567] width 19 height 19
click at [422, 577] on input "Select an option" at bounding box center [431, 567] width 19 height 19
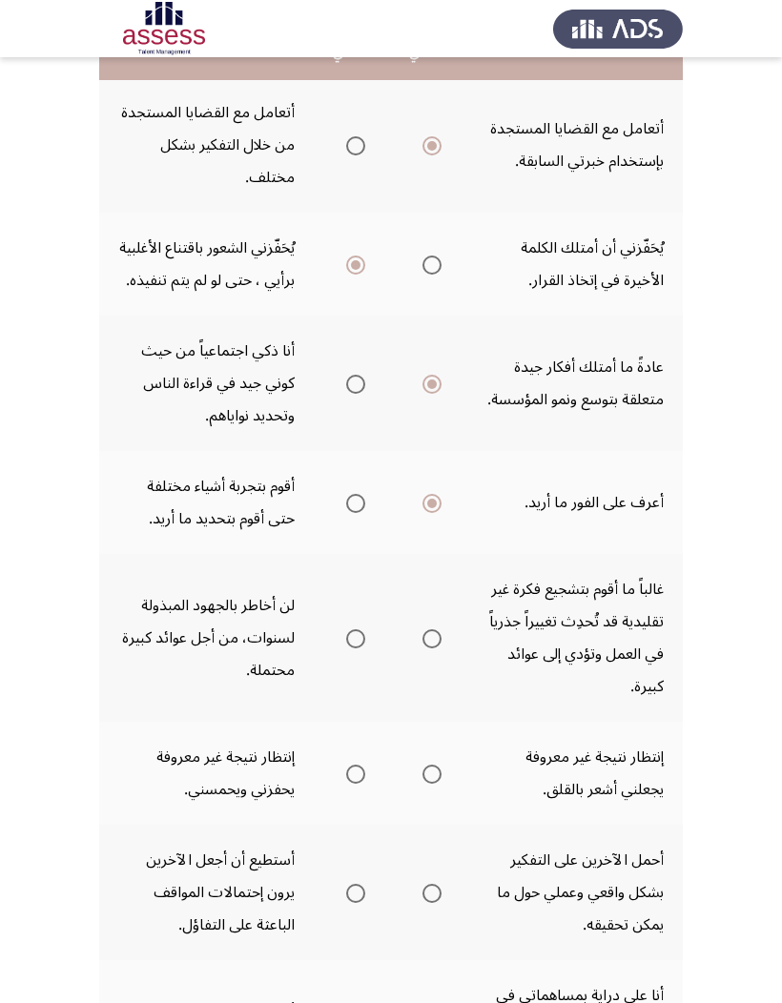
scroll to position [238, 0]
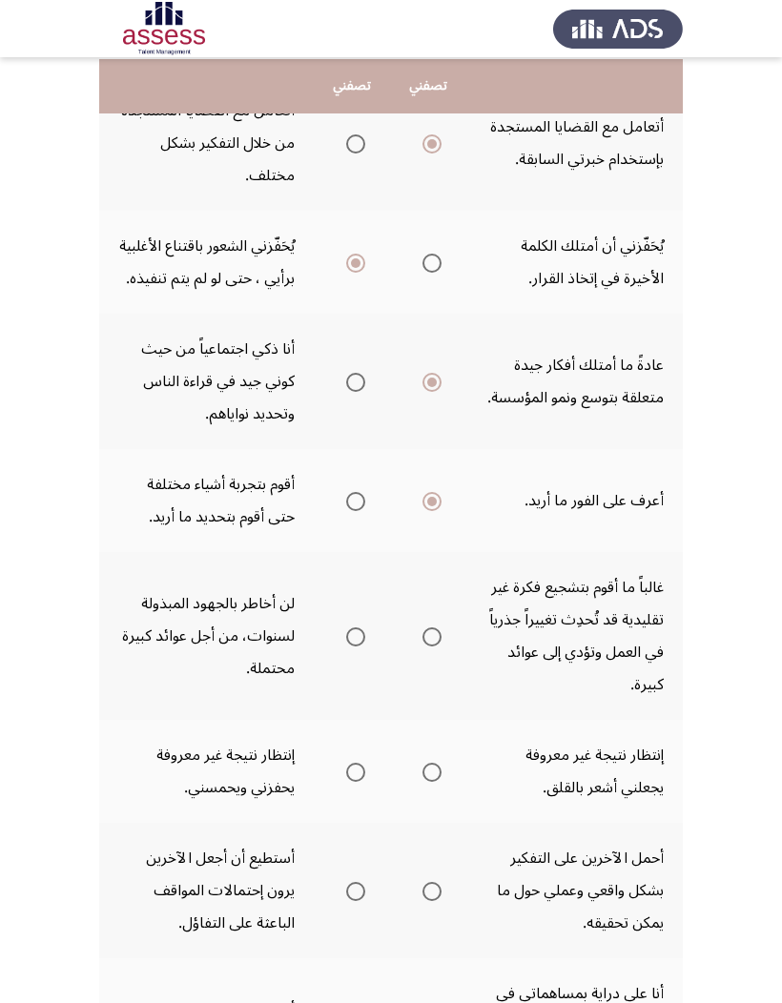
click at [346, 643] on span "Select an option" at bounding box center [355, 637] width 19 height 19
click at [346, 643] on input "Select an option" at bounding box center [355, 637] width 19 height 19
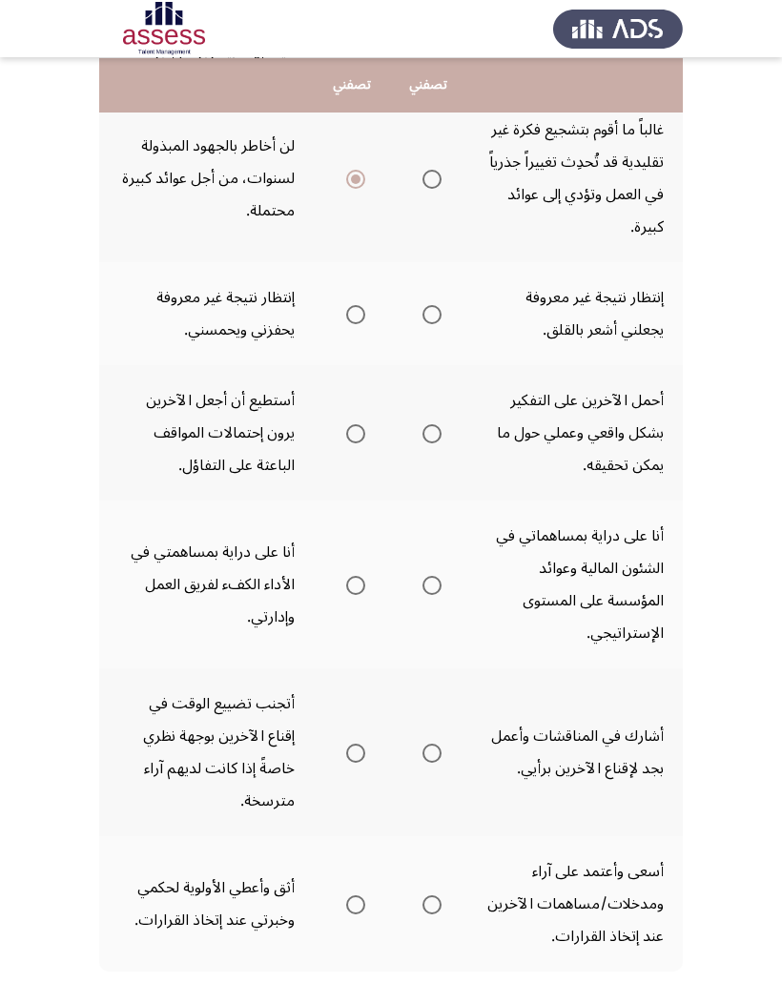
scroll to position [695, 0]
click at [346, 315] on span "Select an option" at bounding box center [355, 315] width 19 height 19
click at [346, 315] on input "Select an option" at bounding box center [355, 315] width 19 height 19
click at [439, 426] on th at bounding box center [428, 433] width 76 height 135
click at [422, 441] on span "Select an option" at bounding box center [431, 434] width 19 height 19
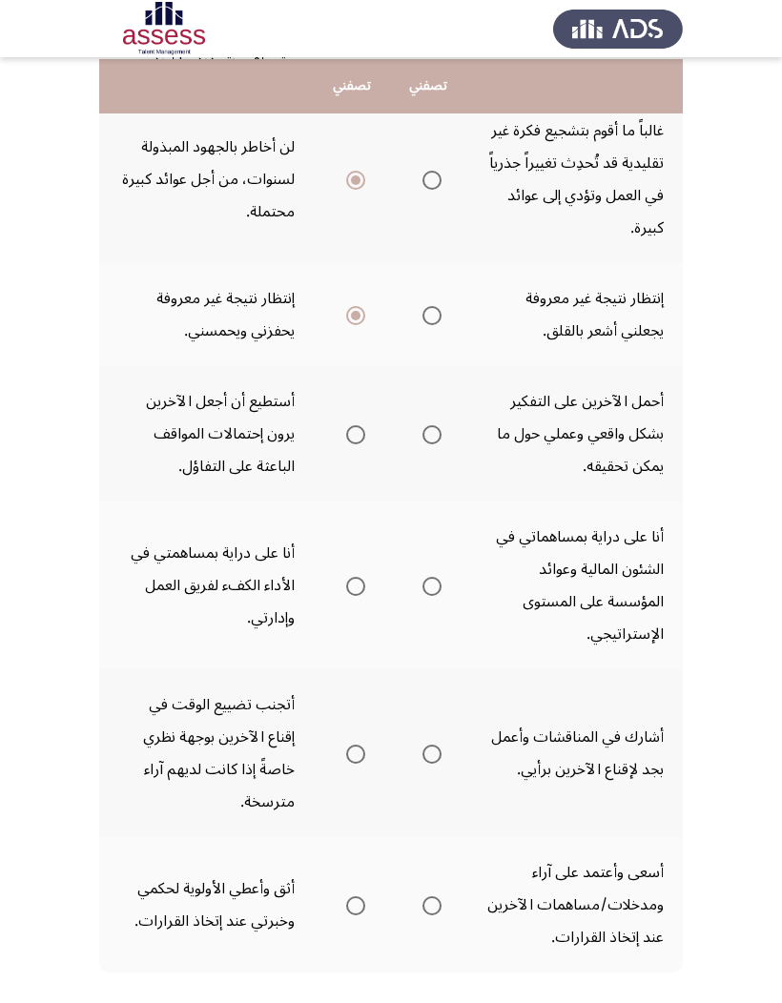
click at [422, 441] on input "Select an option" at bounding box center [431, 434] width 19 height 19
click at [346, 577] on span "Select an option" at bounding box center [355, 586] width 19 height 19
click at [346, 577] on input "Select an option" at bounding box center [355, 586] width 19 height 19
click at [346, 659] on span "Select an option" at bounding box center [355, 754] width 19 height 19
click at [346, 659] on input "Select an option" at bounding box center [355, 754] width 19 height 19
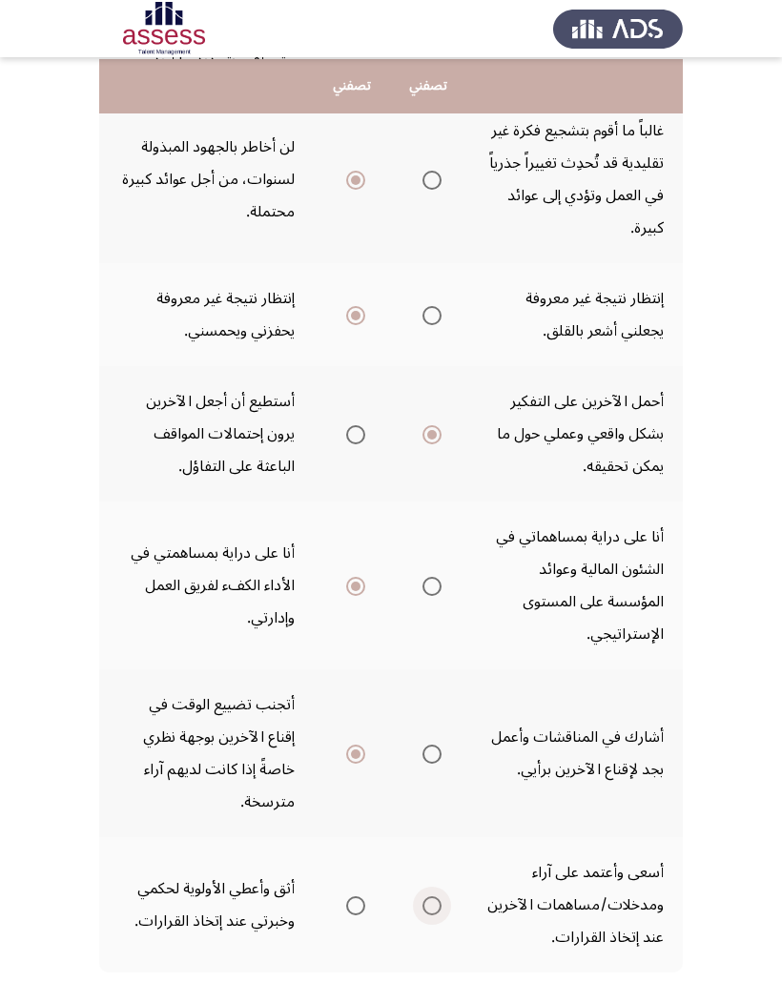
click at [422, 659] on span "Select an option" at bounding box center [431, 905] width 19 height 19
click at [422, 659] on input "Select an option" at bounding box center [431, 905] width 19 height 19
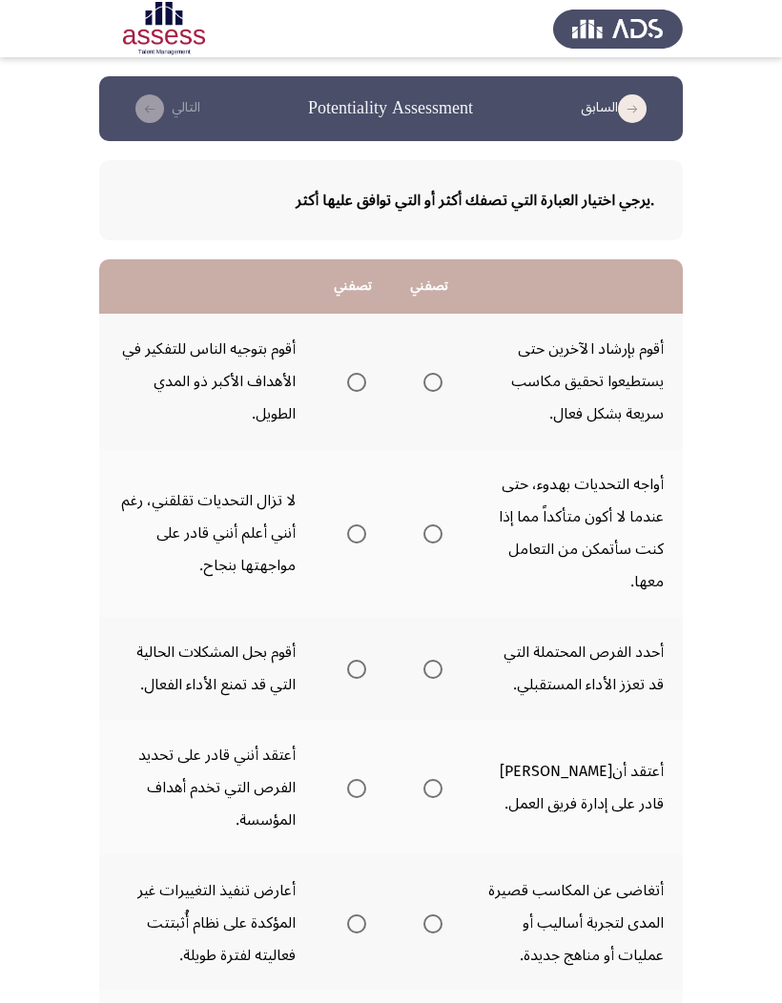
click at [423, 374] on span "Select an option" at bounding box center [432, 382] width 19 height 19
click at [423, 374] on input "Select an option" at bounding box center [432, 382] width 19 height 19
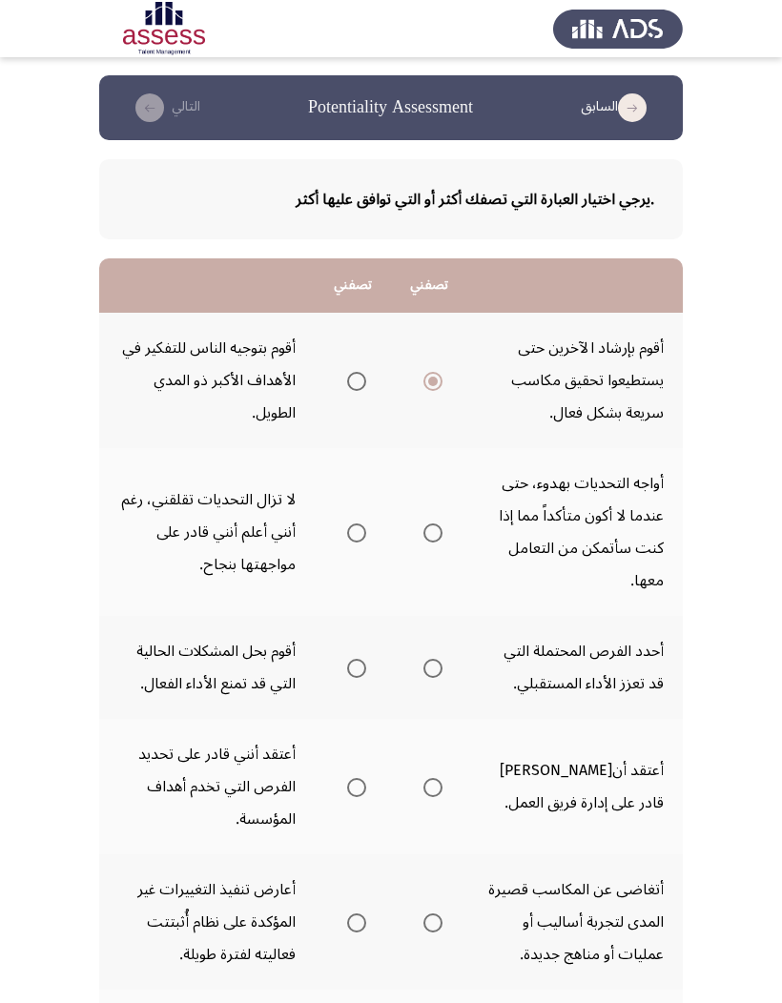
scroll to position [6, 0]
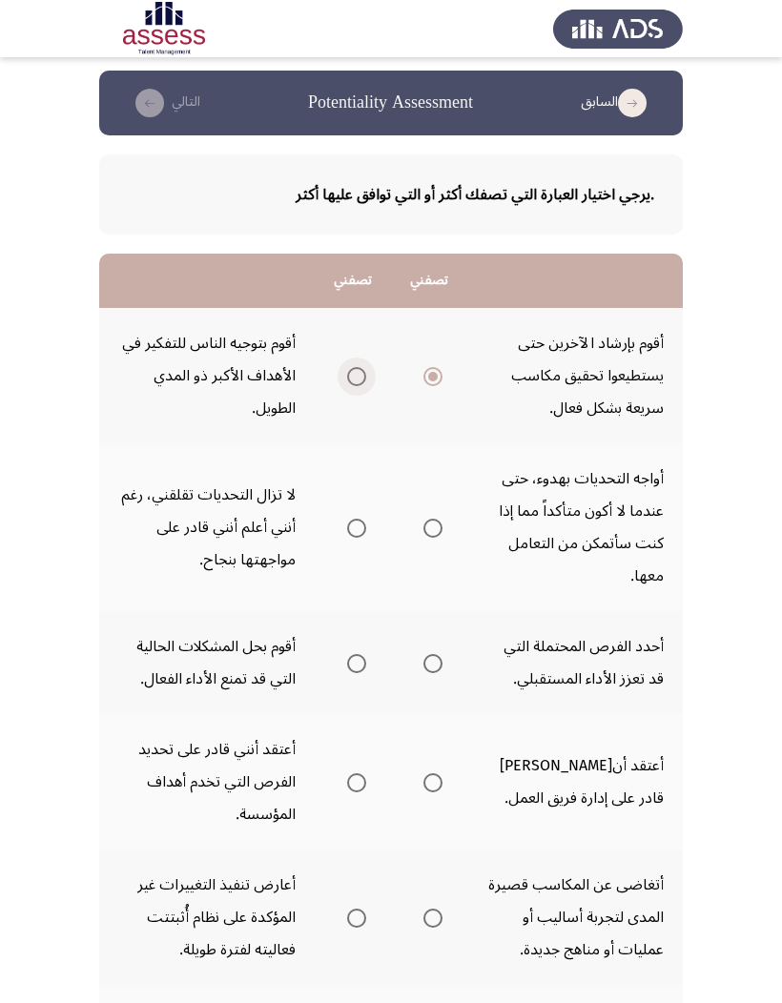
click at [347, 381] on span "Select an option" at bounding box center [356, 376] width 19 height 19
click at [347, 381] on input "Select an option" at bounding box center [356, 376] width 19 height 19
click at [423, 519] on span "Select an option" at bounding box center [432, 528] width 19 height 19
click at [423, 519] on input "Select an option" at bounding box center [432, 528] width 19 height 19
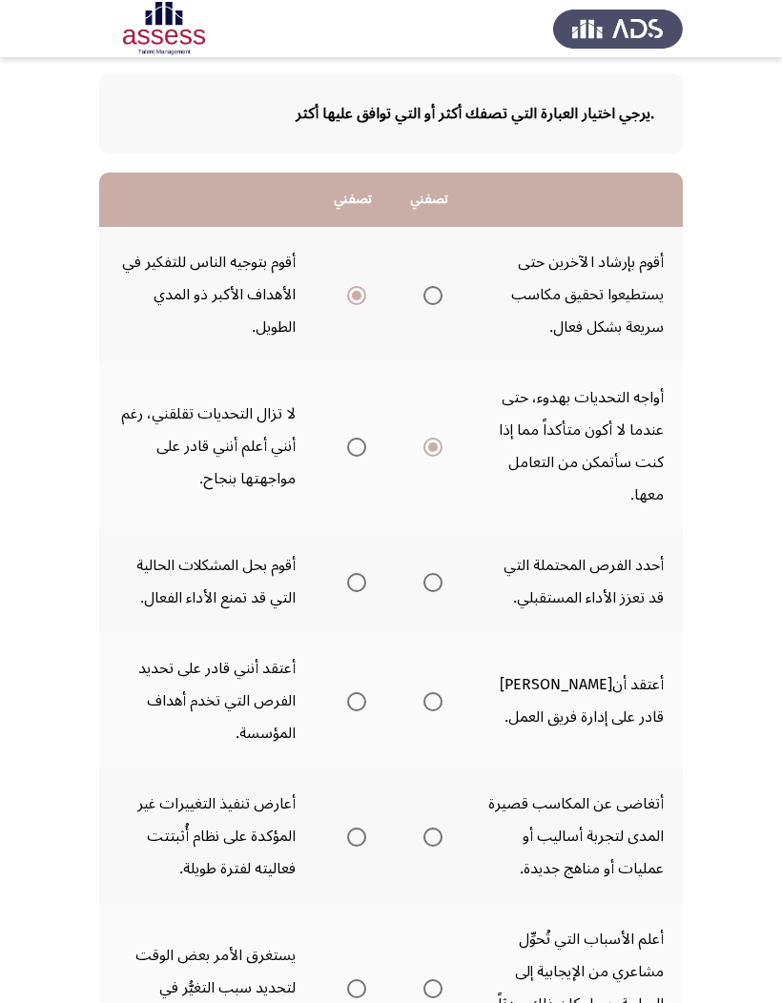
scroll to position [88, 0]
click at [340, 572] on label "Select an option" at bounding box center [353, 581] width 27 height 19
click at [347, 572] on input "Select an option" at bounding box center [356, 581] width 19 height 19
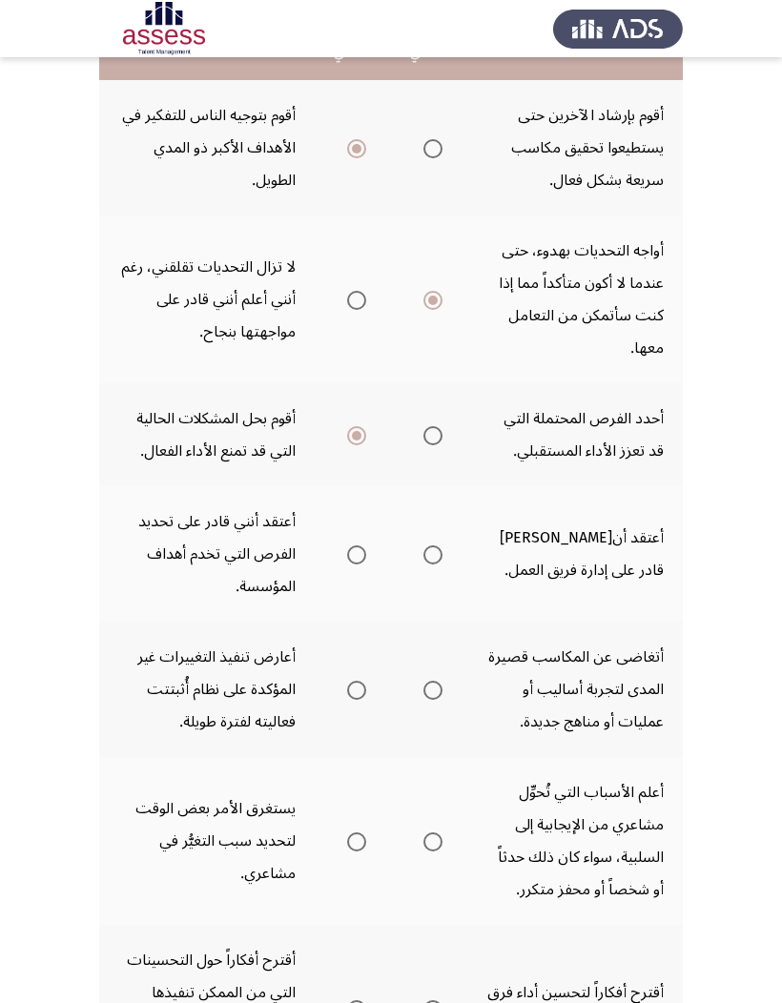
scroll to position [235, 0]
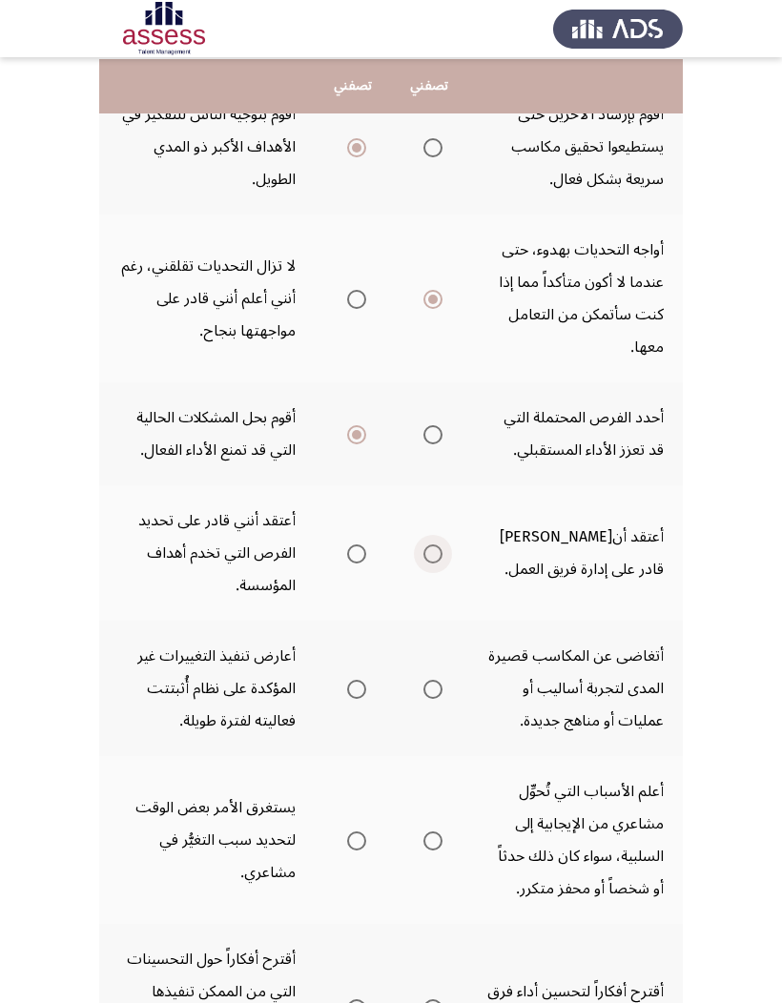
click at [423, 545] on span "Select an option" at bounding box center [432, 554] width 19 height 19
click at [423, 545] on input "Select an option" at bounding box center [432, 554] width 19 height 19
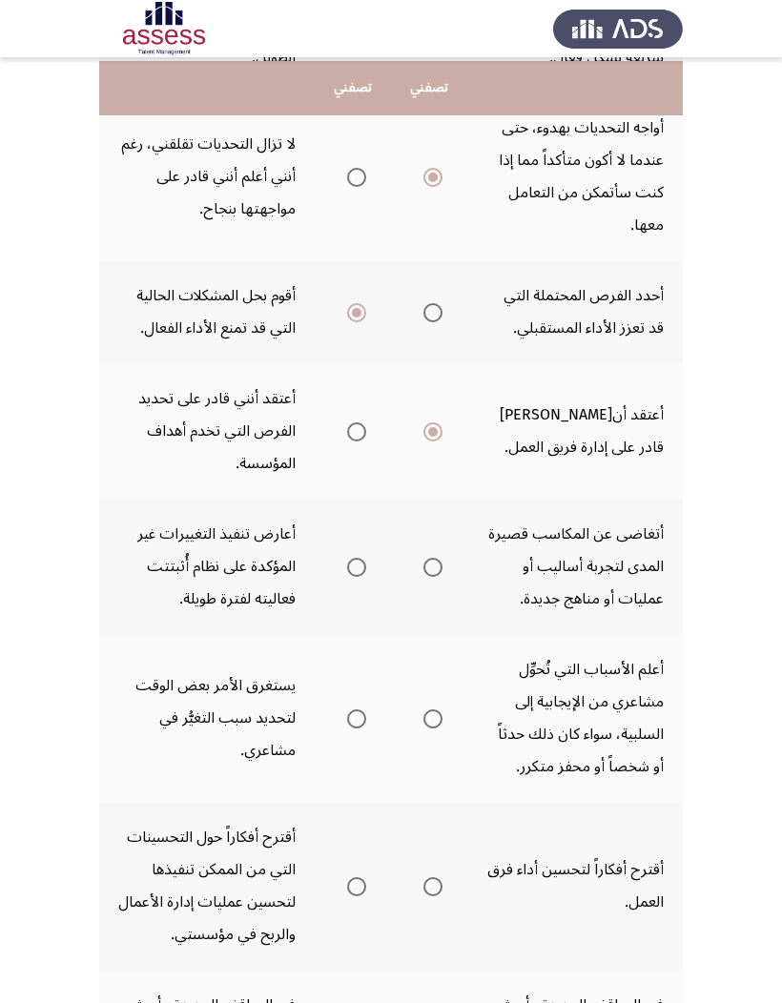
scroll to position [359, 0]
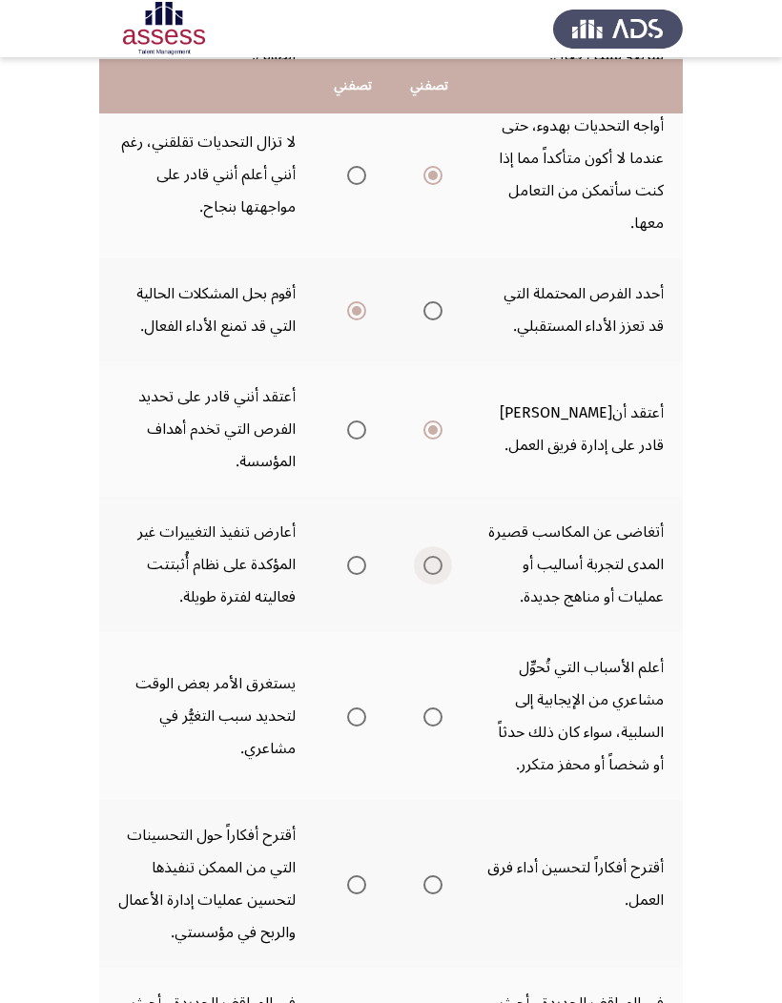
click at [423, 575] on span "Select an option" at bounding box center [432, 565] width 19 height 19
click at [423, 575] on input "Select an option" at bounding box center [432, 565] width 19 height 19
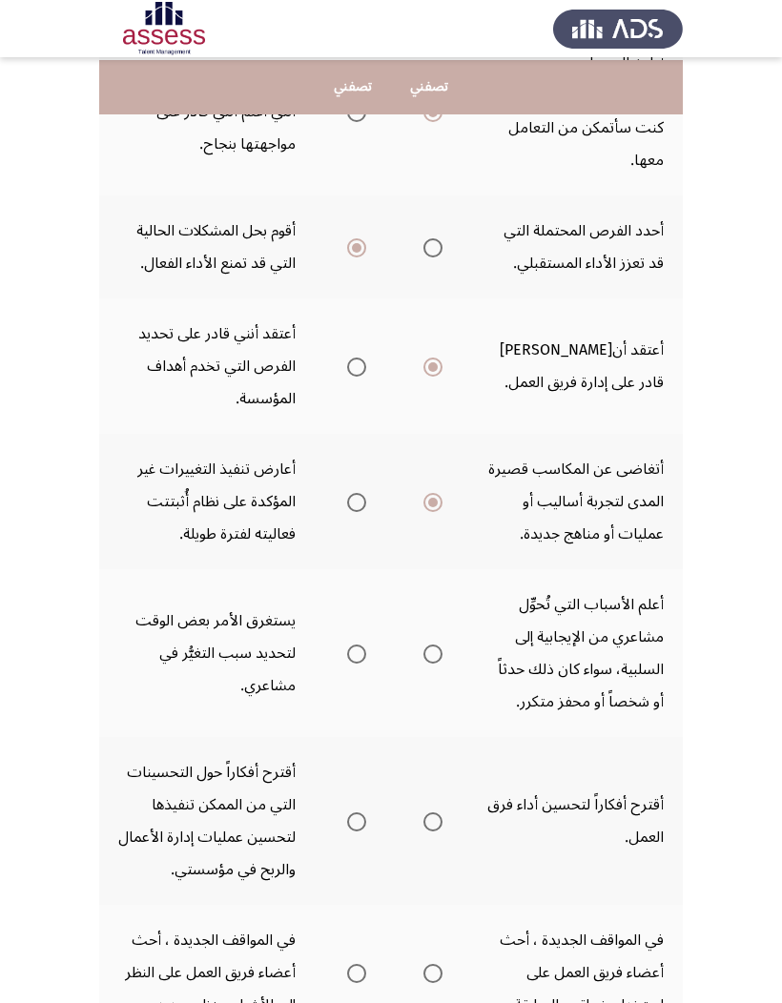
scroll to position [430, 0]
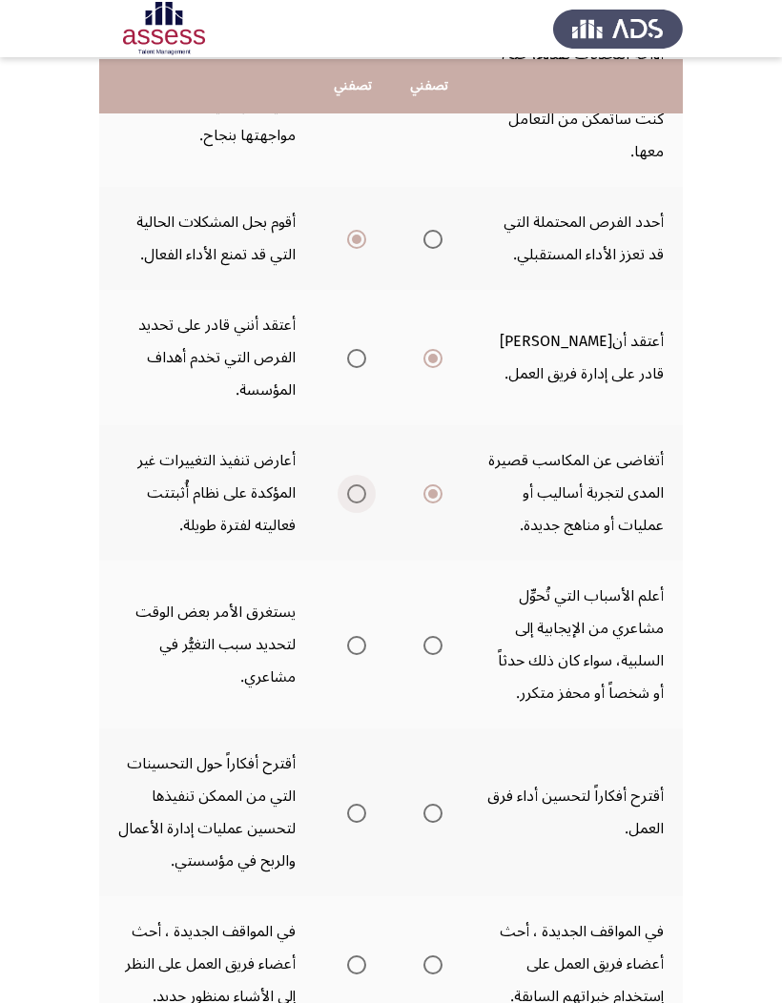
click at [347, 504] on span "Select an option" at bounding box center [356, 493] width 19 height 19
click at [347, 504] on input "Select an option" at bounding box center [356, 493] width 19 height 19
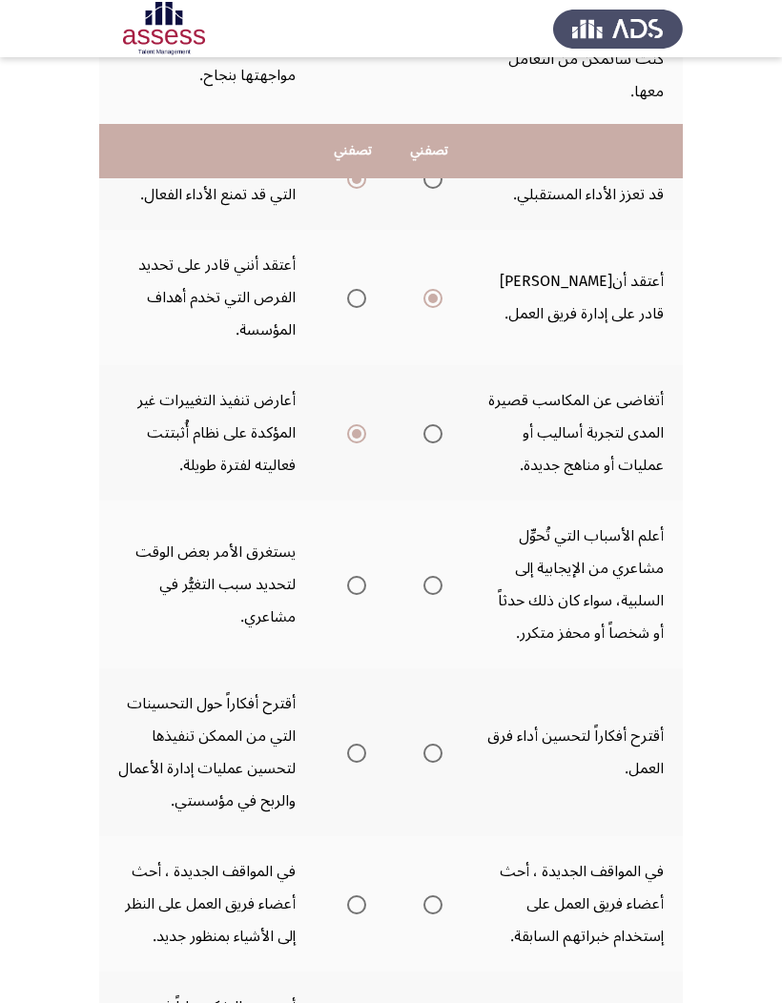
scroll to position [577, 0]
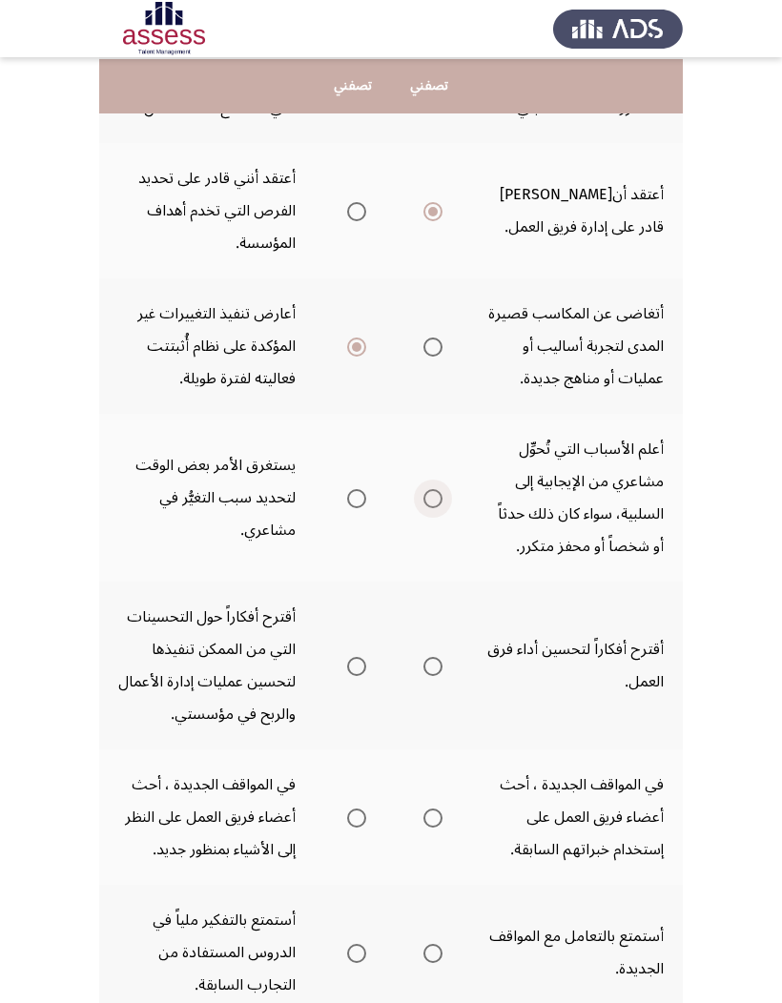
click at [423, 508] on span "Select an option" at bounding box center [432, 498] width 19 height 19
click at [423, 508] on input "Select an option" at bounding box center [432, 498] width 19 height 19
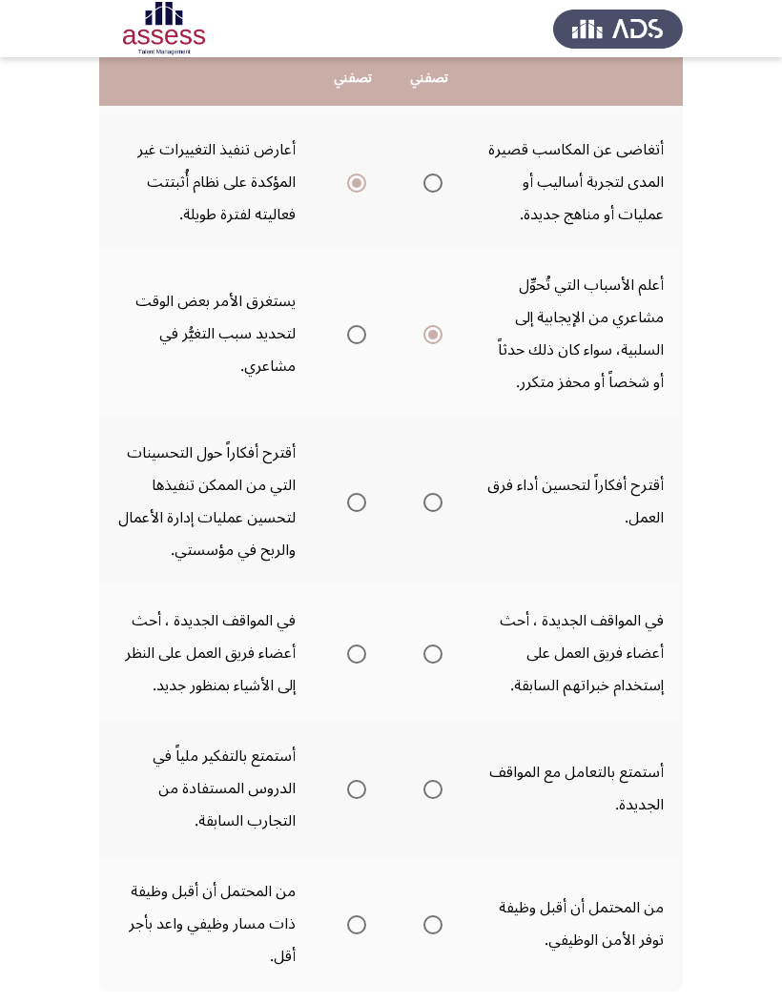
scroll to position [757, 0]
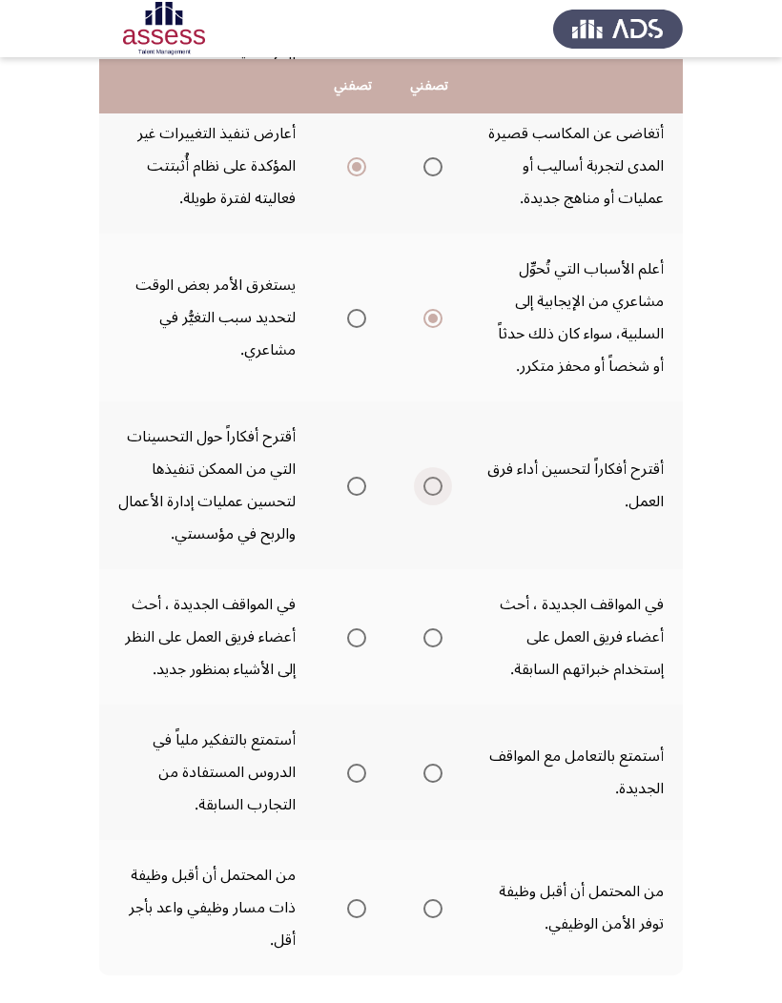
click at [423, 496] on span "Select an option" at bounding box center [432, 486] width 19 height 19
click at [423, 496] on input "Select an option" at bounding box center [432, 486] width 19 height 19
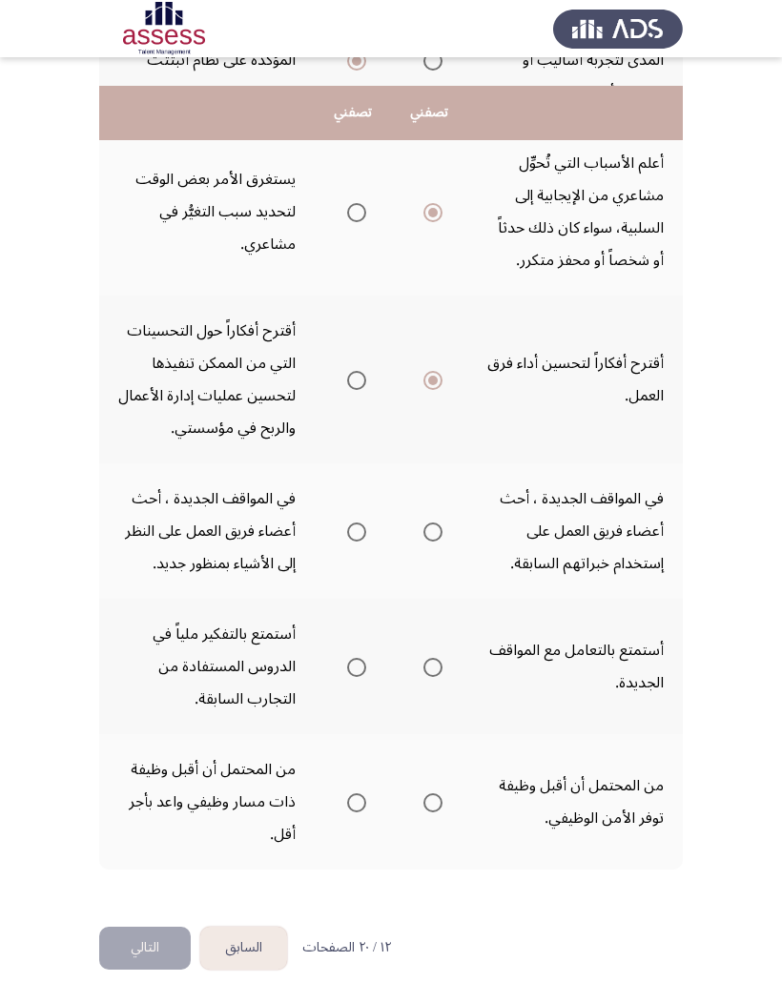
scroll to position [890, 0]
click at [416, 542] on label "Select an option" at bounding box center [429, 532] width 27 height 19
click at [423, 542] on input "Select an option" at bounding box center [432, 532] width 19 height 19
click at [423, 659] on span "Select an option" at bounding box center [432, 667] width 19 height 19
click at [423, 659] on input "Select an option" at bounding box center [432, 667] width 19 height 19
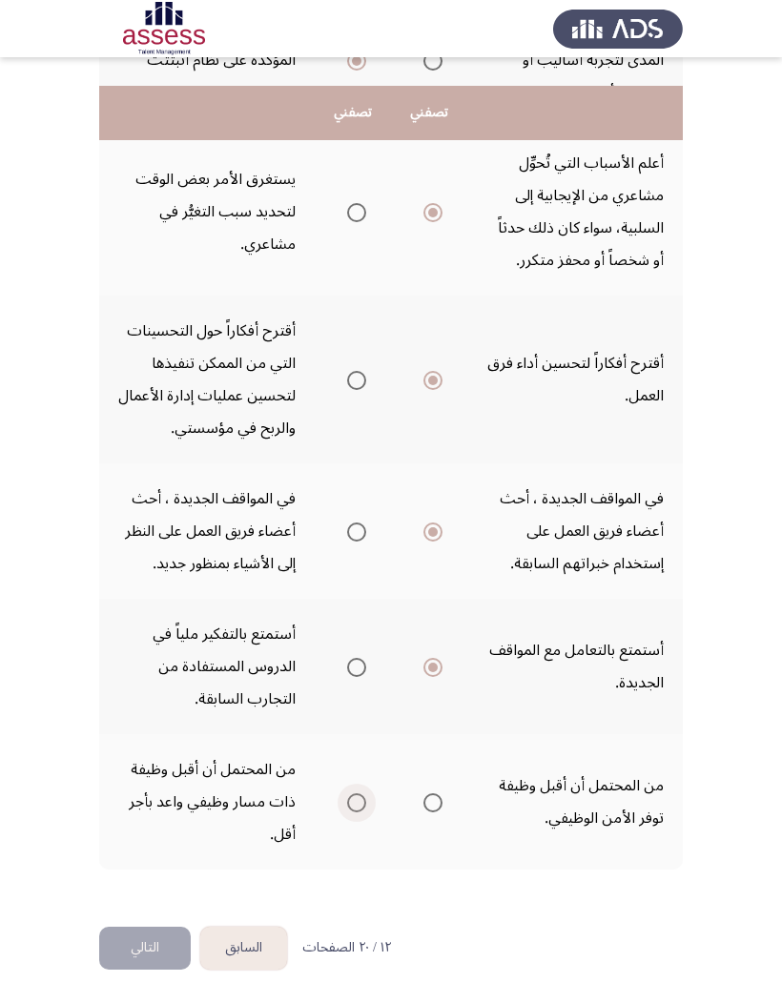
click at [340, 659] on label "Select an option" at bounding box center [353, 802] width 27 height 19
click at [347, 659] on input "Select an option" at bounding box center [356, 802] width 19 height 19
click at [138, 659] on button "التالي" at bounding box center [145, 948] width 92 height 43
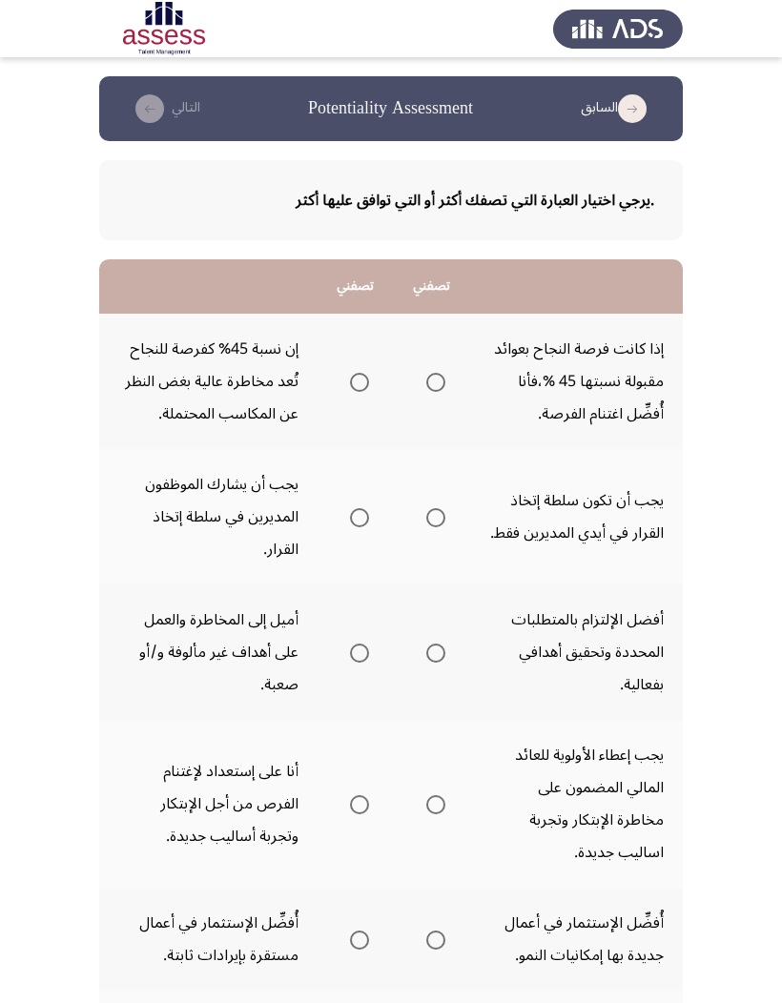
click at [342, 392] on label "Select an option" at bounding box center [355, 382] width 27 height 19
click at [350, 392] on input "Select an option" at bounding box center [359, 382] width 19 height 19
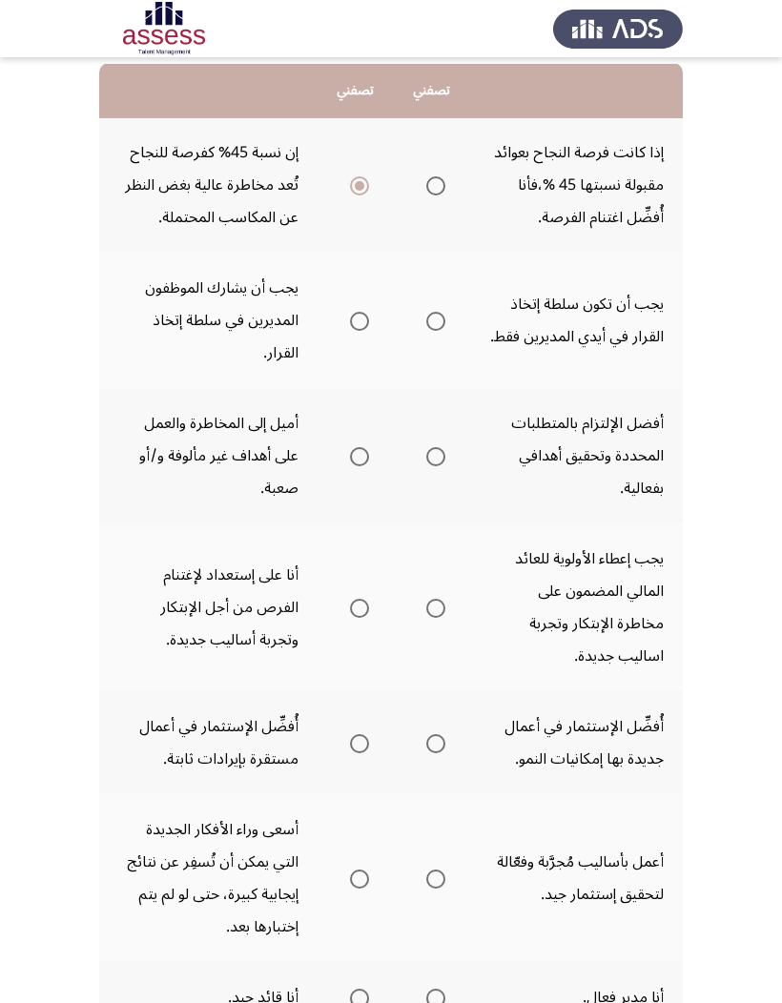
scroll to position [203, 0]
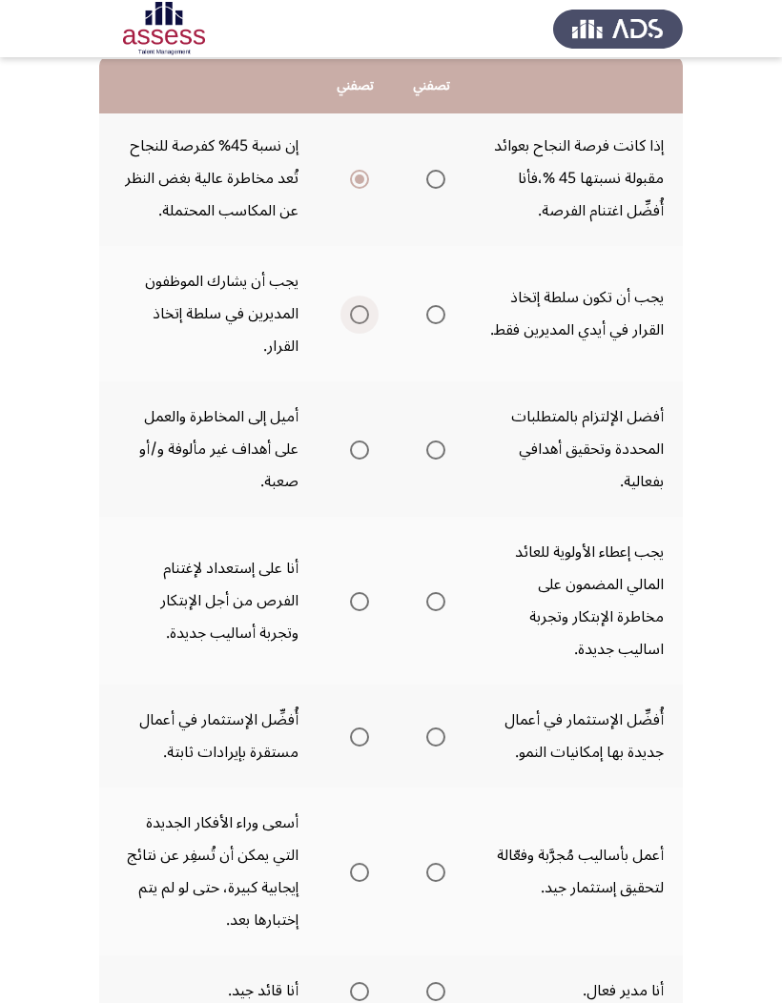
click at [350, 324] on span "Select an option" at bounding box center [359, 314] width 19 height 19
click at [350, 324] on input "Select an option" at bounding box center [359, 314] width 19 height 19
click at [426, 460] on span "Select an option" at bounding box center [435, 450] width 19 height 19
click at [426, 460] on input "Select an option" at bounding box center [435, 450] width 19 height 19
click at [350, 611] on span "Select an option" at bounding box center [359, 601] width 19 height 19
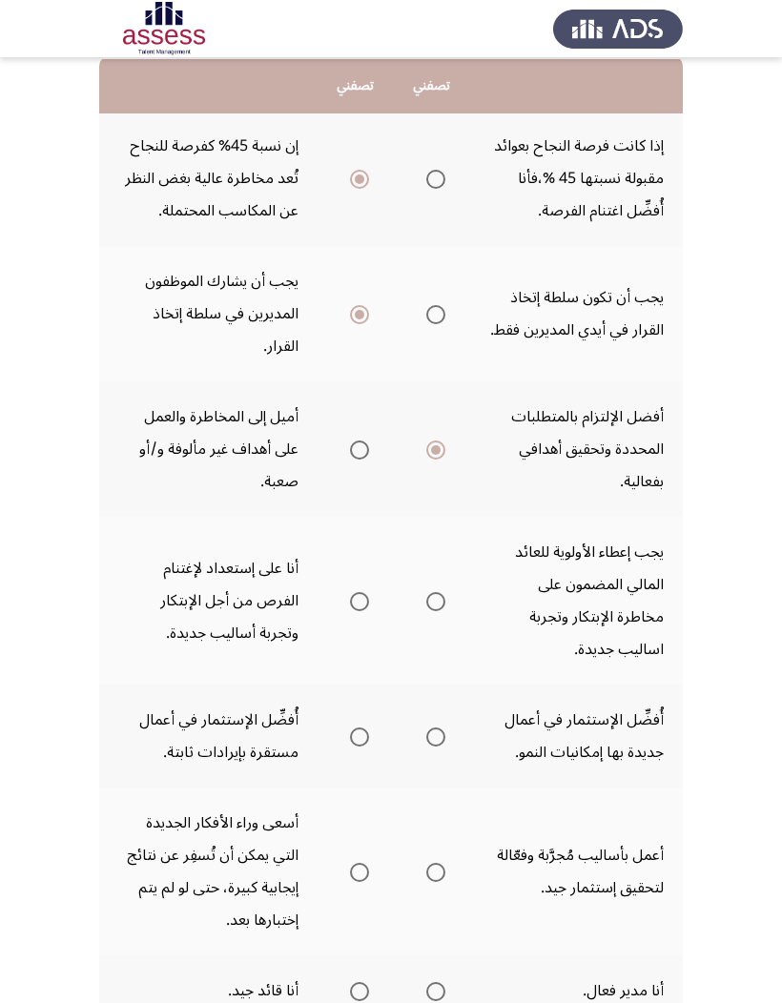
click at [350, 611] on input "Select an option" at bounding box center [359, 601] width 19 height 19
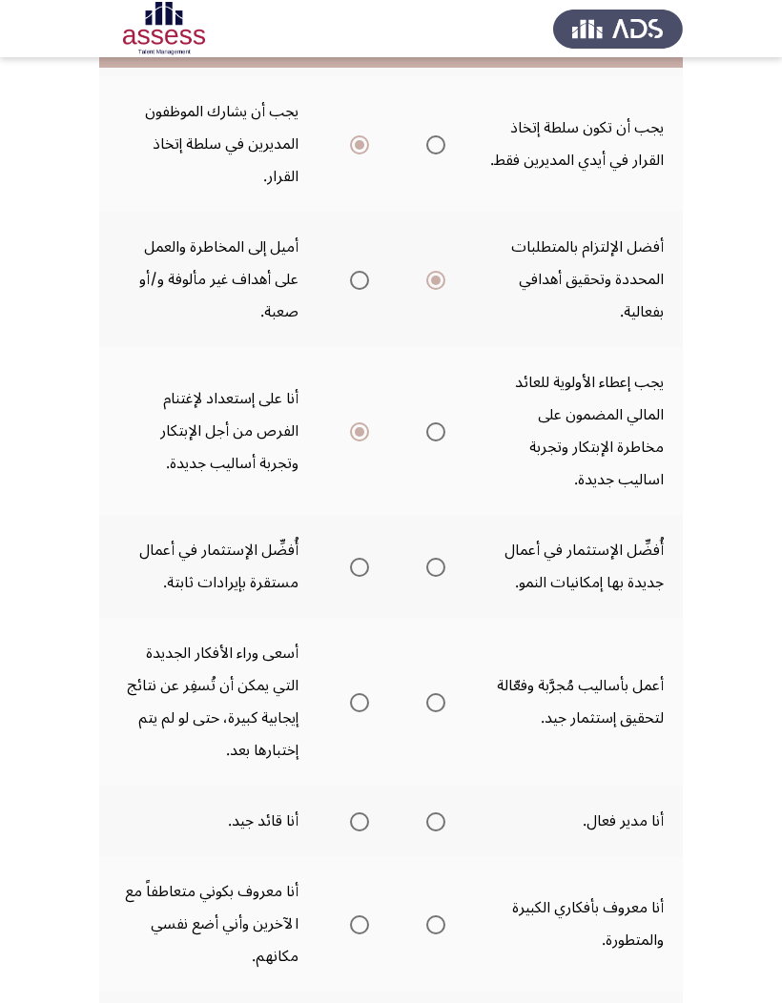
scroll to position [381, 0]
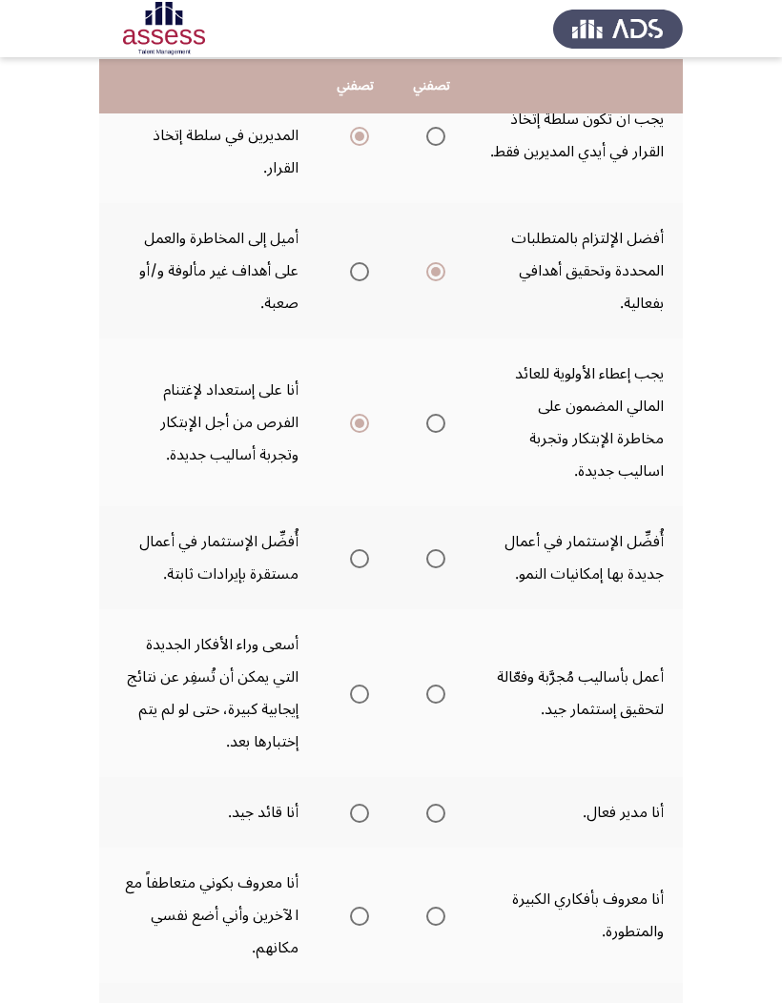
click at [426, 563] on span "Select an option" at bounding box center [435, 558] width 19 height 19
click at [426, 563] on input "Select an option" at bounding box center [435, 558] width 19 height 19
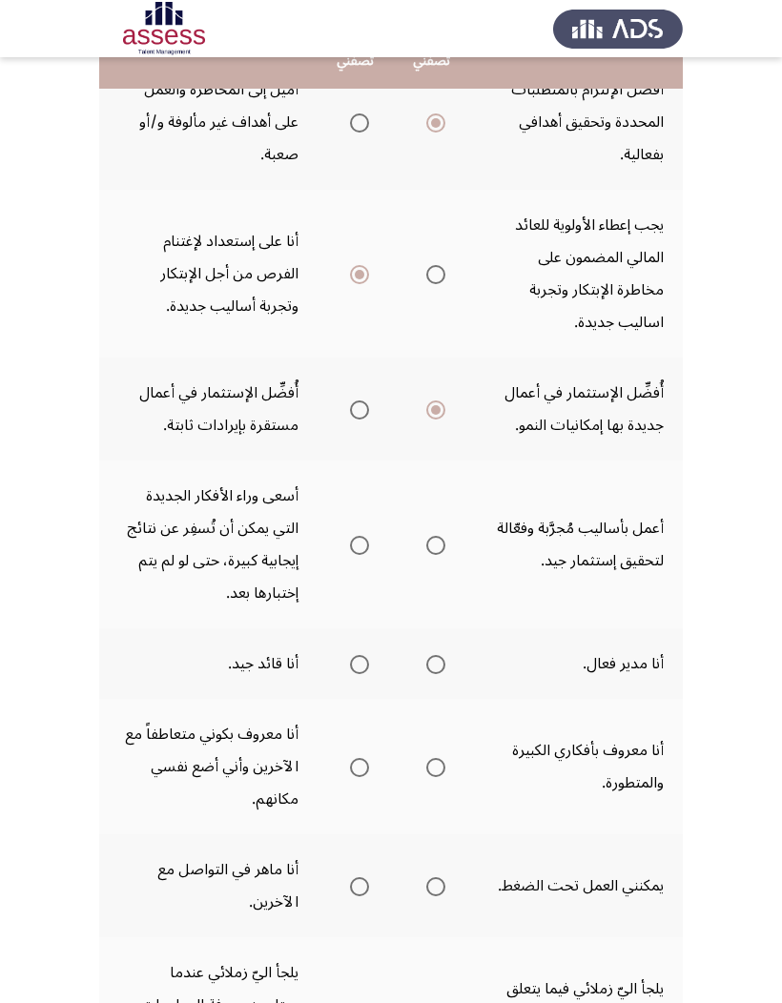
scroll to position [532, 0]
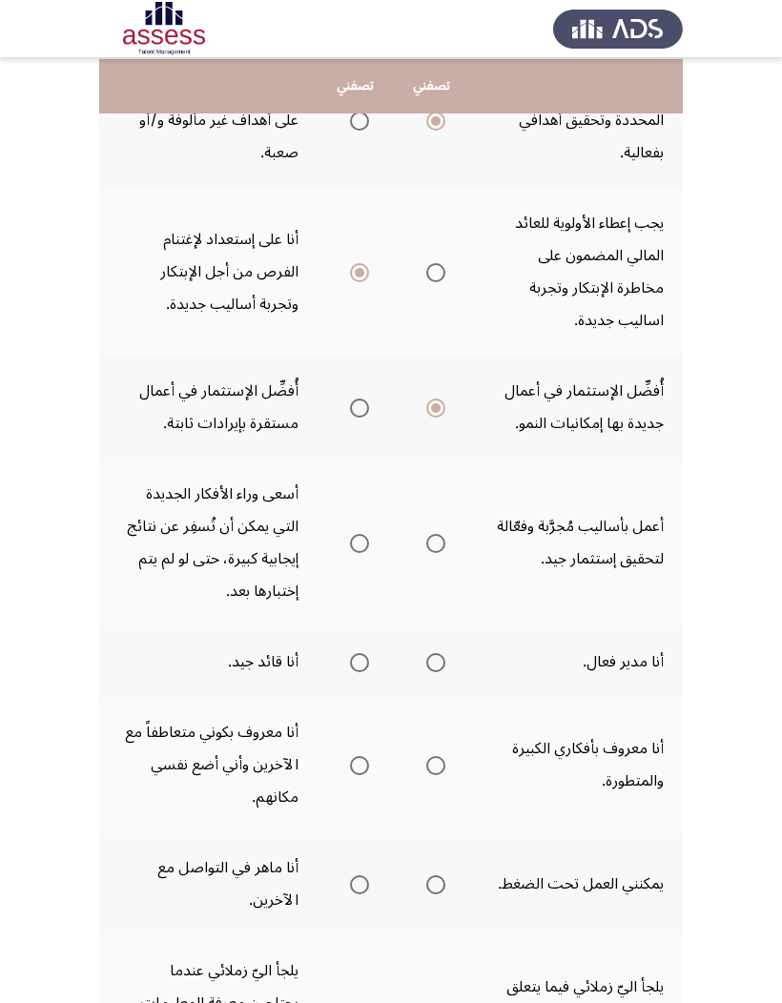
click at [669, 659] on td "يلجأ اليّ زملائي فيما يتعلق بالمشورة في مهام تقنية محددة." at bounding box center [576, 1020] width 213 height 168
click at [426, 553] on span "Select an option" at bounding box center [435, 543] width 19 height 19
click at [426, 553] on input "Select an option" at bounding box center [435, 543] width 19 height 19
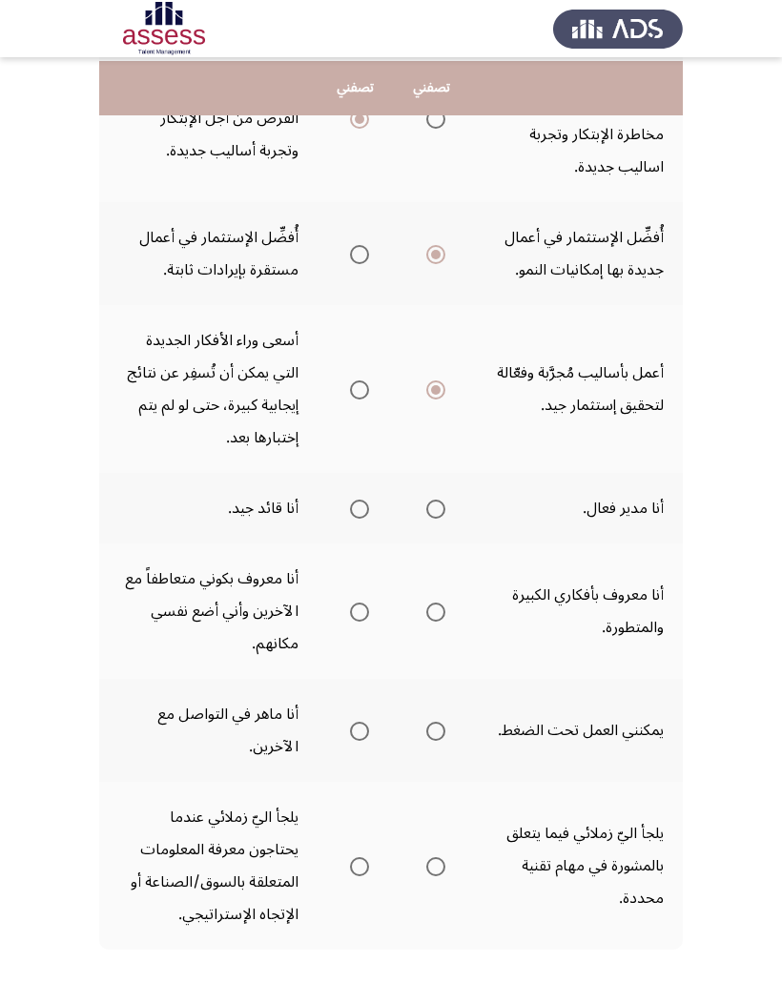
scroll to position [690, 0]
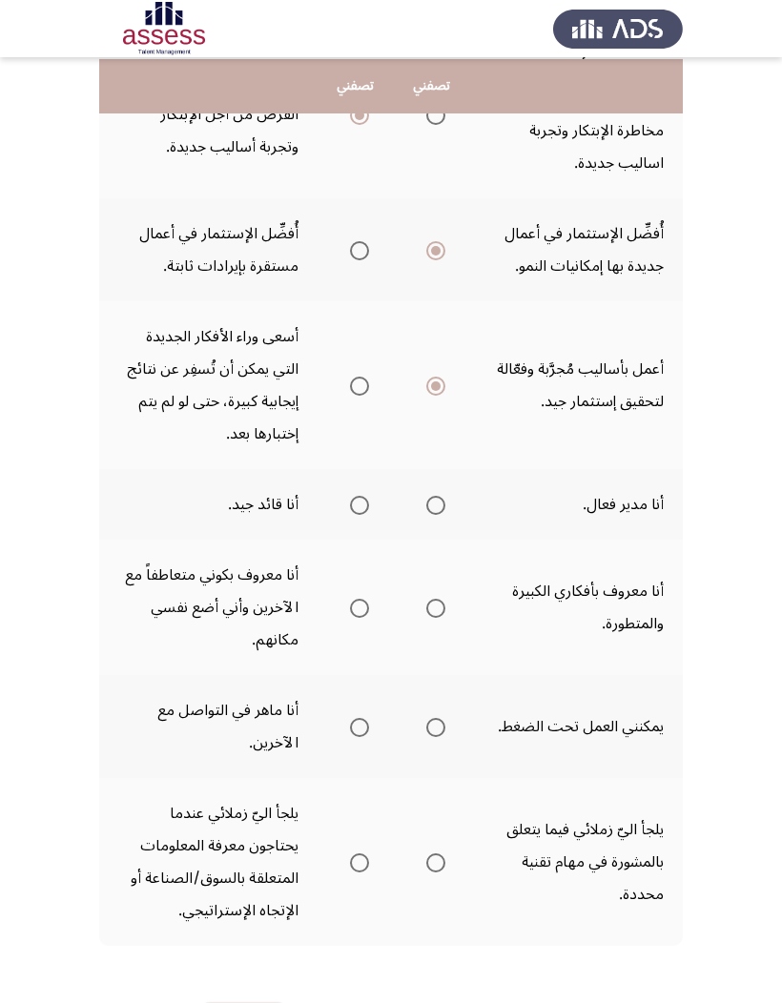
click at [318, 540] on th at bounding box center [356, 504] width 76 height 71
click at [350, 515] on span "Select an option" at bounding box center [359, 505] width 19 height 19
click at [350, 515] on input "Select an option" at bounding box center [359, 505] width 19 height 19
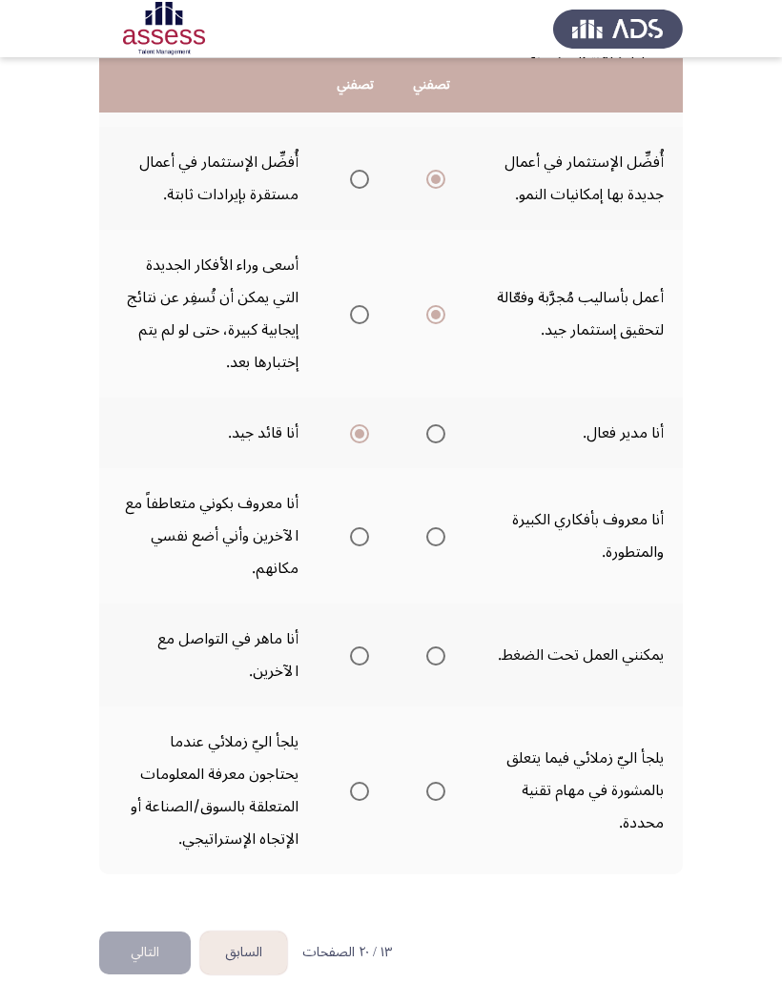
scroll to position [760, 0]
click at [342, 553] on mat-radio-group "Select an option" at bounding box center [355, 537] width 27 height 32
click at [424, 563] on th at bounding box center [432, 536] width 76 height 135
click at [426, 547] on span "Select an option" at bounding box center [435, 537] width 19 height 19
click at [426, 547] on input "Select an option" at bounding box center [435, 537] width 19 height 19
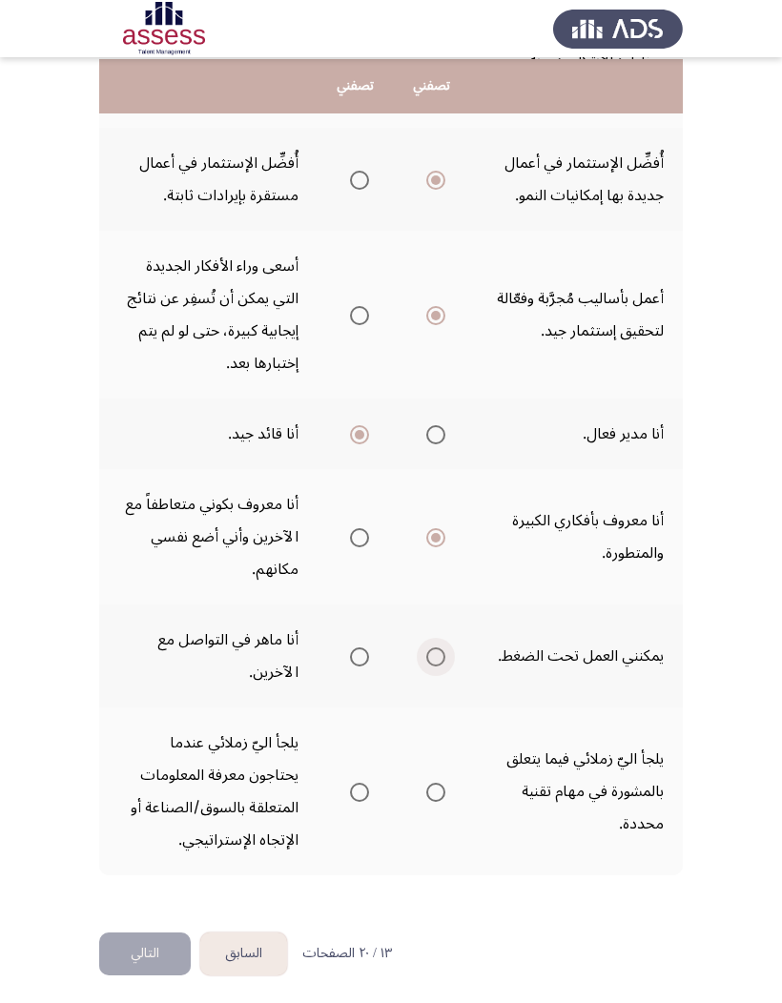
click at [426, 659] on span "Select an option" at bounding box center [435, 657] width 19 height 19
click at [426, 659] on input "Select an option" at bounding box center [435, 657] width 19 height 19
click at [426, 659] on span "Select an option" at bounding box center [435, 792] width 19 height 19
click at [426, 659] on input "Select an option" at bounding box center [435, 792] width 19 height 19
click at [146, 659] on button "التالي" at bounding box center [145, 954] width 92 height 43
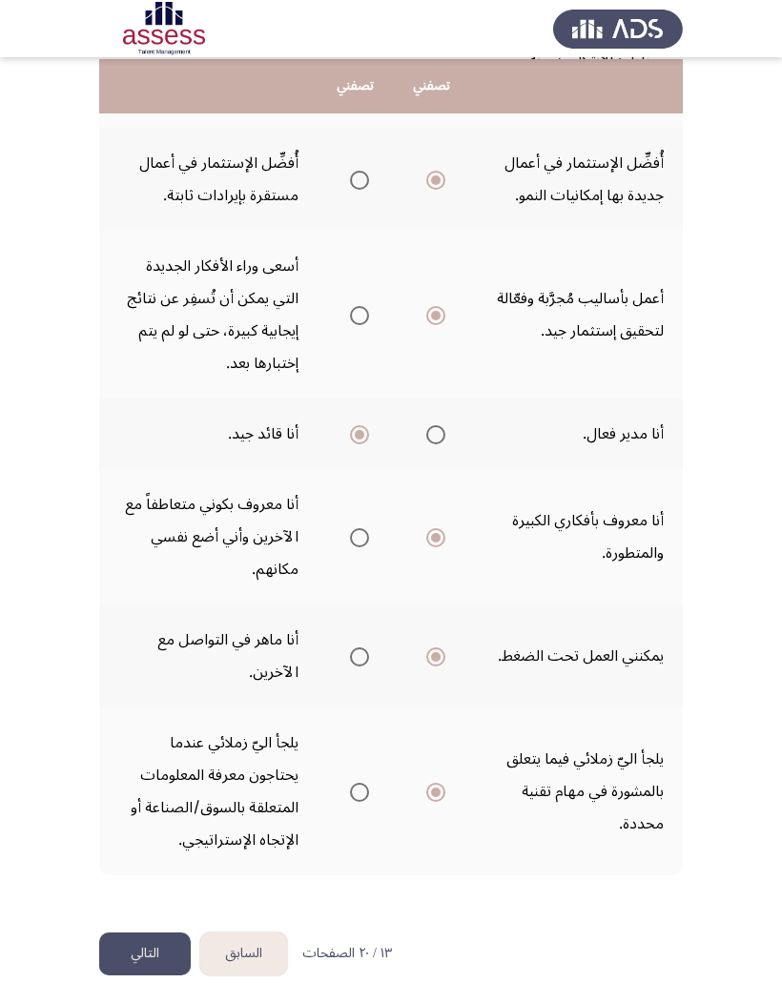
scroll to position [0, 0]
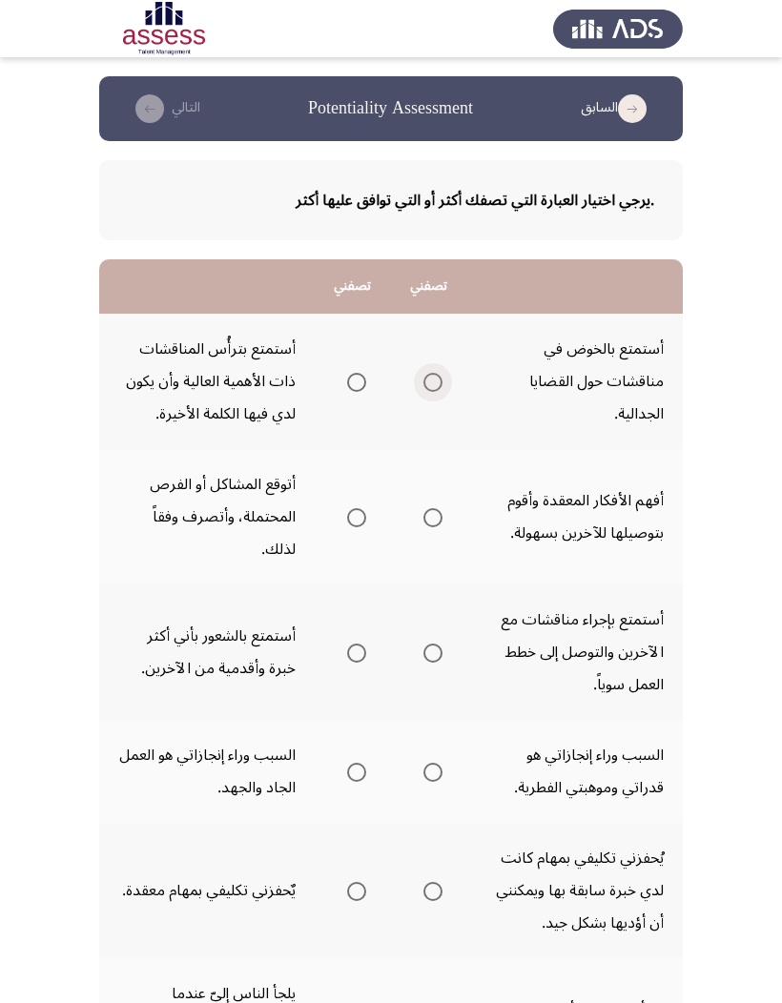
click at [423, 392] on span "Select an option" at bounding box center [432, 382] width 19 height 19
click at [423, 392] on input "Select an option" at bounding box center [432, 382] width 19 height 19
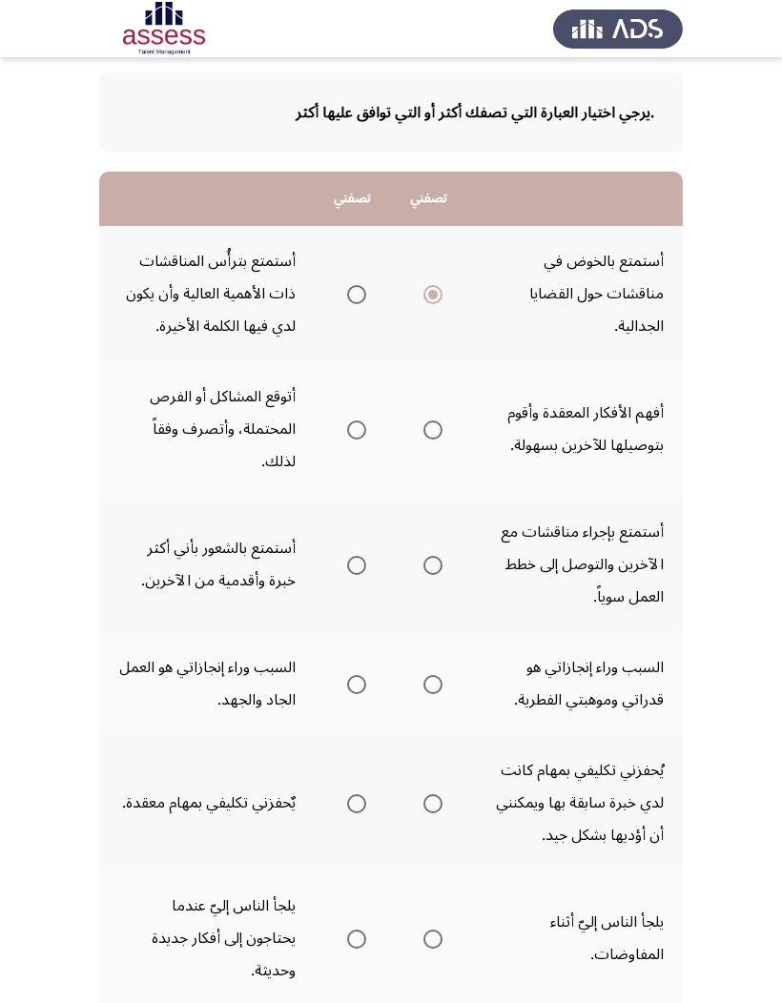
click at [420, 445] on mat-radio-group "Select an option" at bounding box center [429, 429] width 27 height 32
click at [423, 440] on span "Select an option" at bounding box center [432, 430] width 19 height 19
click at [423, 440] on input "Select an option" at bounding box center [432, 430] width 19 height 19
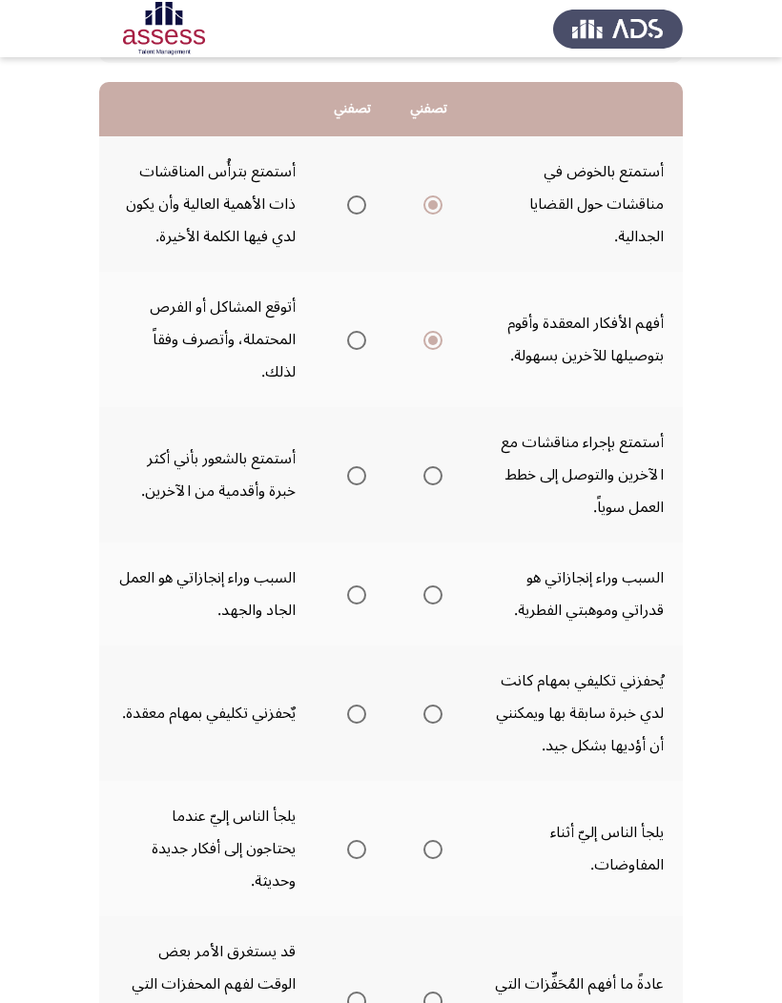
scroll to position [185, 0]
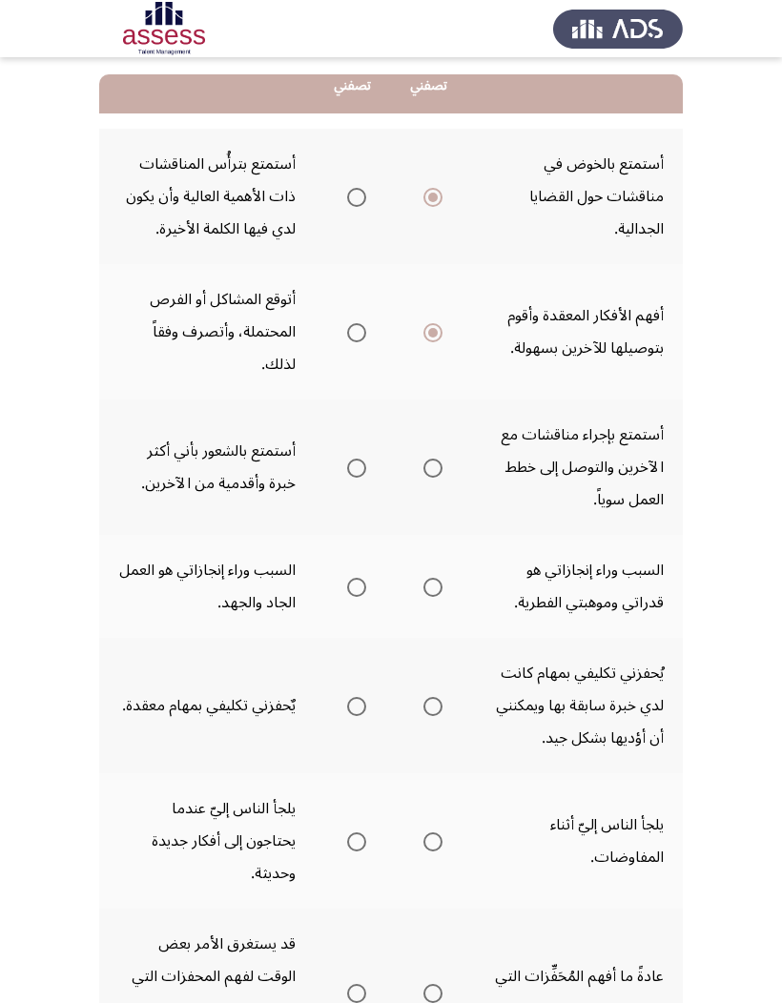
click at [423, 478] on span "Select an option" at bounding box center [432, 468] width 19 height 19
click at [423, 478] on input "Select an option" at bounding box center [432, 468] width 19 height 19
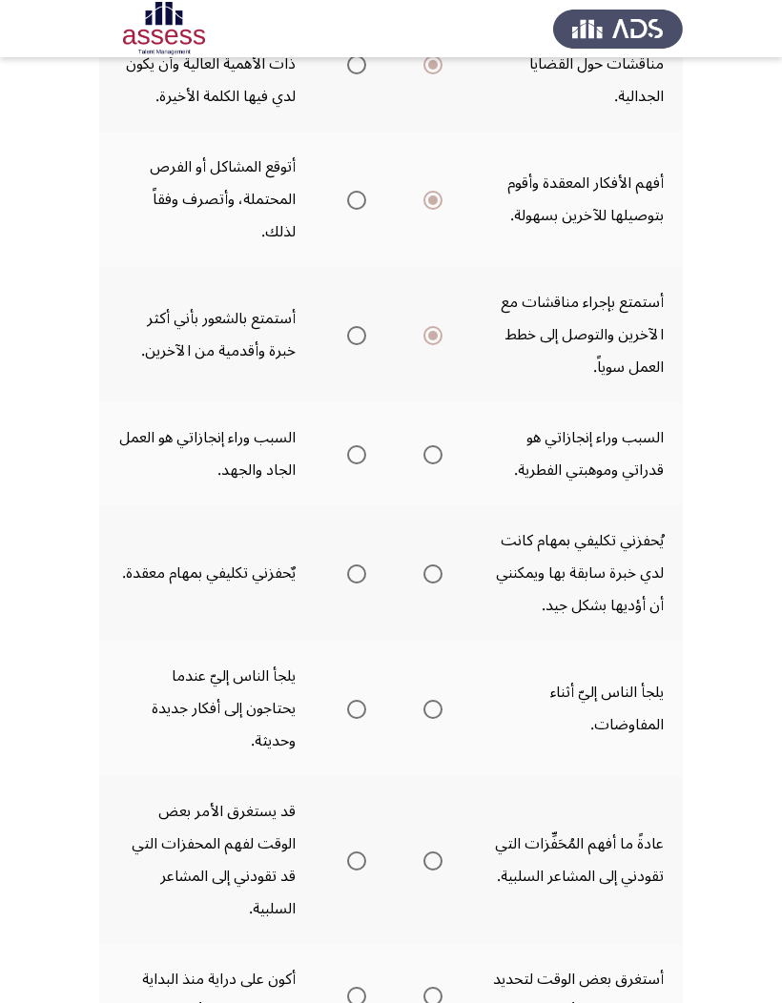
scroll to position [320, 0]
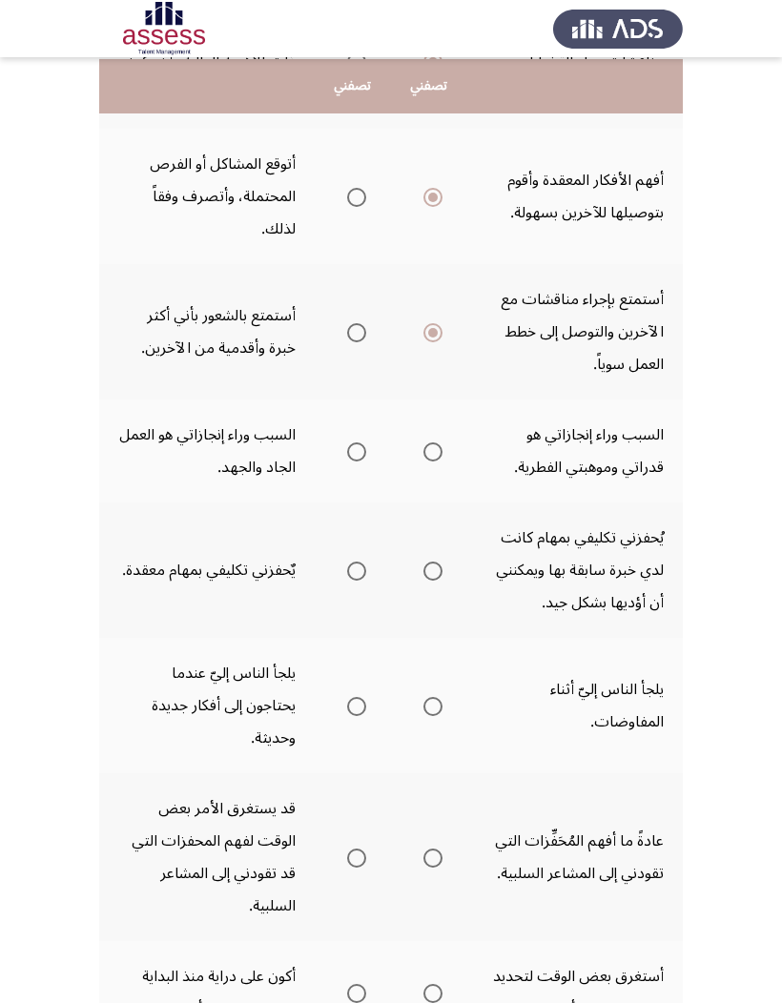
click at [347, 462] on span "Select an option" at bounding box center [356, 452] width 19 height 19
click at [347, 462] on input "Select an option" at bounding box center [356, 452] width 19 height 19
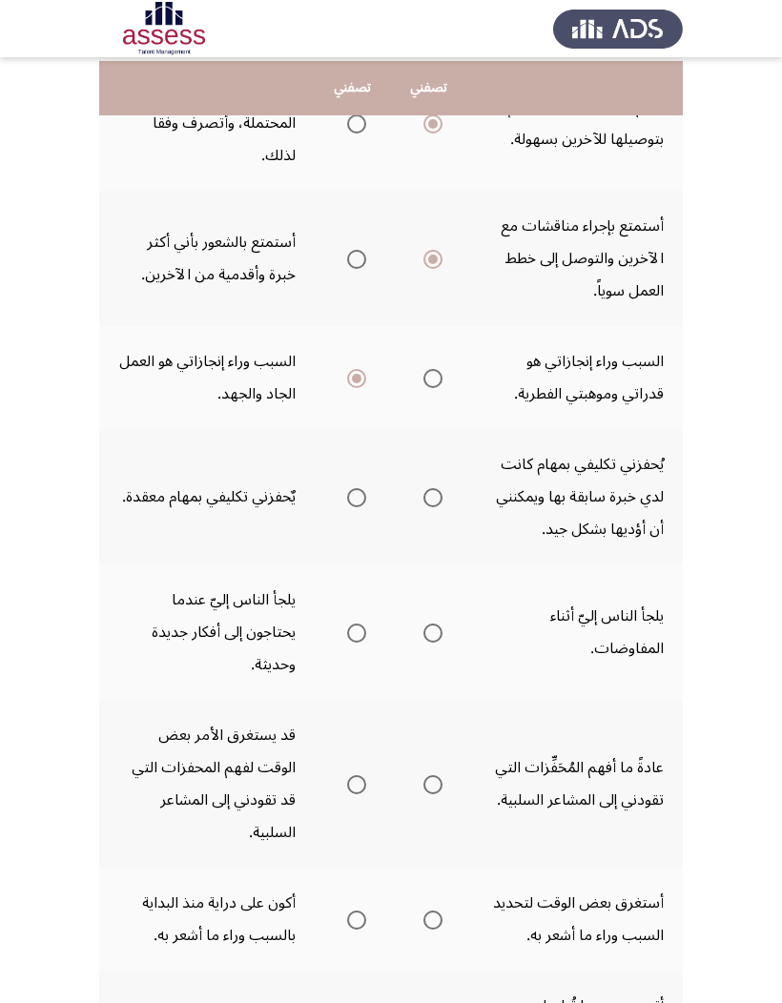
scroll to position [396, 0]
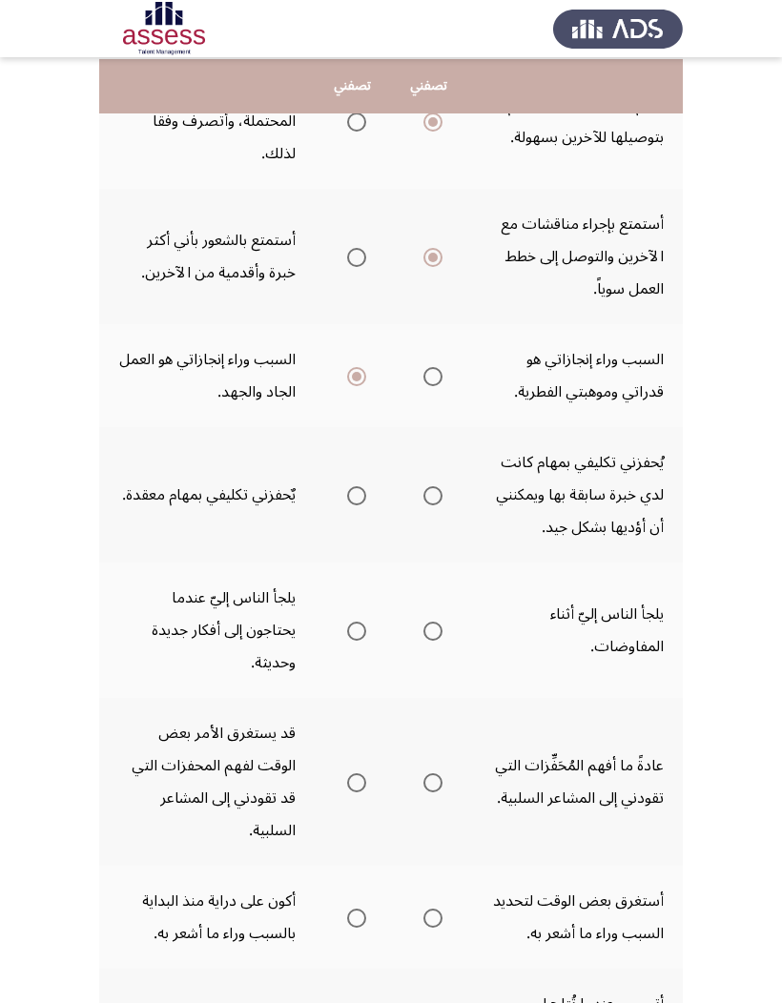
click at [416, 511] on mat-radio-group "Select an option" at bounding box center [429, 495] width 27 height 32
click at [423, 505] on span "Select an option" at bounding box center [432, 495] width 19 height 19
click at [423, 505] on input "Select an option" at bounding box center [432, 495] width 19 height 19
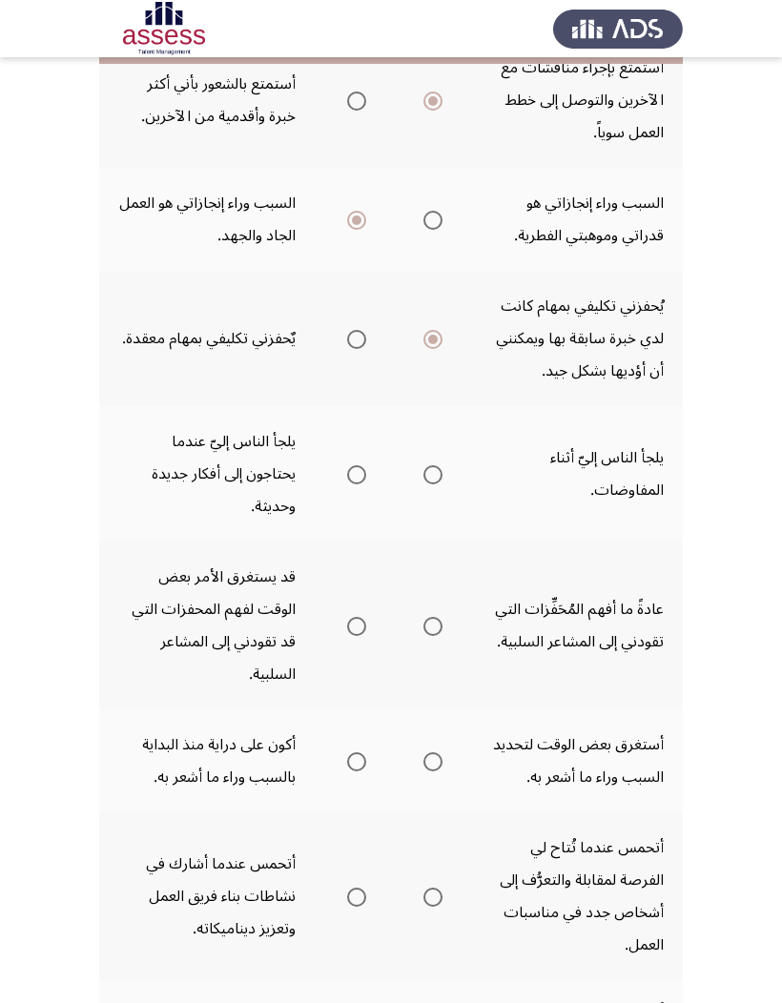
scroll to position [553, 0]
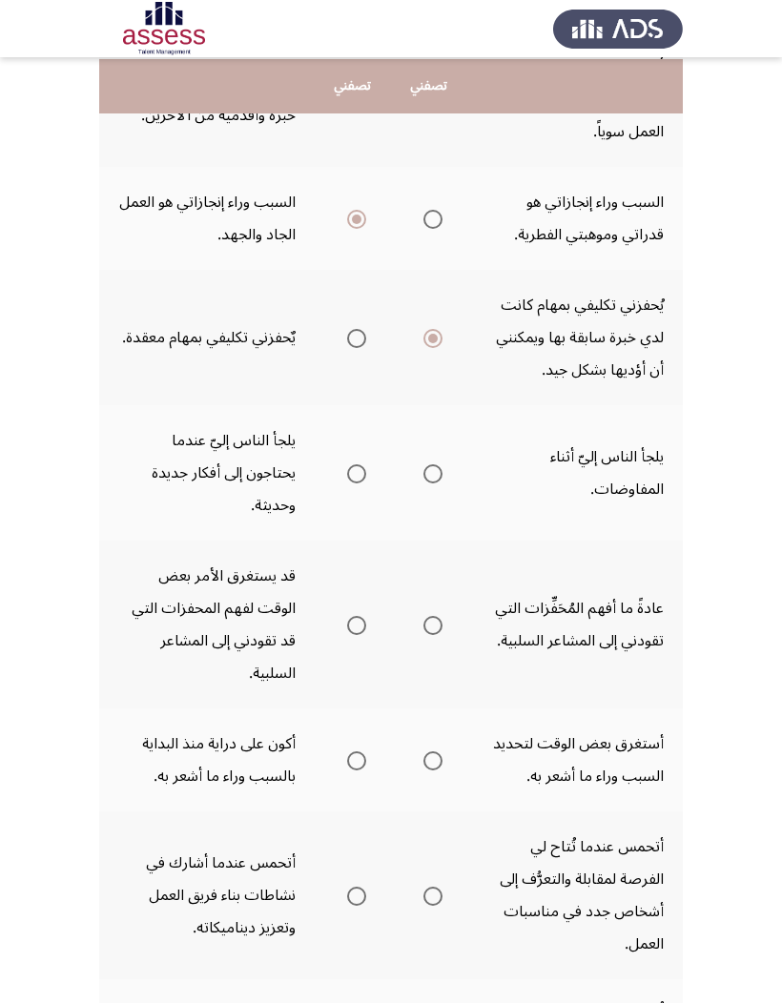
click at [423, 484] on span "Select an option" at bounding box center [432, 473] width 19 height 19
click at [423, 484] on input "Select an option" at bounding box center [432, 473] width 19 height 19
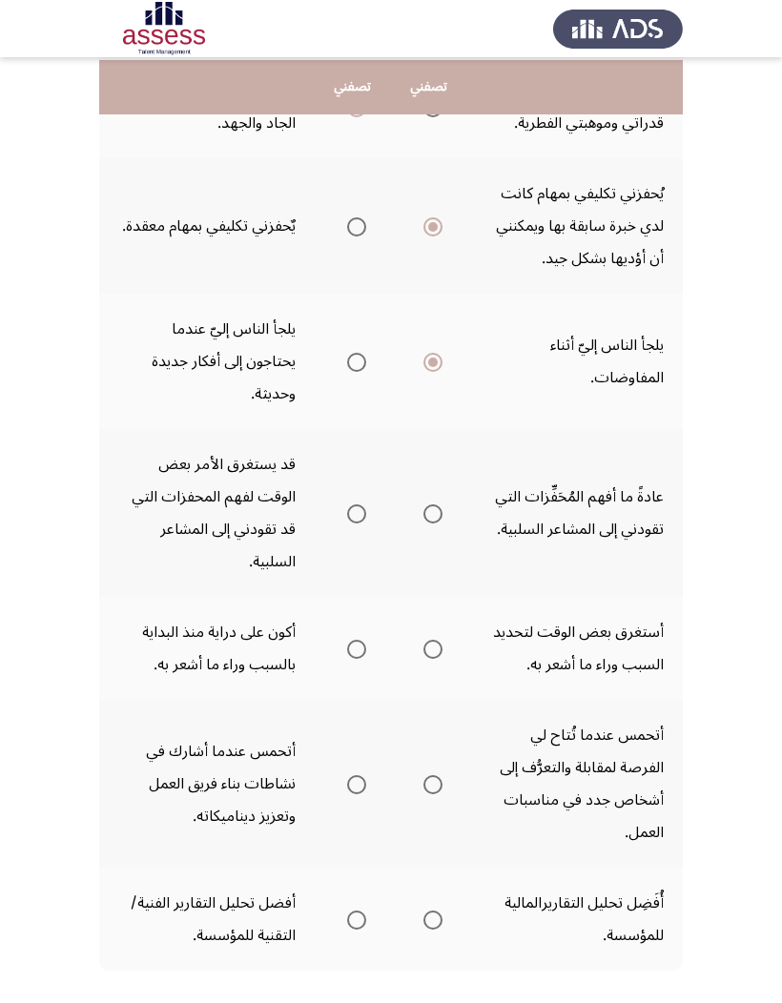
scroll to position [666, 0]
click at [423, 523] on span "Select an option" at bounding box center [432, 513] width 19 height 19
click at [423, 523] on input "Select an option" at bounding box center [432, 513] width 19 height 19
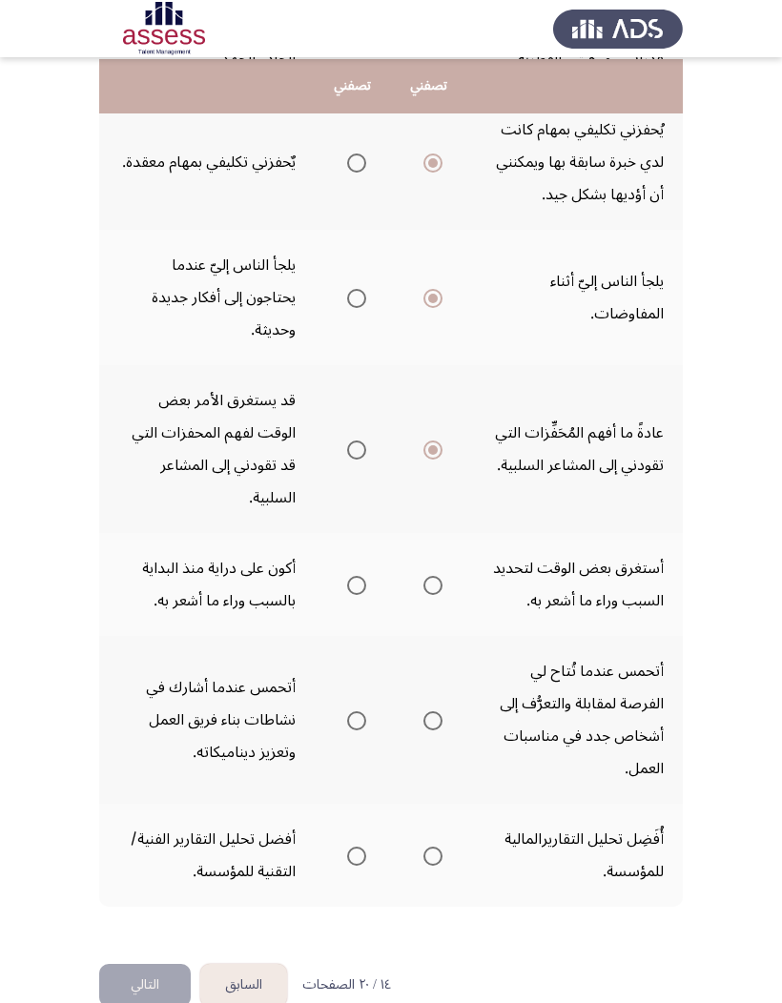
scroll to position [728, 0]
click at [347, 596] on span "Select an option" at bounding box center [356, 586] width 19 height 19
click at [347, 596] on input "Select an option" at bounding box center [356, 586] width 19 height 19
click at [423, 659] on span "Select an option" at bounding box center [432, 721] width 19 height 19
click at [423, 659] on input "Select an option" at bounding box center [432, 721] width 19 height 19
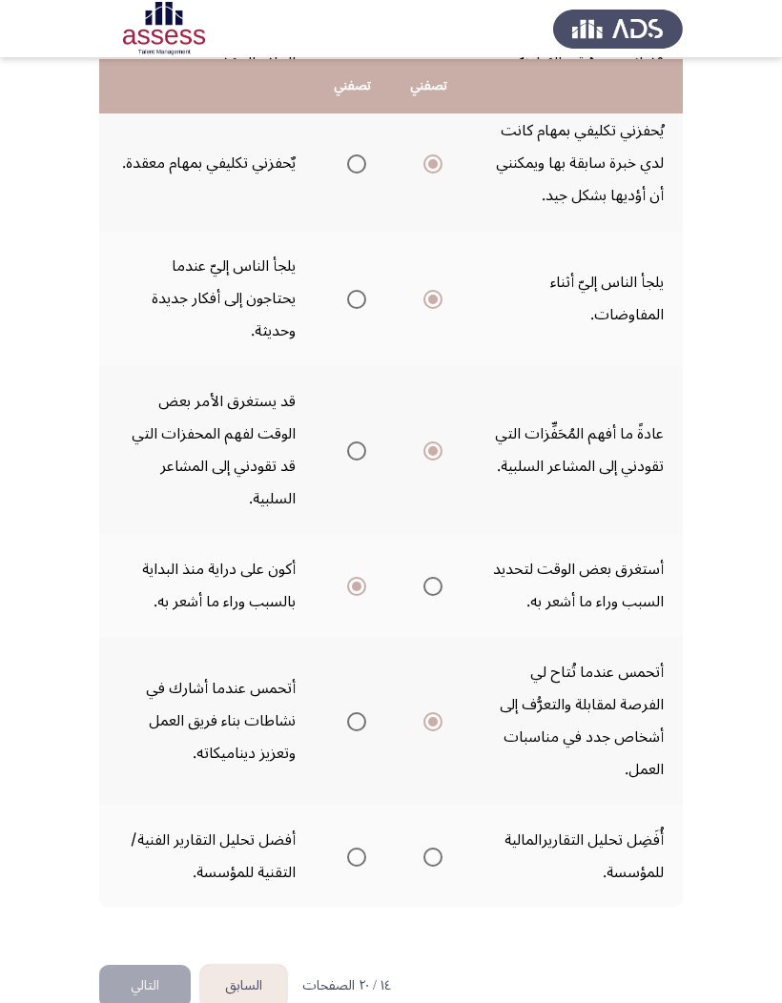
click at [347, 659] on span "Select an option" at bounding box center [356, 721] width 19 height 19
click at [347, 659] on input "Select an option" at bounding box center [356, 721] width 19 height 19
click at [423, 659] on span "Select an option" at bounding box center [432, 721] width 19 height 19
click at [423, 659] on input "Select an option" at bounding box center [432, 721] width 19 height 19
click at [423, 659] on span "Select an option" at bounding box center [432, 857] width 19 height 19
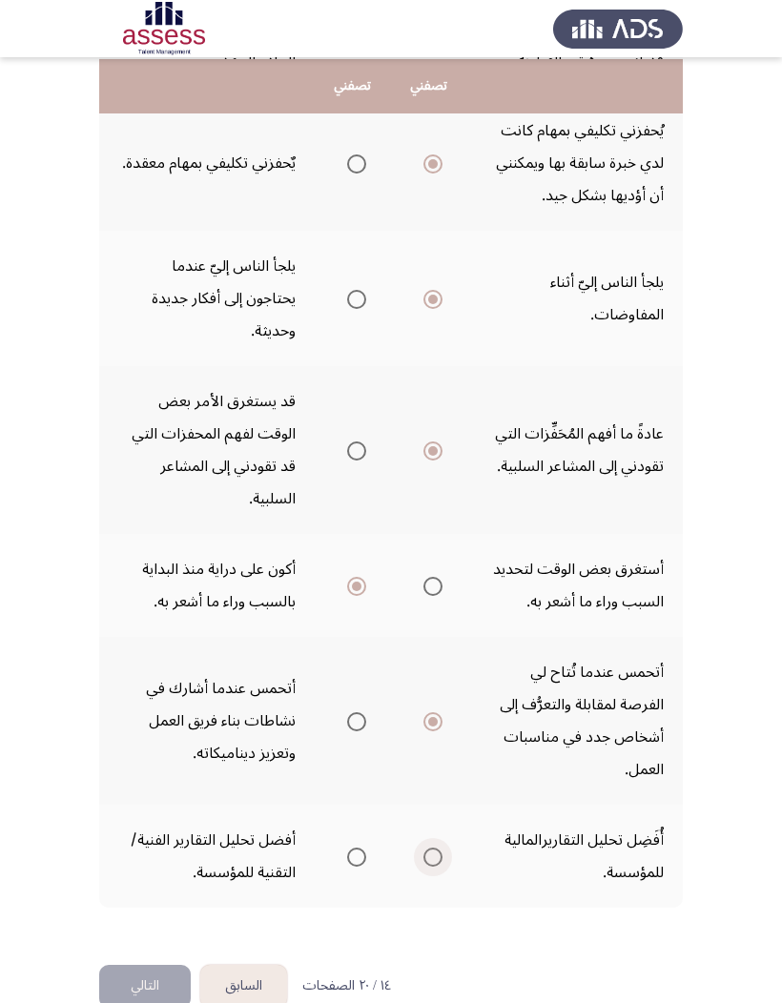
click at [423, 659] on input "Select an option" at bounding box center [432, 857] width 19 height 19
click at [140, 659] on button "التالي" at bounding box center [145, 986] width 92 height 43
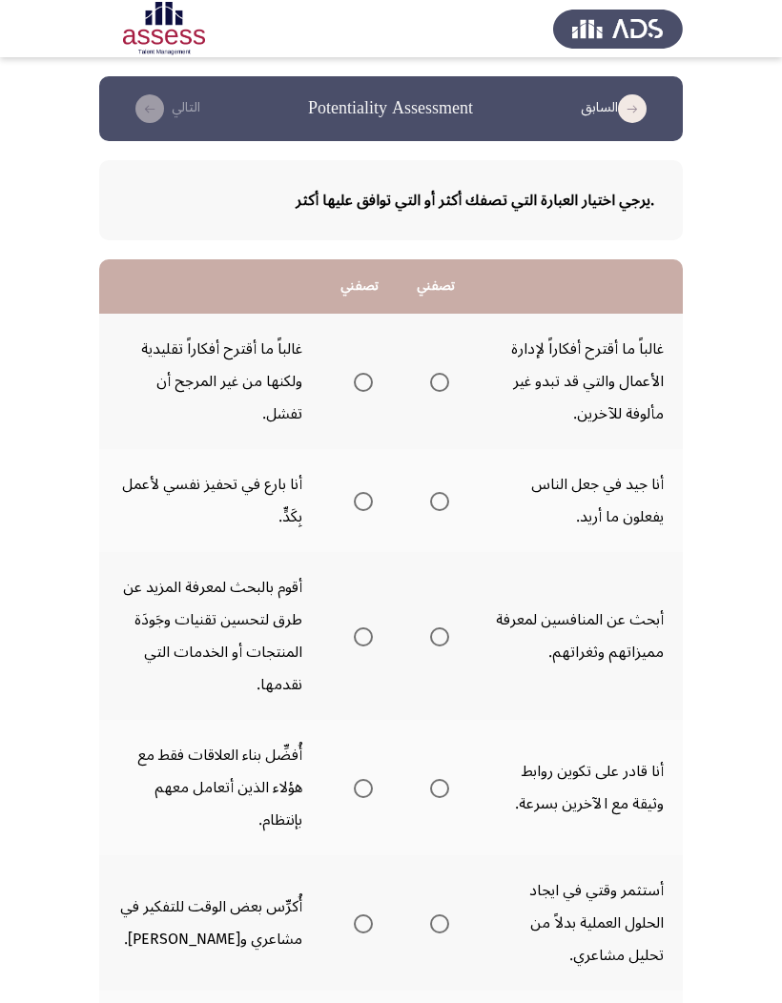
click at [447, 374] on span "Select an option" at bounding box center [439, 382] width 19 height 19
click at [447, 374] on input "Select an option" at bounding box center [439, 382] width 19 height 19
click at [355, 365] on mat-radio-group "Select an option" at bounding box center [359, 381] width 27 height 32
click at [346, 385] on label "Select an option" at bounding box center [359, 382] width 27 height 19
click at [354, 385] on input "Select an option" at bounding box center [363, 382] width 19 height 19
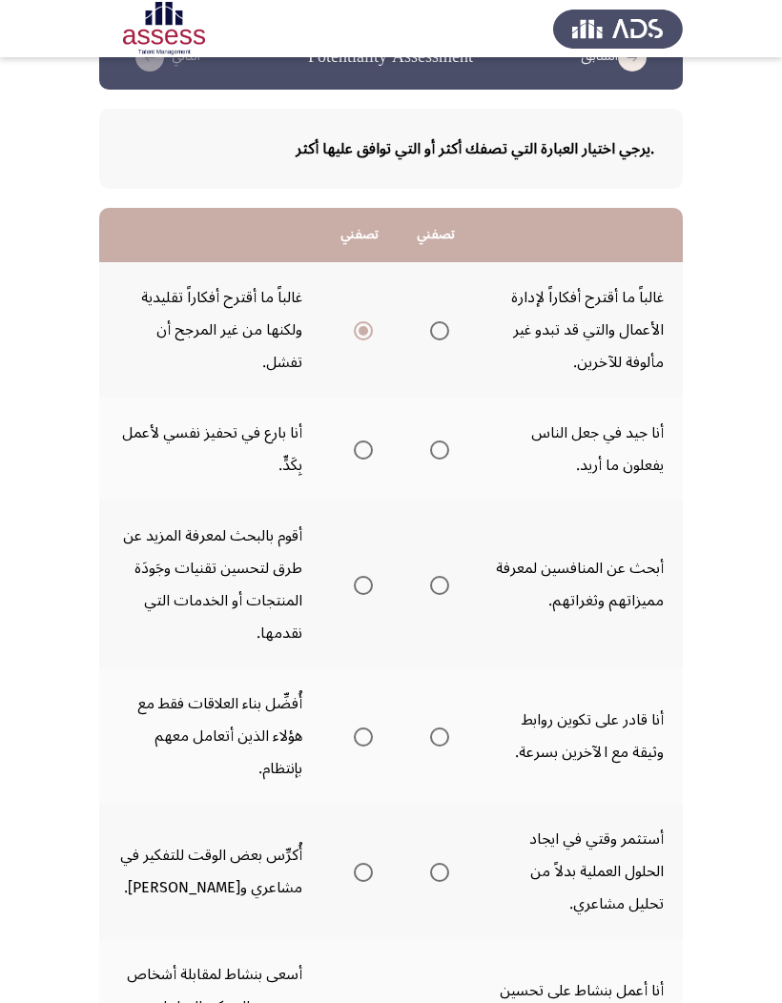
scroll to position [53, 0]
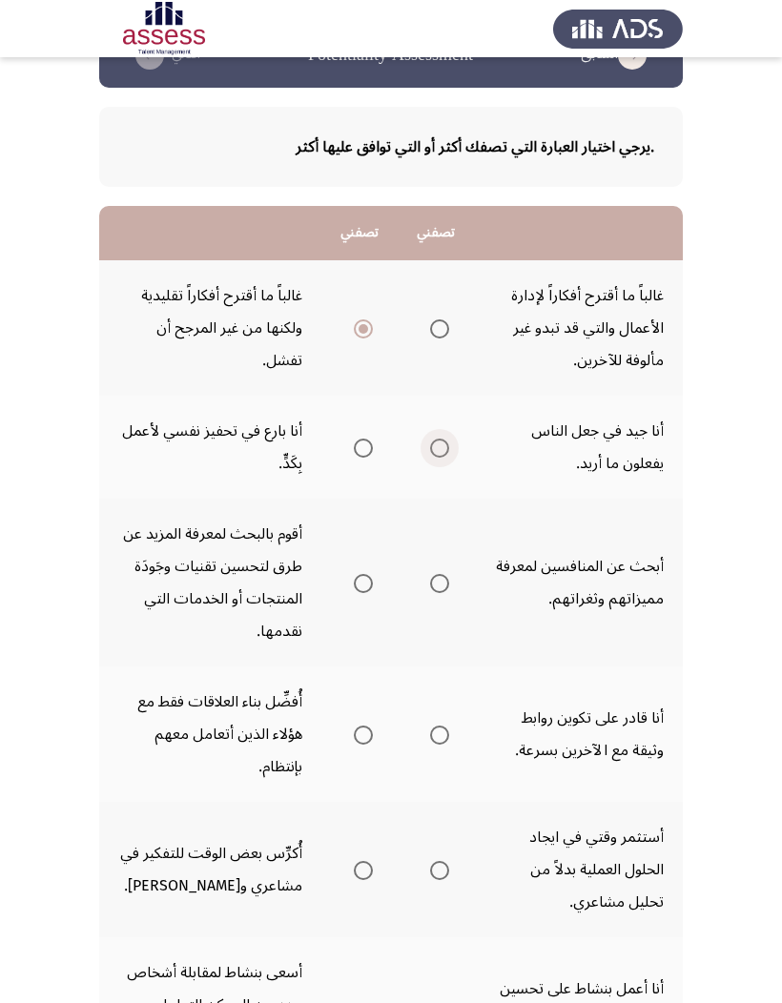
click at [444, 449] on span "Select an option" at bounding box center [439, 448] width 19 height 19
click at [444, 449] on input "Select an option" at bounding box center [439, 448] width 19 height 19
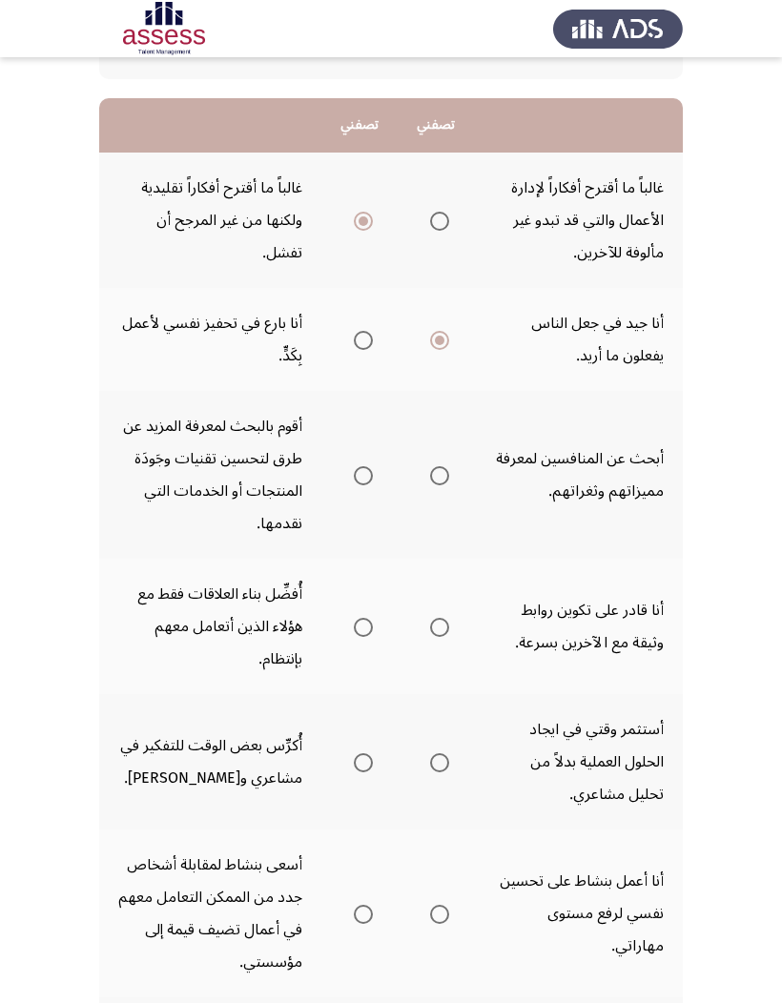
scroll to position [163, 0]
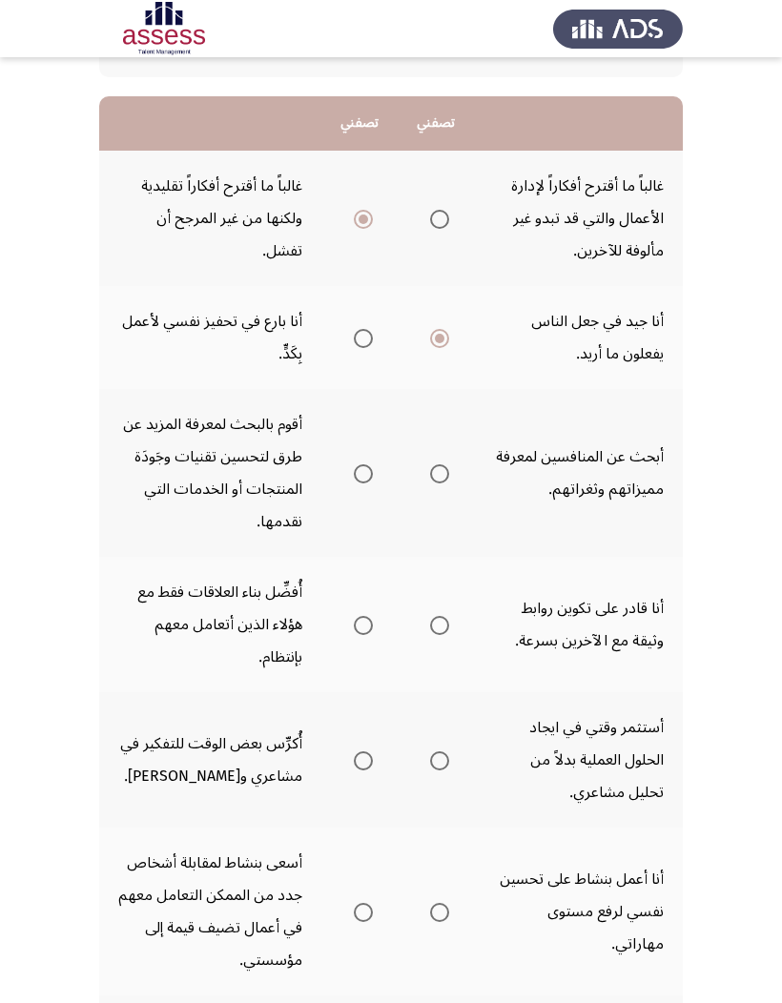
click at [368, 457] on mat-radio-group "Select an option" at bounding box center [359, 473] width 27 height 32
click at [346, 466] on label "Select an option" at bounding box center [359, 473] width 27 height 19
click at [354, 466] on input "Select an option" at bounding box center [363, 473] width 19 height 19
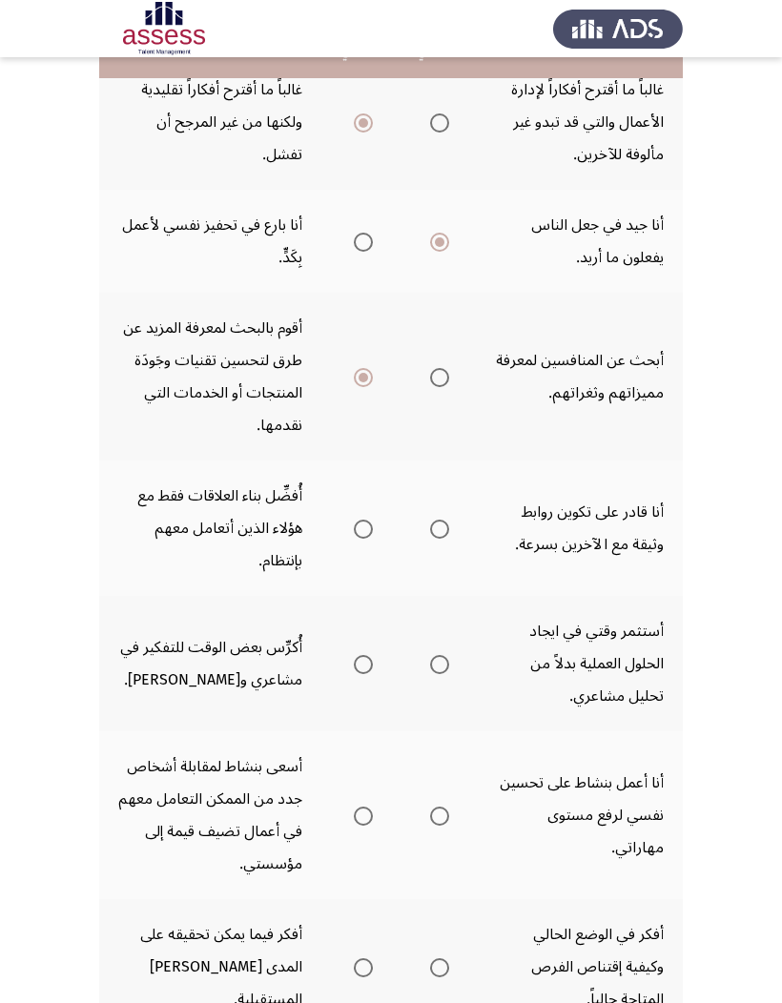
scroll to position [271, 0]
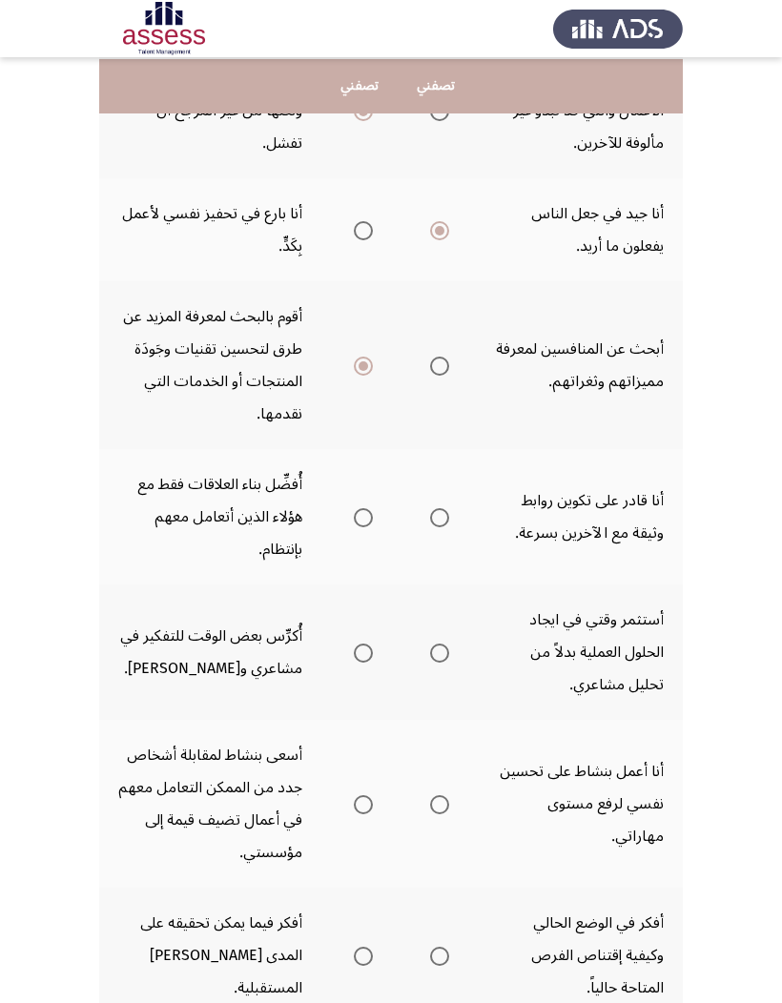
click at [442, 515] on span "Select an option" at bounding box center [439, 517] width 19 height 19
click at [442, 515] on input "Select an option" at bounding box center [439, 517] width 19 height 19
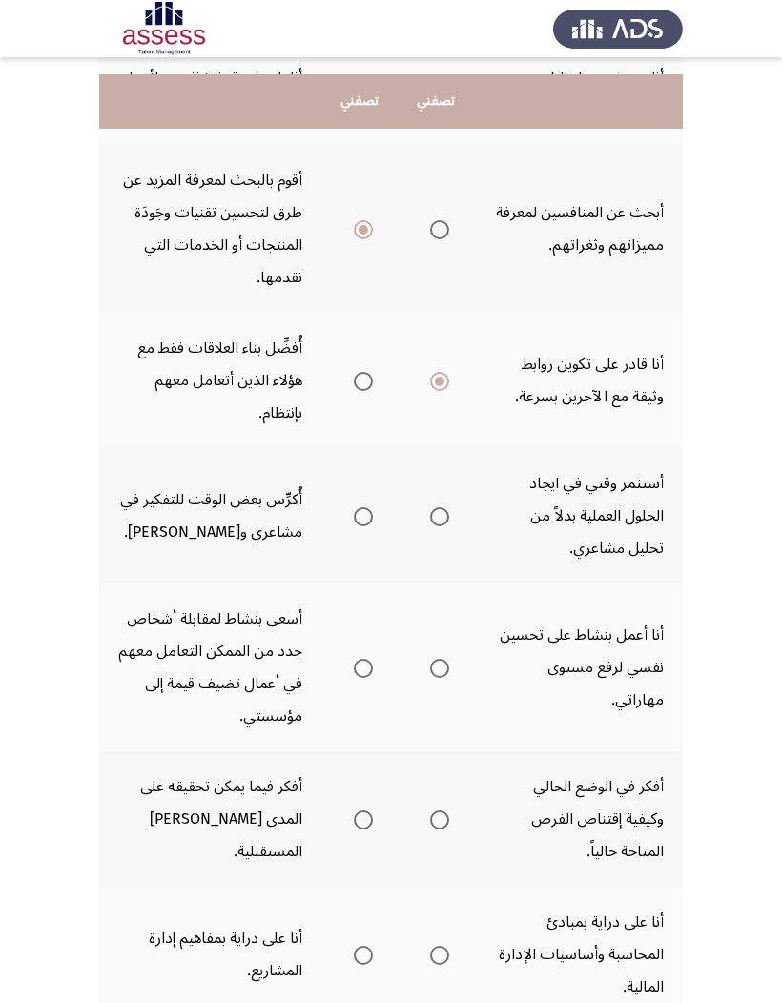
scroll to position [427, 0]
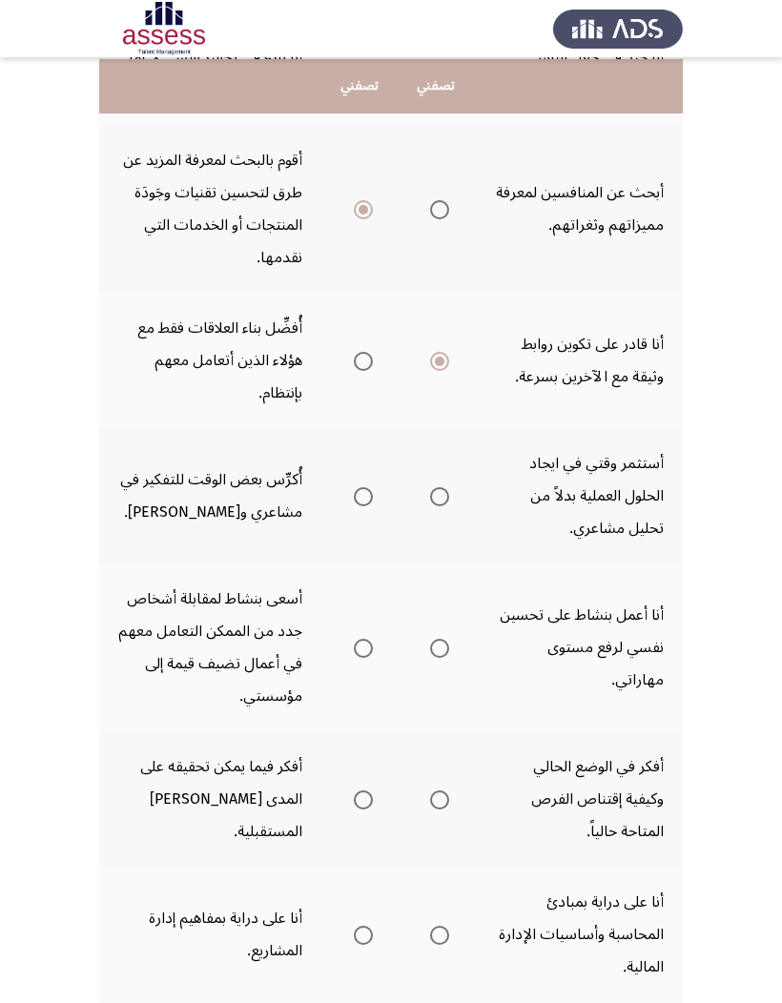
click at [441, 503] on span "Select an option" at bounding box center [439, 496] width 19 height 19
click at [441, 503] on input "Select an option" at bounding box center [439, 496] width 19 height 19
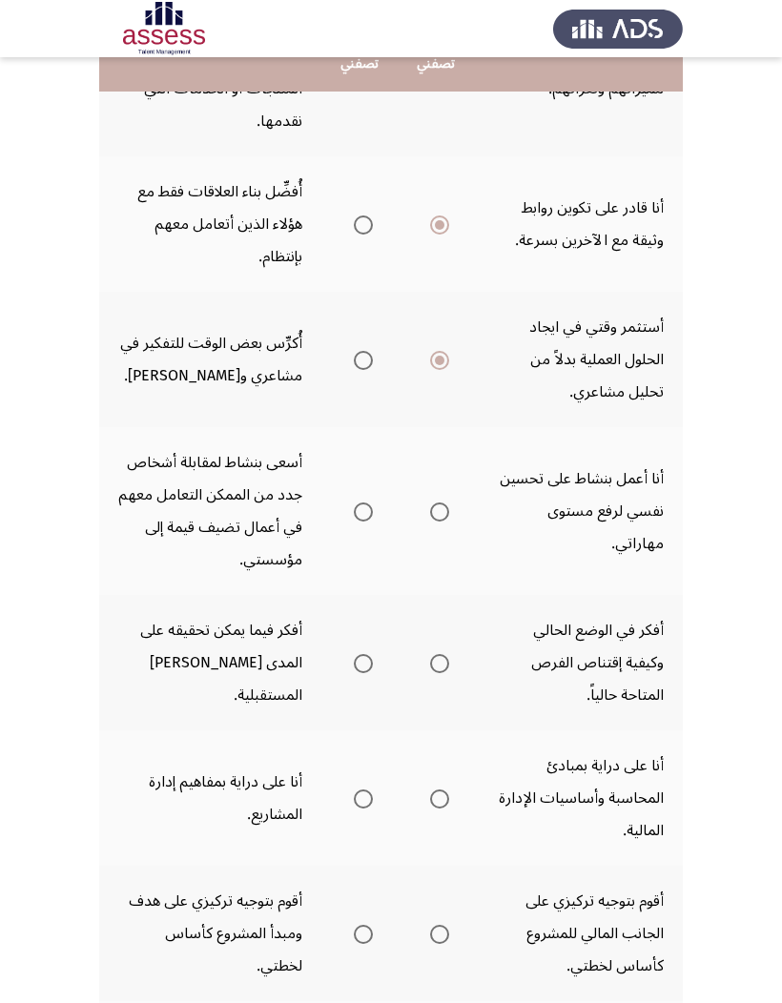
scroll to position [582, 0]
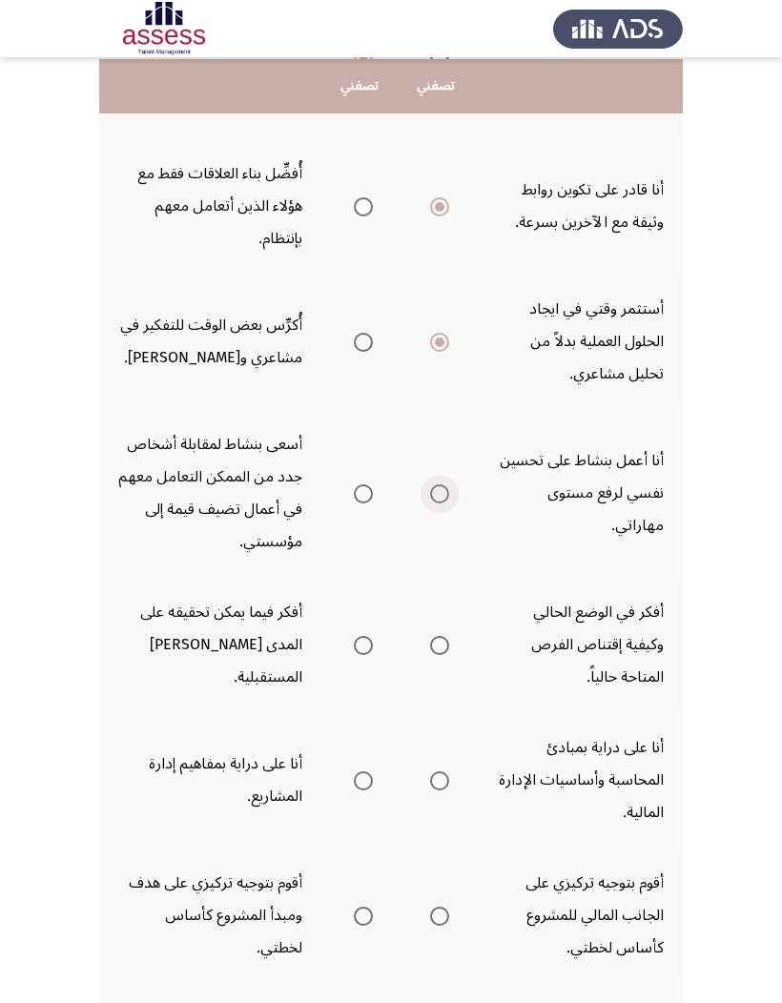
click at [431, 486] on span "Select an option" at bounding box center [439, 493] width 19 height 19
click at [431, 486] on input "Select an option" at bounding box center [439, 493] width 19 height 19
click at [354, 498] on span "Select an option" at bounding box center [363, 493] width 19 height 19
click at [354, 498] on input "Select an option" at bounding box center [363, 493] width 19 height 19
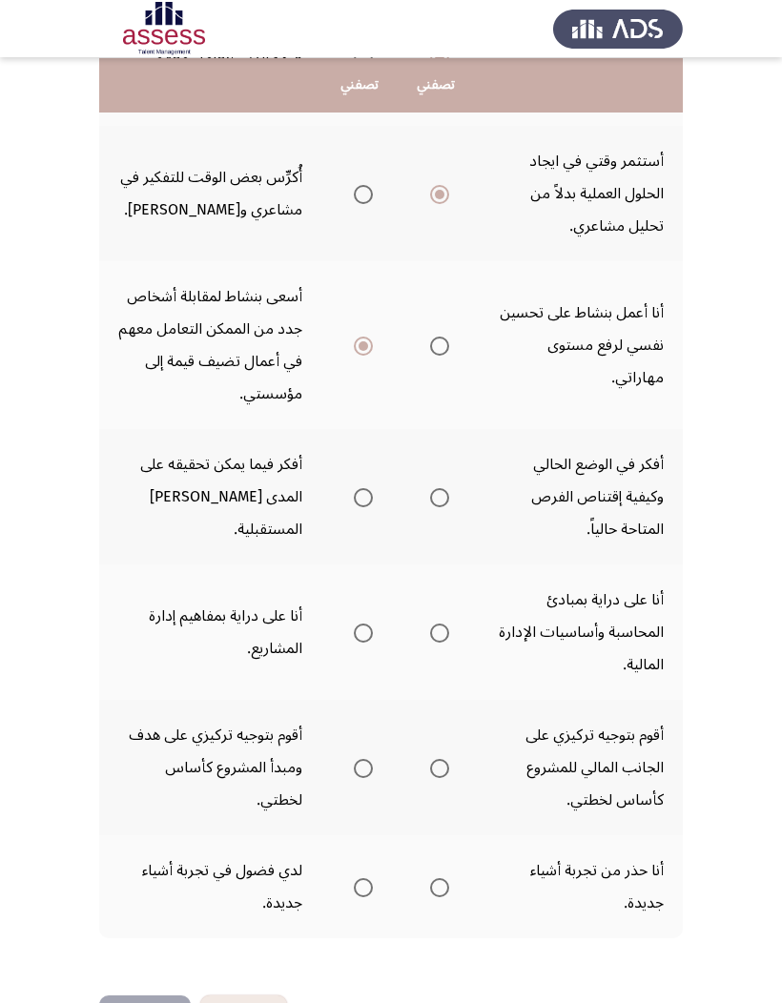
scroll to position [728, 0]
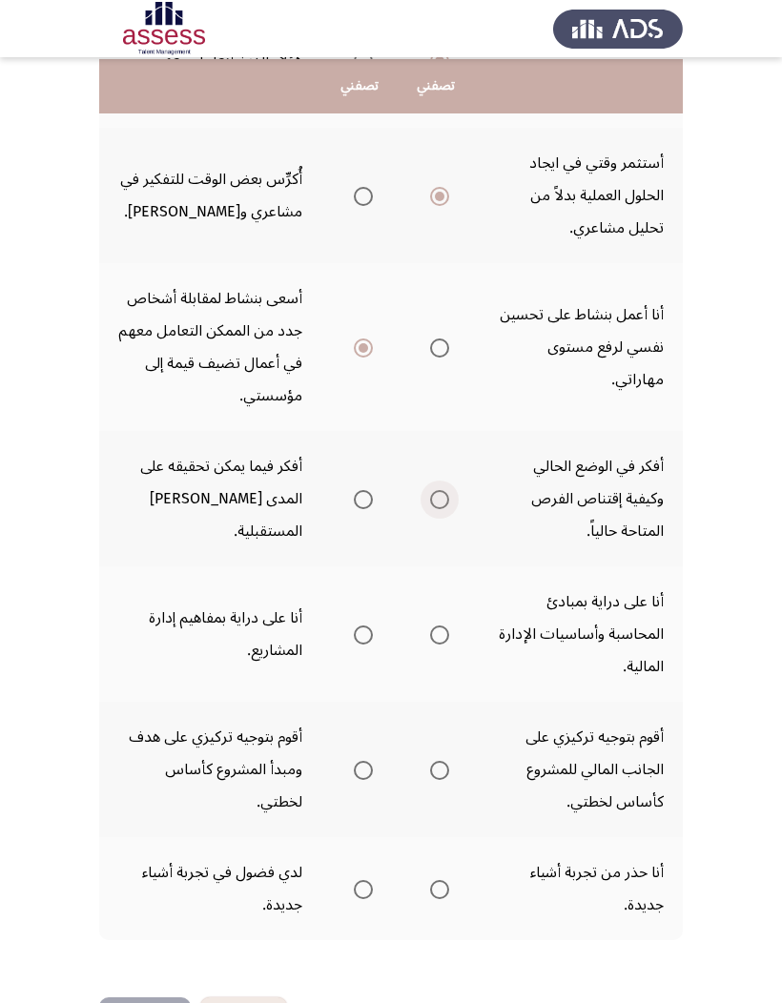
click at [431, 501] on span "Select an option" at bounding box center [439, 499] width 19 height 19
click at [431, 501] on input "Select an option" at bounding box center [439, 499] width 19 height 19
click at [446, 626] on span "Select an option" at bounding box center [439, 635] width 19 height 19
click at [446, 626] on input "Select an option" at bounding box center [439, 635] width 19 height 19
click at [445, 659] on span "Select an option" at bounding box center [439, 770] width 19 height 19
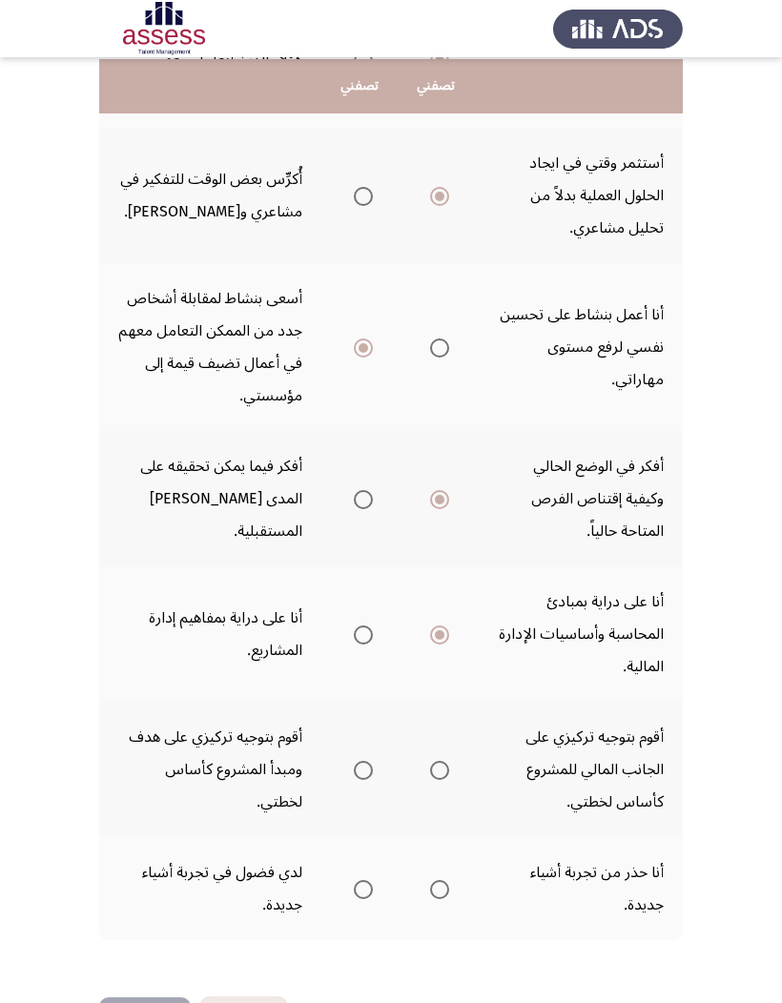
click at [445, 659] on input "Select an option" at bounding box center [439, 770] width 19 height 19
click at [356, 659] on span "Select an option" at bounding box center [363, 889] width 19 height 19
click at [356, 659] on input "Select an option" at bounding box center [363, 889] width 19 height 19
click at [171, 659] on button "التالي" at bounding box center [145, 1019] width 92 height 43
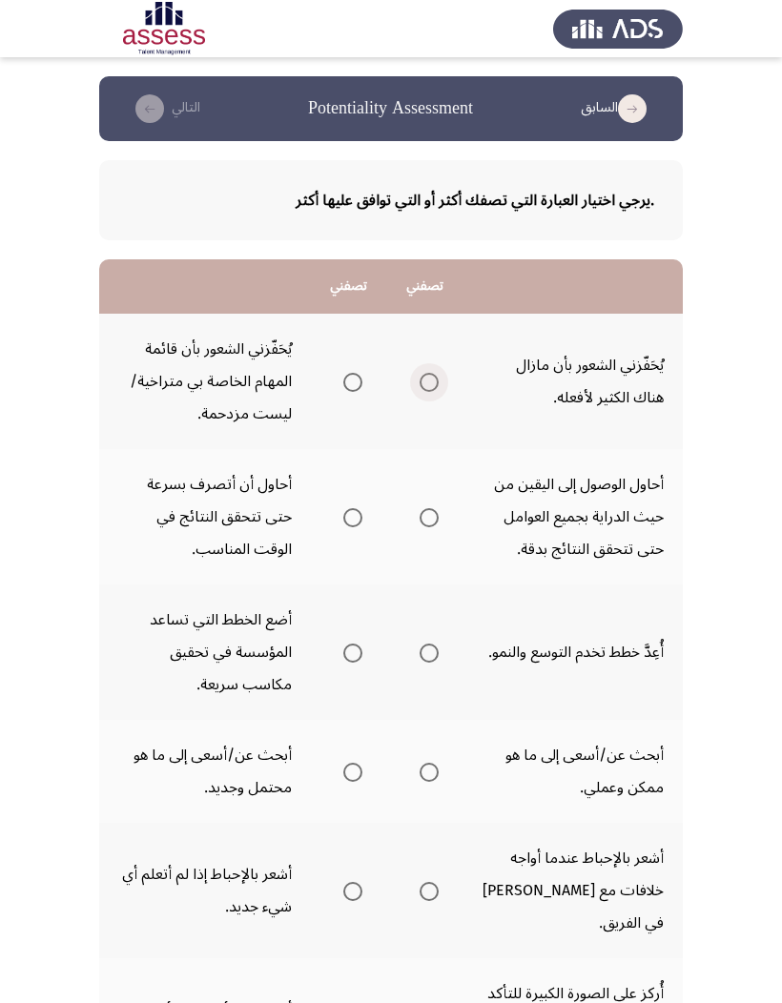
click at [412, 381] on label "Select an option" at bounding box center [425, 382] width 27 height 19
click at [420, 381] on input "Select an option" at bounding box center [429, 382] width 19 height 19
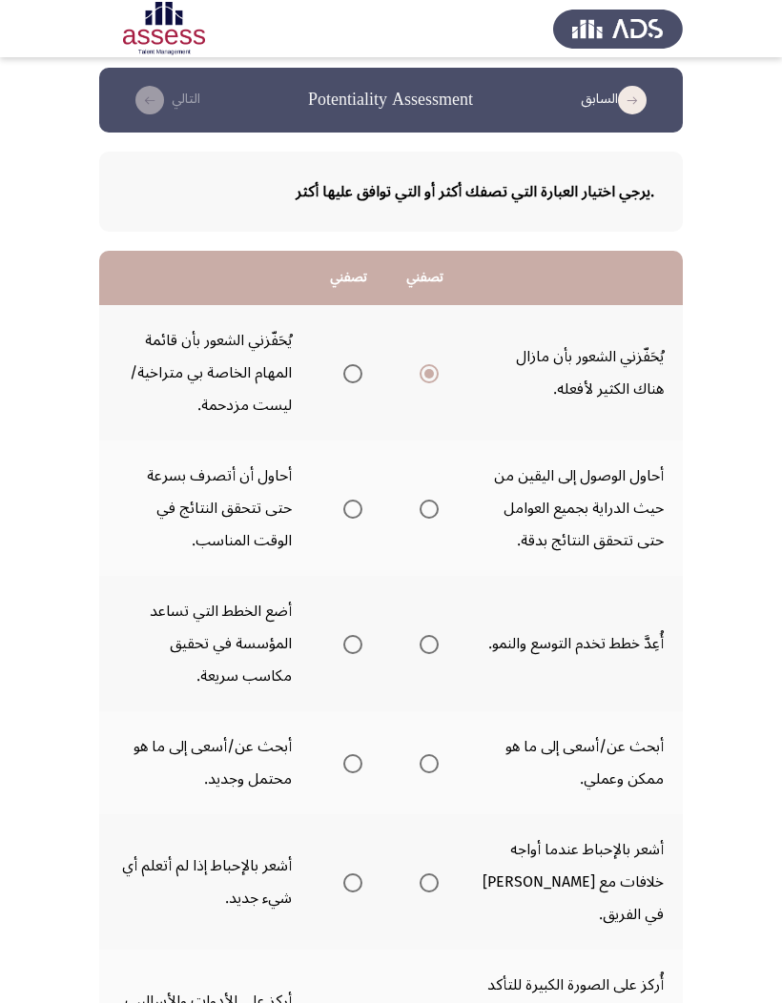
scroll to position [23, 0]
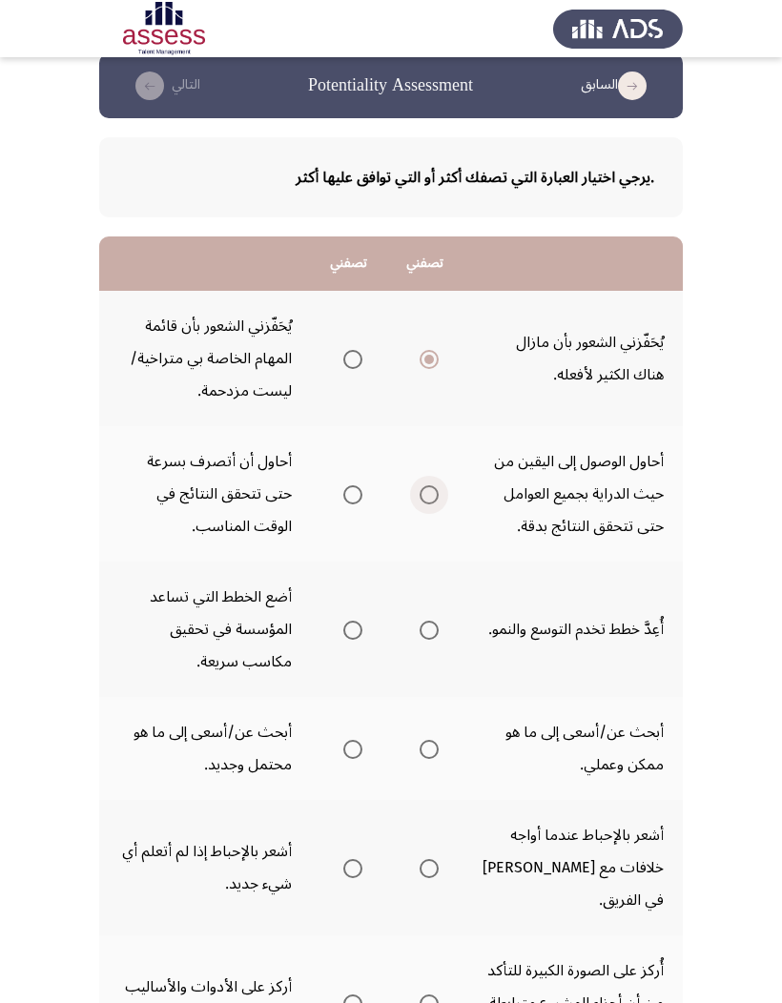
click at [420, 499] on span "Select an option" at bounding box center [429, 494] width 19 height 19
click at [420, 499] on input "Select an option" at bounding box center [429, 494] width 19 height 19
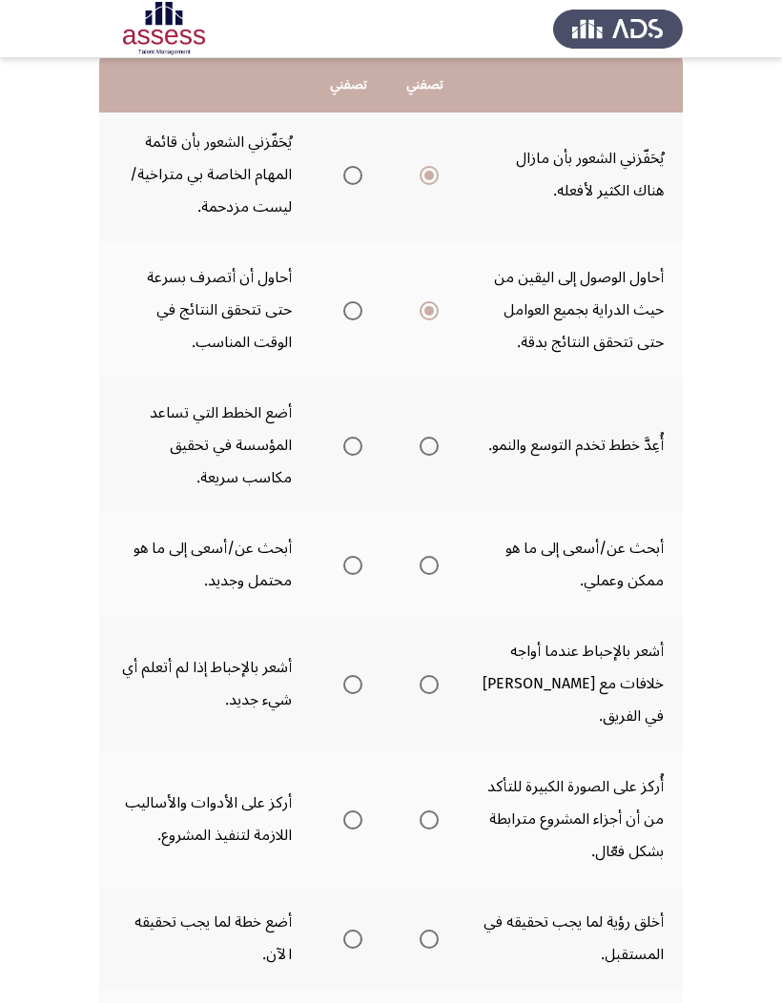
scroll to position [208, 0]
click at [420, 437] on span "Select an option" at bounding box center [429, 445] width 19 height 19
click at [420, 437] on input "Select an option" at bounding box center [429, 445] width 19 height 19
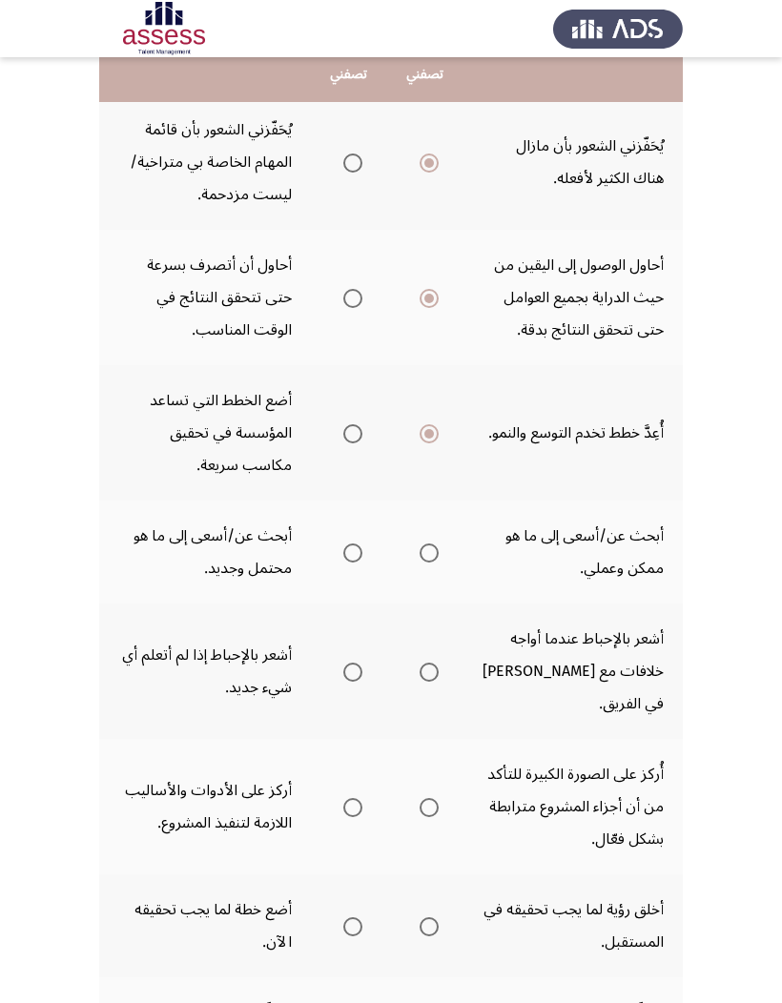
scroll to position [296, 0]
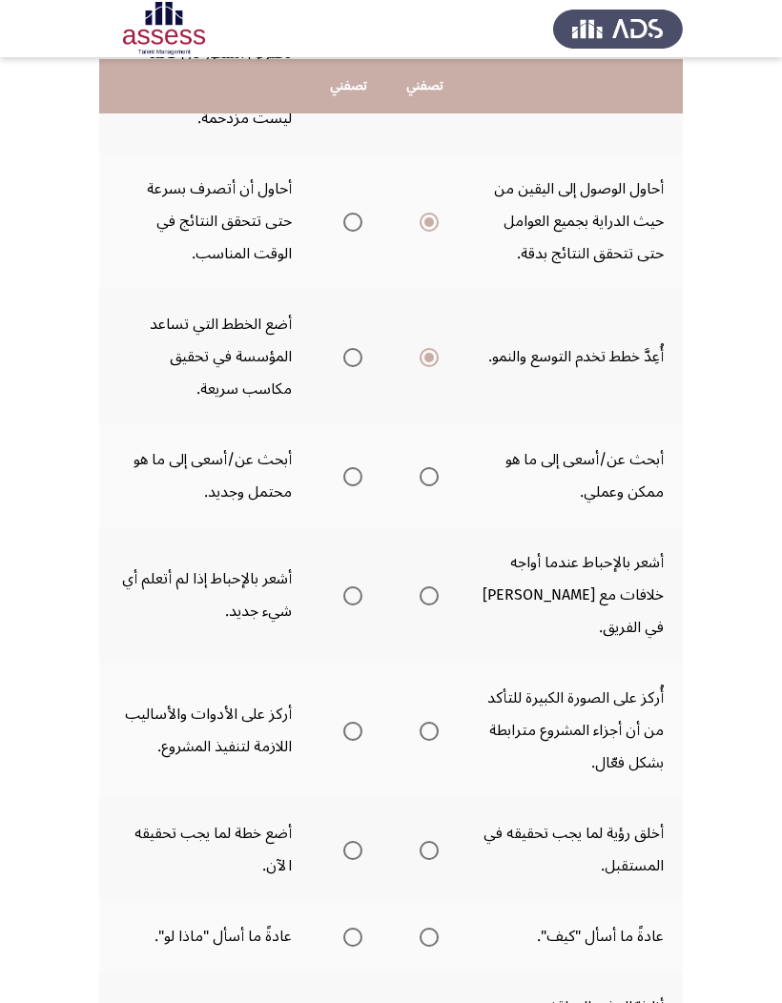
click at [420, 467] on span "Select an option" at bounding box center [429, 476] width 19 height 19
click at [420, 467] on input "Select an option" at bounding box center [429, 476] width 19 height 19
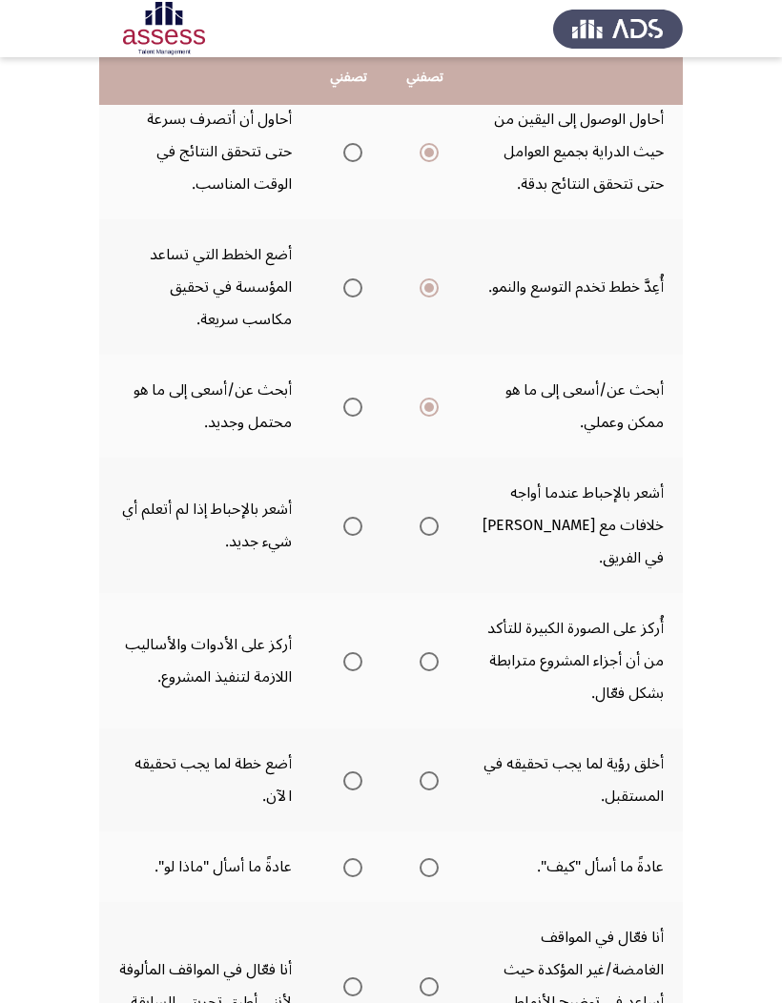
scroll to position [417, 0]
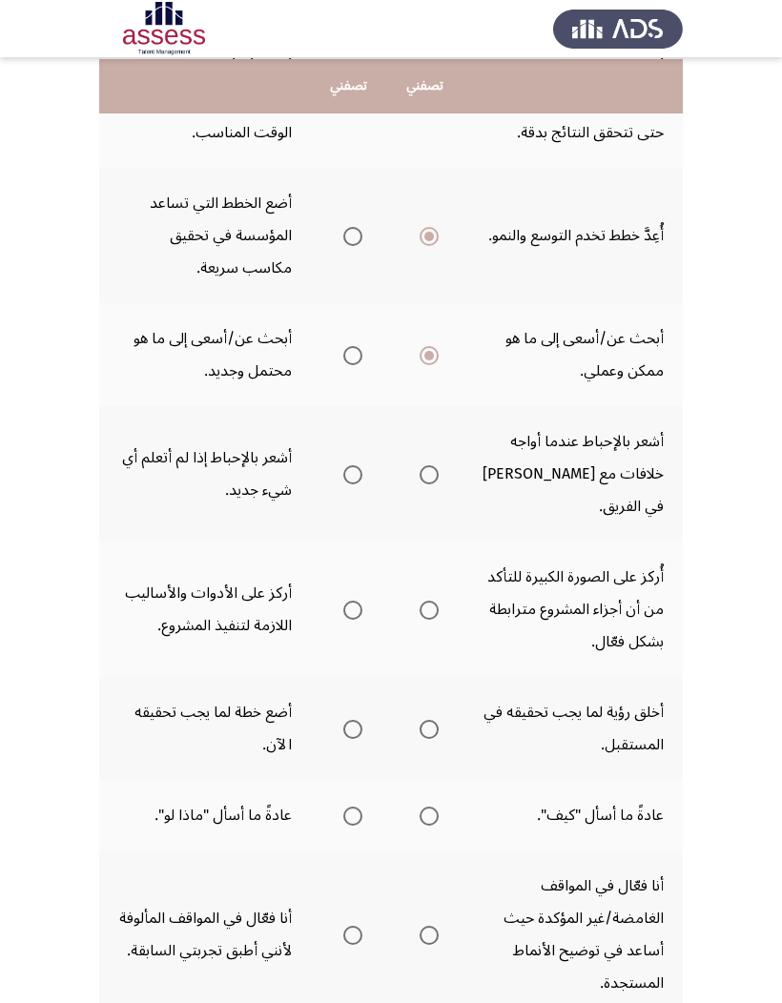
click at [420, 465] on span "Select an option" at bounding box center [429, 474] width 19 height 19
click at [420, 465] on input "Select an option" at bounding box center [429, 474] width 19 height 19
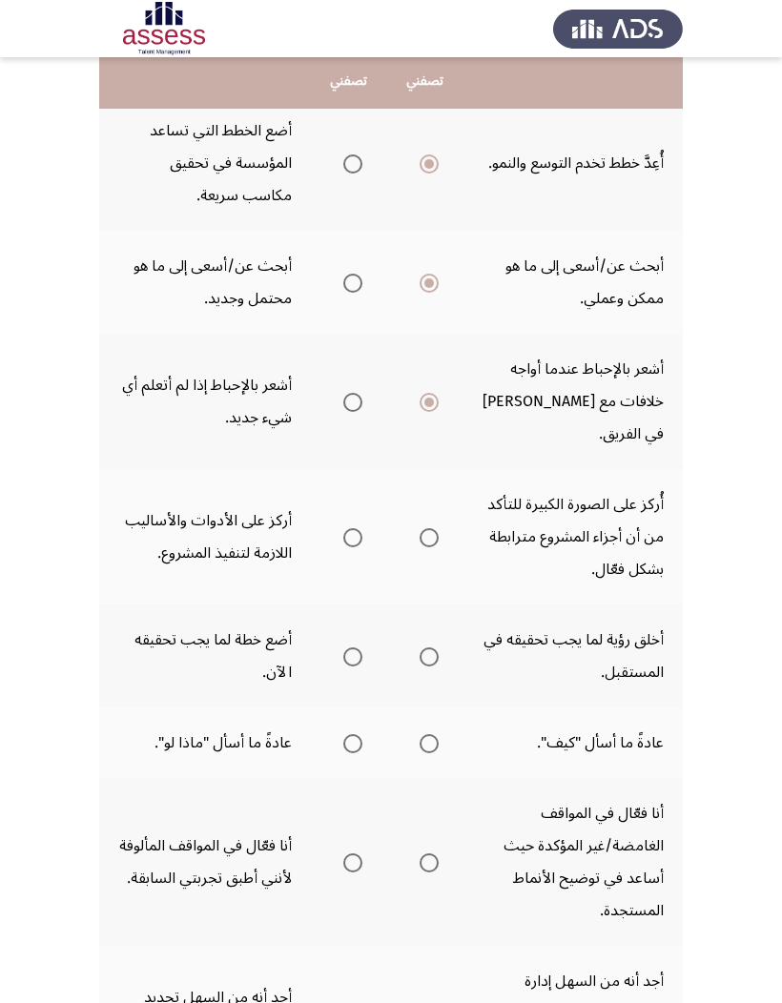
scroll to position [492, 0]
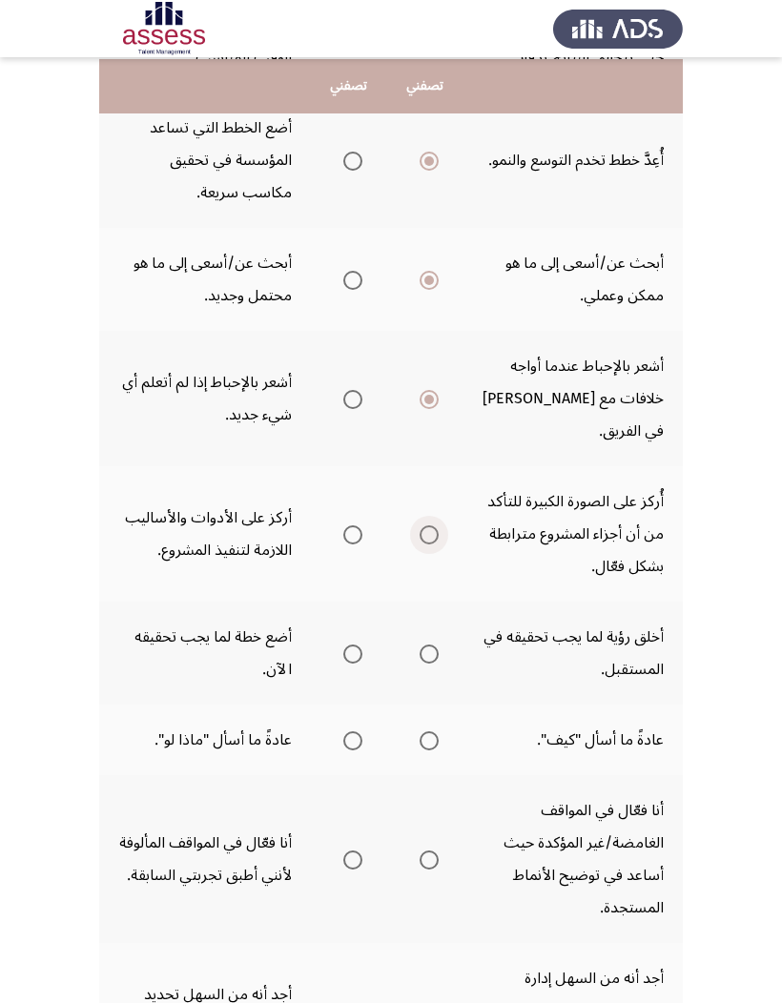
click at [421, 526] on span "Select an option" at bounding box center [429, 535] width 19 height 19
click at [421, 526] on input "Select an option" at bounding box center [429, 535] width 19 height 19
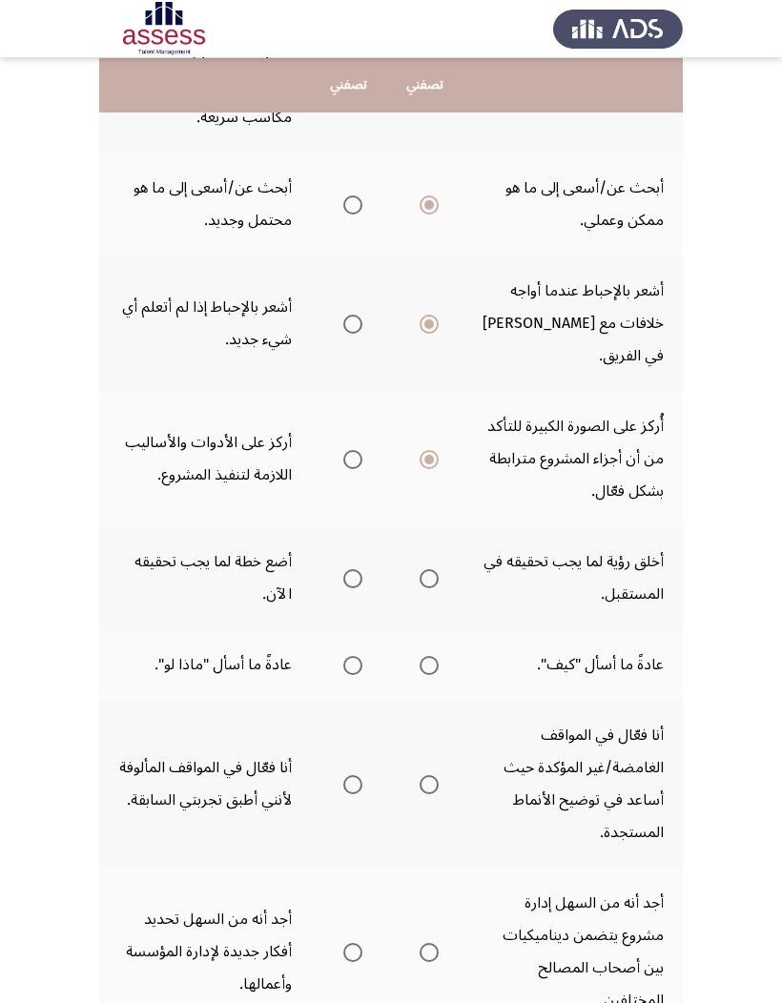
scroll to position [566, 0]
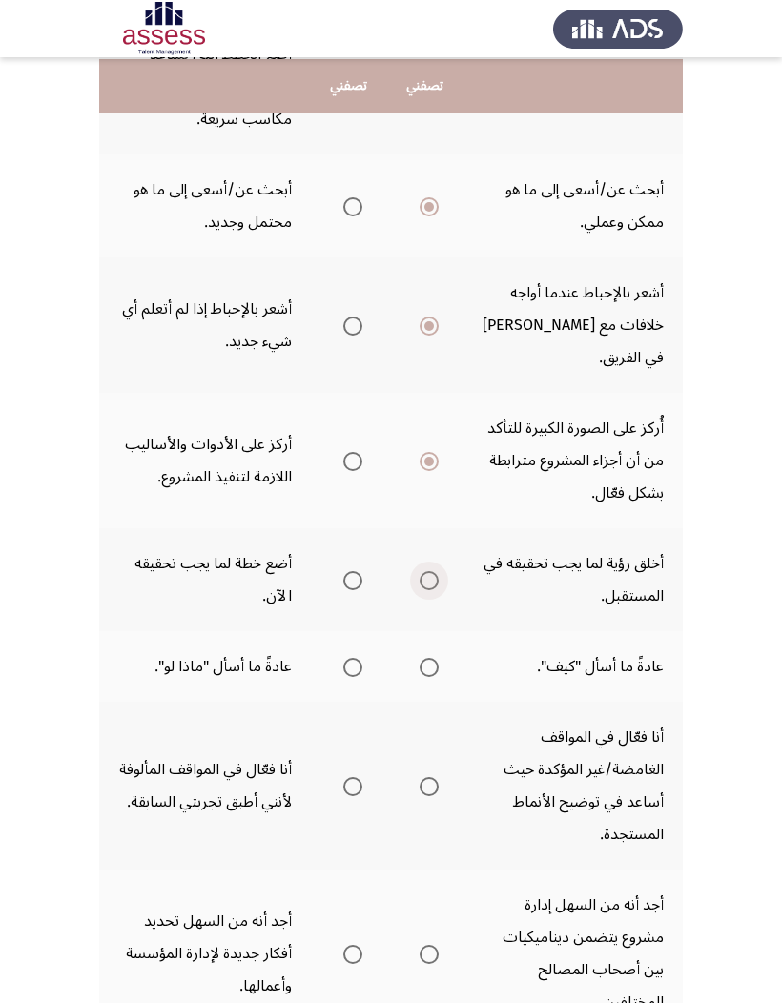
click at [420, 571] on span "Select an option" at bounding box center [429, 580] width 19 height 19
click at [420, 571] on input "Select an option" at bounding box center [429, 580] width 19 height 19
click at [420, 658] on span "Select an option" at bounding box center [429, 667] width 19 height 19
click at [420, 658] on input "Select an option" at bounding box center [429, 667] width 19 height 19
click at [343, 659] on span "Select an option" at bounding box center [352, 786] width 19 height 19
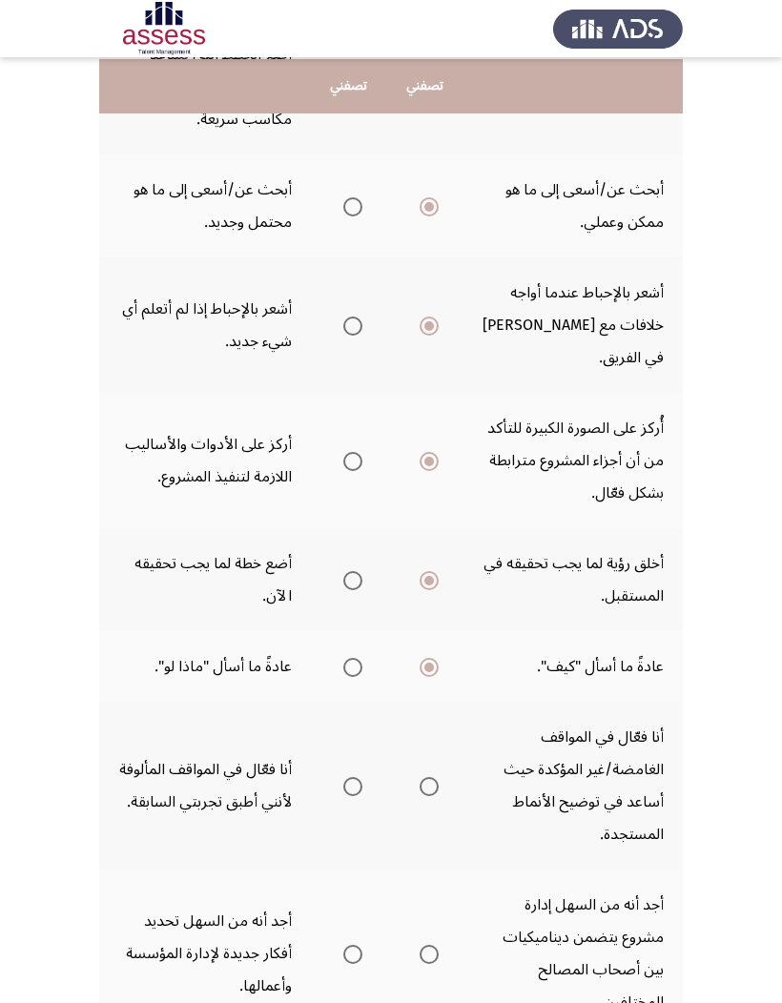
click at [343, 659] on input "Select an option" at bounding box center [352, 786] width 19 height 19
click at [348, 659] on th at bounding box center [349, 954] width 76 height 168
click at [343, 659] on span "Select an option" at bounding box center [352, 954] width 19 height 19
click at [343, 659] on input "Select an option" at bounding box center [352, 954] width 19 height 19
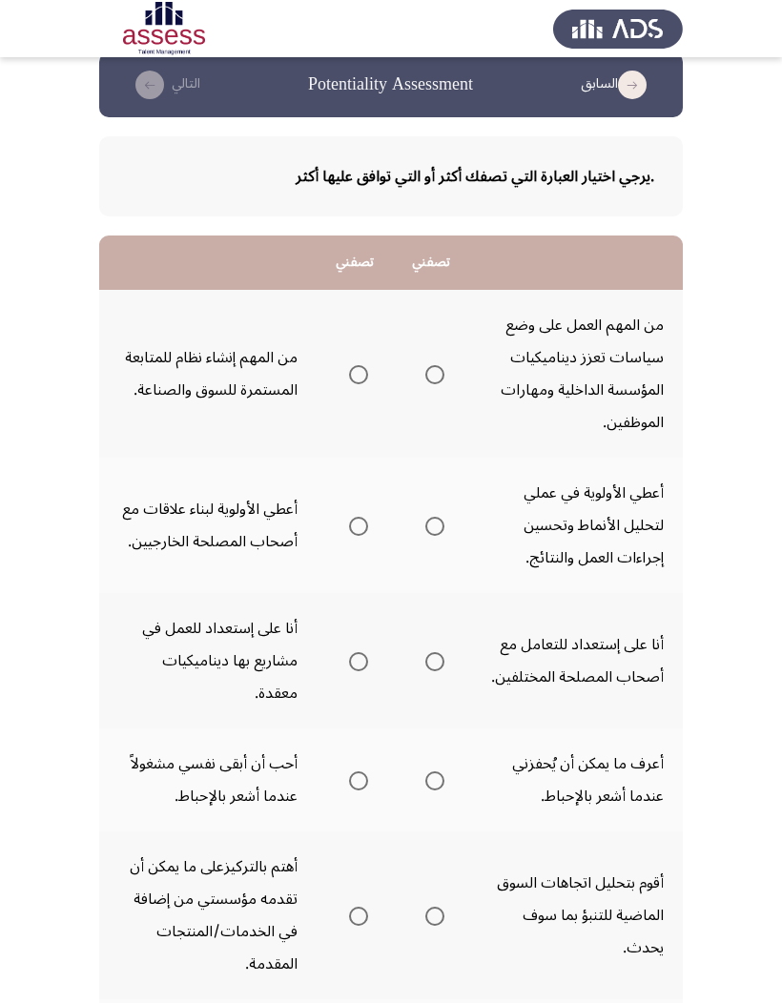
scroll to position [50, 0]
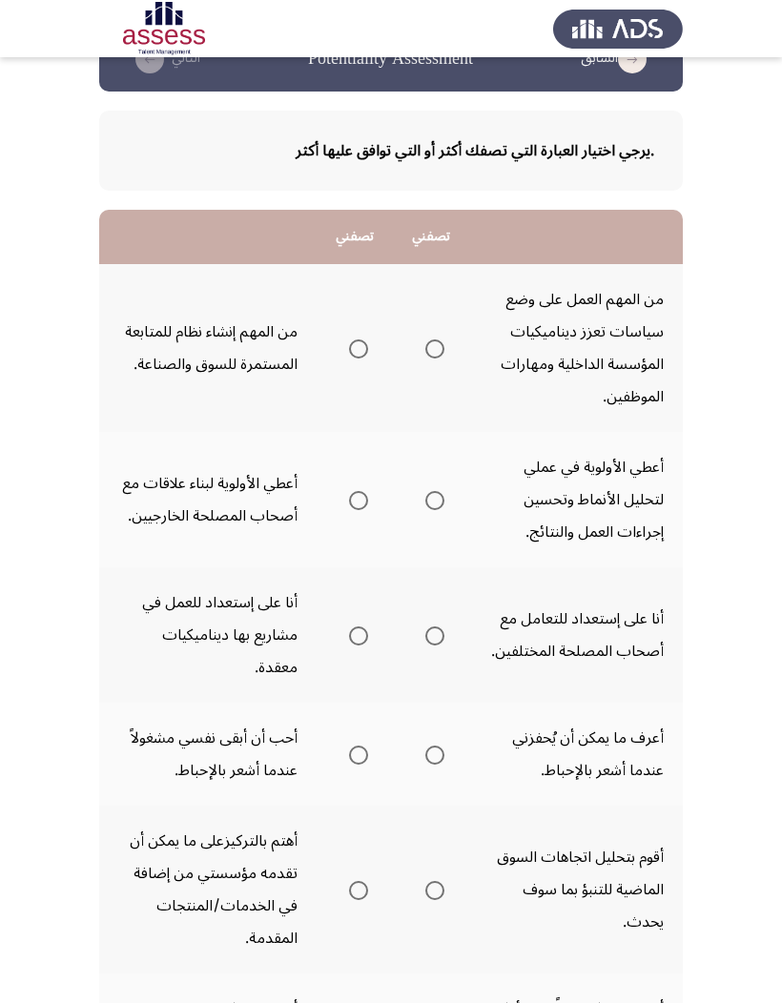
click at [354, 334] on th at bounding box center [355, 348] width 76 height 168
click at [341, 353] on label "Select an option" at bounding box center [354, 349] width 27 height 19
click at [349, 353] on input "Select an option" at bounding box center [358, 349] width 19 height 19
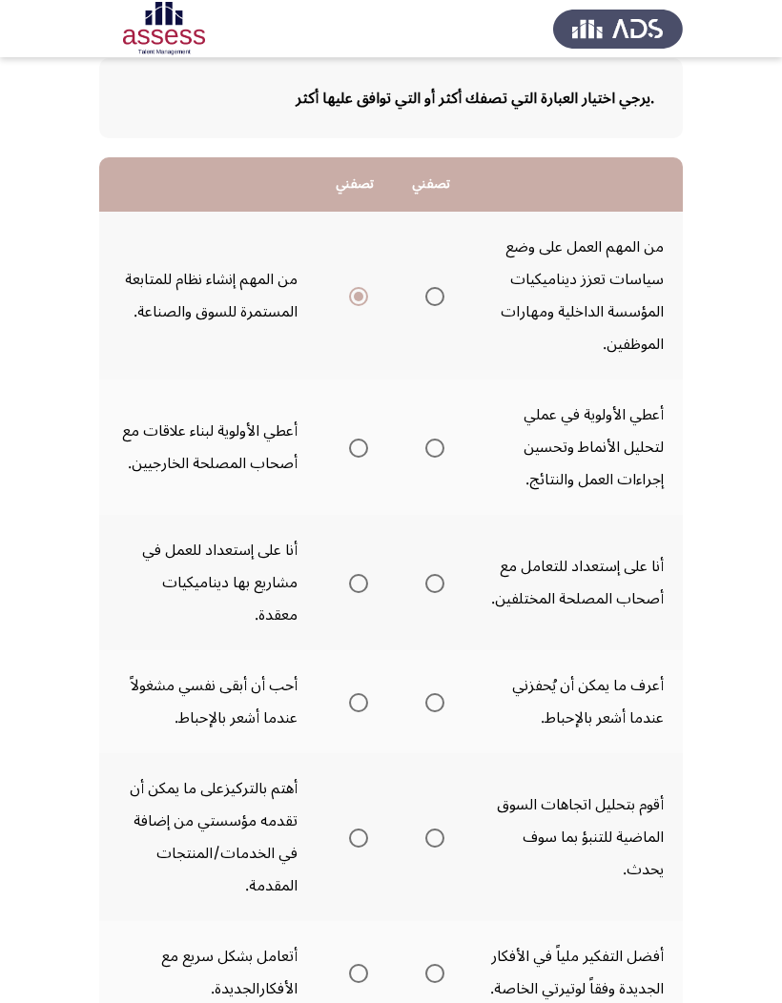
click at [425, 439] on span "Select an option" at bounding box center [434, 448] width 19 height 19
click at [425, 439] on input "Select an option" at bounding box center [434, 448] width 19 height 19
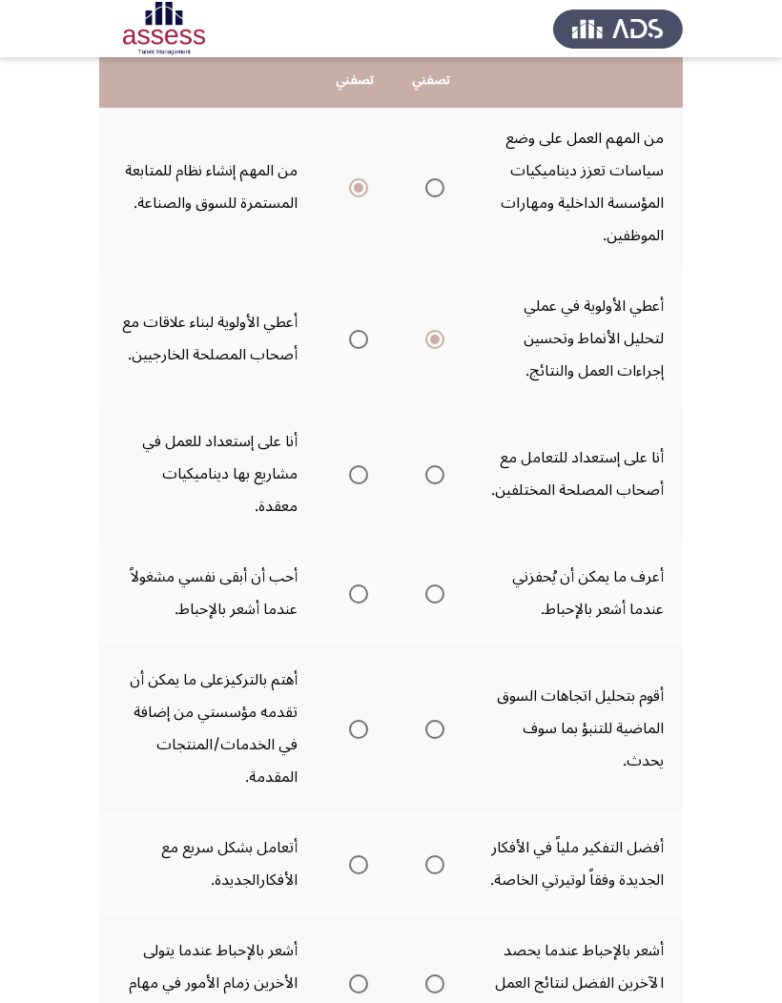
scroll to position [232, 0]
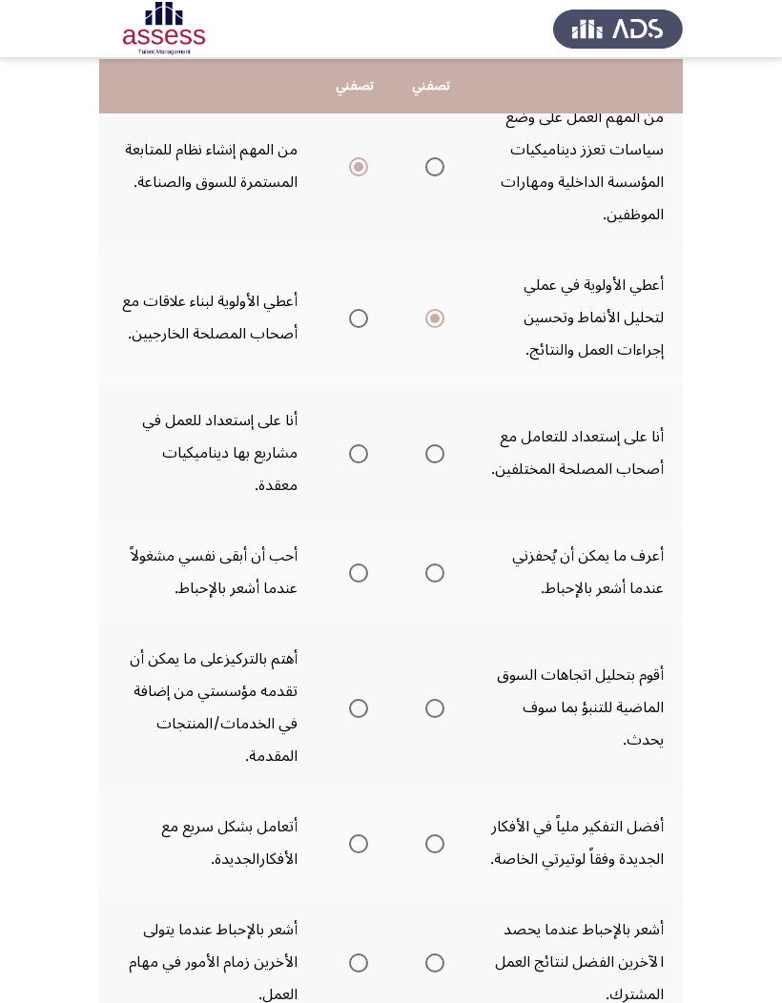
click at [425, 453] on span "Select an option" at bounding box center [434, 453] width 19 height 19
click at [425, 453] on input "Select an option" at bounding box center [434, 453] width 19 height 19
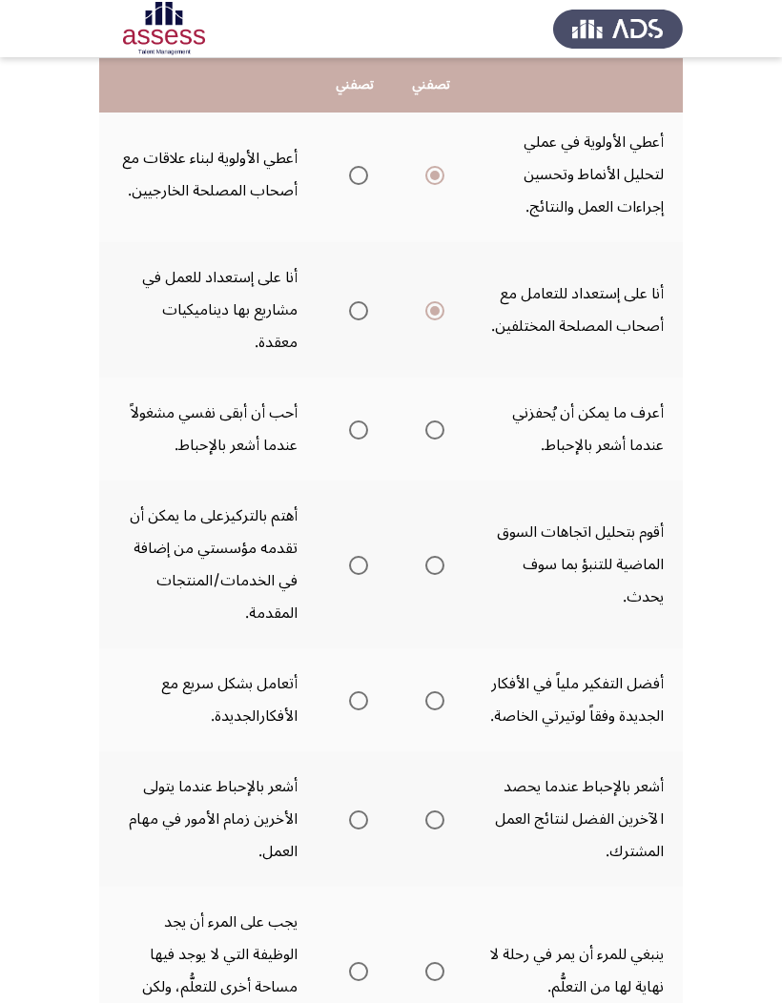
scroll to position [374, 0]
click at [349, 309] on span "Select an option" at bounding box center [358, 311] width 19 height 19
click at [349, 309] on input "Select an option" at bounding box center [358, 311] width 19 height 19
click at [349, 441] on span "Select an option" at bounding box center [358, 431] width 19 height 19
click at [349, 441] on input "Select an option" at bounding box center [358, 431] width 19 height 19
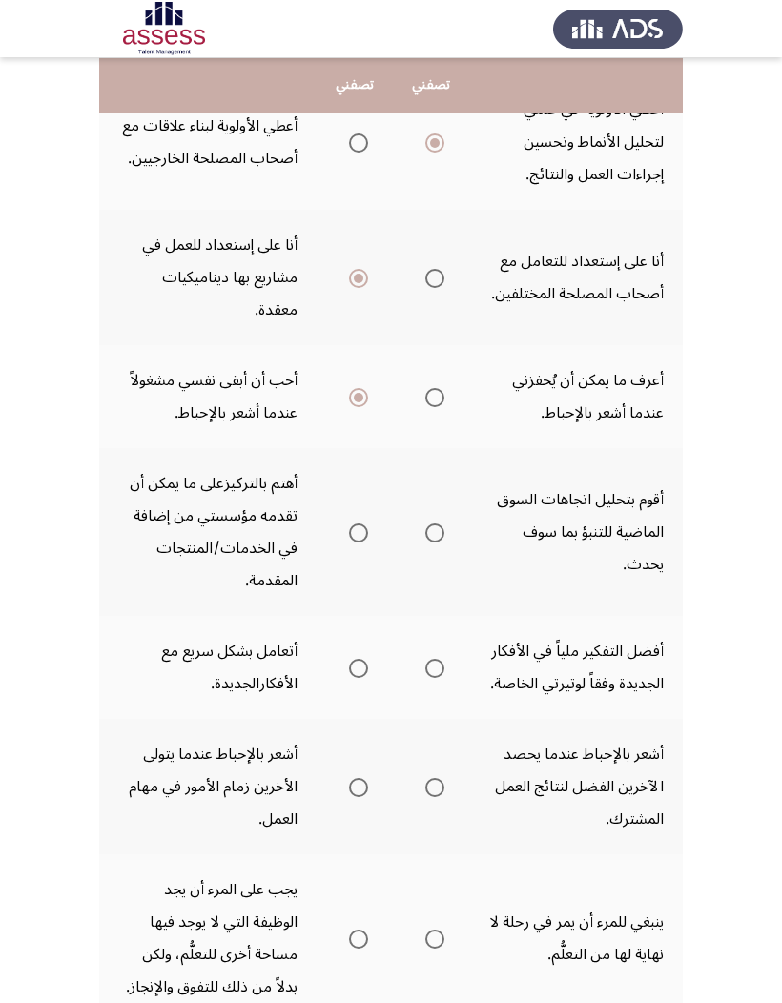
scroll to position [412, 0]
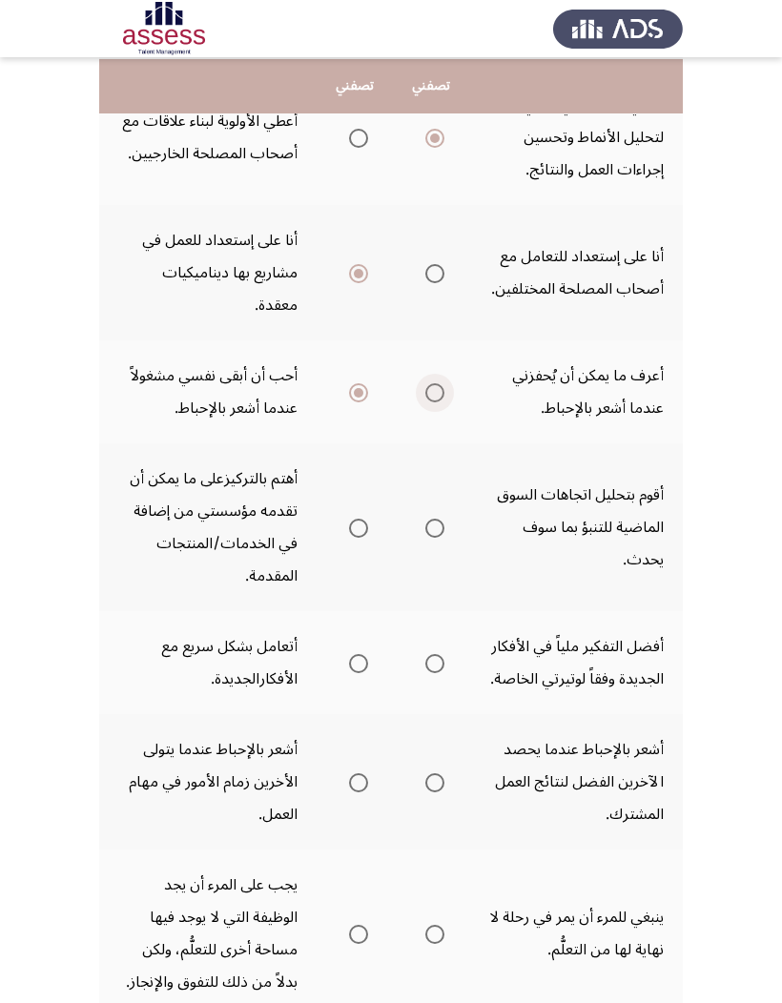
click at [418, 402] on label "Select an option" at bounding box center [431, 392] width 27 height 19
click at [425, 402] on input "Select an option" at bounding box center [434, 392] width 19 height 19
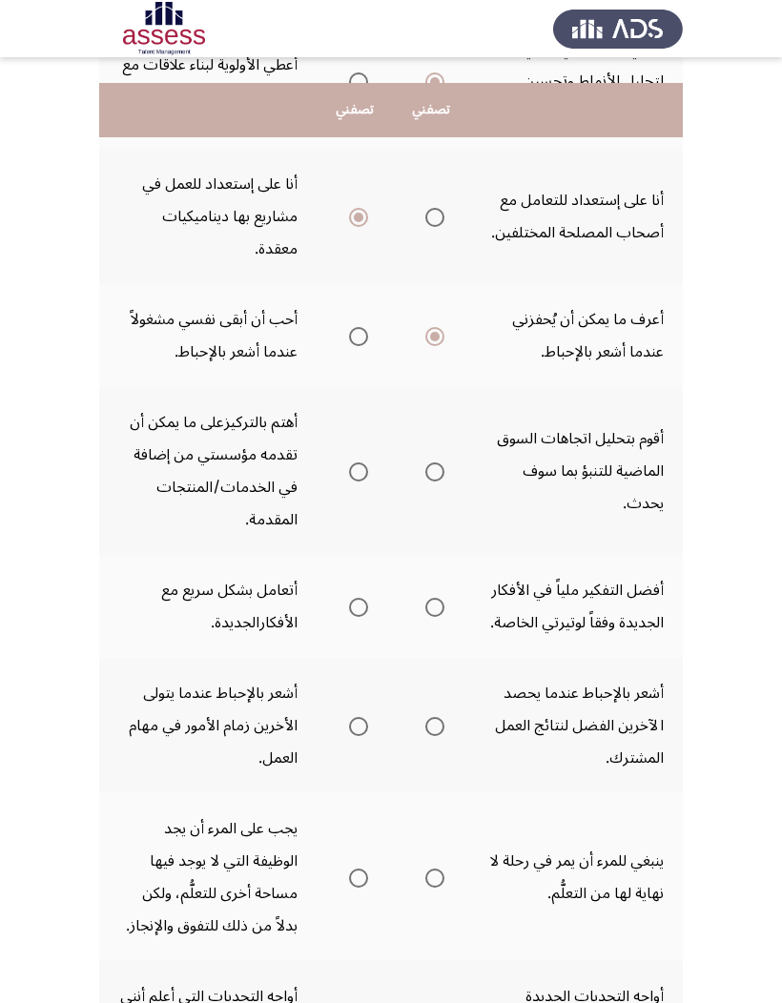
scroll to position [508, 0]
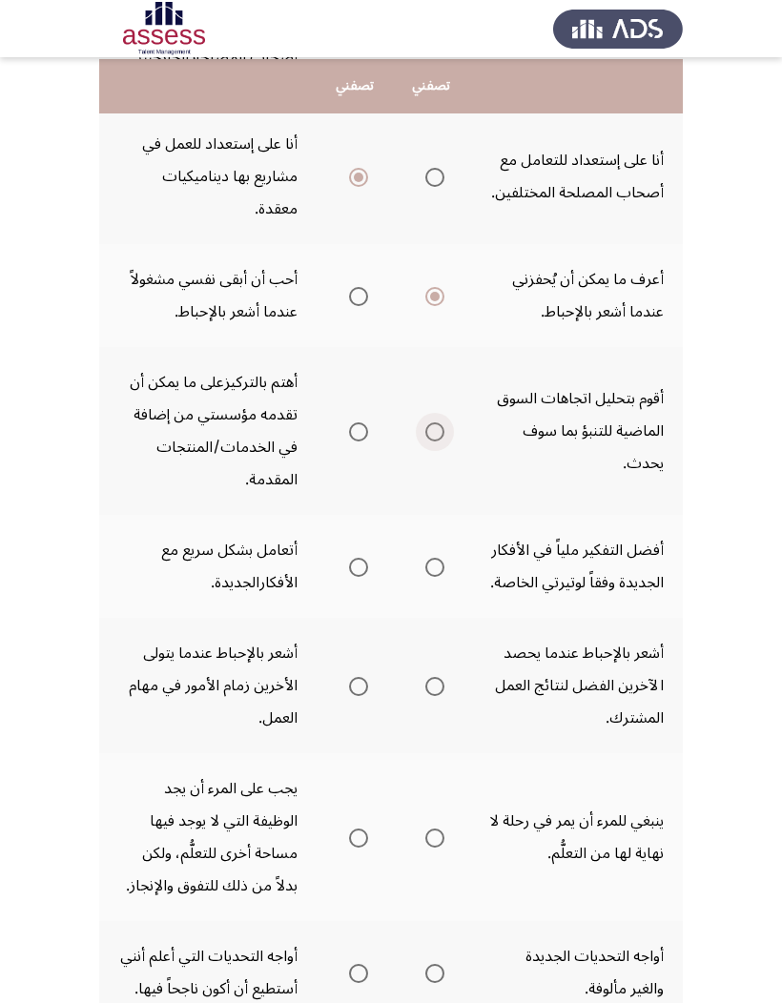
click at [425, 442] on span "Select an option" at bounding box center [434, 431] width 19 height 19
click at [425, 442] on input "Select an option" at bounding box center [434, 431] width 19 height 19
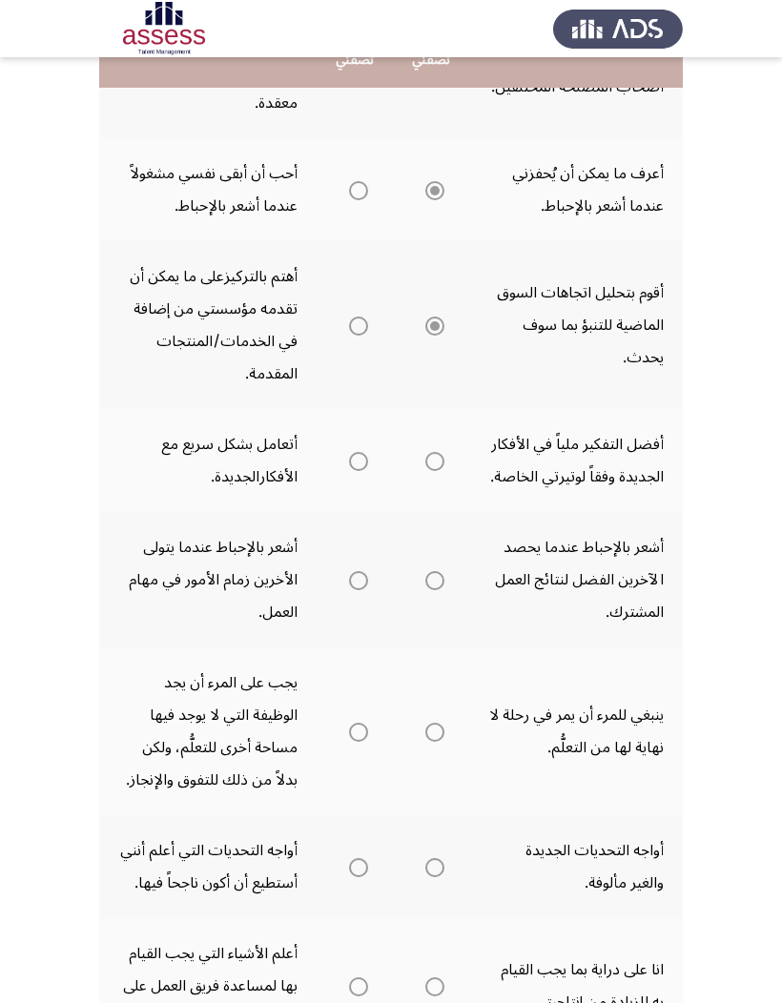
scroll to position [643, 0]
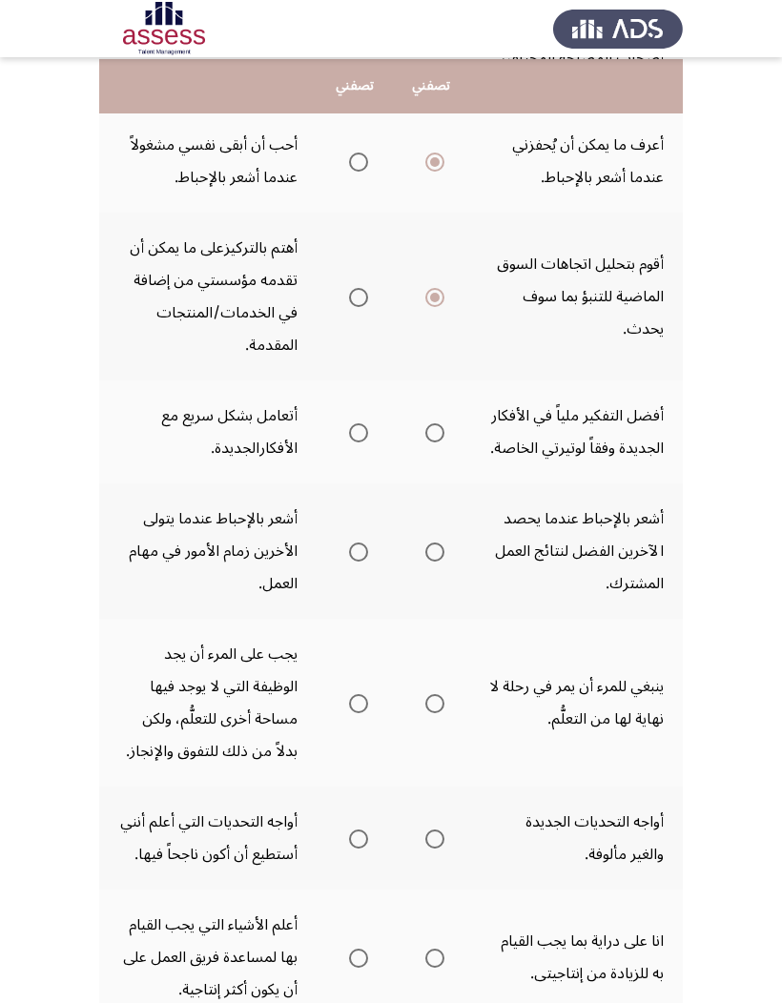
click at [425, 443] on span "Select an option" at bounding box center [434, 432] width 19 height 19
click at [425, 443] on input "Select an option" at bounding box center [434, 432] width 19 height 19
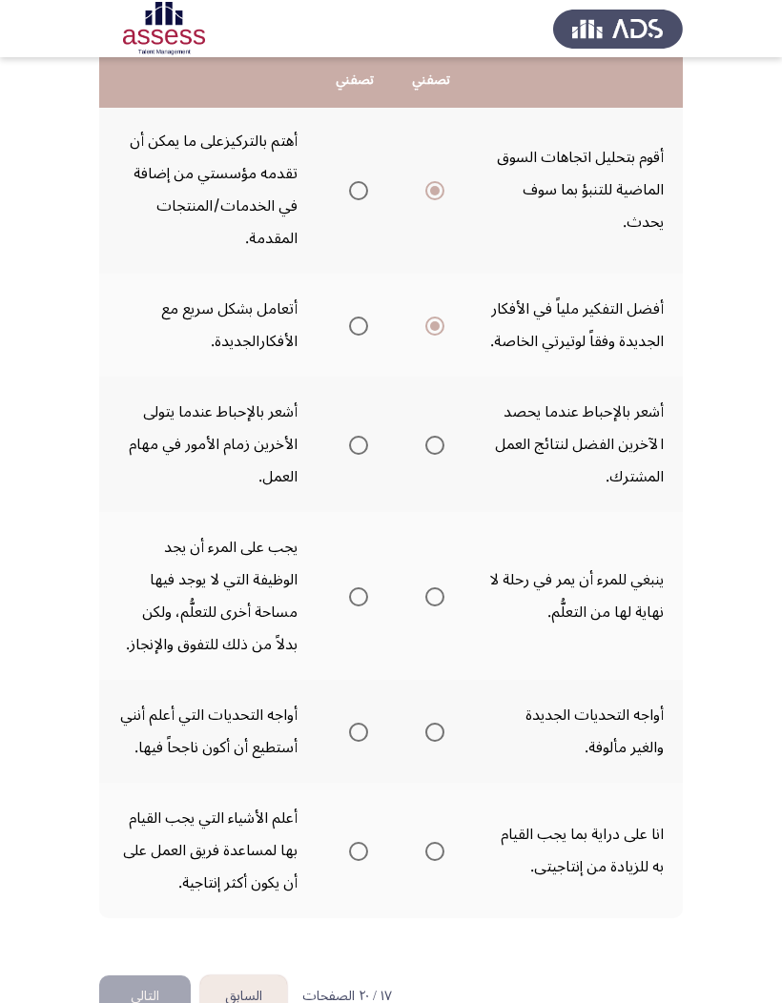
scroll to position [753, 0]
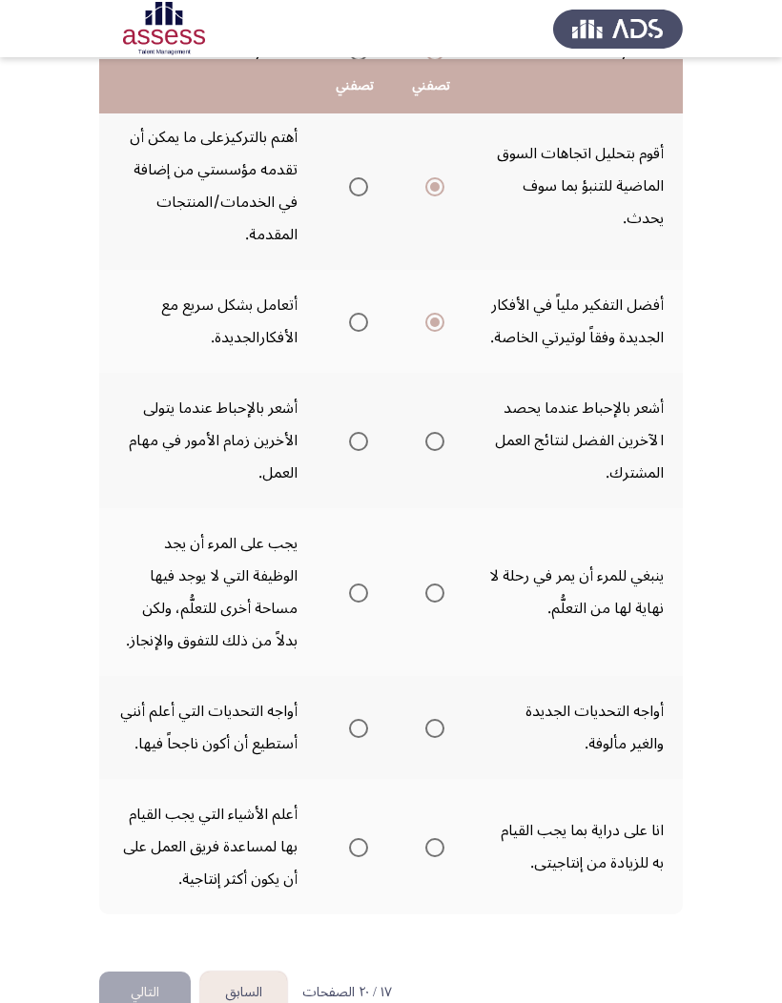
click at [425, 451] on span "Select an option" at bounding box center [434, 441] width 19 height 19
click at [425, 451] on input "Select an option" at bounding box center [434, 441] width 19 height 19
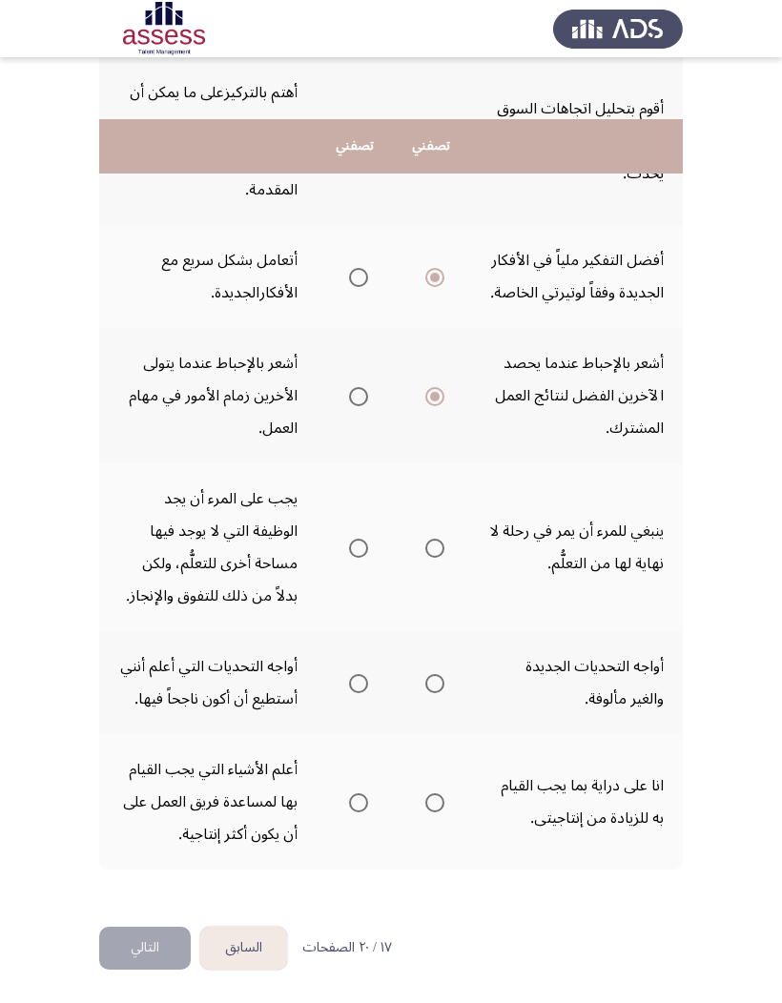
scroll to position [857, 0]
click at [423, 524] on th at bounding box center [431, 548] width 76 height 168
click at [425, 540] on span "Select an option" at bounding box center [434, 548] width 19 height 19
click at [425, 540] on input "Select an option" at bounding box center [434, 548] width 19 height 19
click at [349, 659] on span "Select an option" at bounding box center [358, 683] width 19 height 19
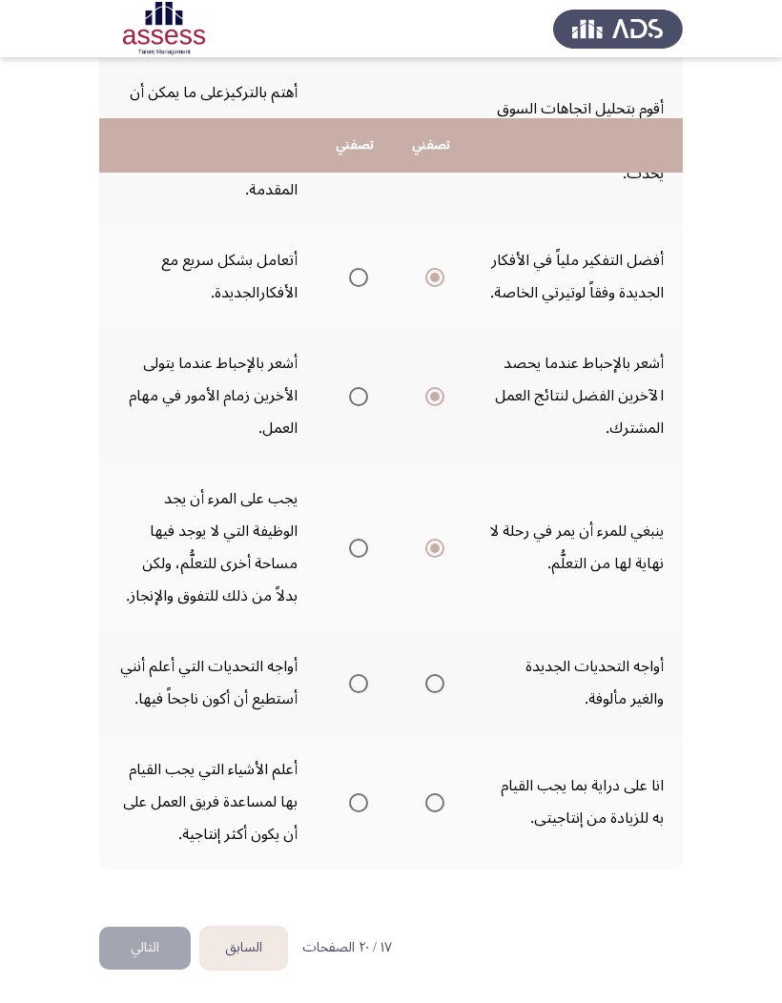
click at [349, 659] on input "Select an option" at bounding box center [358, 683] width 19 height 19
click at [425, 659] on span "Select an option" at bounding box center [434, 802] width 19 height 19
click at [425, 659] on input "Select an option" at bounding box center [434, 802] width 19 height 19
click at [349, 659] on span "Select an option" at bounding box center [358, 802] width 19 height 19
click at [349, 659] on input "Select an option" at bounding box center [358, 802] width 19 height 19
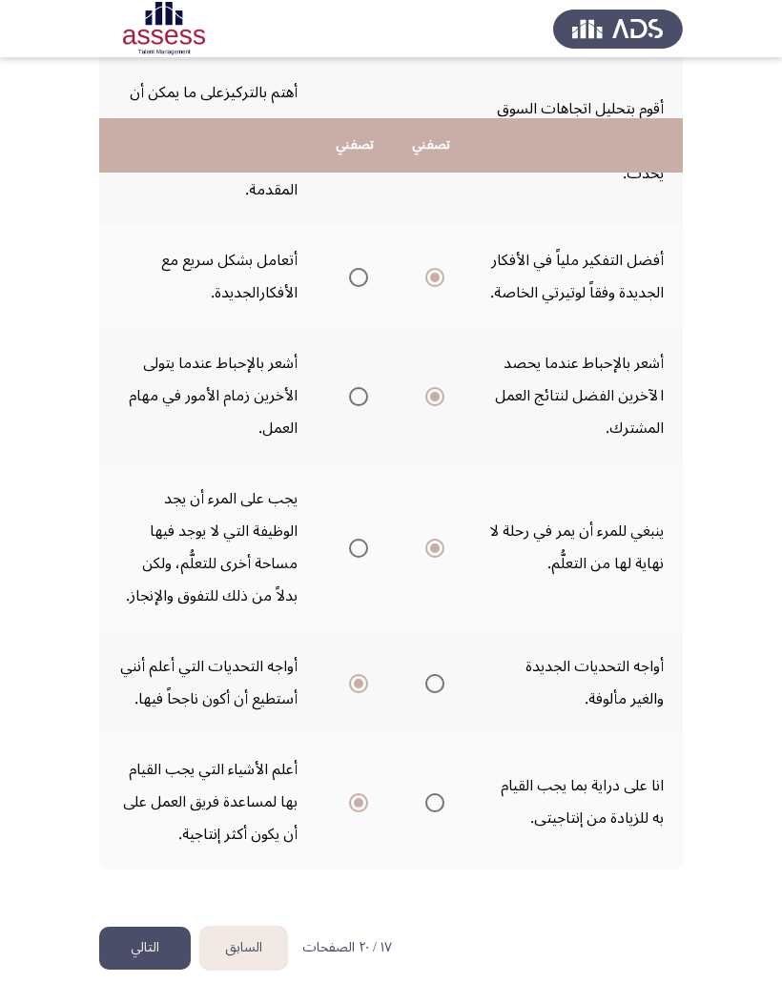
click at [141, 659] on button "التالي" at bounding box center [145, 948] width 92 height 43
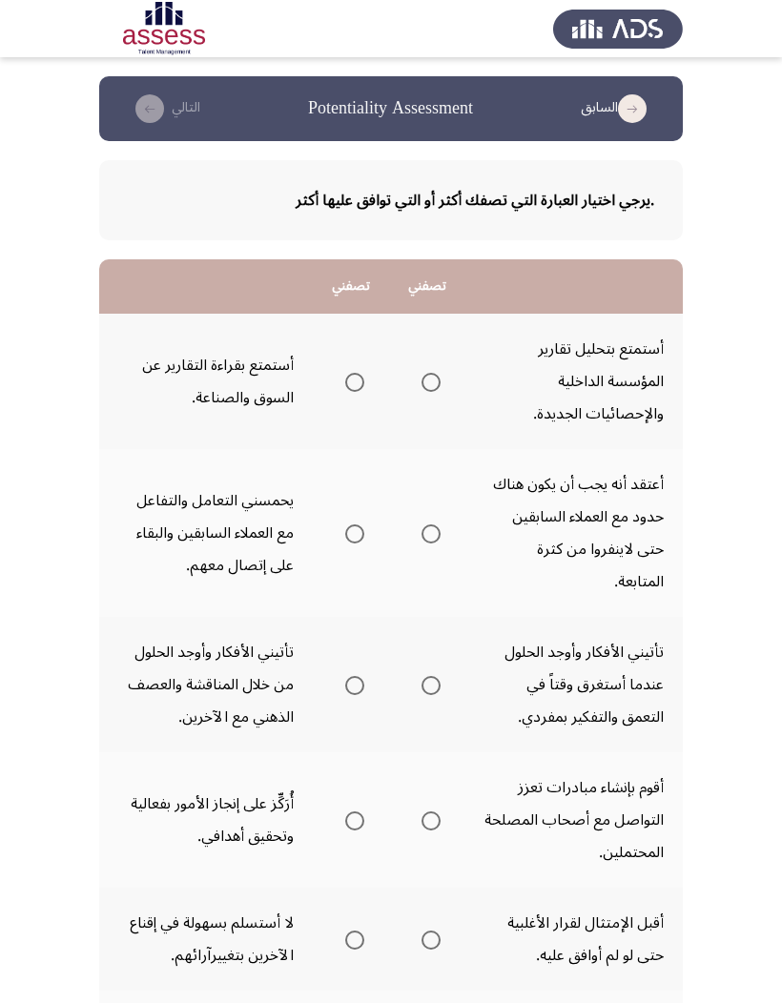
click at [422, 373] on span "Select an option" at bounding box center [431, 382] width 19 height 19
click at [422, 373] on input "Select an option" at bounding box center [431, 382] width 19 height 19
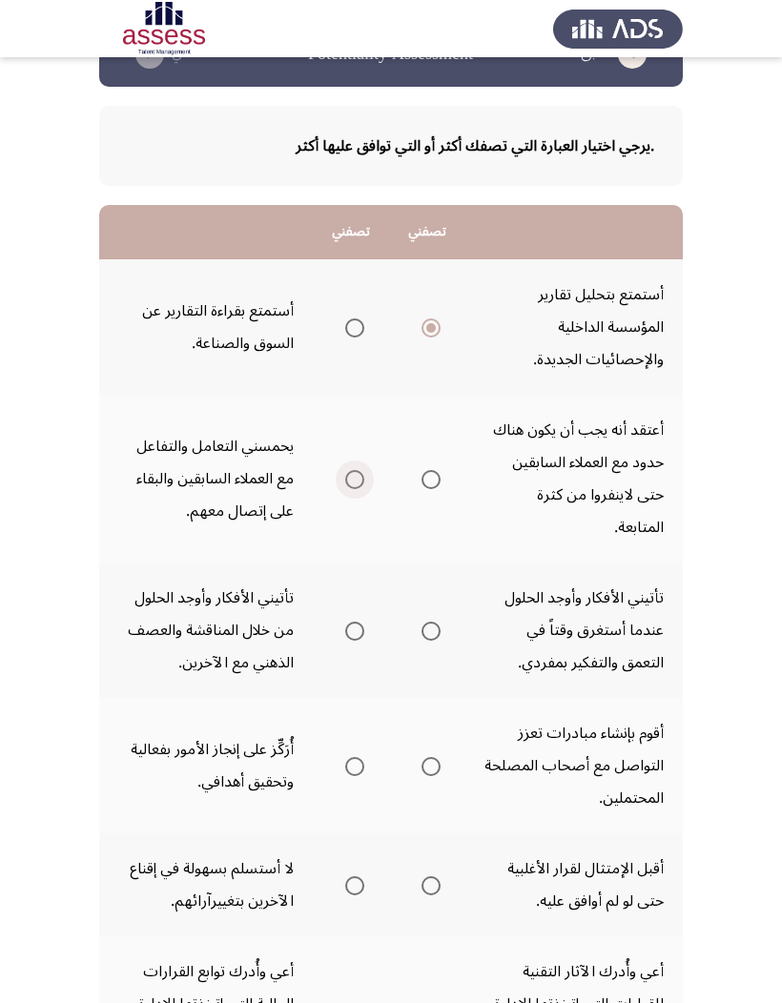
click at [345, 470] on span "Select an option" at bounding box center [354, 479] width 19 height 19
click at [345, 470] on input "Select an option" at bounding box center [354, 479] width 19 height 19
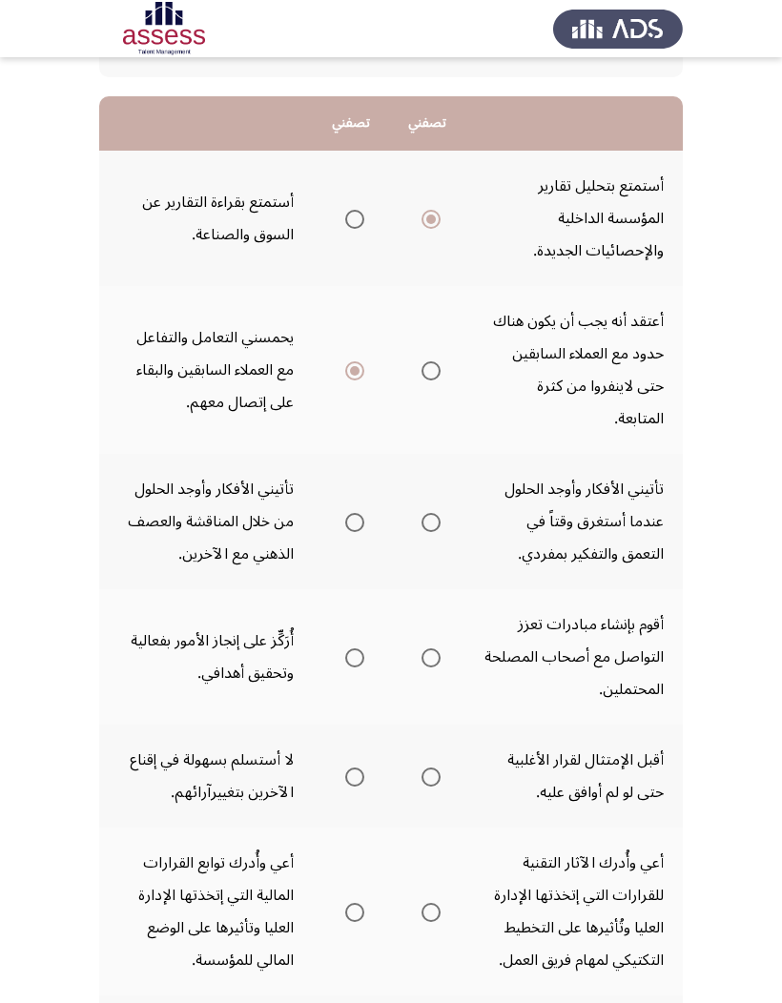
scroll to position [173, 0]
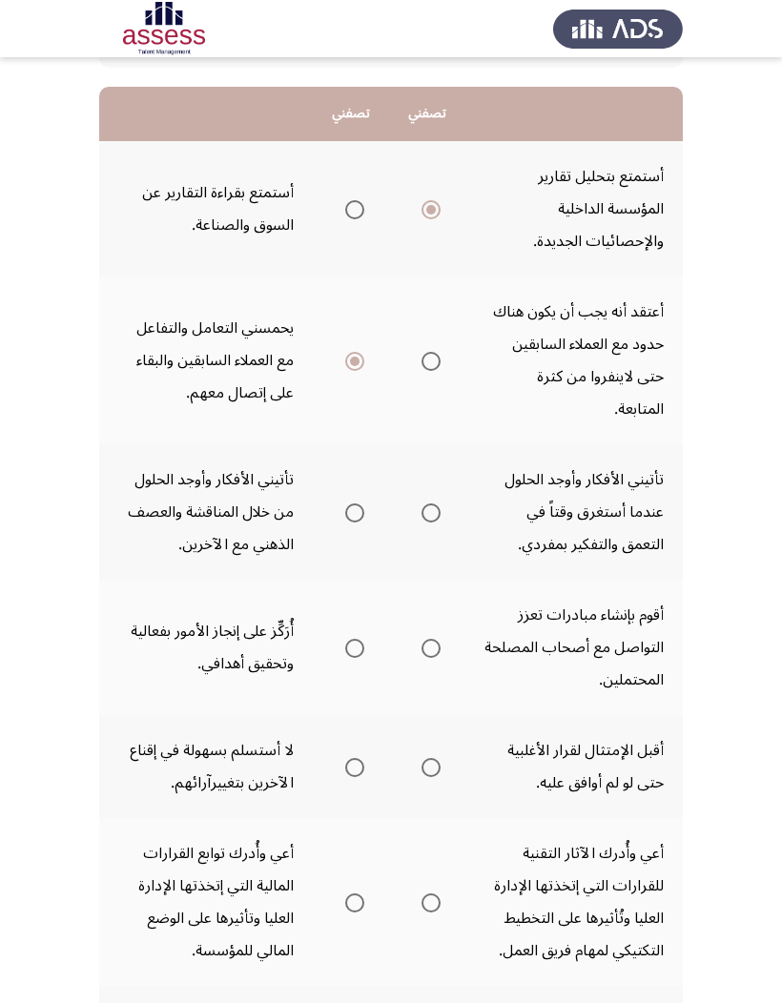
click at [351, 490] on th at bounding box center [351, 511] width 76 height 135
click at [345, 504] on span "Select an option" at bounding box center [354, 513] width 19 height 19
click at [345, 504] on input "Select an option" at bounding box center [354, 513] width 19 height 19
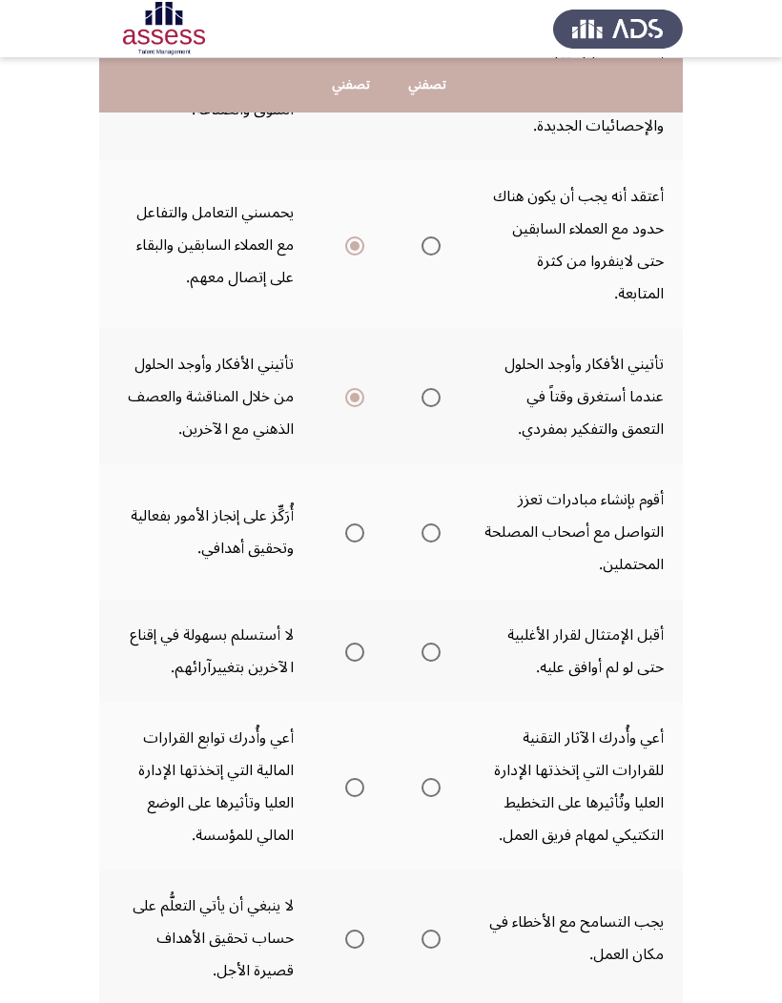
scroll to position [290, 0]
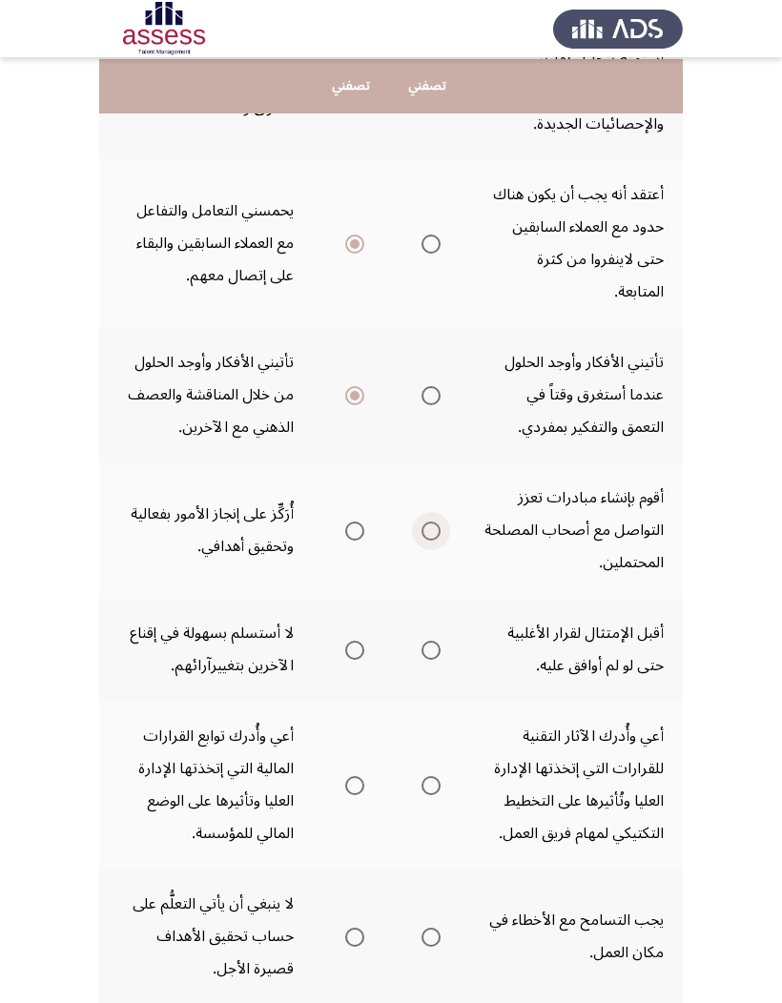
click at [422, 526] on span "Select an option" at bounding box center [431, 531] width 19 height 19
click at [422, 526] on input "Select an option" at bounding box center [431, 531] width 19 height 19
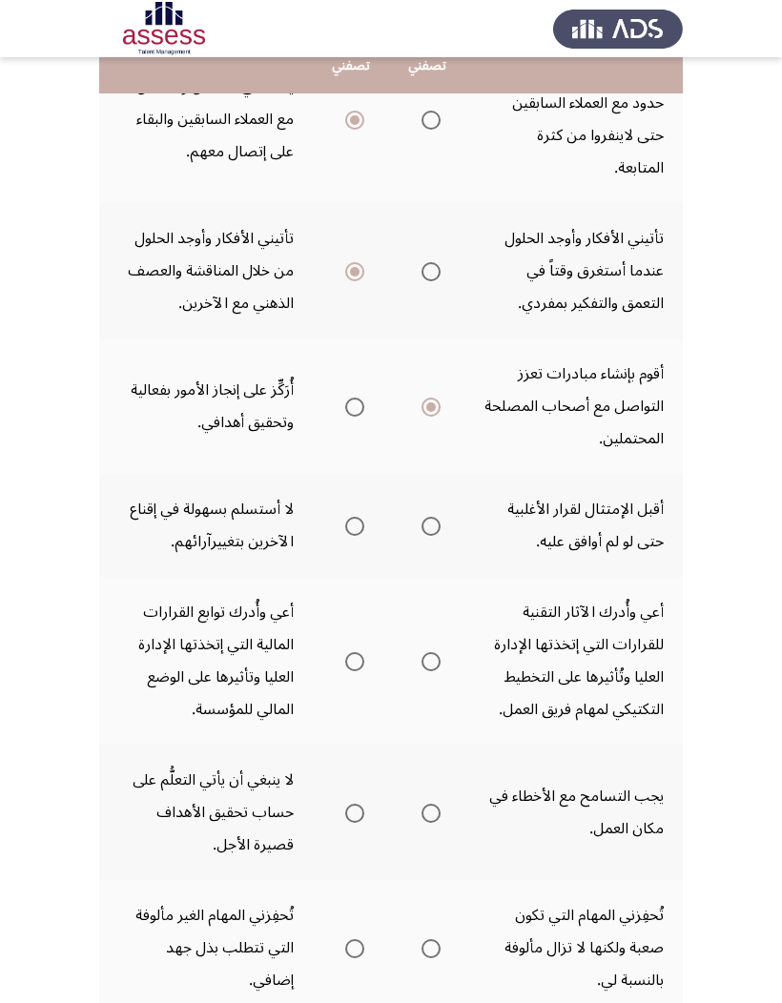
scroll to position [416, 0]
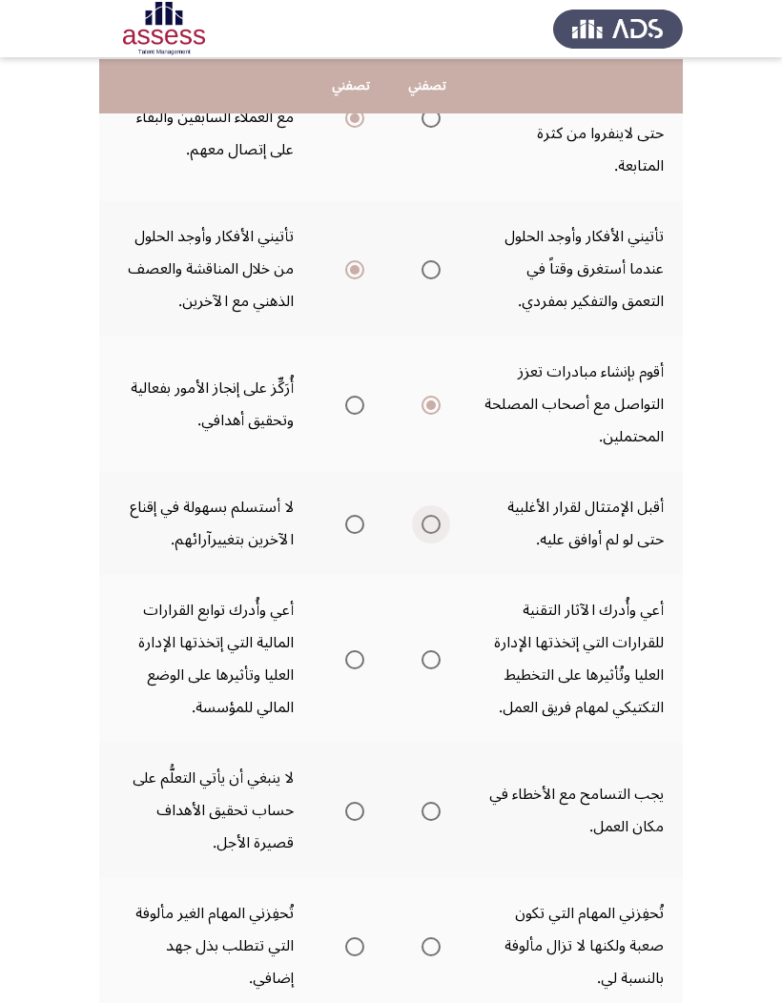
click at [422, 534] on span "Select an option" at bounding box center [431, 524] width 19 height 19
click at [422, 534] on input "Select an option" at bounding box center [431, 524] width 19 height 19
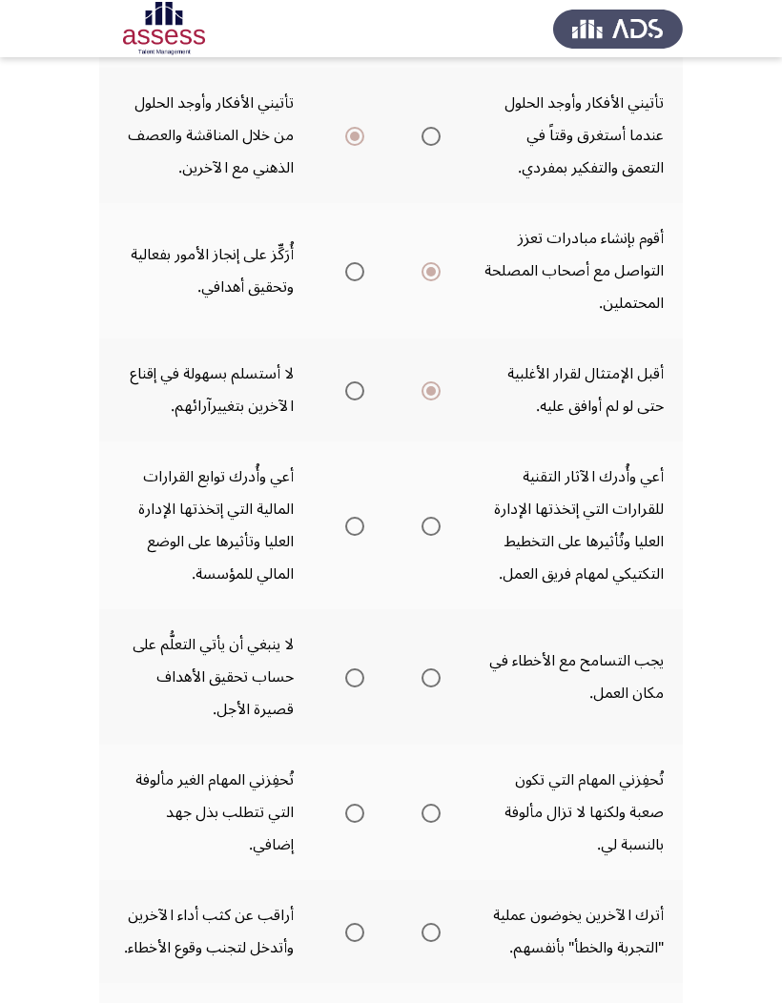
scroll to position [553, 0]
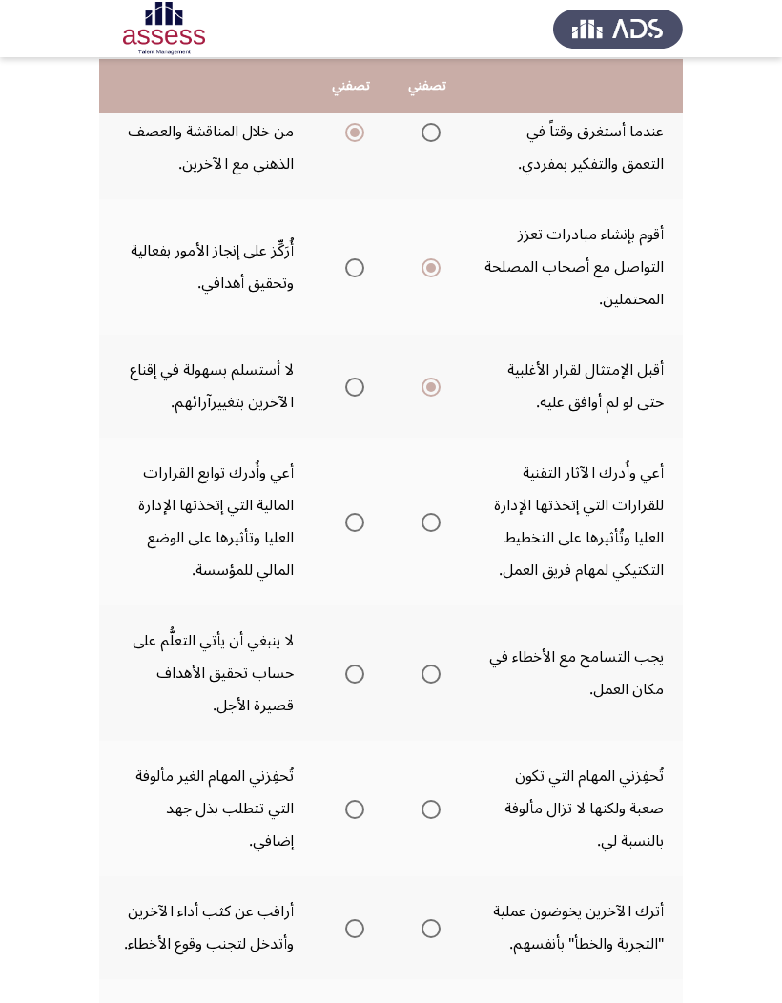
click at [345, 659] on span "Select an option" at bounding box center [354, 674] width 19 height 19
click at [345, 659] on input "Select an option" at bounding box center [354, 674] width 19 height 19
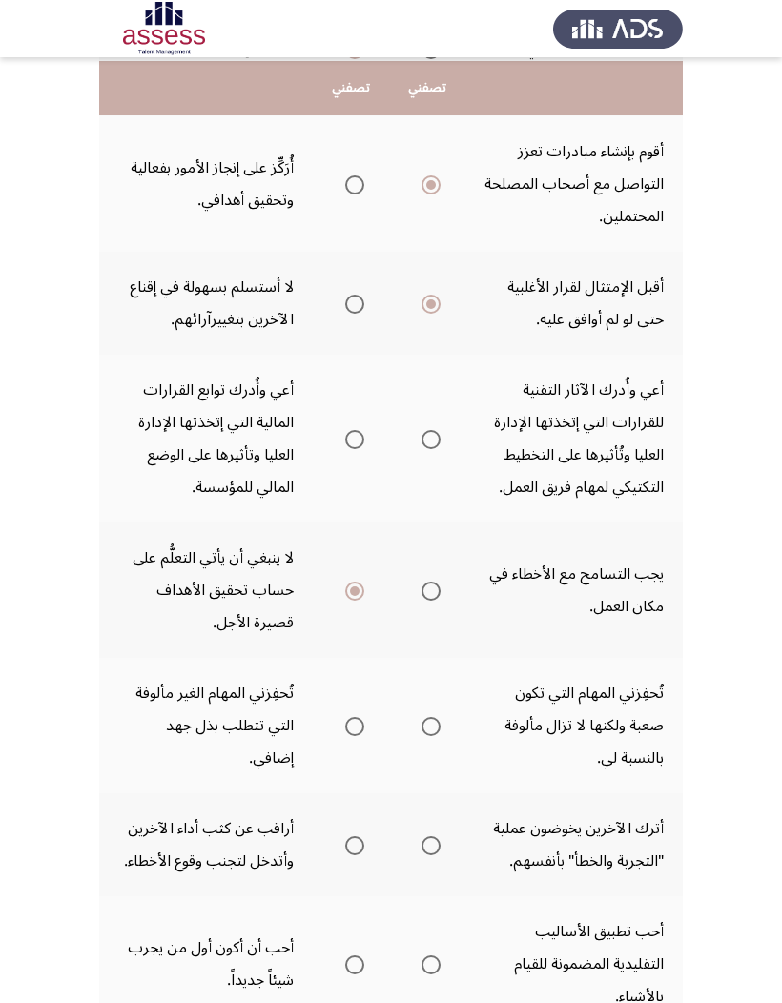
scroll to position [638, 0]
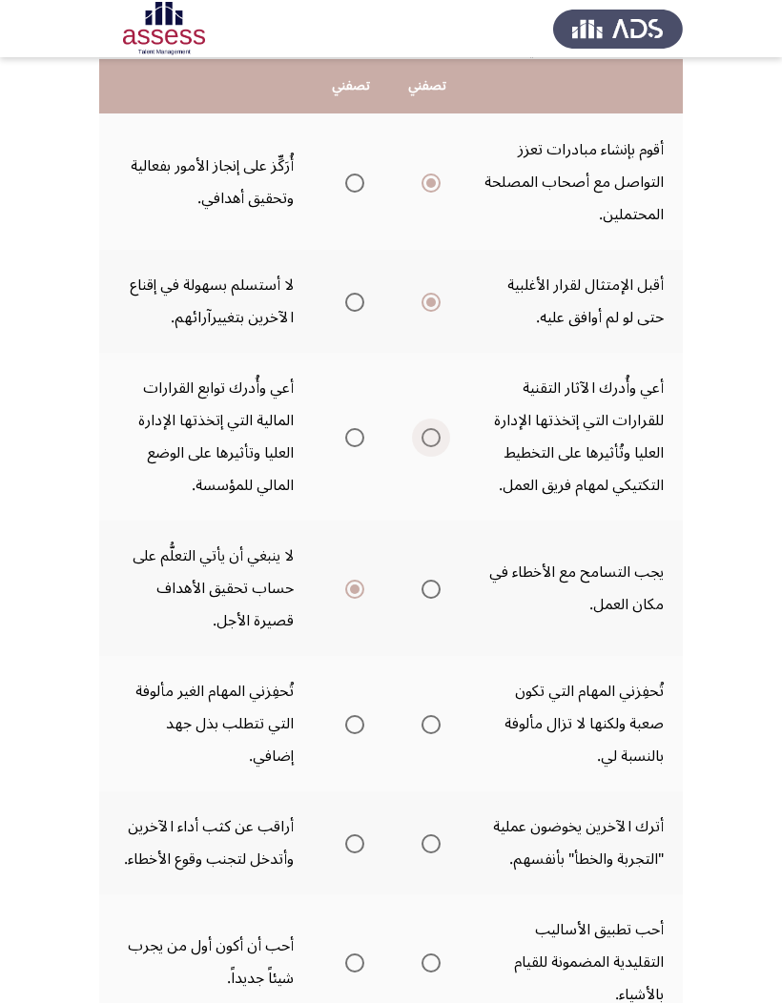
click at [422, 447] on span "Select an option" at bounding box center [431, 437] width 19 height 19
click at [422, 447] on input "Select an option" at bounding box center [431, 437] width 19 height 19
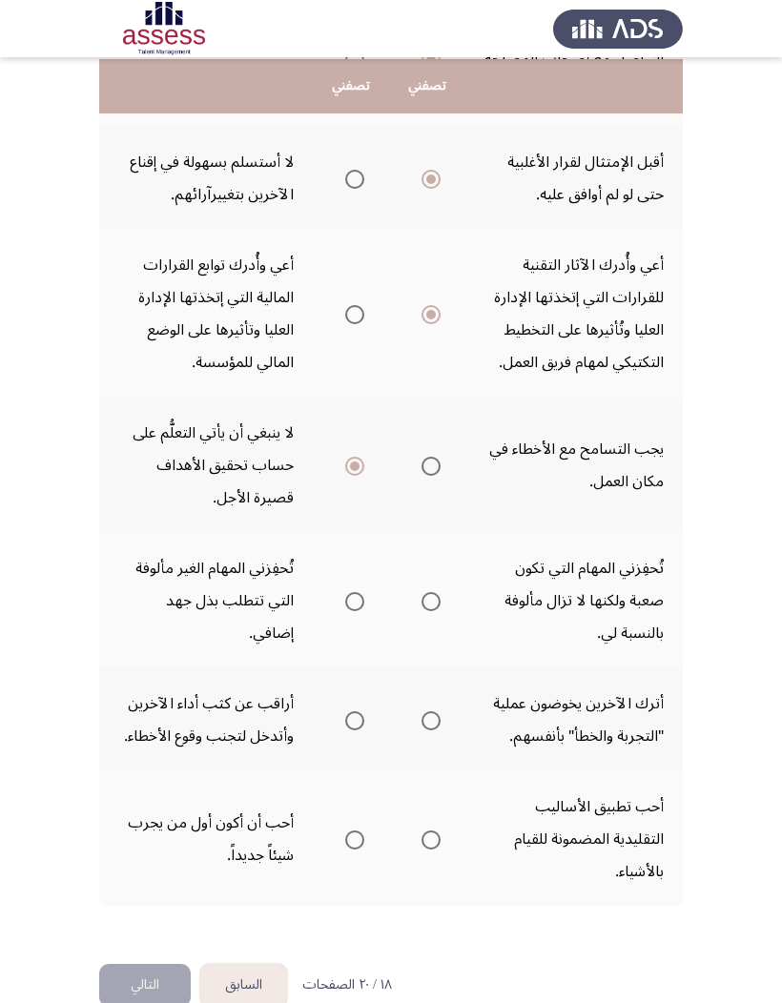
scroll to position [760, 0]
click at [422, 612] on span "Select an option" at bounding box center [431, 602] width 19 height 19
click at [422, 612] on input "Select an option" at bounding box center [431, 602] width 19 height 19
click at [422, 659] on span "Select an option" at bounding box center [431, 721] width 19 height 19
click at [422, 659] on input "Select an option" at bounding box center [431, 721] width 19 height 19
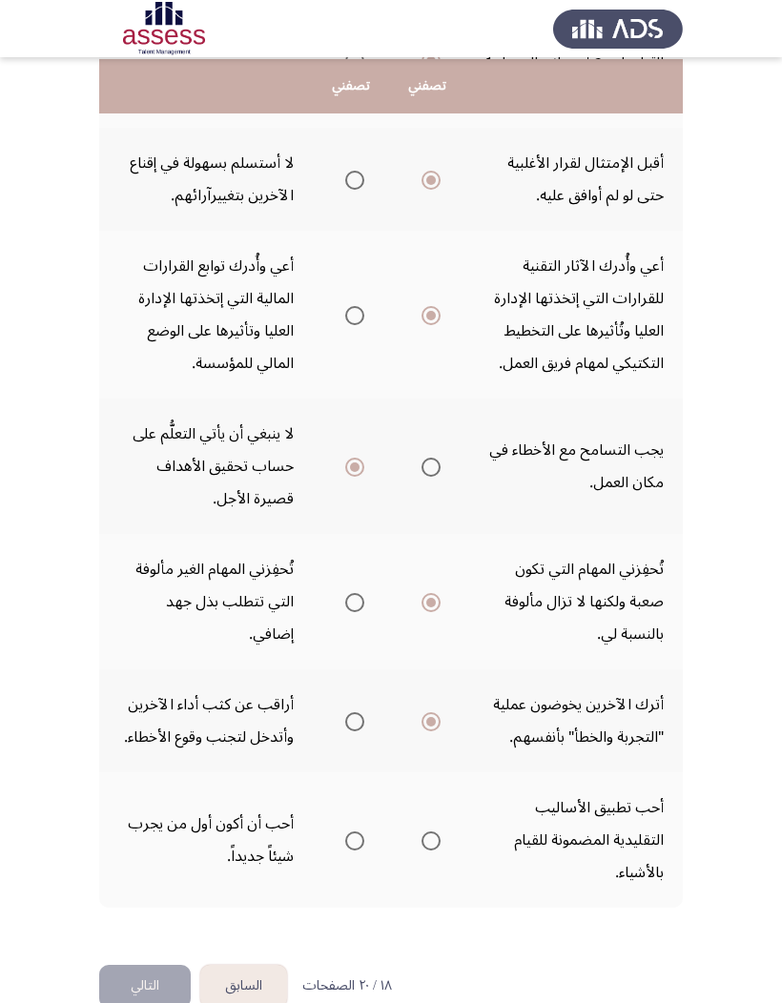
click at [347, 659] on th at bounding box center [351, 721] width 76 height 103
click at [345, 659] on span "Select an option" at bounding box center [354, 721] width 19 height 19
click at [345, 659] on input "Select an option" at bounding box center [354, 721] width 19 height 19
click at [422, 659] on span "Select an option" at bounding box center [431, 841] width 19 height 19
click at [422, 659] on input "Select an option" at bounding box center [431, 841] width 19 height 19
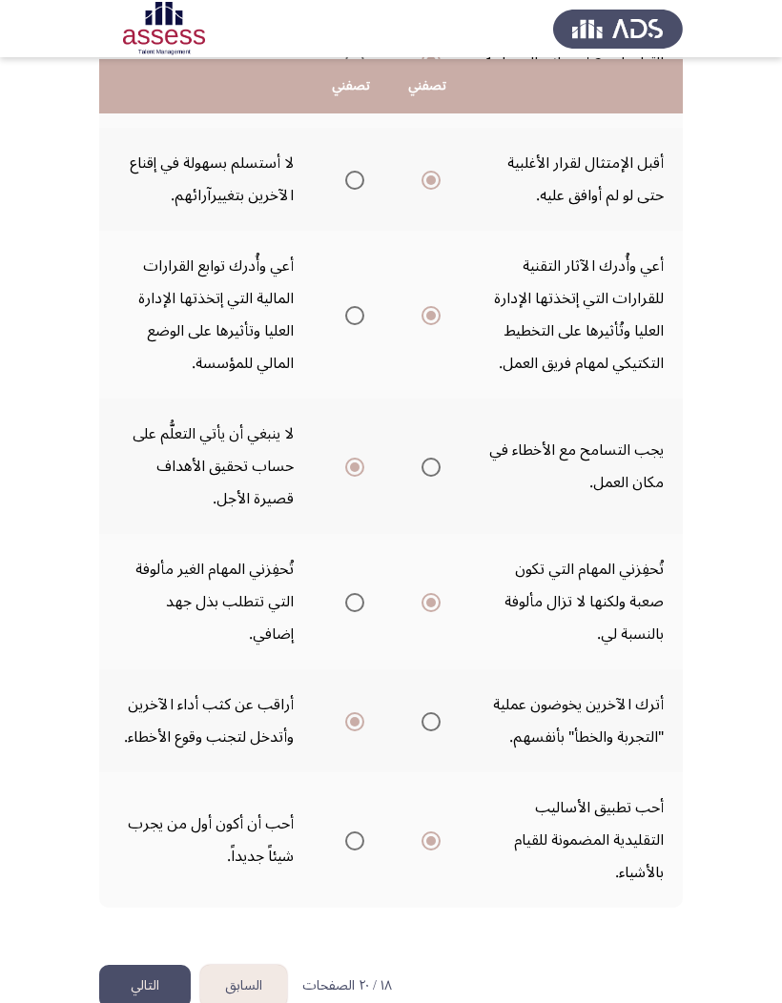
click at [133, 659] on button "التالي" at bounding box center [145, 986] width 92 height 43
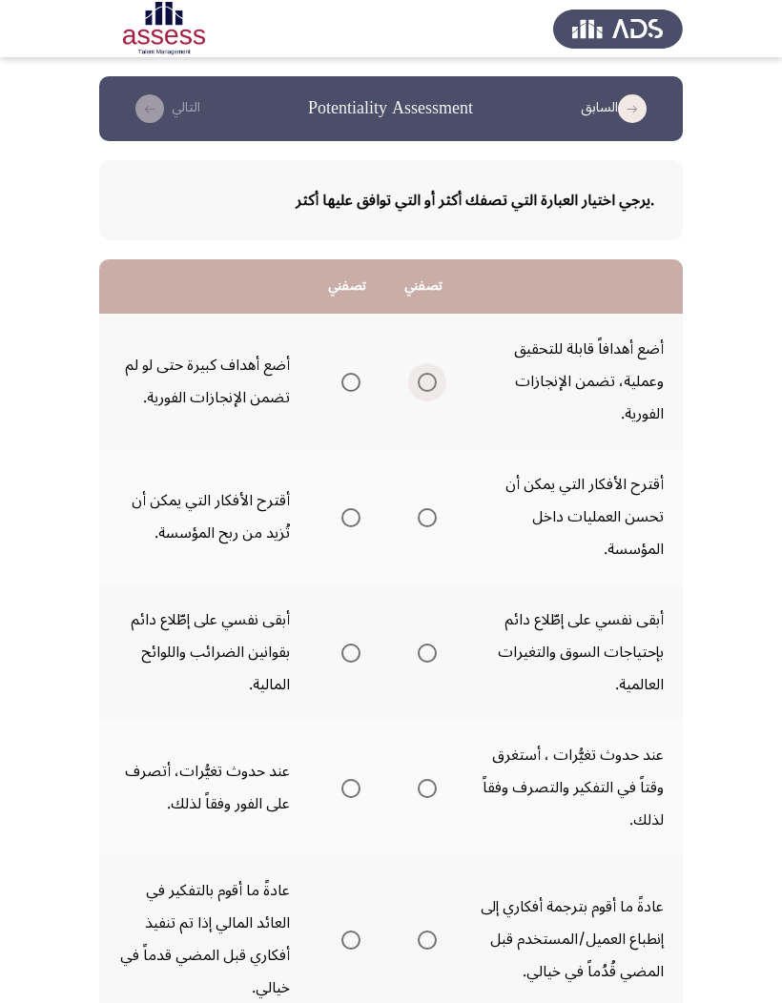
click at [418, 386] on span "Select an option" at bounding box center [427, 382] width 19 height 19
click at [418, 386] on input "Select an option" at bounding box center [427, 382] width 19 height 19
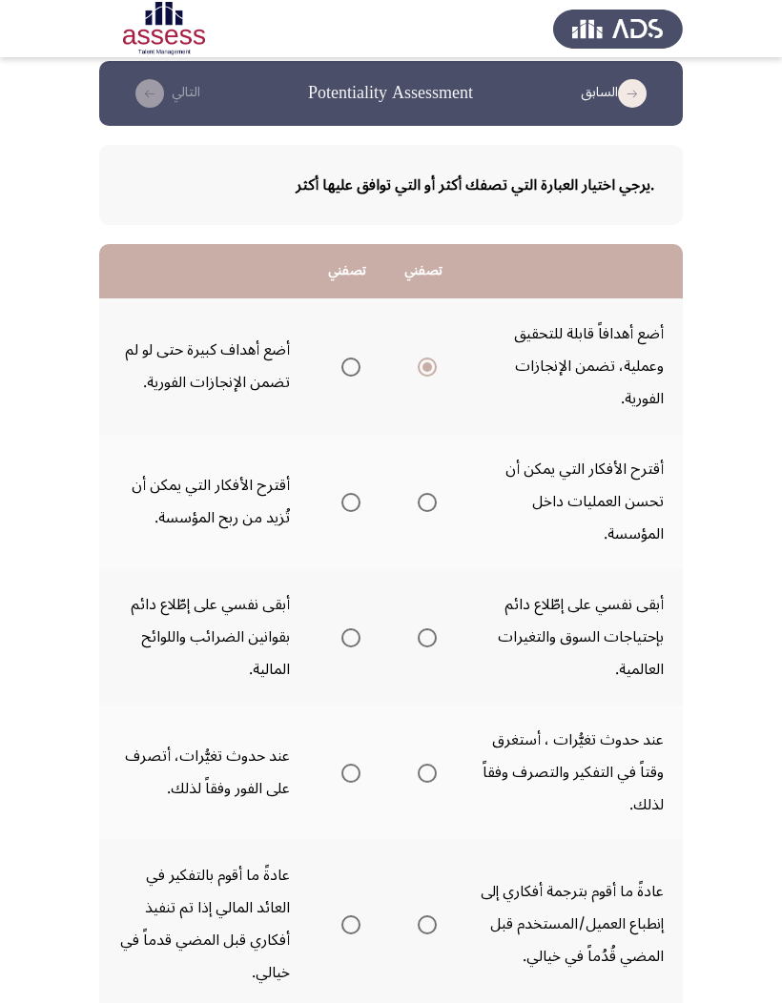
scroll to position [19, 0]
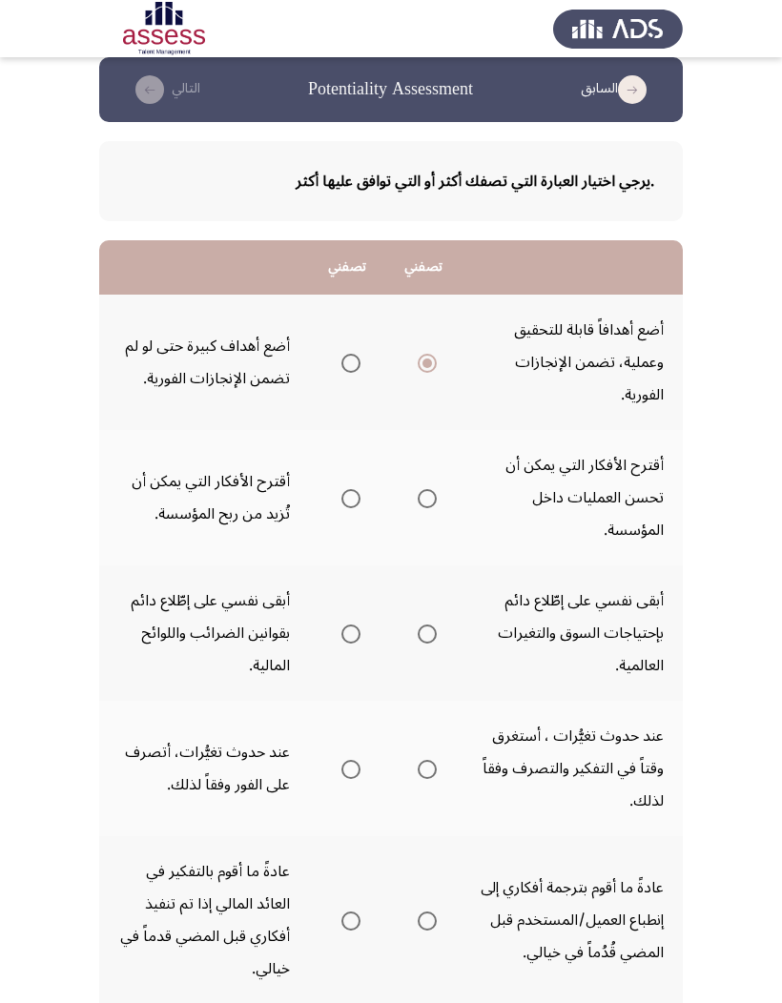
click at [341, 489] on span "Select an option" at bounding box center [350, 498] width 19 height 19
click at [341, 489] on input "Select an option" at bounding box center [350, 498] width 19 height 19
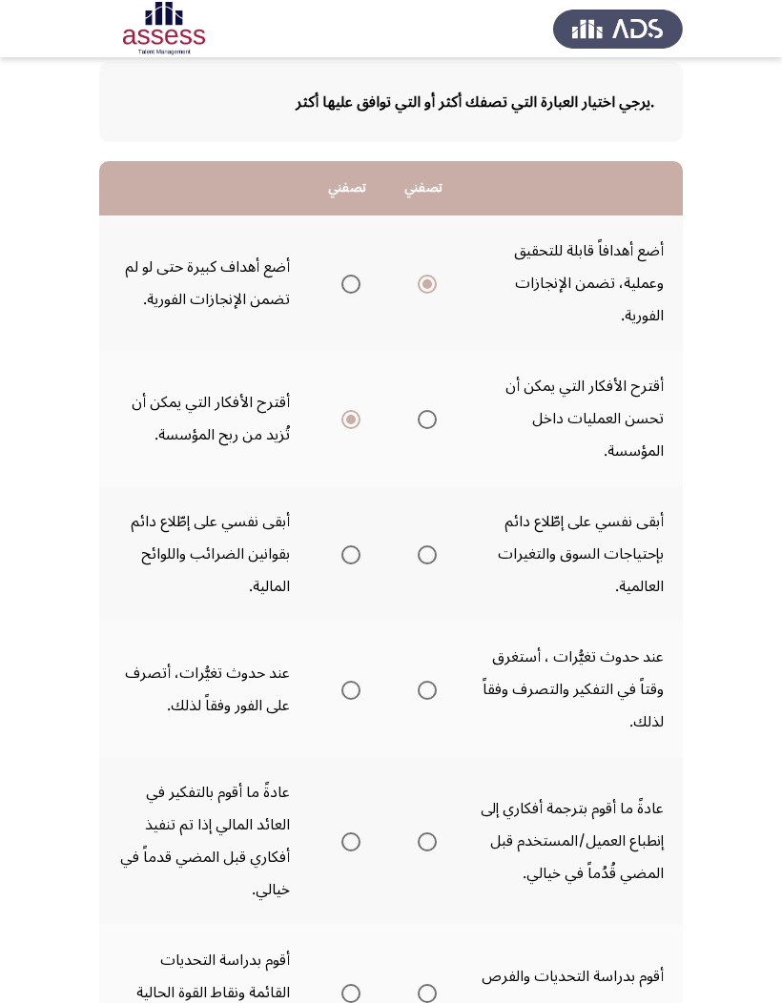
scroll to position [99, 0]
click at [421, 545] on span "Select an option" at bounding box center [427, 554] width 19 height 19
click at [421, 545] on input "Select an option" at bounding box center [427, 554] width 19 height 19
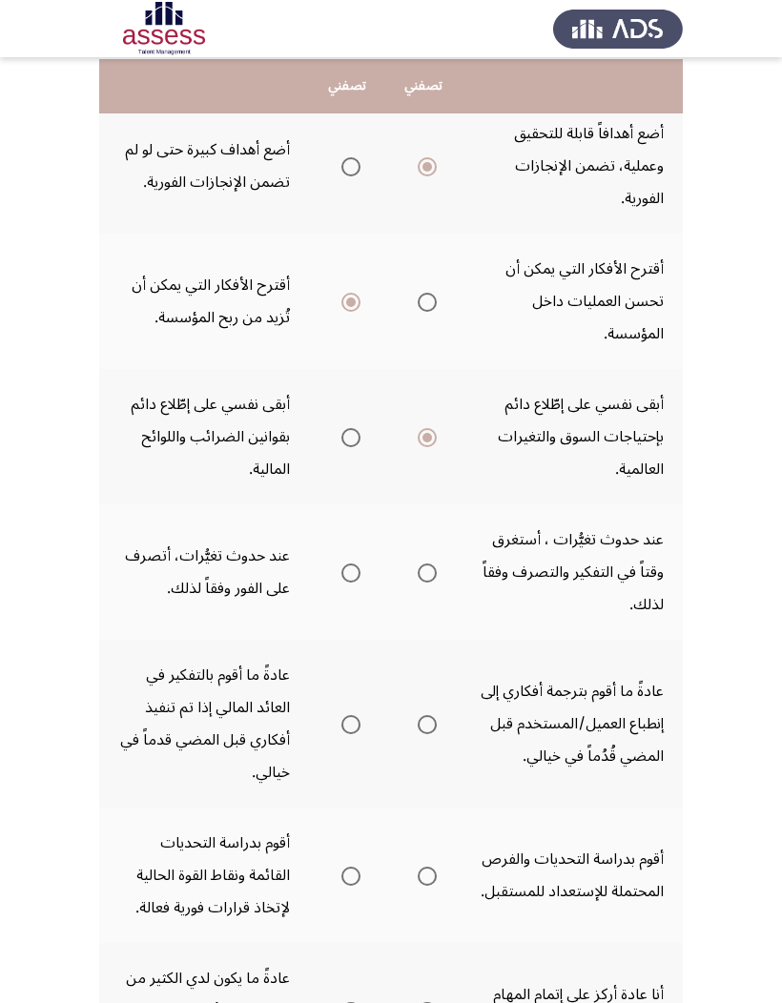
scroll to position [219, 0]
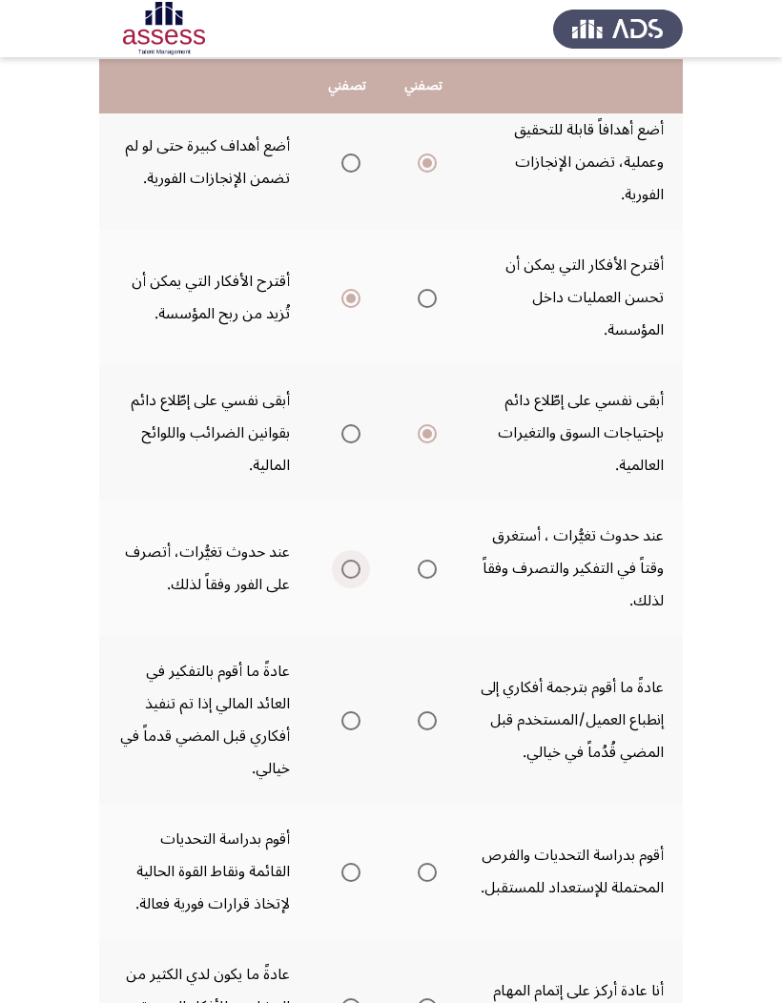
click at [334, 560] on label "Select an option" at bounding box center [347, 569] width 27 height 19
click at [341, 560] on input "Select an option" at bounding box center [350, 569] width 19 height 19
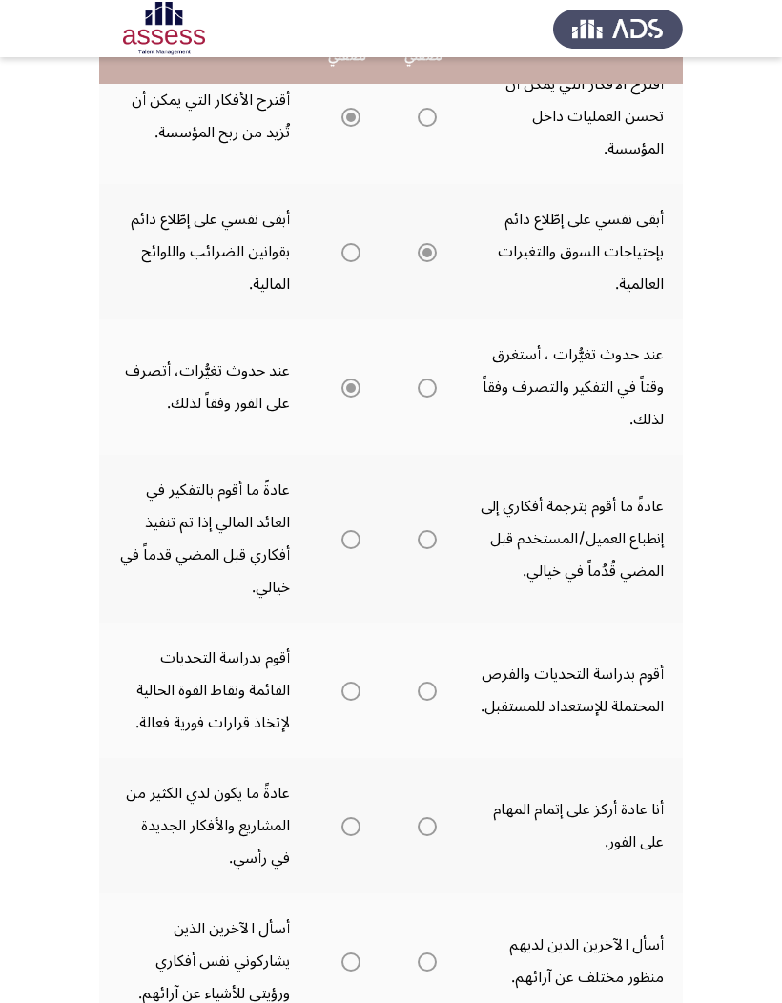
scroll to position [422, 0]
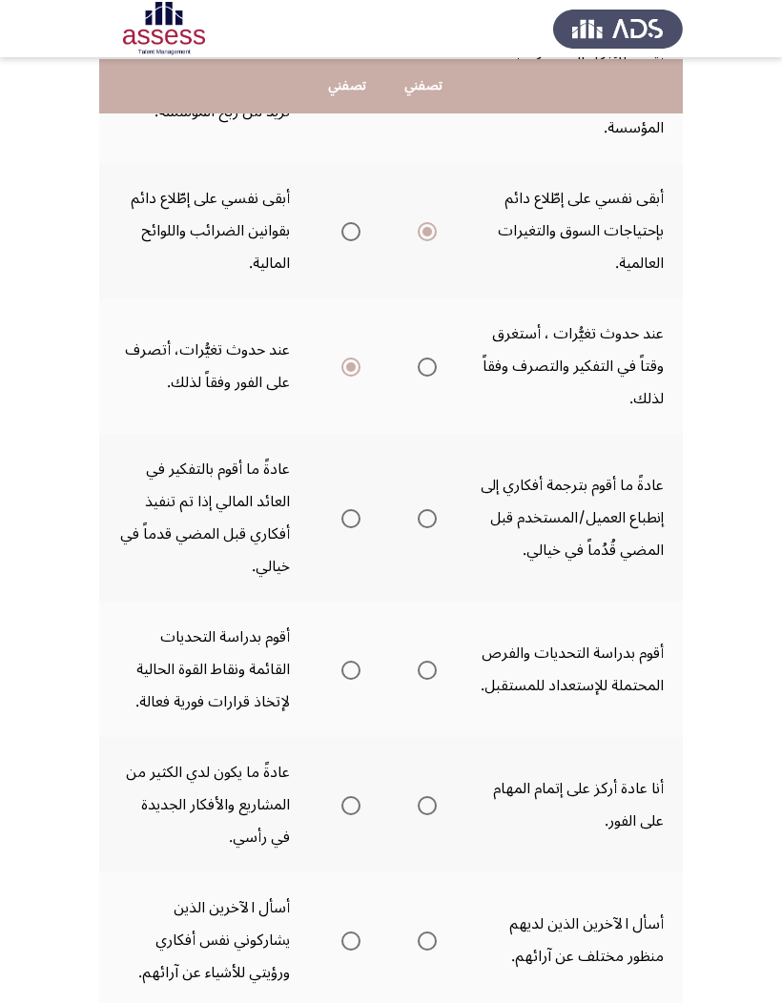
click at [418, 509] on span "Select an option" at bounding box center [427, 518] width 19 height 19
click at [418, 509] on input "Select an option" at bounding box center [427, 518] width 19 height 19
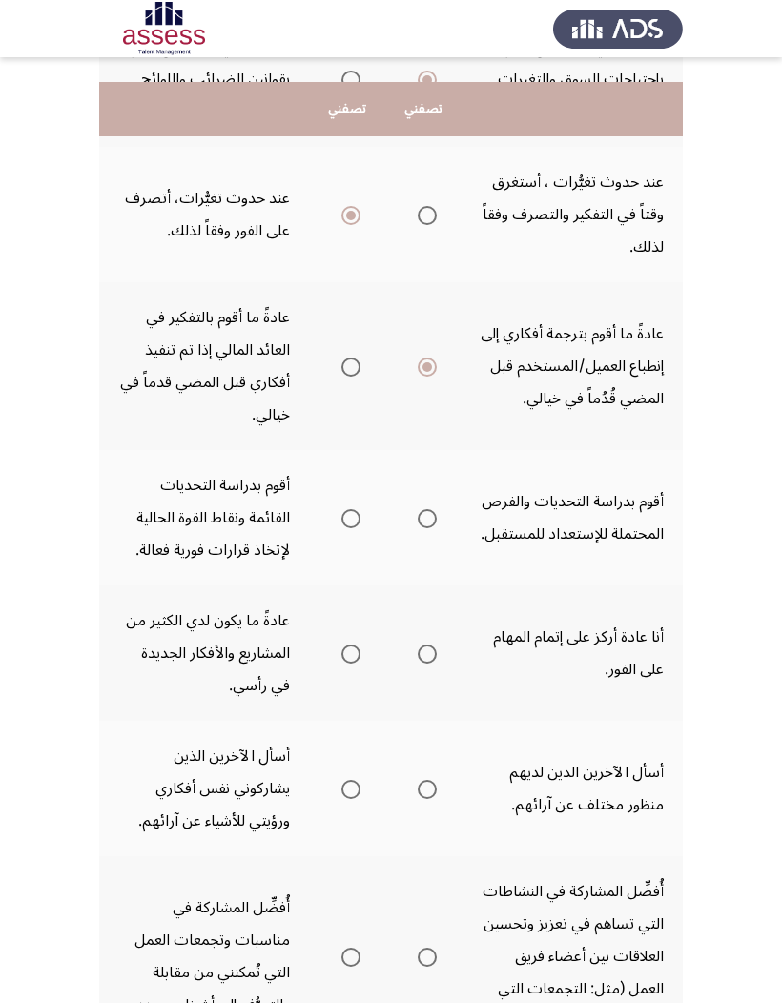
scroll to position [614, 0]
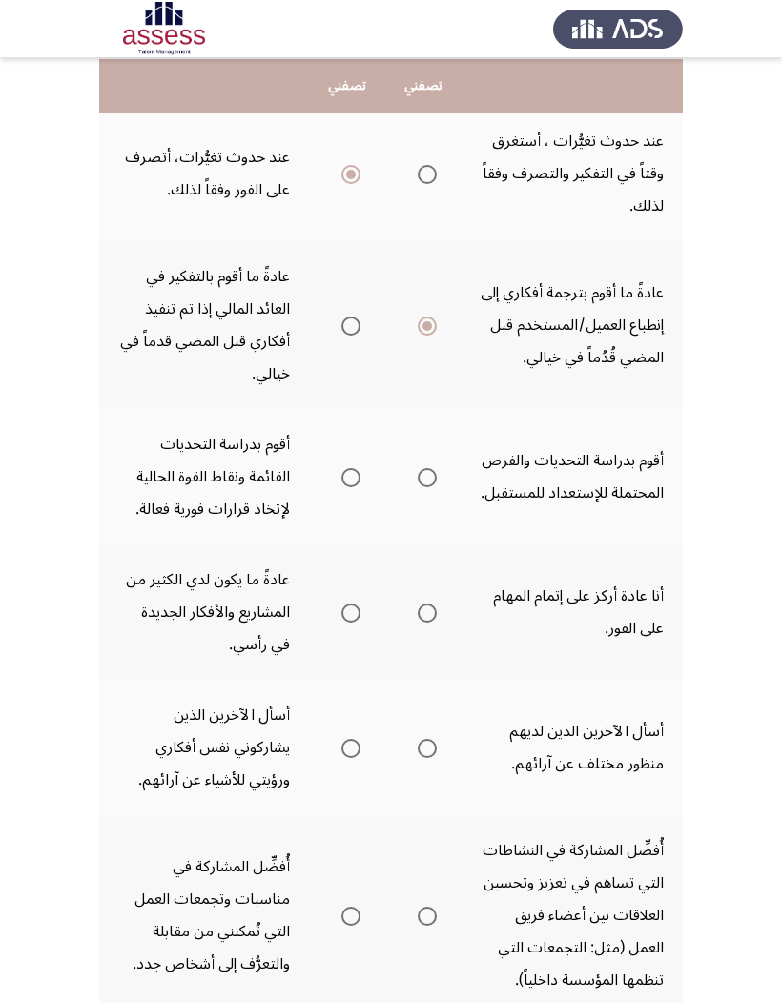
click at [342, 468] on span "Select an option" at bounding box center [350, 477] width 19 height 19
click at [342, 468] on input "Select an option" at bounding box center [350, 477] width 19 height 19
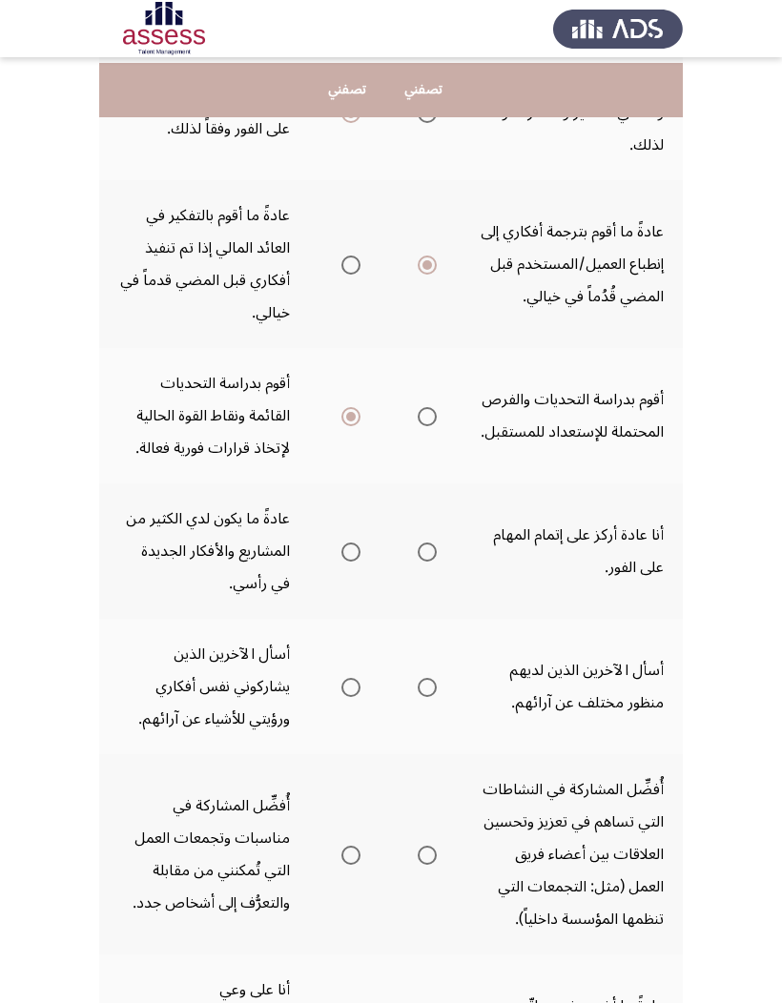
scroll to position [707, 0]
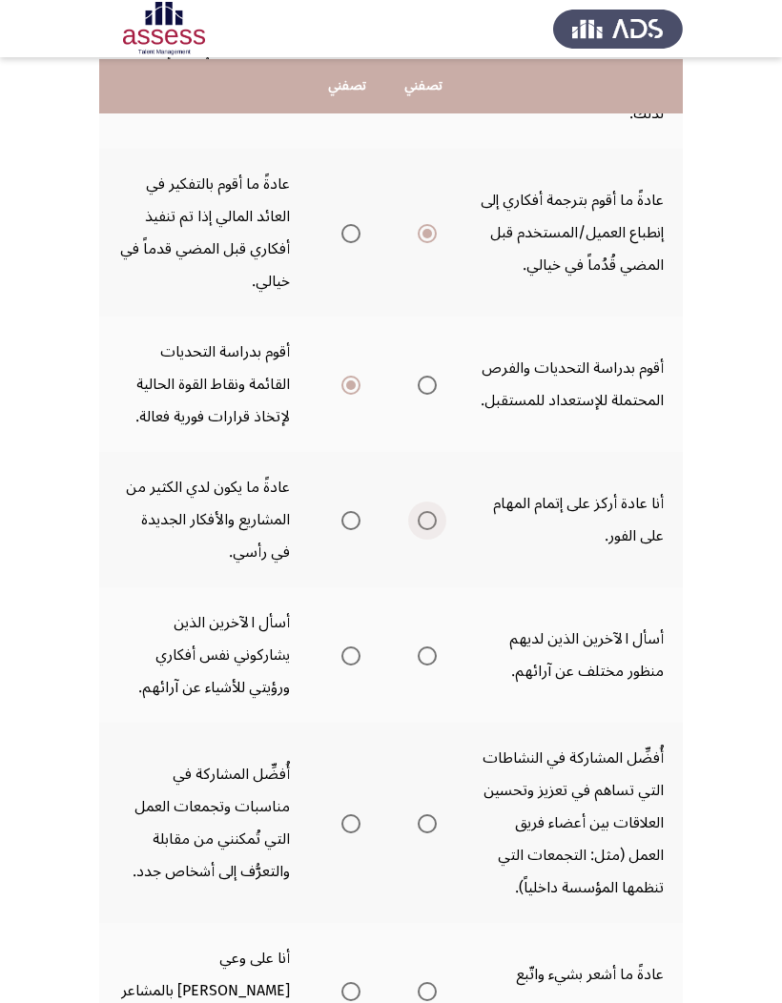
click at [418, 511] on span "Select an option" at bounding box center [427, 520] width 19 height 19
click at [418, 511] on input "Select an option" at bounding box center [427, 520] width 19 height 19
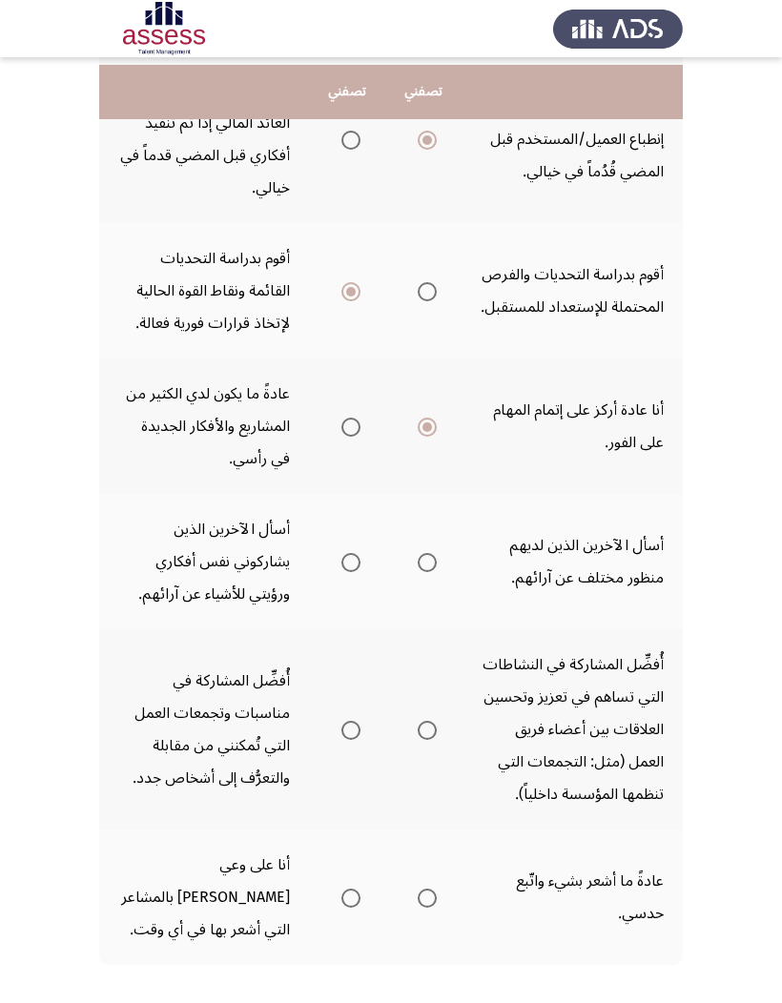
scroll to position [806, 0]
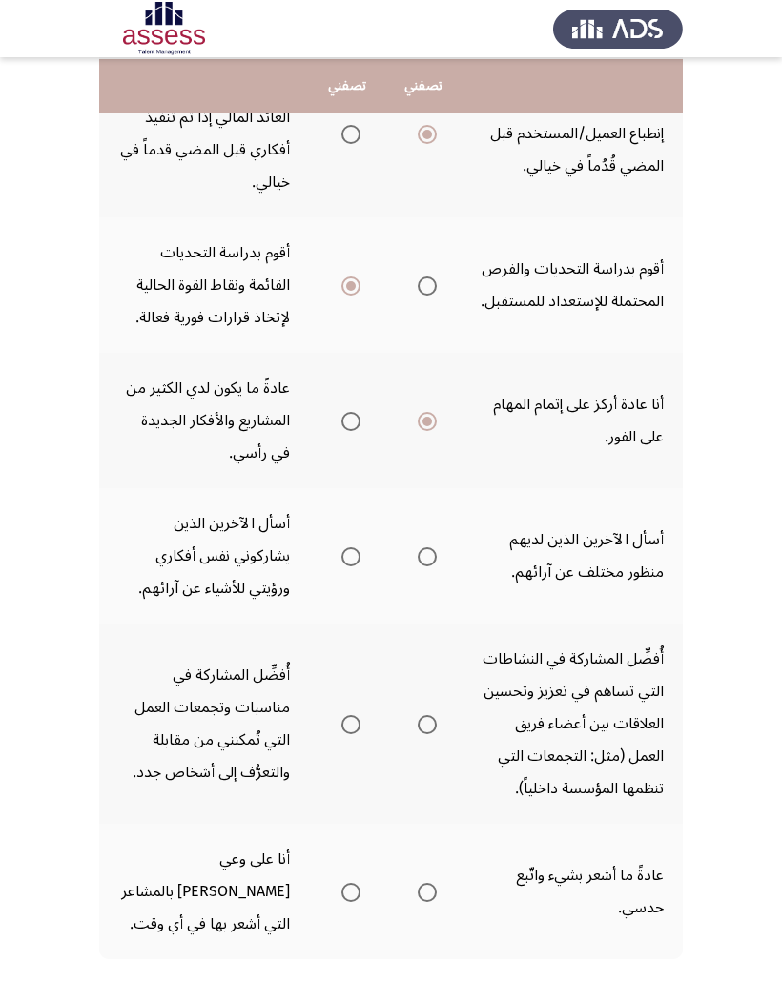
click at [418, 555] on span "Select an option" at bounding box center [427, 556] width 19 height 19
click at [418, 555] on input "Select an option" at bounding box center [427, 556] width 19 height 19
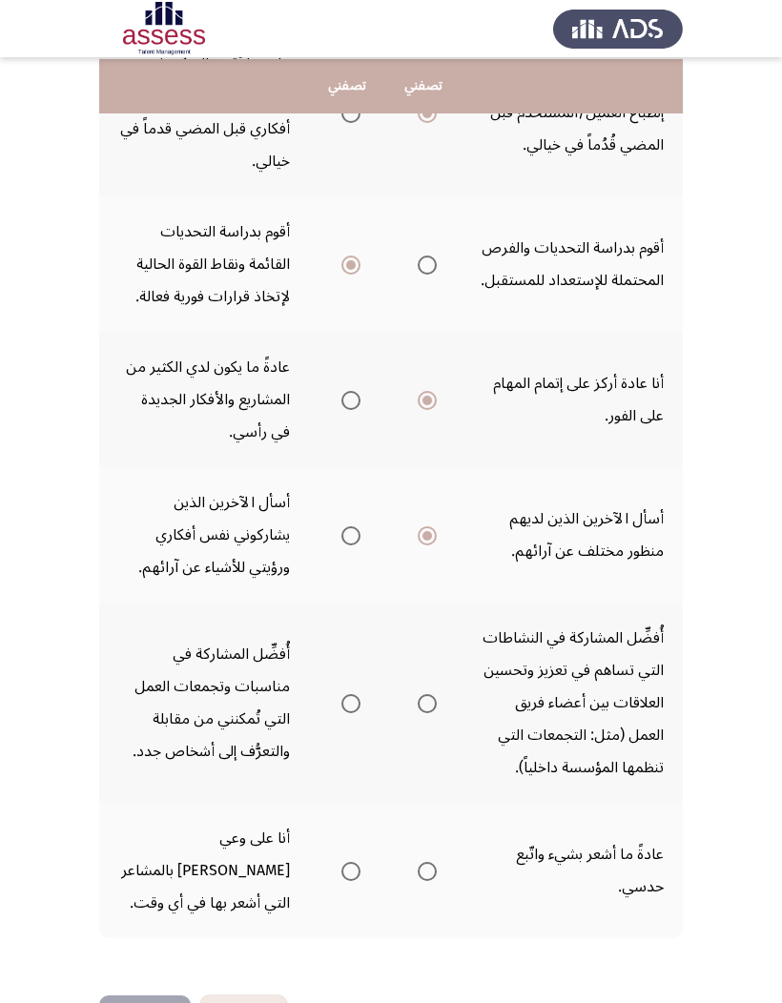
scroll to position [825, 0]
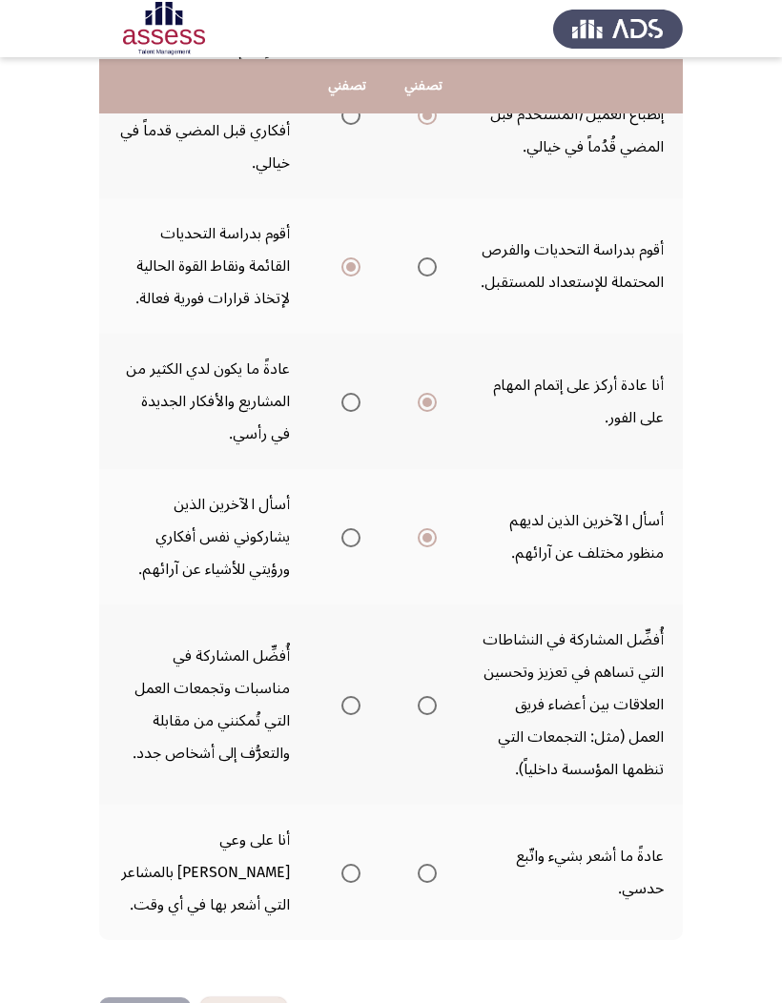
click at [341, 659] on span "Select an option" at bounding box center [350, 873] width 19 height 19
click at [341, 659] on input "Select an option" at bounding box center [350, 873] width 19 height 19
click at [421, 659] on span "Select an option" at bounding box center [427, 705] width 19 height 19
click at [421, 659] on input "Select an option" at bounding box center [427, 705] width 19 height 19
click at [155, 659] on button "التالي" at bounding box center [145, 1019] width 92 height 43
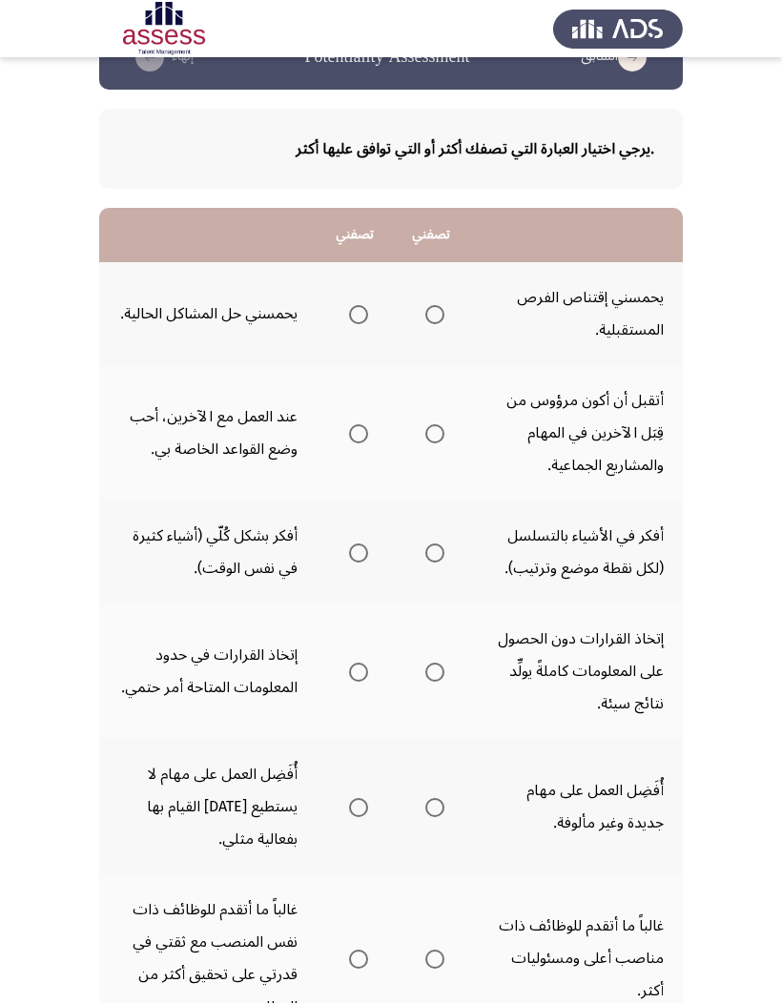
scroll to position [0, 0]
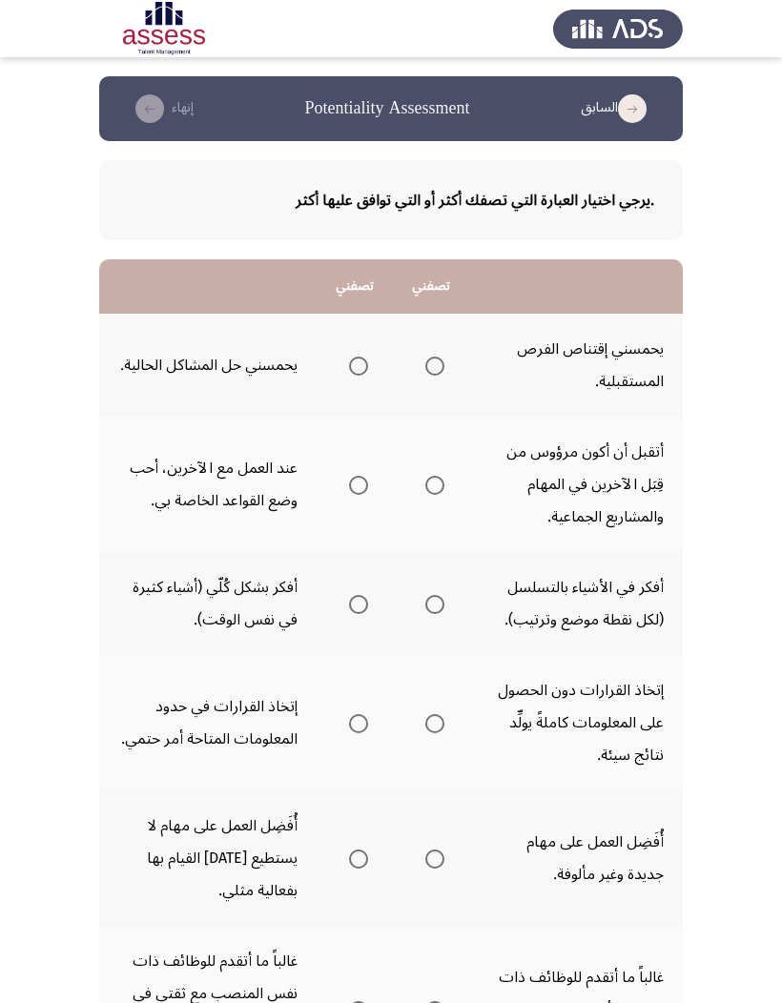
click at [349, 363] on span "Select an option" at bounding box center [358, 366] width 19 height 19
click at [349, 363] on input "Select an option" at bounding box center [358, 366] width 19 height 19
click at [425, 483] on span "Select an option" at bounding box center [434, 485] width 19 height 19
click at [425, 483] on input "Select an option" at bounding box center [434, 485] width 19 height 19
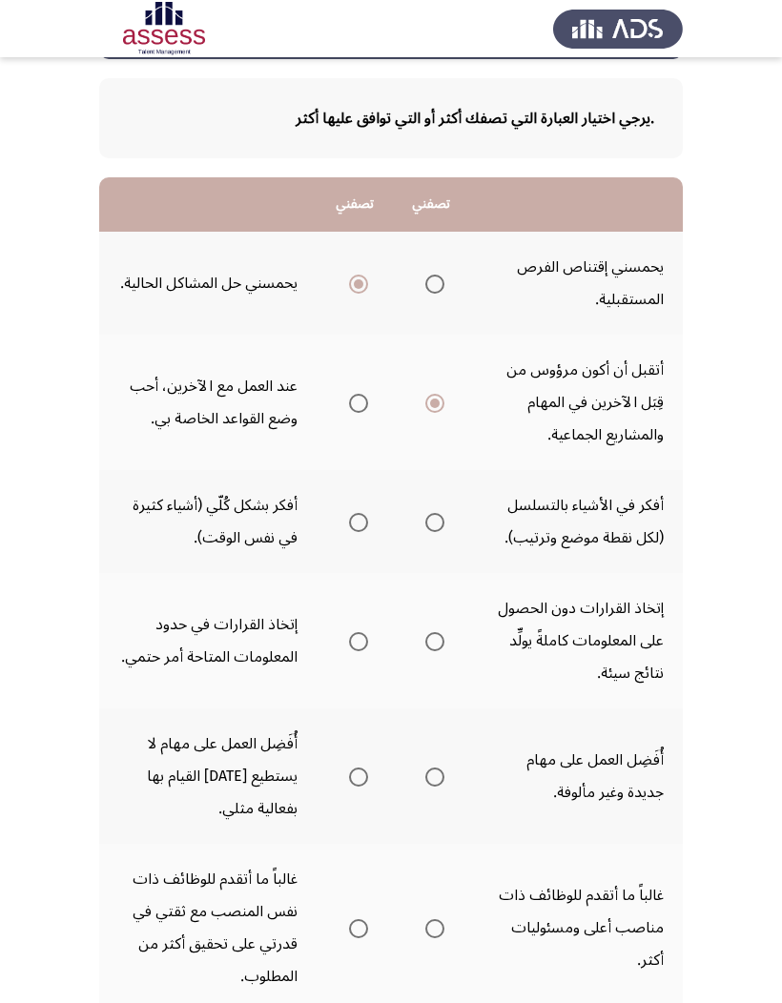
scroll to position [84, 0]
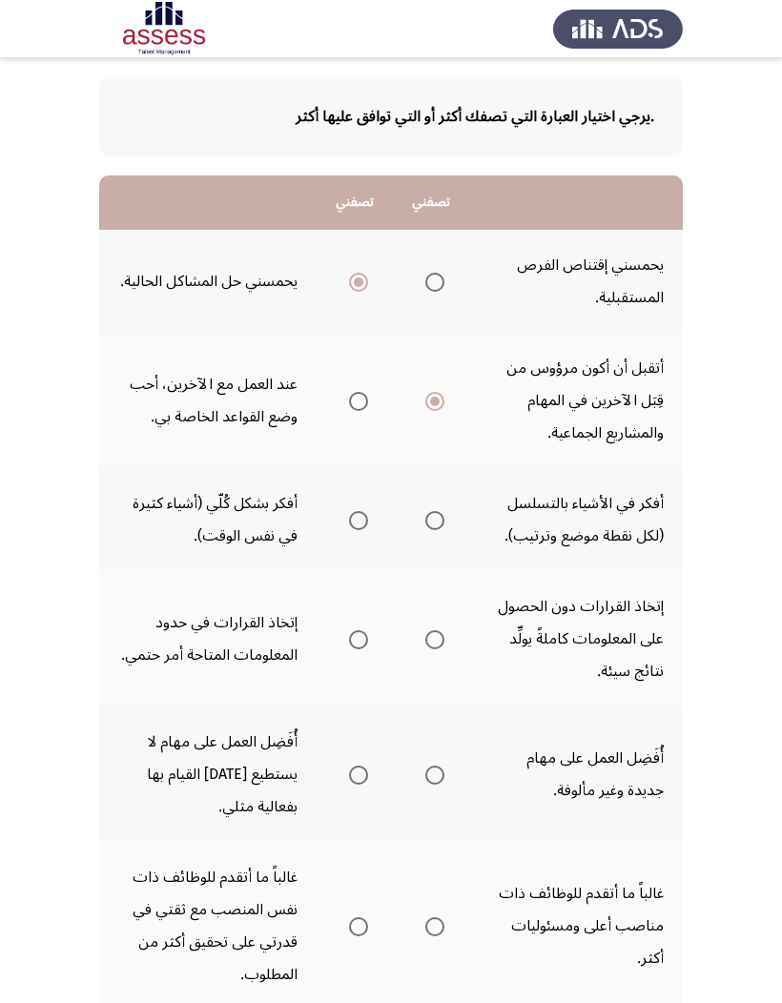
click at [425, 515] on span "Select an option" at bounding box center [434, 520] width 19 height 19
click at [425, 515] on input "Select an option" at bounding box center [434, 520] width 19 height 19
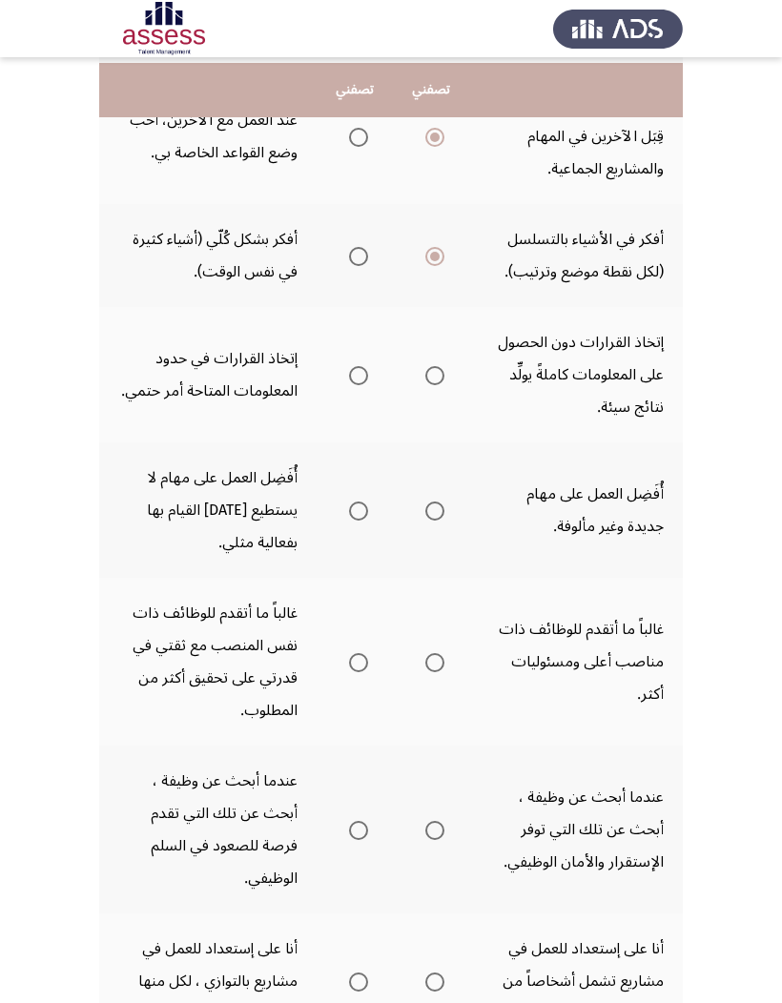
scroll to position [344, 0]
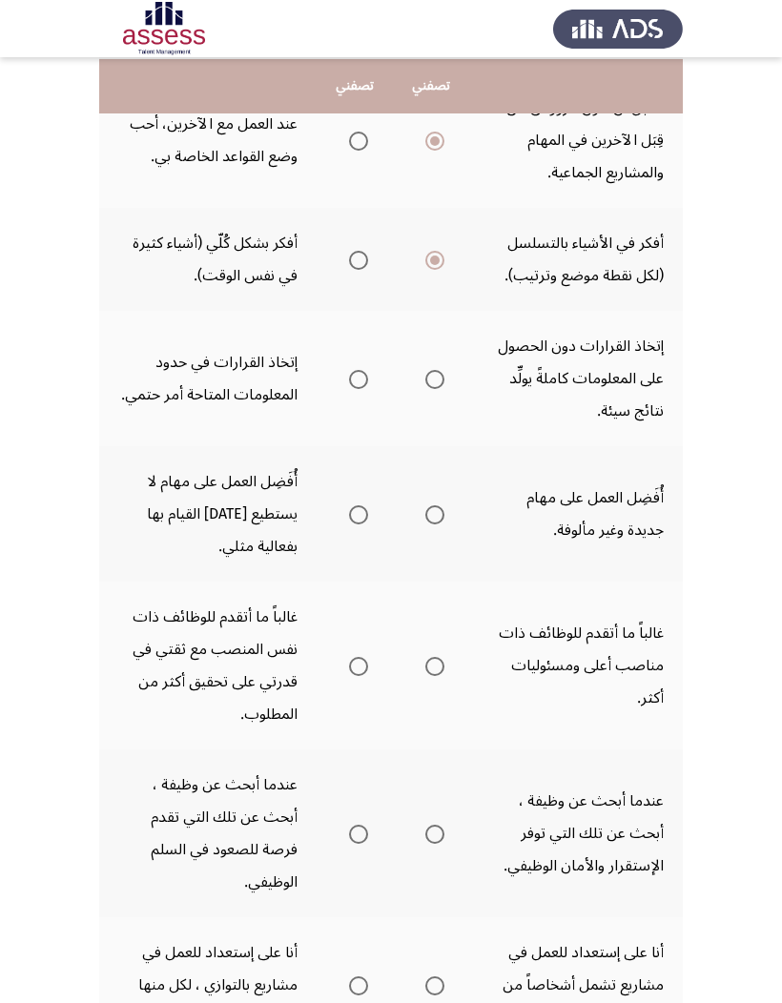
click at [425, 376] on span "Select an option" at bounding box center [434, 379] width 19 height 19
click at [425, 376] on input "Select an option" at bounding box center [434, 379] width 19 height 19
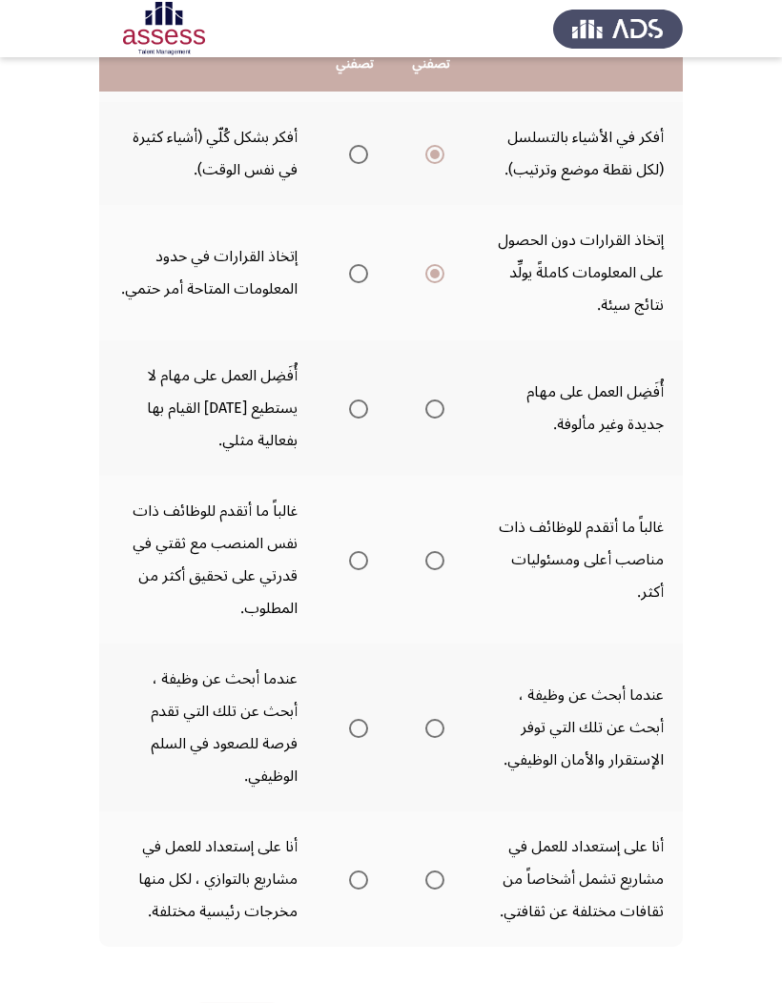
scroll to position [455, 0]
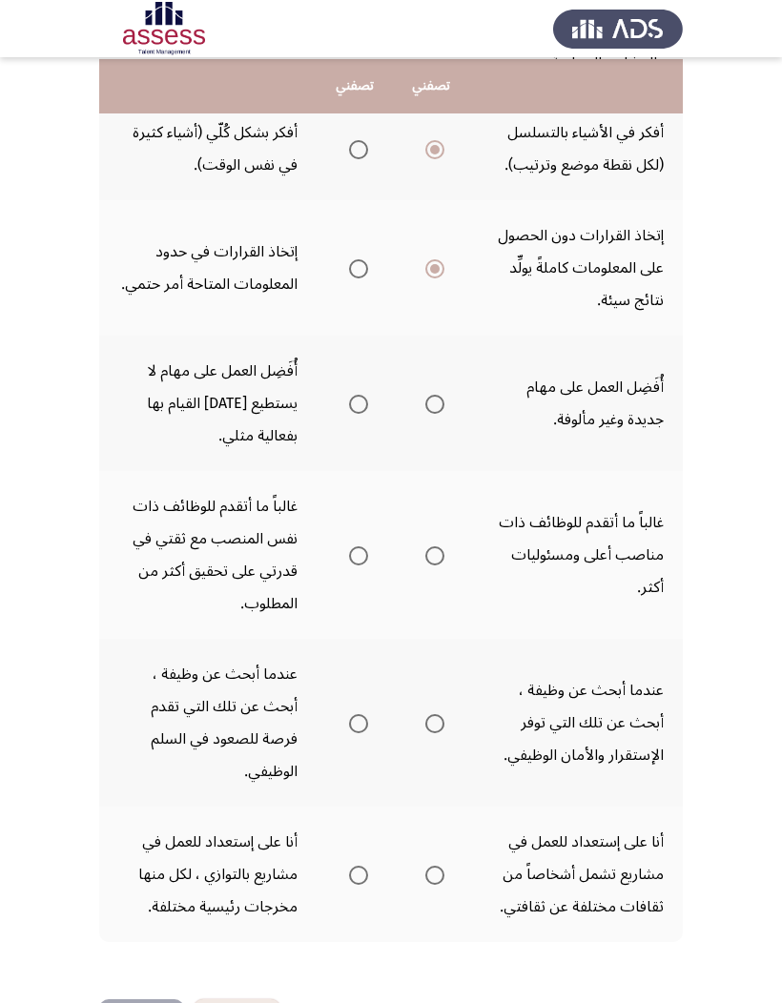
click at [352, 398] on th at bounding box center [355, 403] width 76 height 135
click at [425, 397] on span "Select an option" at bounding box center [434, 404] width 19 height 19
click at [425, 397] on input "Select an option" at bounding box center [434, 404] width 19 height 19
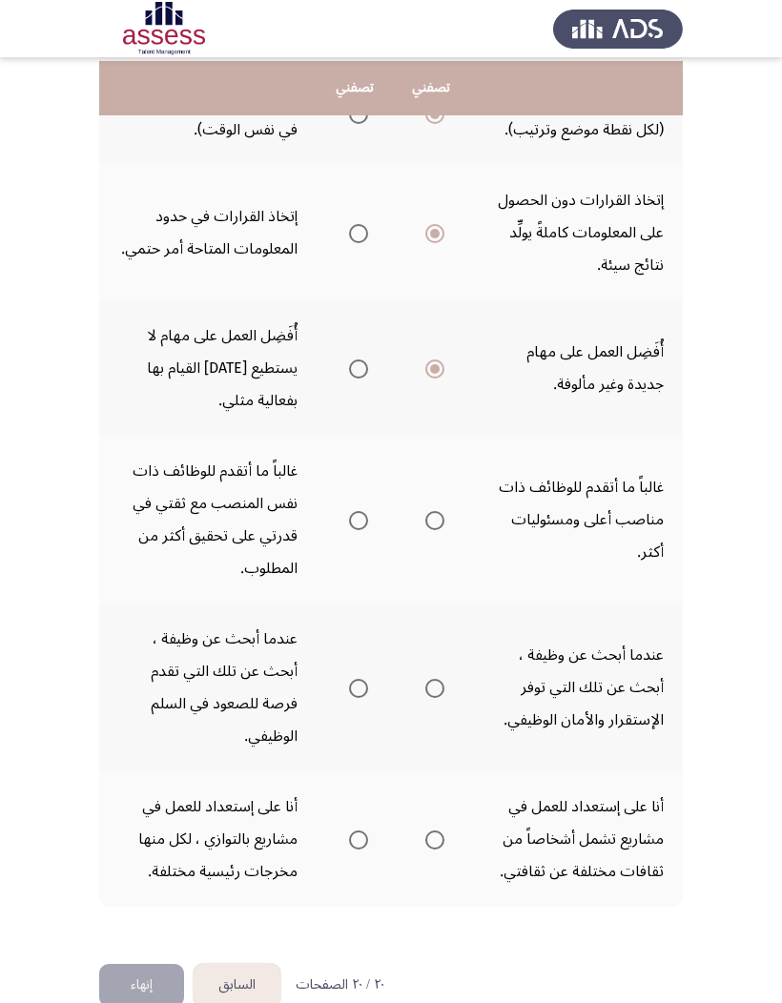
scroll to position [489, 0]
click at [425, 512] on span "Select an option" at bounding box center [434, 521] width 19 height 19
click at [425, 512] on input "Select an option" at bounding box center [434, 521] width 19 height 19
click at [349, 659] on span "Select an option" at bounding box center [358, 689] width 19 height 19
click at [349, 659] on input "Select an option" at bounding box center [358, 689] width 19 height 19
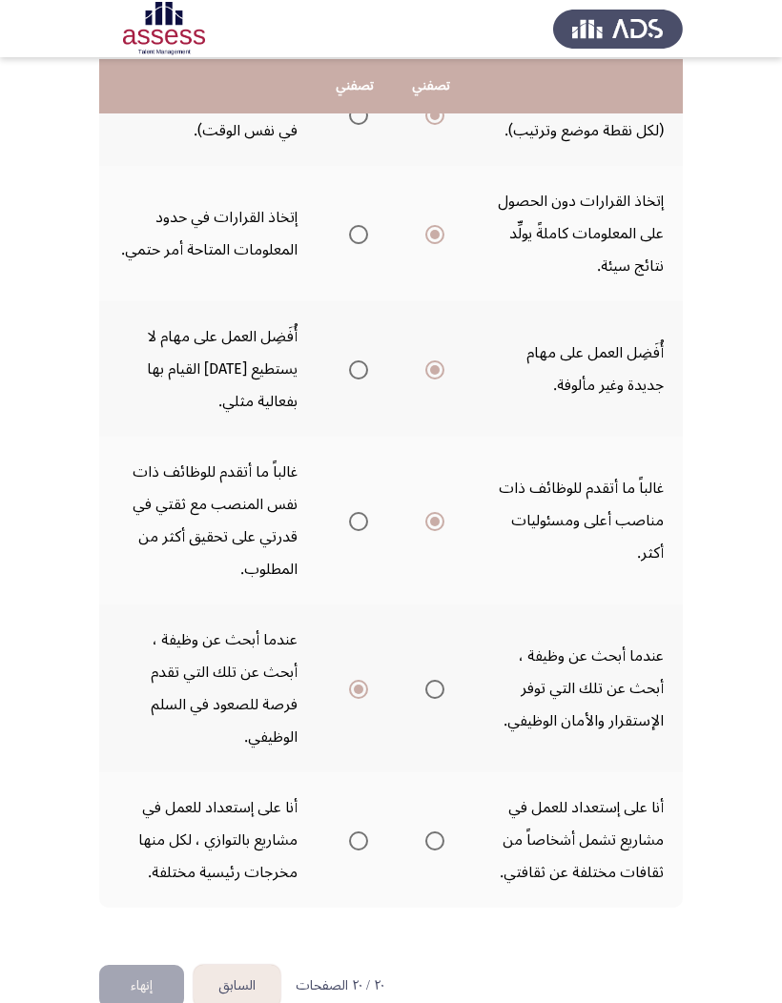
click at [425, 659] on span "Select an option" at bounding box center [434, 841] width 19 height 19
click at [425, 659] on input "Select an option" at bounding box center [434, 841] width 19 height 19
click at [133, 659] on button "إنهاء" at bounding box center [141, 986] width 85 height 43
